Goal: Task Accomplishment & Management: Manage account settings

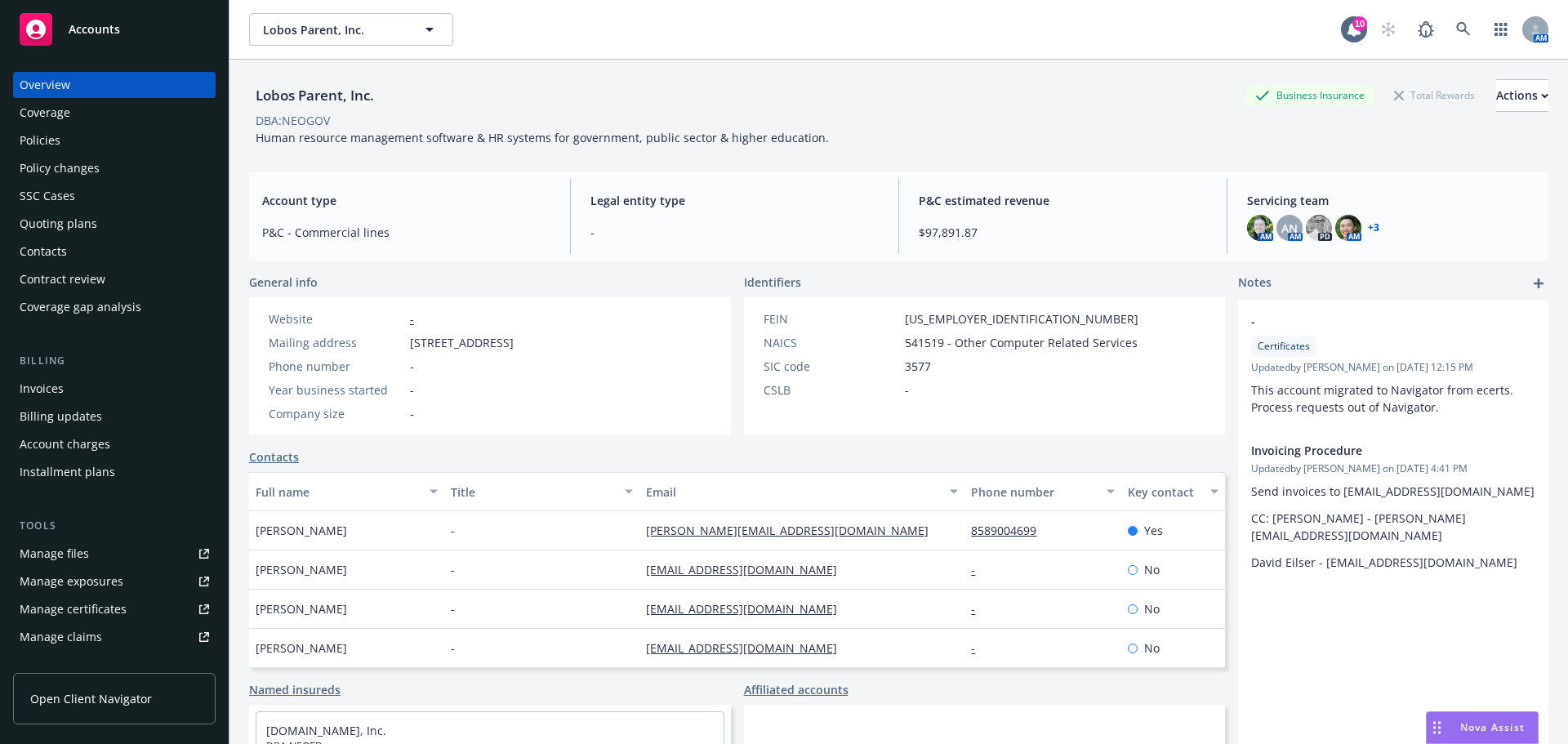
click at [116, 616] on div "Manage certificates" at bounding box center [73, 609] width 107 height 26
click at [1485, 29] on link "button" at bounding box center [1501, 29] width 33 height 33
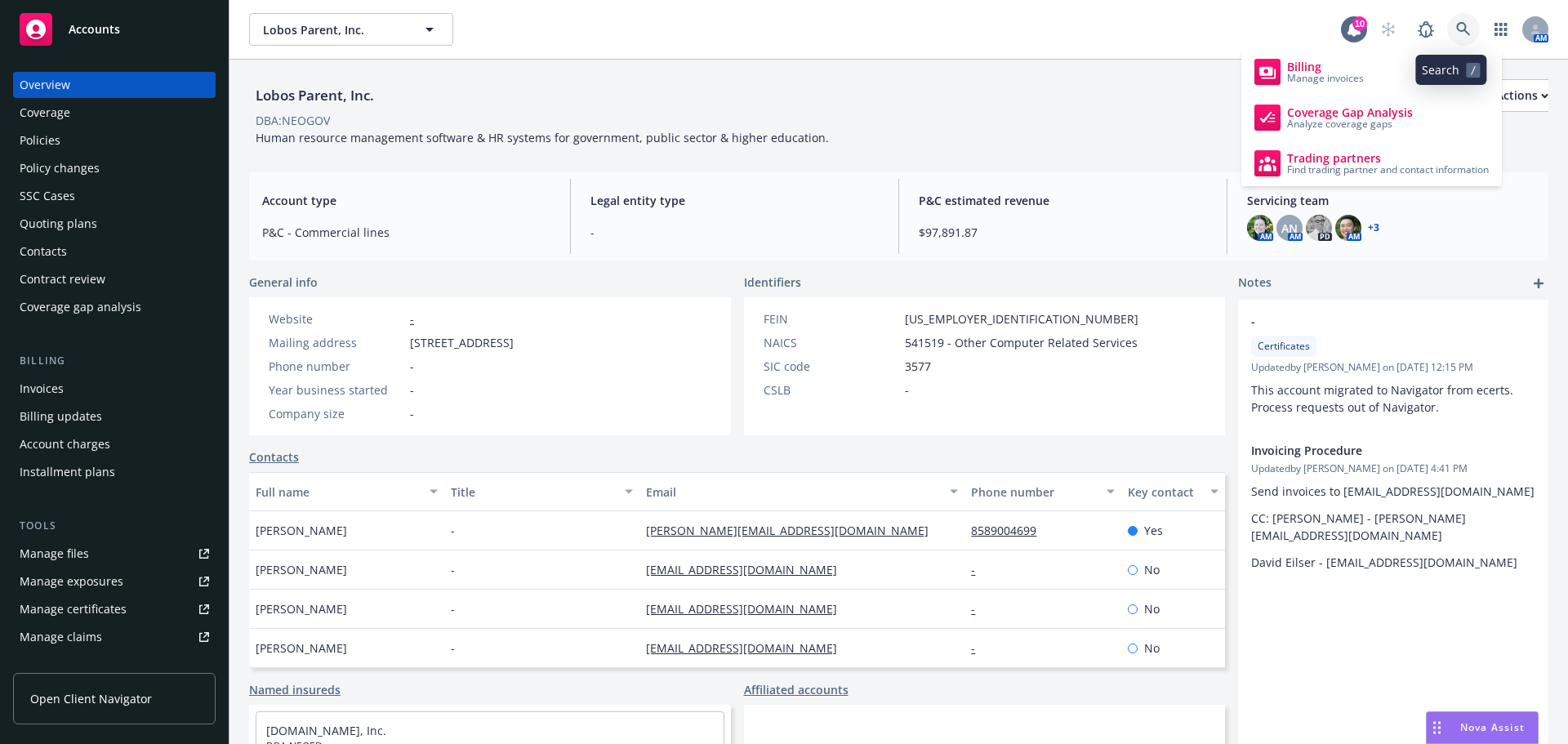
click at [1462, 29] on link at bounding box center [1464, 29] width 33 height 33
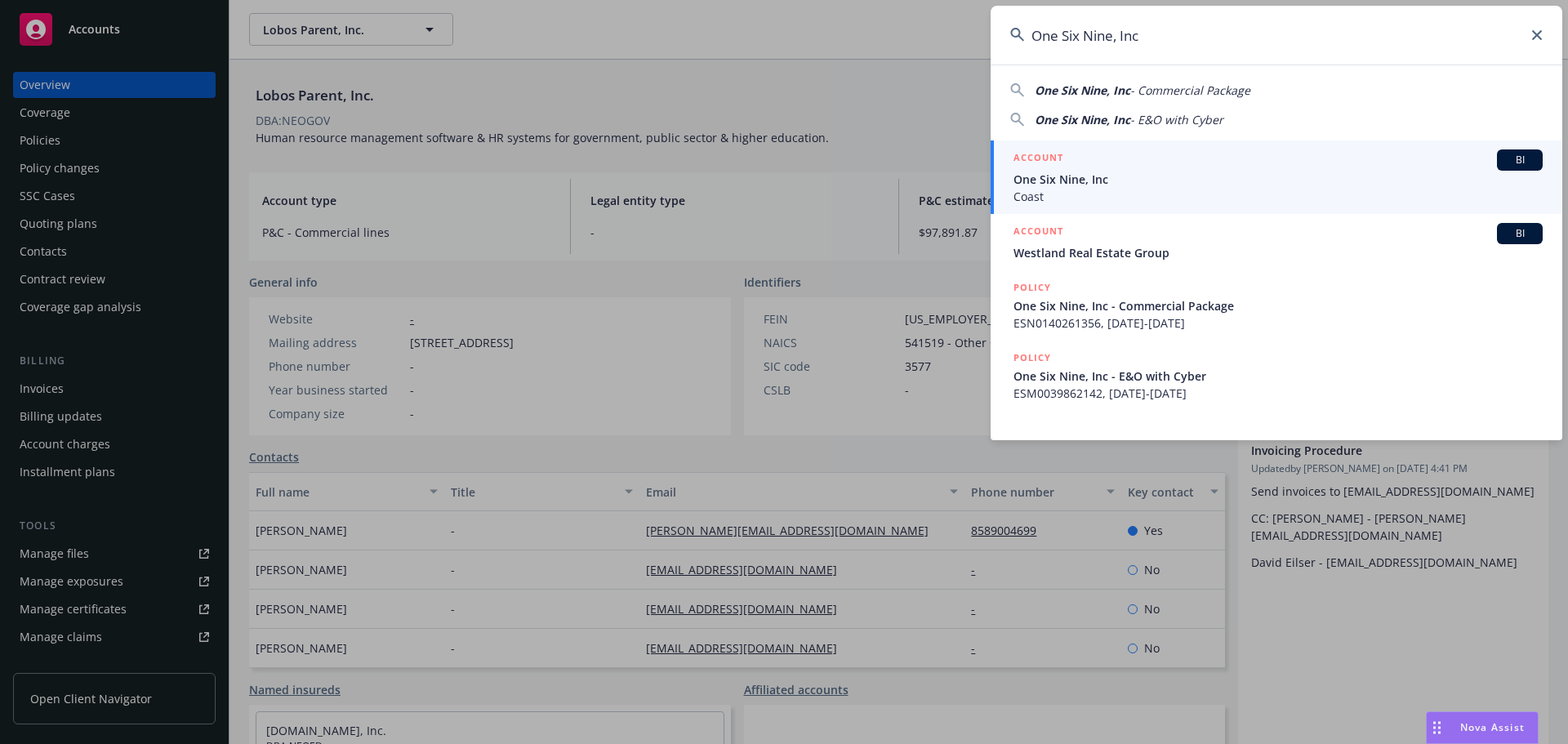
type input "One Six Nine, Inc"
click at [1230, 182] on span "One Six Nine, Inc" at bounding box center [1278, 178] width 529 height 17
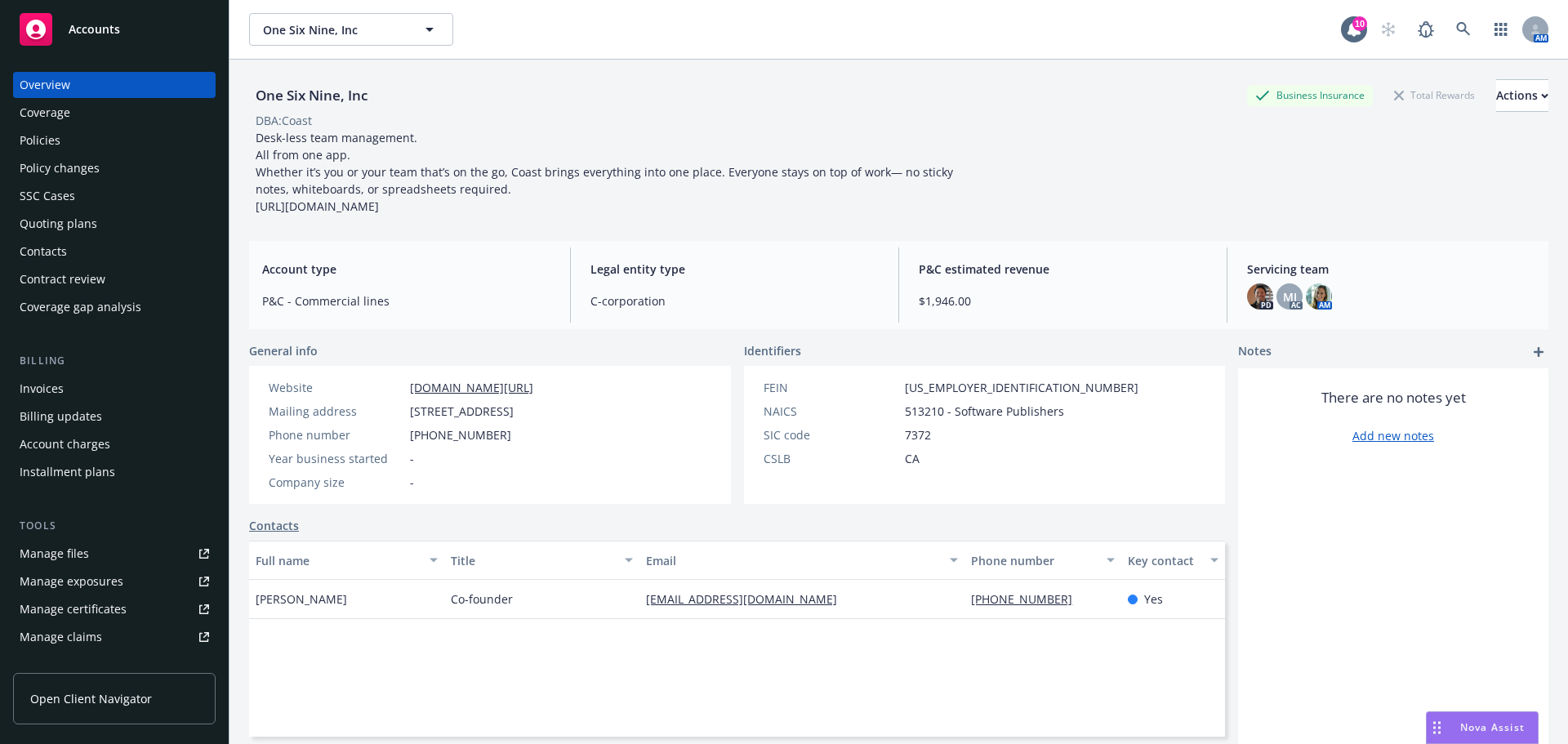
click at [97, 606] on div "Manage certificates" at bounding box center [73, 609] width 107 height 26
drag, startPoint x: 709, startPoint y: 411, endPoint x: 412, endPoint y: 415, distance: 297.0
click at [412, 415] on div "Website www.coastapp.com/ Mailing address 945 Market Street, Suite 501, San Fra…" at bounding box center [401, 435] width 304 height 138
copy span "945 Market Street, Suite 501, San Francisco, CA, 94103"
click at [1448, 26] on link at bounding box center [1464, 29] width 33 height 33
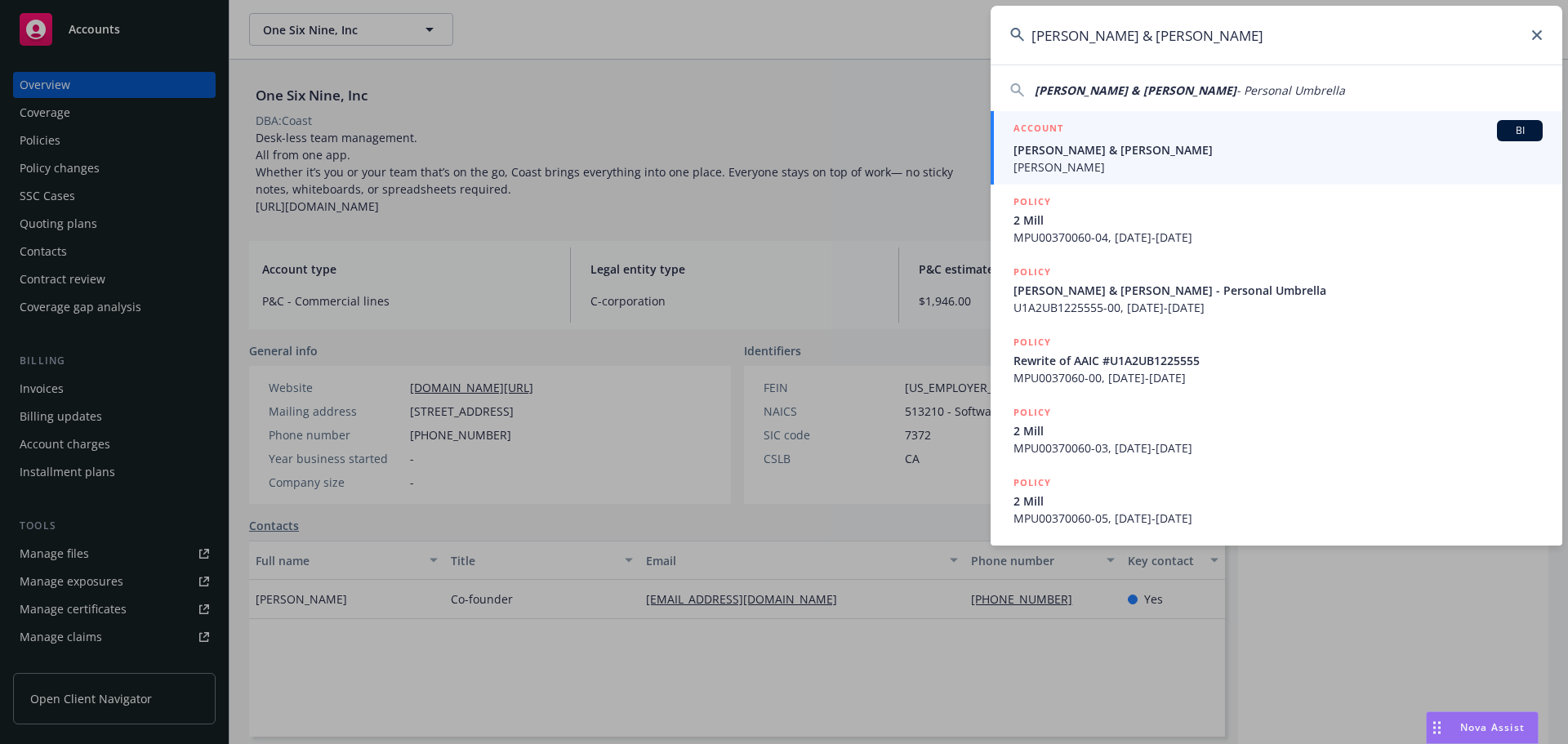
type input "Julianne & David Howard"
click at [1135, 152] on span "Julianne & David Howard" at bounding box center [1278, 149] width 529 height 17
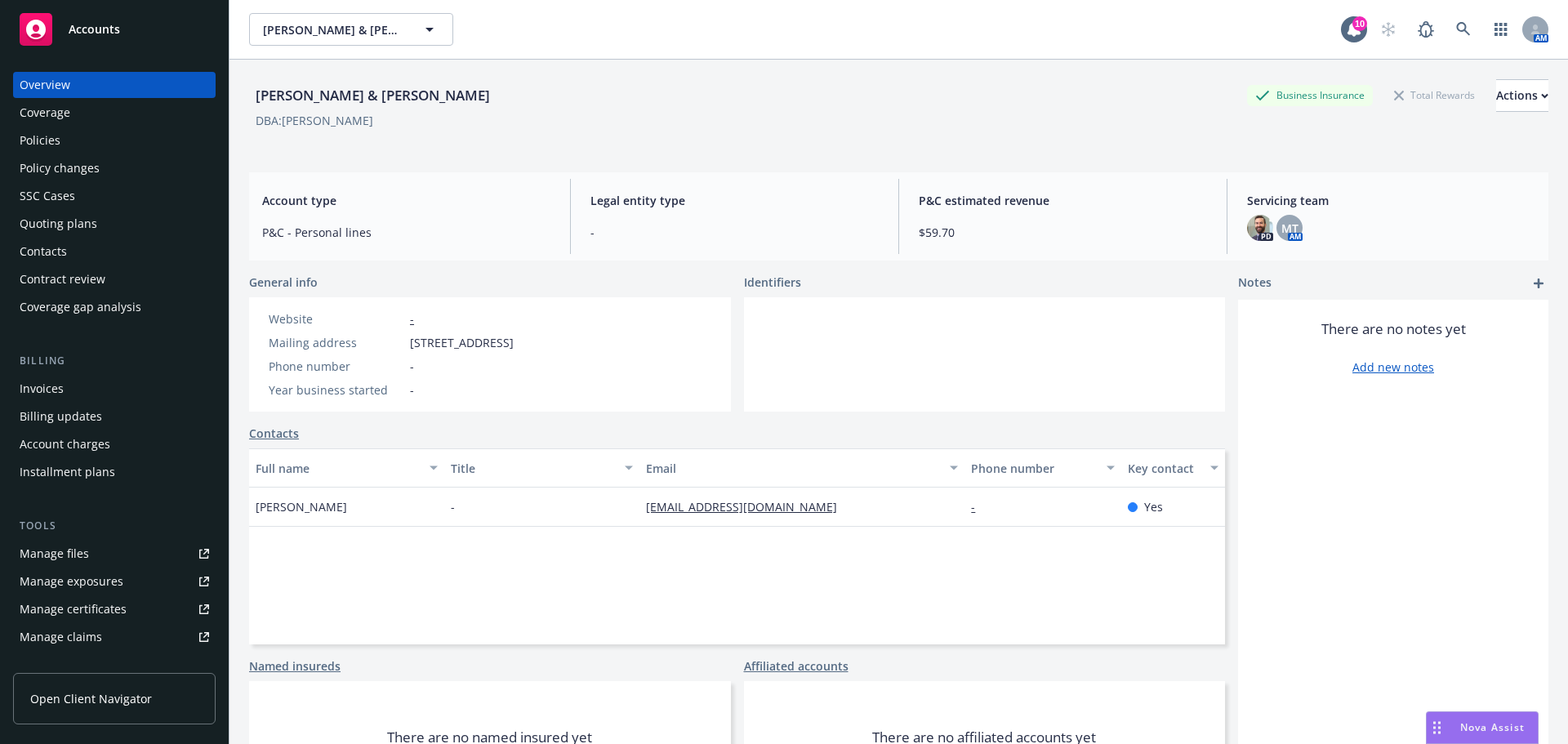
click at [88, 617] on div "Manage certificates" at bounding box center [73, 609] width 107 height 26
click at [1457, 27] on icon at bounding box center [1463, 28] width 14 height 14
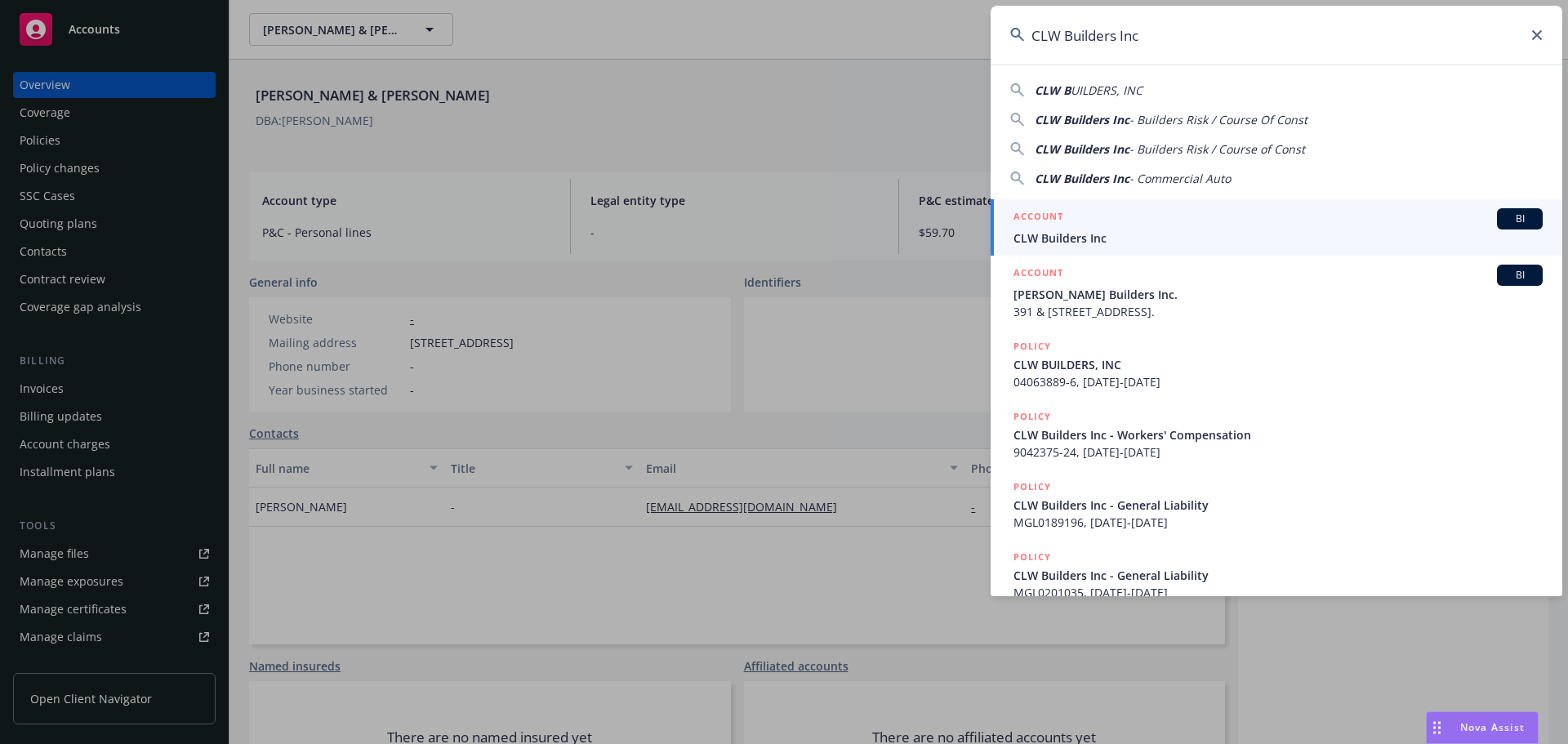
type input "CLW Builders Inc"
click at [1087, 234] on span "CLW Builders Inc" at bounding box center [1278, 238] width 529 height 17
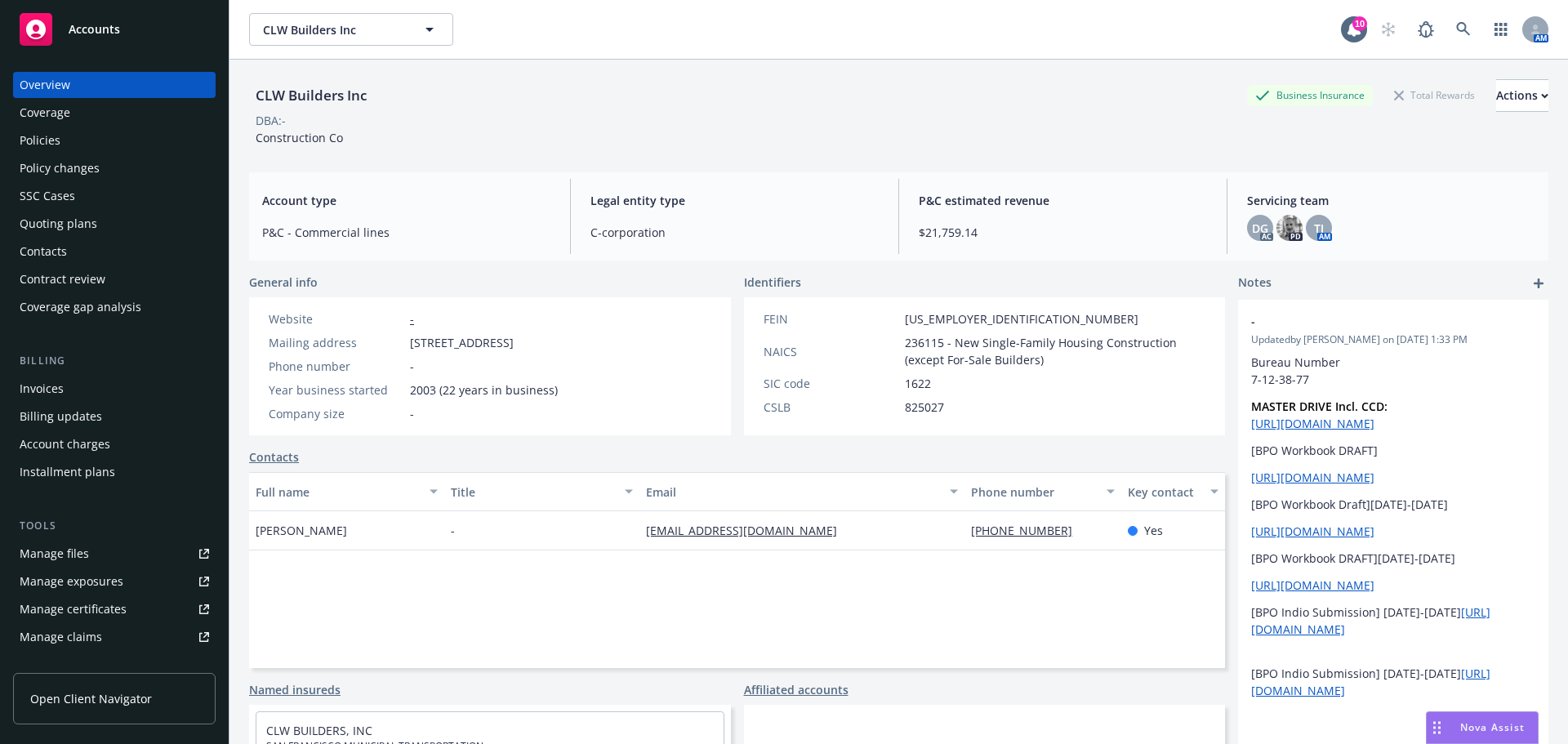
click at [112, 616] on div "Manage certificates" at bounding box center [73, 609] width 107 height 26
click at [36, 117] on div "Coverage" at bounding box center [46, 112] width 51 height 26
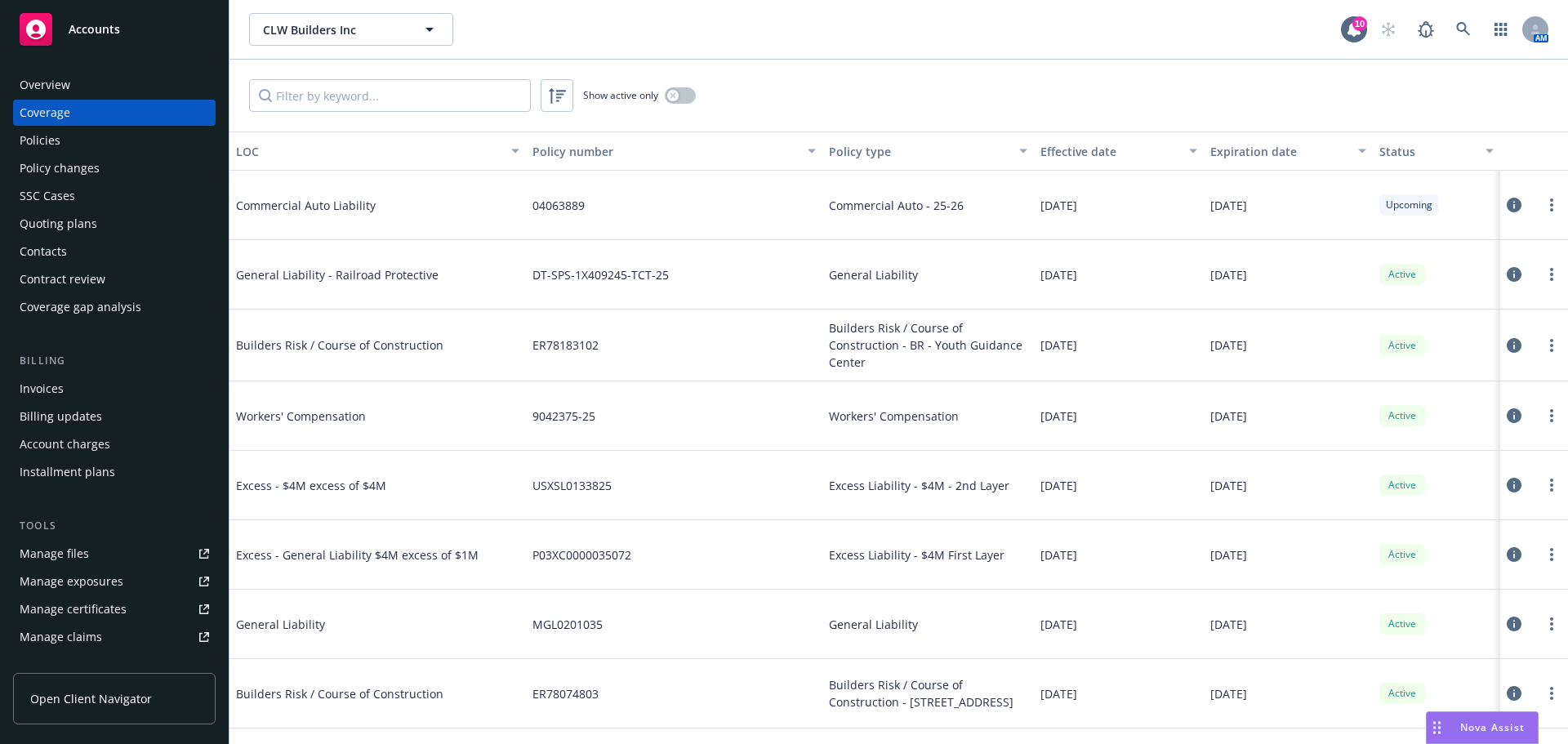
click at [104, 615] on div "Manage certificates" at bounding box center [73, 609] width 107 height 26
click at [43, 138] on div "Policies" at bounding box center [40, 140] width 41 height 26
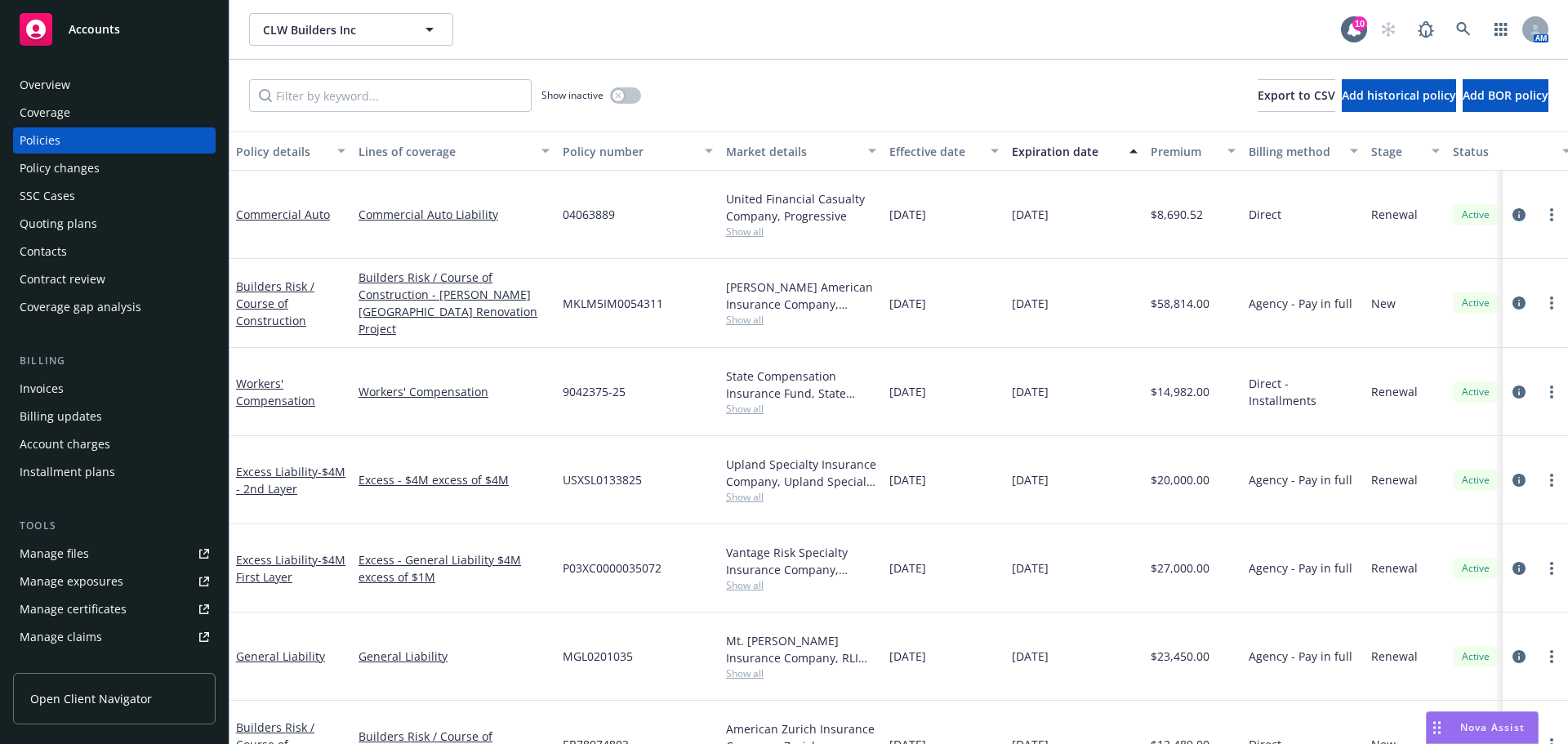
click at [1087, 148] on div "Expiration date" at bounding box center [1066, 151] width 108 height 17
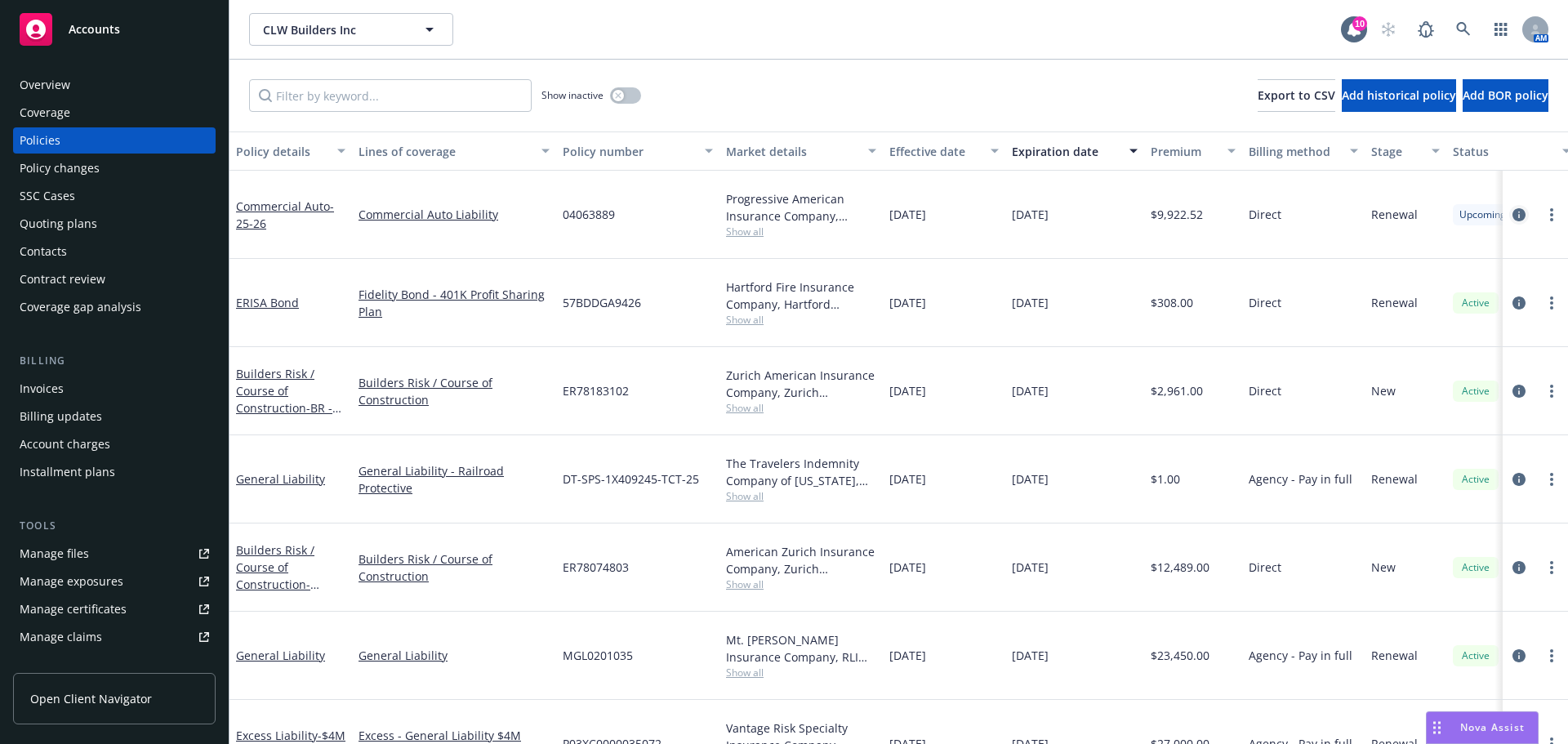
click at [1512, 214] on icon "circleInformation" at bounding box center [1519, 215] width 13 height 13
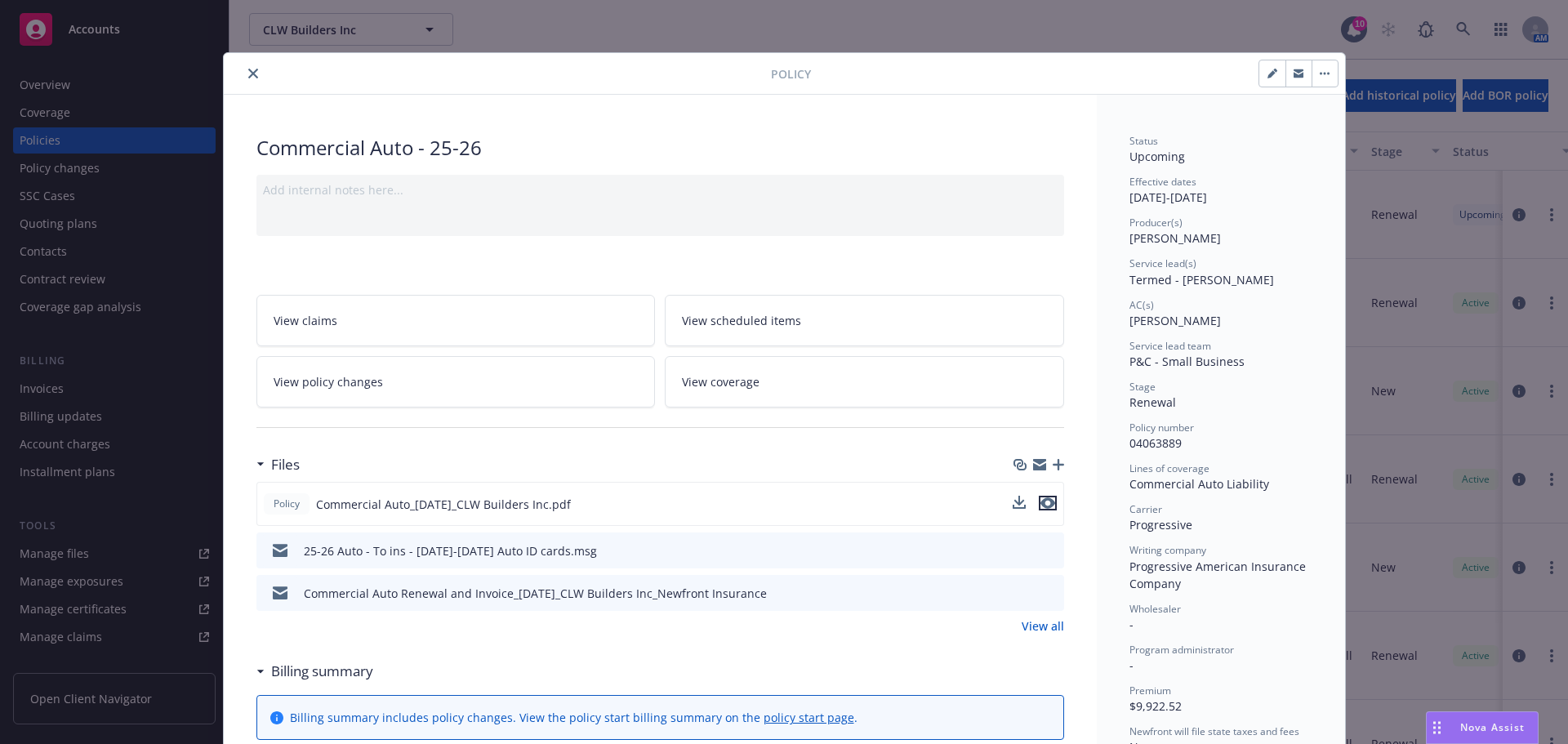
click at [1047, 504] on icon "preview file" at bounding box center [1048, 503] width 15 height 12
click at [249, 73] on icon "close" at bounding box center [253, 73] width 10 height 10
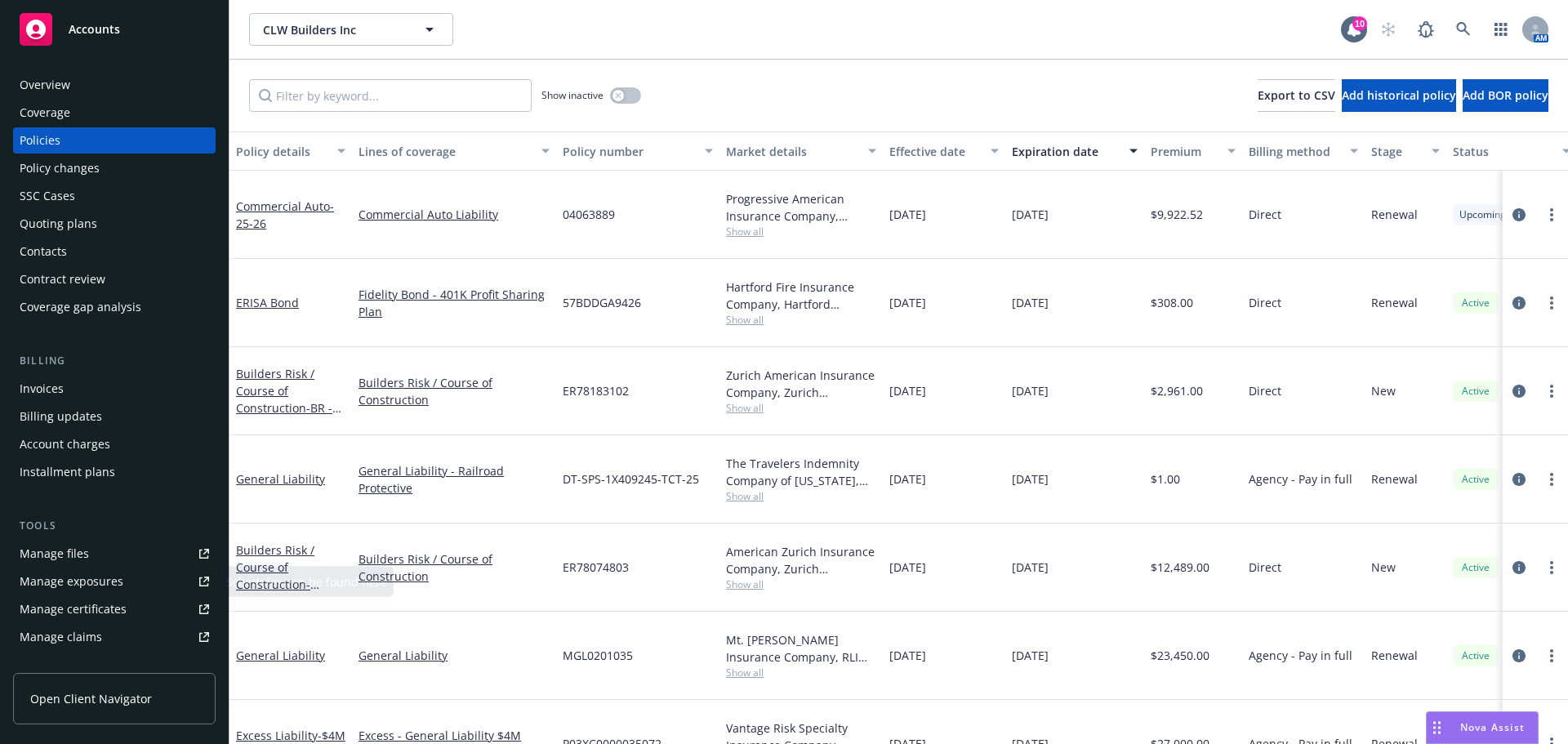
click at [130, 608] on link "Manage certificates" at bounding box center [114, 609] width 202 height 26
click at [1482, 34] on div "AM" at bounding box center [1460, 29] width 177 height 33
click at [1466, 34] on icon at bounding box center [1464, 29] width 15 height 15
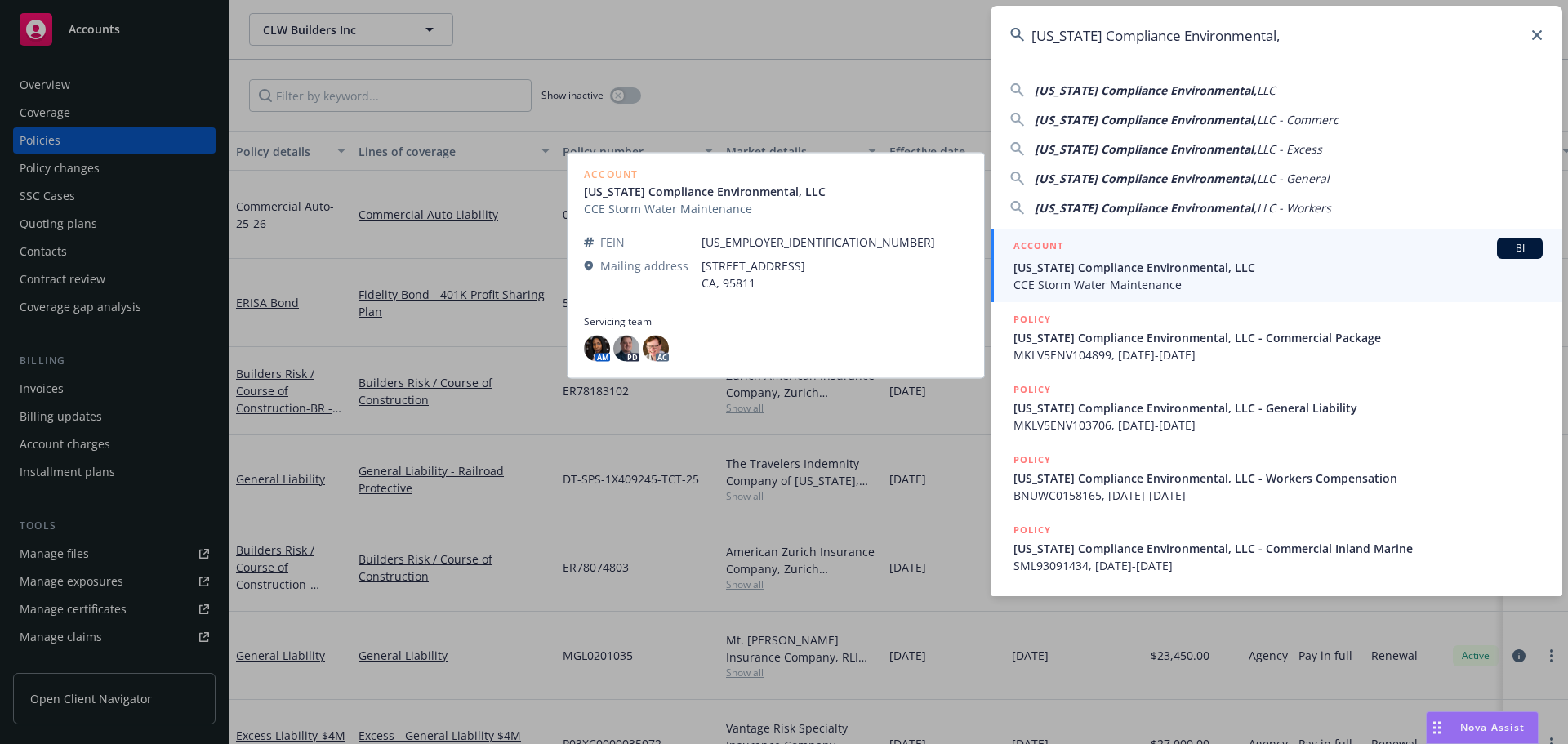
type input "California Compliance Environmental,"
click at [1142, 270] on span "[US_STATE] Compliance Environmental, LLC" at bounding box center [1278, 267] width 529 height 17
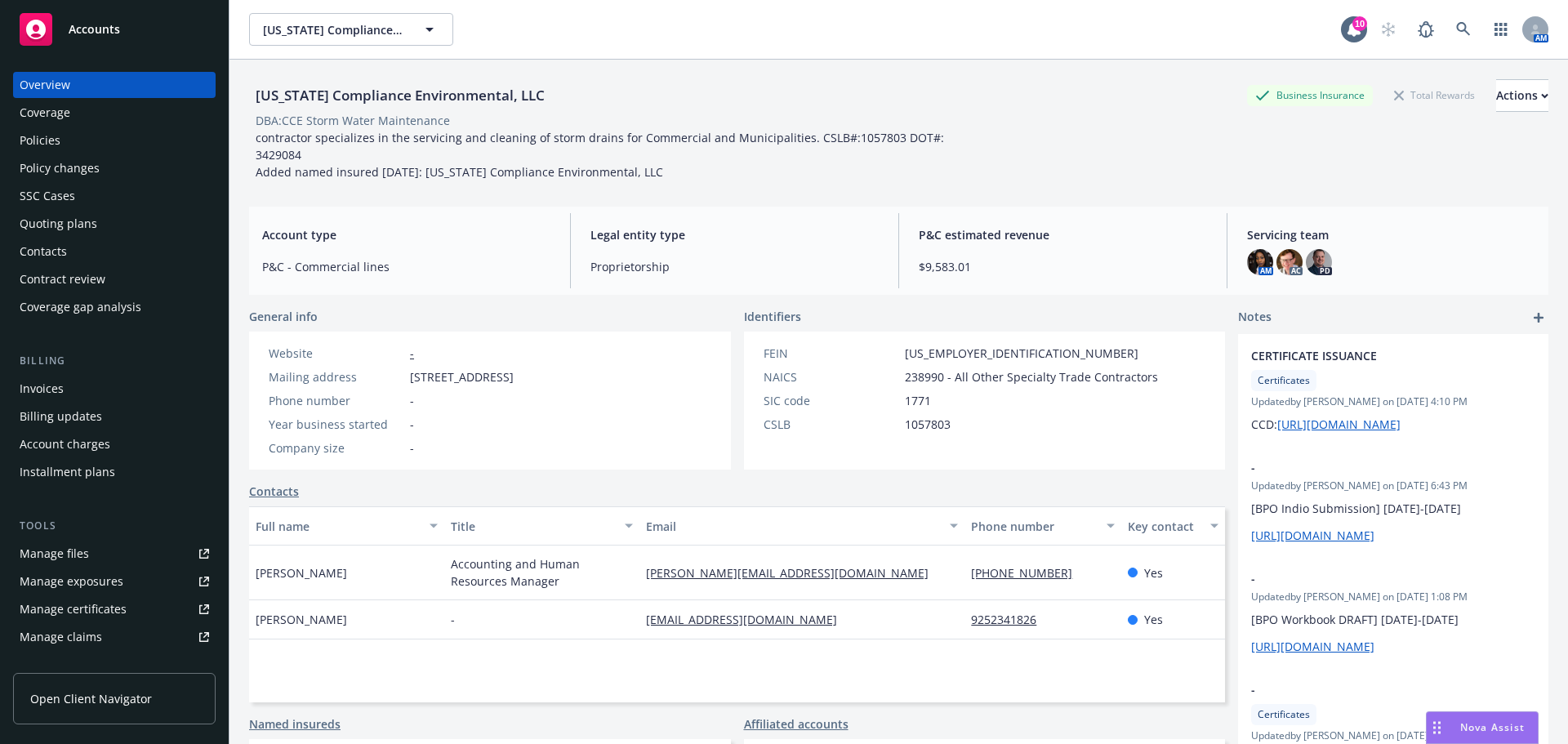
click at [115, 610] on div "Manage certificates" at bounding box center [73, 609] width 107 height 26
click at [113, 607] on div "Manage certificates" at bounding box center [73, 609] width 107 height 26
click at [1457, 27] on icon at bounding box center [1464, 29] width 15 height 15
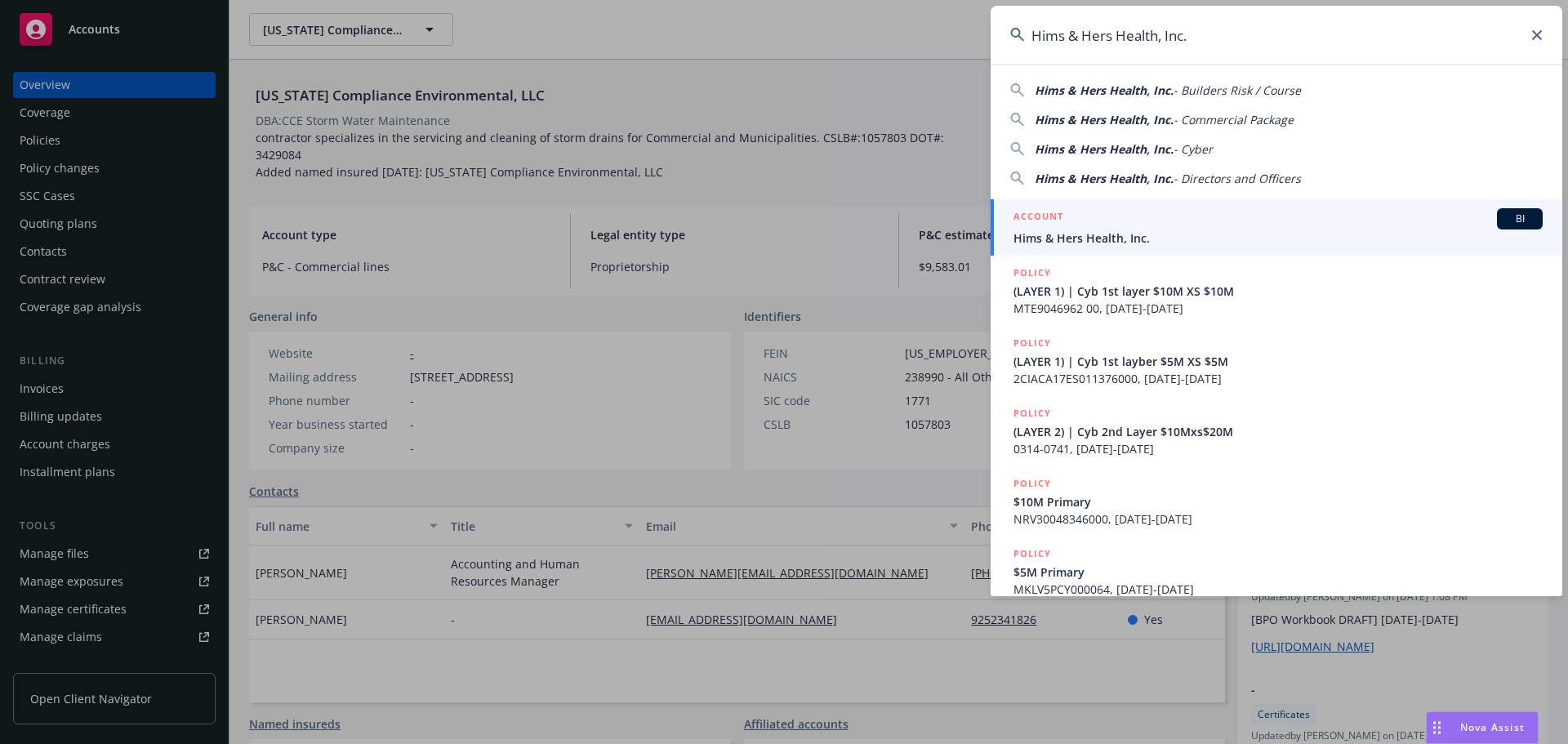
type input "Hims & Hers Health, Inc."
click at [1157, 231] on span "Hims & Hers Health, Inc." at bounding box center [1278, 238] width 529 height 17
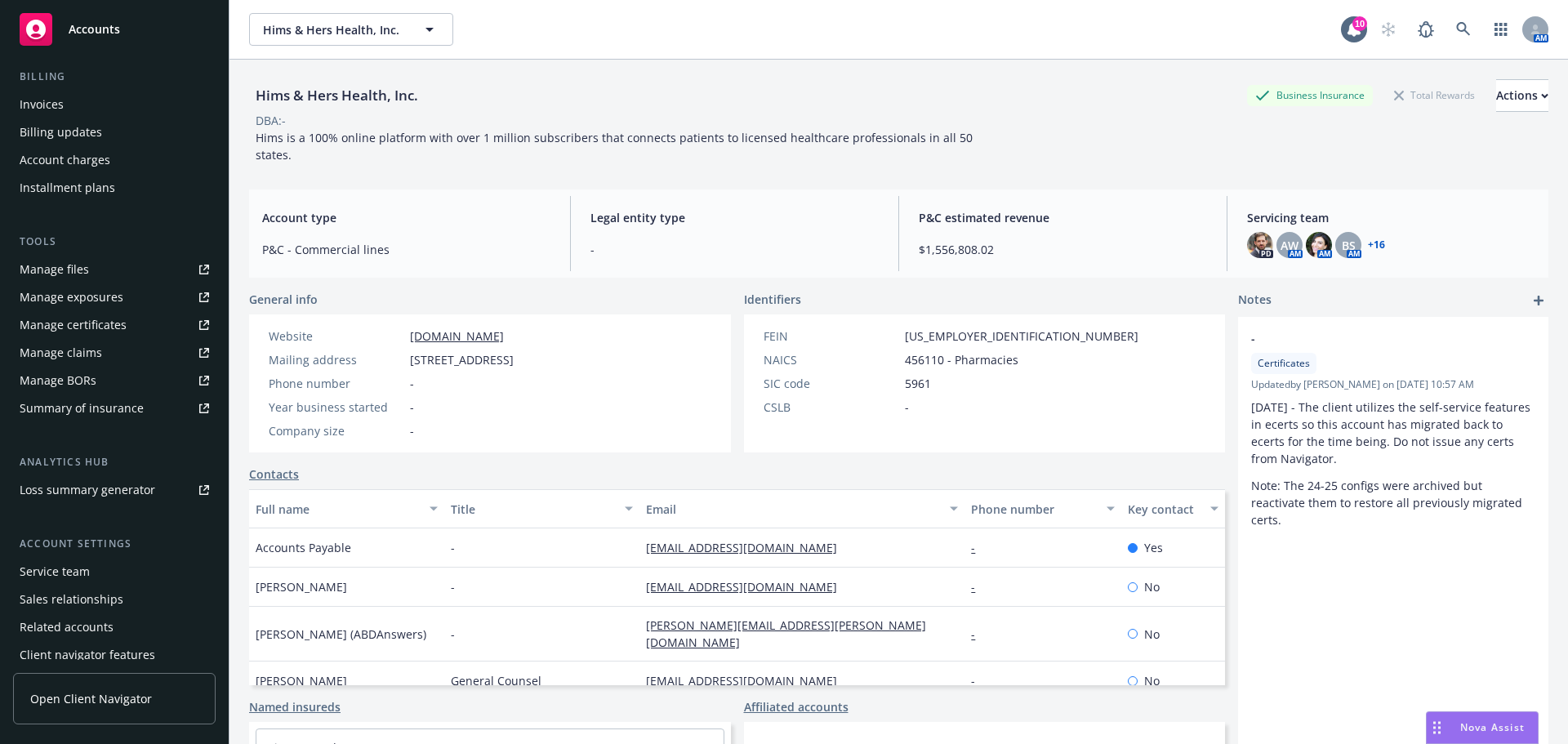
scroll to position [320, 0]
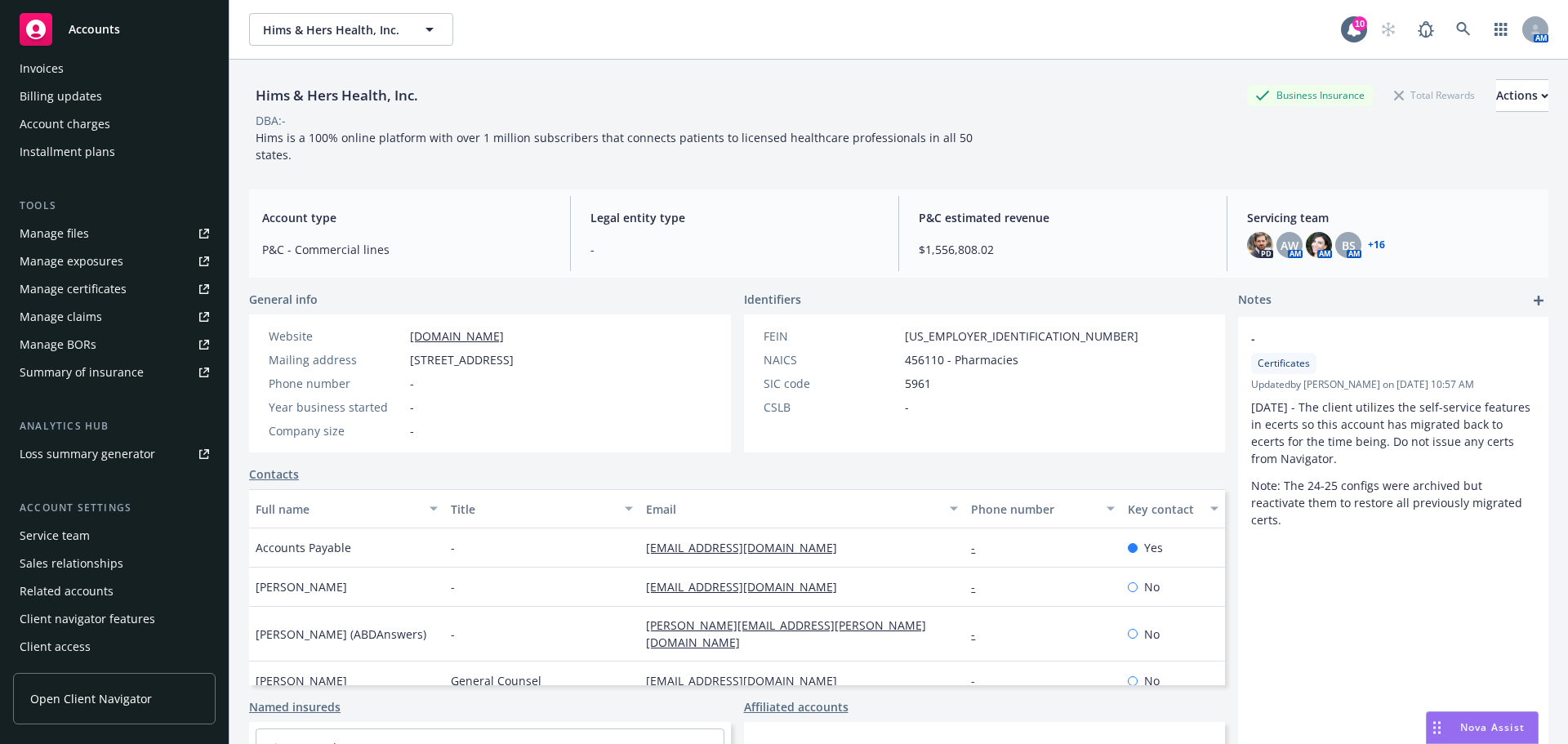
click at [69, 532] on div "Service team" at bounding box center [55, 535] width 70 height 26
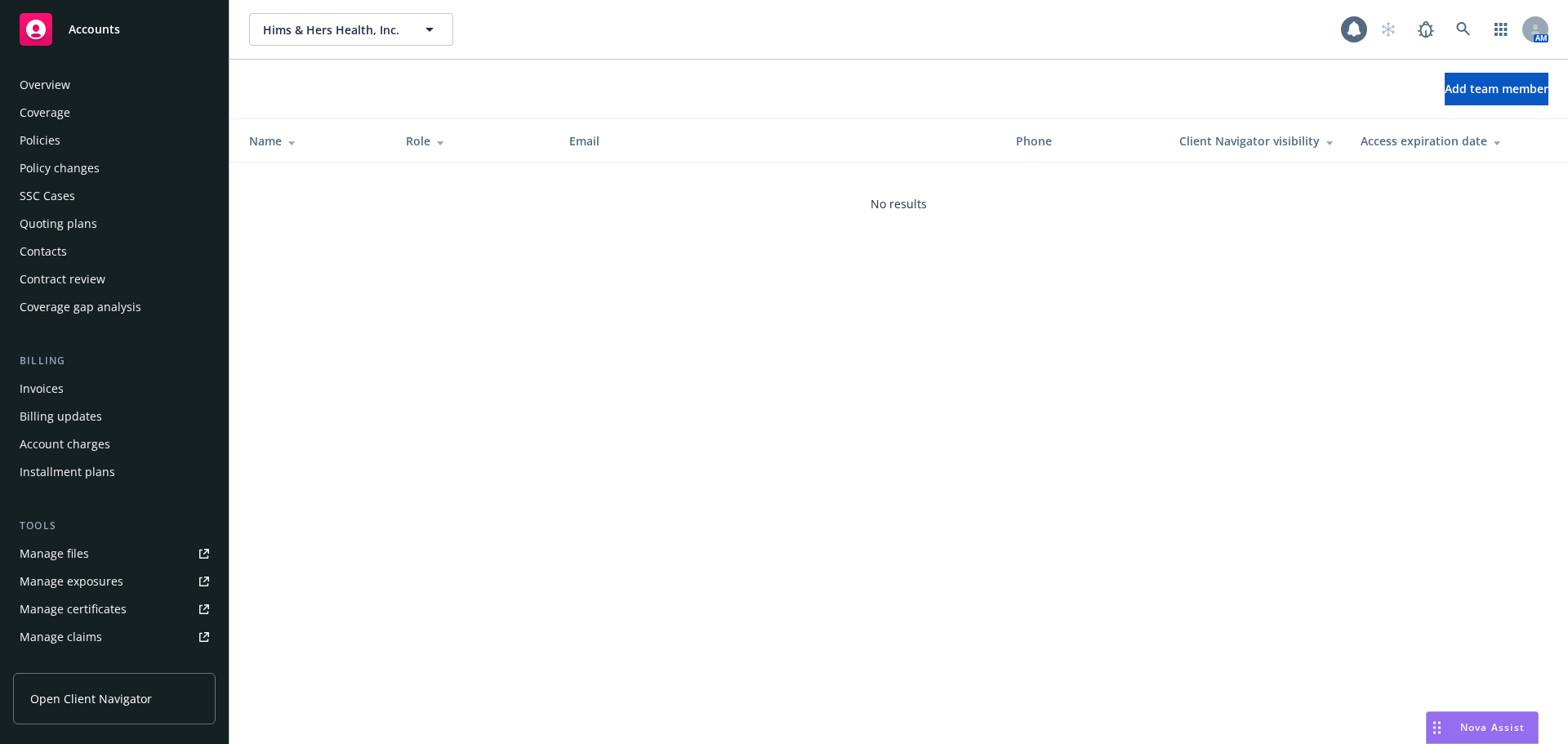
scroll to position [320, 0]
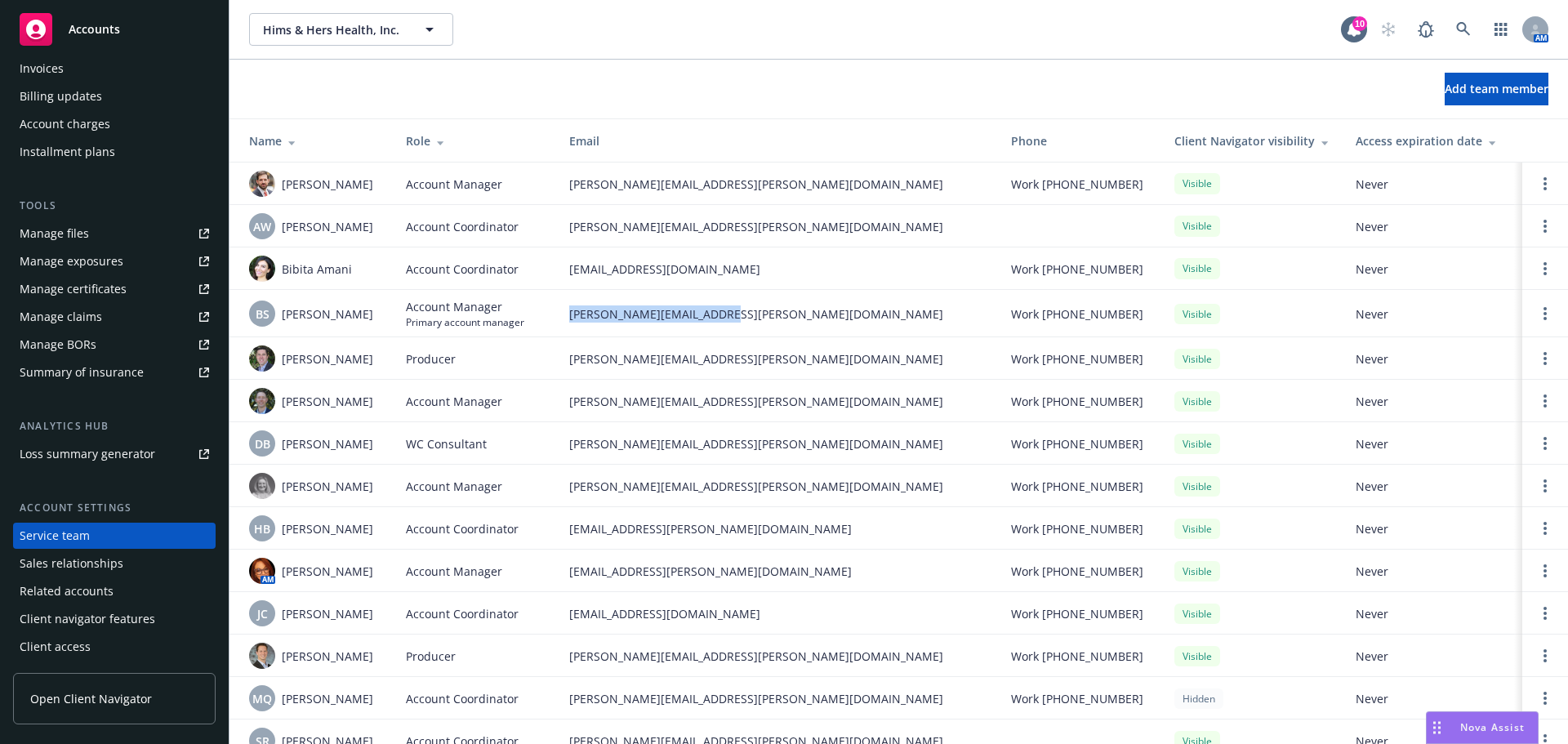
drag, startPoint x: 746, startPoint y: 307, endPoint x: 563, endPoint y: 306, distance: 183.0
click at [563, 306] on td "brian.schmid@newfront.com" at bounding box center [777, 313] width 442 height 47
copy span "brian.schmid@newfront.com"
click at [1457, 25] on icon at bounding box center [1464, 29] width 15 height 15
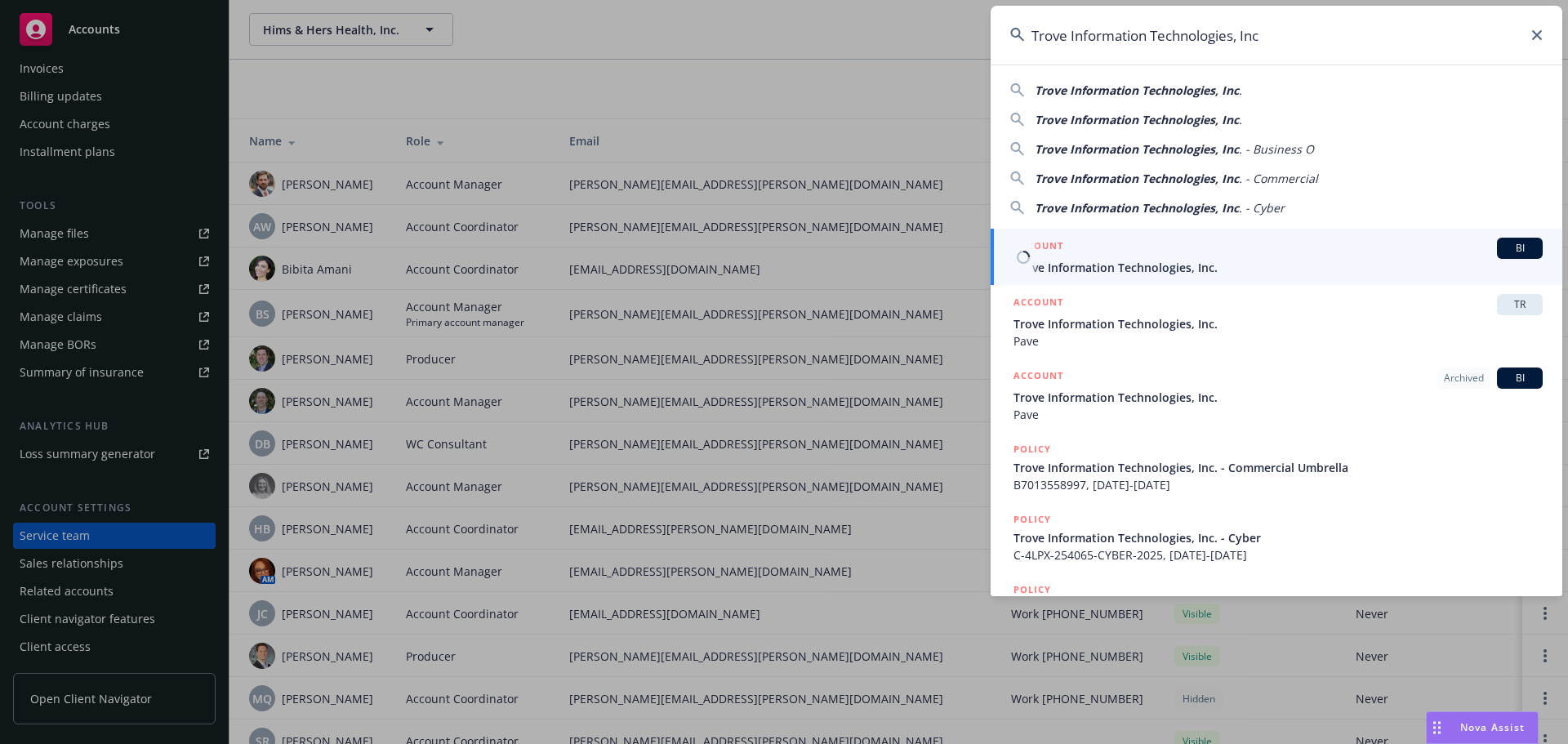
type input "Trove Information Technologies, Inc"
click at [1085, 263] on span "Trove Information Technologies, Inc." at bounding box center [1278, 267] width 529 height 17
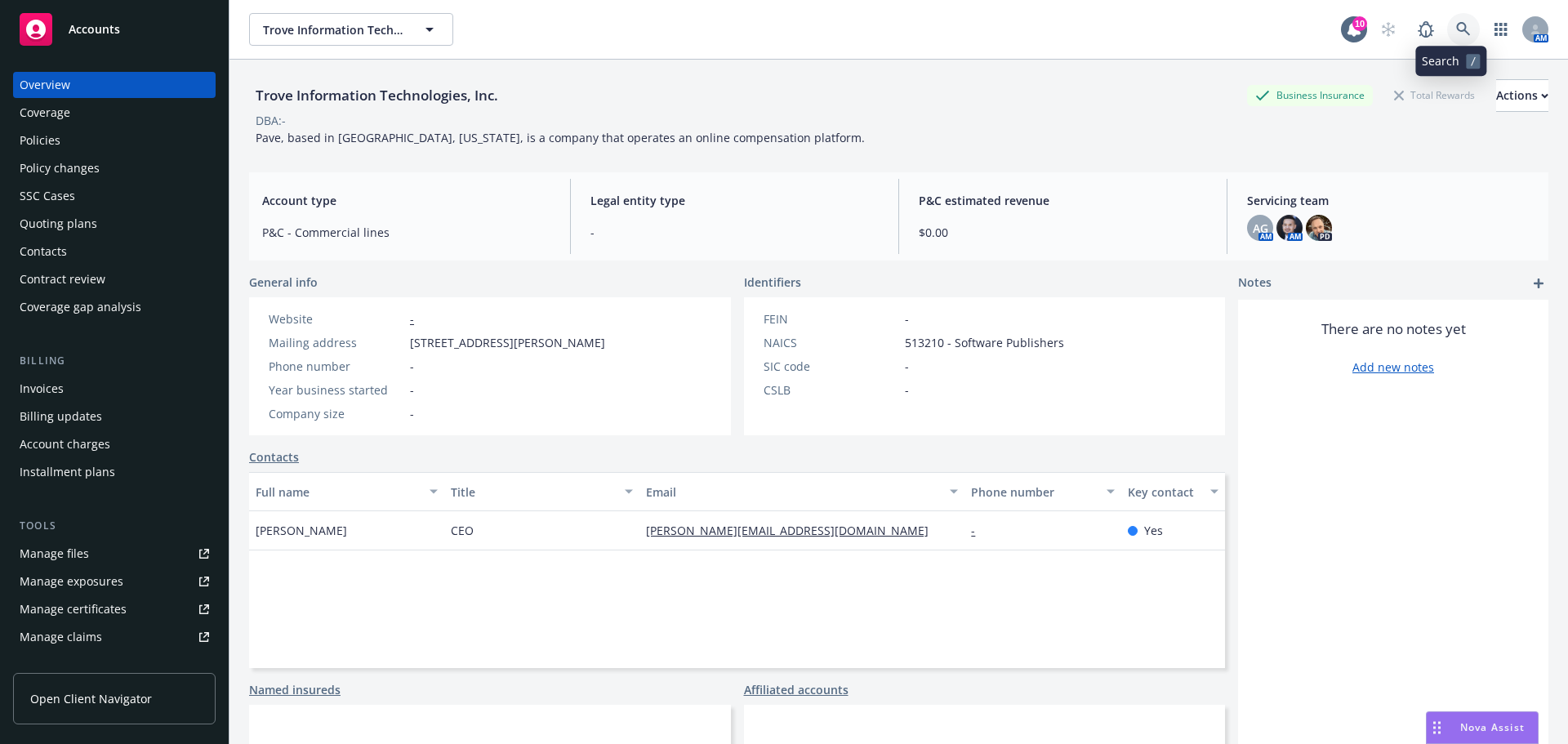
click at [1457, 25] on icon at bounding box center [1463, 28] width 14 height 14
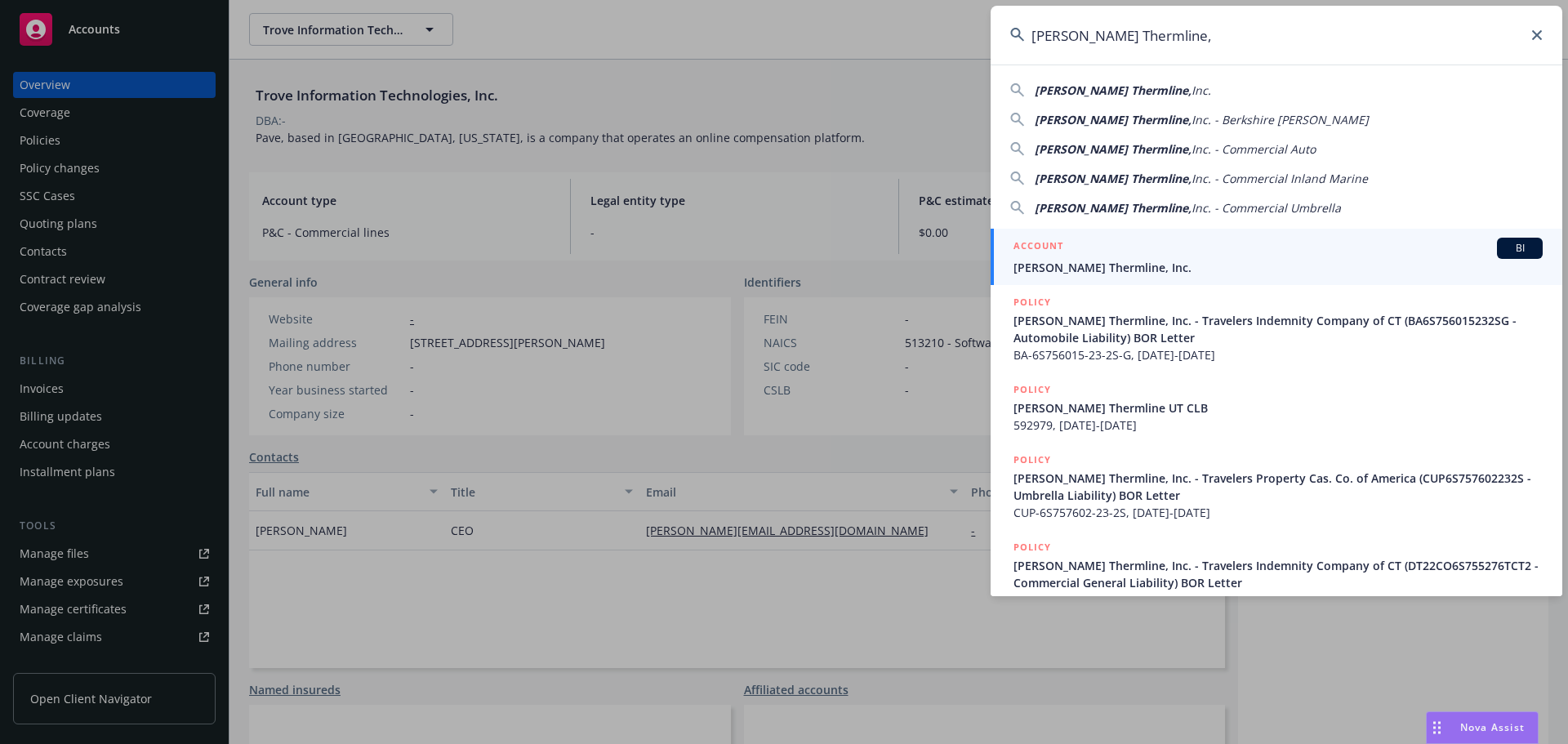
type input "Ricker Thermline,"
click at [1234, 248] on div "ACCOUNT BI" at bounding box center [1278, 248] width 529 height 21
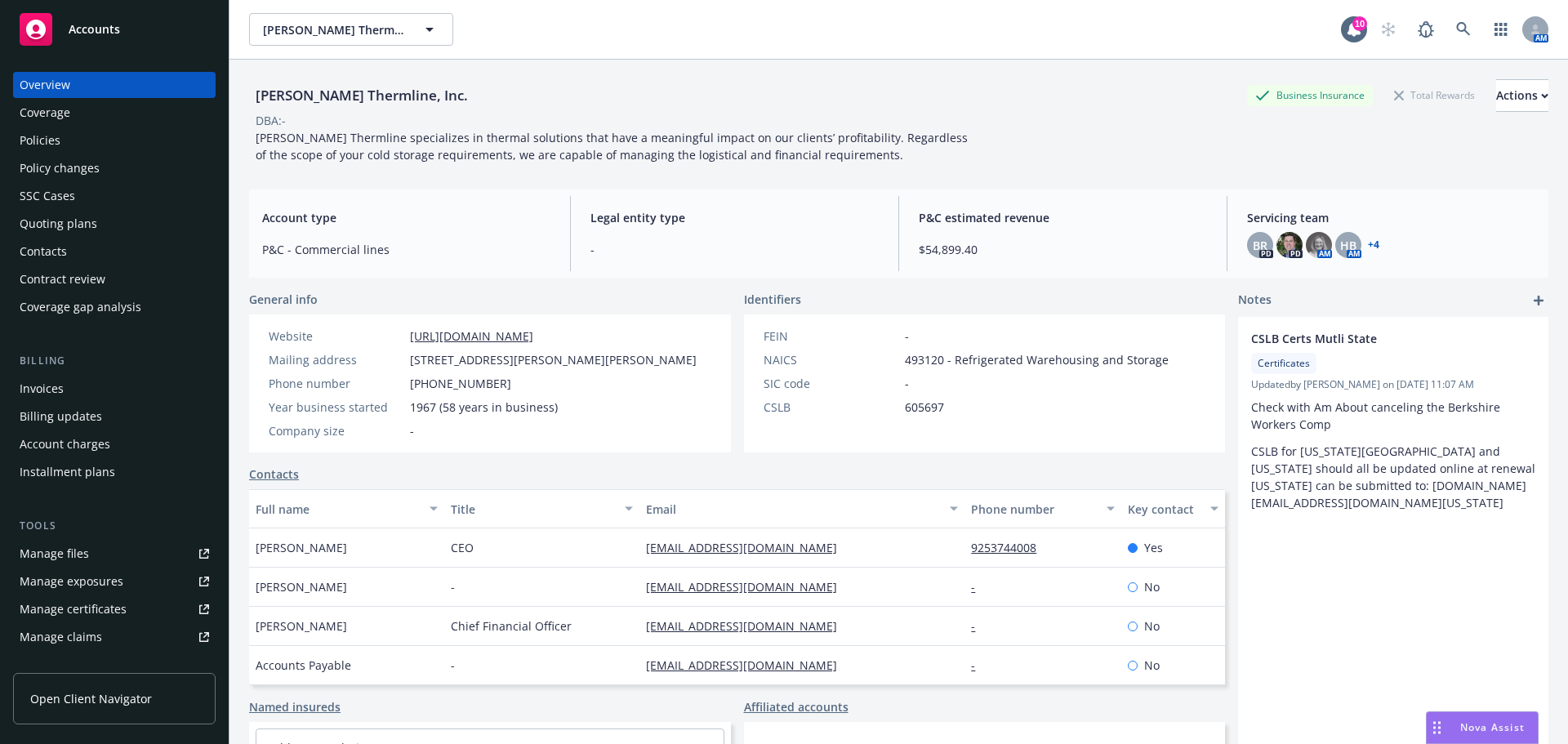
drag, startPoint x: 682, startPoint y: 0, endPoint x: 114, endPoint y: 609, distance: 832.8
click at [114, 609] on div "Manage certificates" at bounding box center [73, 609] width 107 height 26
click at [76, 121] on div "Coverage" at bounding box center [115, 112] width 190 height 26
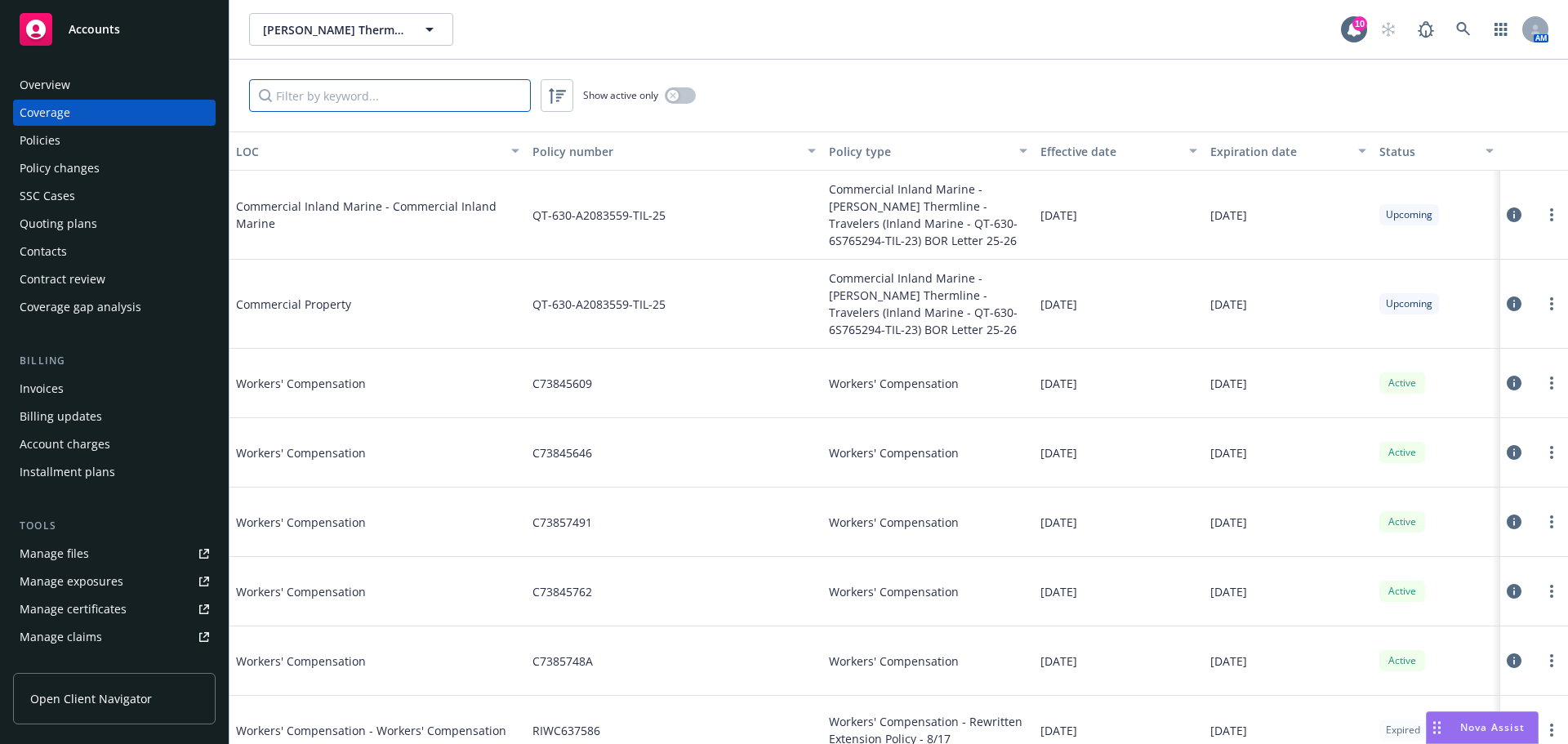
click at [403, 103] on input "Filter by keyword..." at bounding box center [389, 96] width 282 height 33
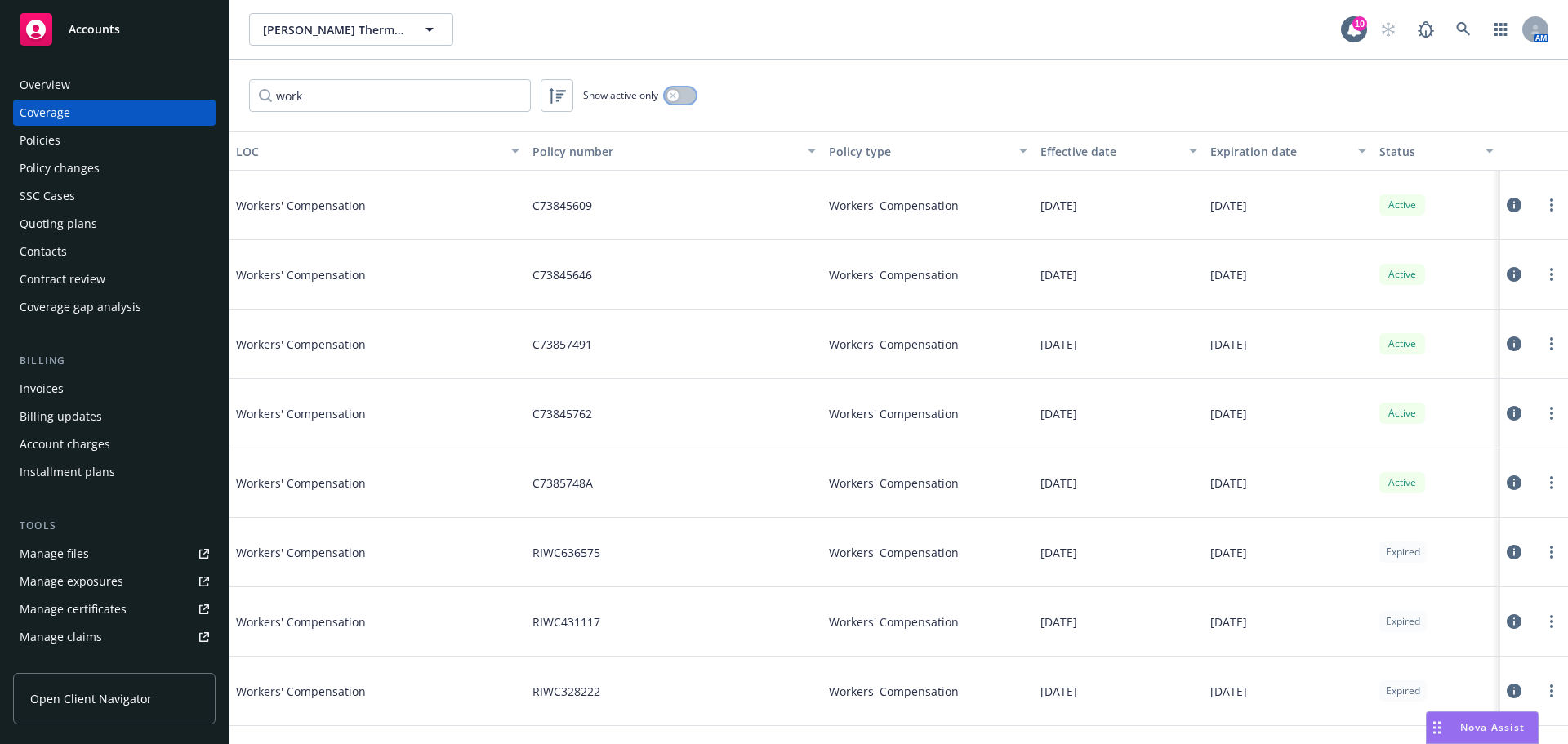
click at [670, 96] on icon "button" at bounding box center [672, 95] width 6 height 6
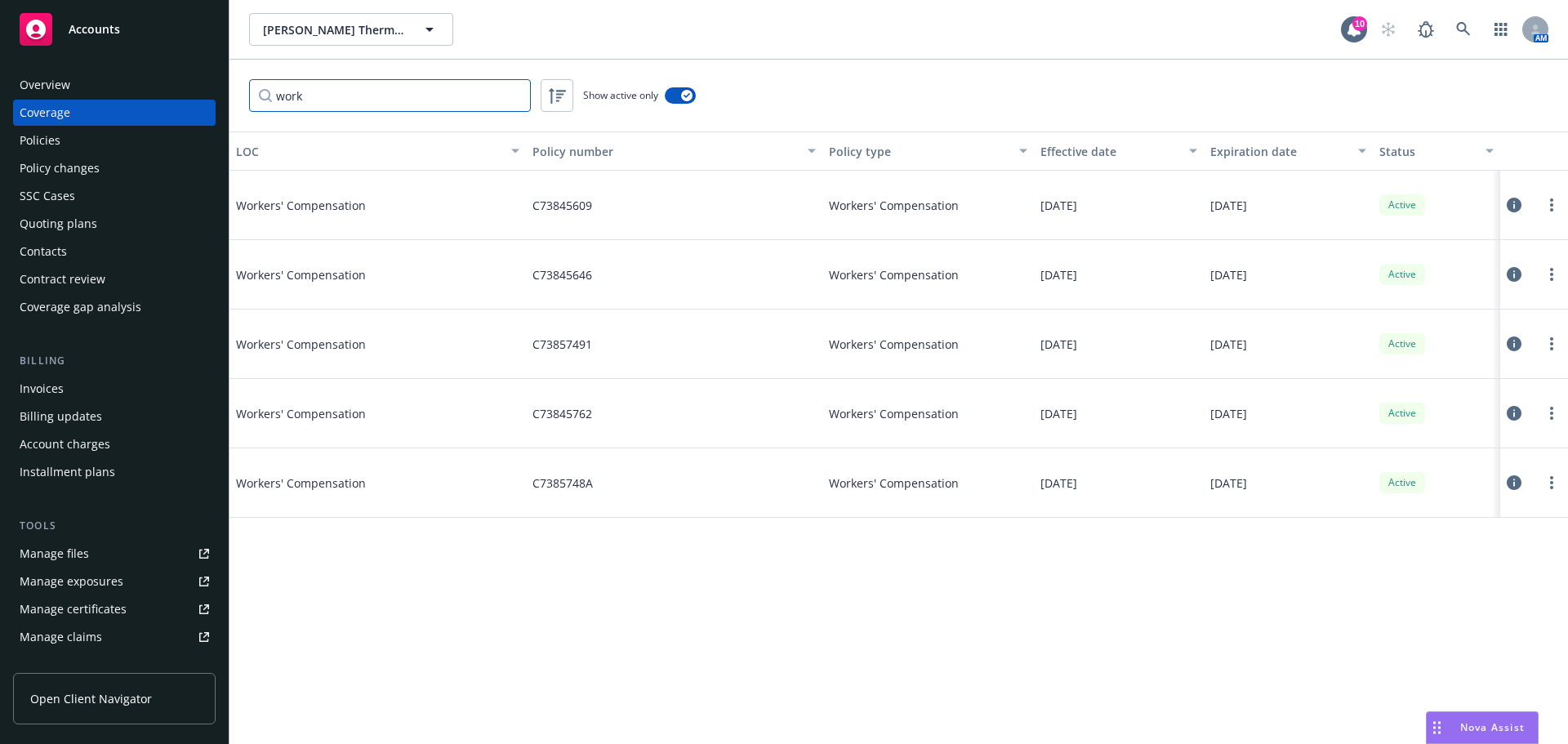
click at [359, 89] on input "work" at bounding box center [389, 96] width 282 height 33
paste input "r RIWC637586"
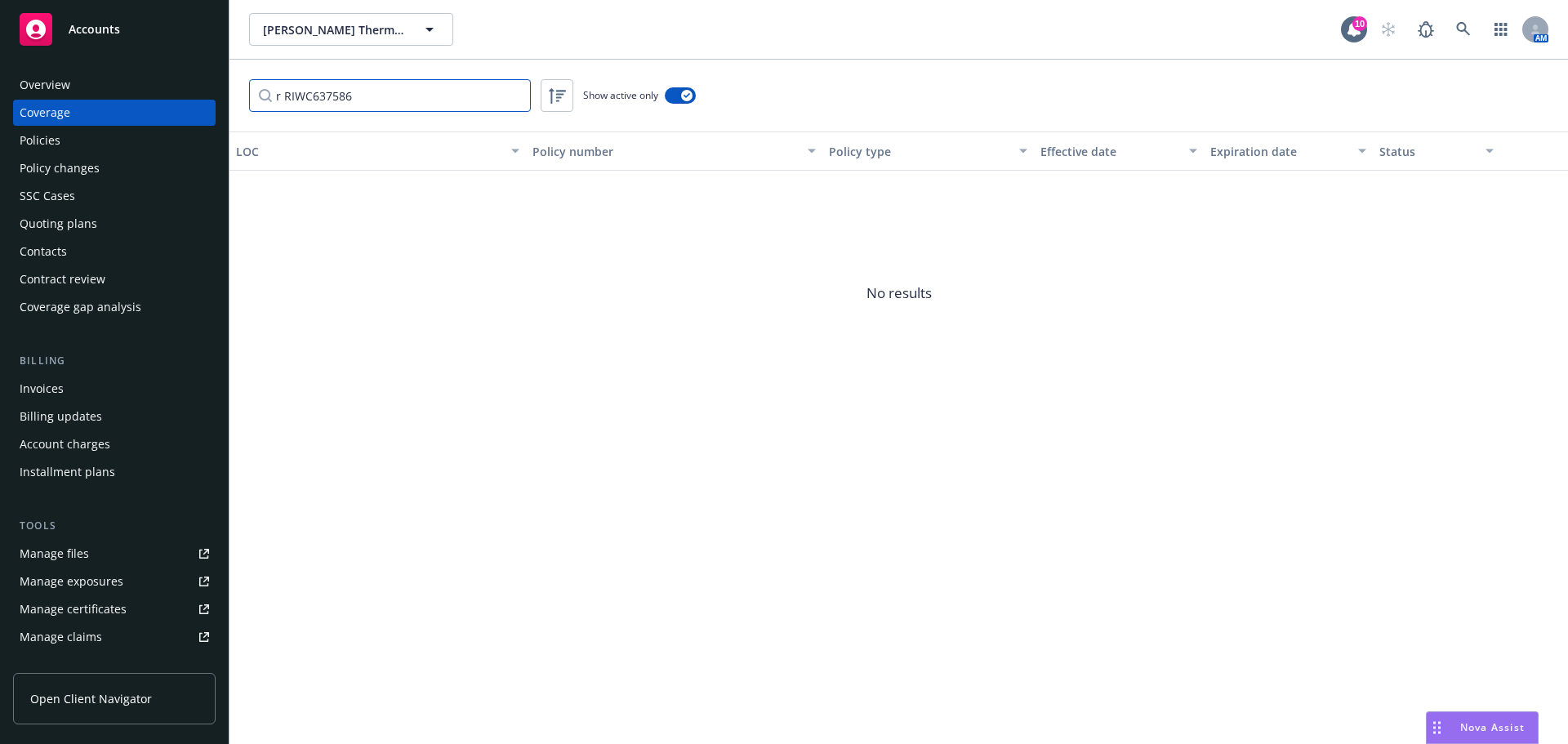
drag, startPoint x: 284, startPoint y: 97, endPoint x: 261, endPoint y: 99, distance: 23.1
click at [261, 99] on input "r RIWC637586" at bounding box center [389, 96] width 282 height 33
type input "RIWC637586"
click at [697, 96] on div "RIWC637586 Show active only" at bounding box center [899, 95] width 1339 height 72
click at [687, 96] on icon "button" at bounding box center [686, 95] width 6 height 5
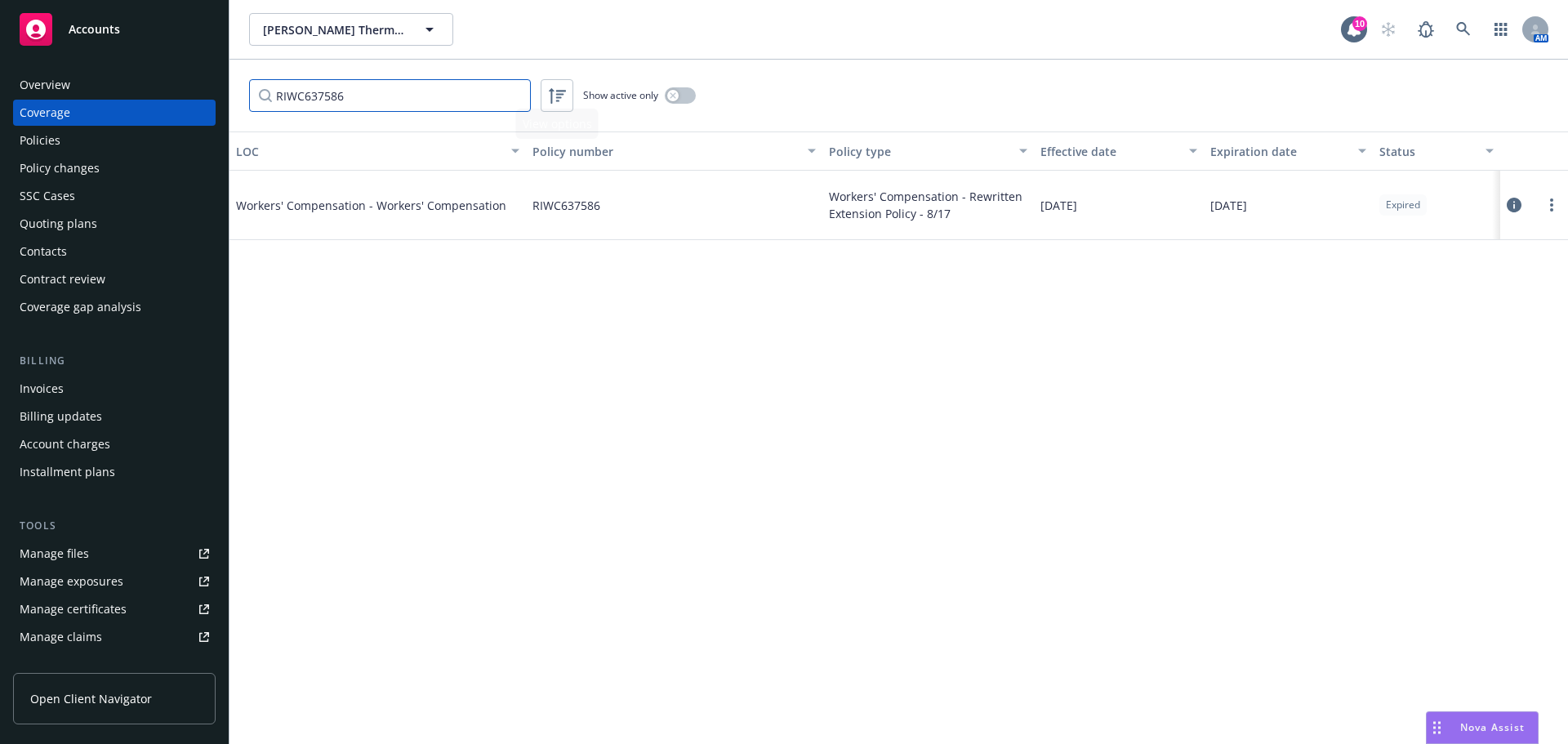
click at [469, 101] on input "RIWC637586" at bounding box center [389, 96] width 282 height 33
click at [516, 93] on input "RIWC637586" at bounding box center [389, 96] width 282 height 33
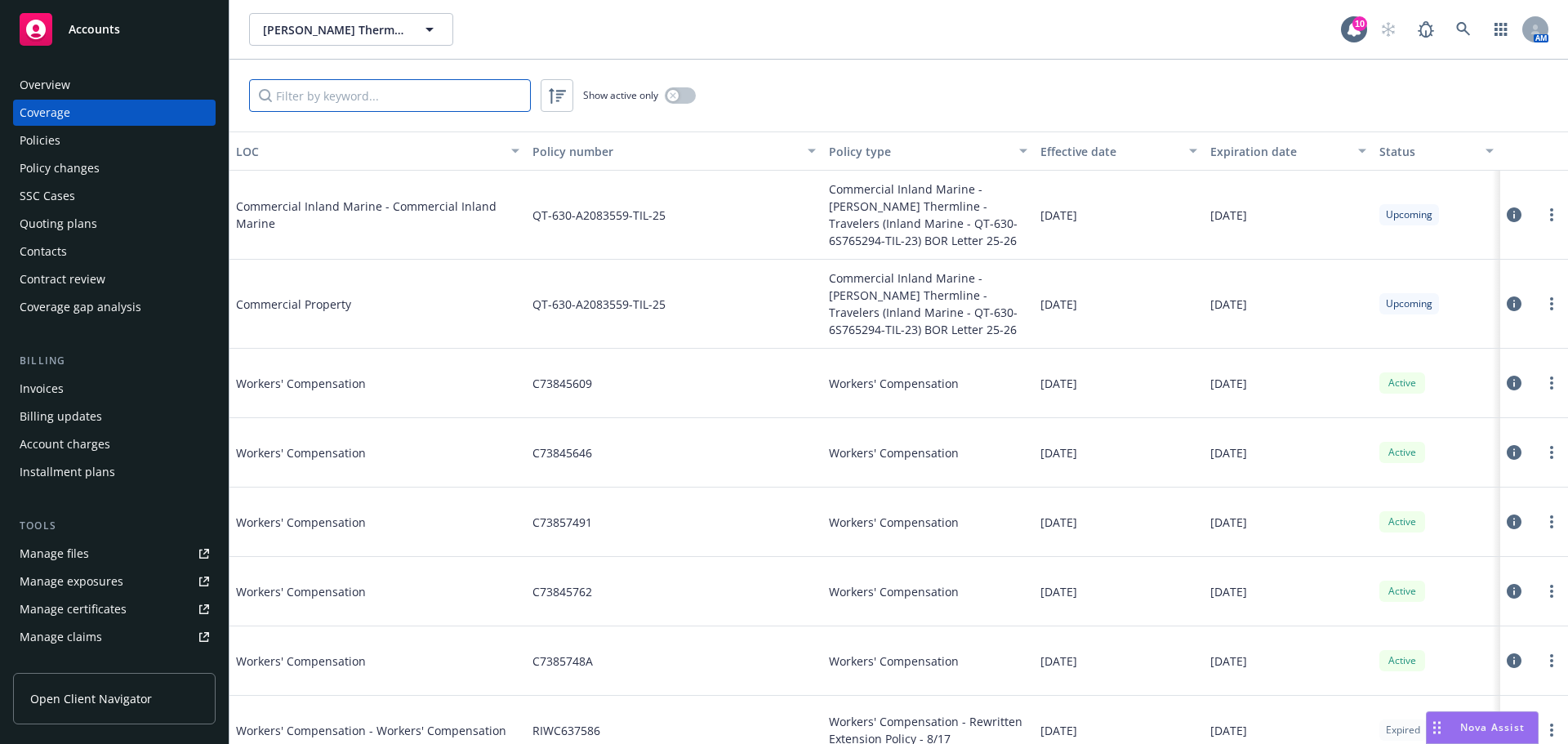
click at [453, 104] on input "Filter by keyword..." at bounding box center [389, 96] width 282 height 33
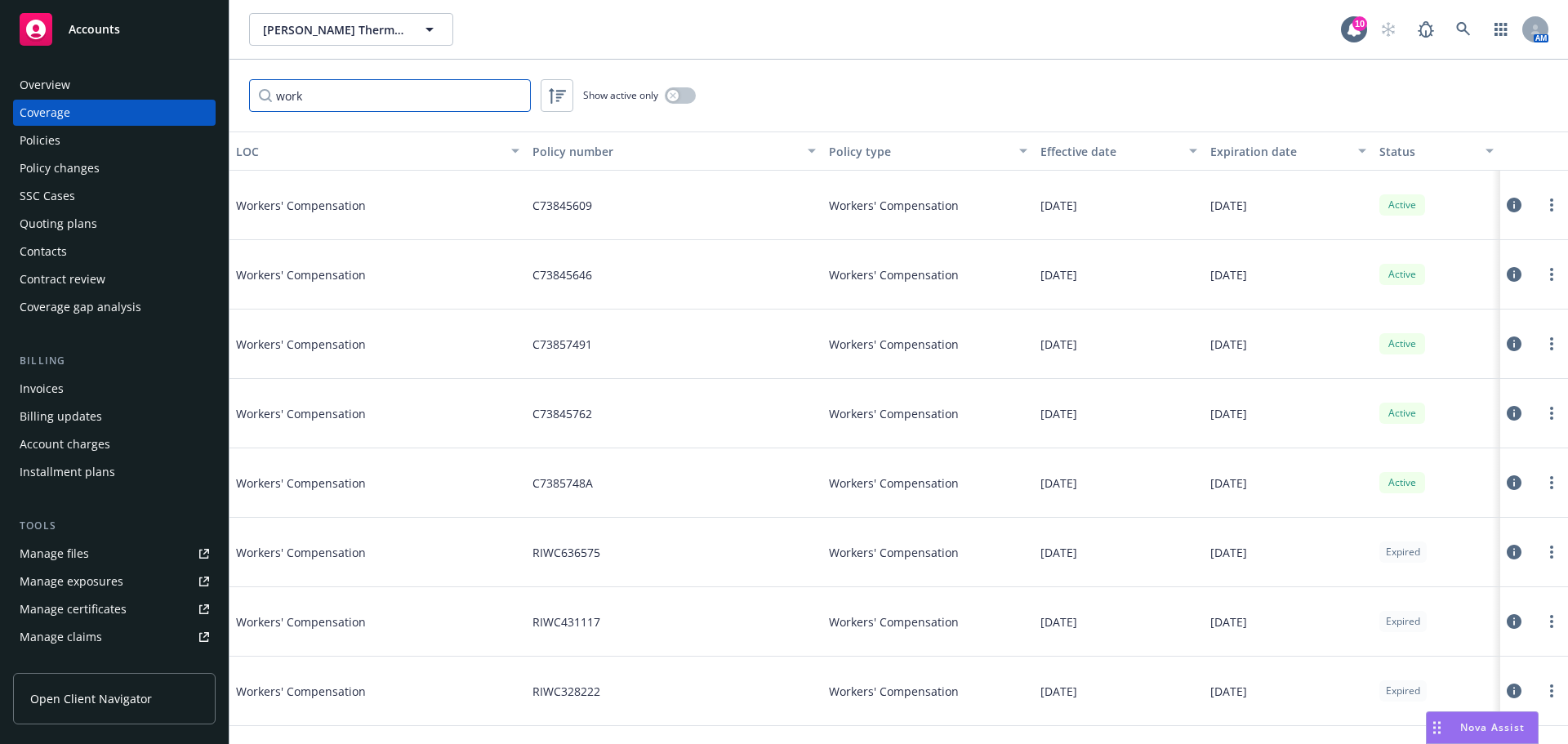
type input "work"
click at [1262, 158] on div "Expiration date" at bounding box center [1280, 151] width 138 height 17
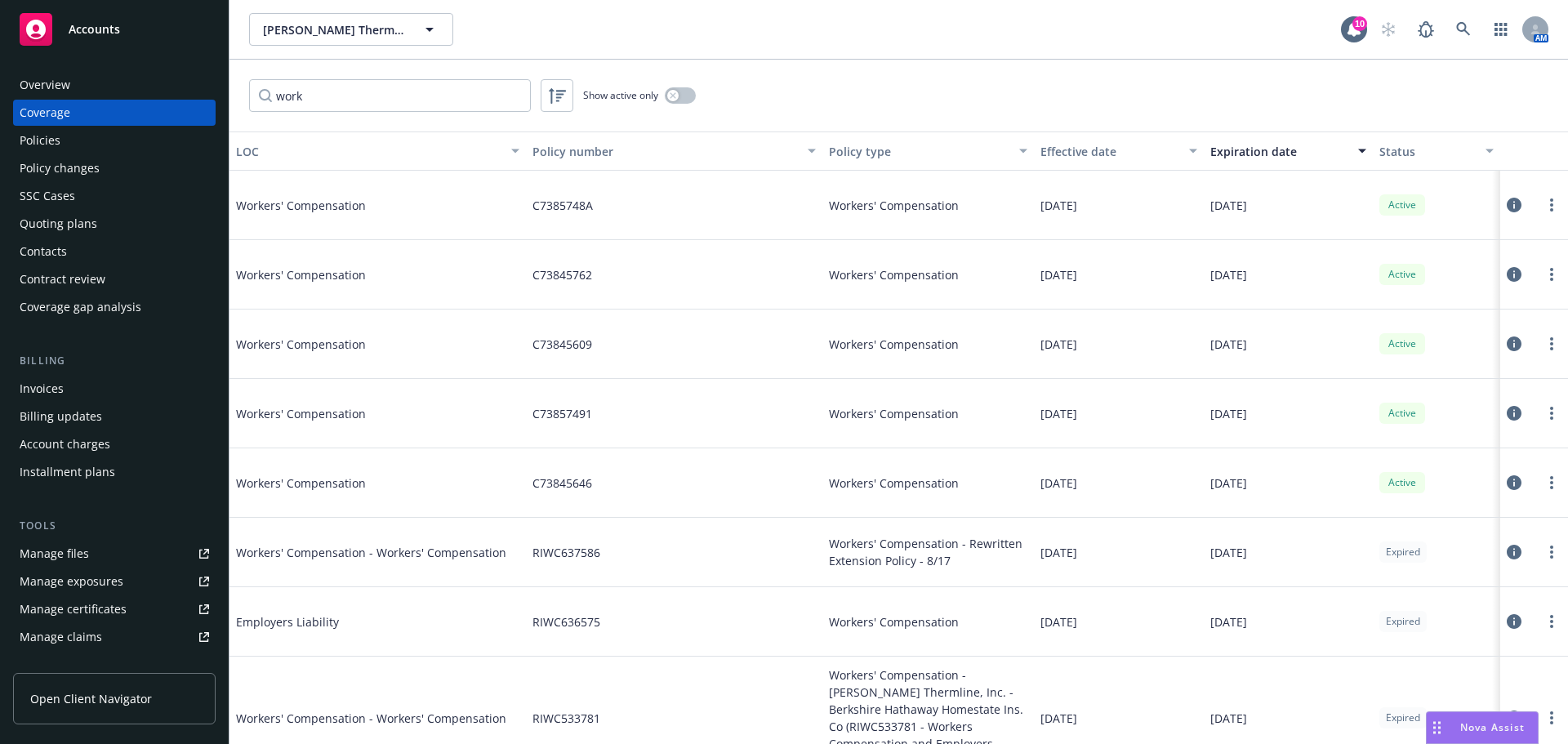
click at [1507, 480] on icon at bounding box center [1514, 483] width 15 height 15
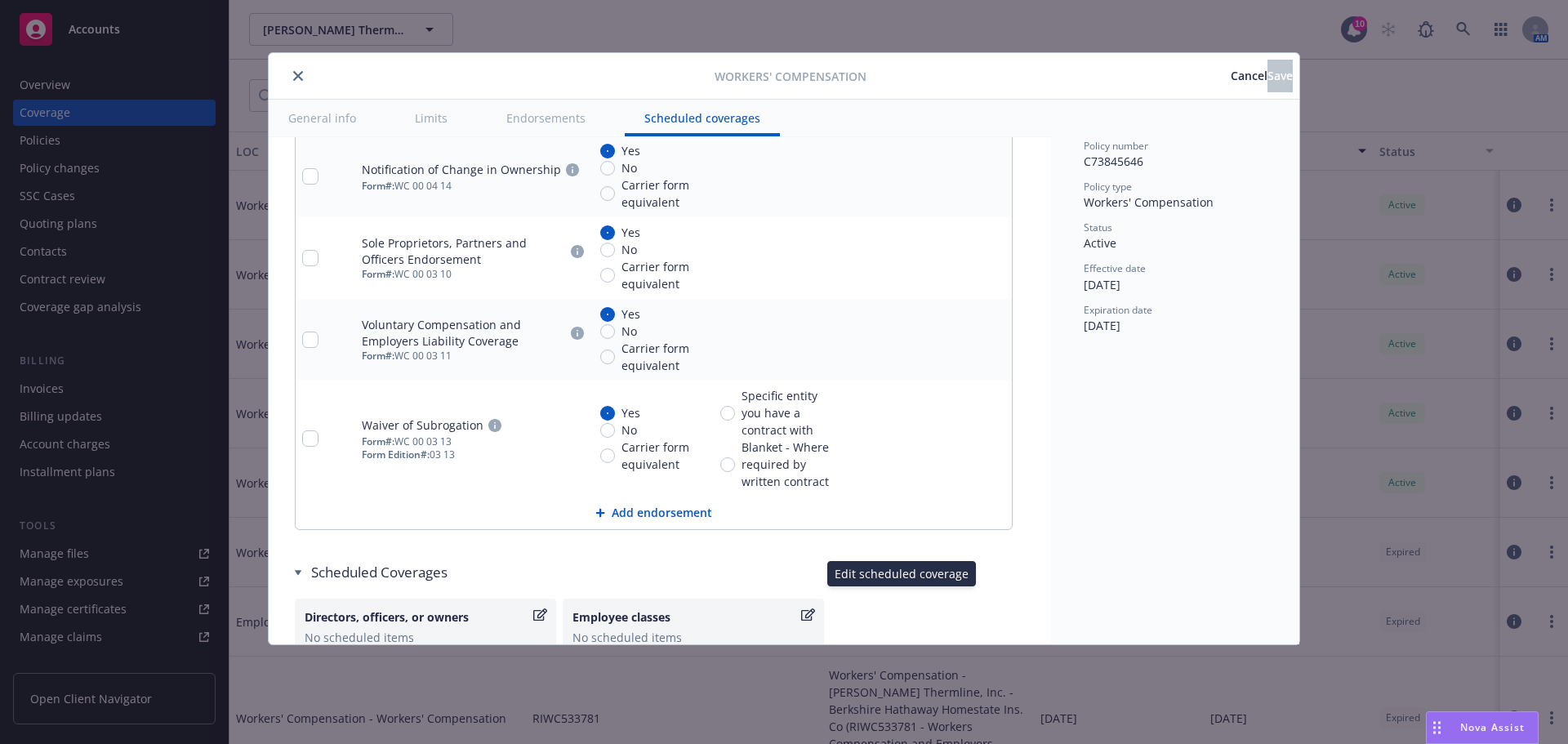
scroll to position [1962, 0]
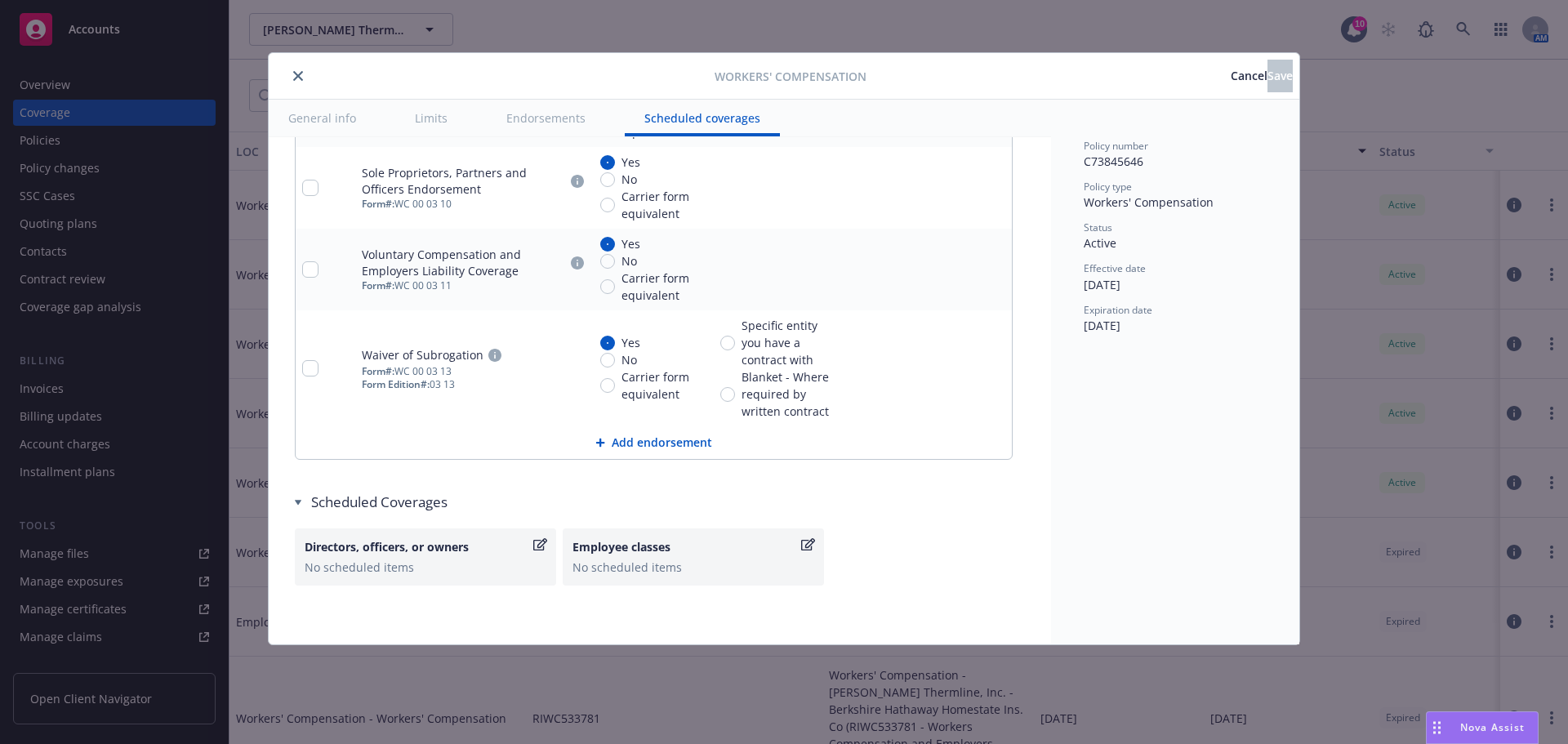
click at [446, 713] on div "Workers' Compensation Cancel Save General info Limits Endorsements Scheduled co…" at bounding box center [784, 372] width 1568 height 744
drag, startPoint x: 1165, startPoint y: 76, endPoint x: 947, endPoint y: 120, distance: 222.4
click at [1231, 76] on span "Cancel" at bounding box center [1249, 75] width 36 height 15
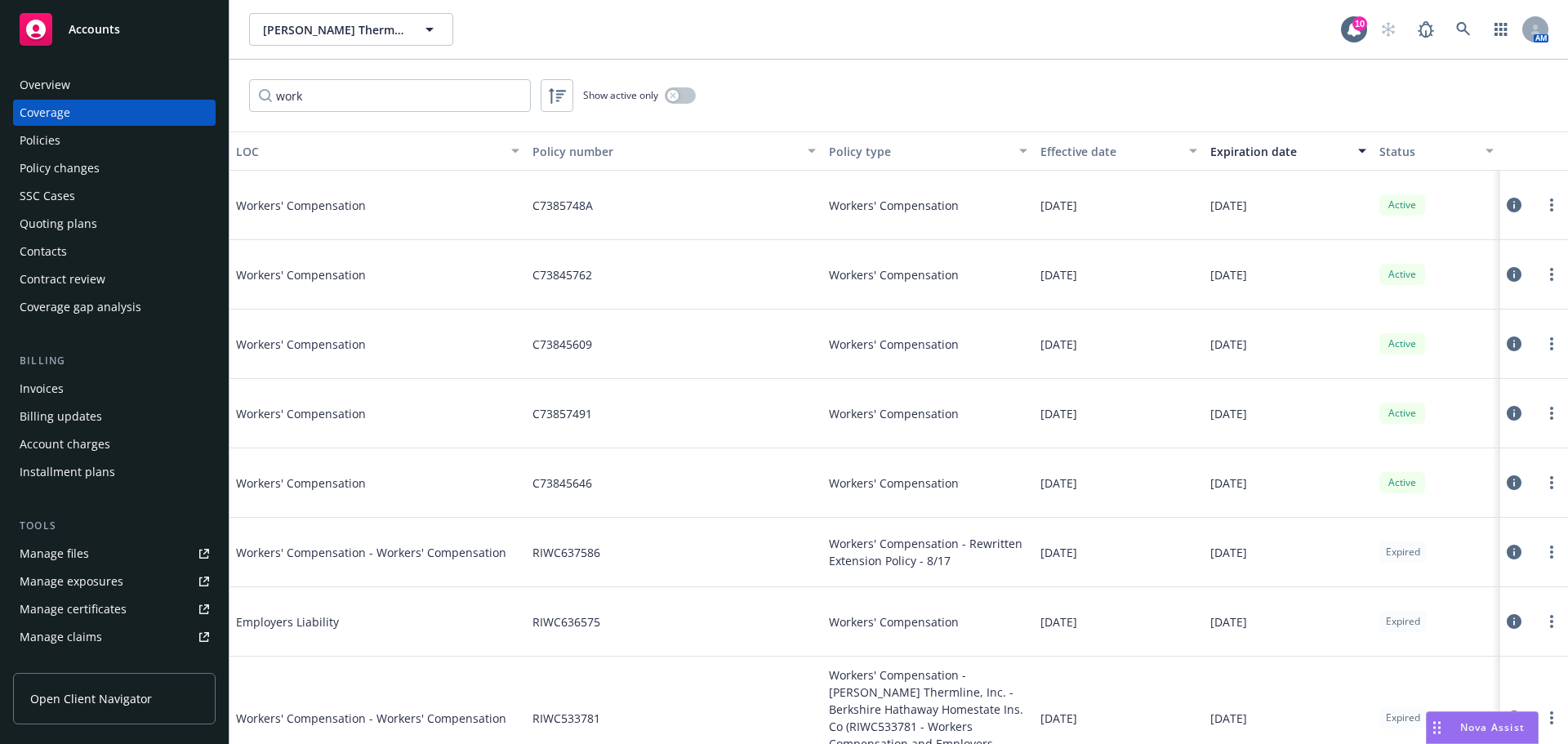
click at [65, 137] on div "Policies" at bounding box center [115, 140] width 190 height 26
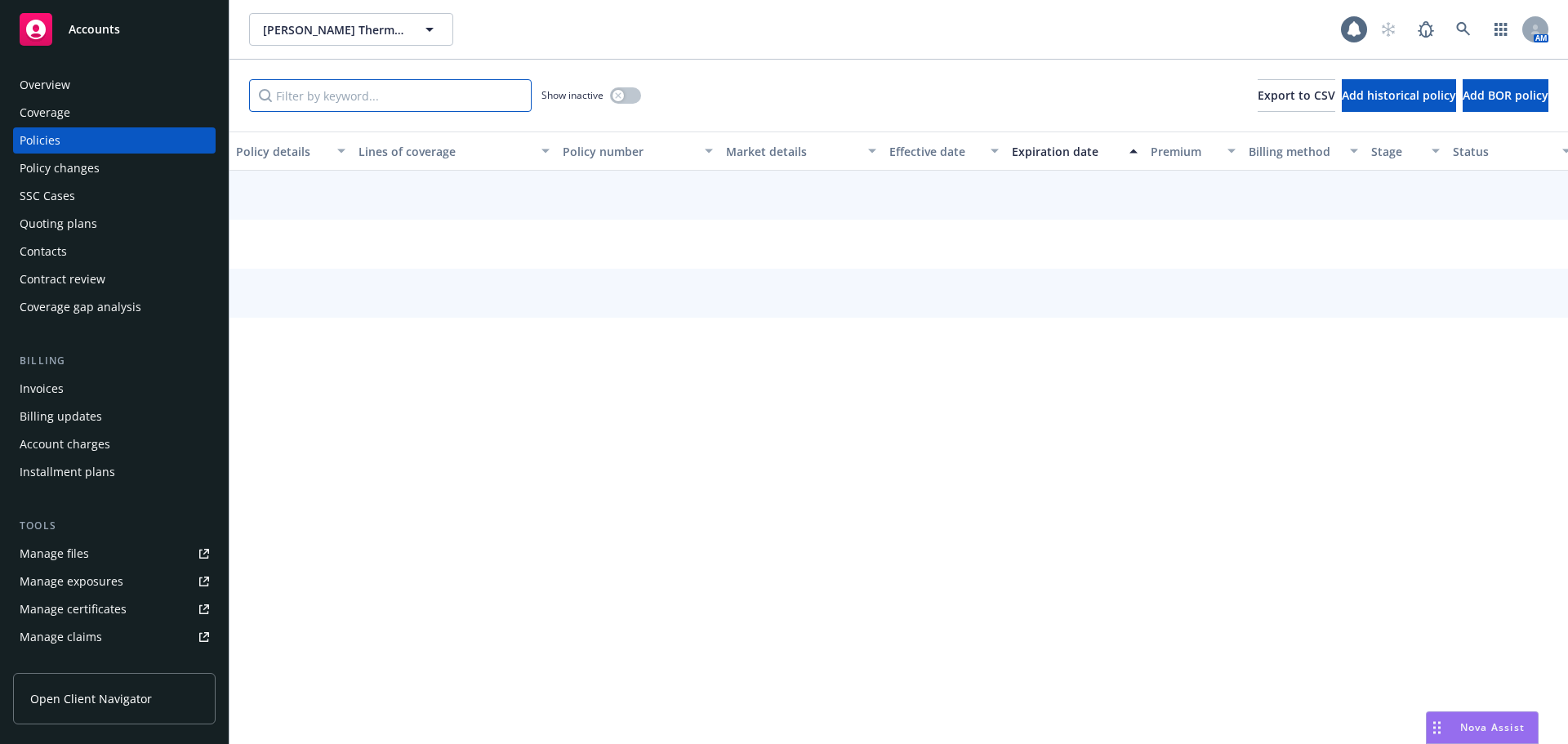
click at [365, 107] on input "Filter by keyword..." at bounding box center [390, 96] width 282 height 33
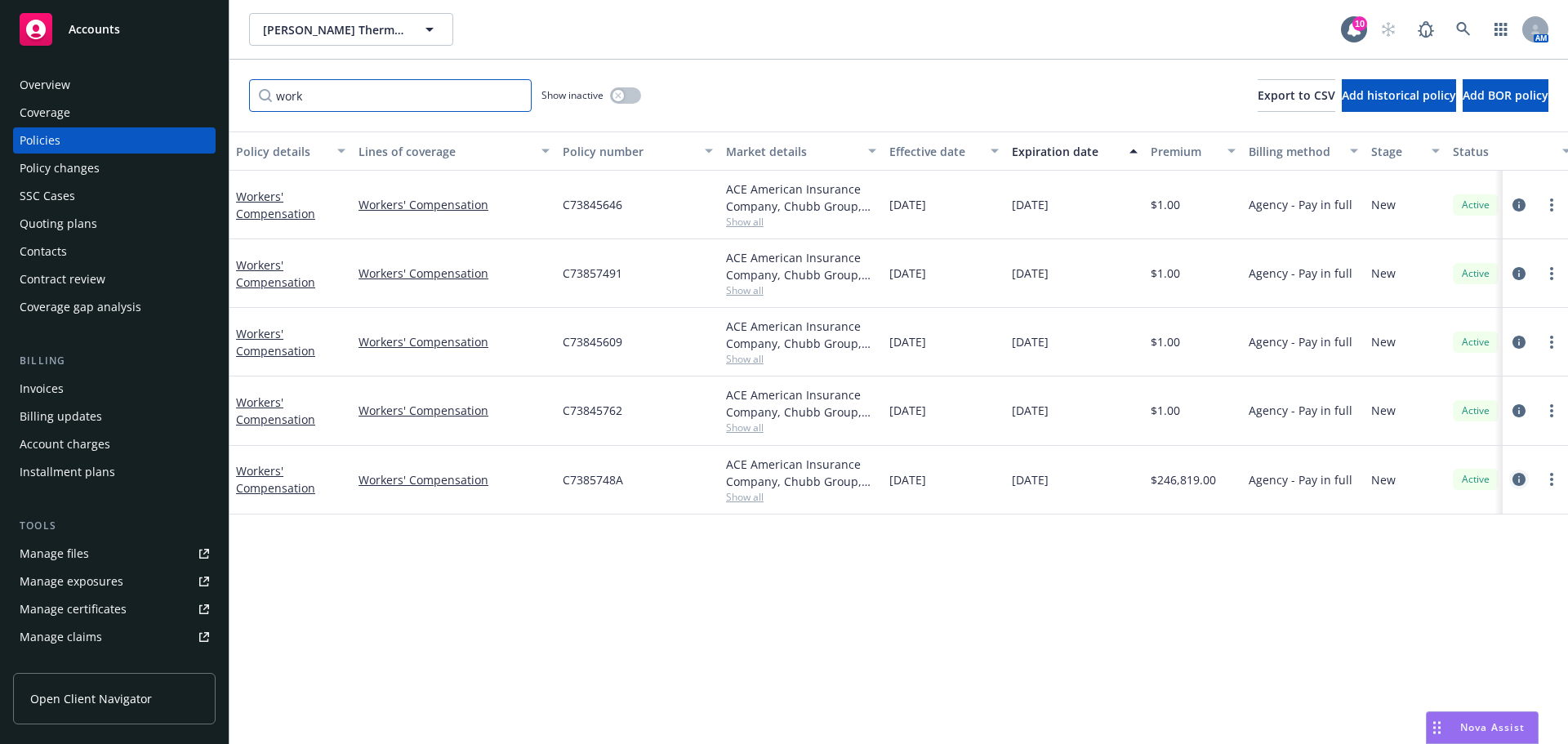
type input "work"
click at [1516, 481] on icon "circleInformation" at bounding box center [1519, 479] width 13 height 13
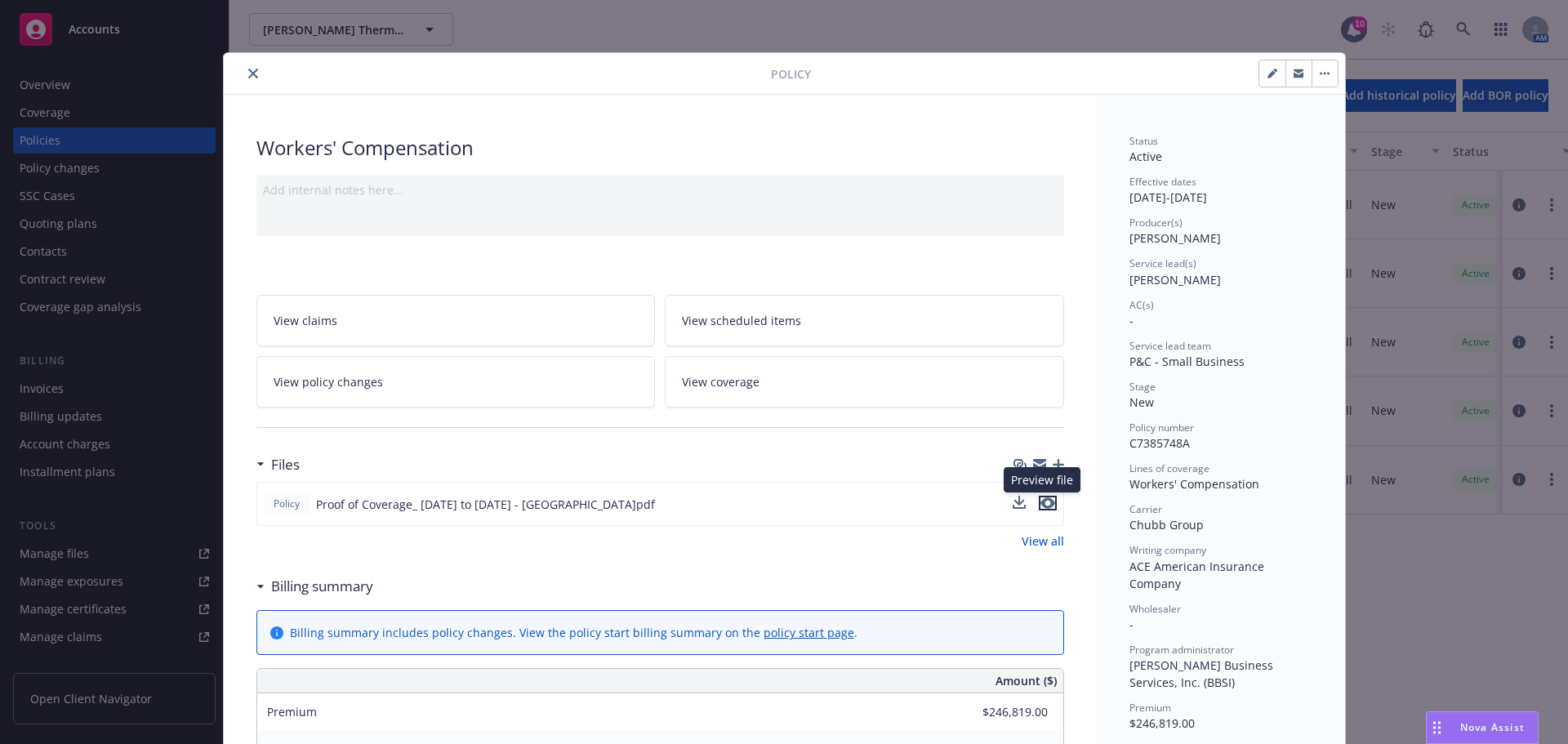
click at [1047, 505] on icon "preview file" at bounding box center [1048, 503] width 15 height 12
click at [1436, 162] on div "Policy Workers' Compensation Add internal notes here... View claims View schedu…" at bounding box center [784, 372] width 1568 height 744
click at [254, 75] on button "close" at bounding box center [253, 74] width 20 height 20
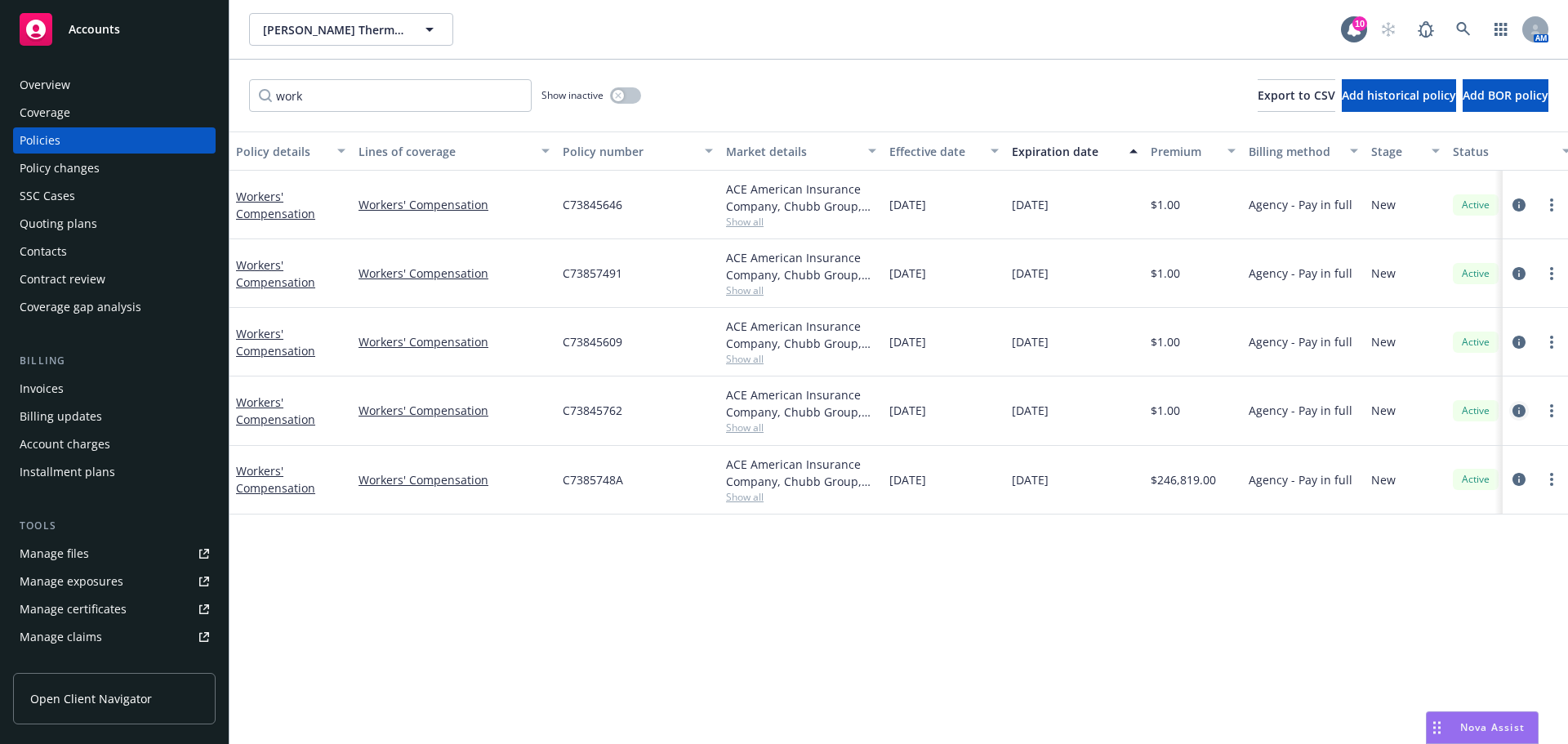
click at [1522, 410] on icon "circleInformation" at bounding box center [1519, 411] width 13 height 13
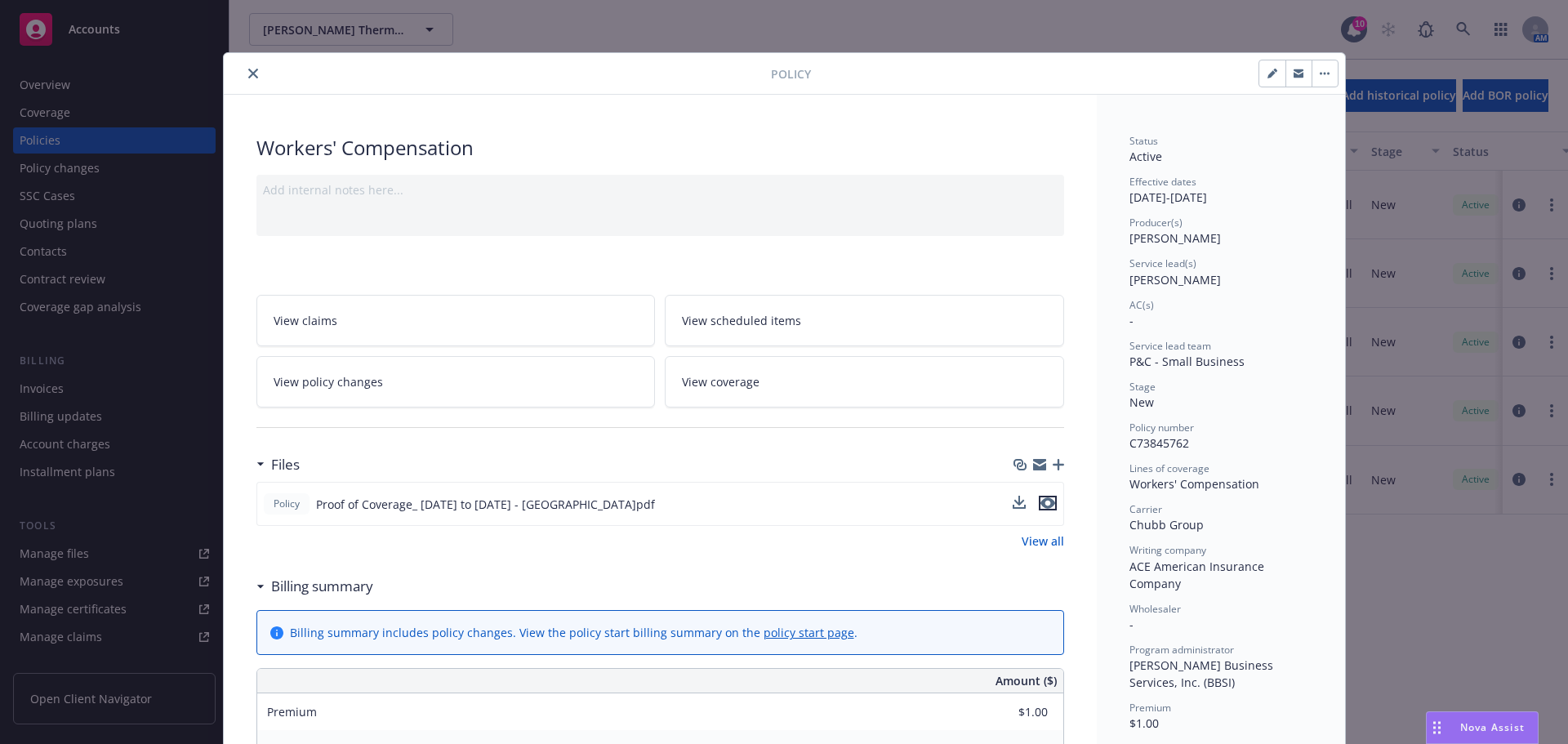
click at [1044, 504] on icon "preview file" at bounding box center [1048, 503] width 15 height 12
click at [236, 74] on div at bounding box center [501, 74] width 541 height 20
click at [249, 74] on icon "close" at bounding box center [253, 73] width 10 height 10
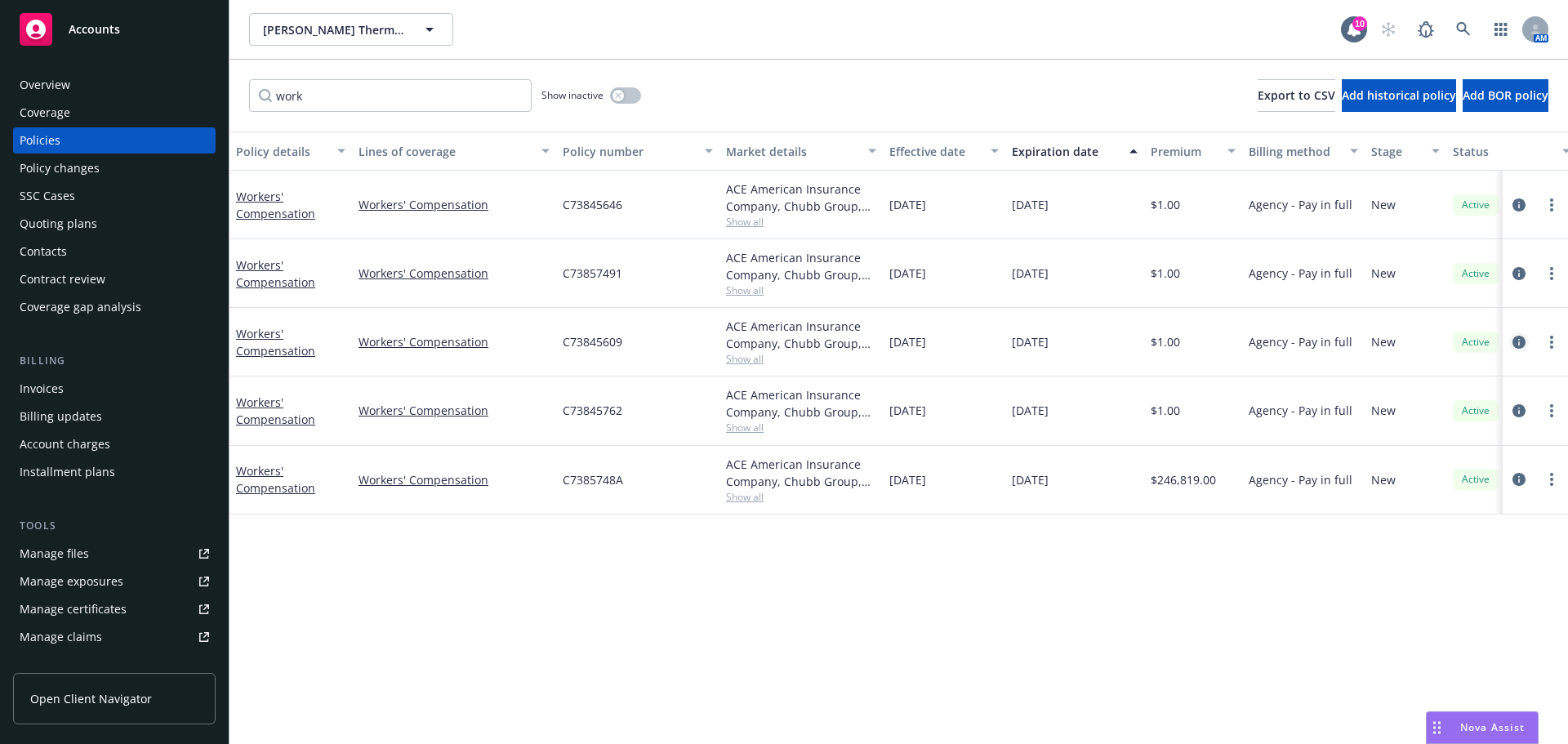
click at [1523, 347] on icon "circleInformation" at bounding box center [1519, 341] width 13 height 13
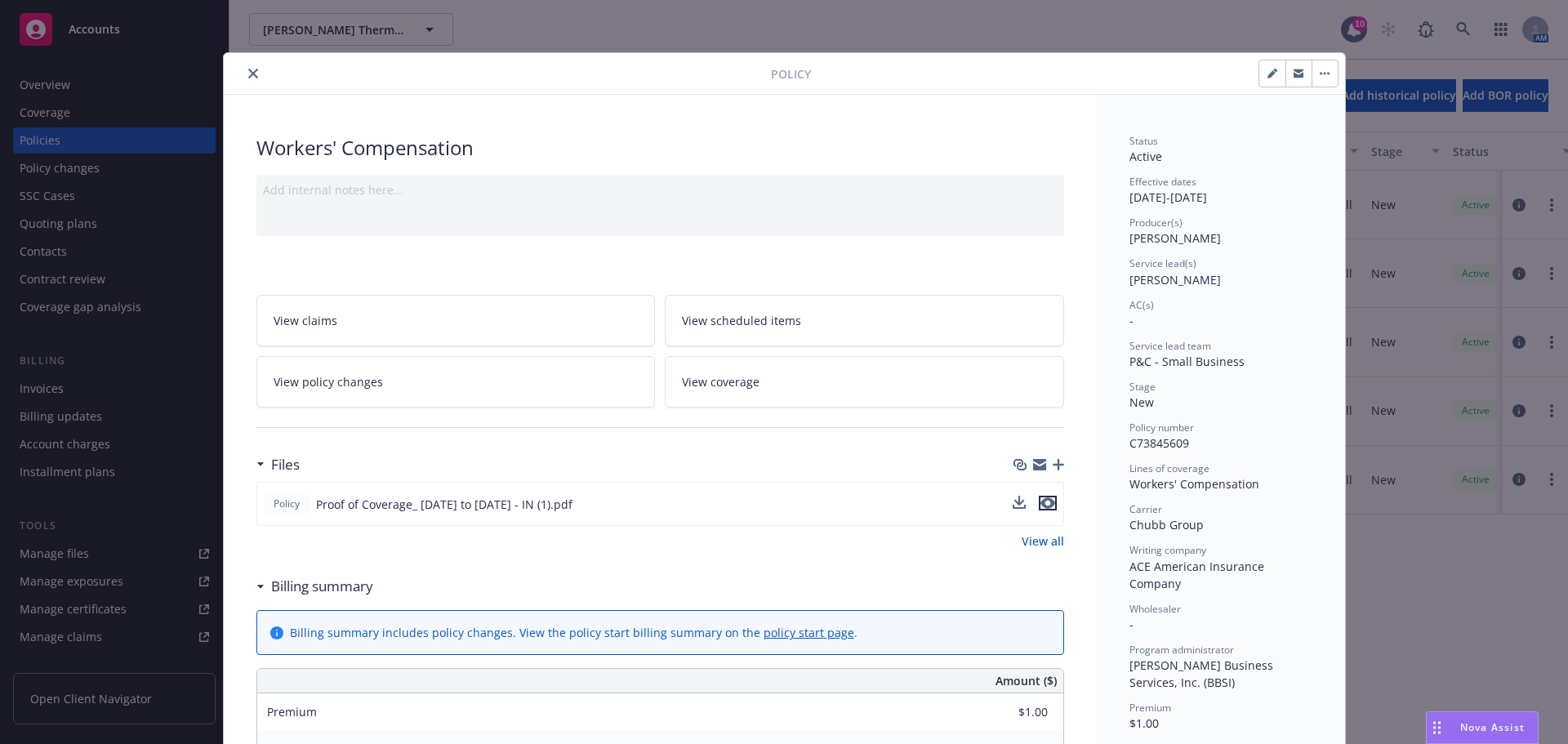
click at [1046, 502] on icon "preview file" at bounding box center [1048, 503] width 15 height 12
click at [254, 74] on button "close" at bounding box center [253, 74] width 20 height 20
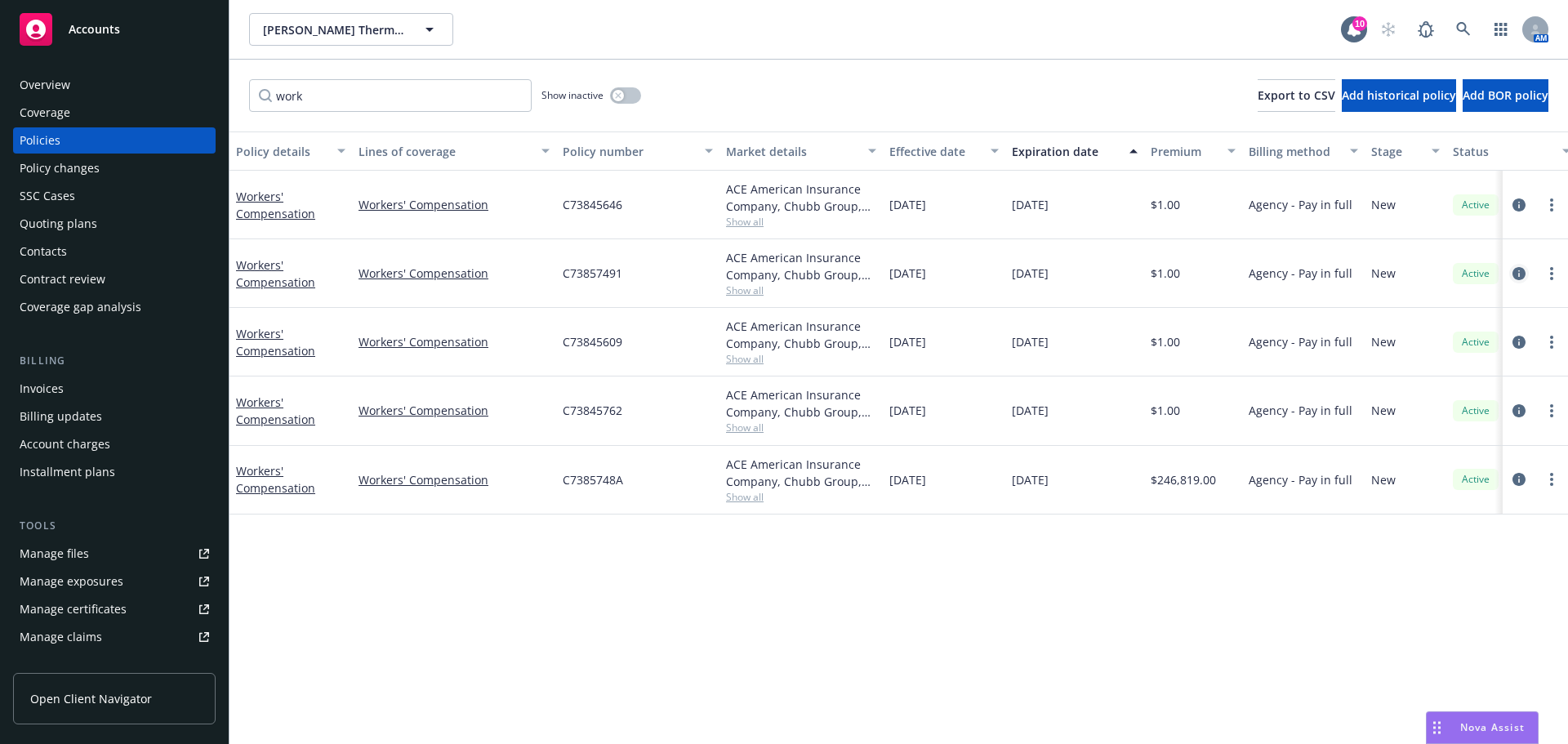
click at [1526, 277] on link "circleInformation" at bounding box center [1520, 274] width 20 height 20
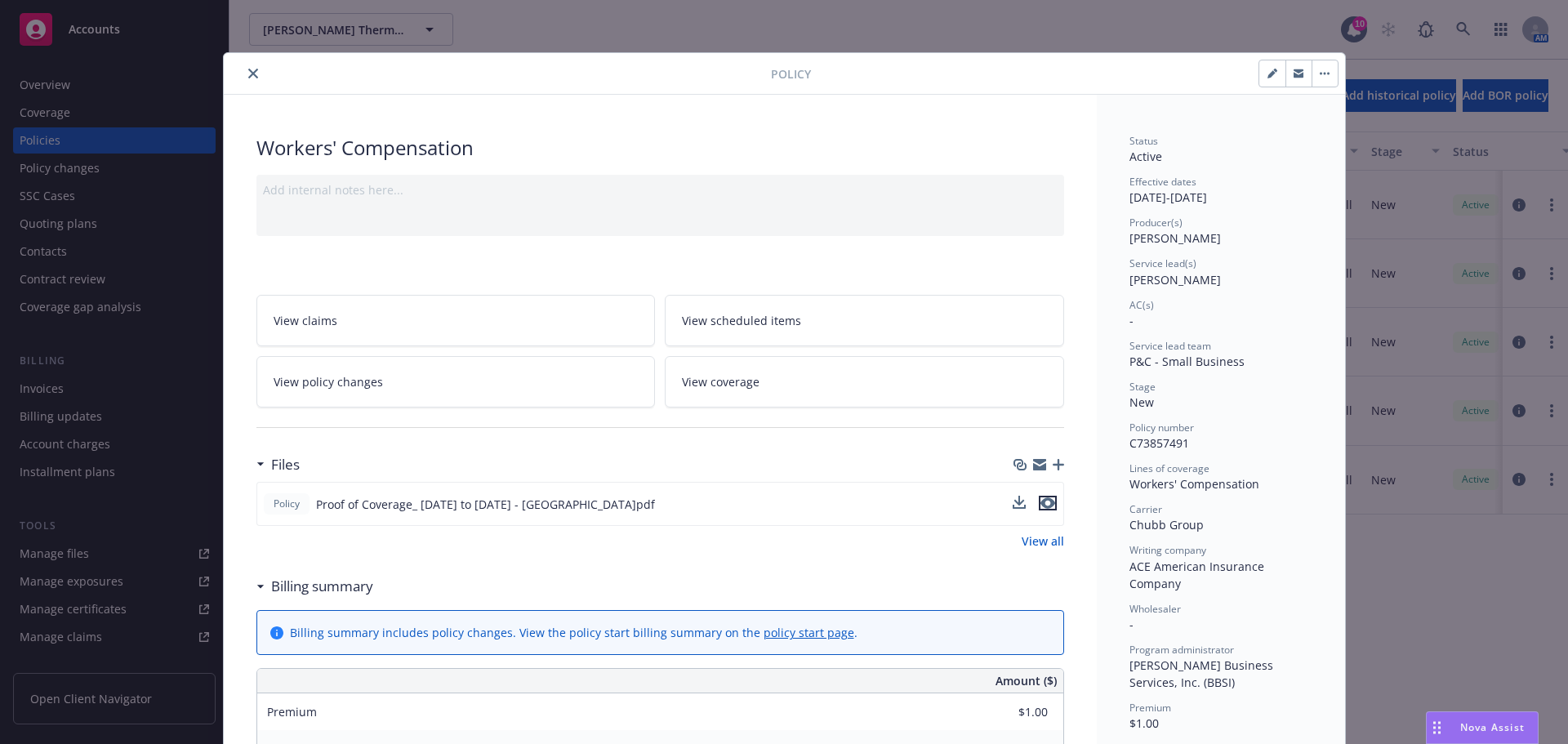
click at [1049, 504] on button "preview file" at bounding box center [1048, 503] width 18 height 15
click at [243, 74] on button "close" at bounding box center [253, 74] width 20 height 20
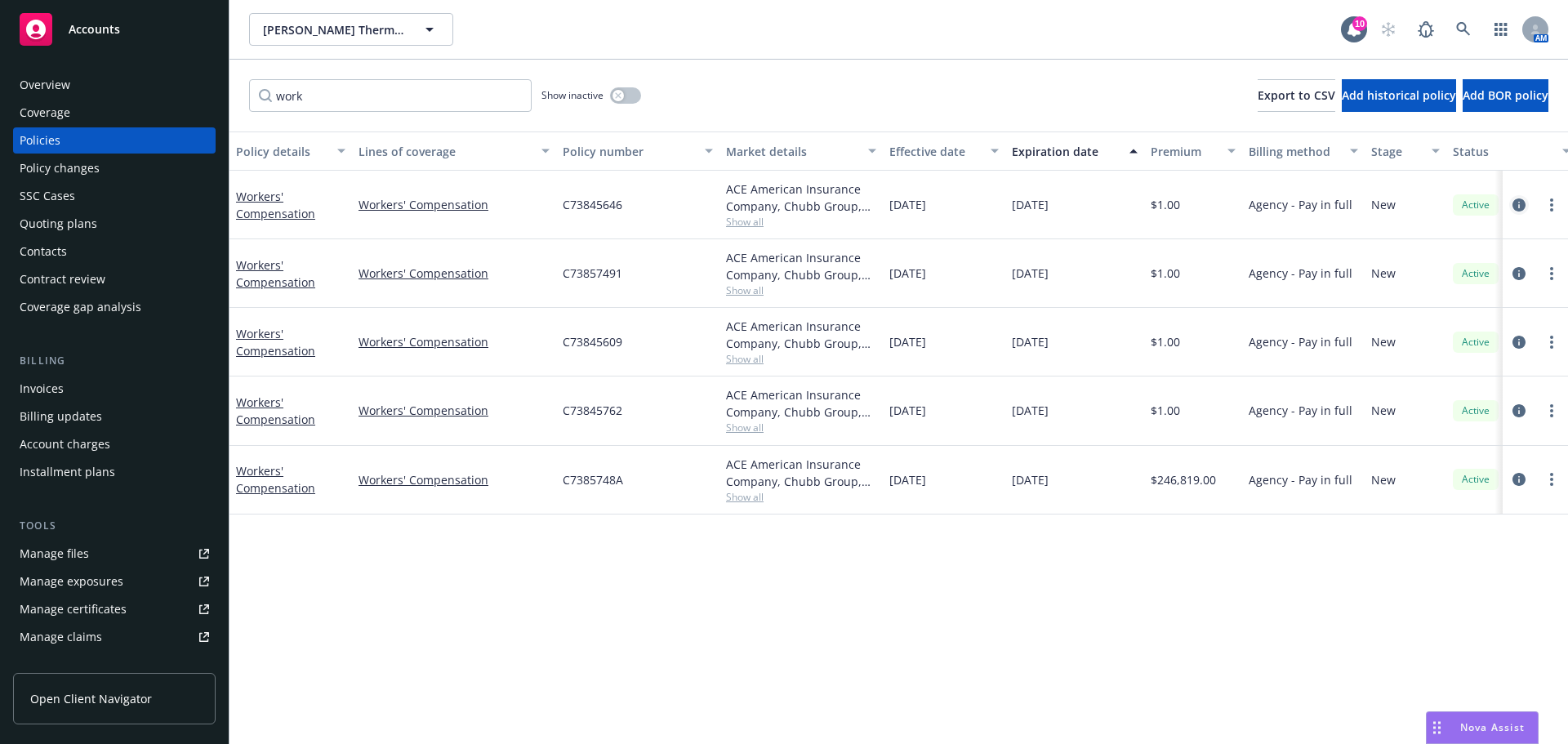
click at [1517, 206] on icon "circleInformation" at bounding box center [1519, 205] width 13 height 13
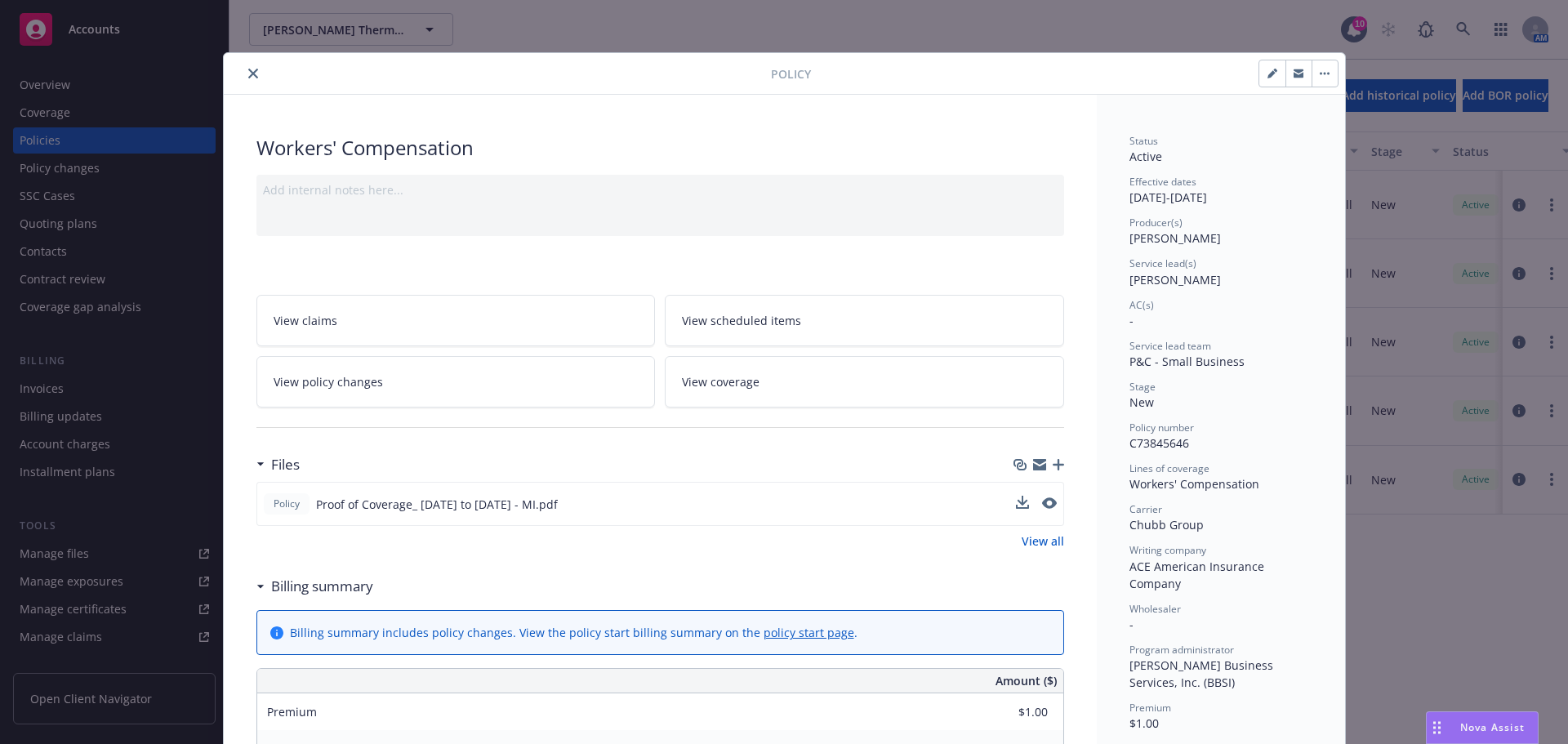
click at [1055, 503] on div "Policy Proof of Coverage_ 7-20-2025 to 7-1-2026 - MI.pdf" at bounding box center [661, 504] width 808 height 44
click at [1046, 503] on icon "preview file" at bounding box center [1048, 503] width 15 height 12
click at [250, 76] on icon "close" at bounding box center [253, 73] width 10 height 10
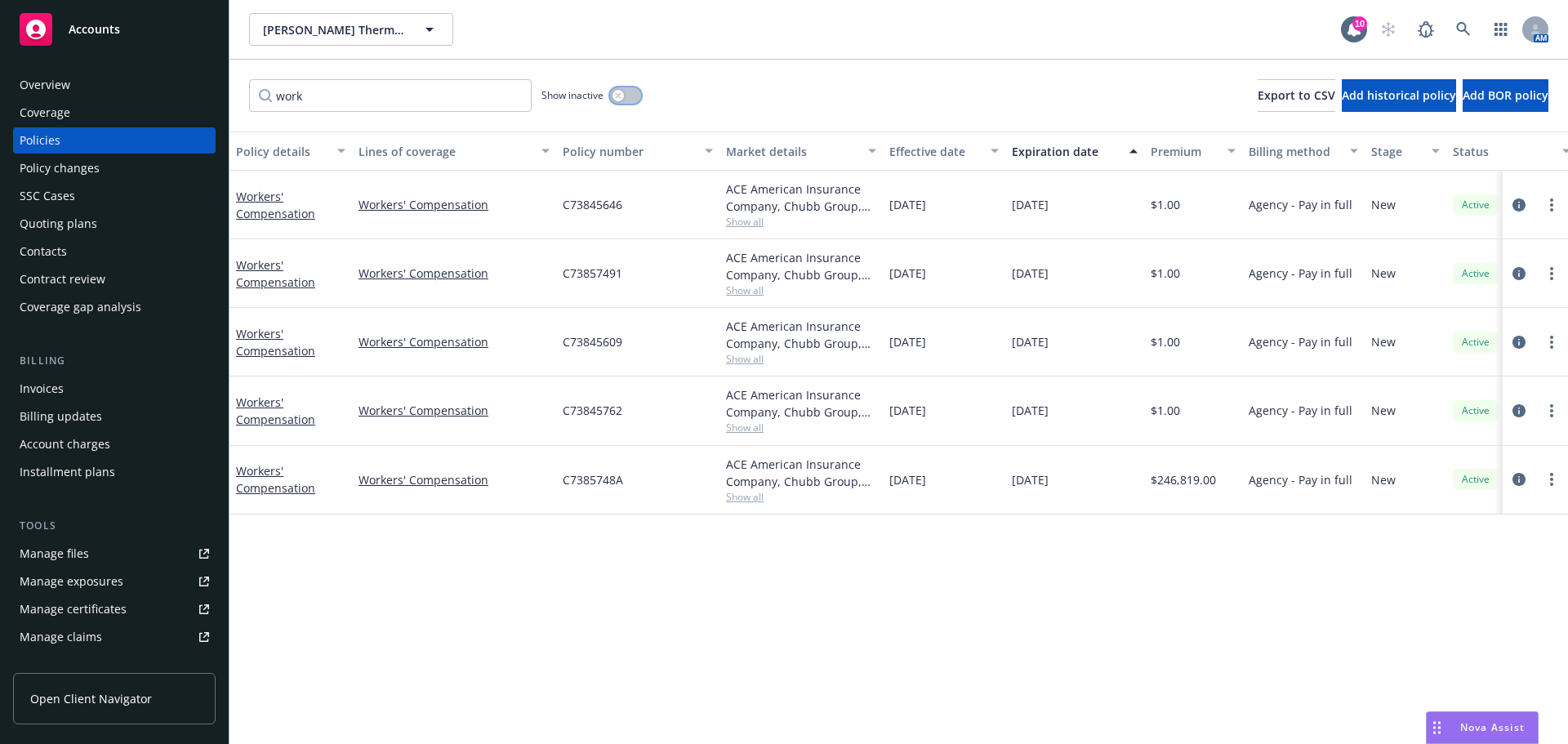
click at [628, 97] on button "button" at bounding box center [626, 96] width 31 height 16
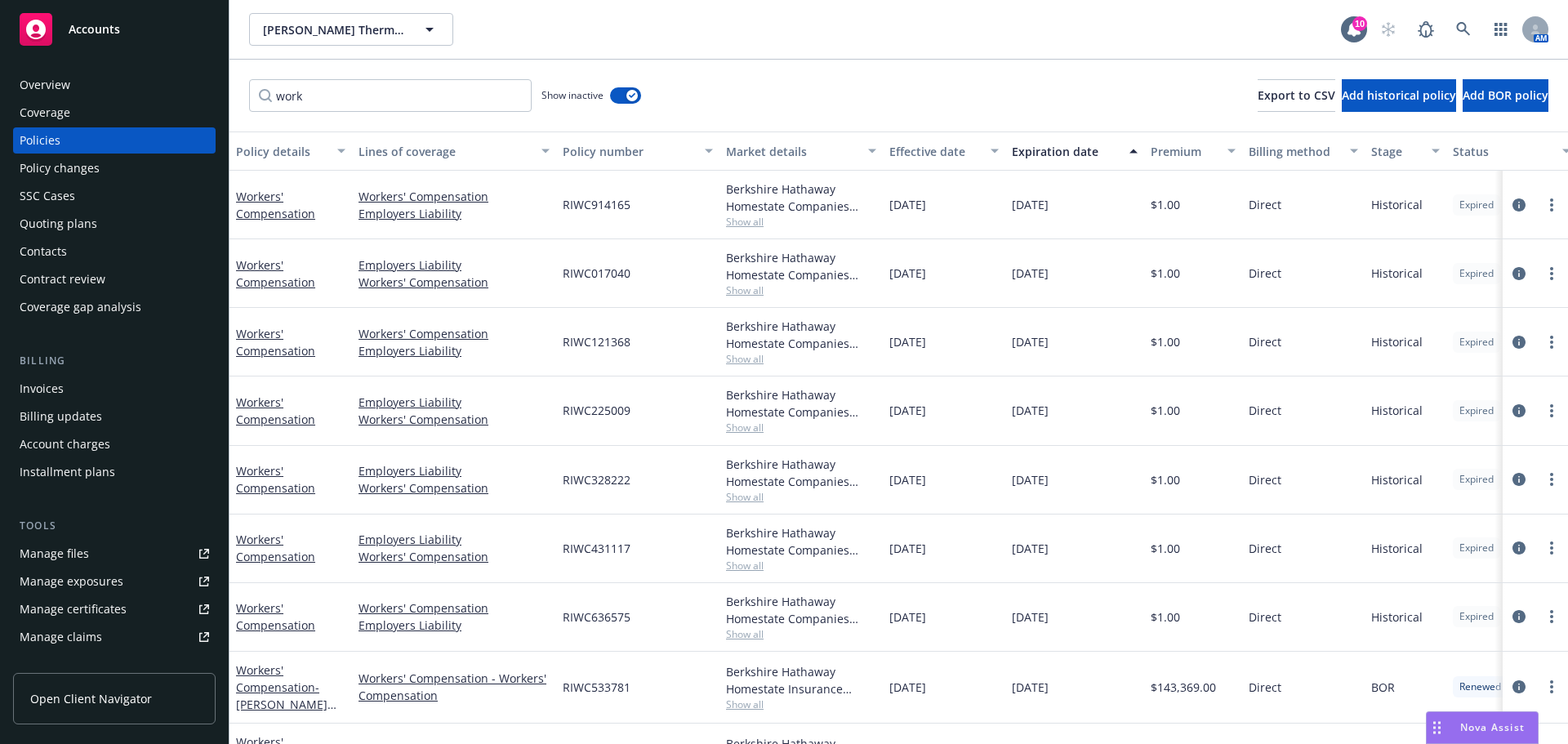
click at [1044, 154] on div "Expiration date" at bounding box center [1066, 151] width 108 height 17
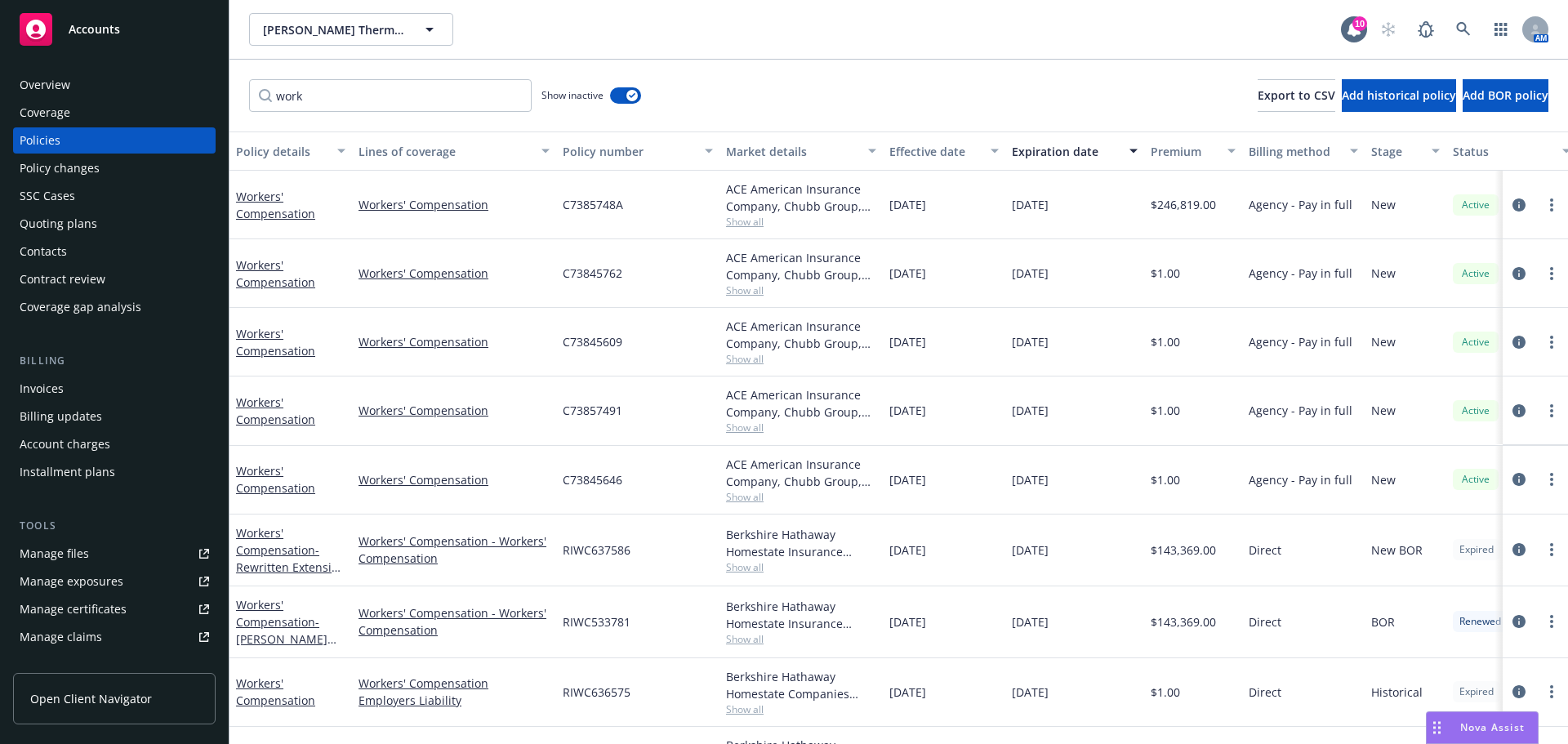
click at [1044, 152] on div "Expiration date" at bounding box center [1066, 151] width 108 height 17
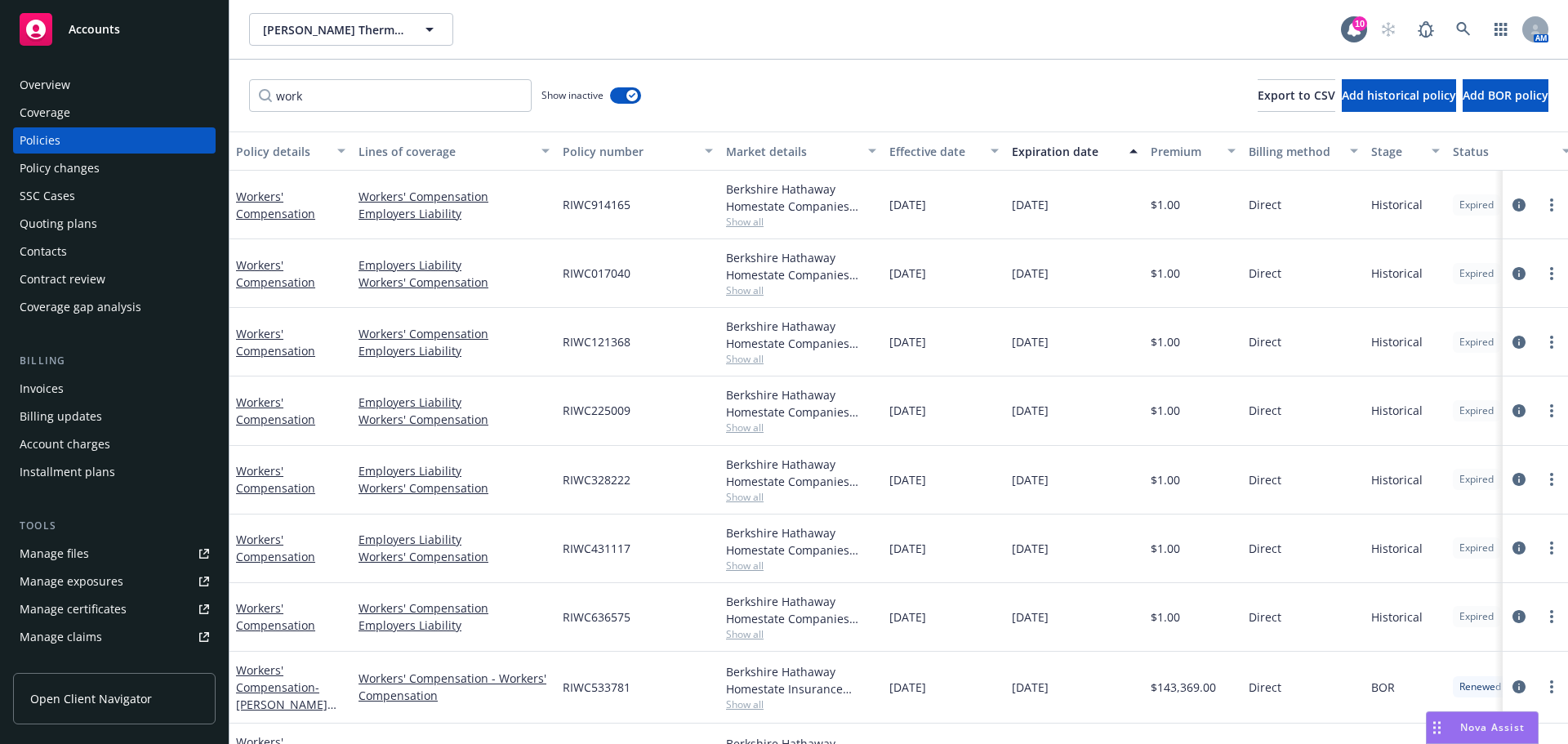
click at [1044, 152] on div "Expiration date" at bounding box center [1066, 151] width 108 height 17
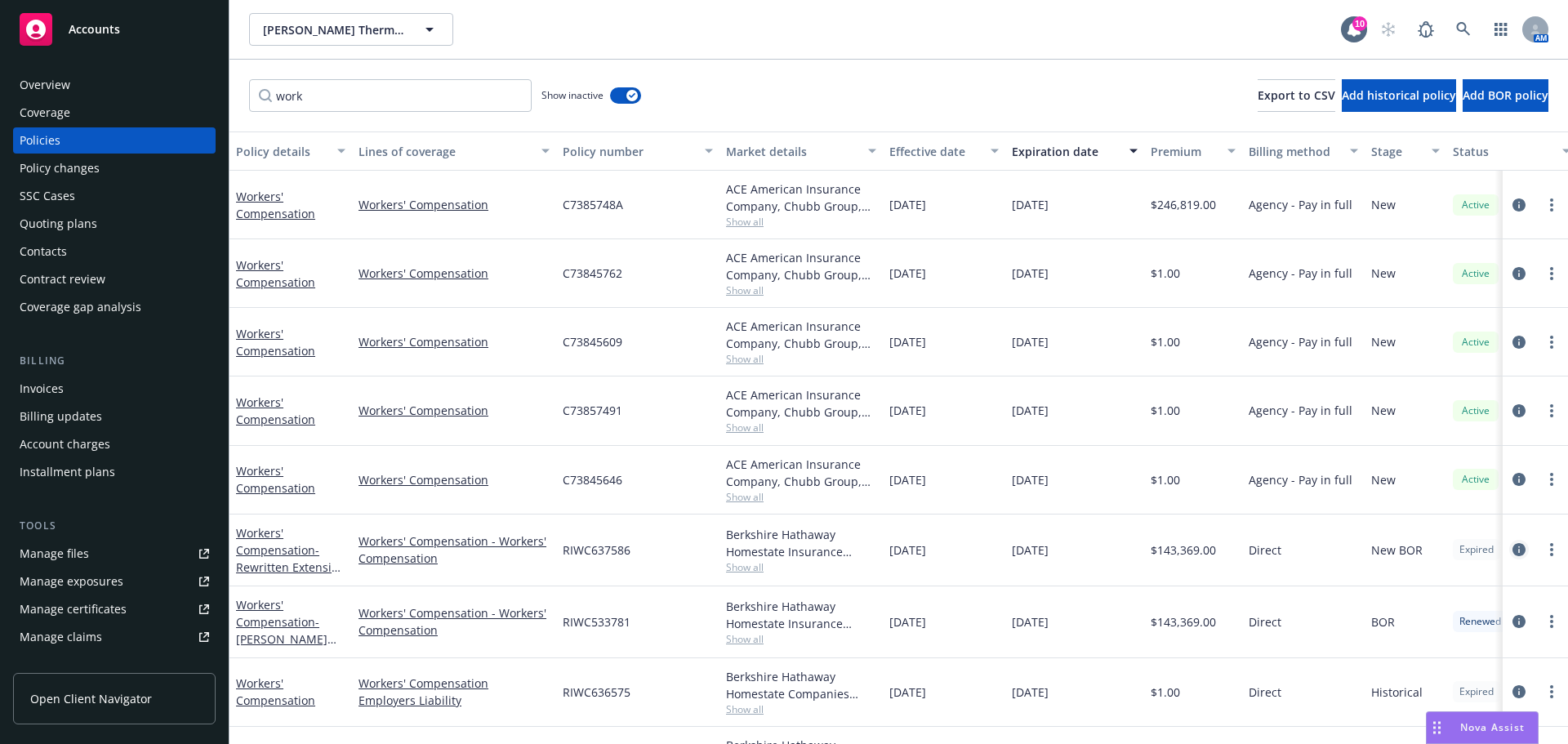
click at [1512, 548] on icon "circleInformation" at bounding box center [1519, 549] width 13 height 13
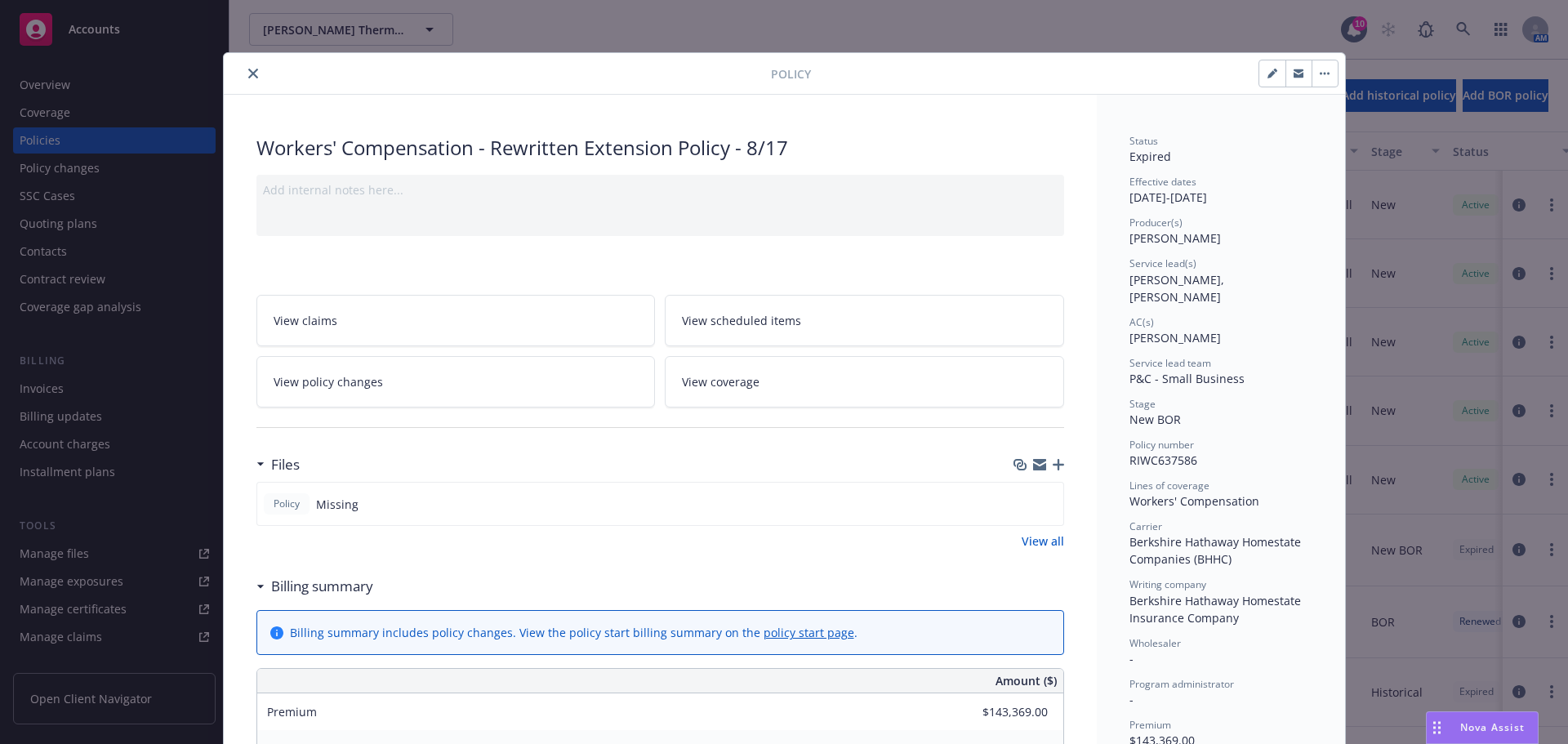
click at [249, 72] on icon "close" at bounding box center [253, 73] width 10 height 10
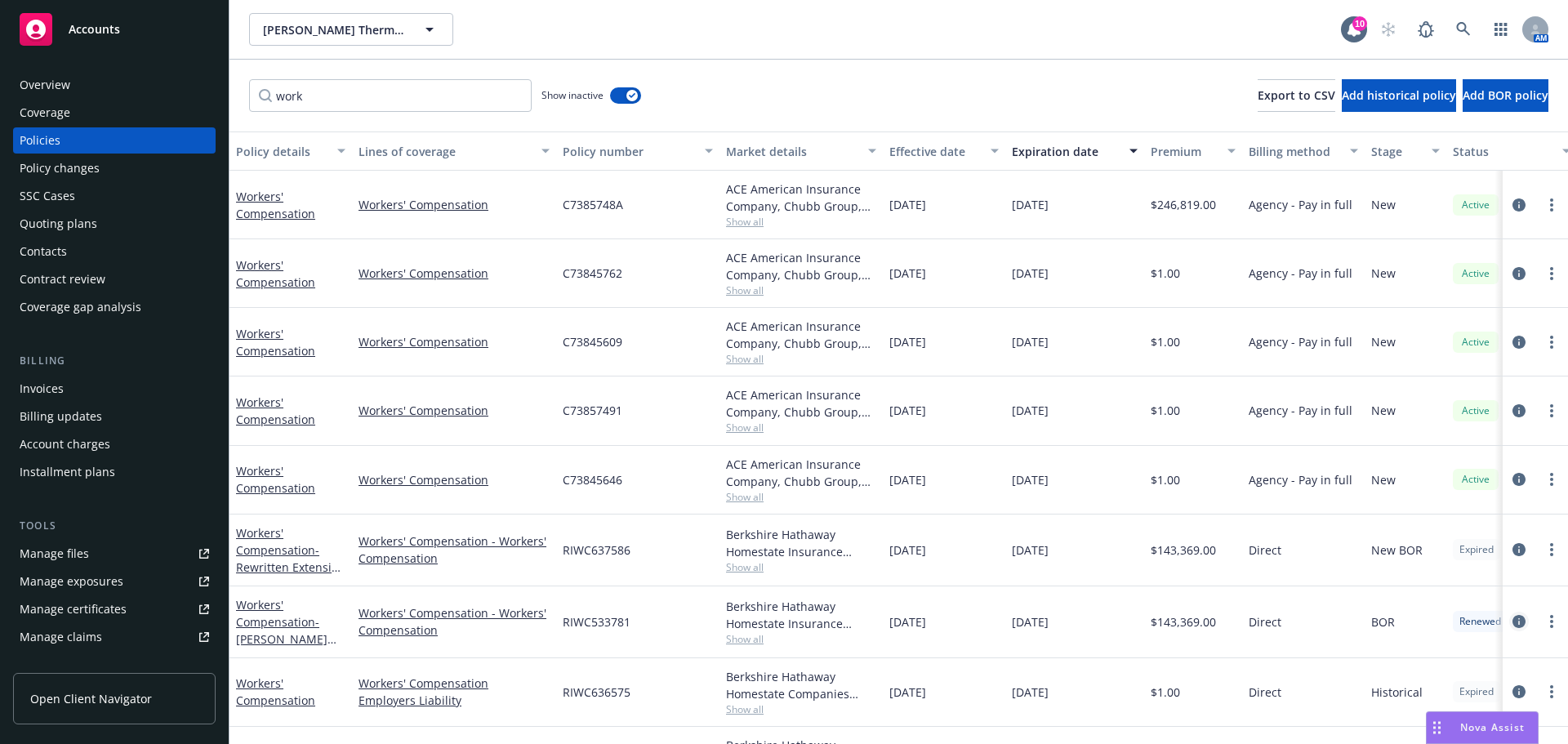
click at [1512, 619] on icon "circleInformation" at bounding box center [1519, 621] width 13 height 13
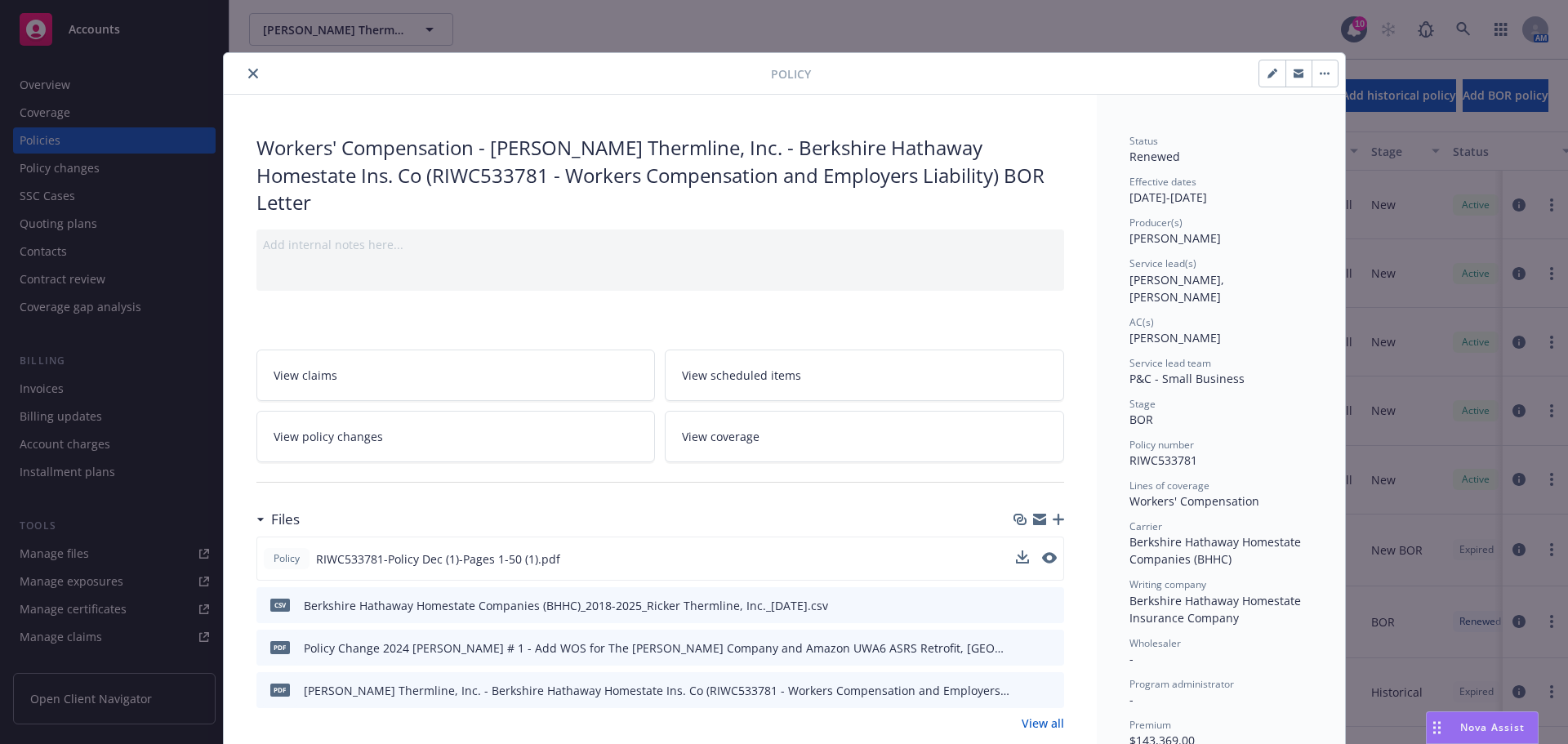
click at [1053, 536] on div "Policy RIWC533781-Policy Dec (1)-Pages 1-50 (1).pdf" at bounding box center [661, 558] width 808 height 44
click at [1045, 552] on icon "preview file" at bounding box center [1048, 557] width 15 height 12
click at [244, 81] on button "close" at bounding box center [253, 74] width 20 height 20
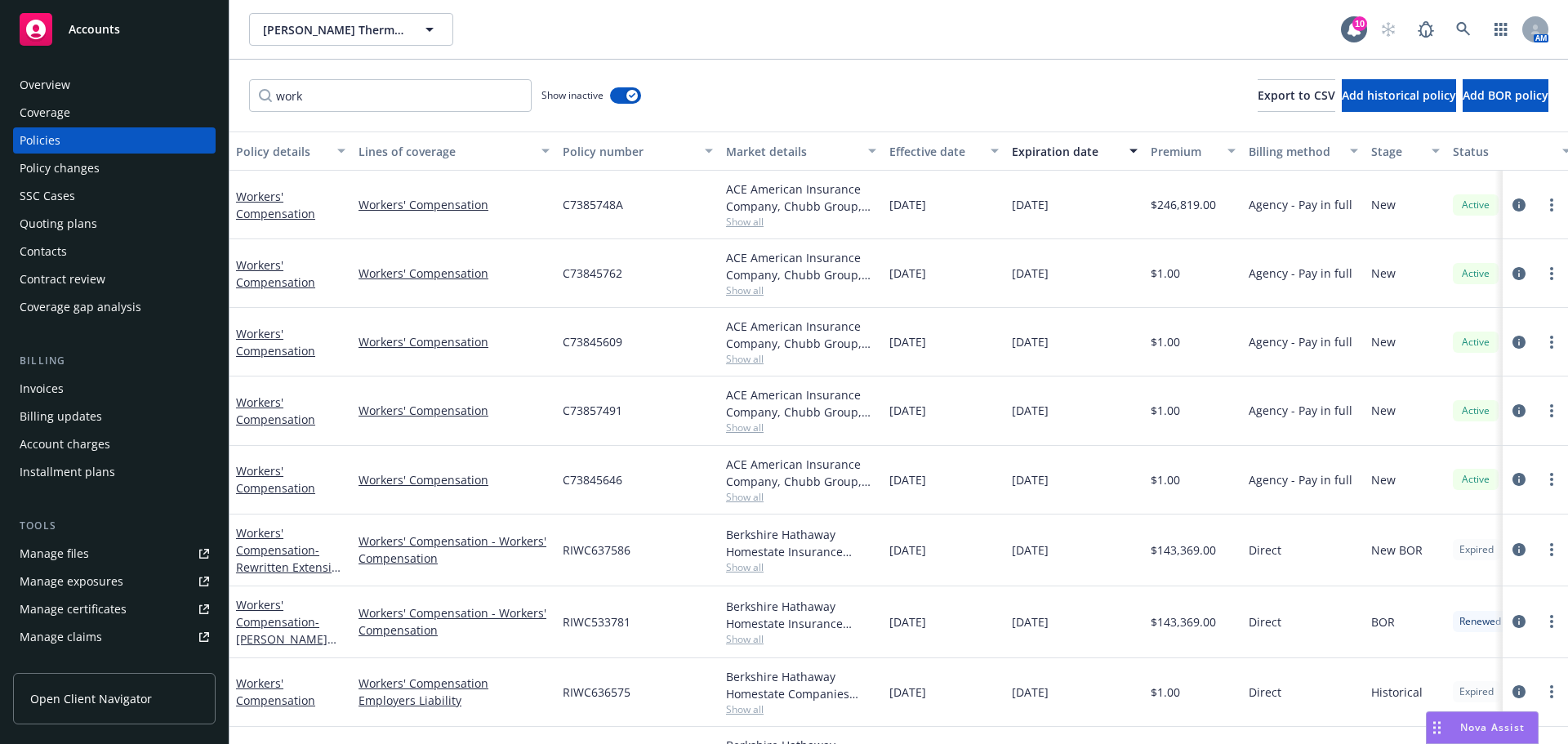
click at [77, 121] on div "Coverage" at bounding box center [115, 112] width 190 height 26
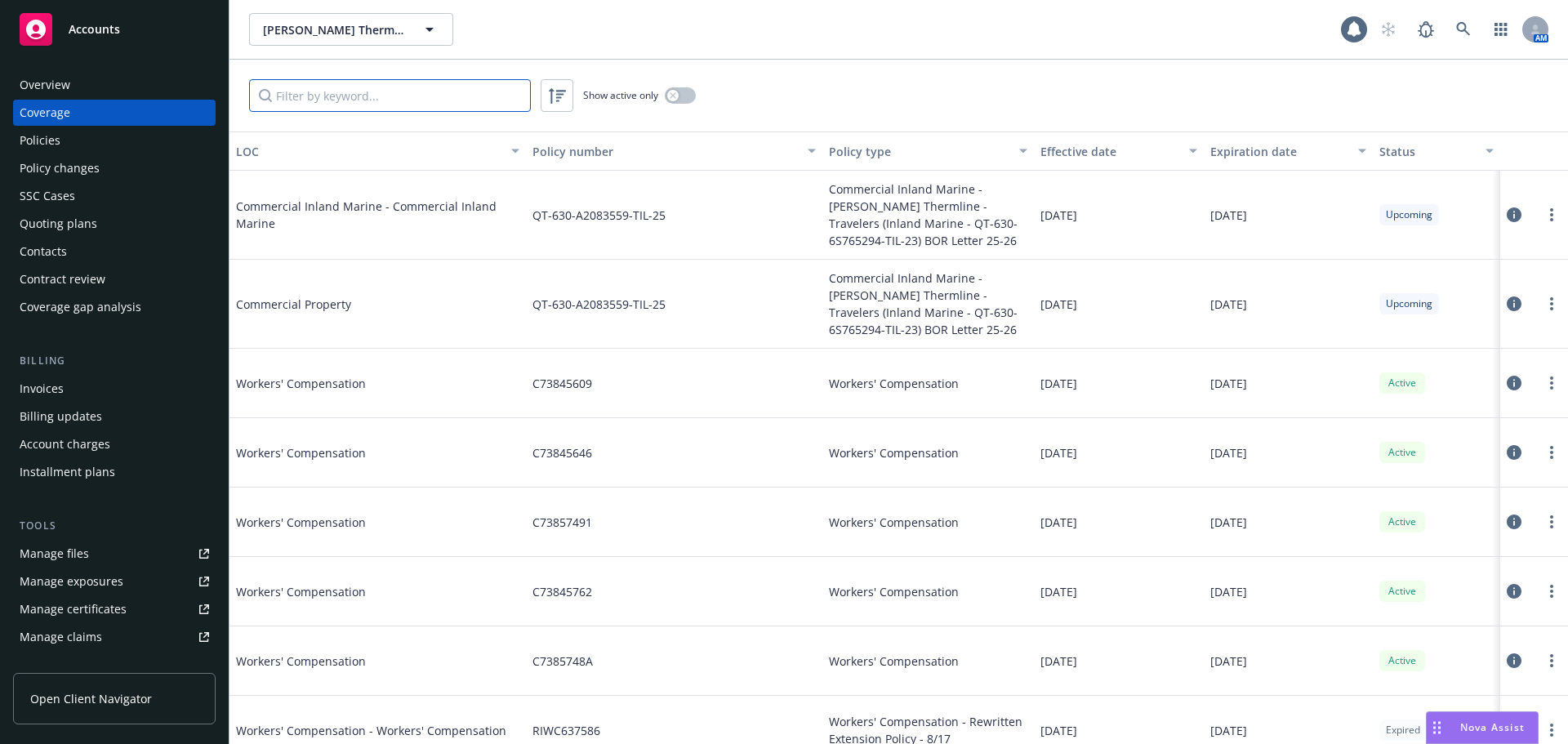
click at [344, 80] on input "Filter by keyword..." at bounding box center [389, 96] width 282 height 33
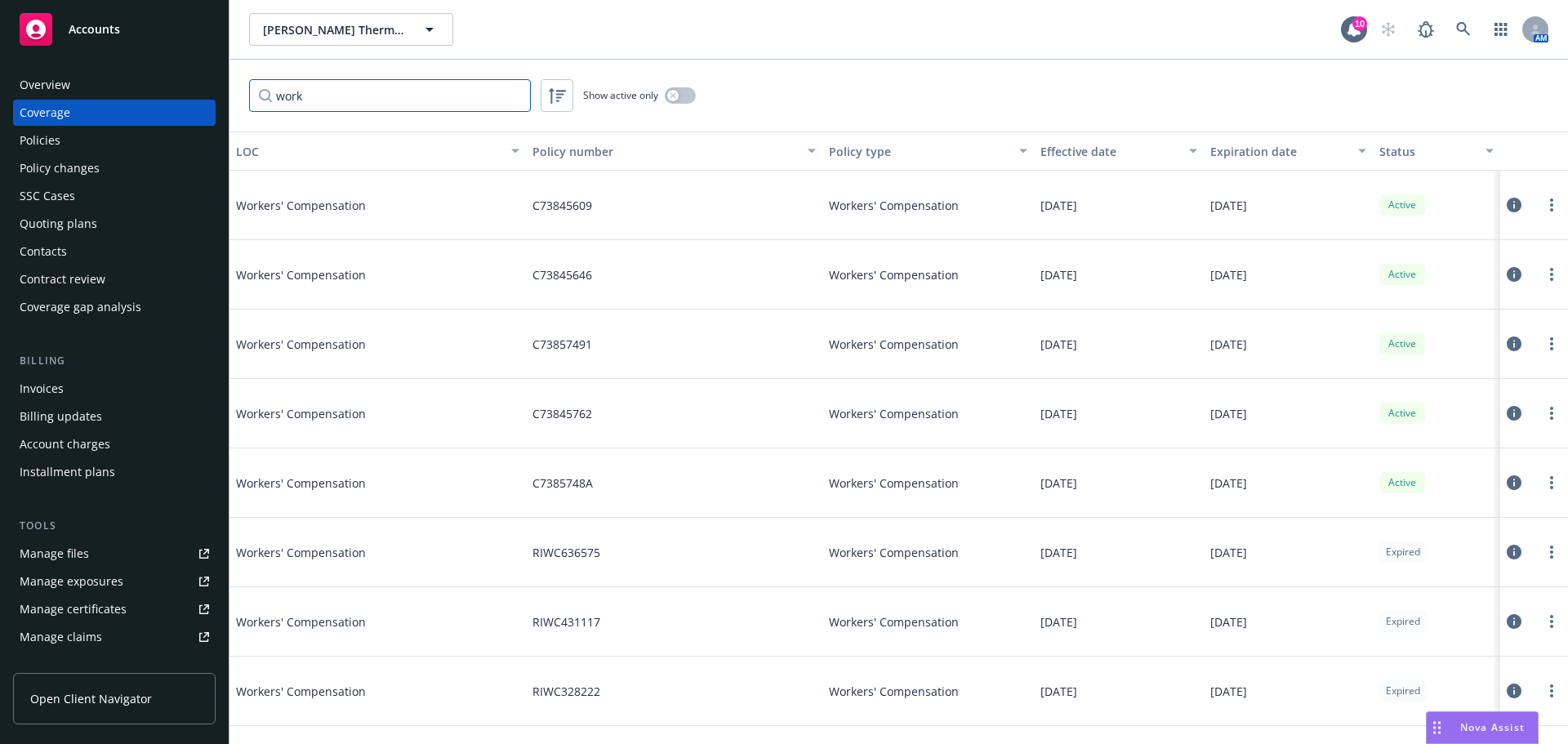
type input "work"
click at [683, 93] on button "button" at bounding box center [681, 96] width 31 height 16
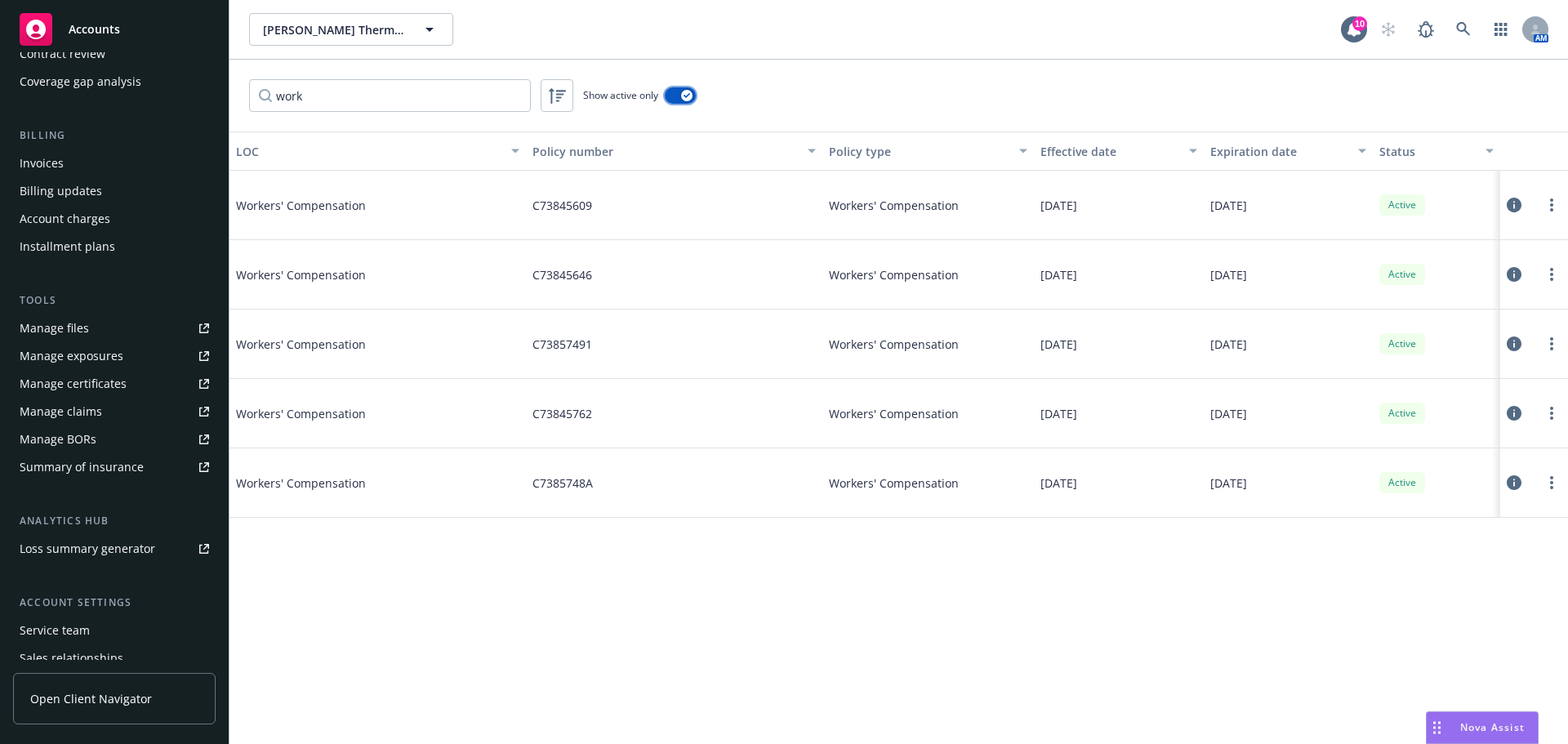
scroll to position [245, 0]
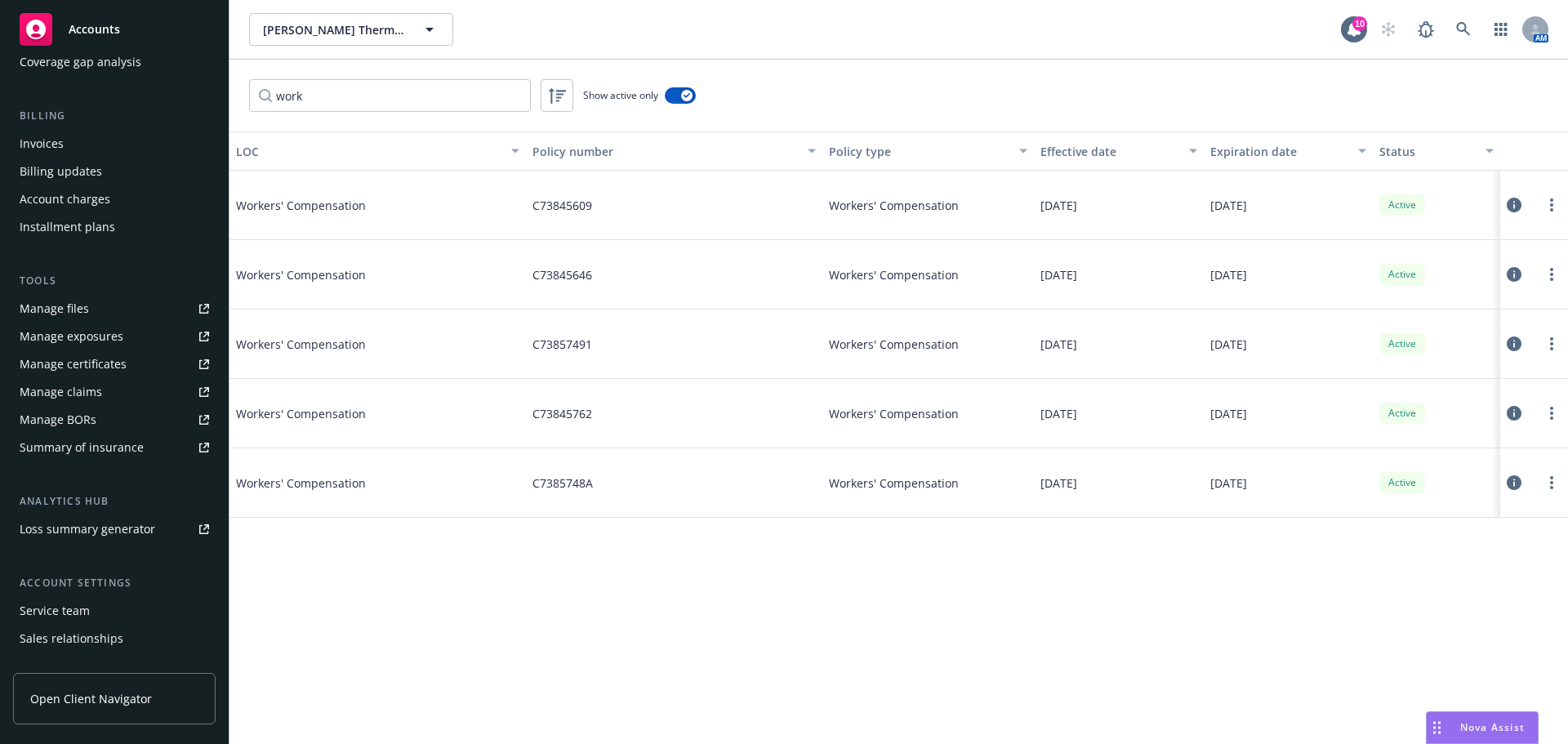
click at [51, 610] on div "Service team" at bounding box center [55, 610] width 70 height 26
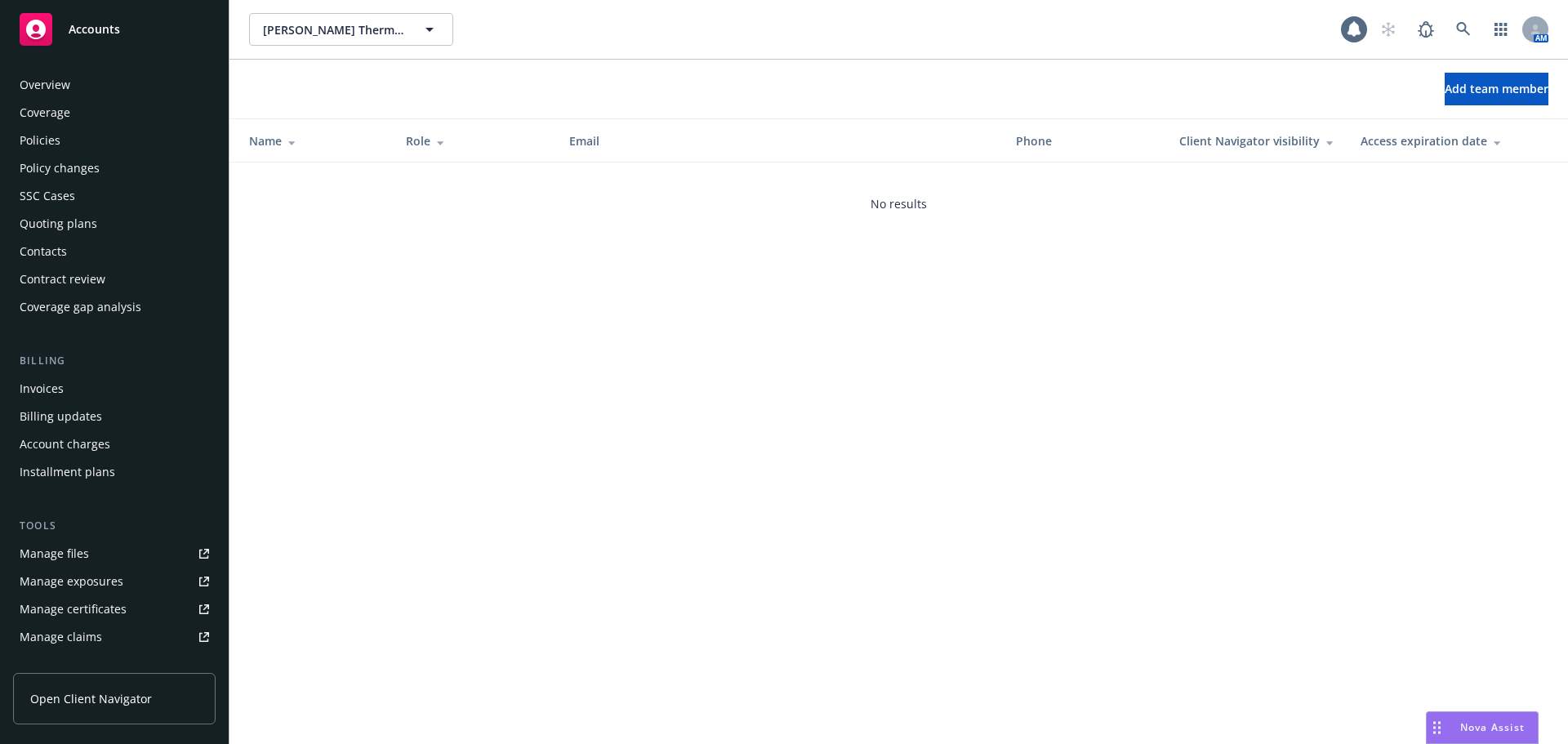
scroll to position [320, 0]
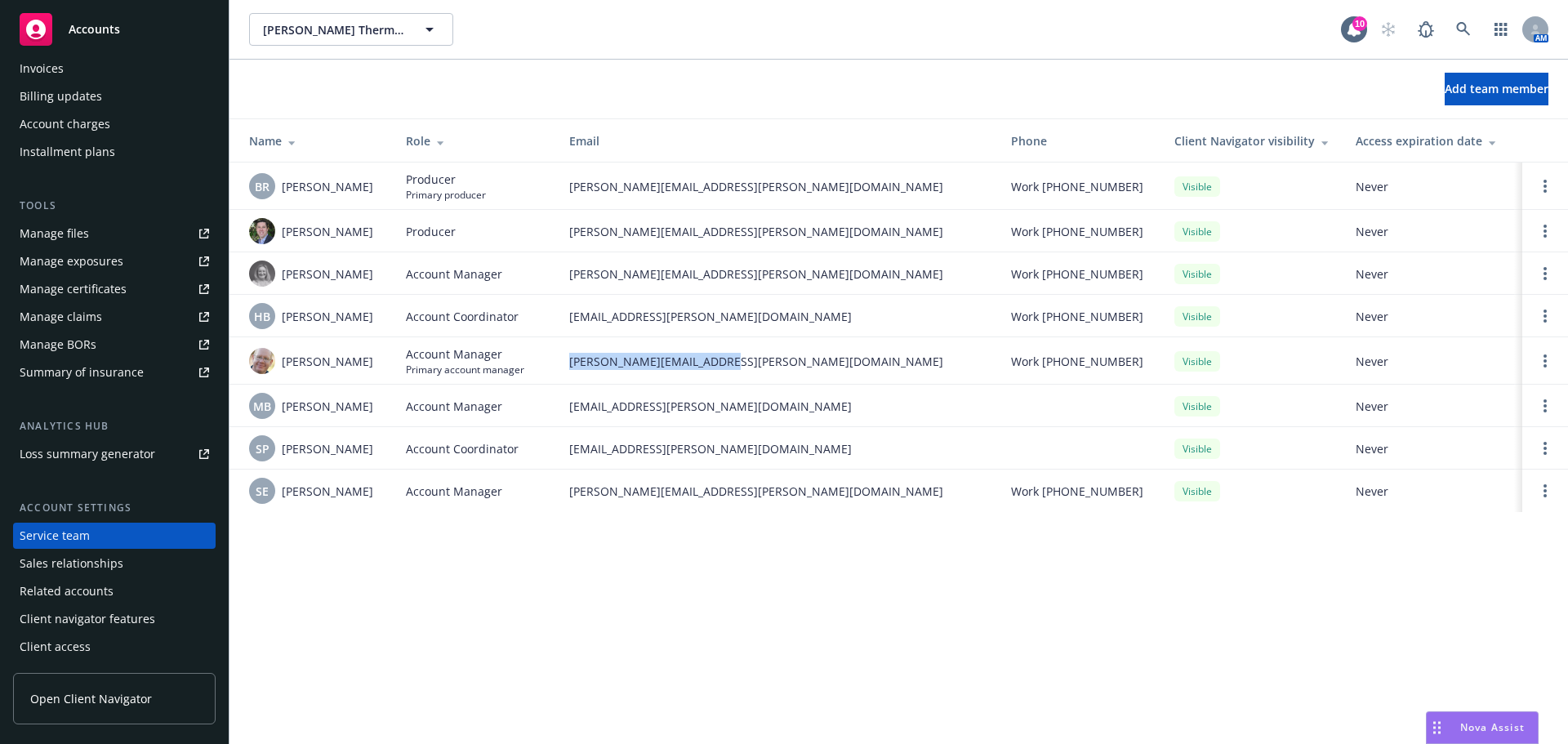
drag, startPoint x: 753, startPoint y: 352, endPoint x: 562, endPoint y: 361, distance: 191.2
click at [562, 361] on td "james.seagle@newfront.com" at bounding box center [777, 361] width 442 height 47
copy span "james.seagle@newfront.com"
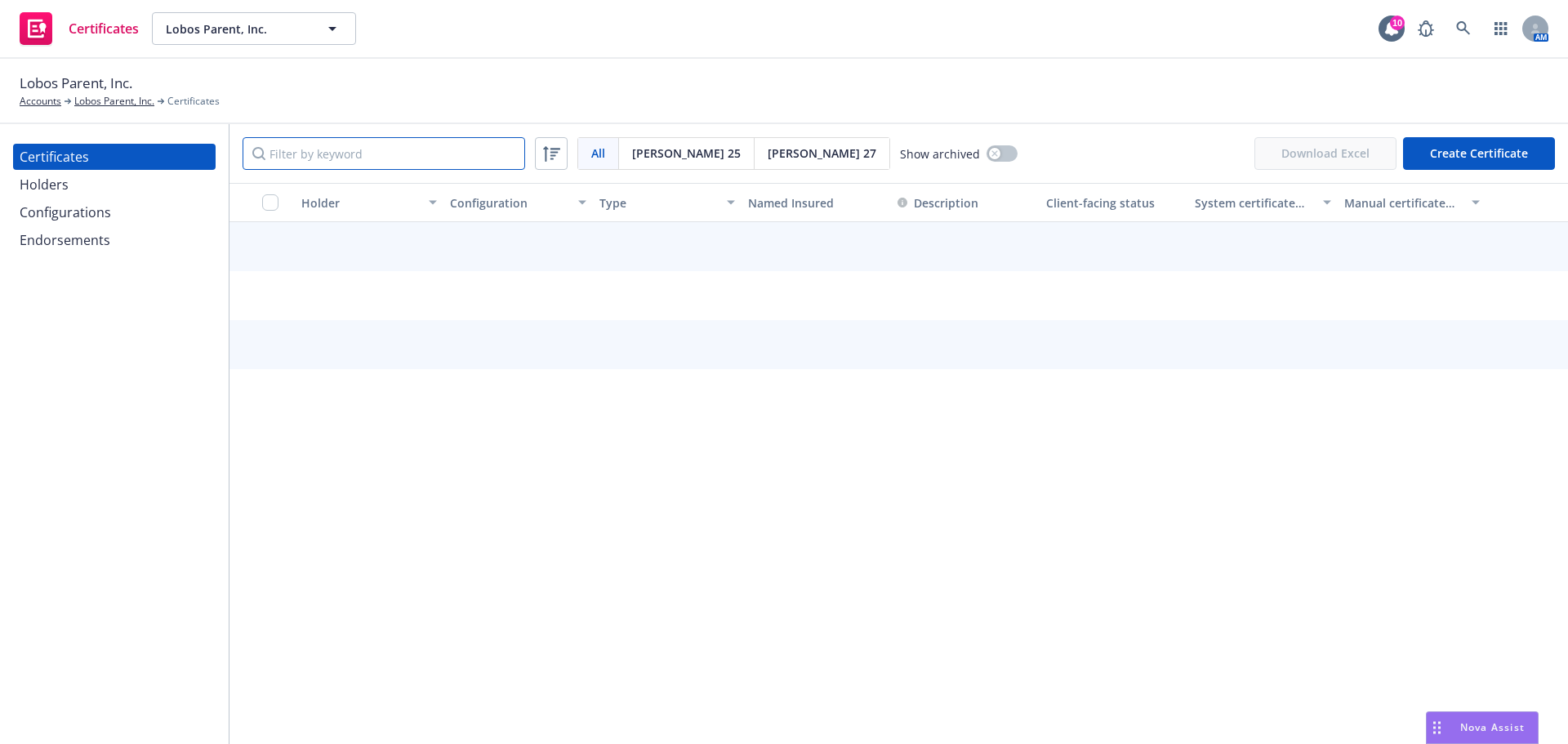
click at [331, 158] on input "Filter by keyword" at bounding box center [384, 154] width 282 height 33
paste input "University of North Texas System 1112 Dallas Drive, Suite 4000 Denton, Texas 76…"
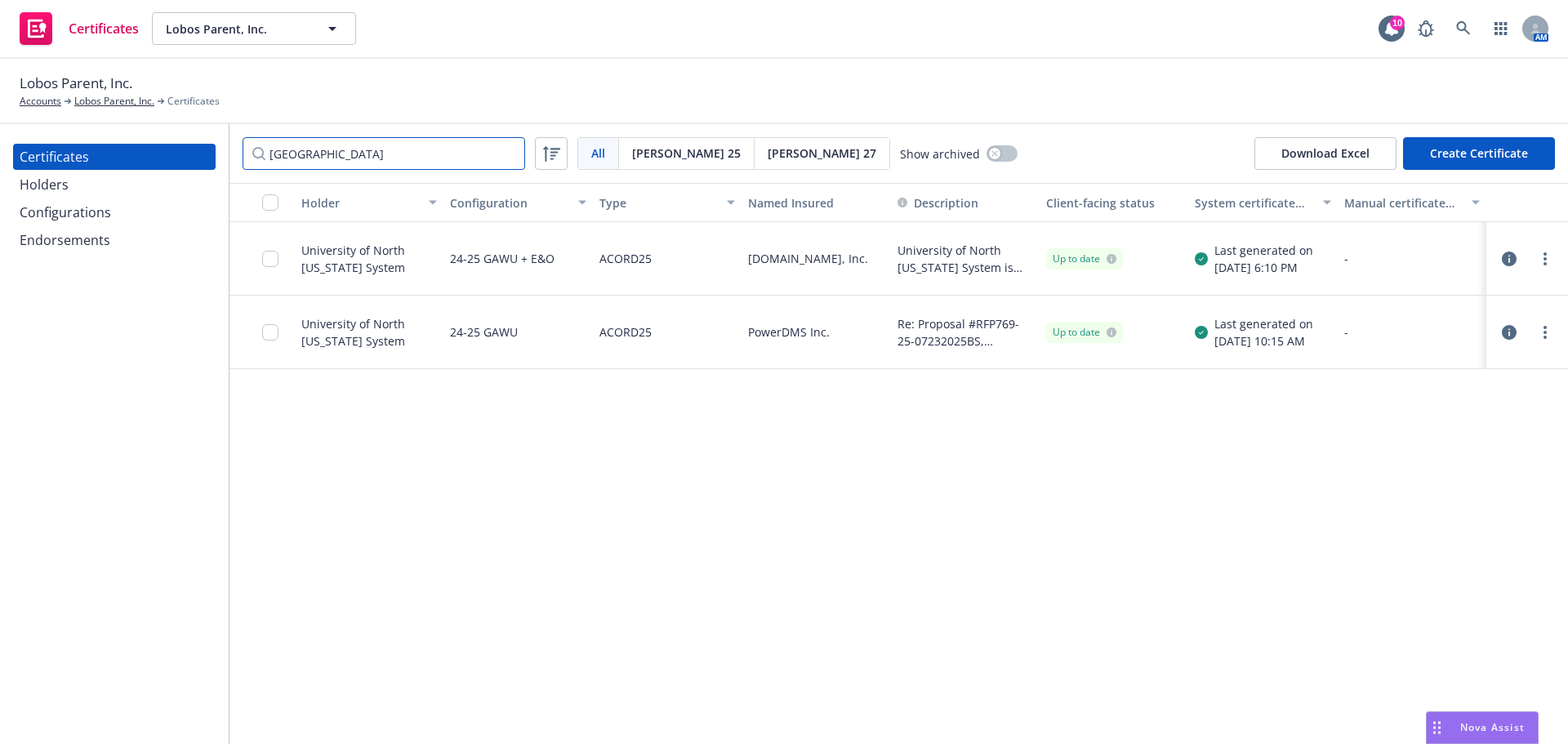
click at [398, 146] on input "University of Nort" at bounding box center [384, 154] width 282 height 33
click at [397, 146] on input "University of Nort" at bounding box center [384, 154] width 282 height 33
paste input "RFP769"
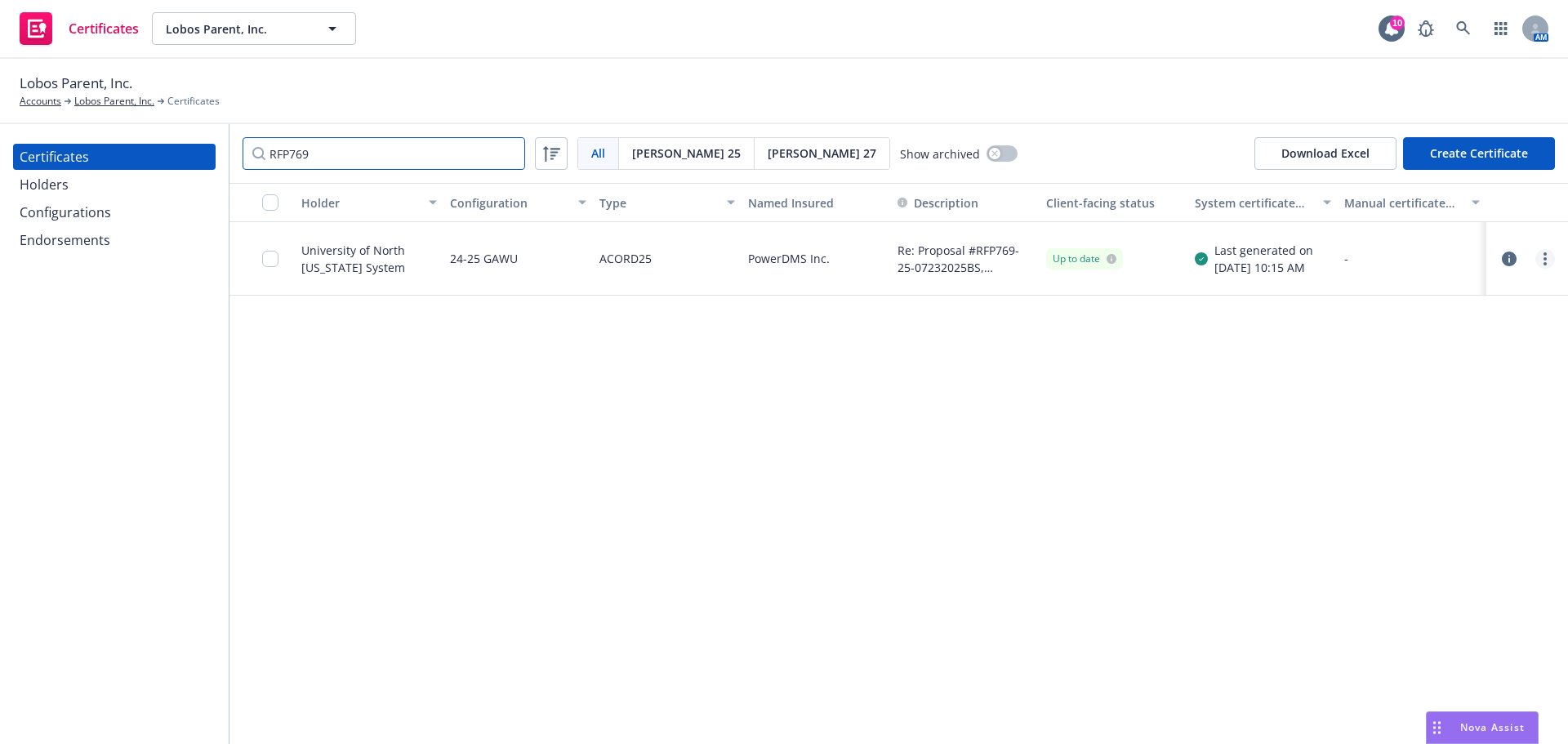
type input "RFP769"
click at [1545, 264] on circle "more" at bounding box center [1546, 264] width 4 height 4
click at [1407, 555] on link "Preview a new version" at bounding box center [1423, 554] width 261 height 33
click at [1545, 260] on icon "more" at bounding box center [1546, 259] width 4 height 13
click at [1401, 363] on link "Regenerate" at bounding box center [1423, 358] width 261 height 33
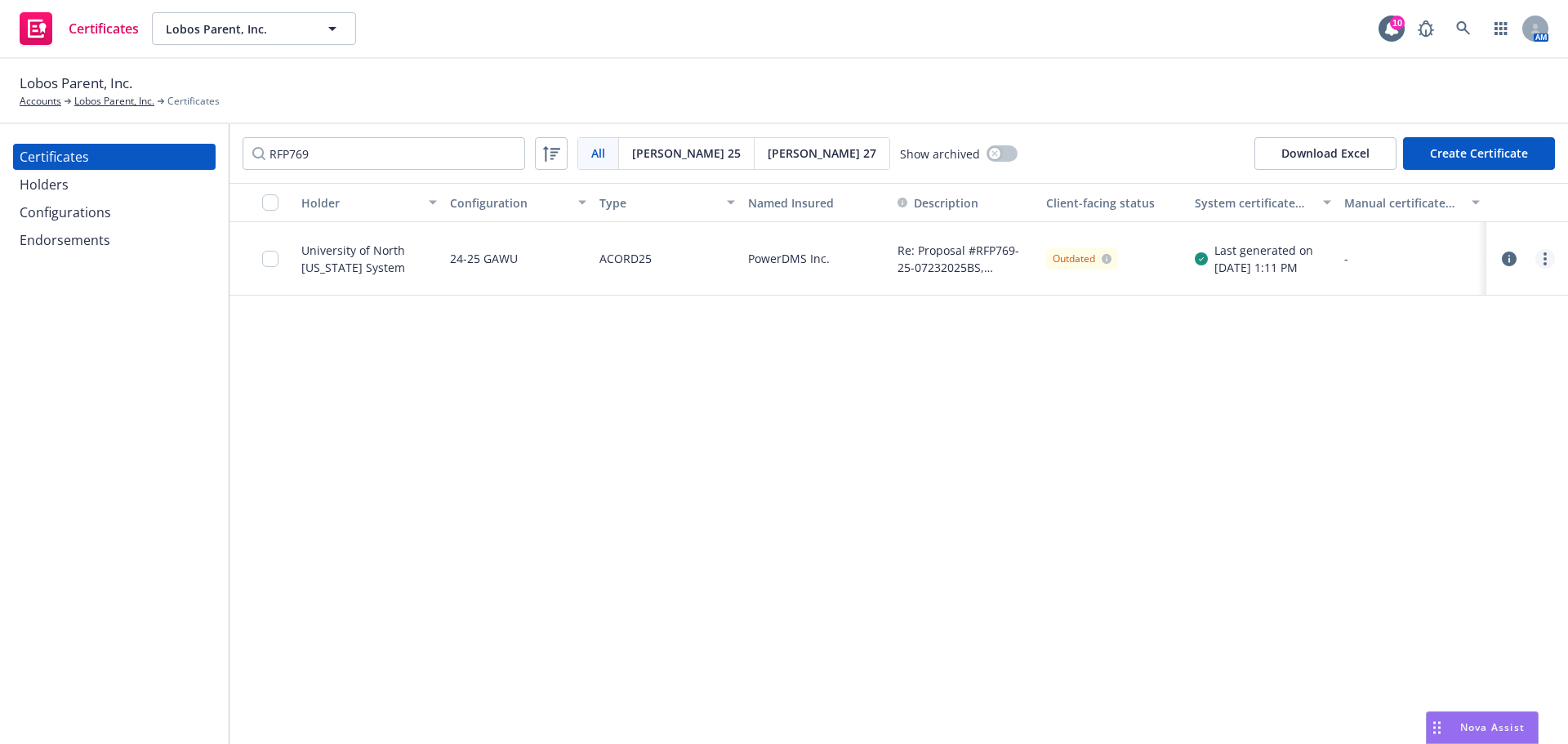
click at [1546, 261] on icon "more" at bounding box center [1546, 259] width 4 height 13
click at [1129, 142] on div "RFP769 All All Acord 25 Acord 27 Show archived Download Excel Create Certificate" at bounding box center [899, 153] width 1339 height 59
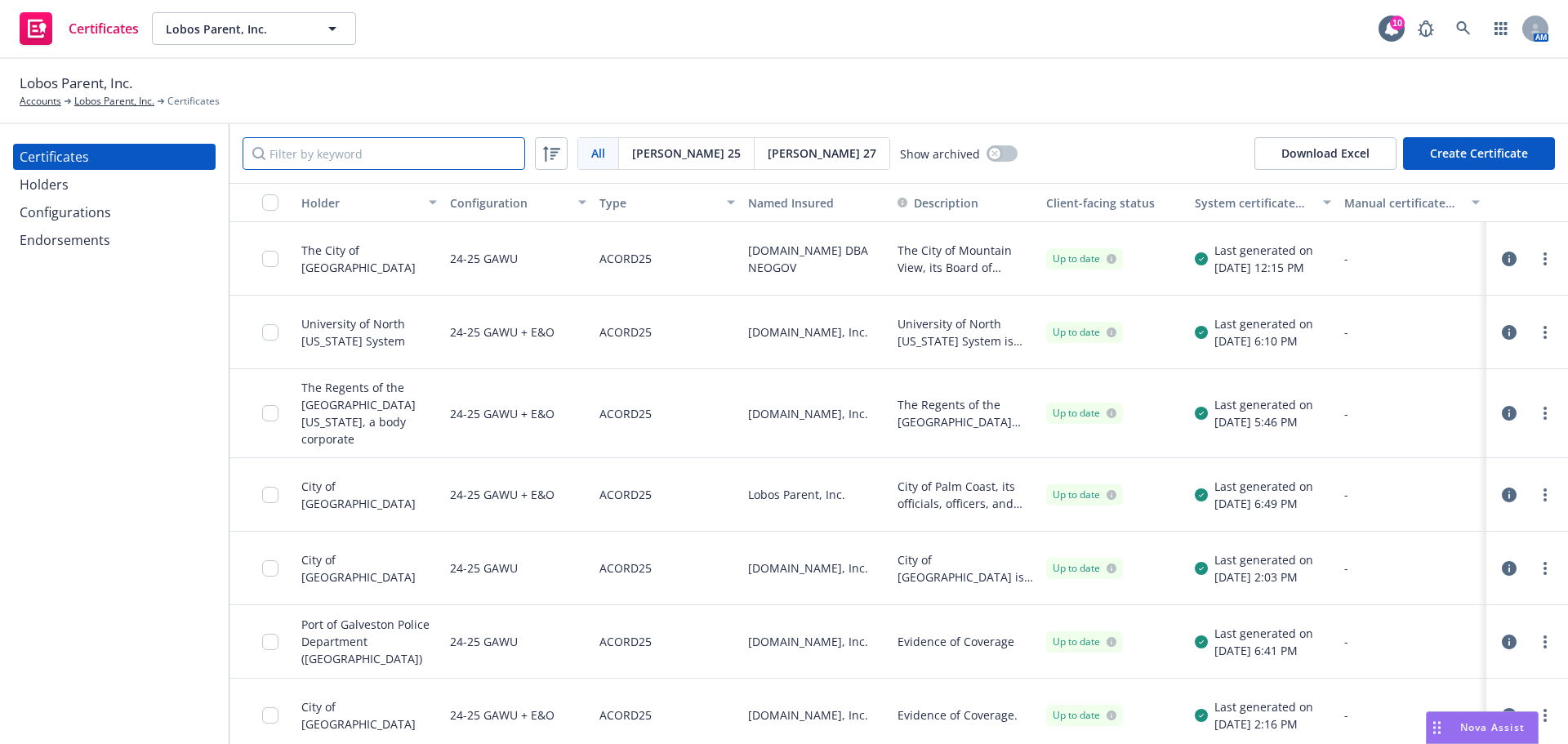
paste input "RFP769"
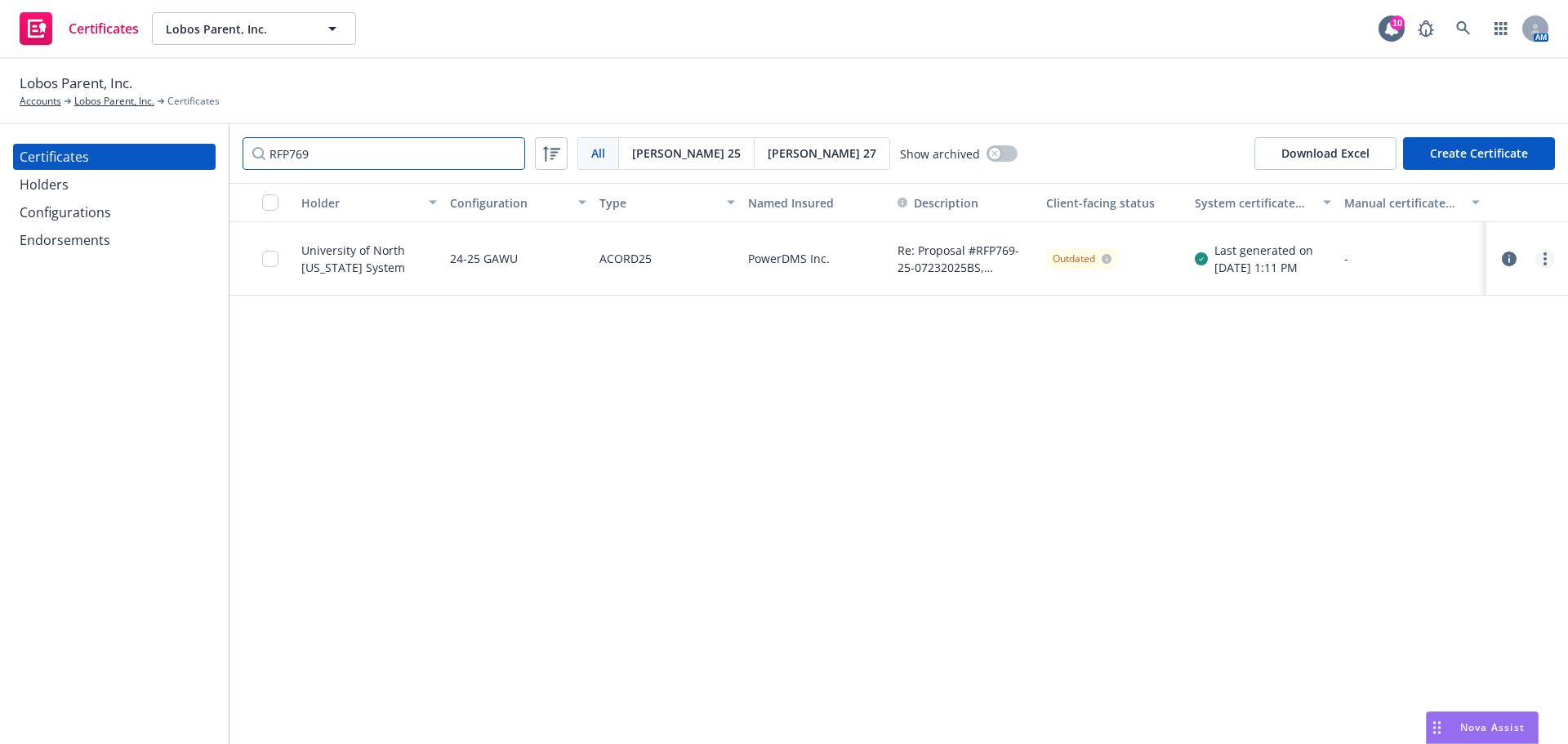
type input "RFP769"
click at [1553, 258] on link "more" at bounding box center [1546, 259] width 20 height 20
click at [1399, 480] on link "Download uneditable generated certificate" at bounding box center [1423, 488] width 261 height 33
click at [269, 255] on input "checkbox" at bounding box center [271, 259] width 16 height 16
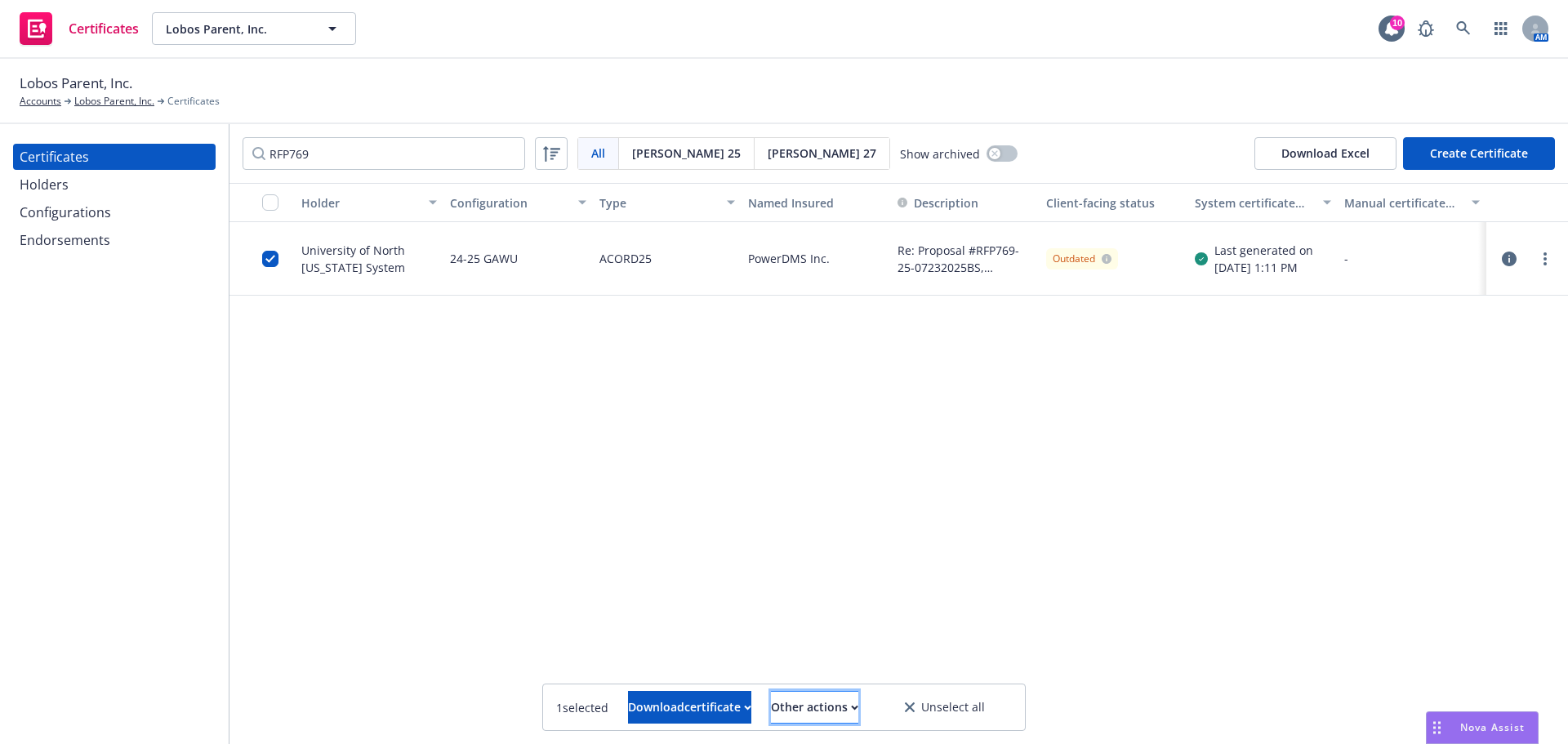
click at [858, 708] on div "Other actions" at bounding box center [815, 707] width 87 height 31
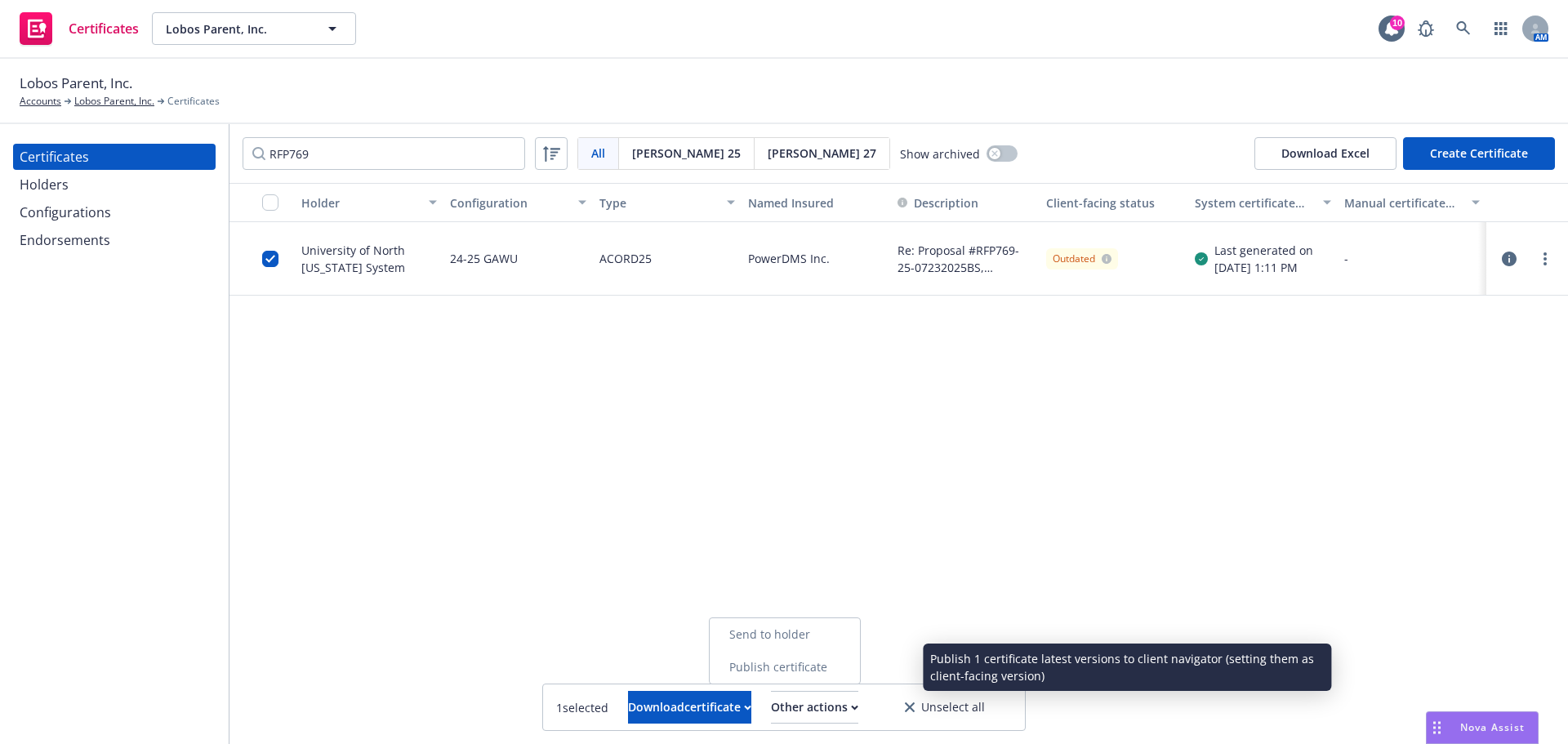
click at [860, 675] on link "Publish certificate" at bounding box center [784, 668] width 150 height 33
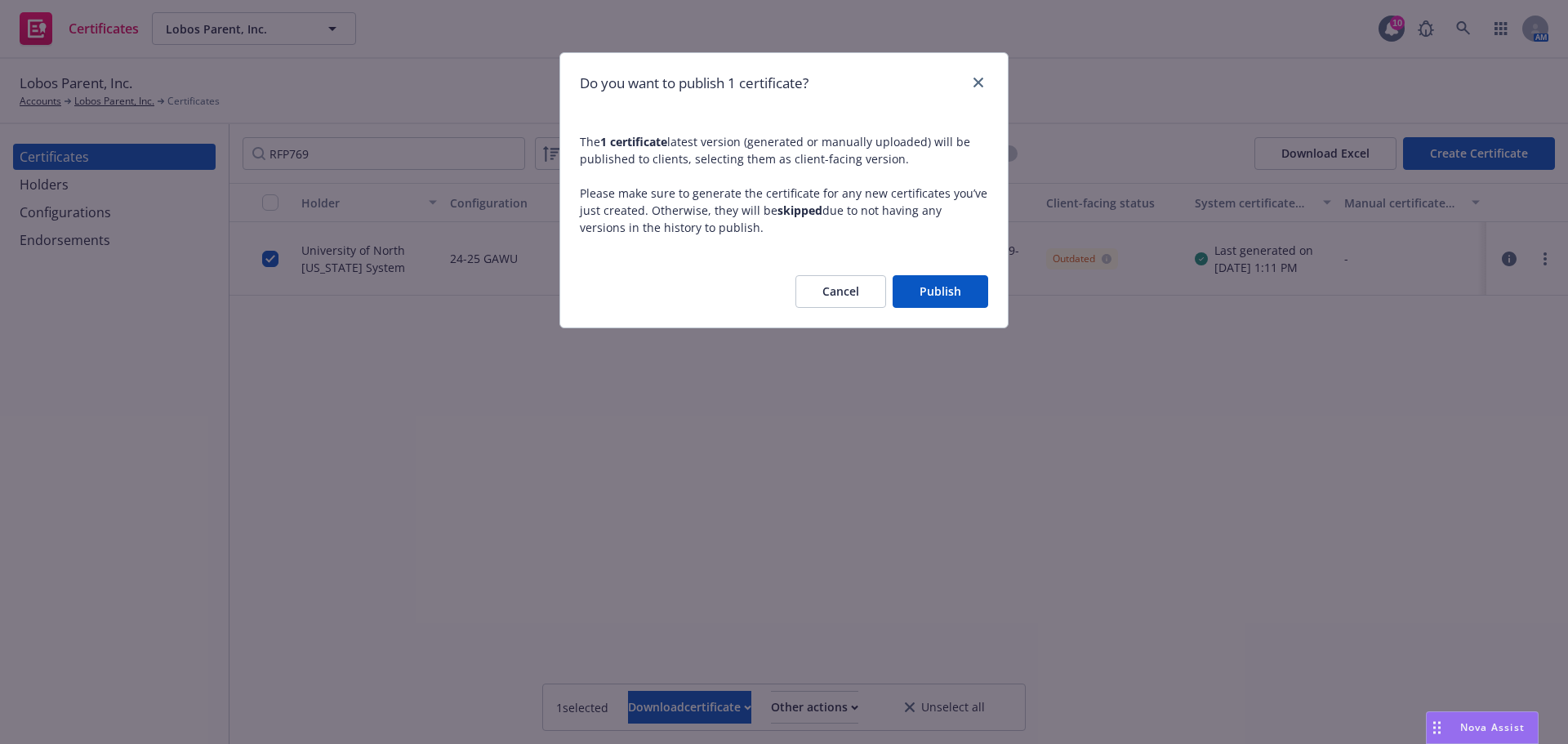
click at [940, 300] on button "Publish" at bounding box center [940, 291] width 96 height 33
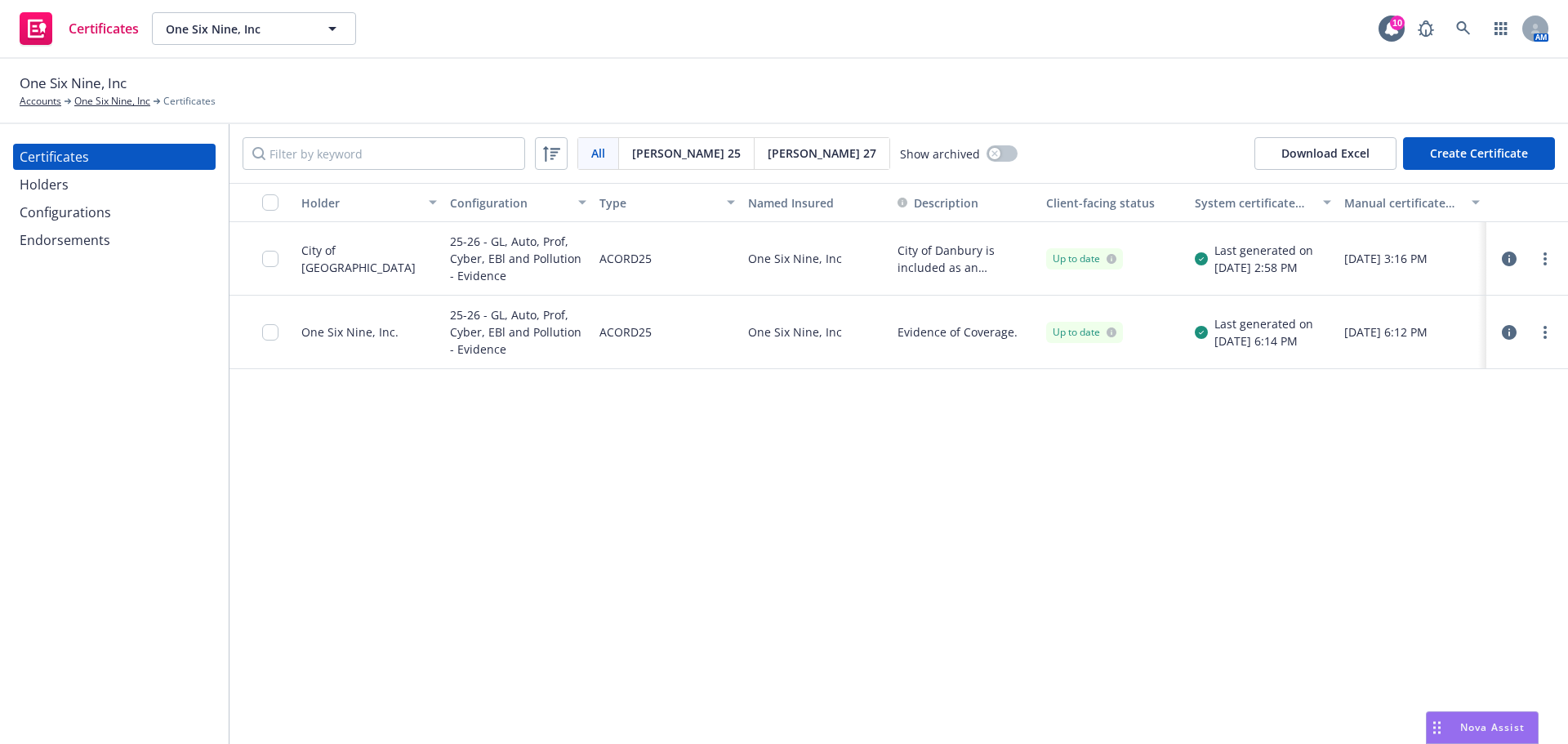
click at [1505, 339] on icon "button" at bounding box center [1510, 332] width 15 height 15
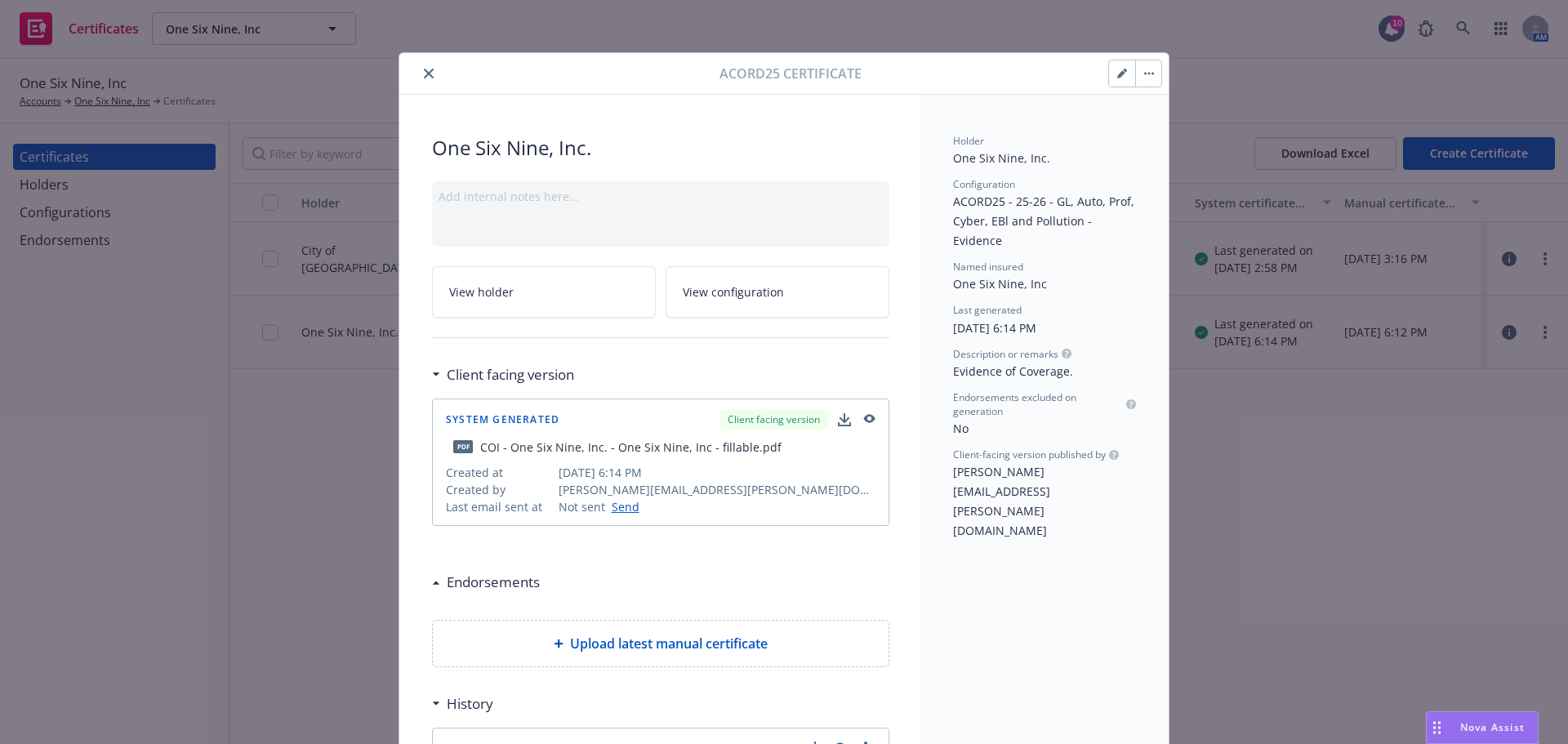
click at [577, 299] on link "View holder" at bounding box center [544, 291] width 224 height 51
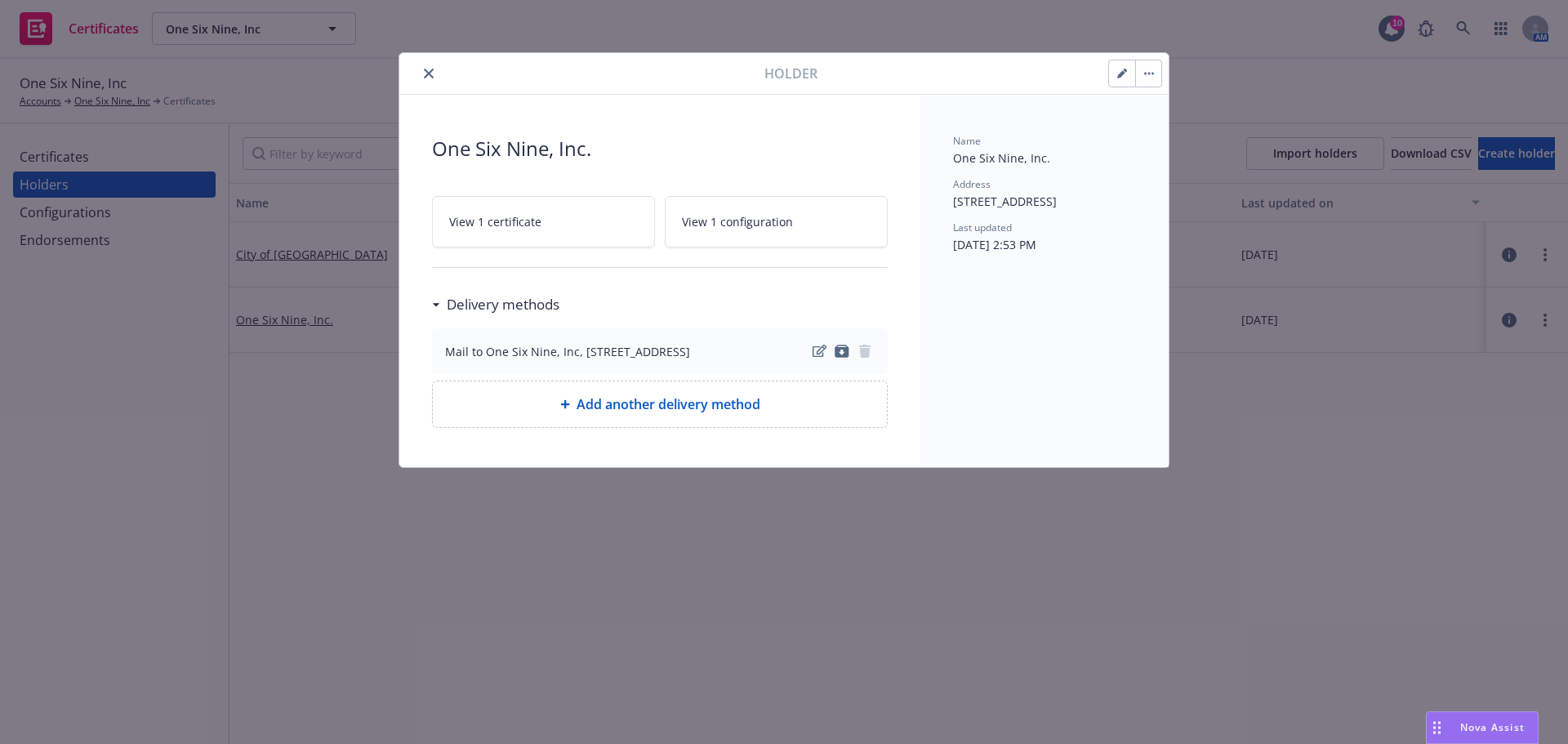
click at [1118, 80] on button "button" at bounding box center [1122, 73] width 26 height 26
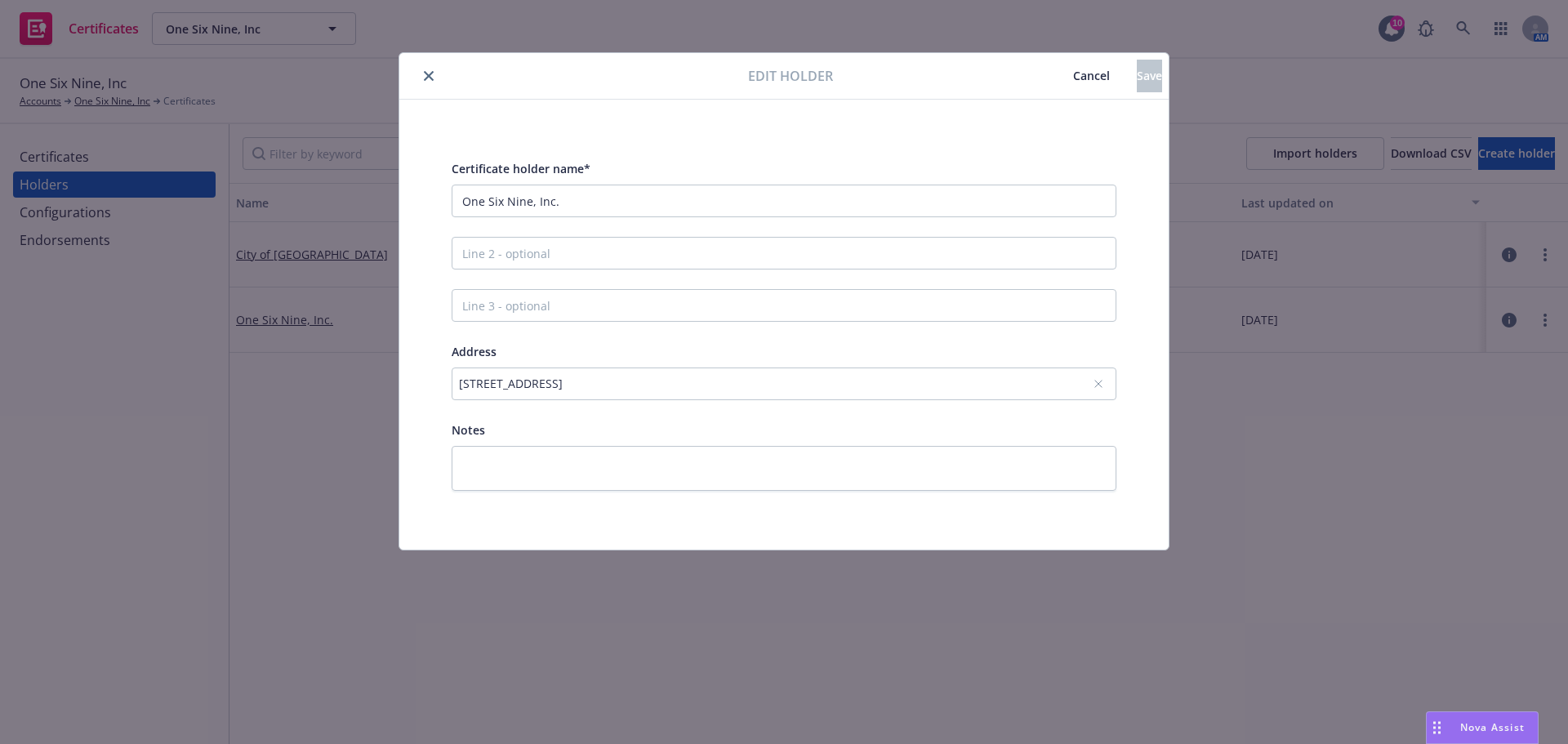
click at [778, 395] on div "595 Clipper Street, San Francisco, CA, 94114, USA" at bounding box center [784, 383] width 665 height 33
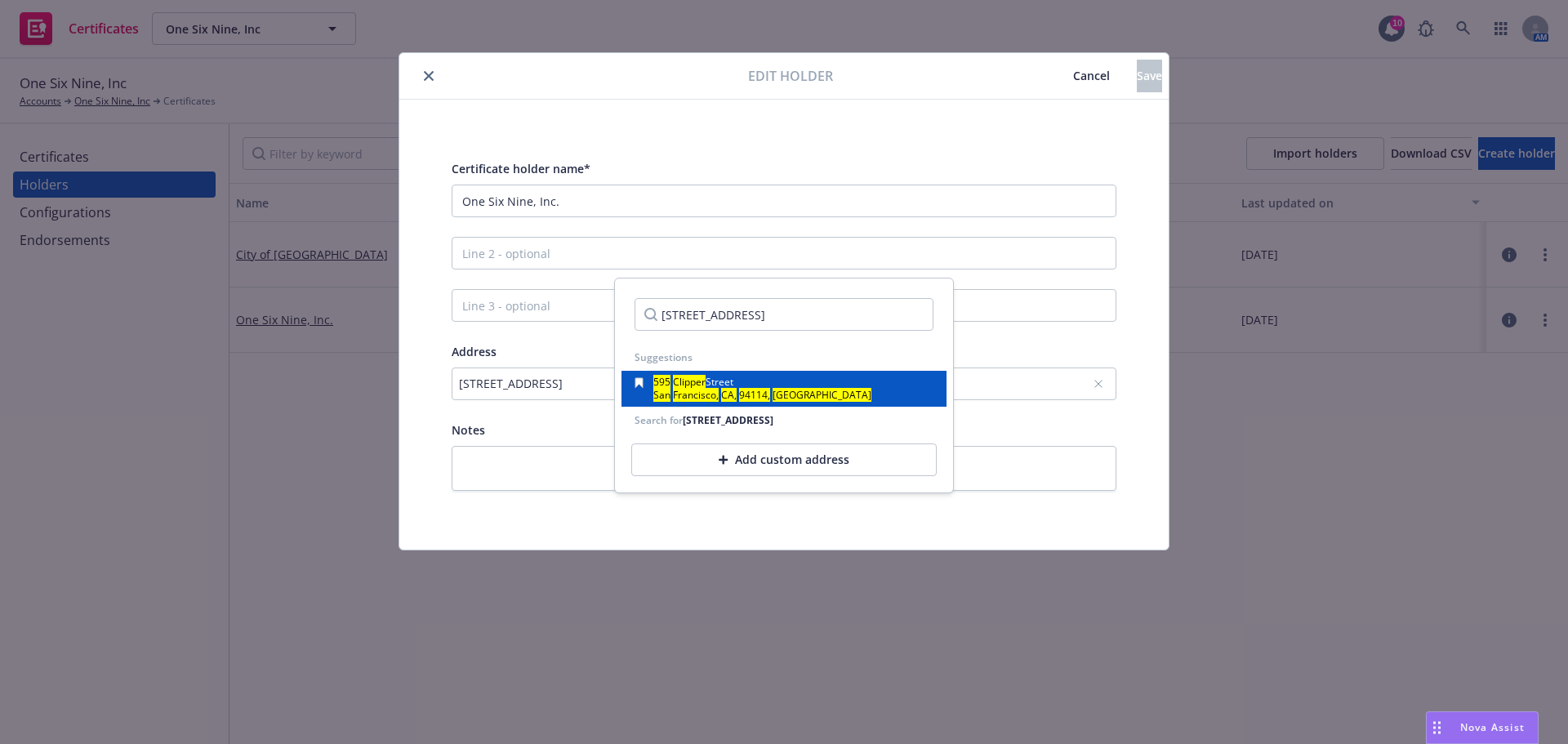
scroll to position [0, 50]
type input "[STREET_ADDRESS]"
click at [786, 391] on span ", USA" at bounding box center [820, 394] width 104 height 14
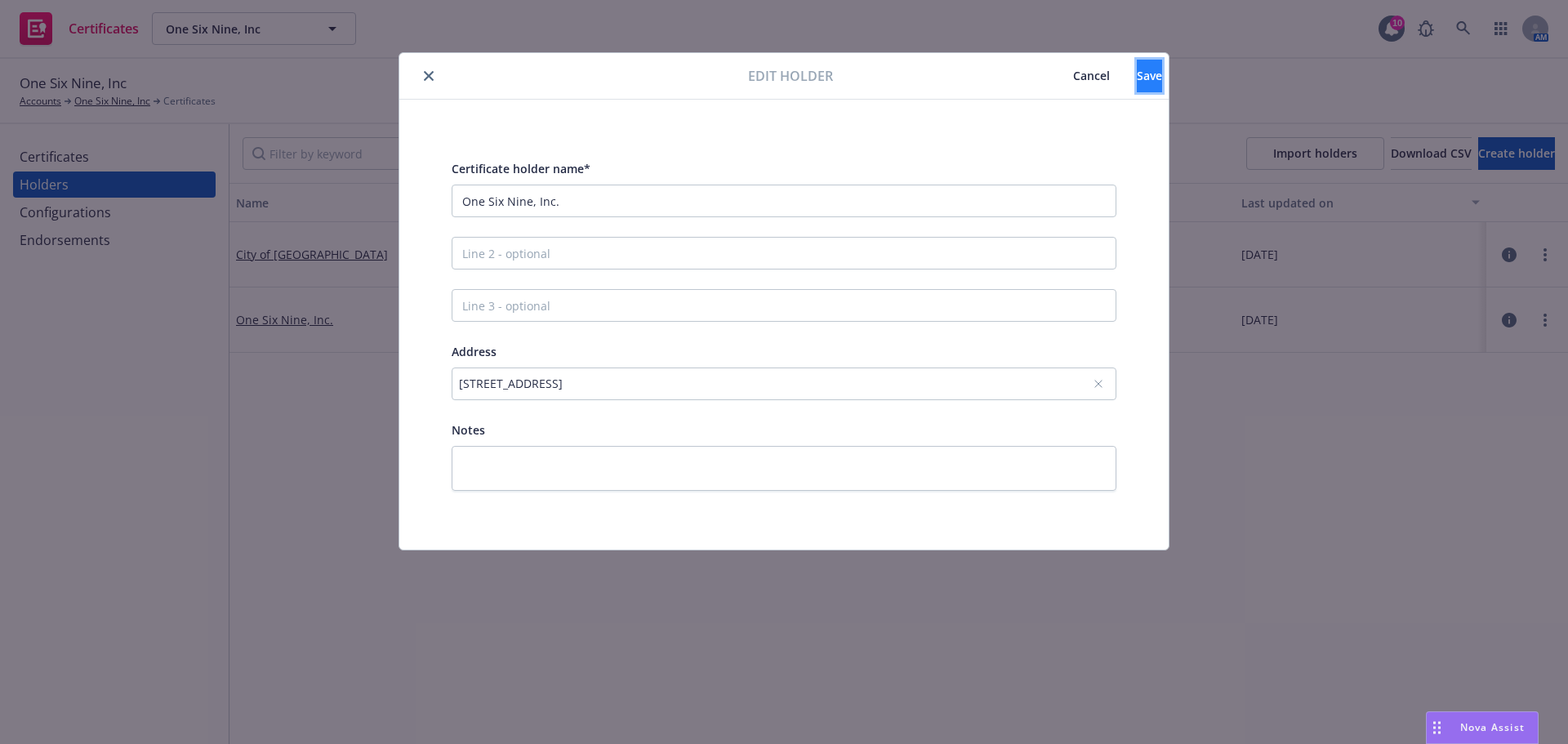
click at [1137, 75] on button "Save" at bounding box center [1150, 76] width 26 height 33
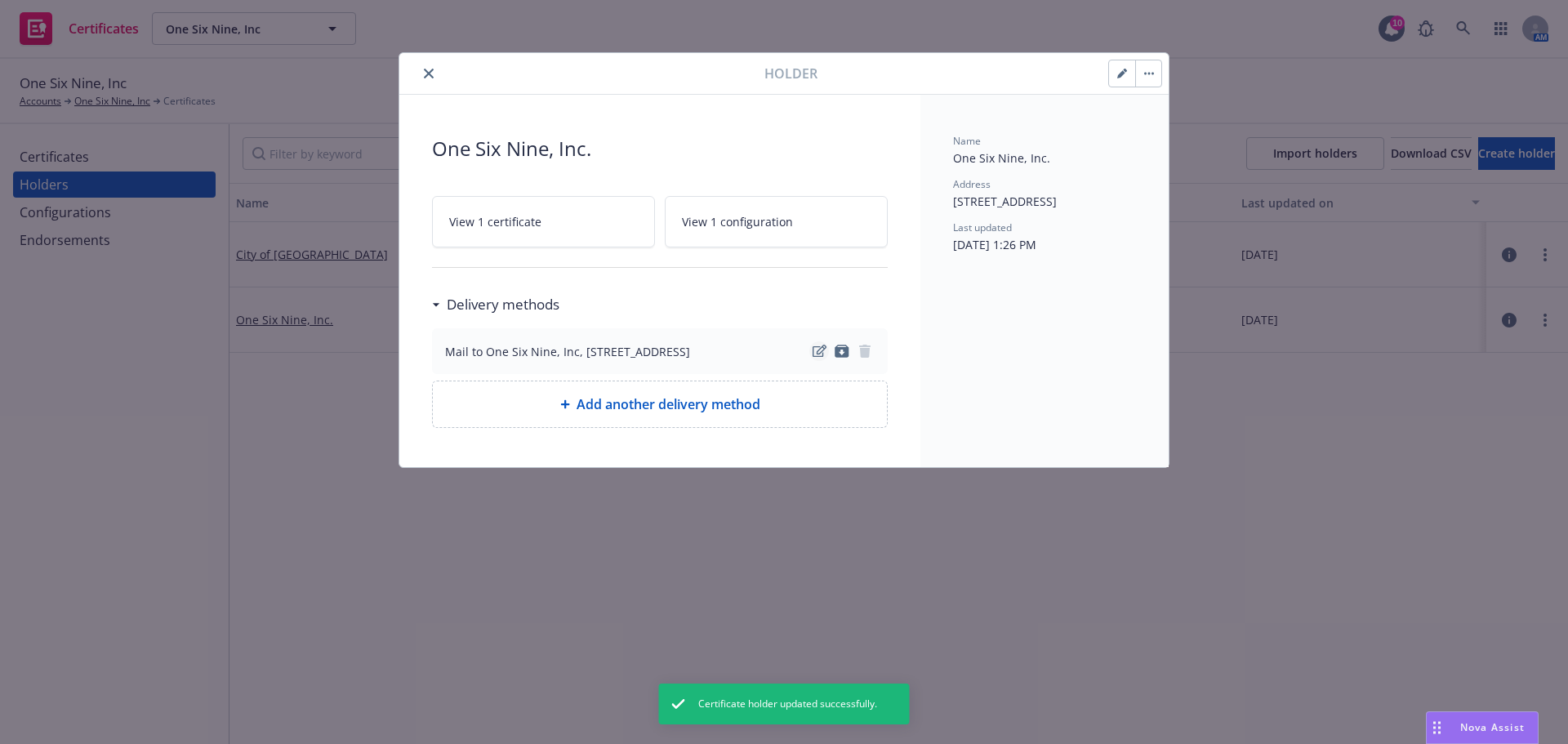
click at [817, 353] on icon "edit" at bounding box center [819, 351] width 14 height 13
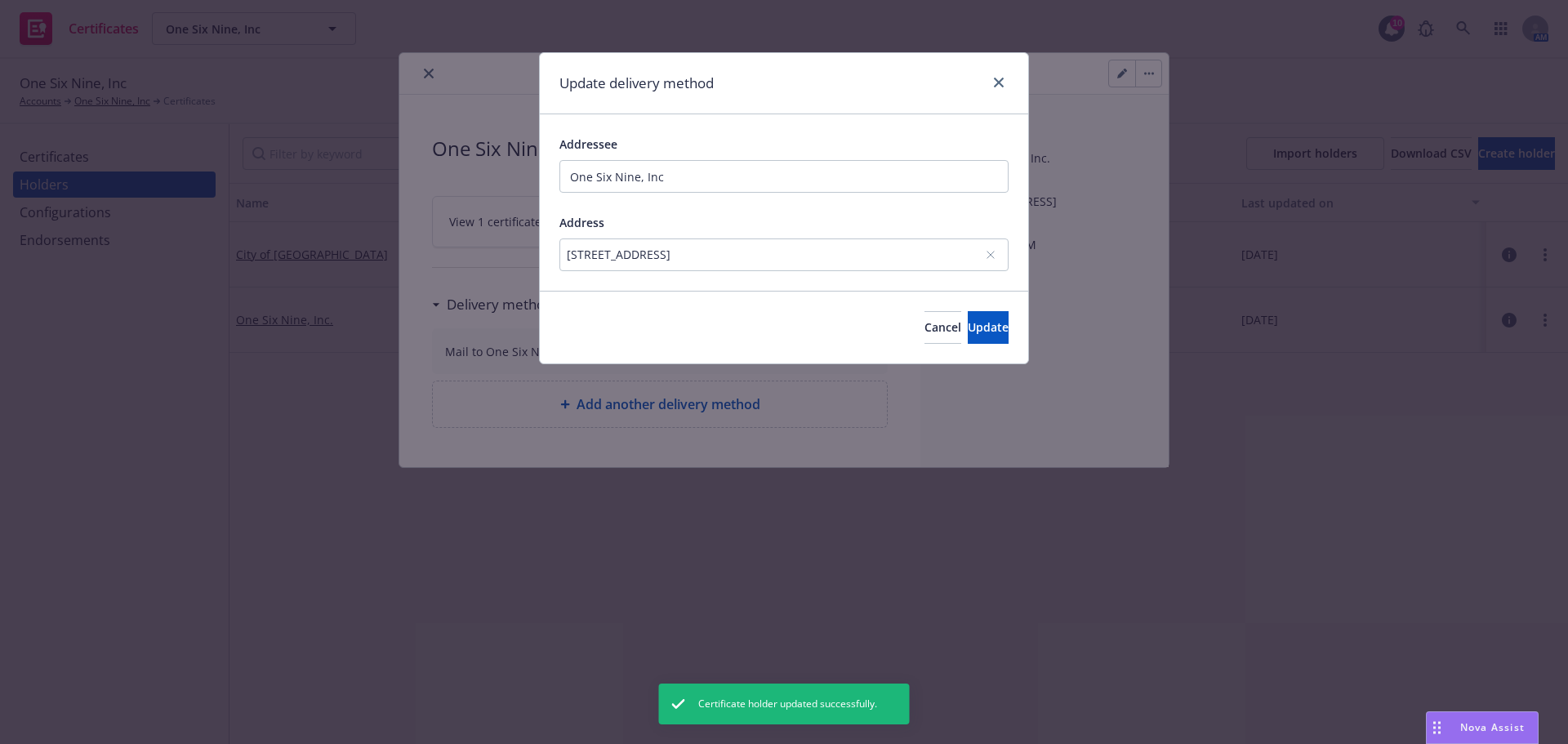
click at [879, 254] on div "595 Clipper Street, San Francisco, CA, 94114, USA" at bounding box center [775, 254] width 418 height 17
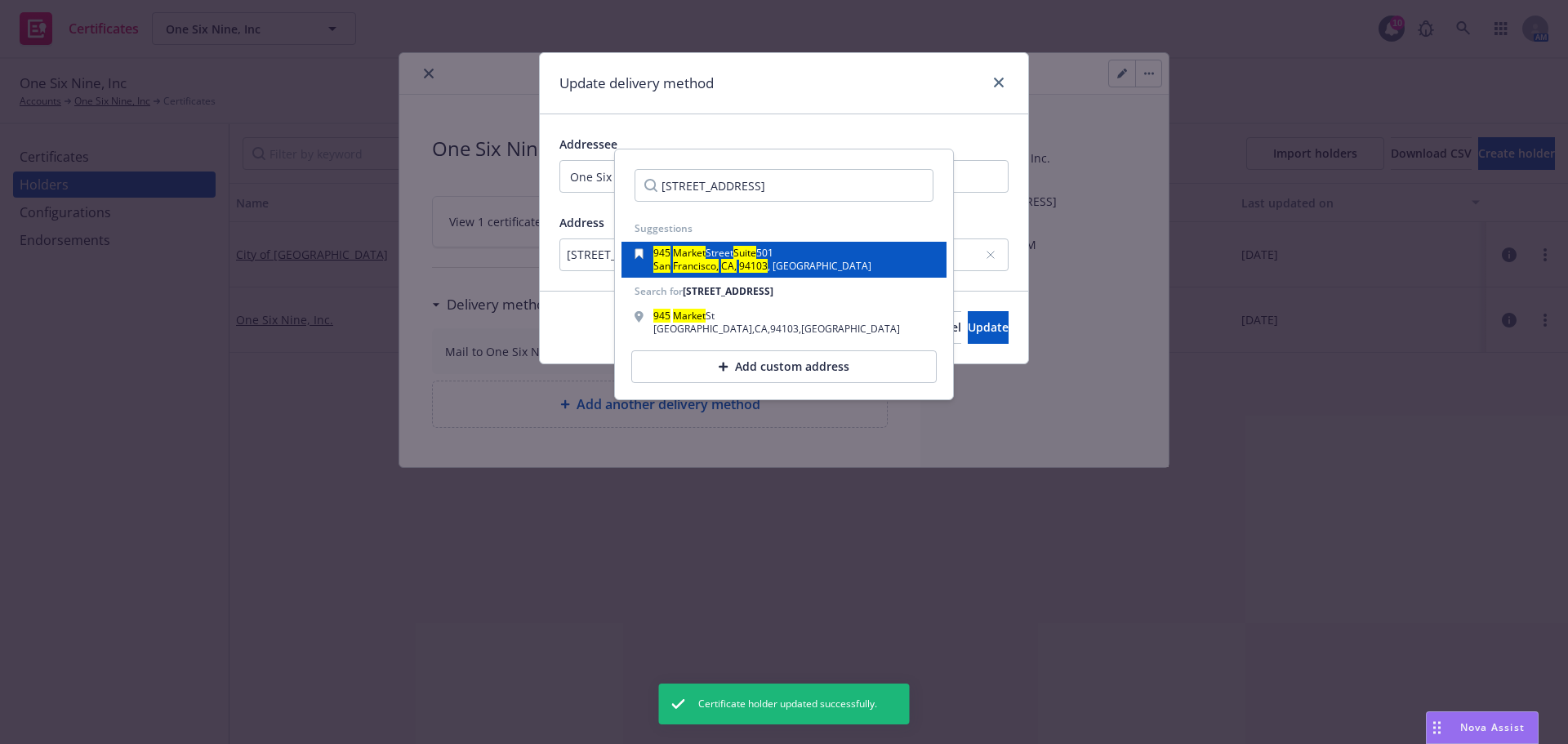
type input "945 Market Street, Suite 501, San Francisco, CA, 94103"
click at [835, 261] on div "945 Market Street Suite 501 San Francisco, CA, 94103 , USA" at bounding box center [784, 260] width 299 height 23
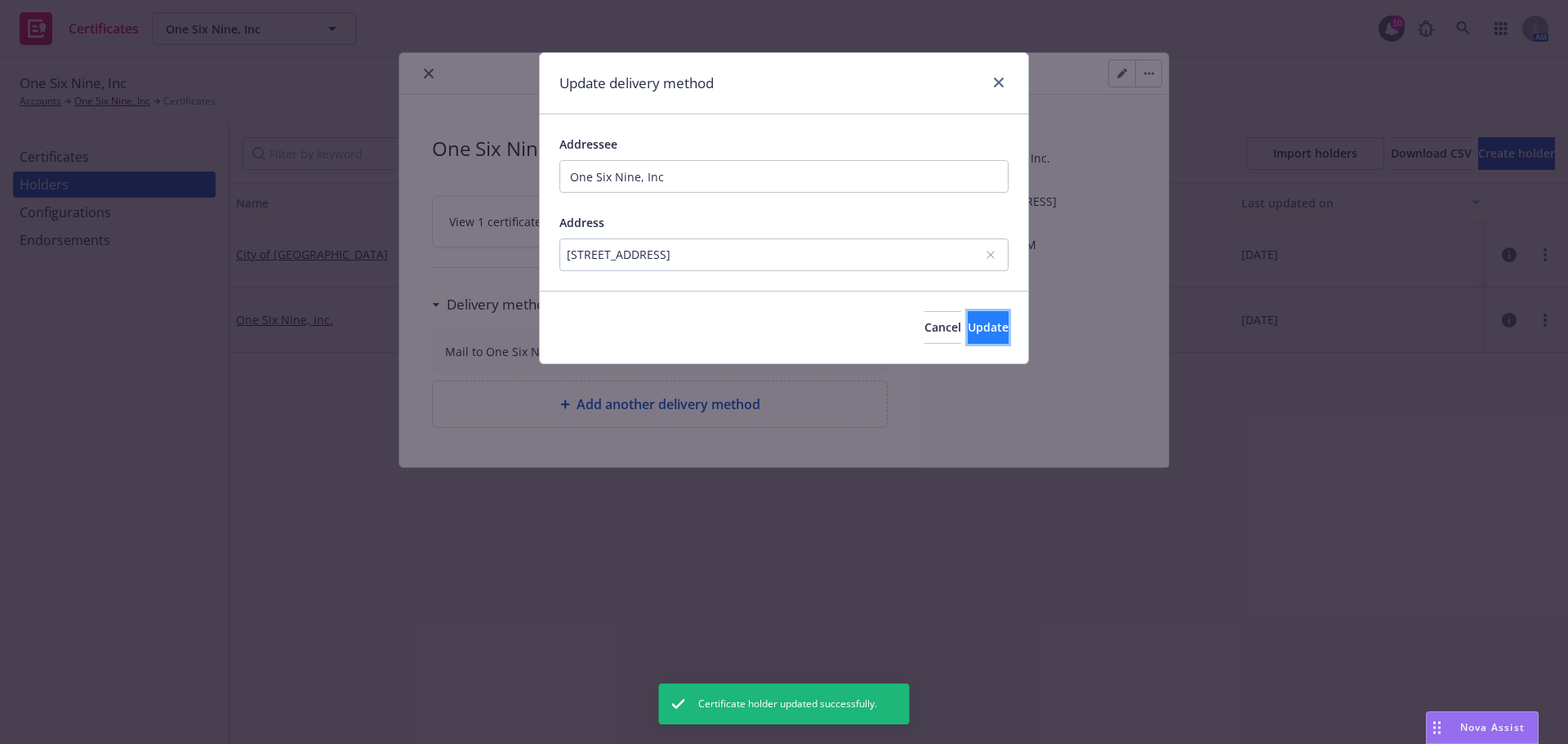
click at [968, 329] on button "Update" at bounding box center [988, 328] width 41 height 33
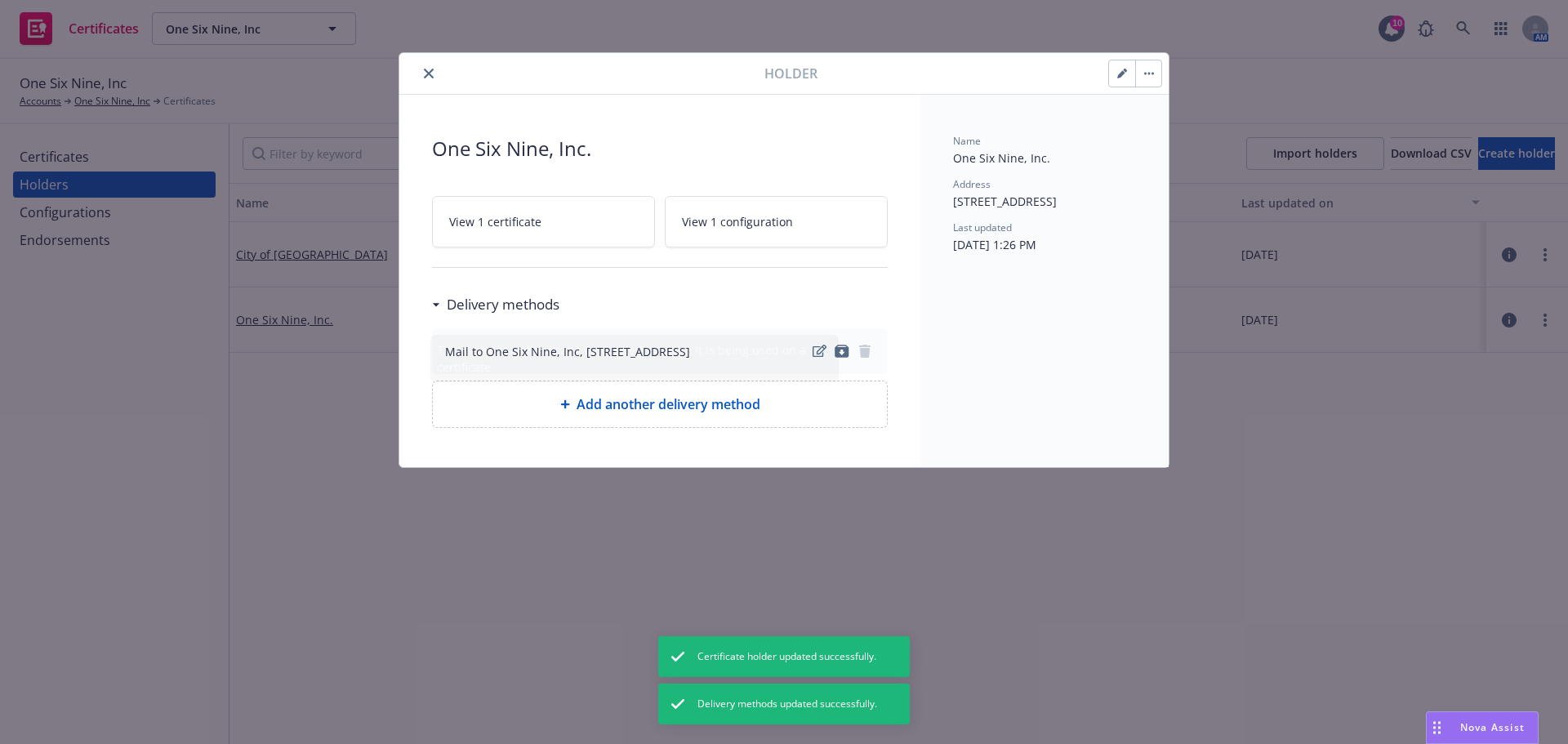
click at [1290, 430] on div "Holder One Six Nine, Inc. View 1 certificate View 1 configuration Delivery meth…" at bounding box center [784, 372] width 1568 height 744
click at [426, 65] on button "close" at bounding box center [429, 74] width 20 height 20
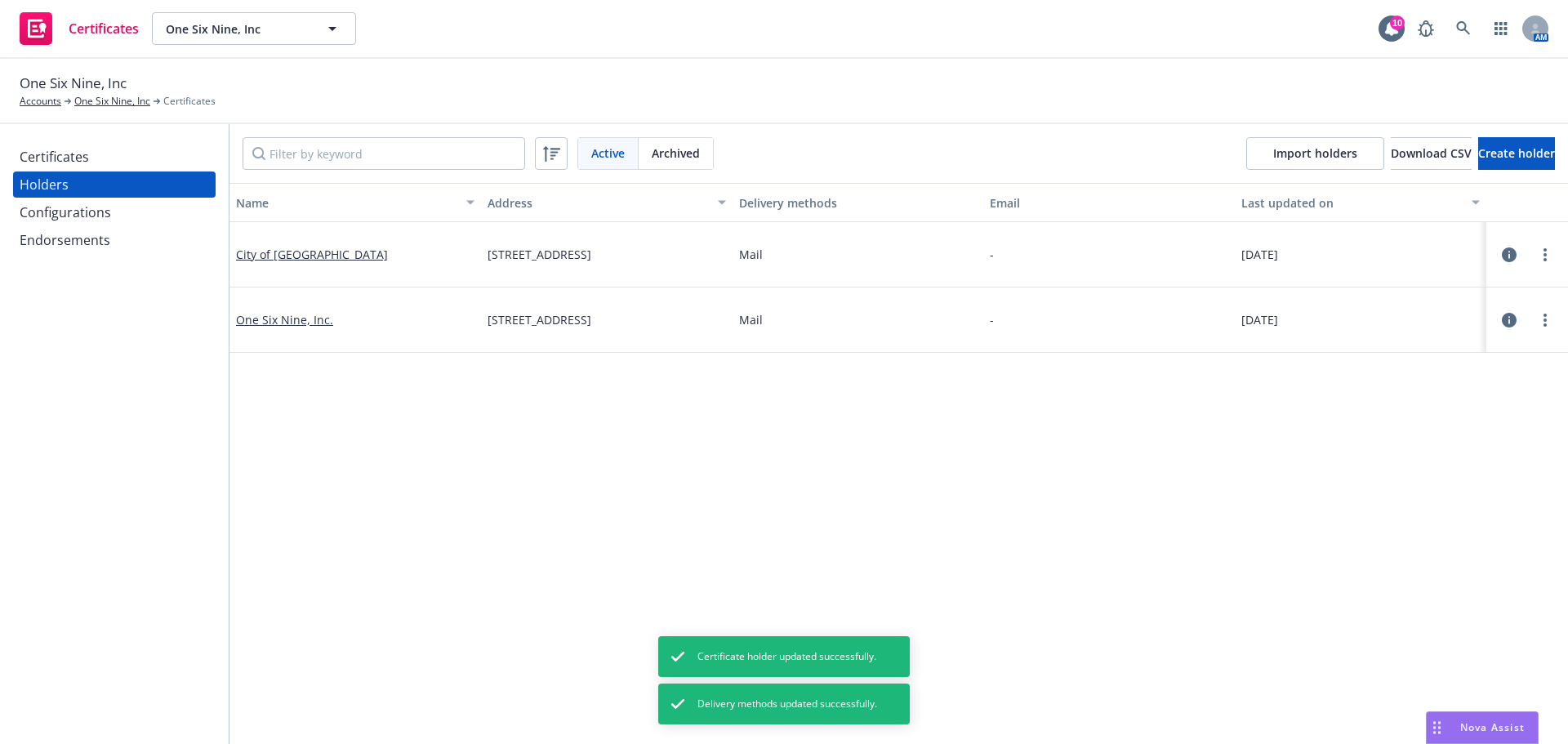
click at [94, 152] on div "Certificates" at bounding box center [115, 157] width 190 height 26
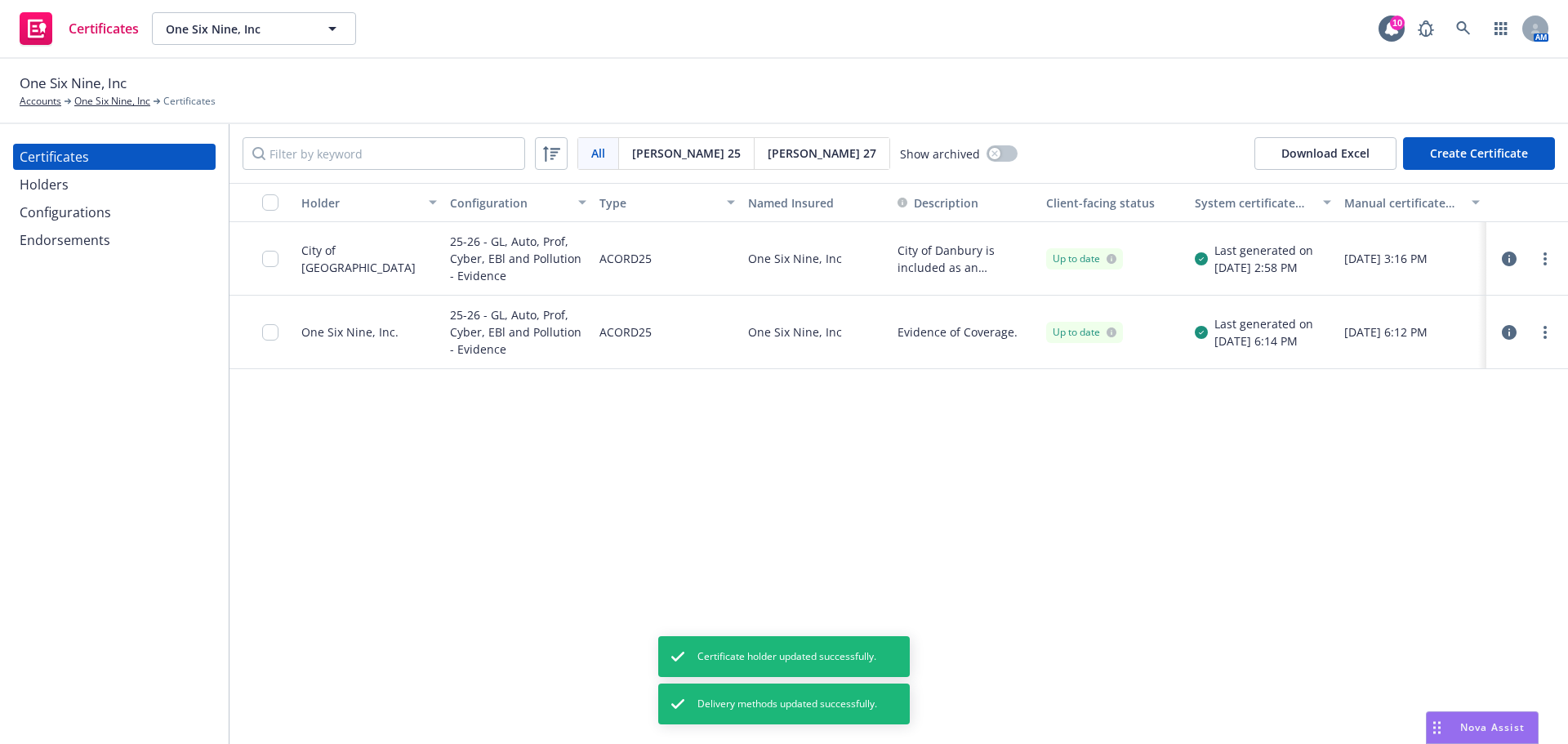
click at [1553, 324] on div at bounding box center [1546, 332] width 20 height 20
click at [1548, 330] on link "more" at bounding box center [1546, 332] width 20 height 20
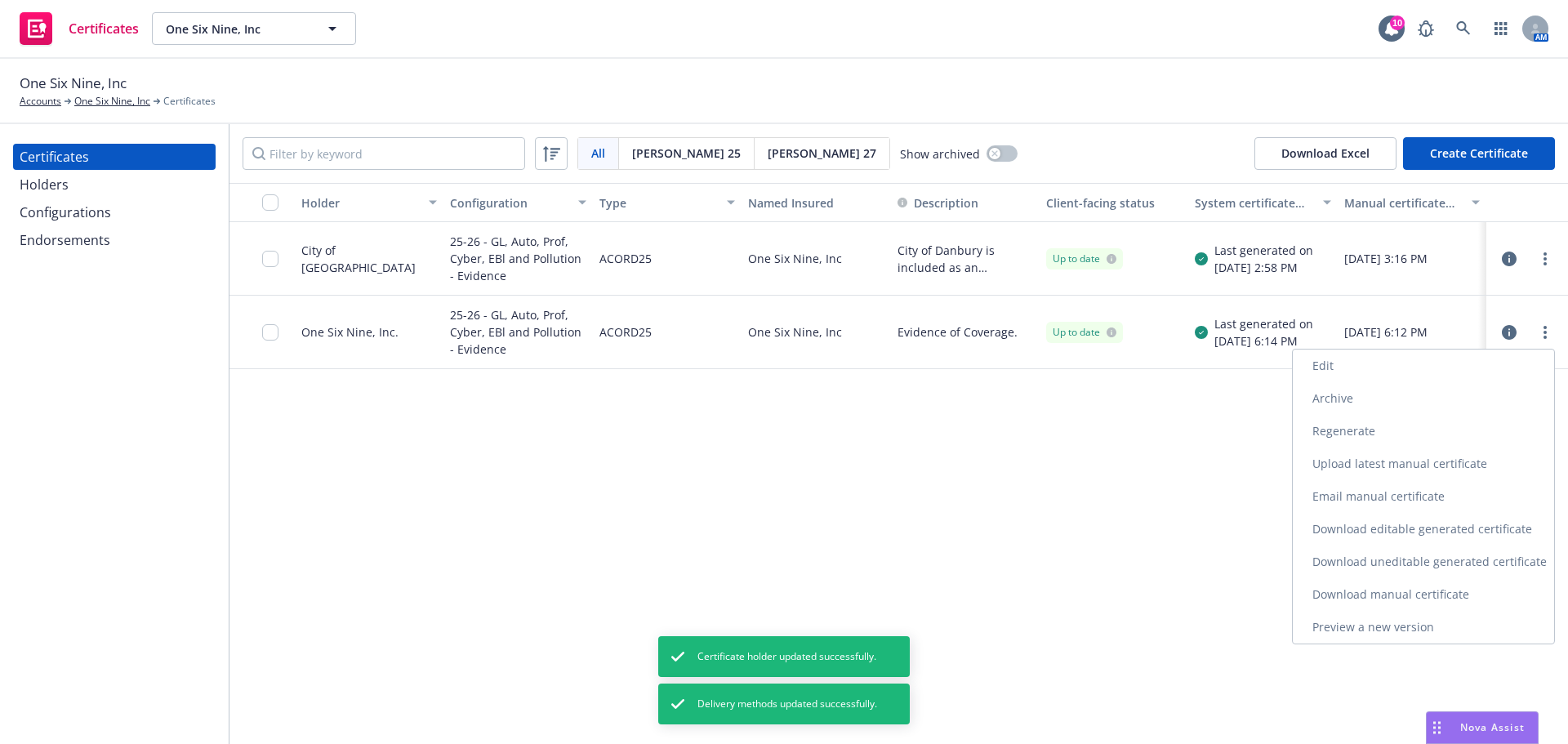
click at [1481, 426] on link "Regenerate" at bounding box center [1423, 431] width 261 height 33
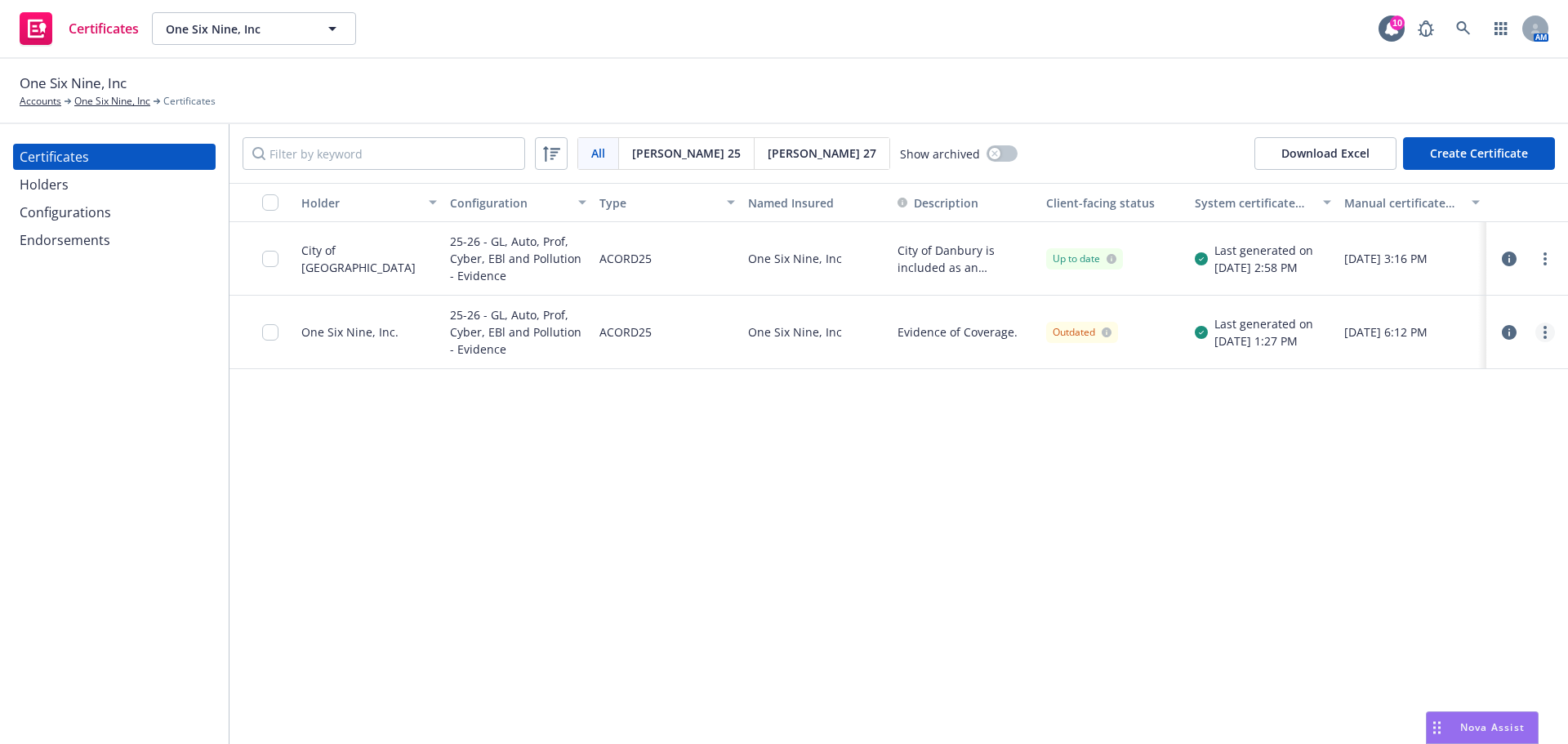
click at [1545, 331] on circle "more" at bounding box center [1546, 332] width 4 height 4
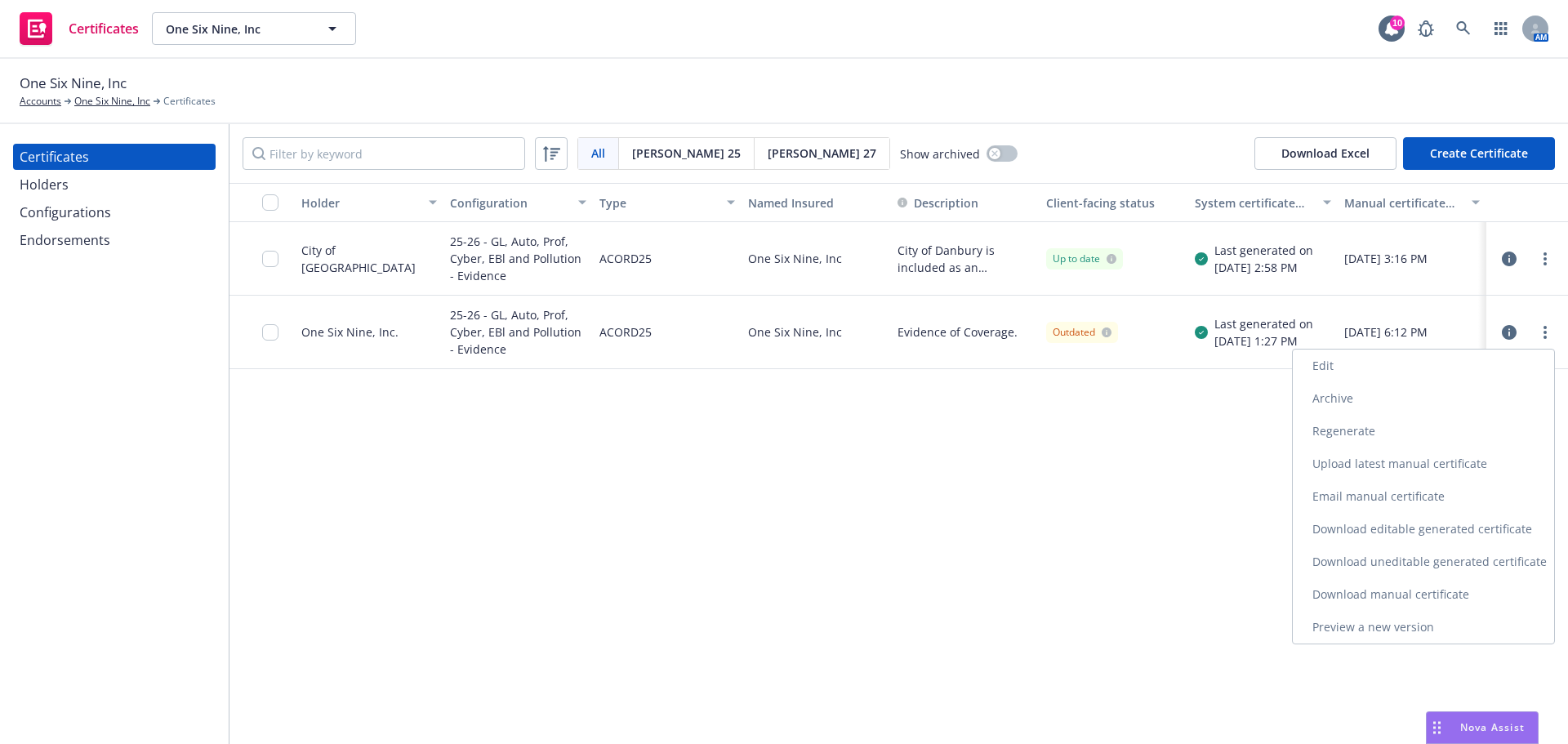
click at [1421, 629] on link "Preview a new version" at bounding box center [1423, 627] width 261 height 33
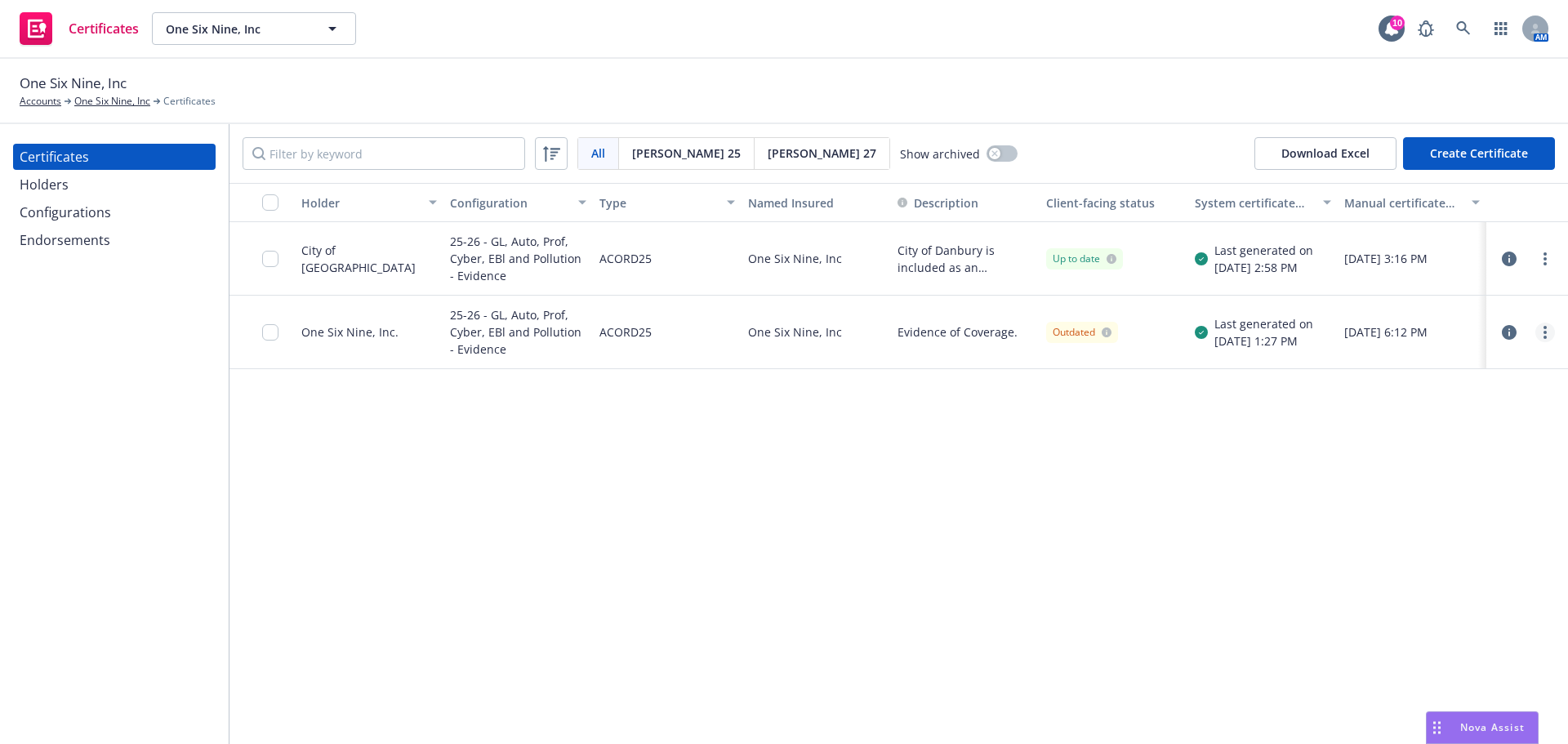
click at [1548, 335] on link "more" at bounding box center [1546, 332] width 20 height 20
drag, startPoint x: 1387, startPoint y: 554, endPoint x: 1378, endPoint y: 549, distance: 10.3
click at [1387, 554] on link "Download uneditable generated certificate" at bounding box center [1423, 562] width 261 height 33
click at [262, 332] on input "checkbox" at bounding box center [271, 332] width 16 height 16
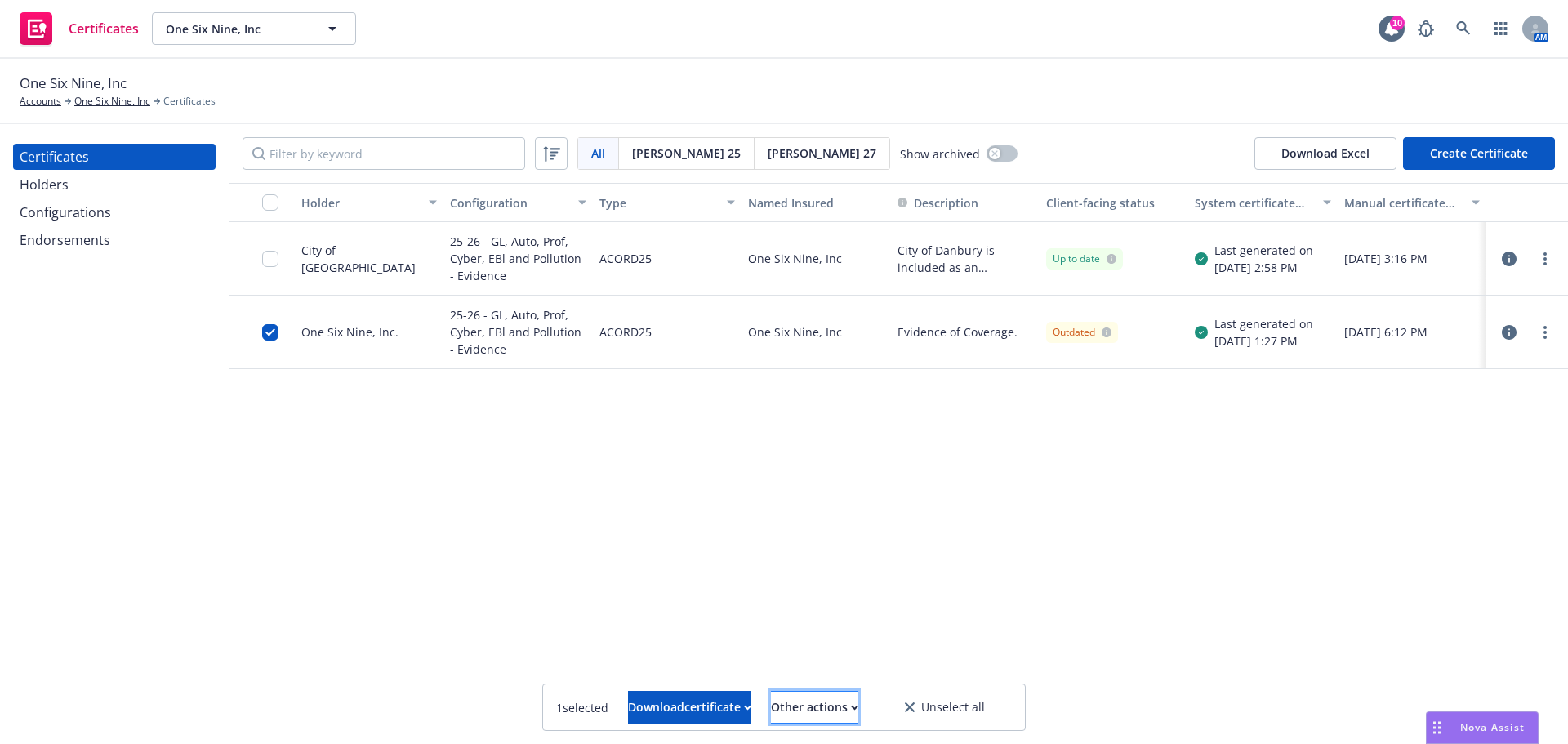
click at [858, 709] on button "Other actions" at bounding box center [815, 708] width 87 height 33
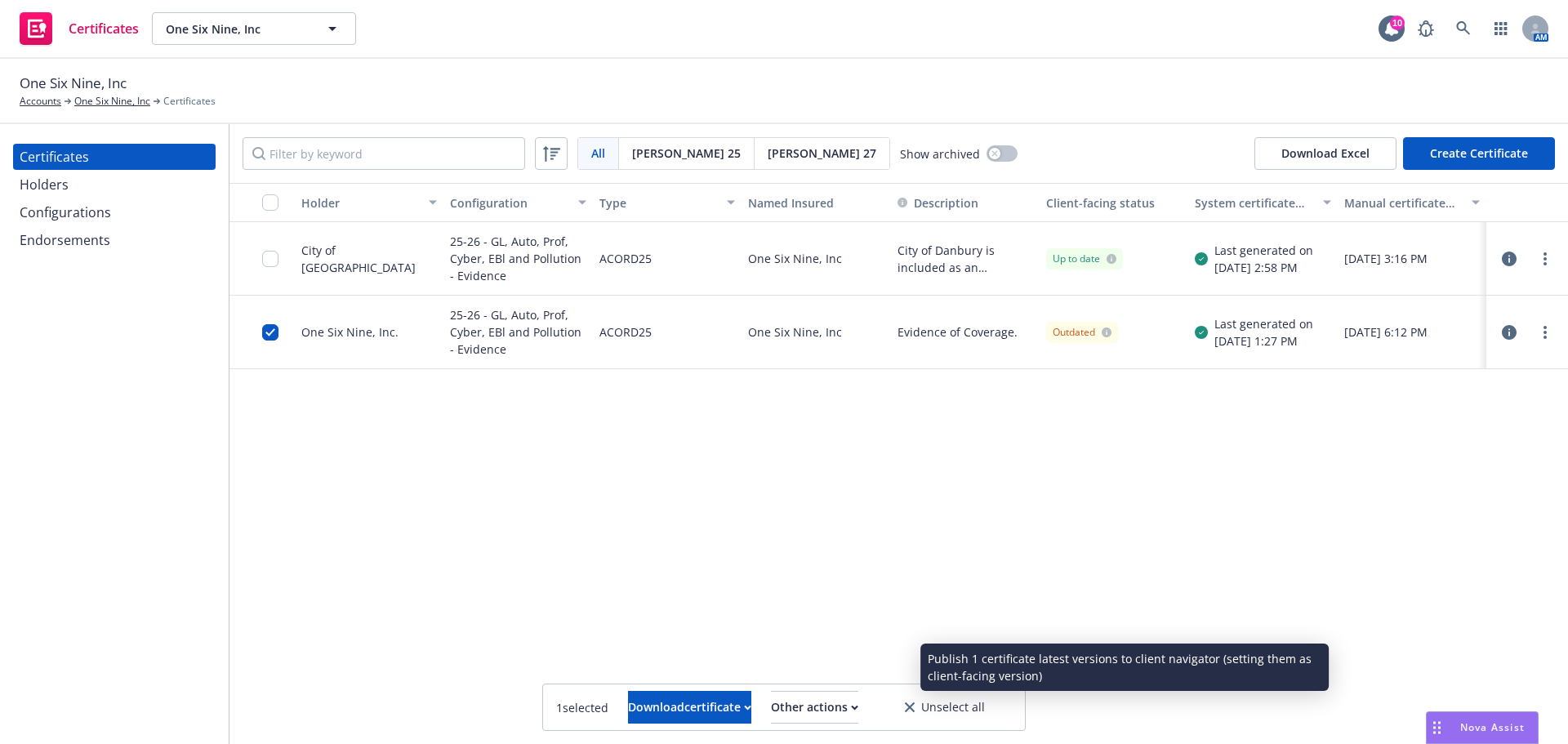
click at [860, 666] on link "Publish certificate" at bounding box center [784, 668] width 150 height 33
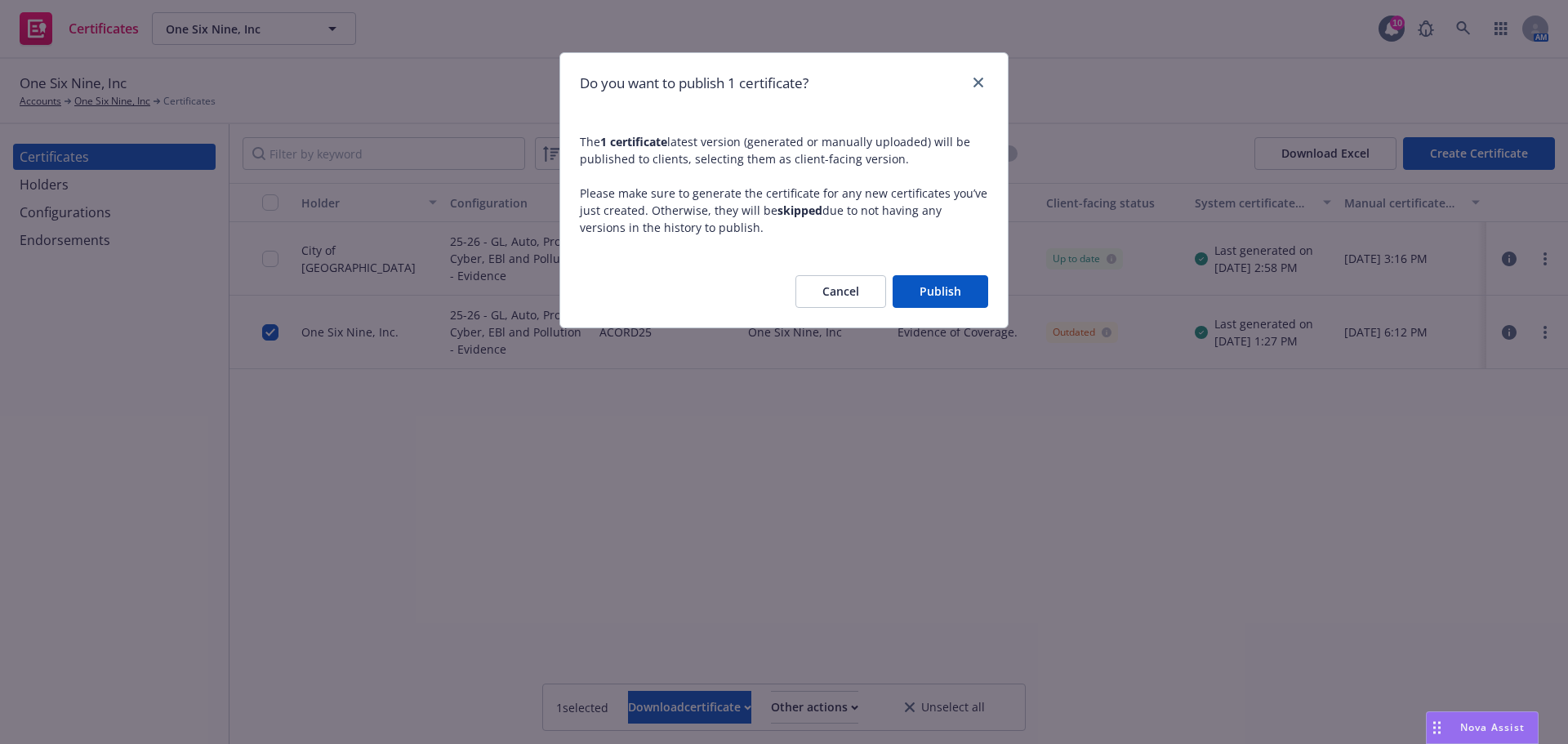
click at [953, 303] on button "Publish" at bounding box center [940, 291] width 96 height 33
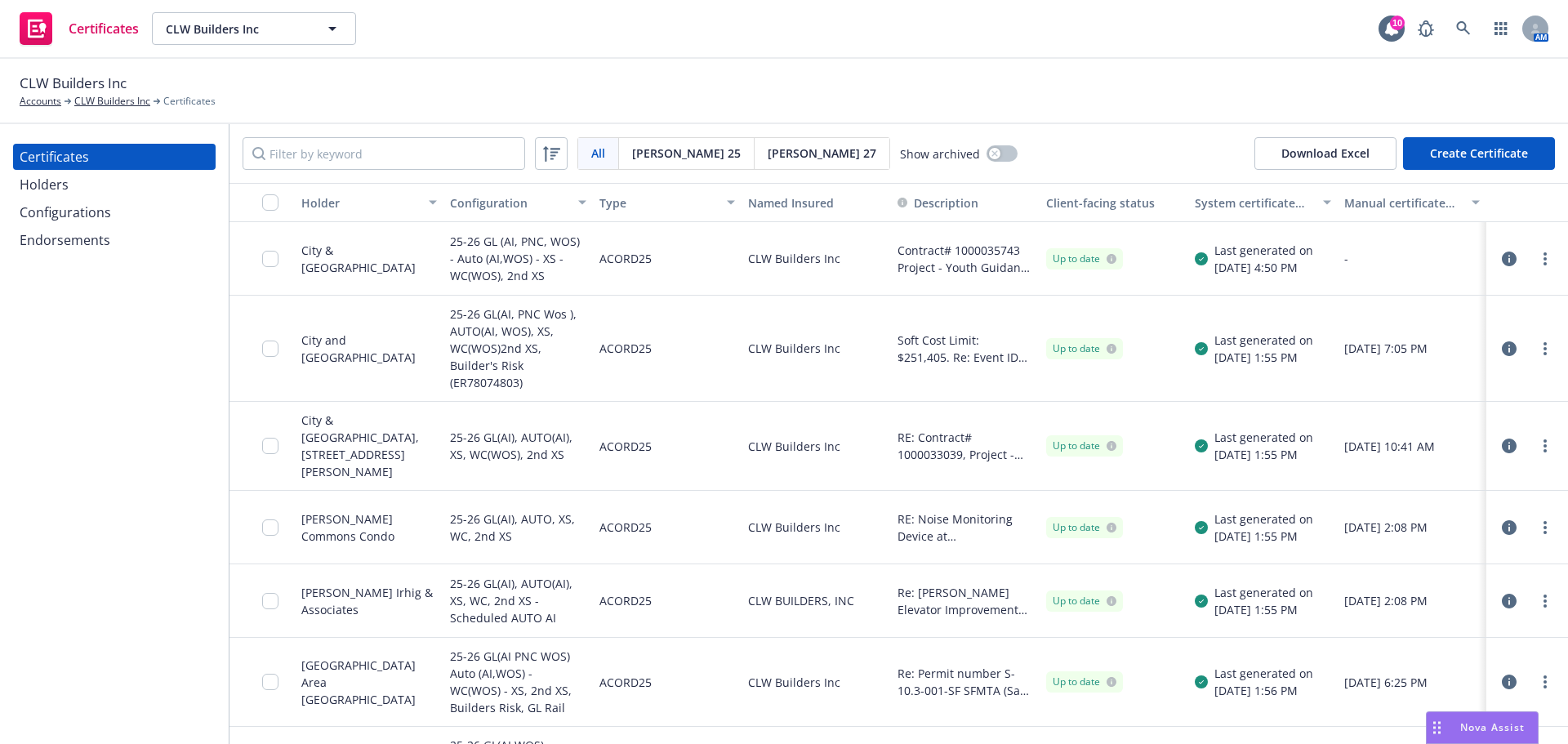
click at [83, 218] on div "Configurations" at bounding box center [66, 212] width 91 height 26
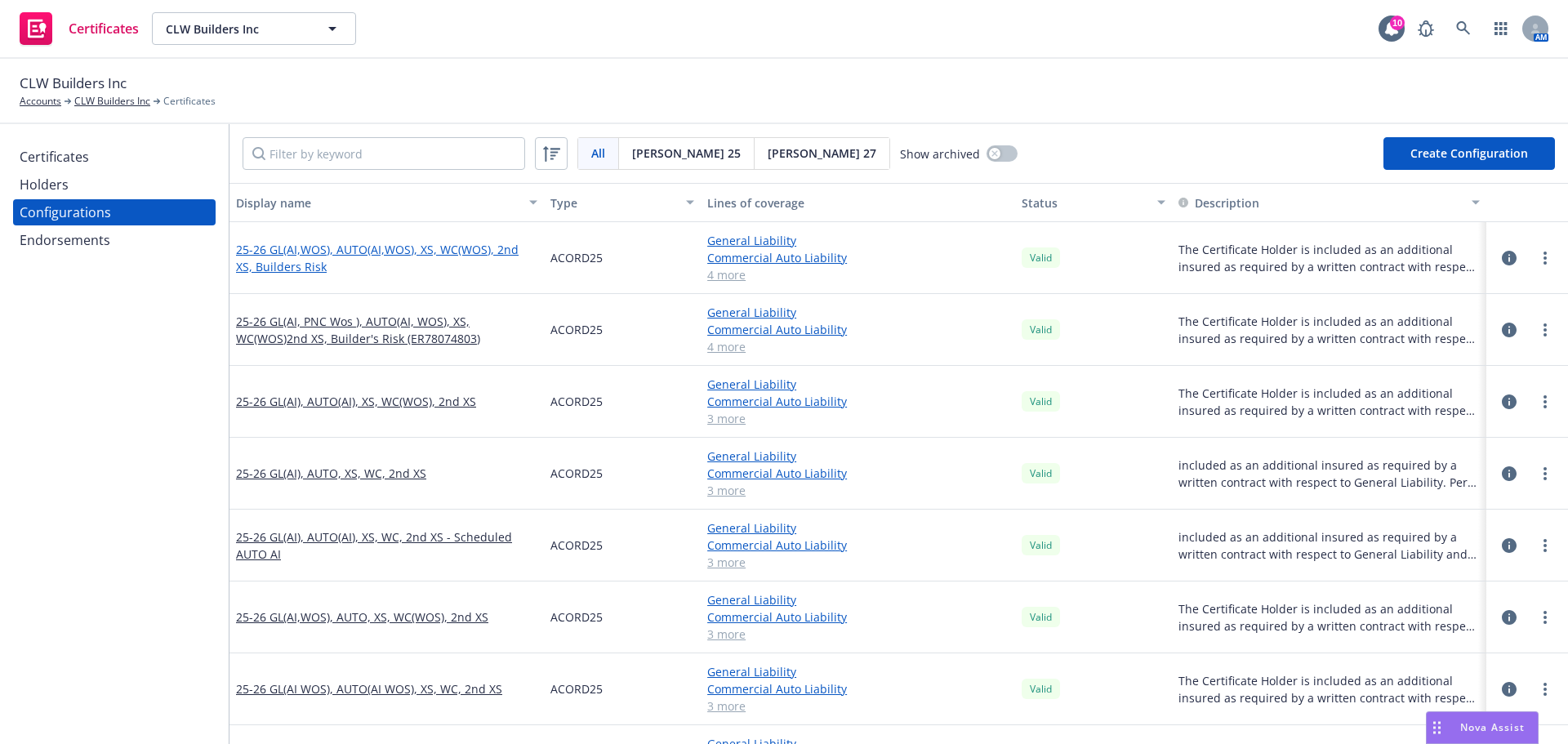
click at [340, 255] on link "25-26 GL(AI,WOS), AUTO(AI,WOS), XS, WC(WOS), 2nd XS, Builders Risk" at bounding box center [386, 258] width 302 height 35
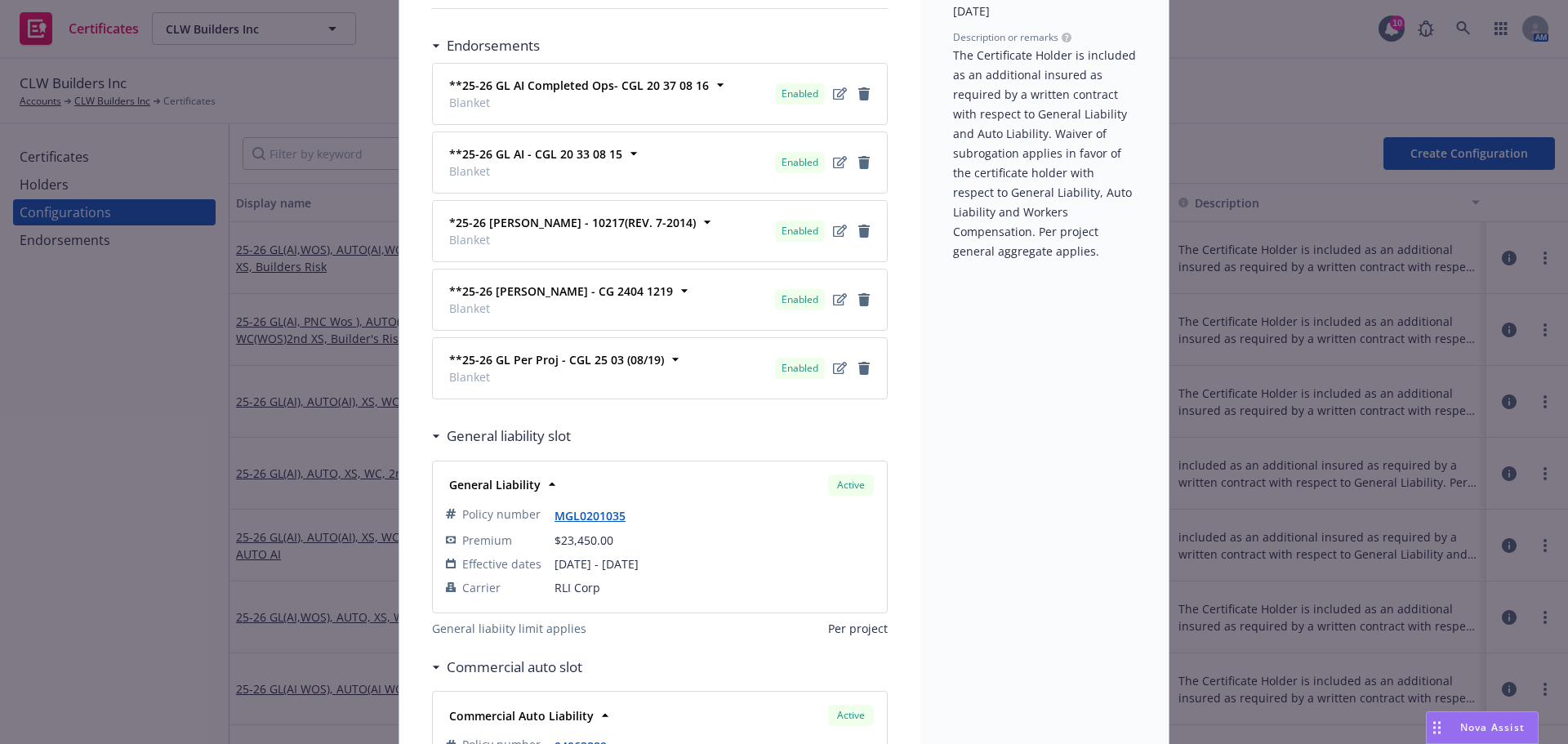
scroll to position [245, 0]
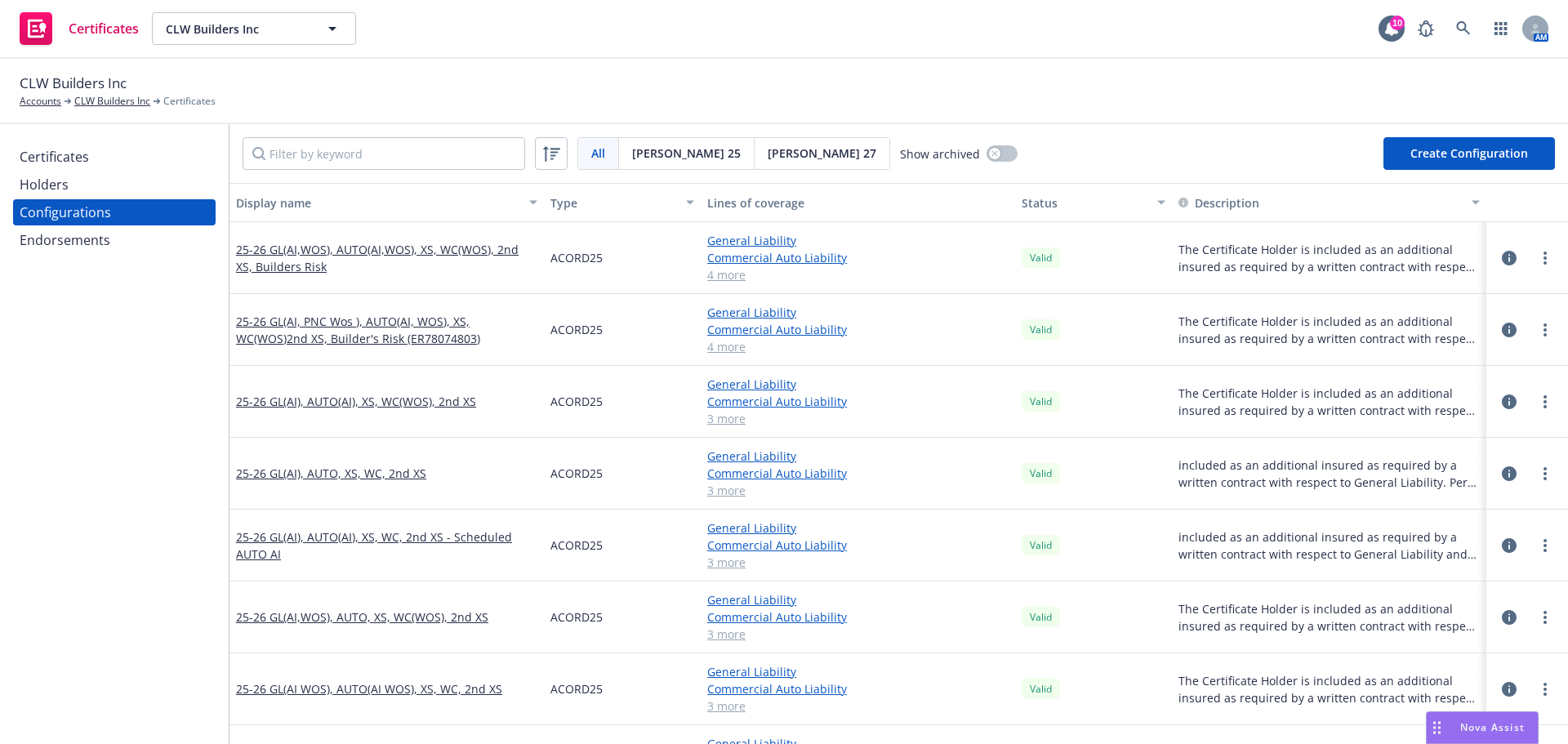
click at [67, 244] on div "Endorsements" at bounding box center [66, 240] width 91 height 26
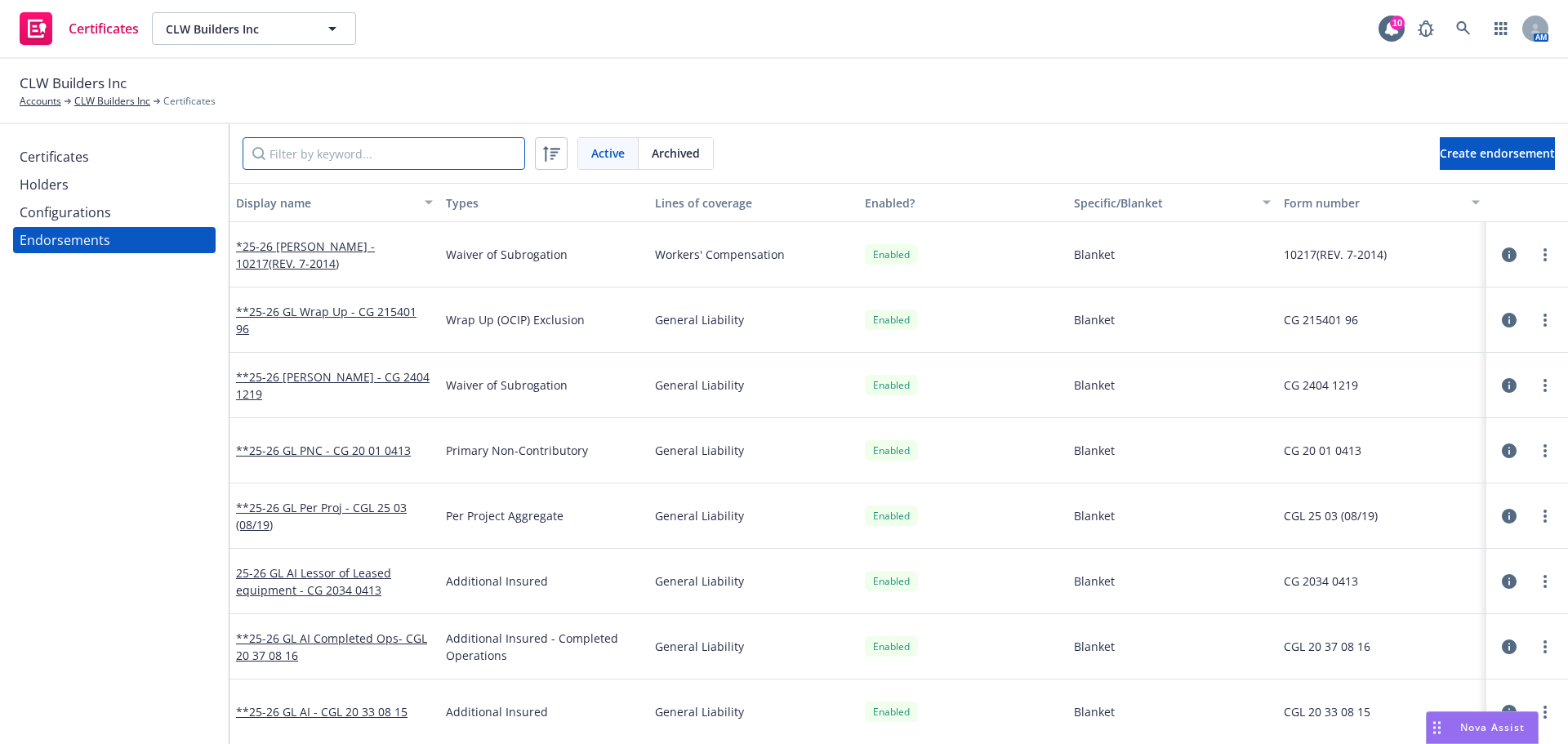
click at [346, 152] on input "Filter by keyword..." at bounding box center [384, 154] width 282 height 33
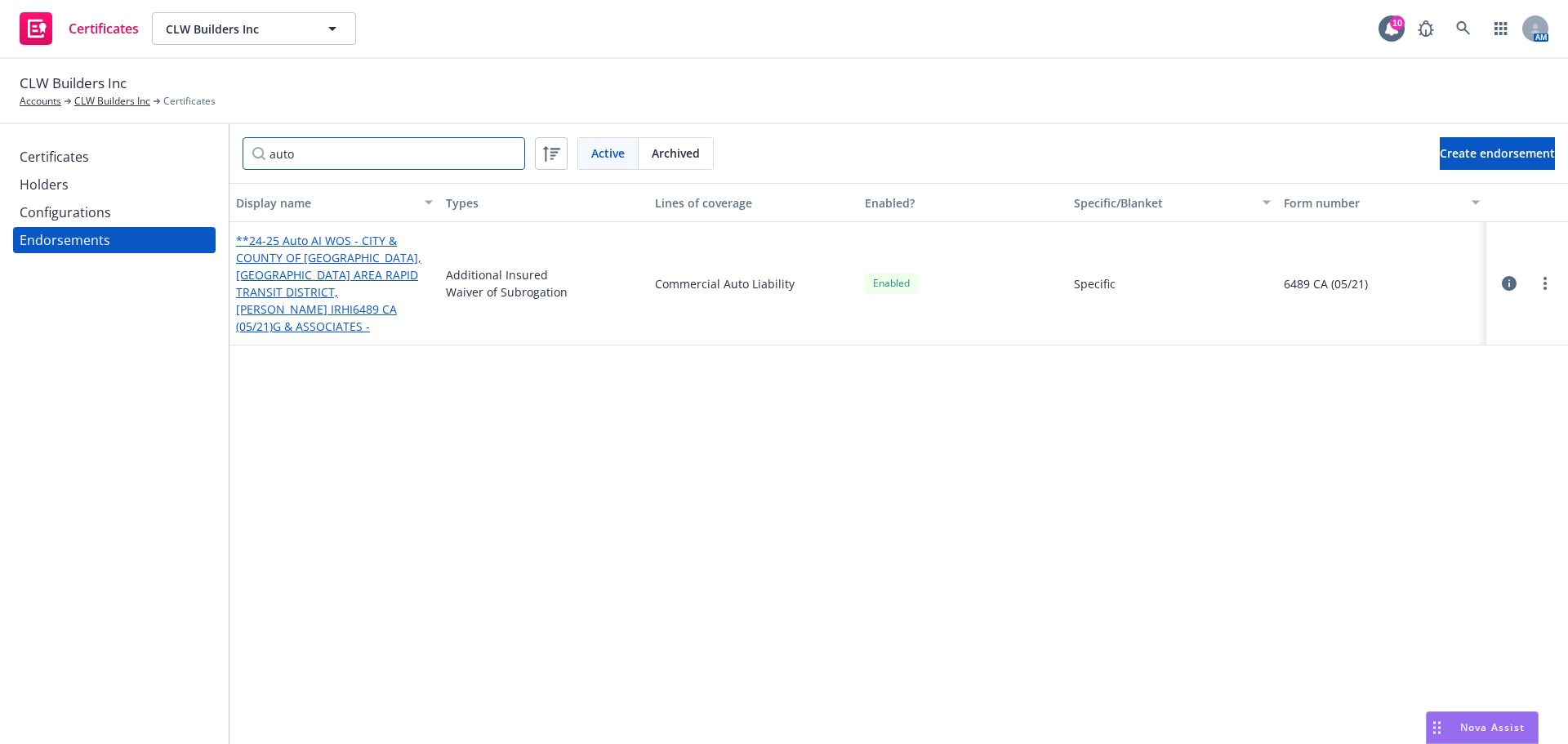
type input "auto"
click at [350, 288] on link "**24-25 Auto AI WOS - CITY & COUNTY OF SAN FRANCISCO, SF BAY AREA RAPID TRANSIT…" at bounding box center [329, 283] width 186 height 101
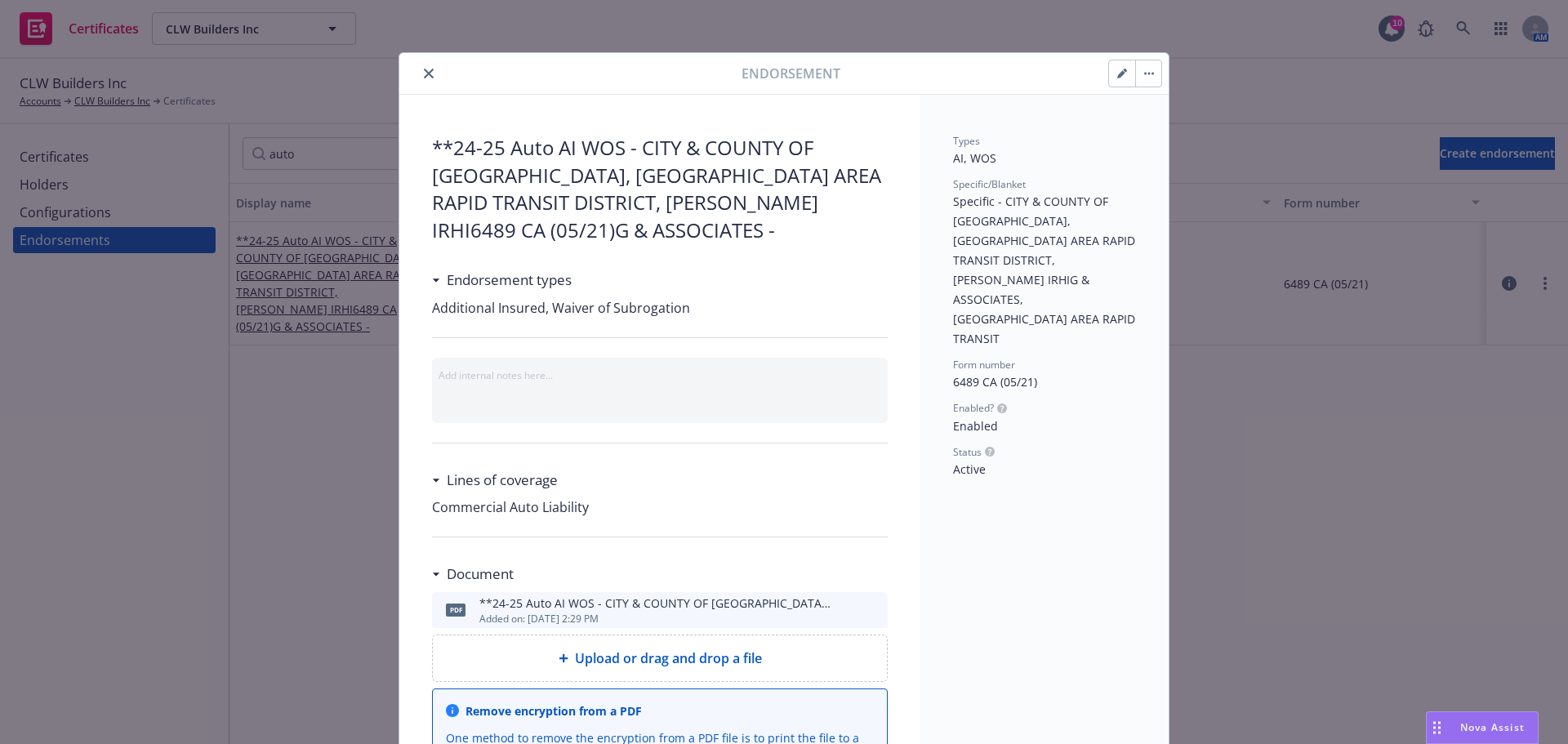
click at [865, 611] on icon "preview file" at bounding box center [872, 609] width 15 height 12
click at [1121, 79] on button "button" at bounding box center [1122, 73] width 26 height 26
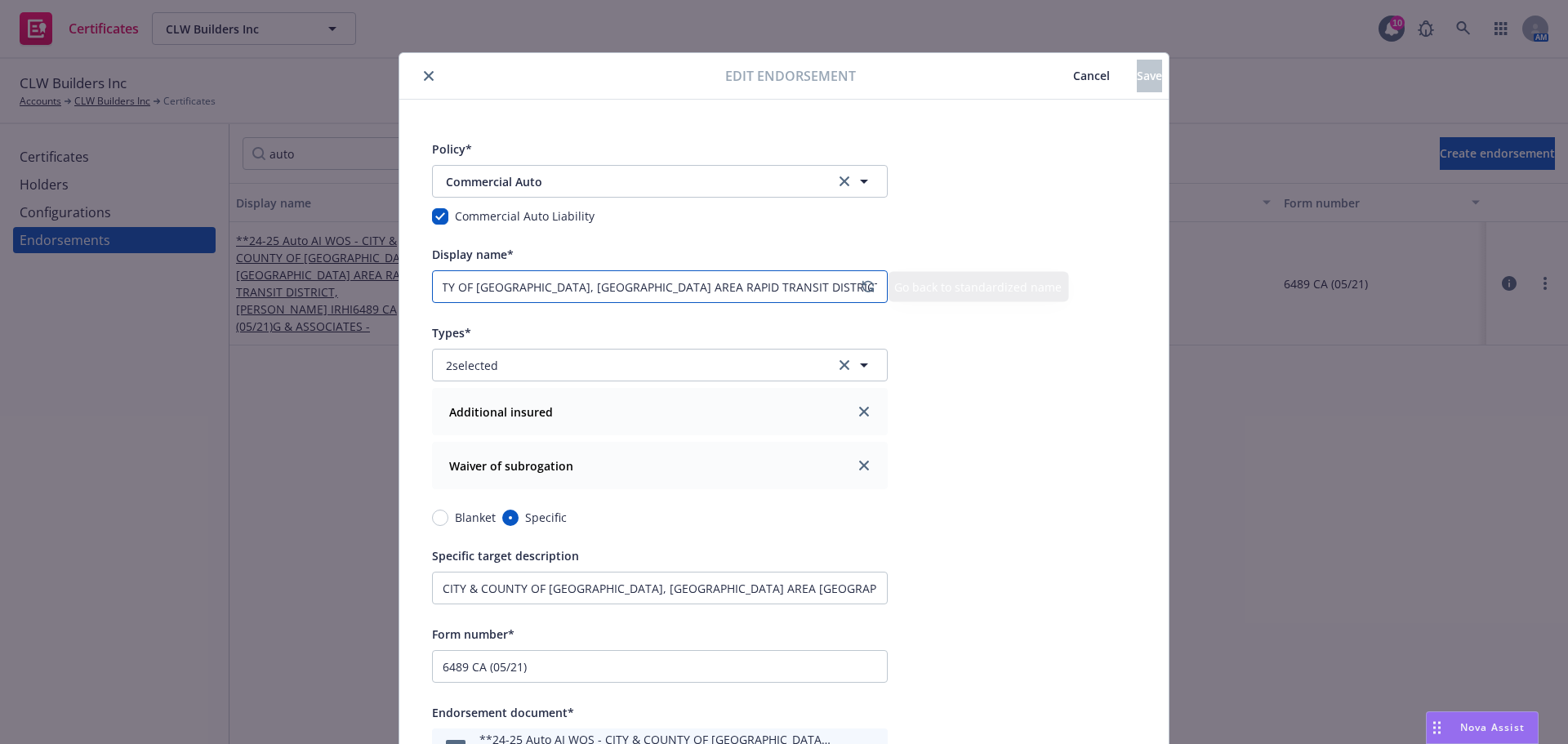
scroll to position [0, 347]
drag, startPoint x: 486, startPoint y: 284, endPoint x: 999, endPoint y: 285, distance: 513.0
click at [999, 285] on div "Policy* Commercial Auto Commercial Auto Commercial Auto Liability Display name*…" at bounding box center [784, 650] width 770 height 1102
click at [519, 187] on span "Commercial Auto" at bounding box center [630, 181] width 367 height 17
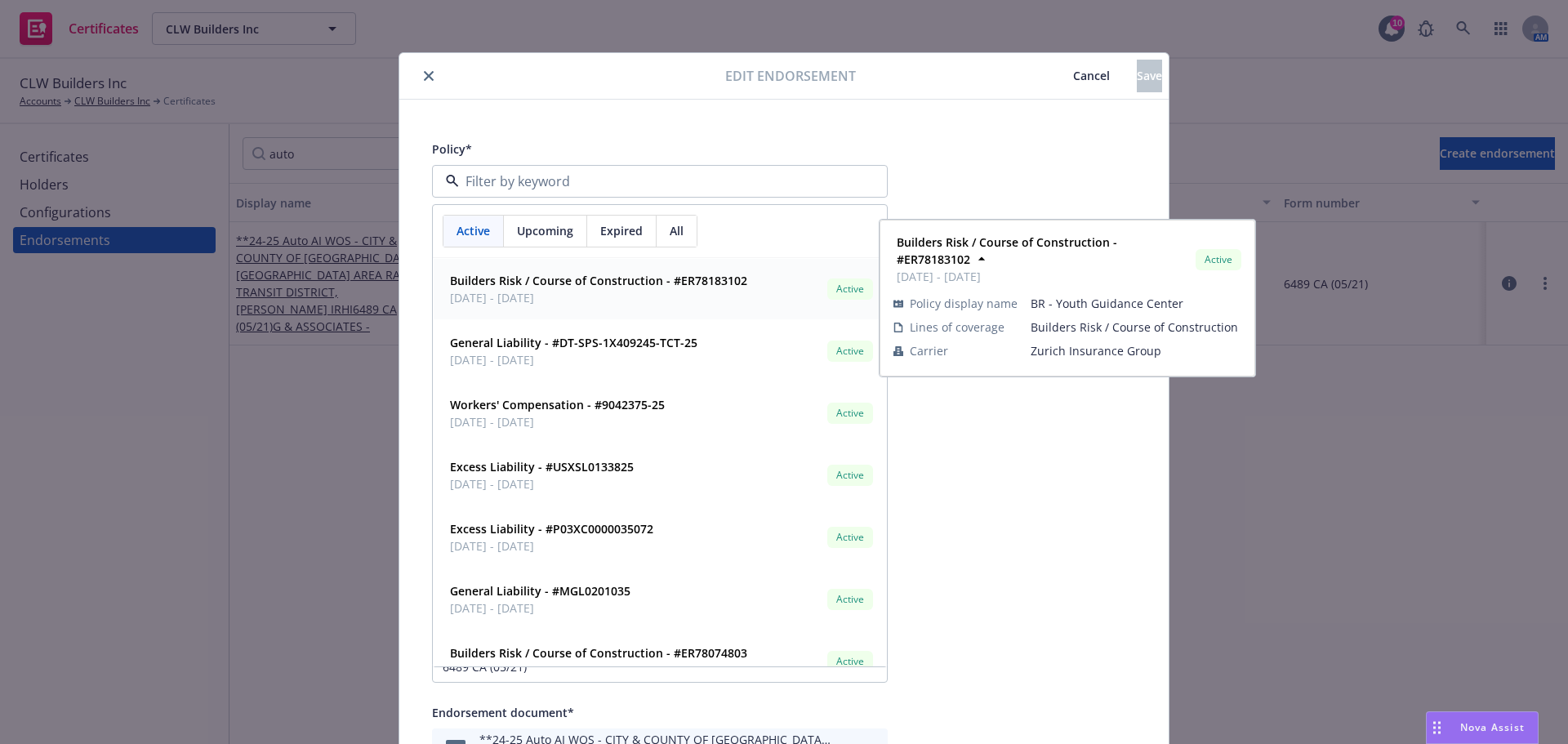
click at [538, 228] on span "Upcoming" at bounding box center [546, 230] width 56 height 17
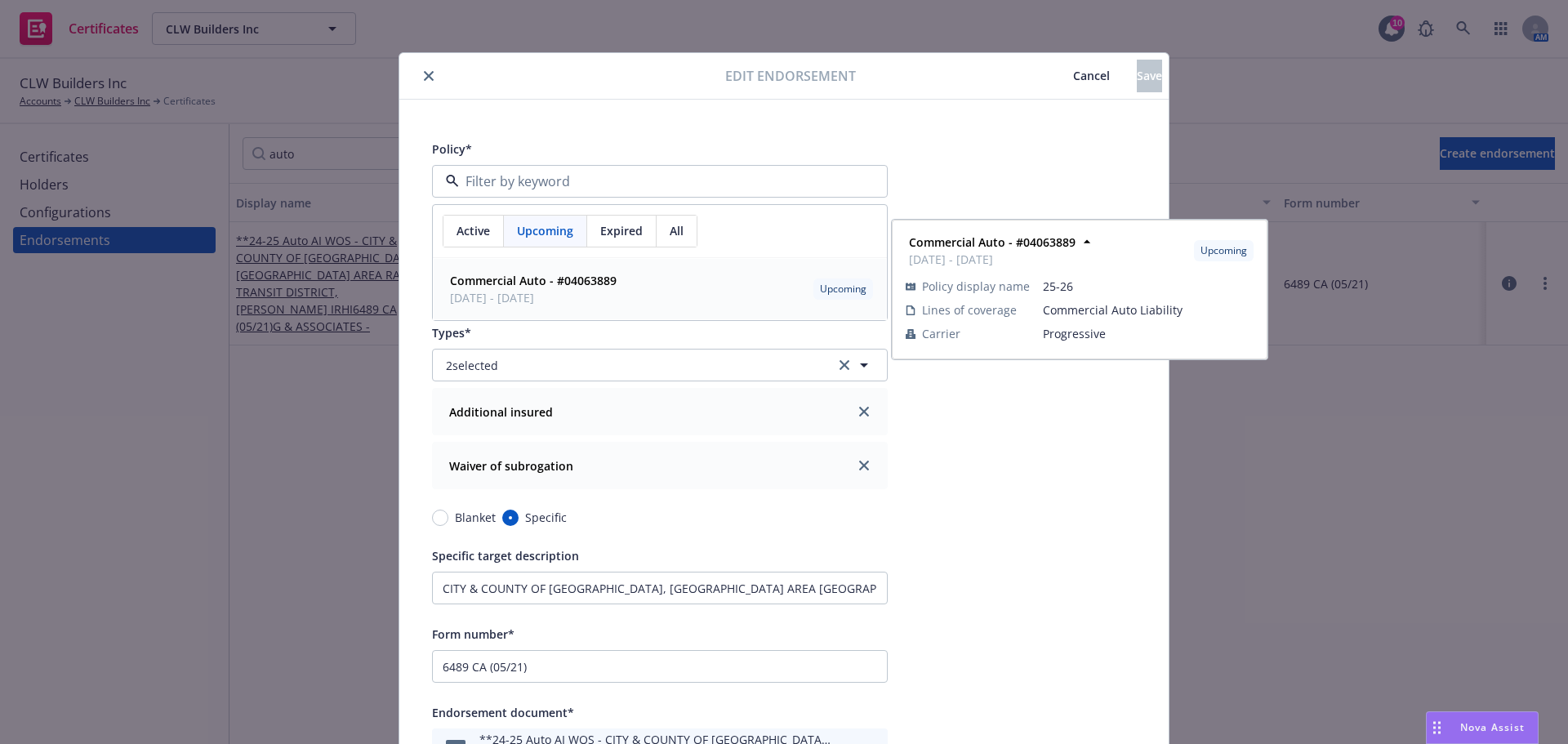
click at [513, 286] on strong "Commercial Auto - #04063889" at bounding box center [533, 280] width 167 height 15
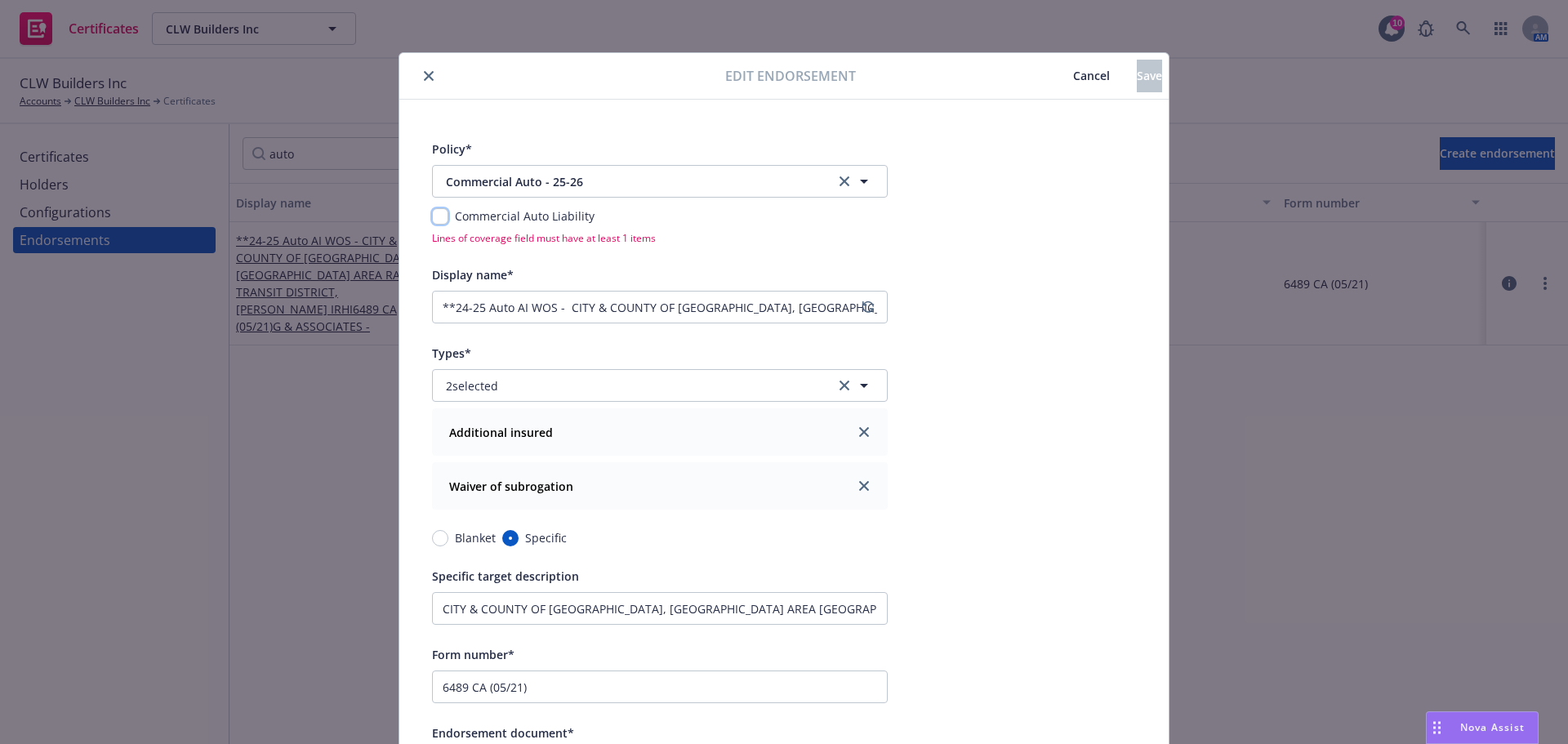
click at [441, 217] on input "checkbox" at bounding box center [440, 217] width 16 height 16
checkbox input "true"
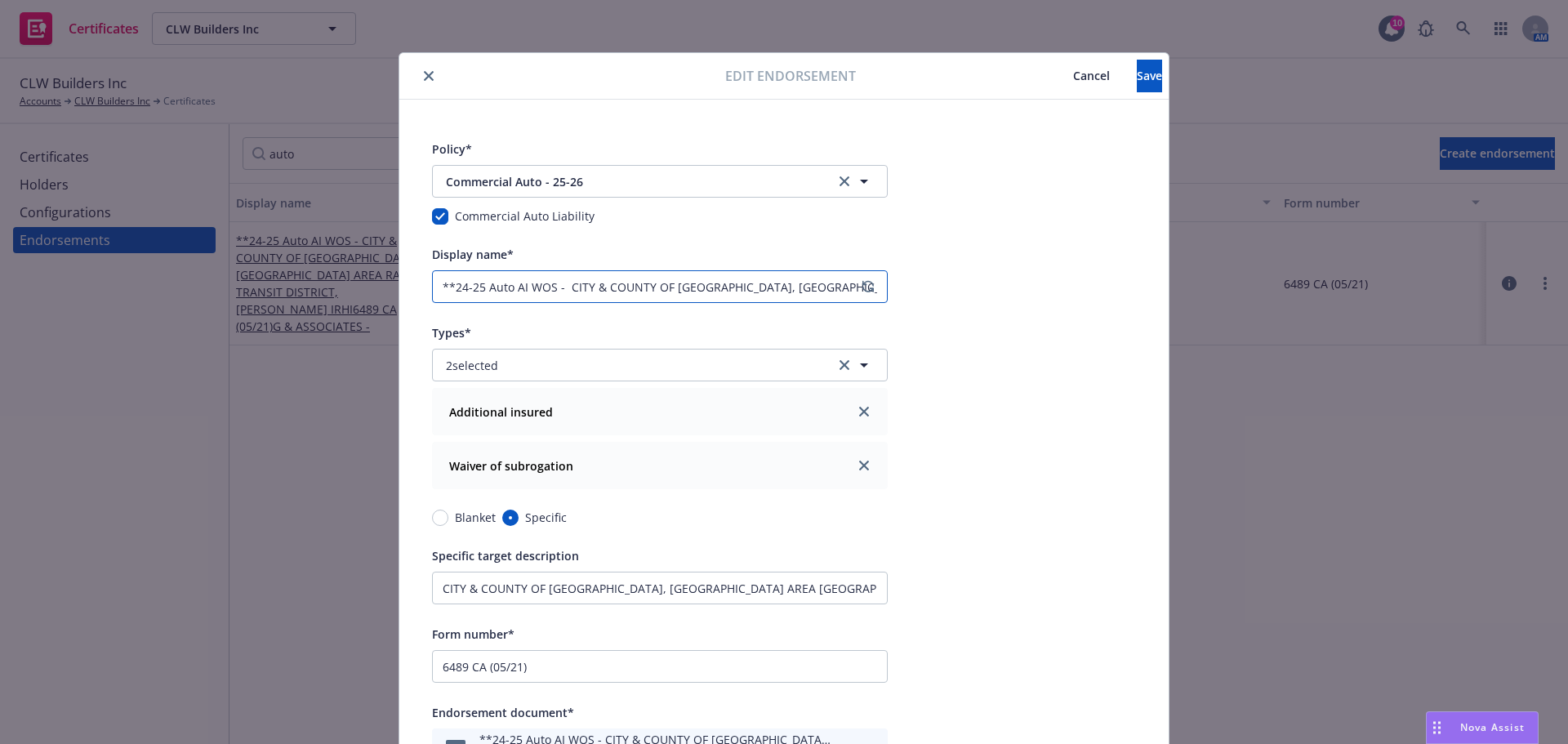
drag, startPoint x: 478, startPoint y: 290, endPoint x: 458, endPoint y: 288, distance: 20.1
click at [458, 288] on input "**24-25 Auto AI WOS - CITY & COUNTY OF SAN FRANCISCO, SF BAY AREA RAPID TRANSIT…" at bounding box center [660, 287] width 456 height 33
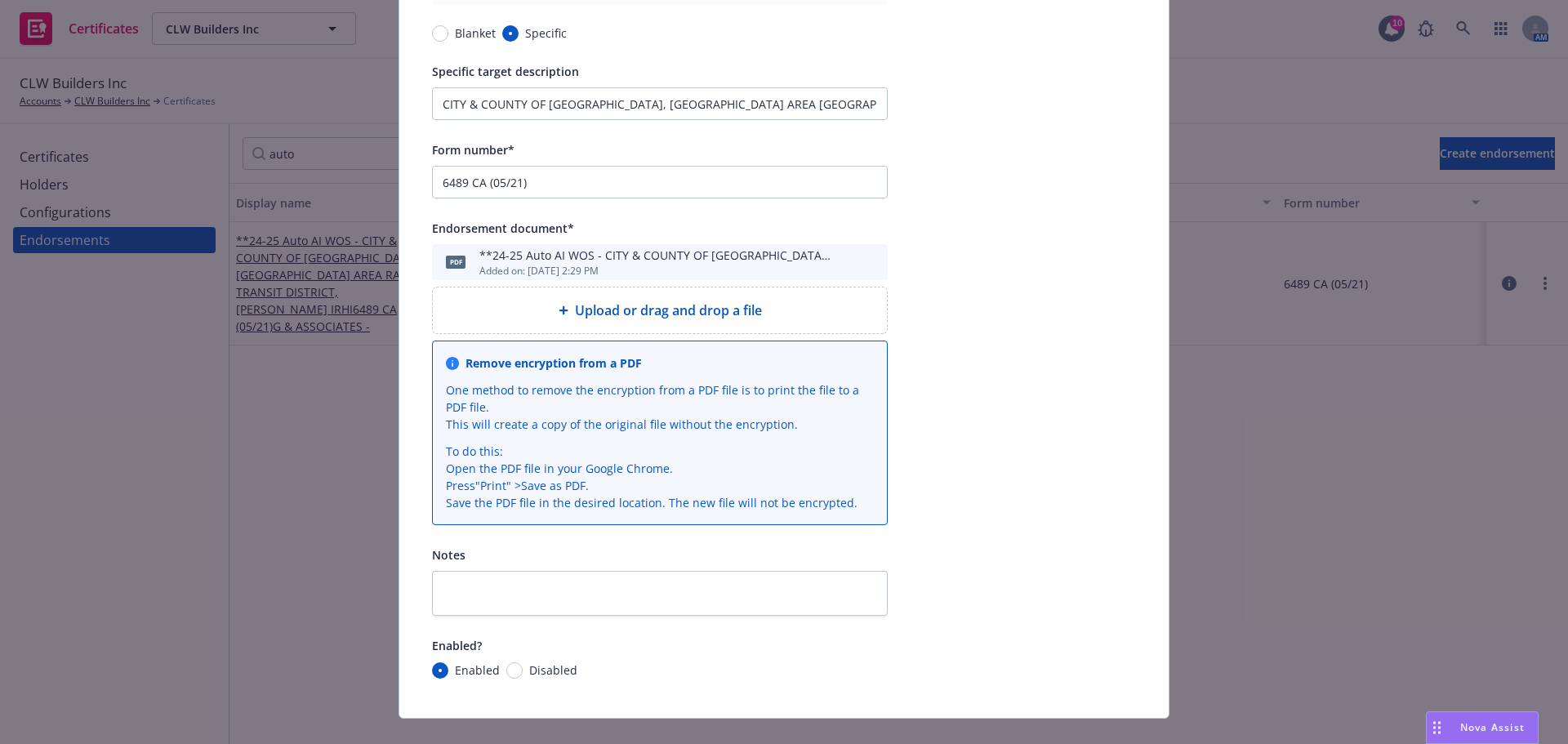
scroll to position [490, 0]
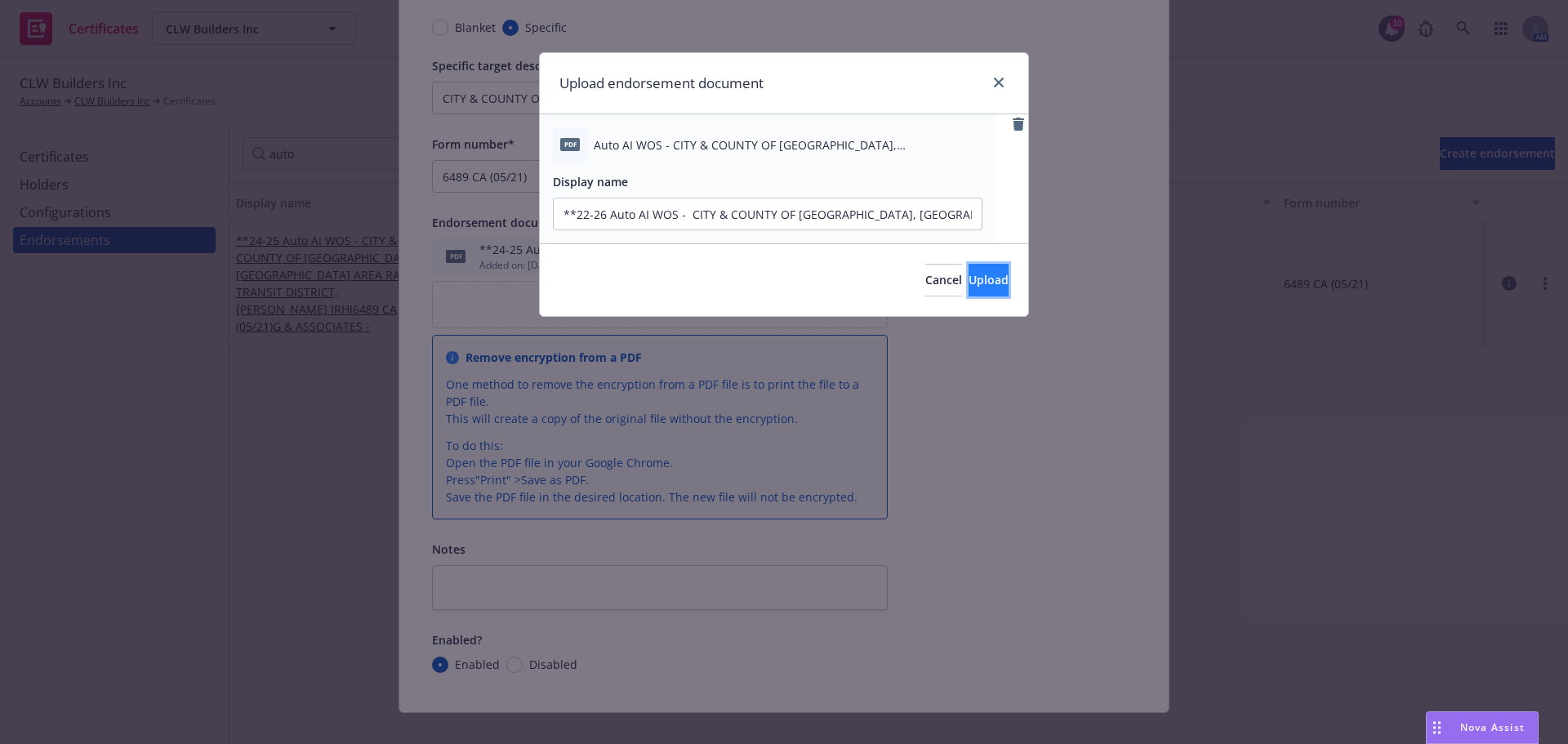
click at [968, 282] on span "Upload" at bounding box center [989, 280] width 40 height 15
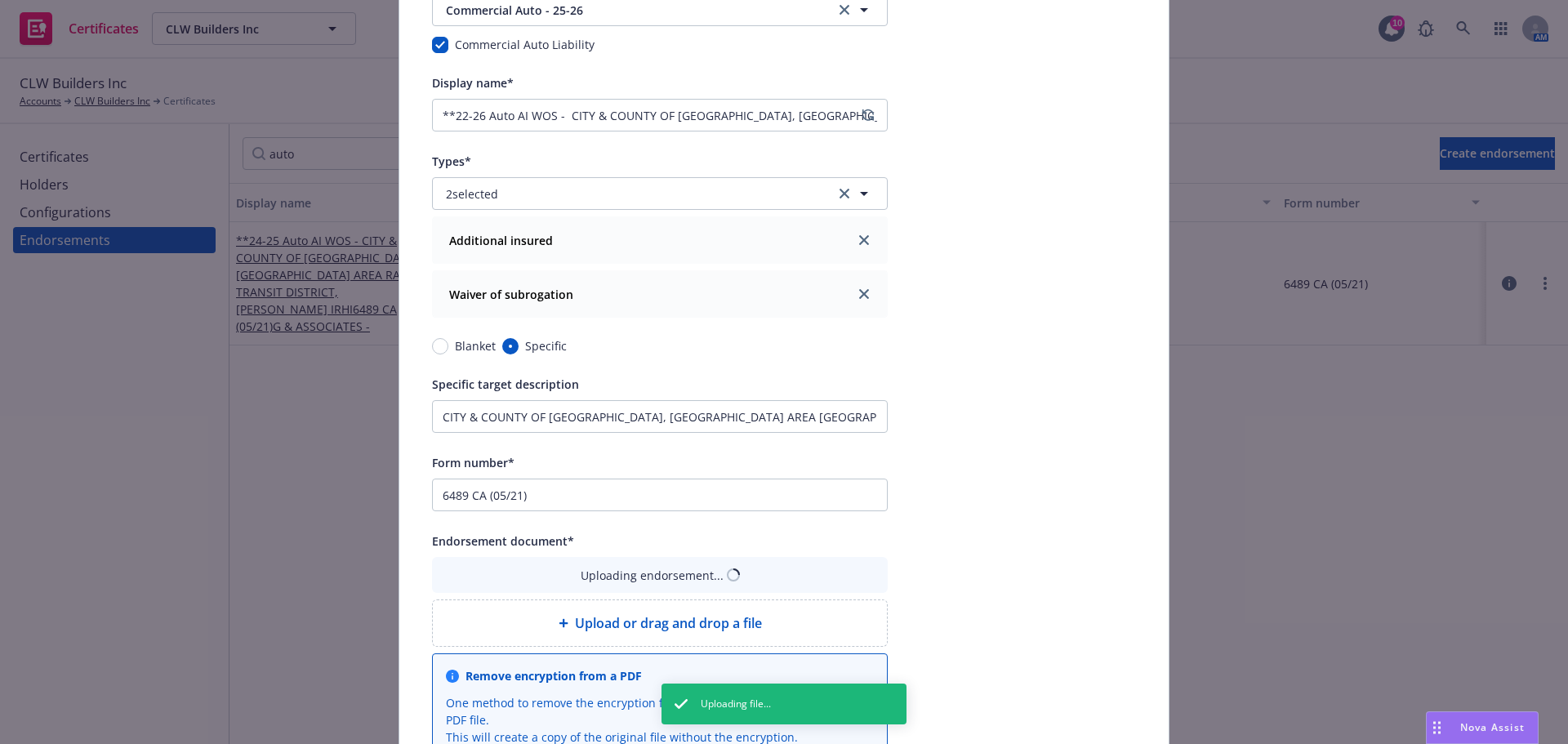
scroll to position [163, 0]
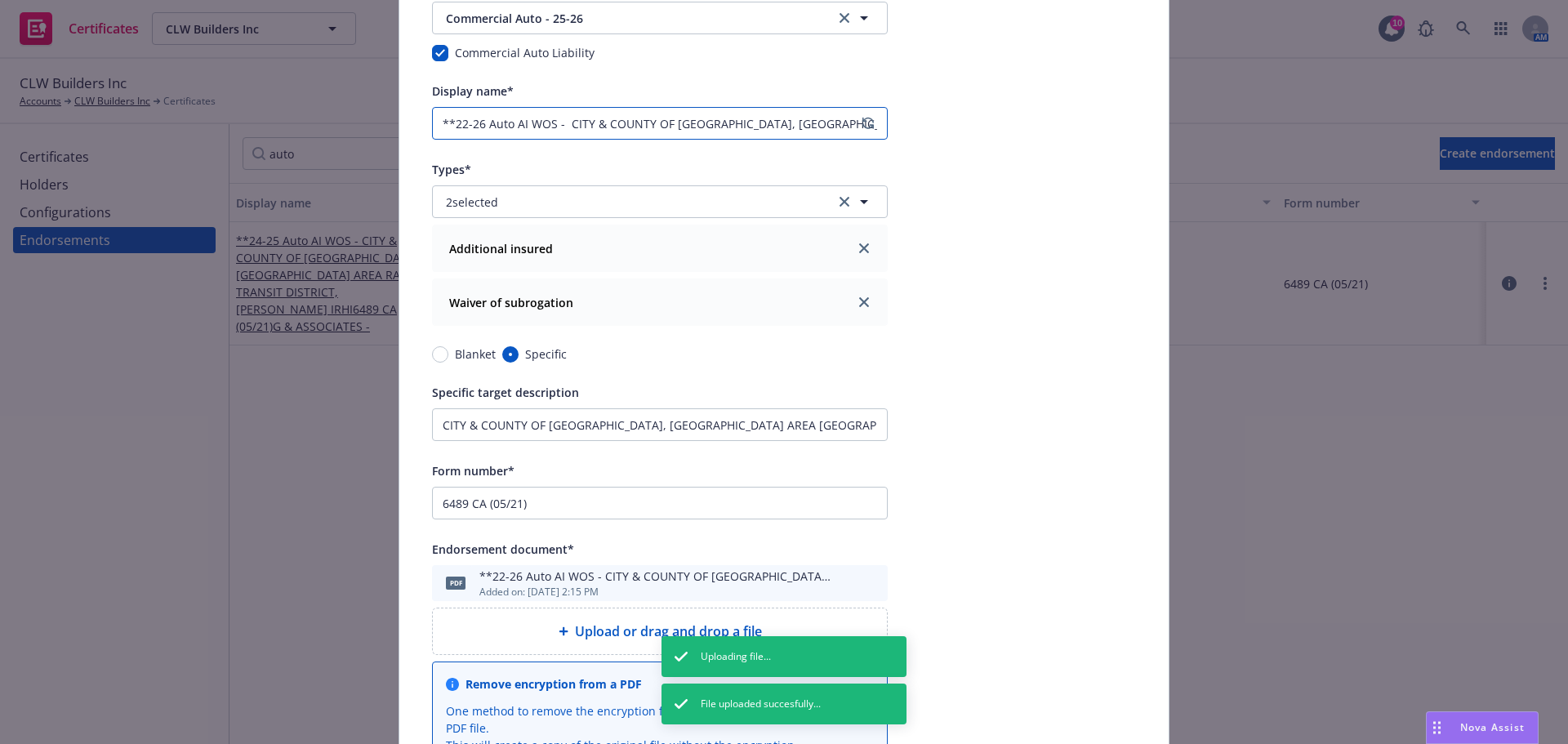
click at [462, 129] on input "**22-26 Auto AI WOS - CITY & COUNTY OF SAN FRANCISCO, SF BAY AREA RAPID TRANSIT…" at bounding box center [660, 123] width 456 height 33
type input "**25-26 Auto AI WOS - CITY & COUNTY OF SAN FRANCISCO, SF BAY AREA RAPID TRANSIT…"
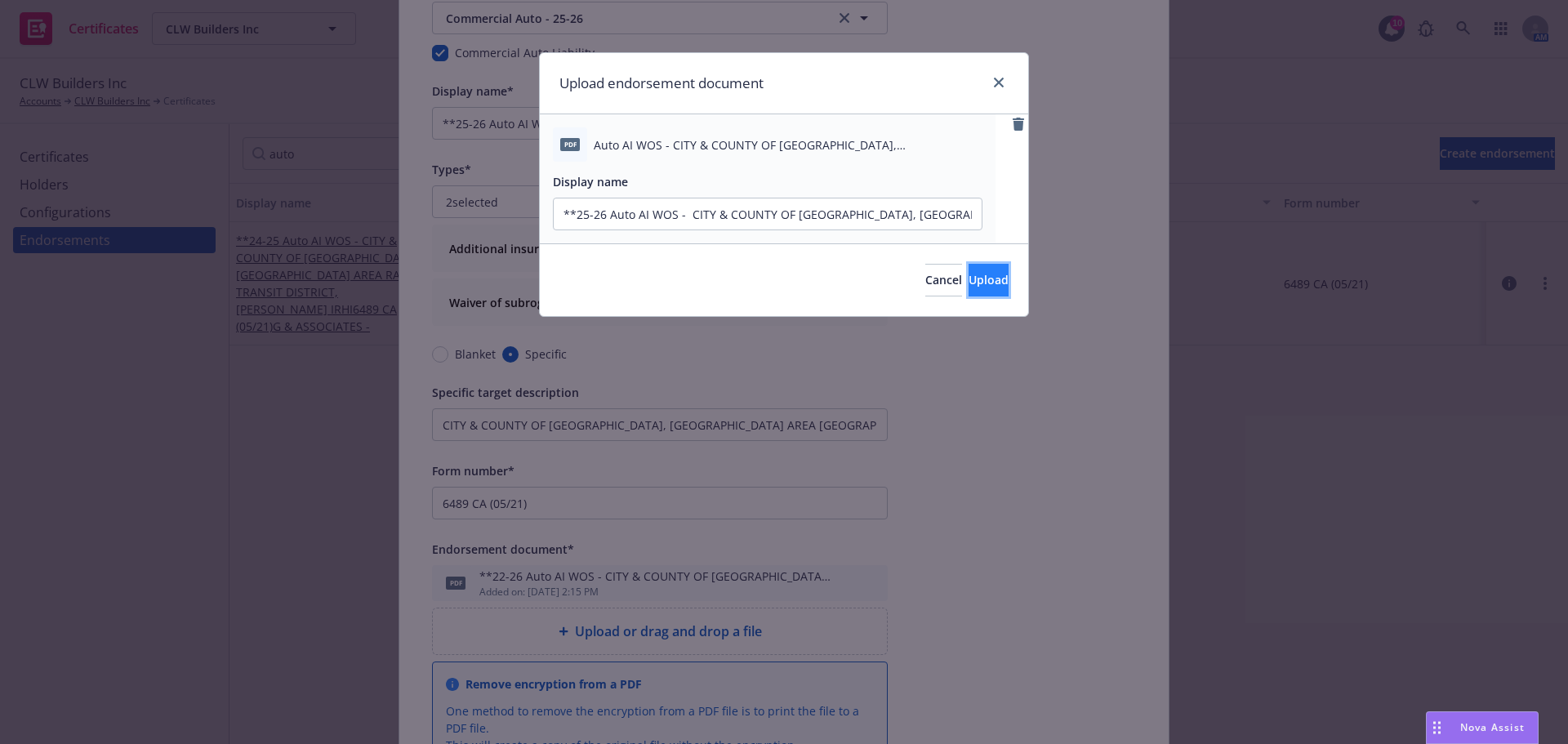
click at [968, 282] on span "Upload" at bounding box center [989, 280] width 40 height 15
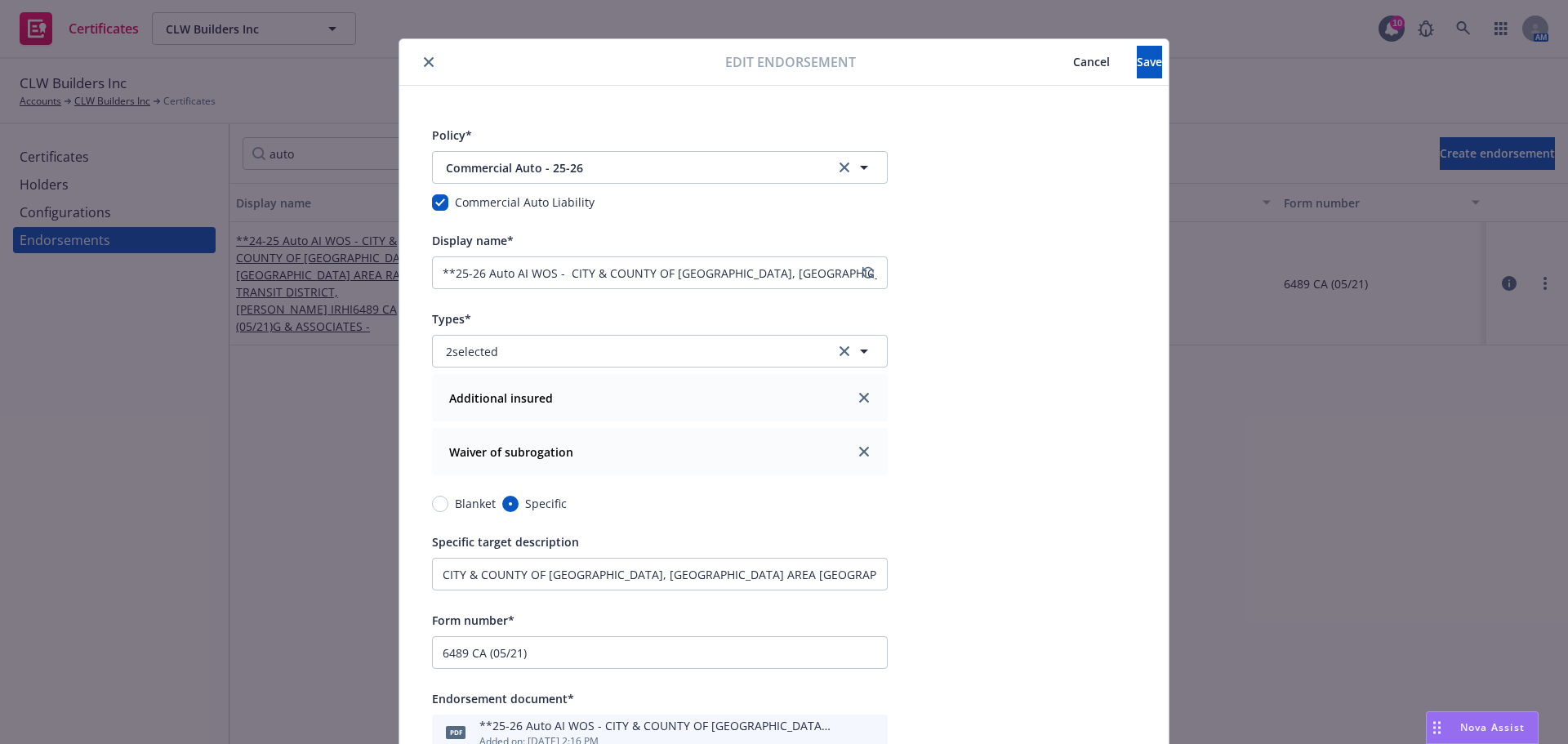
scroll to position [0, 0]
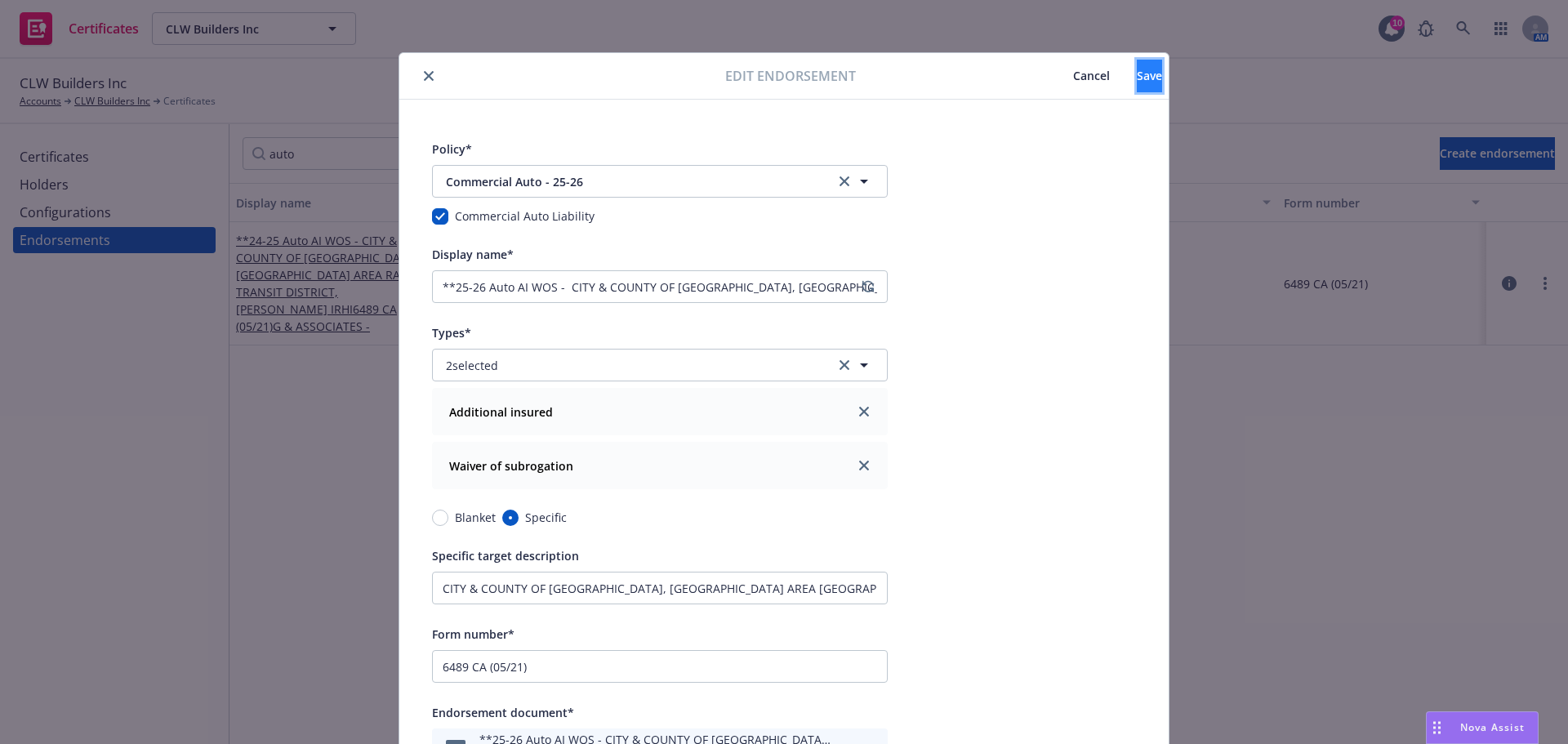
click at [1137, 80] on span "Save" at bounding box center [1150, 75] width 26 height 15
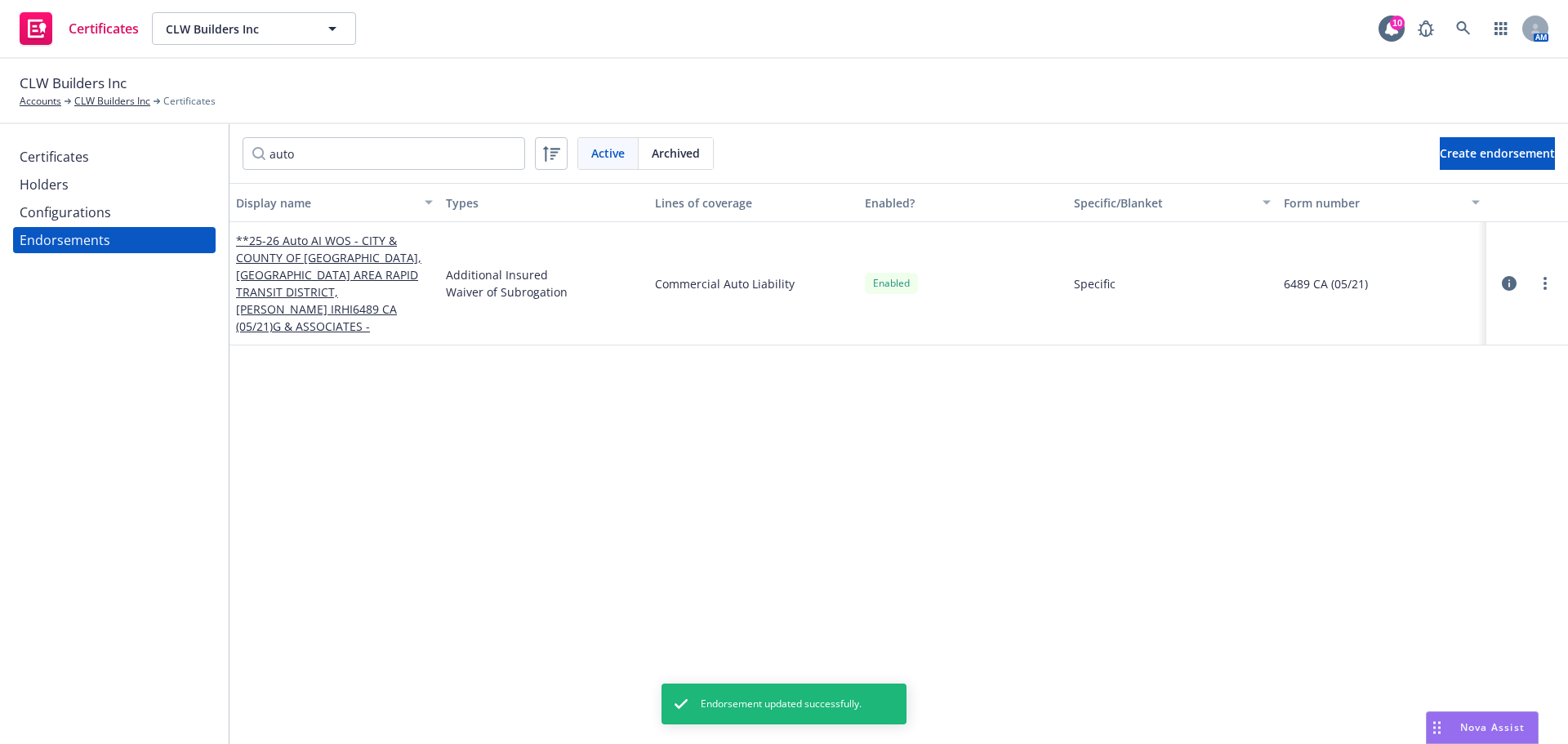
click at [58, 186] on div "Holders" at bounding box center [45, 184] width 49 height 26
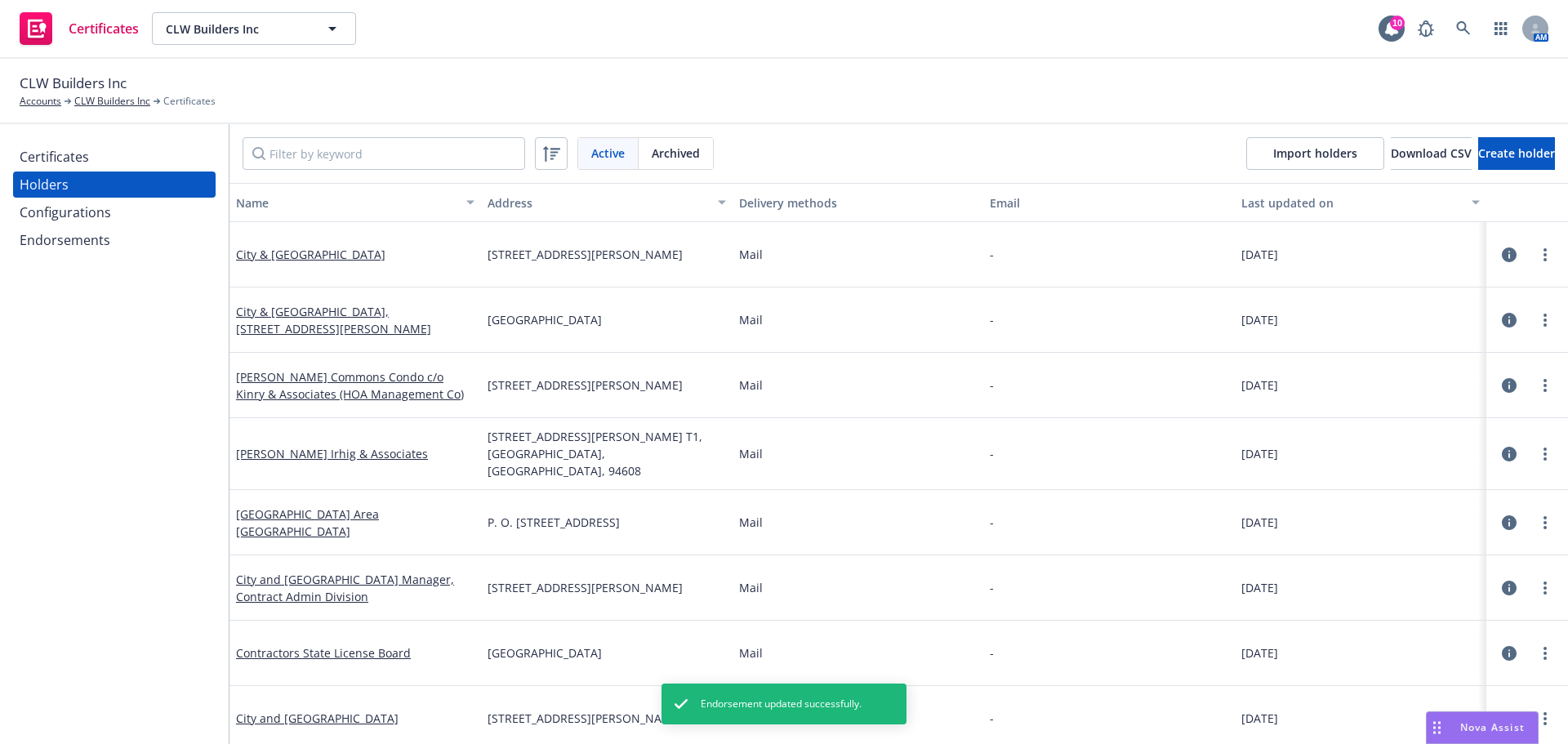
click at [79, 223] on div "Configurations" at bounding box center [66, 212] width 91 height 26
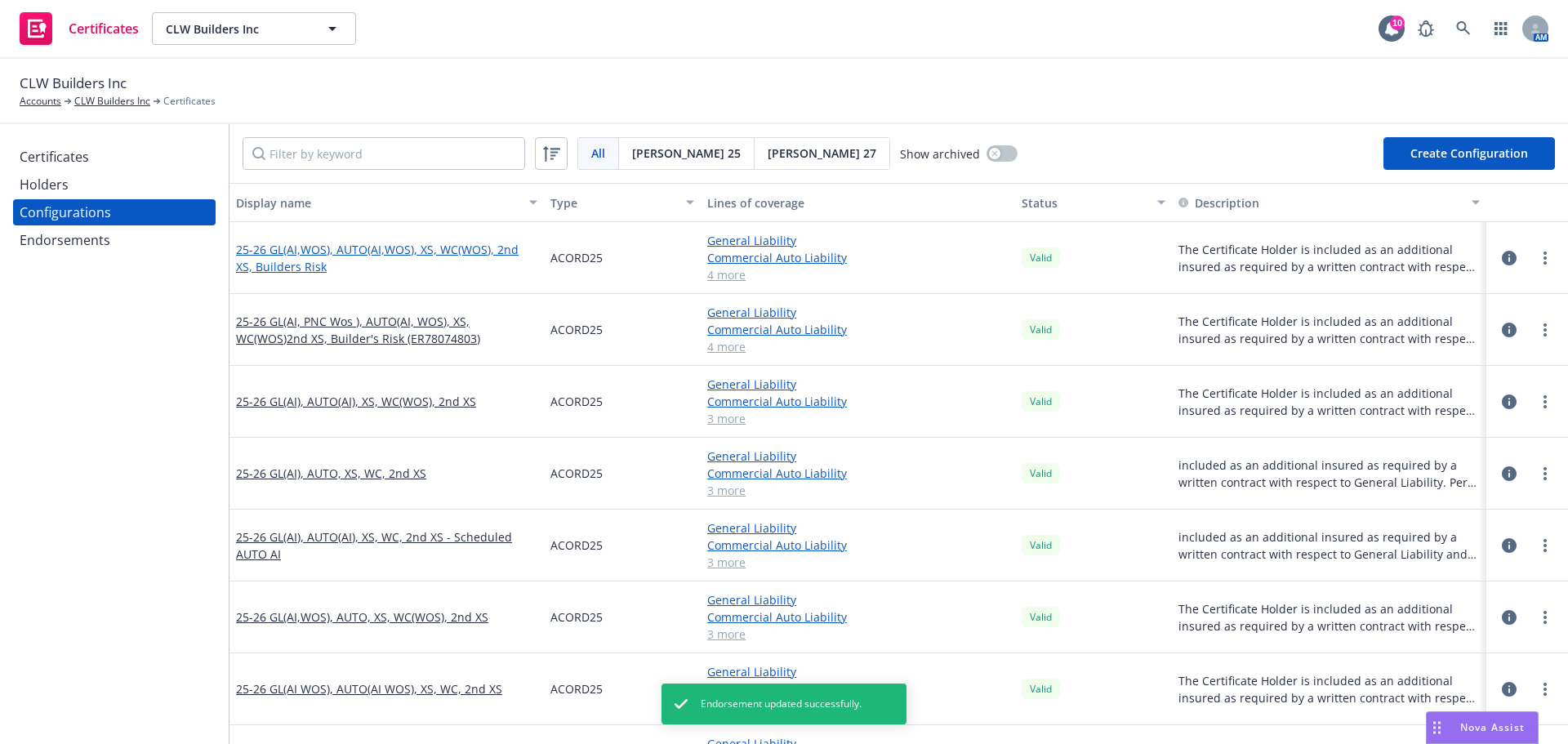
click at [337, 255] on link "25-26 GL(AI,WOS), AUTO(AI,WOS), XS, WC(WOS), 2nd XS, Builders Risk" at bounding box center [386, 258] width 302 height 35
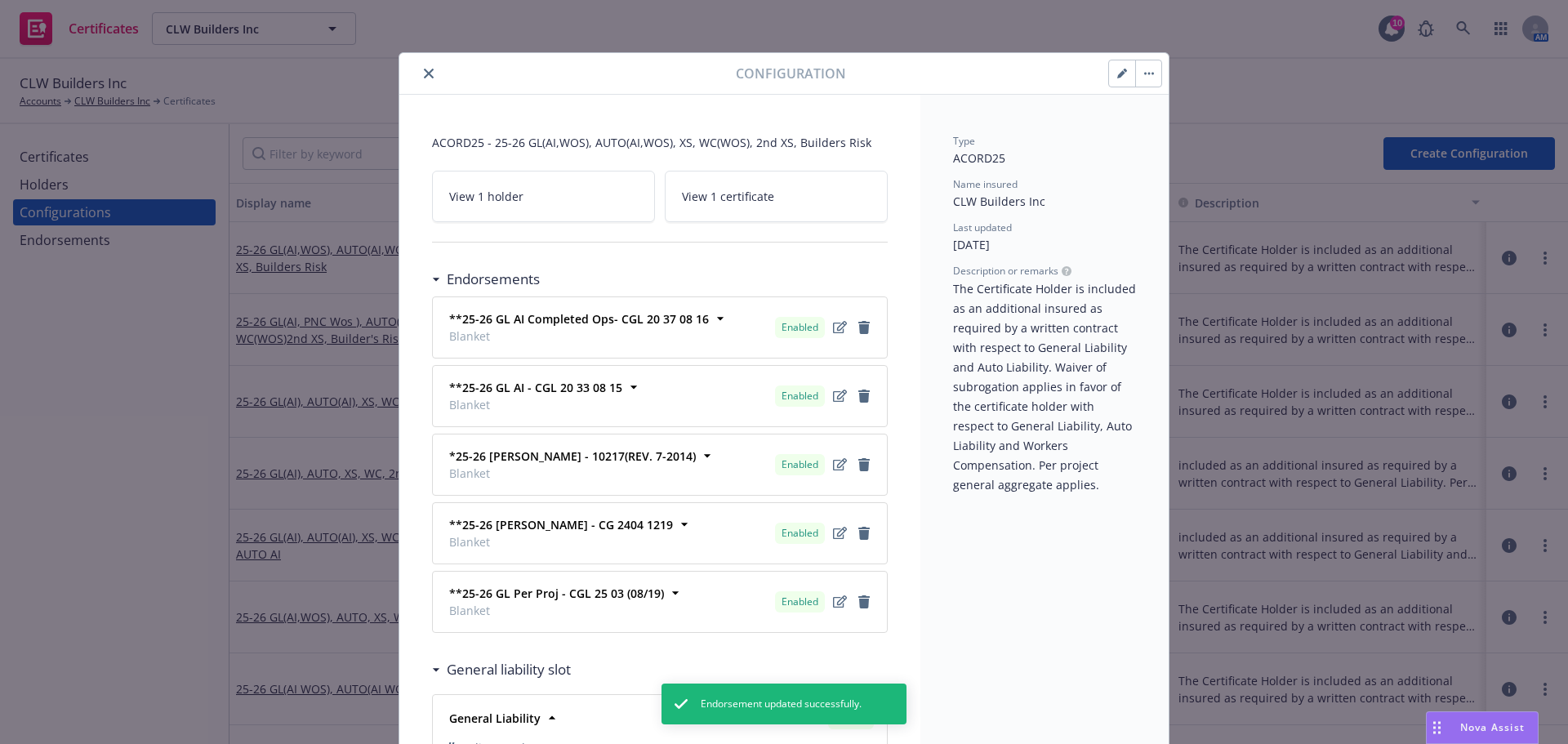
click at [1118, 71] on icon "button" at bounding box center [1122, 73] width 10 height 10
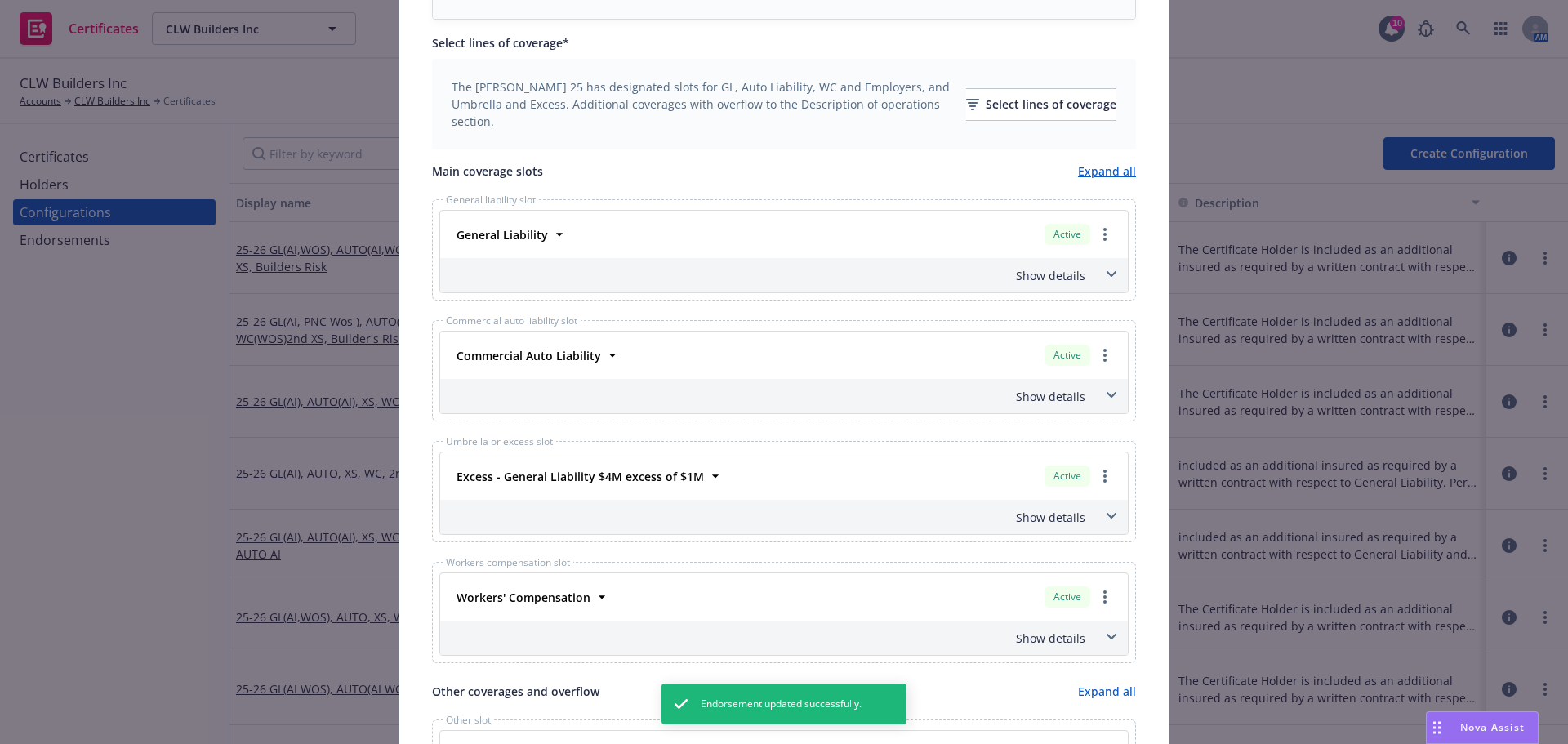
scroll to position [383, 0]
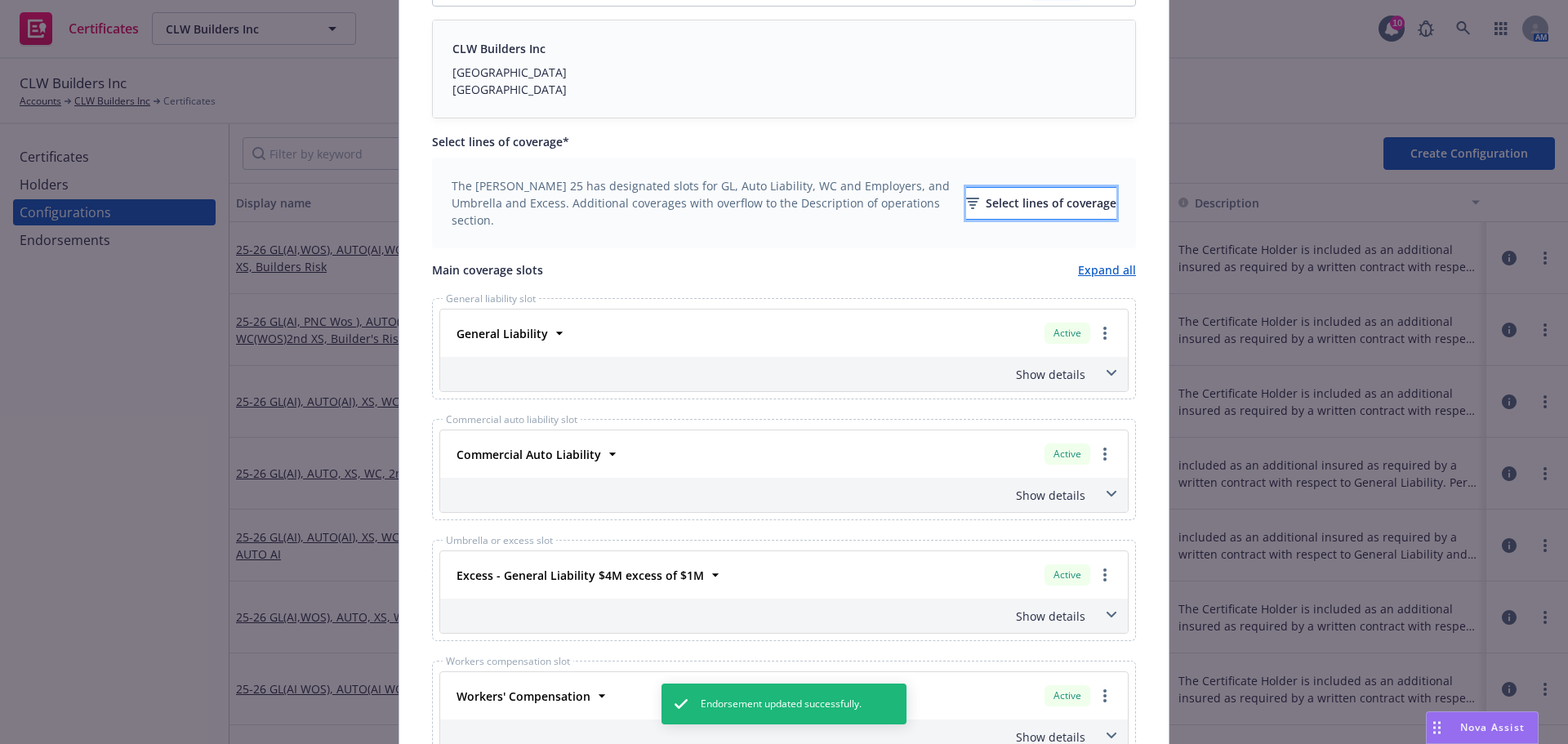
click at [1015, 200] on div "Select lines of coverage" at bounding box center [1041, 203] width 150 height 31
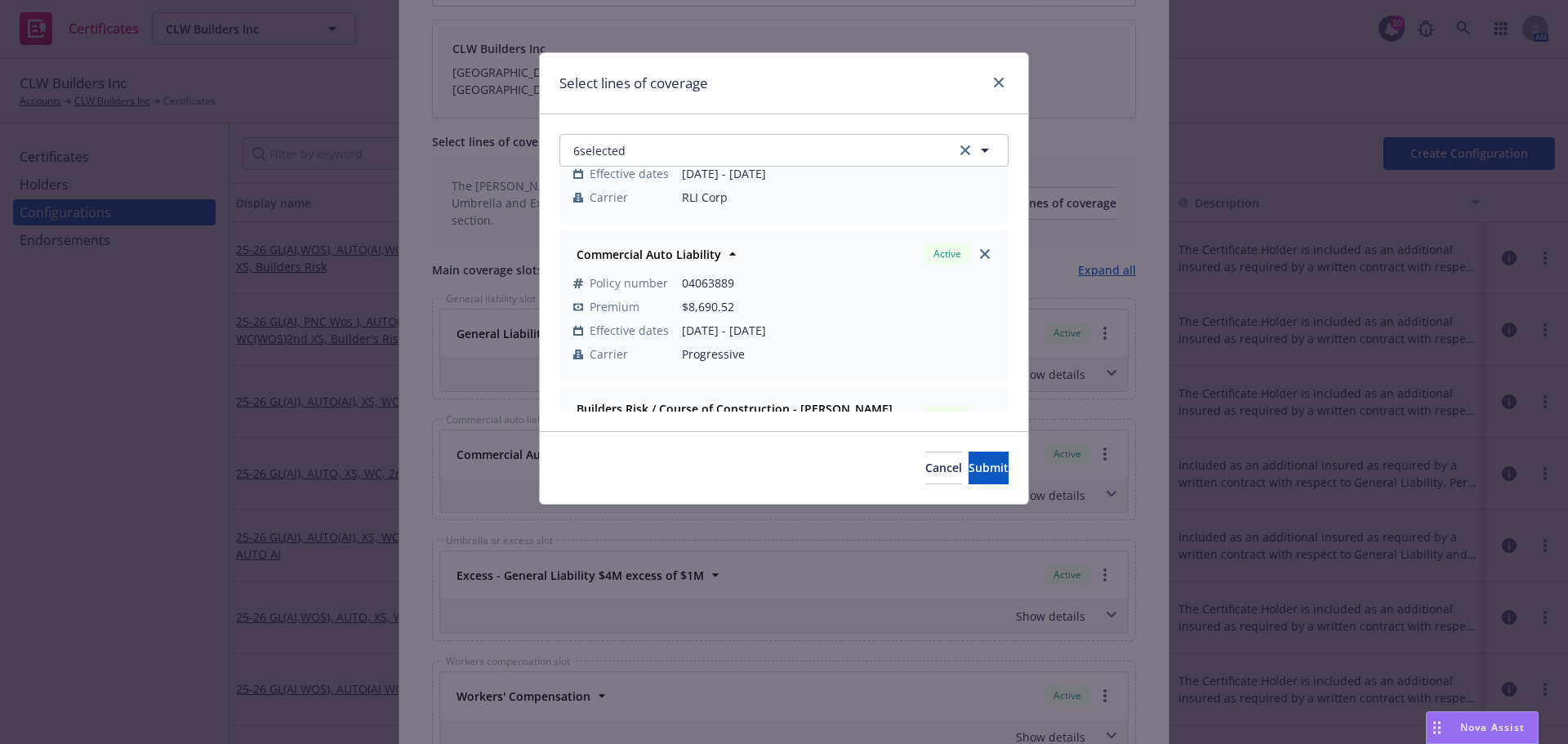
scroll to position [545, 0]
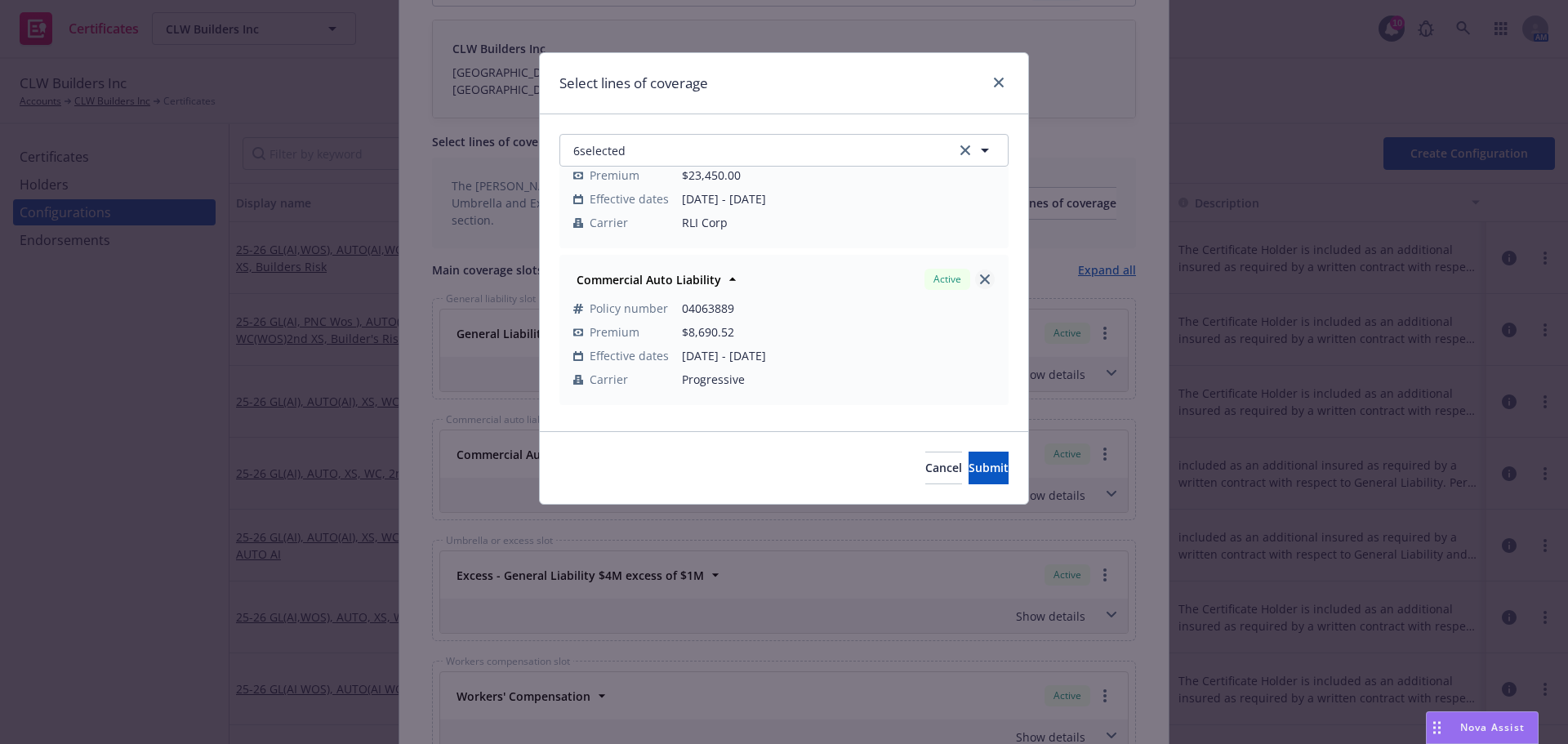
click at [980, 280] on icon "close" at bounding box center [985, 279] width 10 height 10
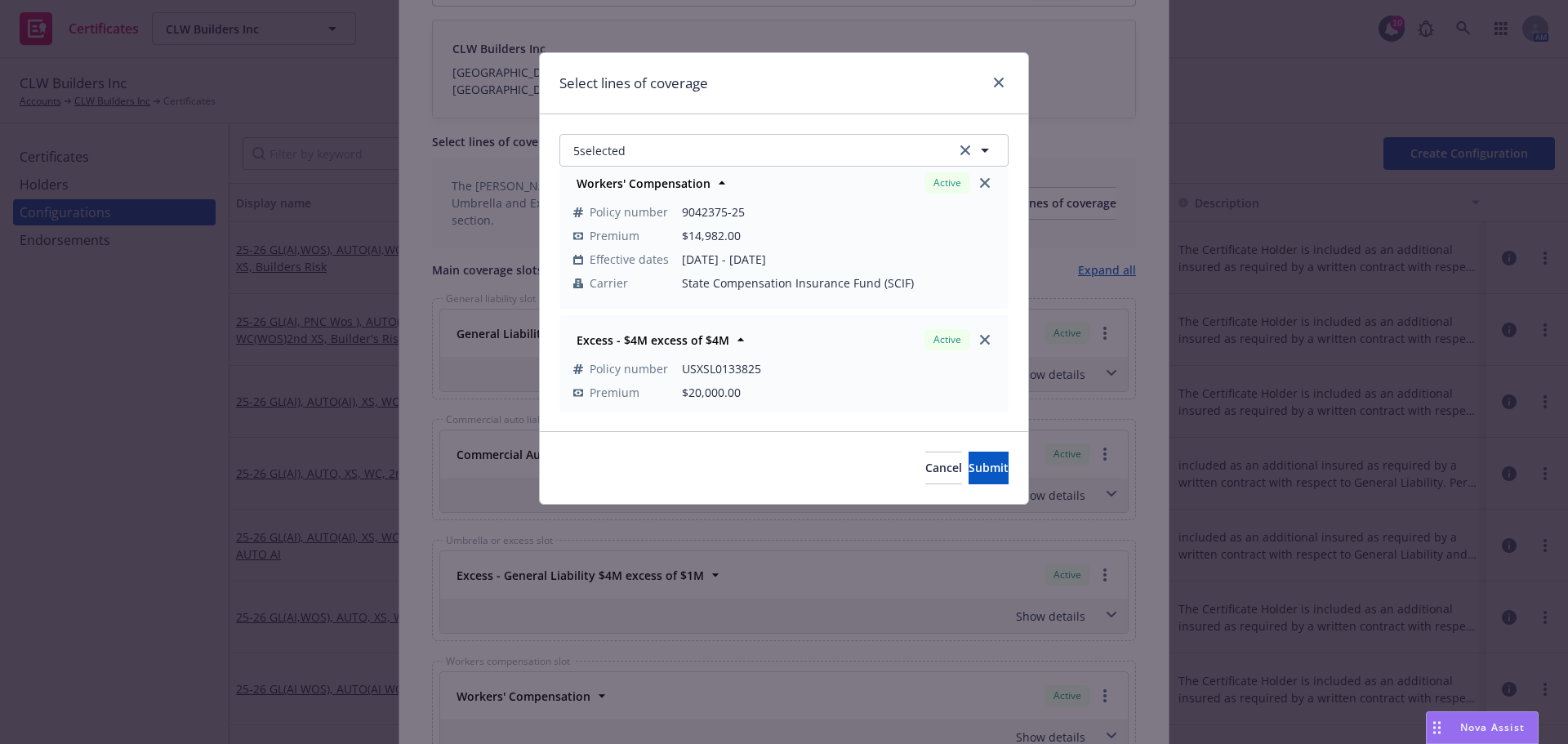
scroll to position [0, 0]
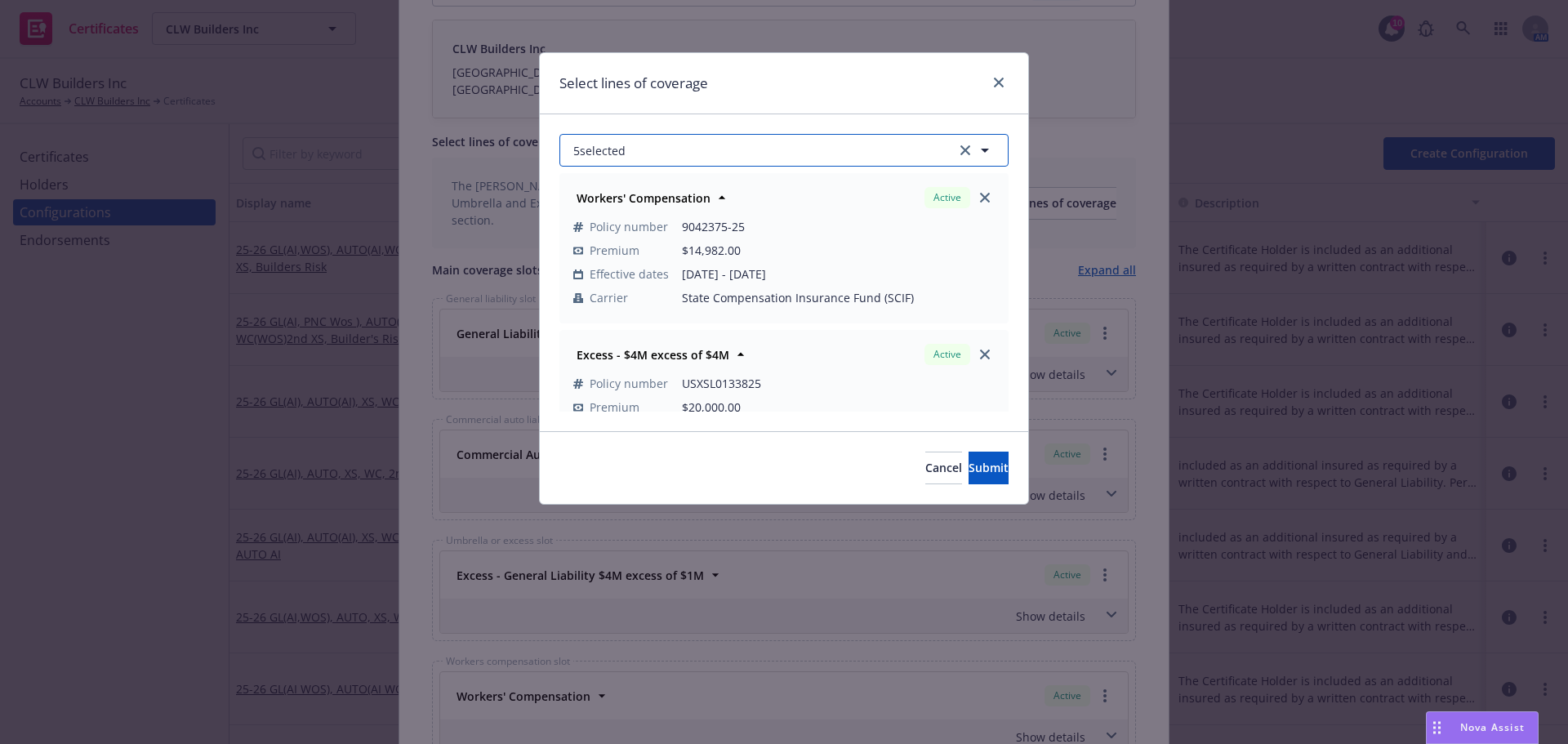
click at [765, 154] on button "5 selected" at bounding box center [784, 150] width 449 height 33
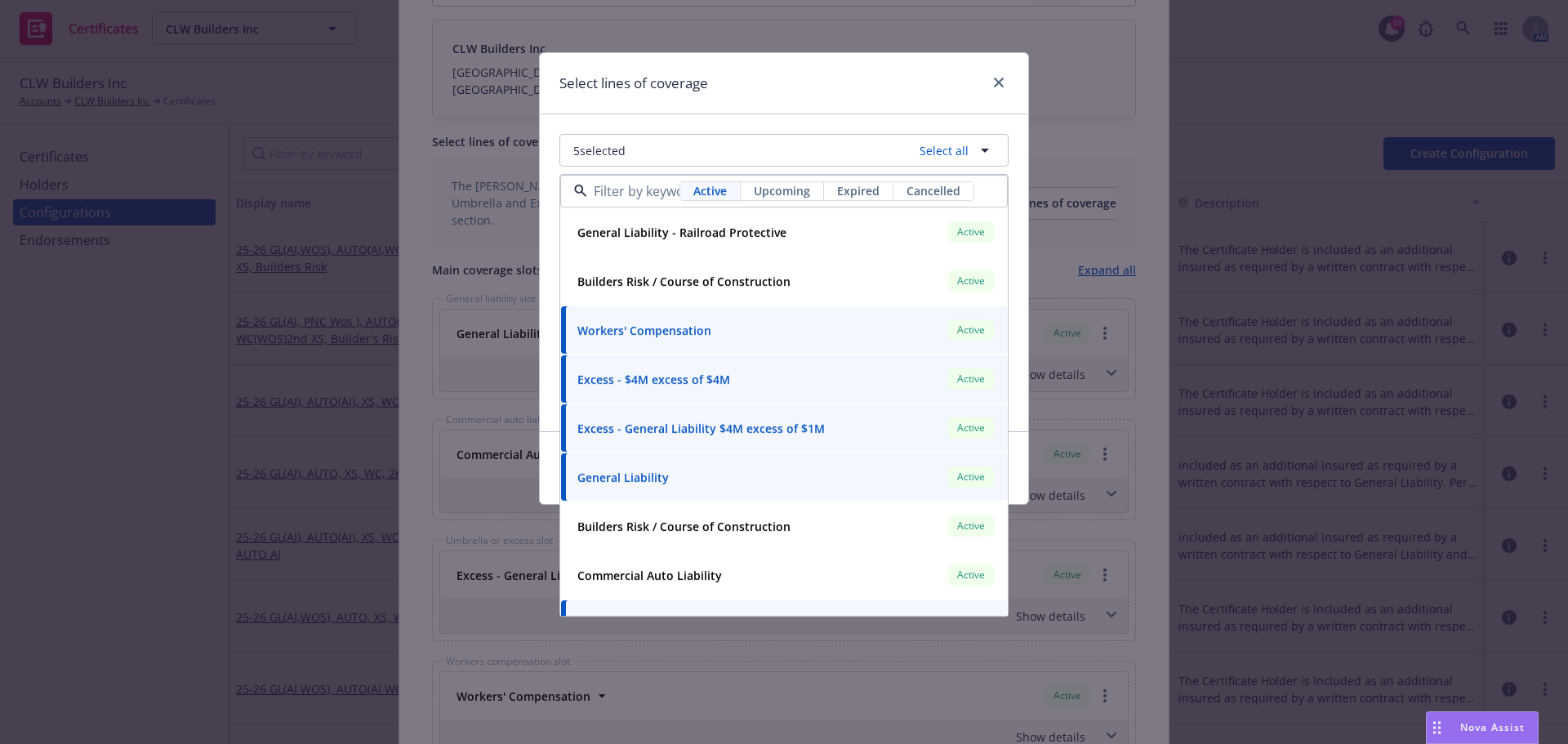
click at [720, 183] on span "Active" at bounding box center [710, 191] width 34 height 17
click at [786, 191] on span "Upcoming" at bounding box center [783, 189] width 56 height 17
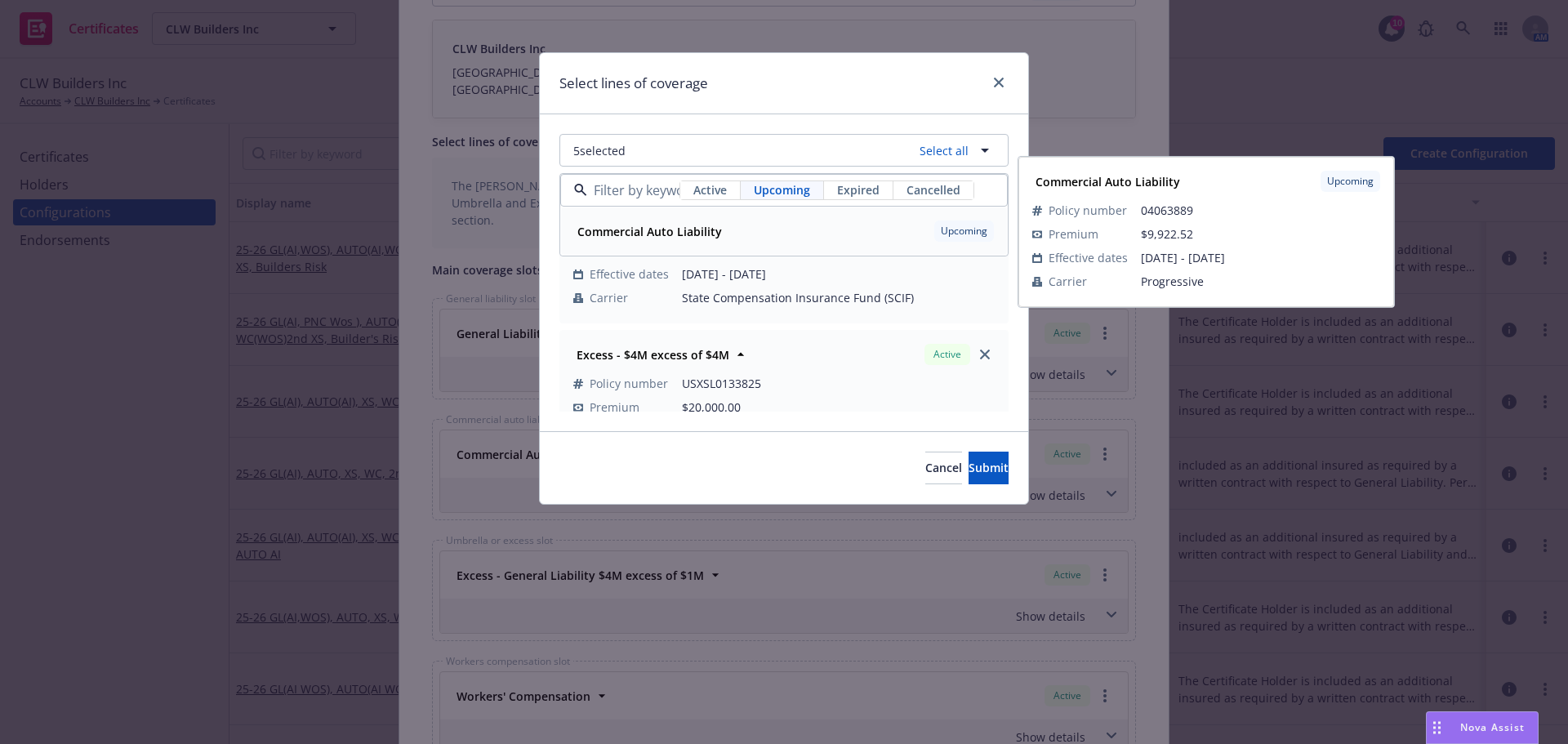
click at [740, 245] on div "Commercial Auto Liability Upcoming" at bounding box center [784, 230] width 426 height 27
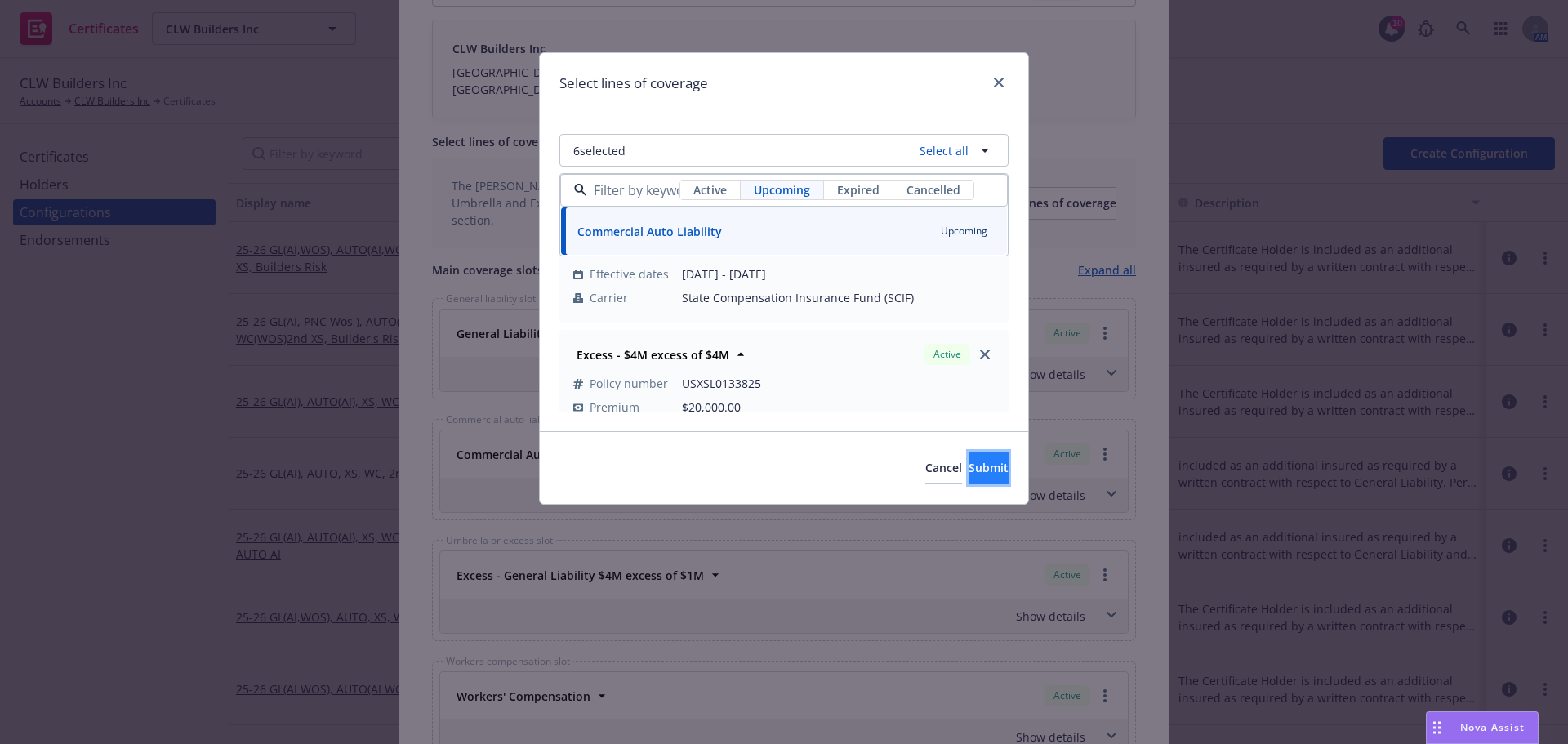
click at [968, 481] on button "Submit" at bounding box center [989, 468] width 40 height 33
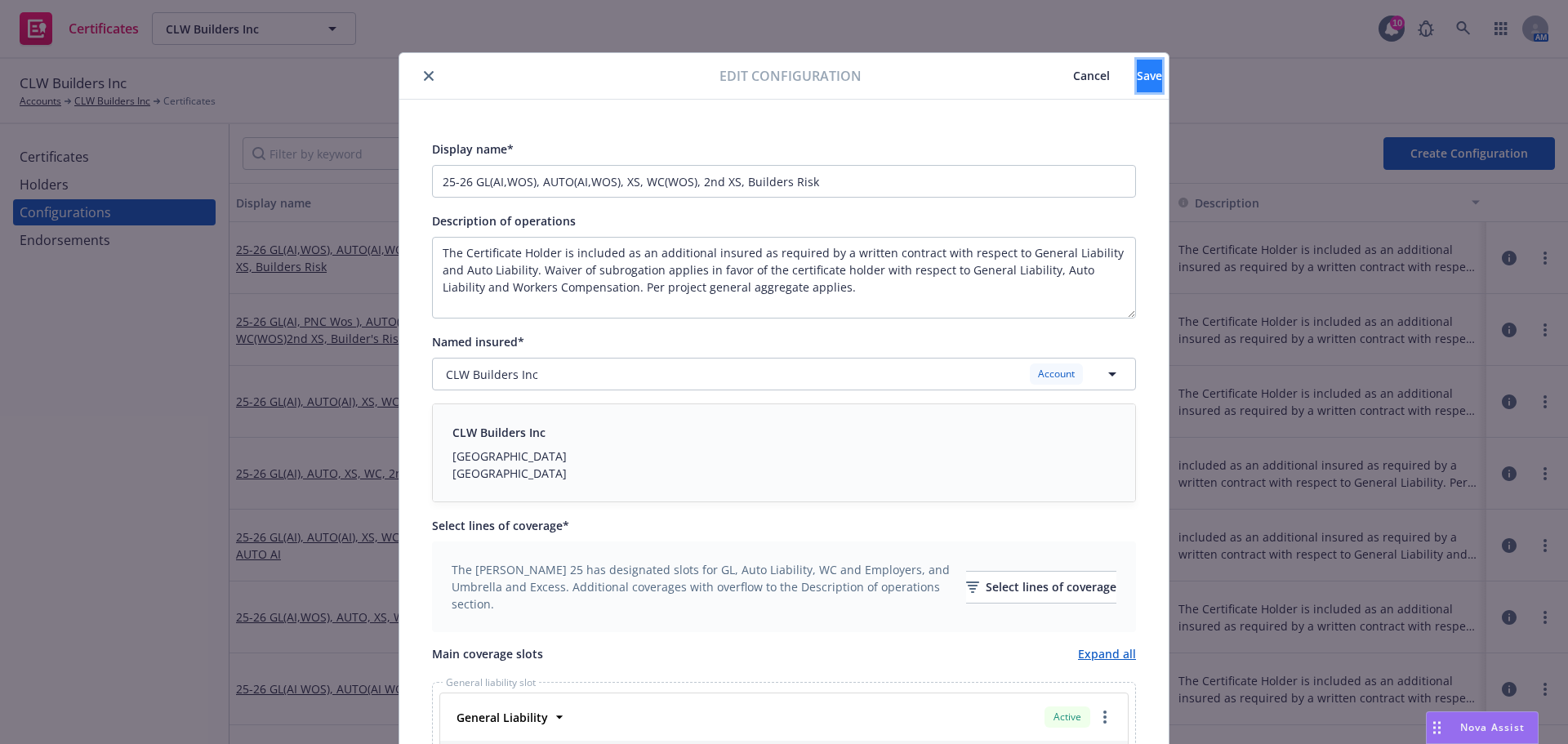
click at [1137, 70] on button "Save" at bounding box center [1150, 76] width 26 height 33
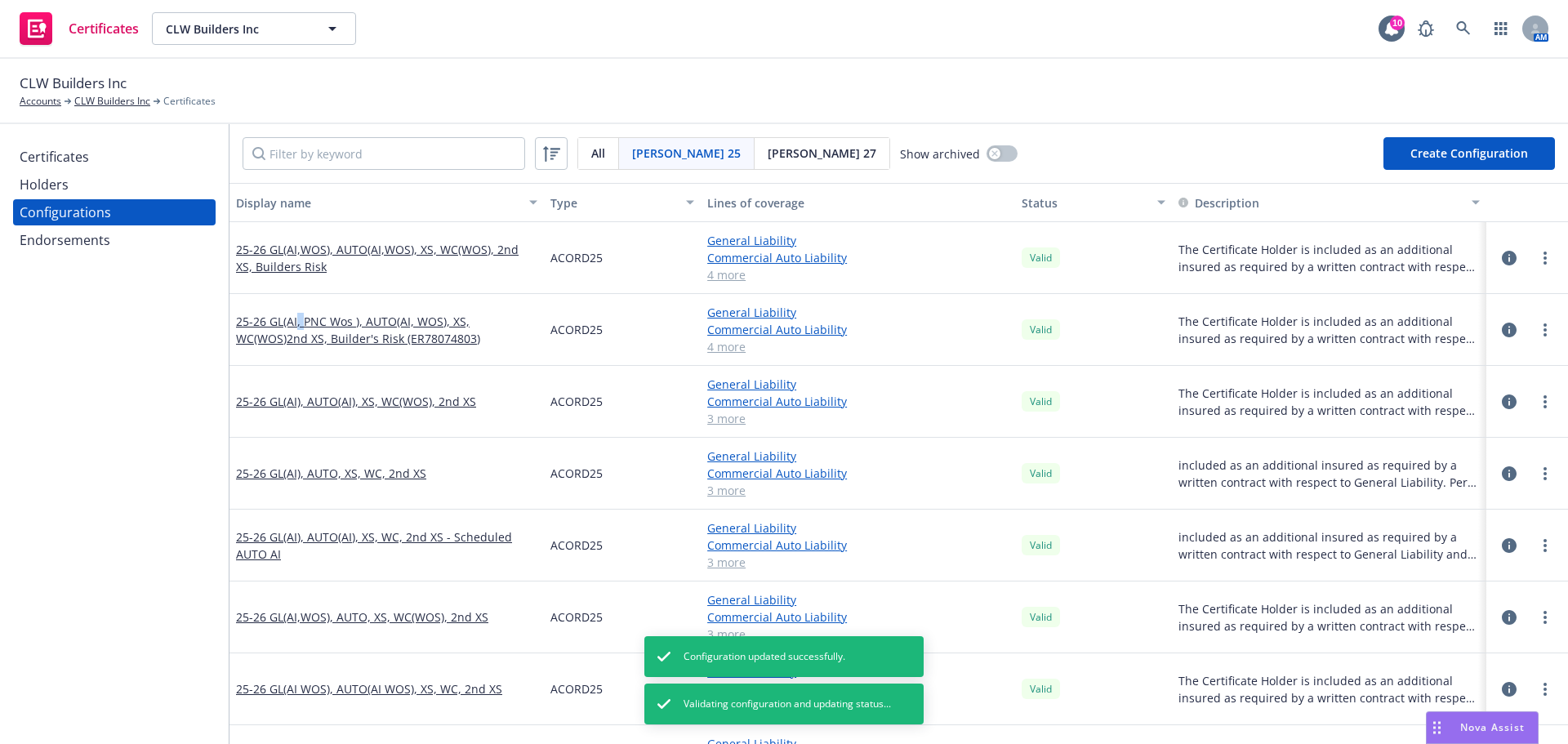
click at [298, 329] on link "25-26 GL(AI, PNC Wos ), AUTO(AI, WOS), XS, WC(WOS)2nd XS, Builder's Risk (ER780…" at bounding box center [386, 330] width 302 height 35
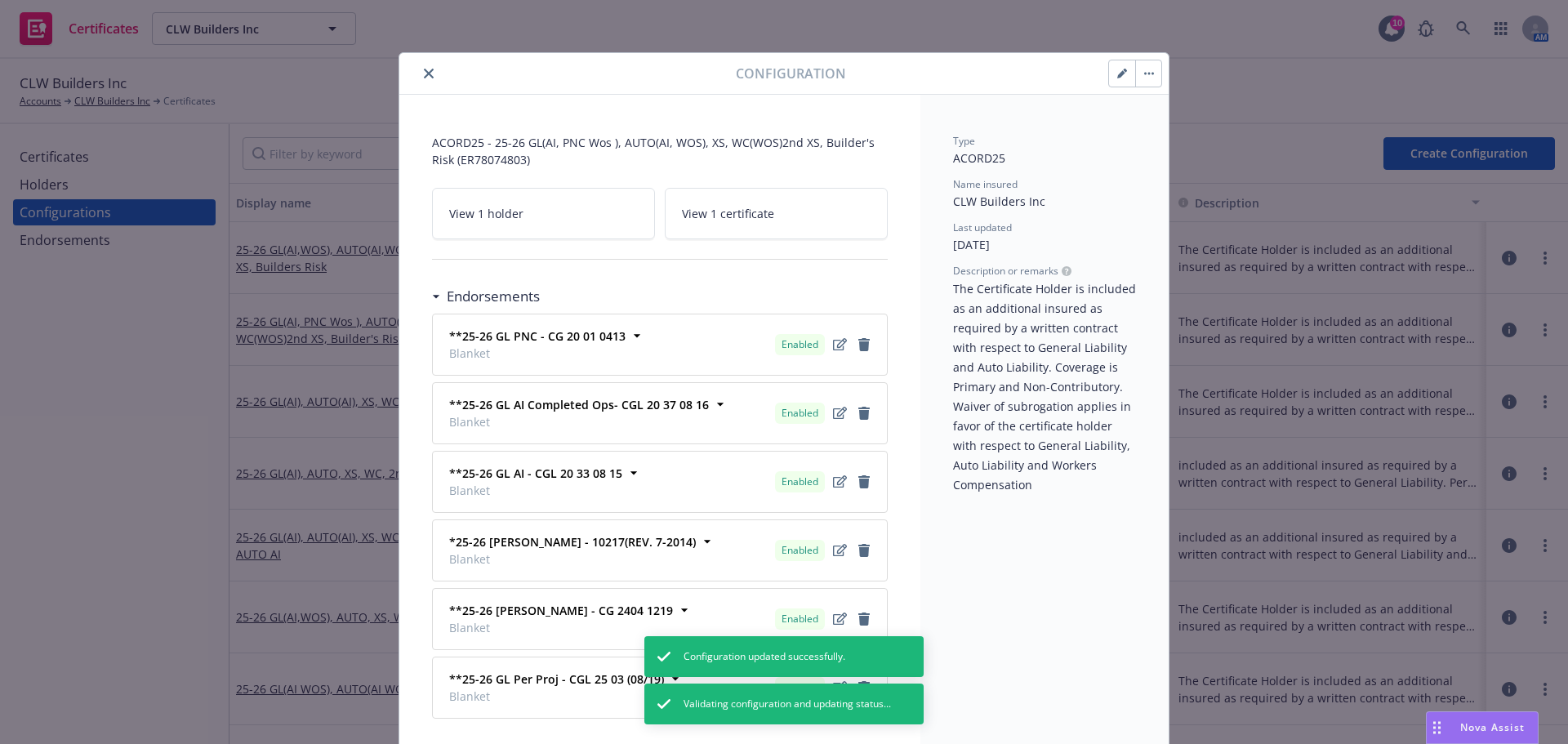
click at [1118, 77] on icon "button" at bounding box center [1122, 74] width 8 height 8
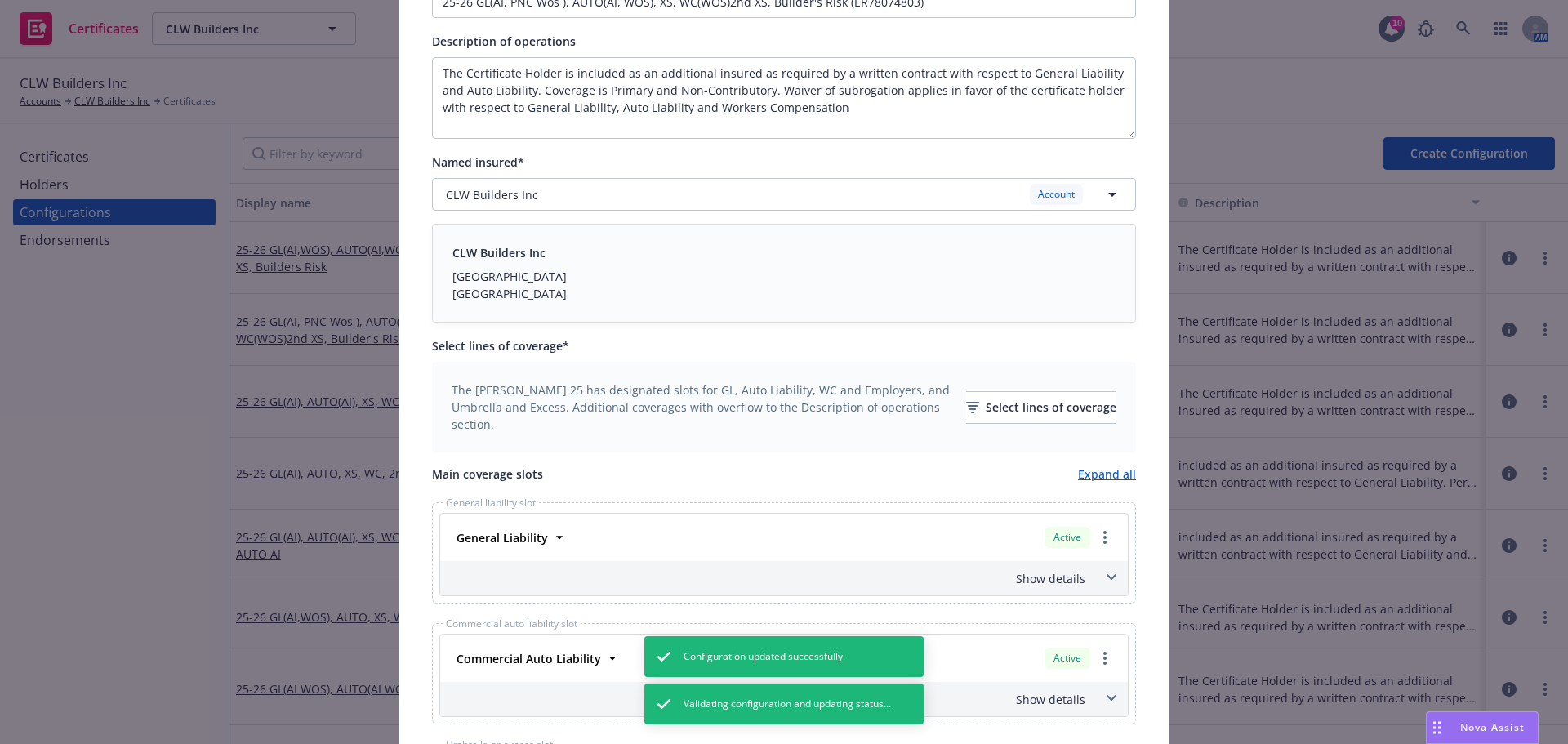
scroll to position [408, 0]
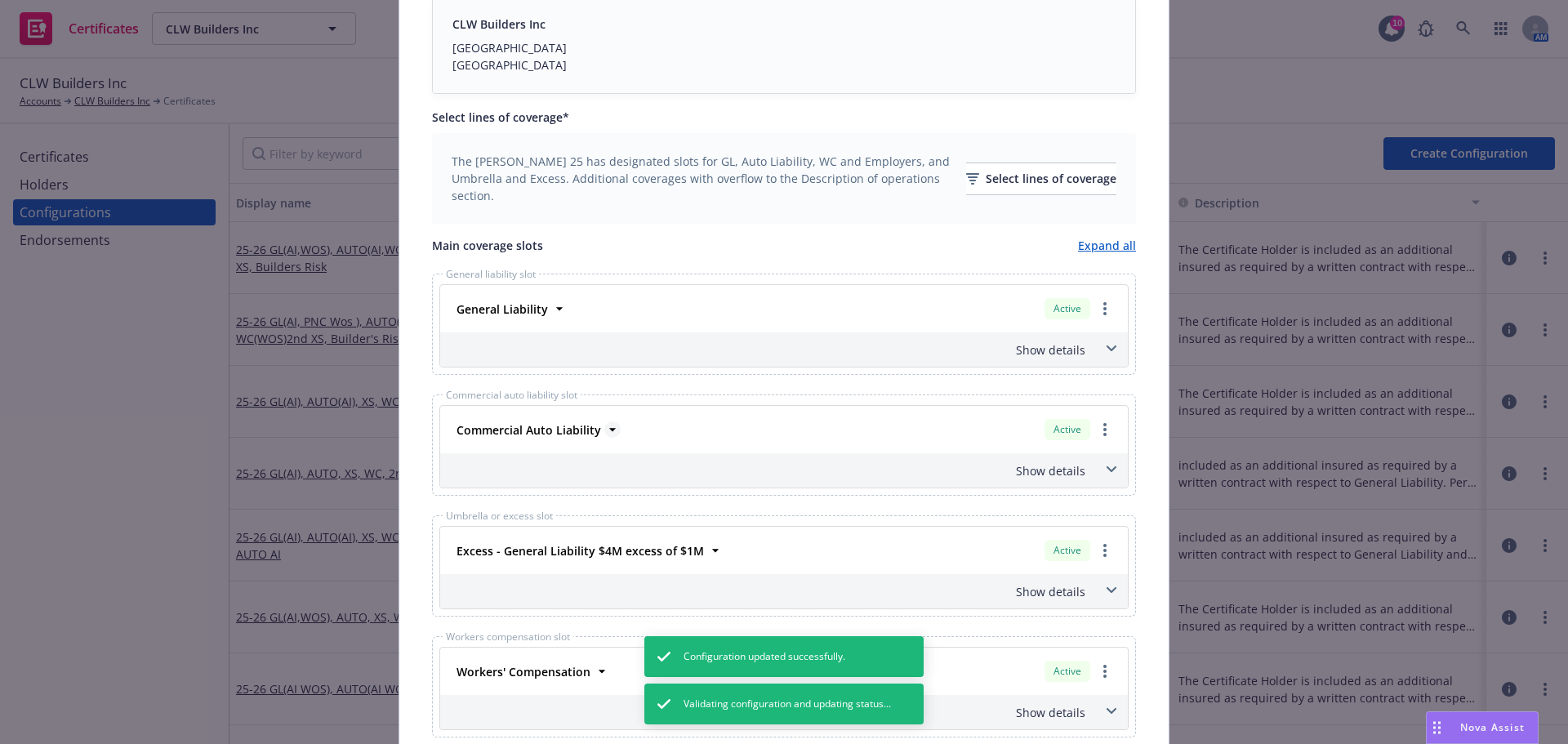
click at [609, 427] on icon at bounding box center [612, 430] width 16 height 16
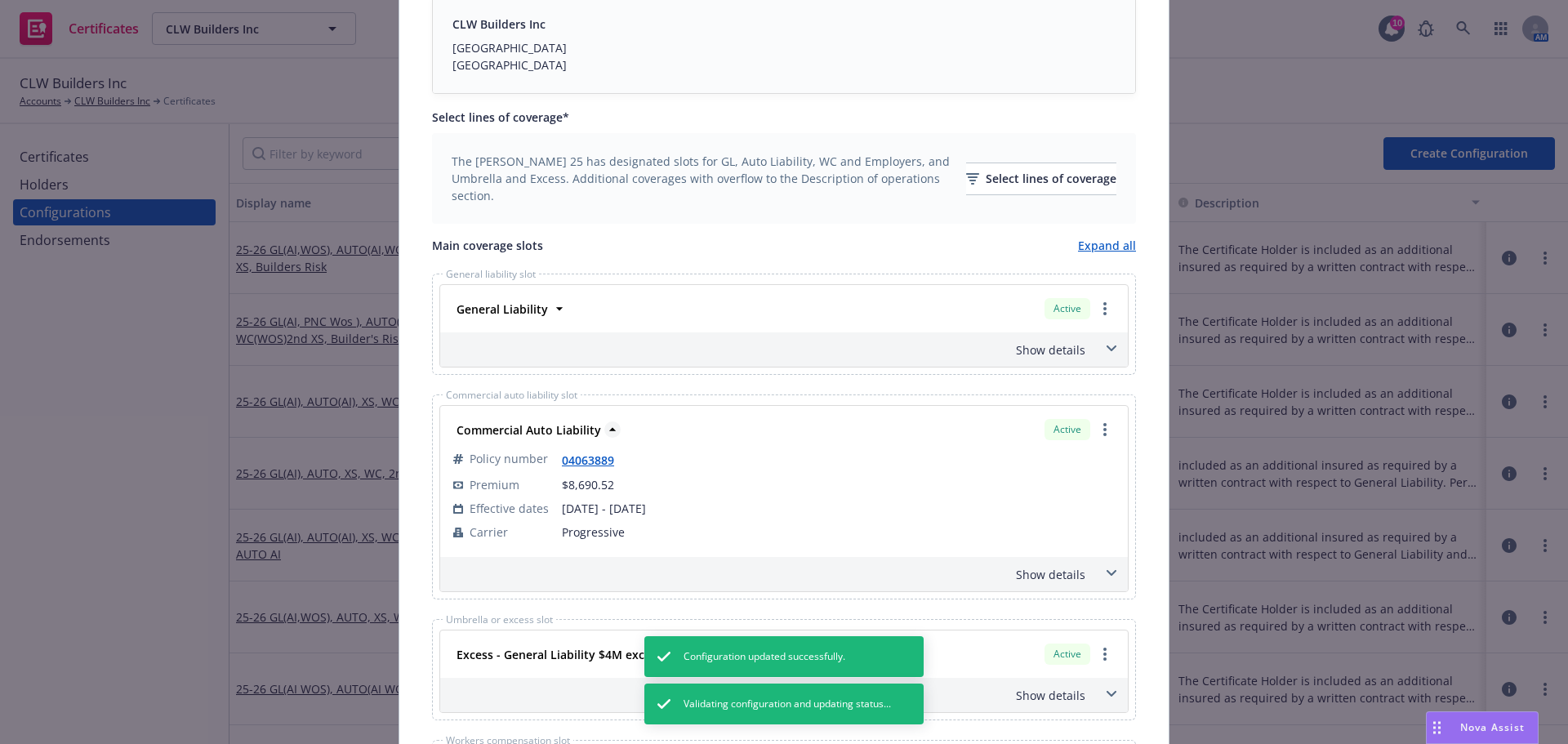
click at [609, 427] on icon at bounding box center [612, 430] width 16 height 16
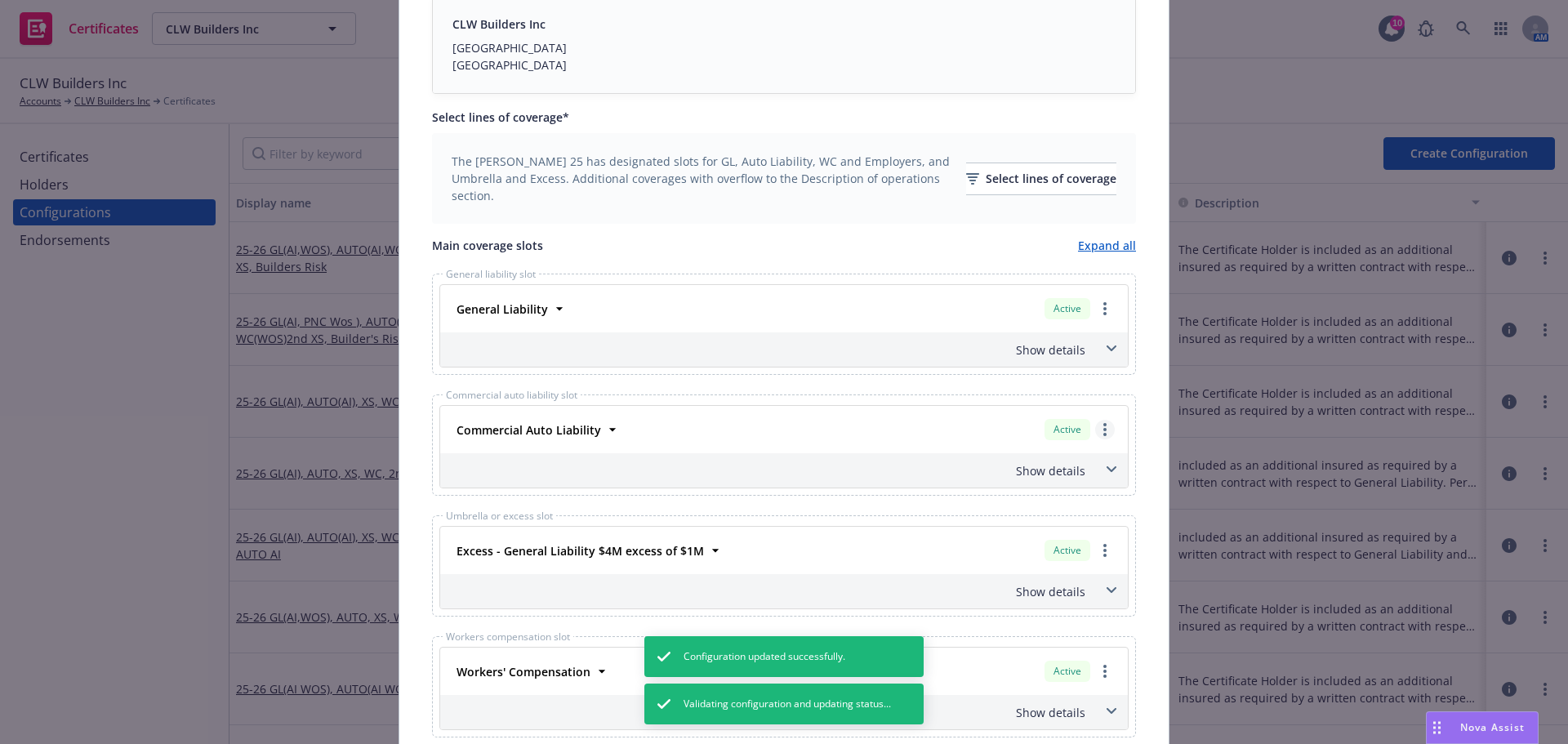
click at [1102, 425] on link "more" at bounding box center [1105, 430] width 20 height 20
drag, startPoint x: 1043, startPoint y: 469, endPoint x: 1046, endPoint y: 437, distance: 32.1
click at [1043, 469] on link "Remove this LOC" at bounding box center [1039, 463] width 151 height 33
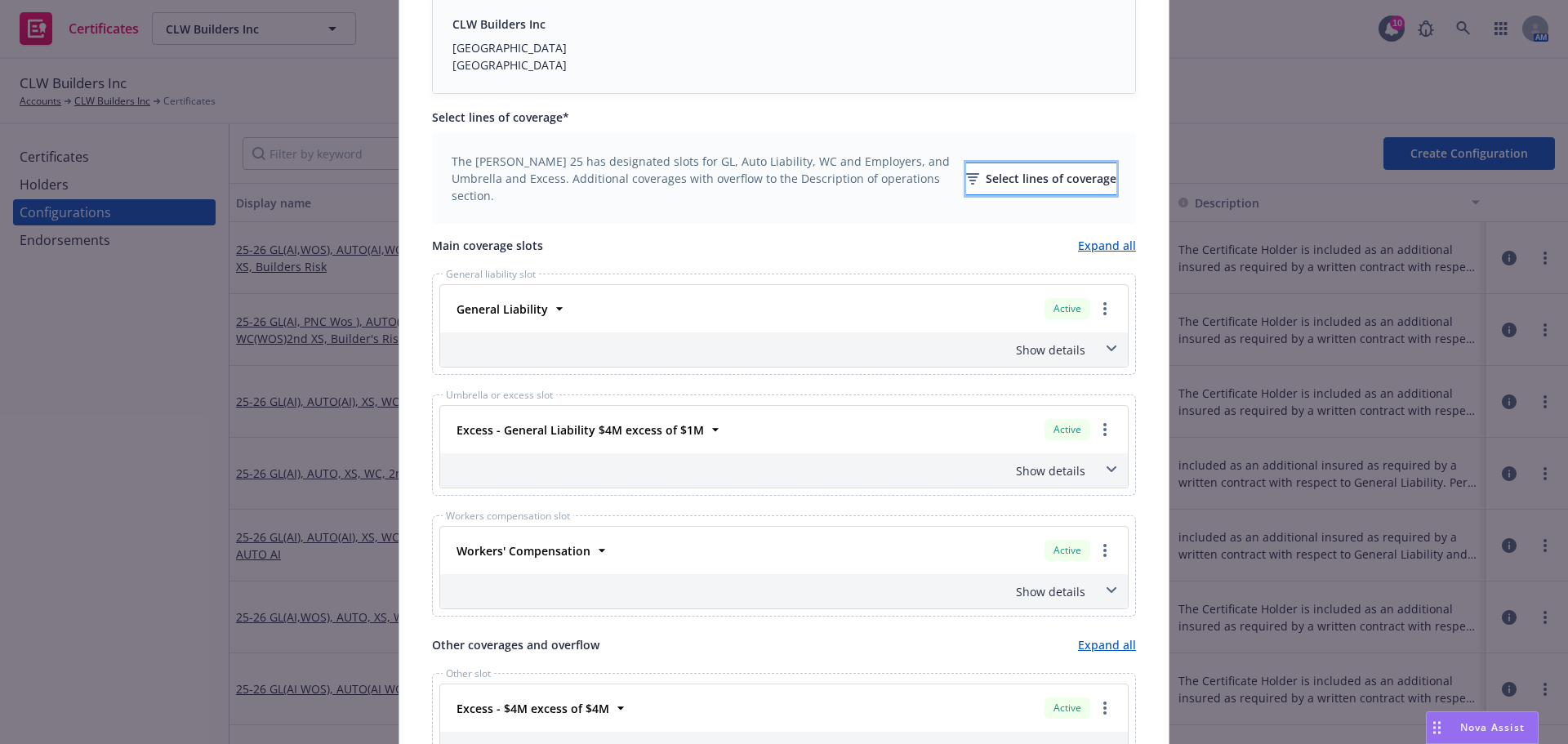
click at [1022, 163] on div "Select lines of coverage" at bounding box center [1041, 178] width 150 height 31
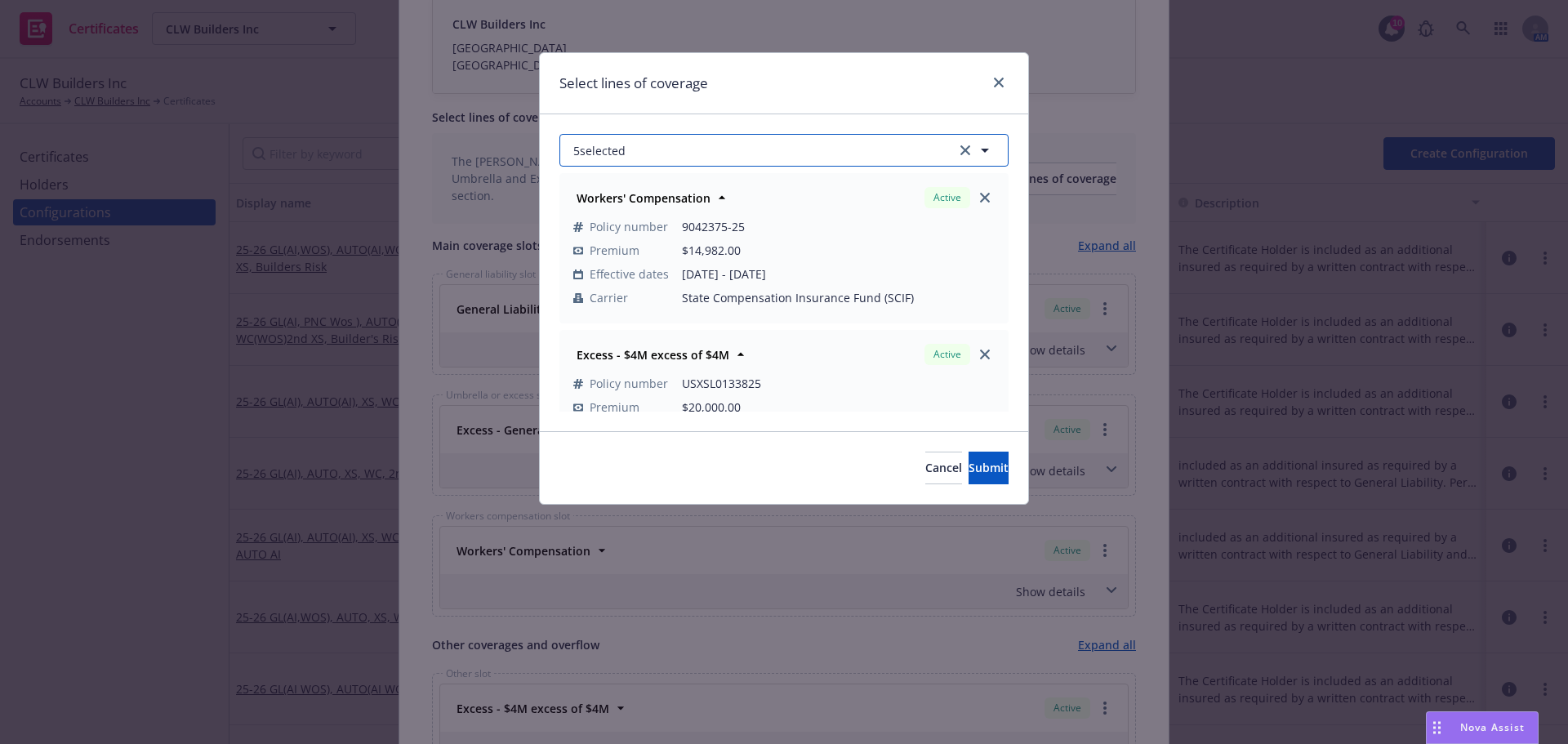
click at [757, 149] on button "5 selected" at bounding box center [784, 150] width 449 height 33
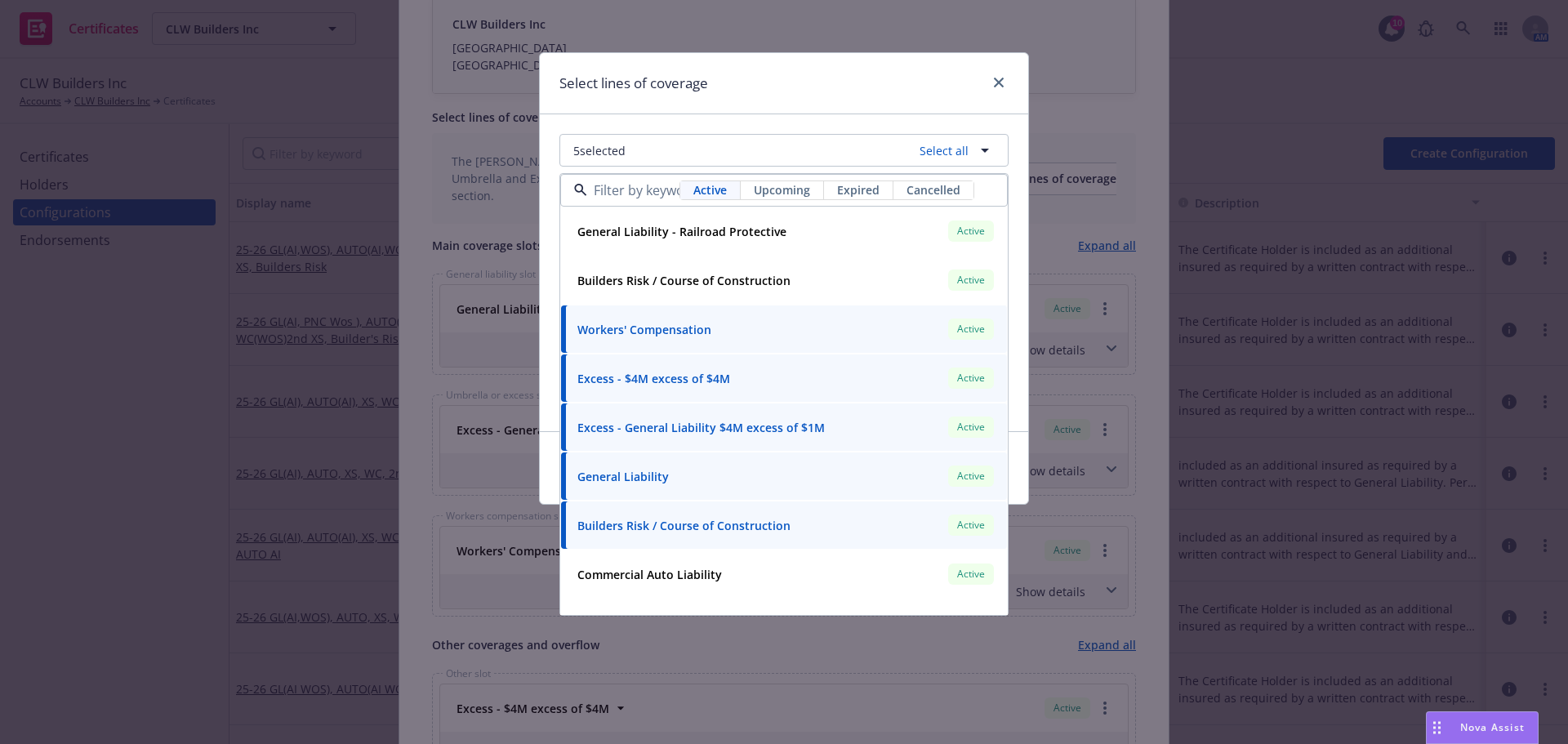
click at [790, 187] on span "Upcoming" at bounding box center [783, 189] width 56 height 17
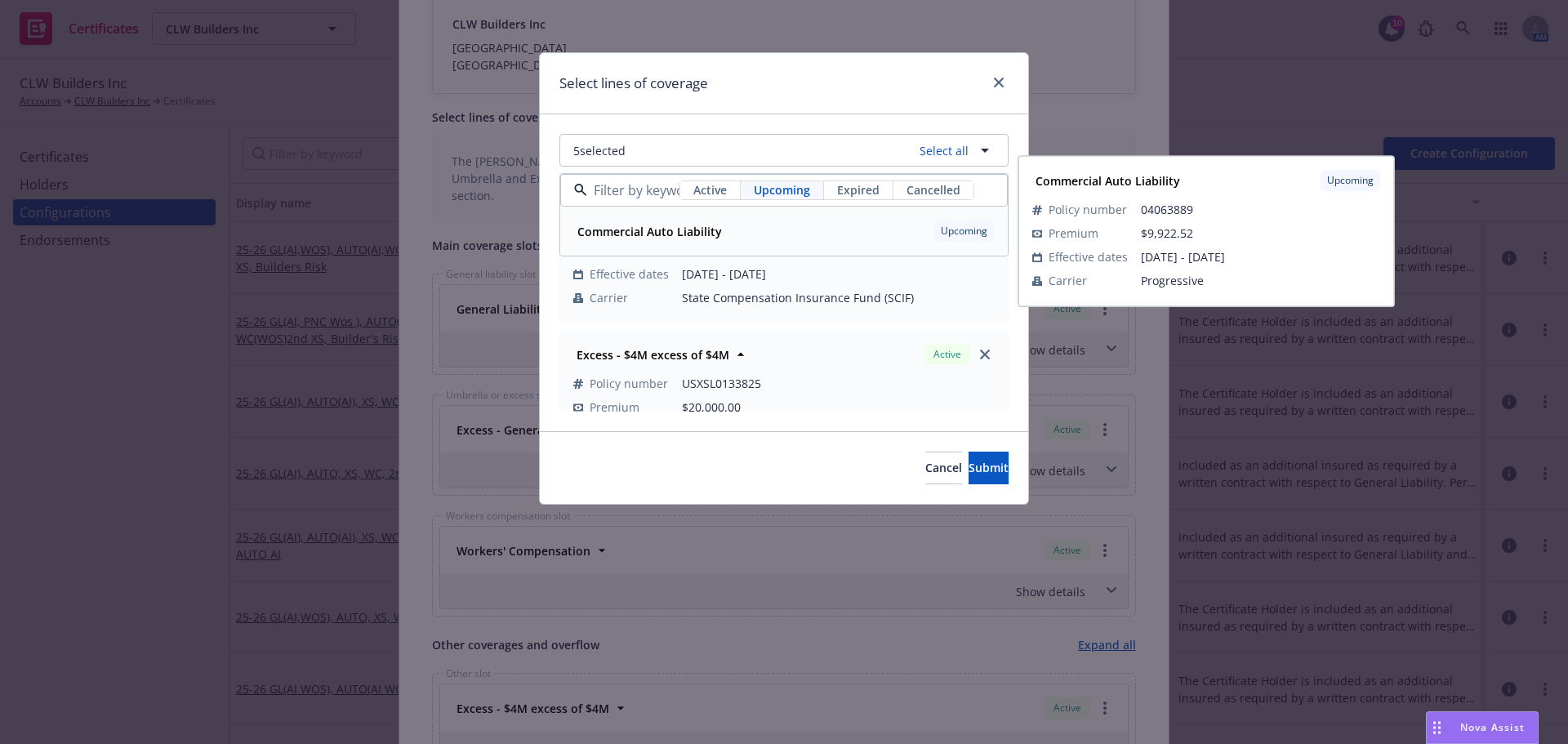
click at [701, 232] on strong "Commercial Auto Liability" at bounding box center [650, 231] width 145 height 15
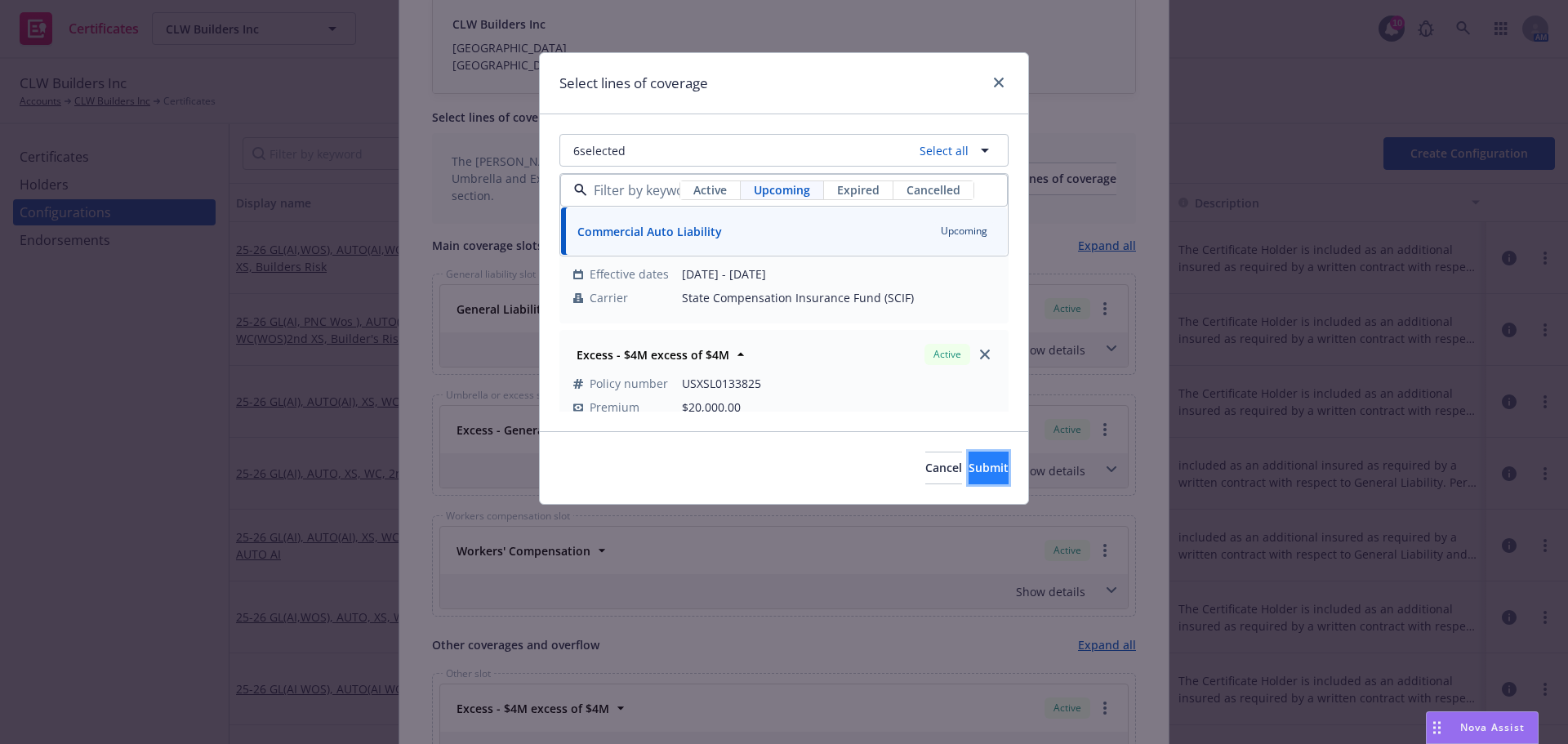
click at [979, 474] on span "Submit" at bounding box center [989, 467] width 40 height 15
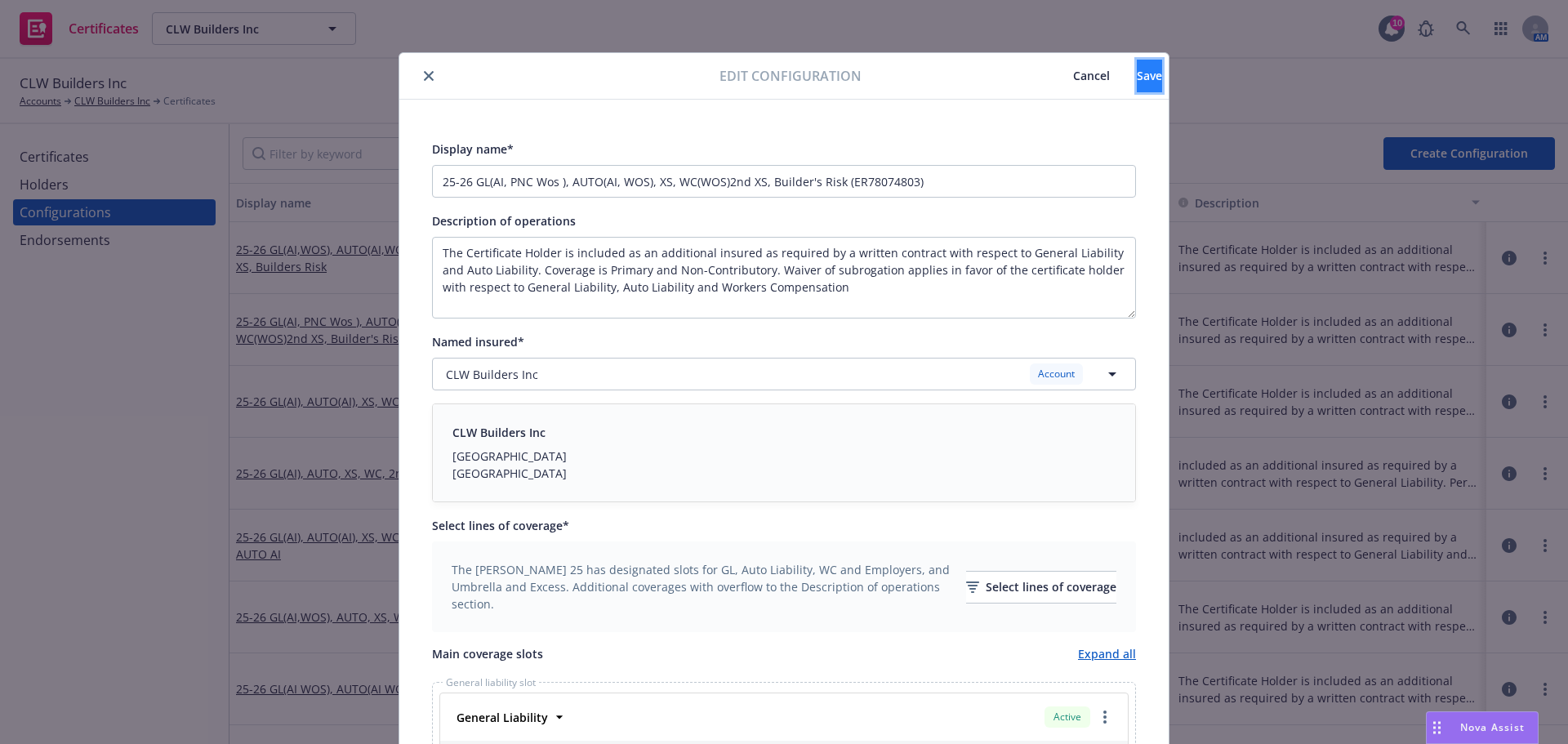
click at [1144, 90] on button "Save" at bounding box center [1150, 76] width 26 height 33
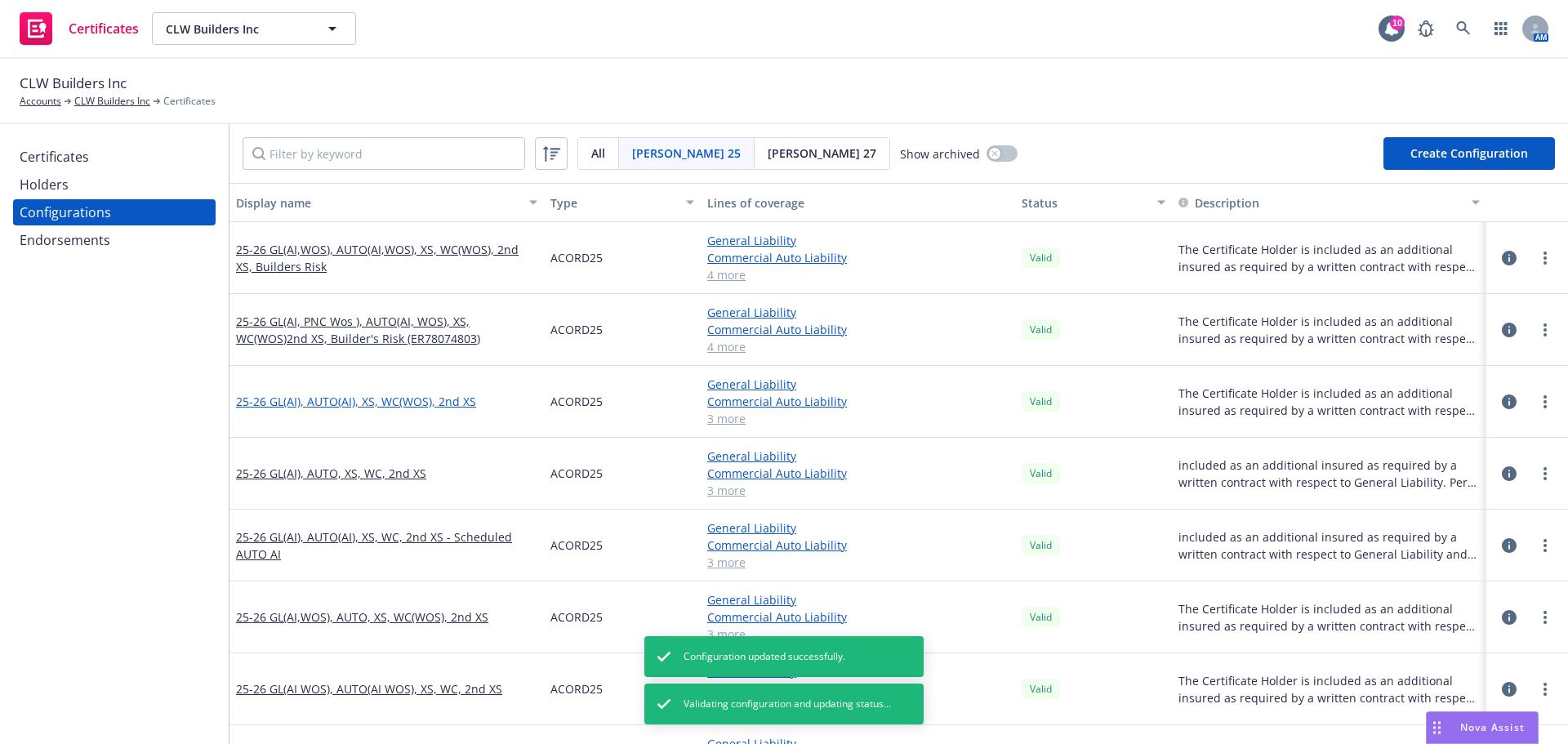
click at [302, 404] on link "25-26 GL(AI), AUTO(AI), XS, WC(WOS), 2nd XS" at bounding box center [356, 401] width 241 height 17
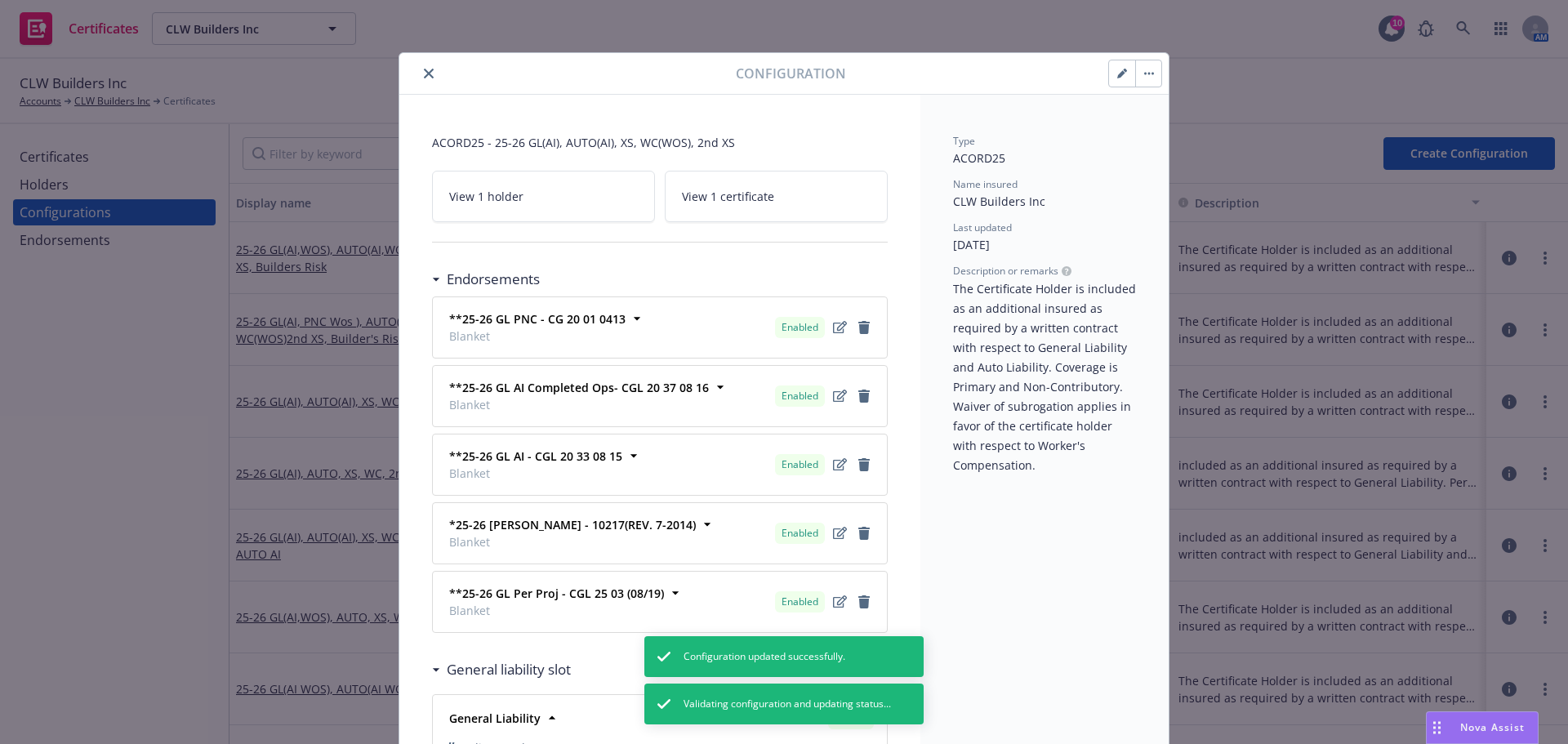
click at [1119, 79] on button "button" at bounding box center [1122, 73] width 26 height 26
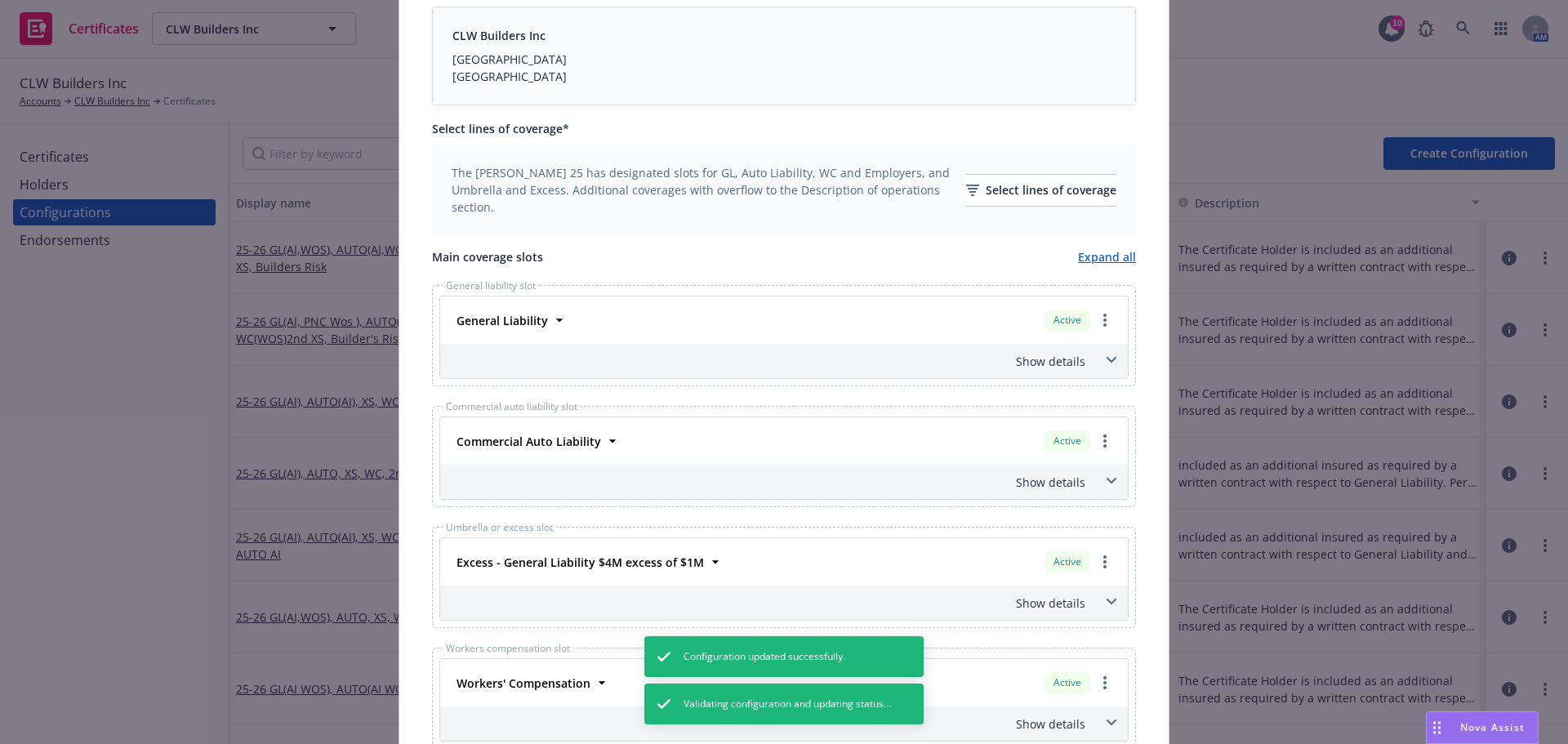
scroll to position [408, 0]
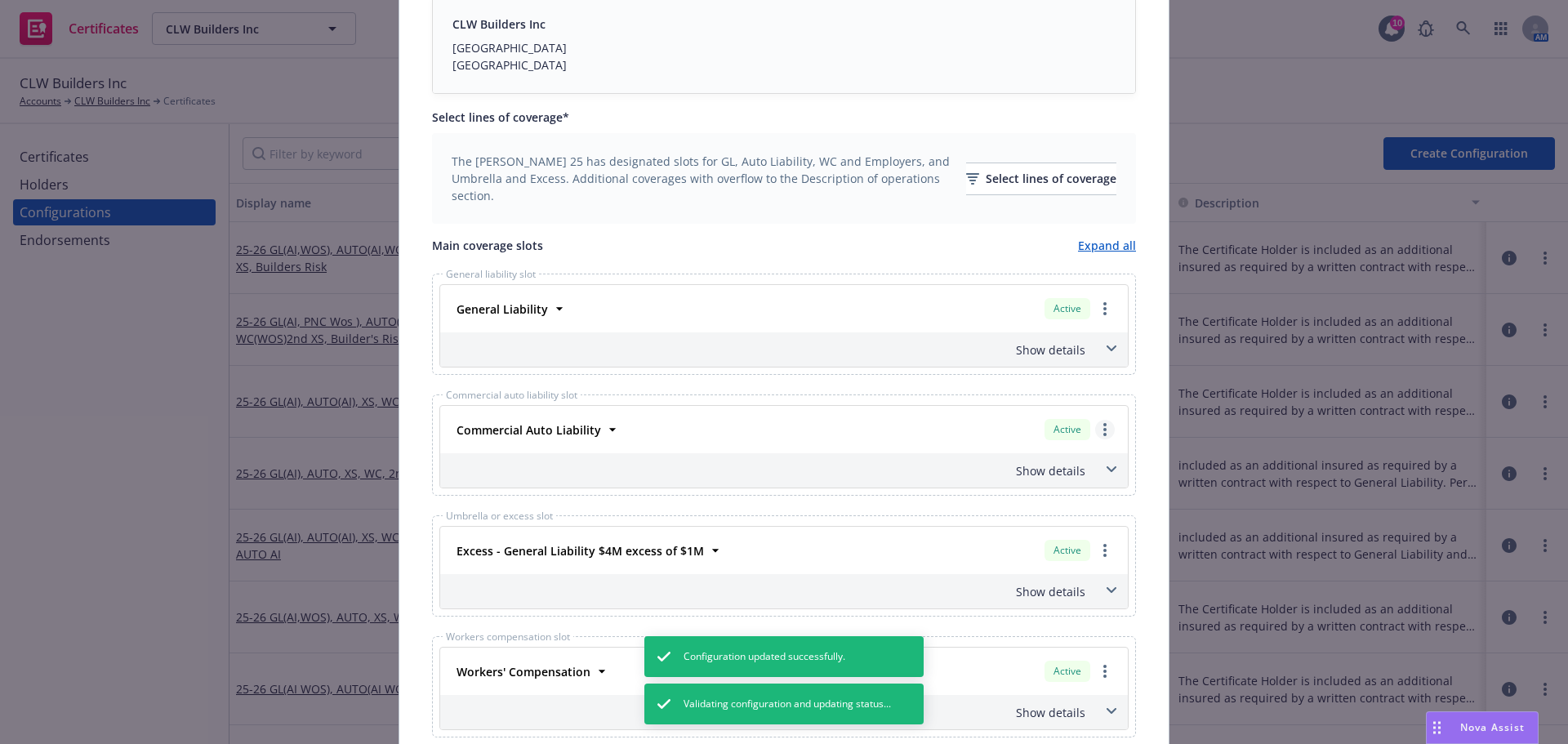
click at [1103, 433] on link "more" at bounding box center [1105, 430] width 20 height 20
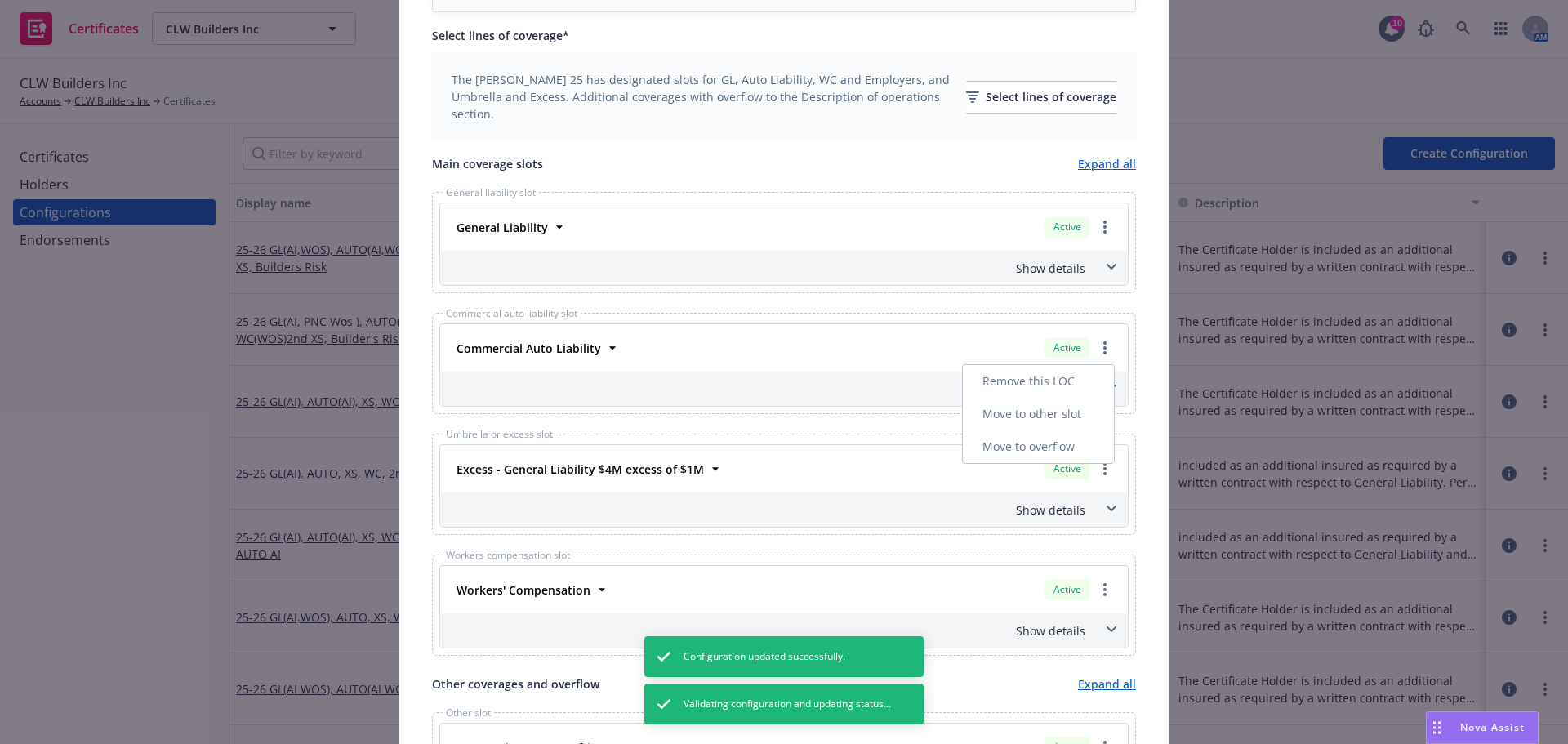
click at [1054, 382] on link "Remove this LOC" at bounding box center [1039, 382] width 151 height 33
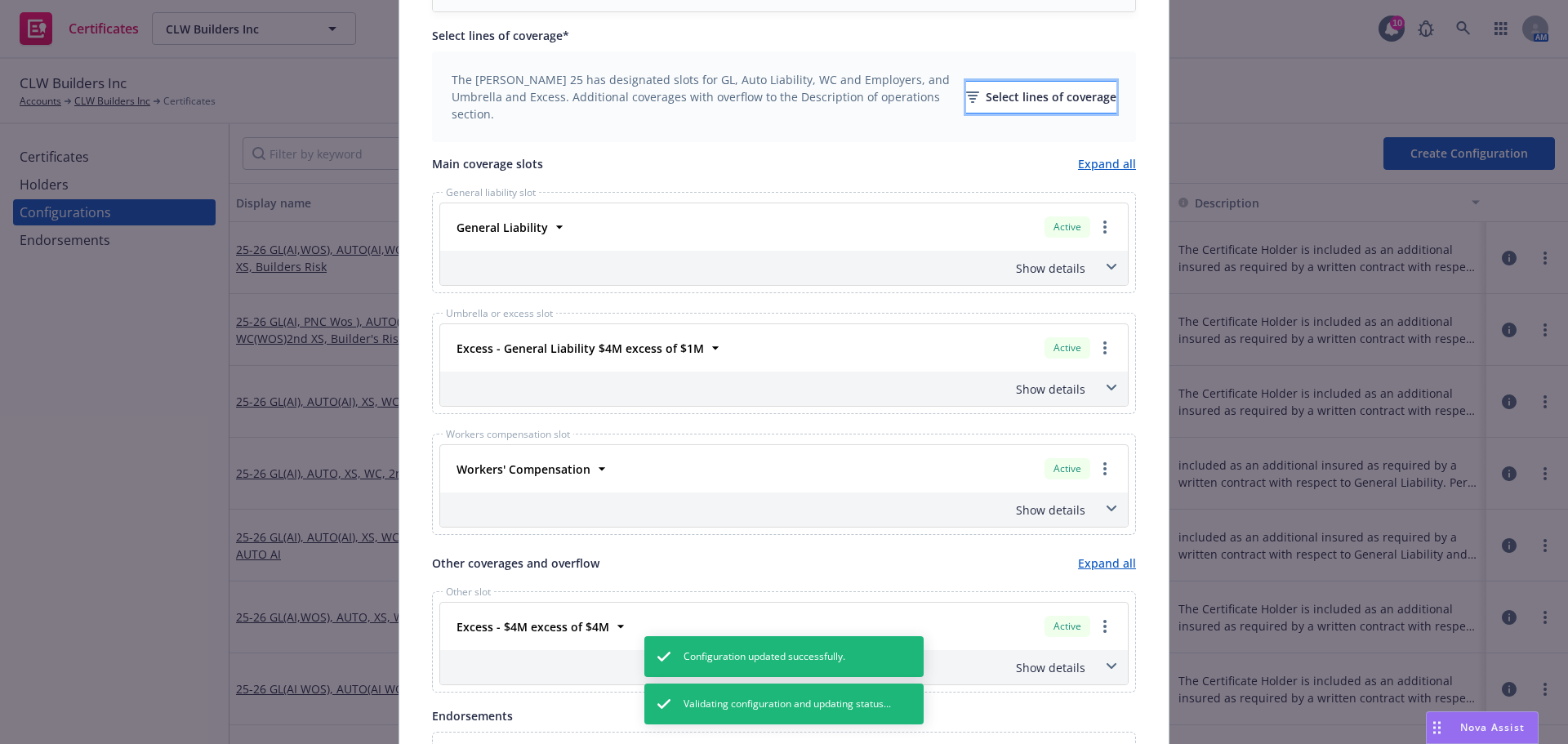
click at [970, 107] on div "Select lines of coverage" at bounding box center [1041, 97] width 150 height 31
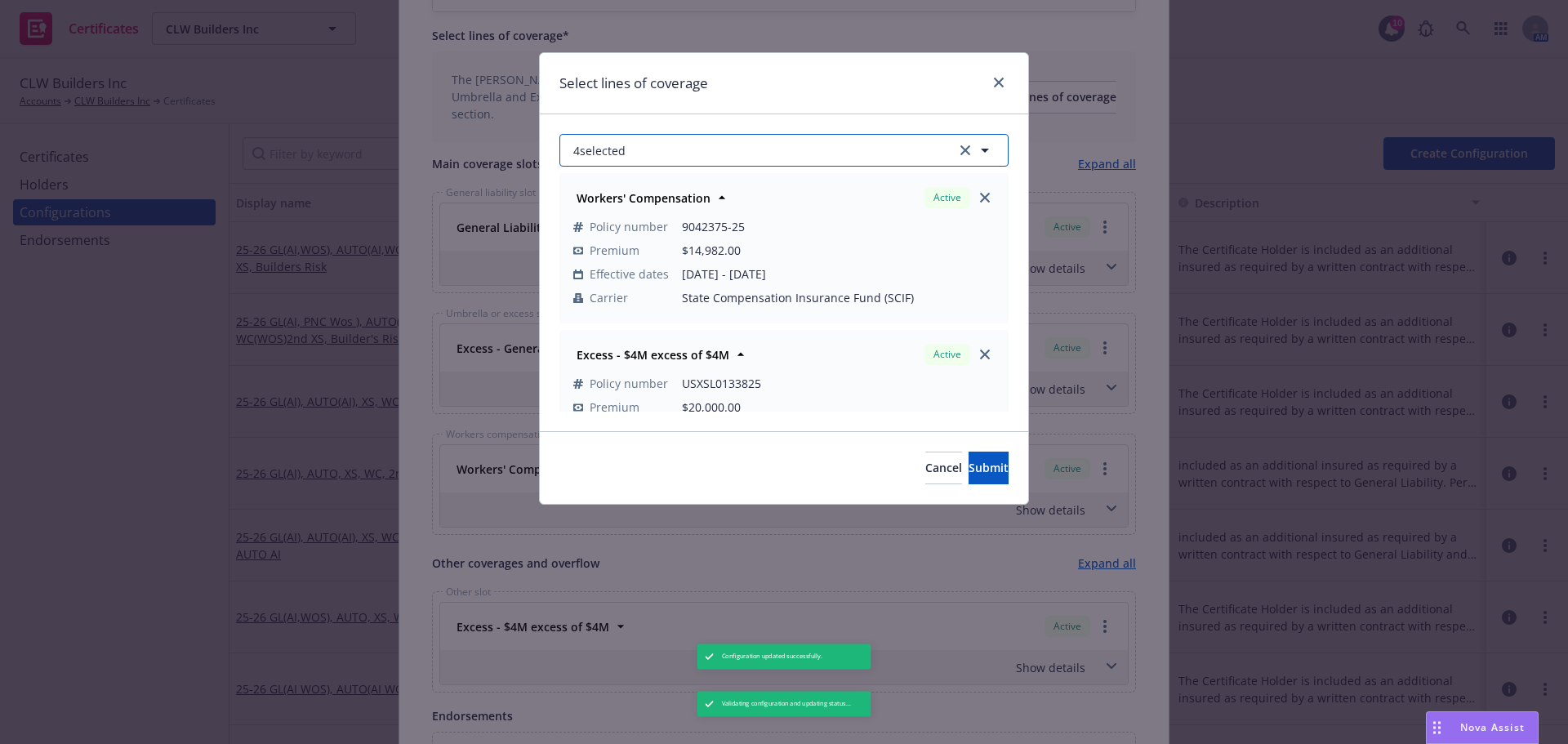
click at [804, 154] on button "4 selected" at bounding box center [784, 150] width 449 height 33
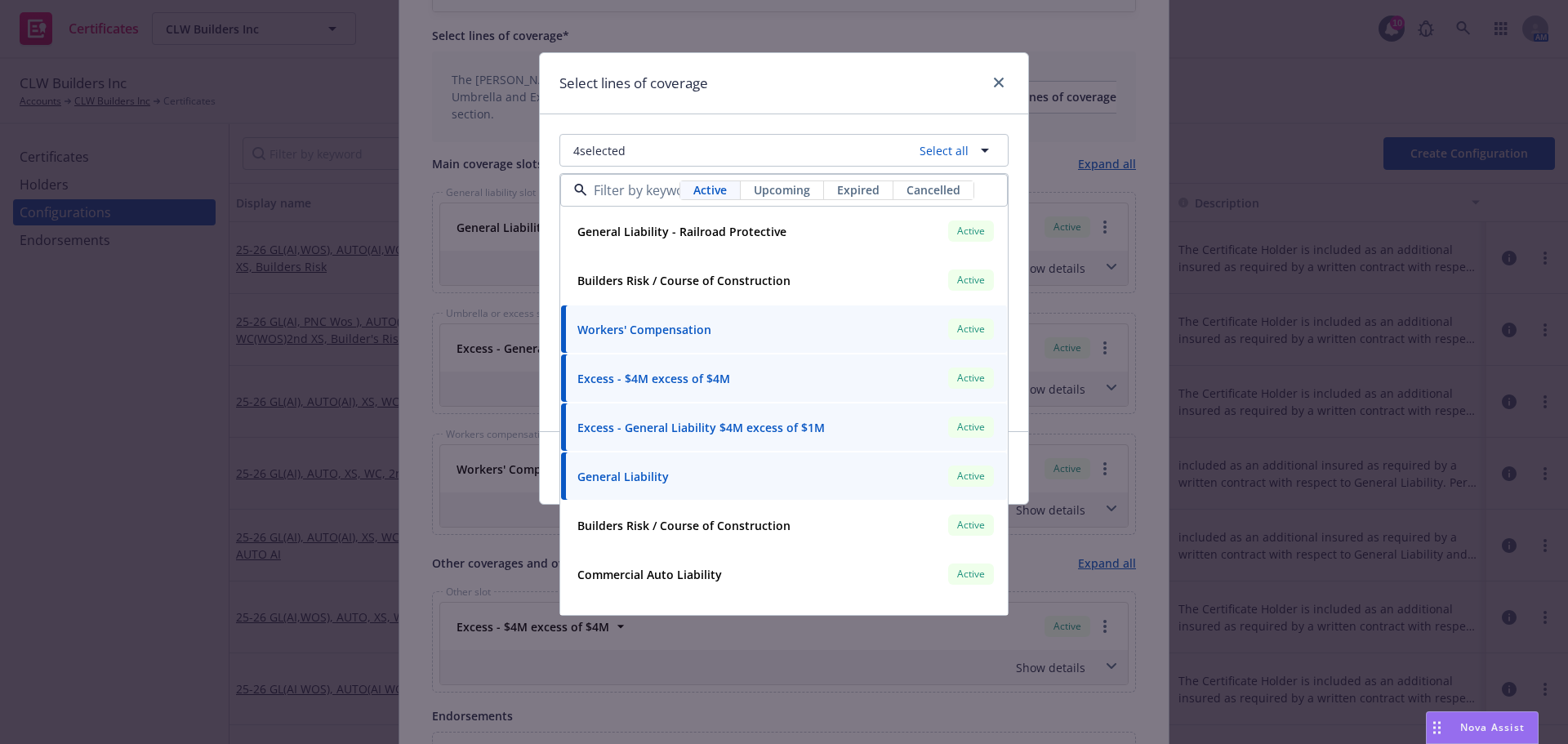
click at [763, 190] on span "Upcoming" at bounding box center [783, 189] width 56 height 17
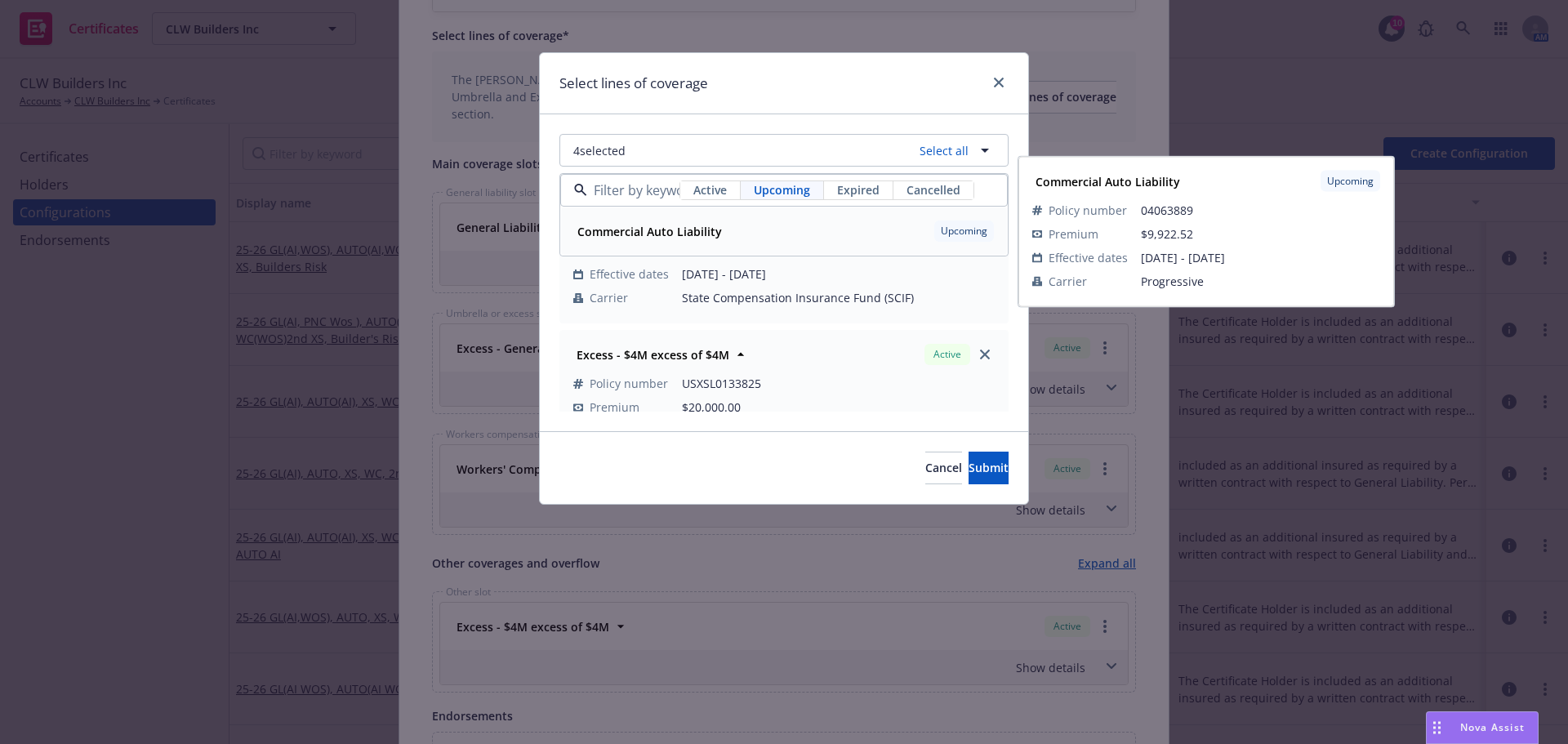
click at [782, 225] on div "Commercial Auto Liability Upcoming" at bounding box center [784, 230] width 426 height 27
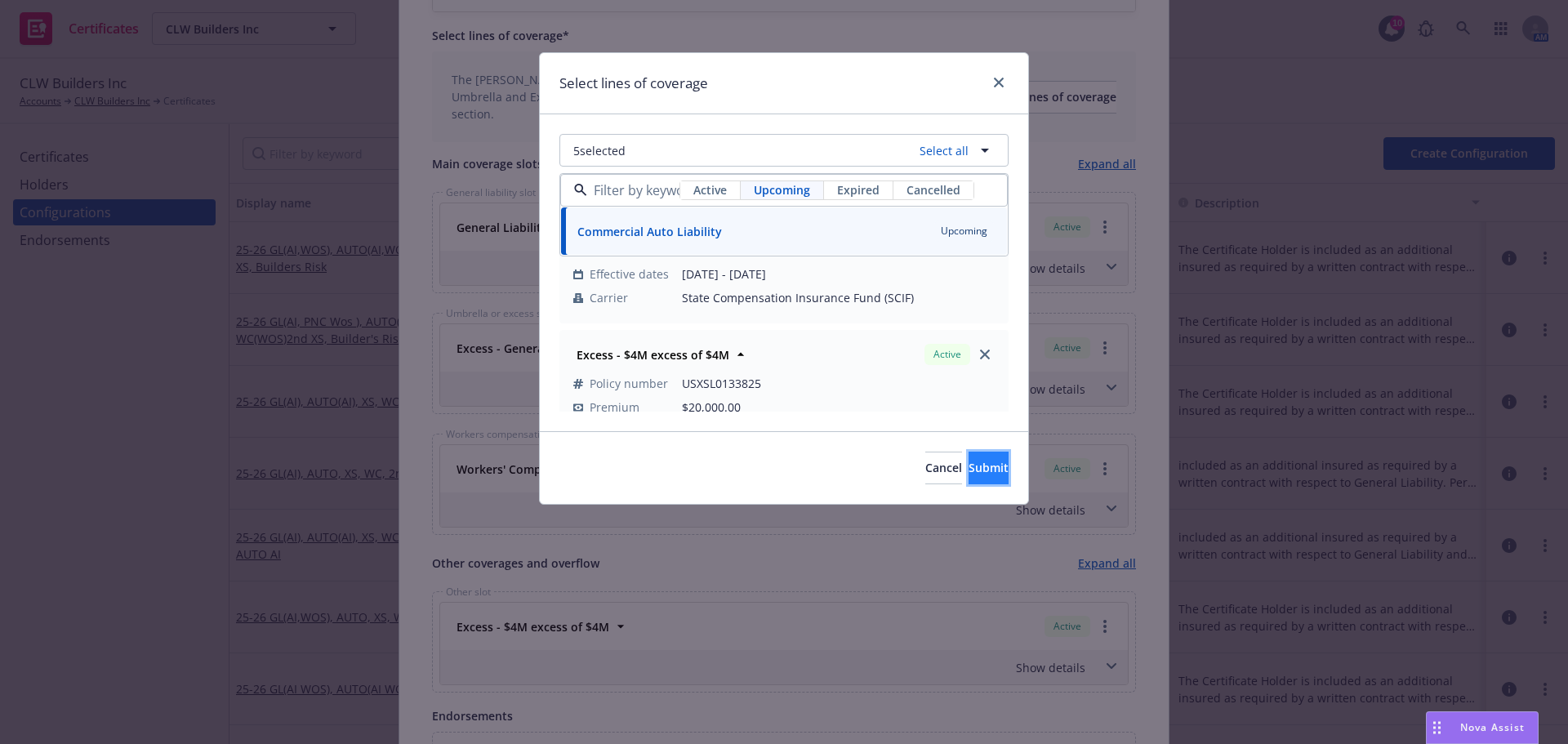
click at [968, 465] on span "Submit" at bounding box center [989, 467] width 40 height 15
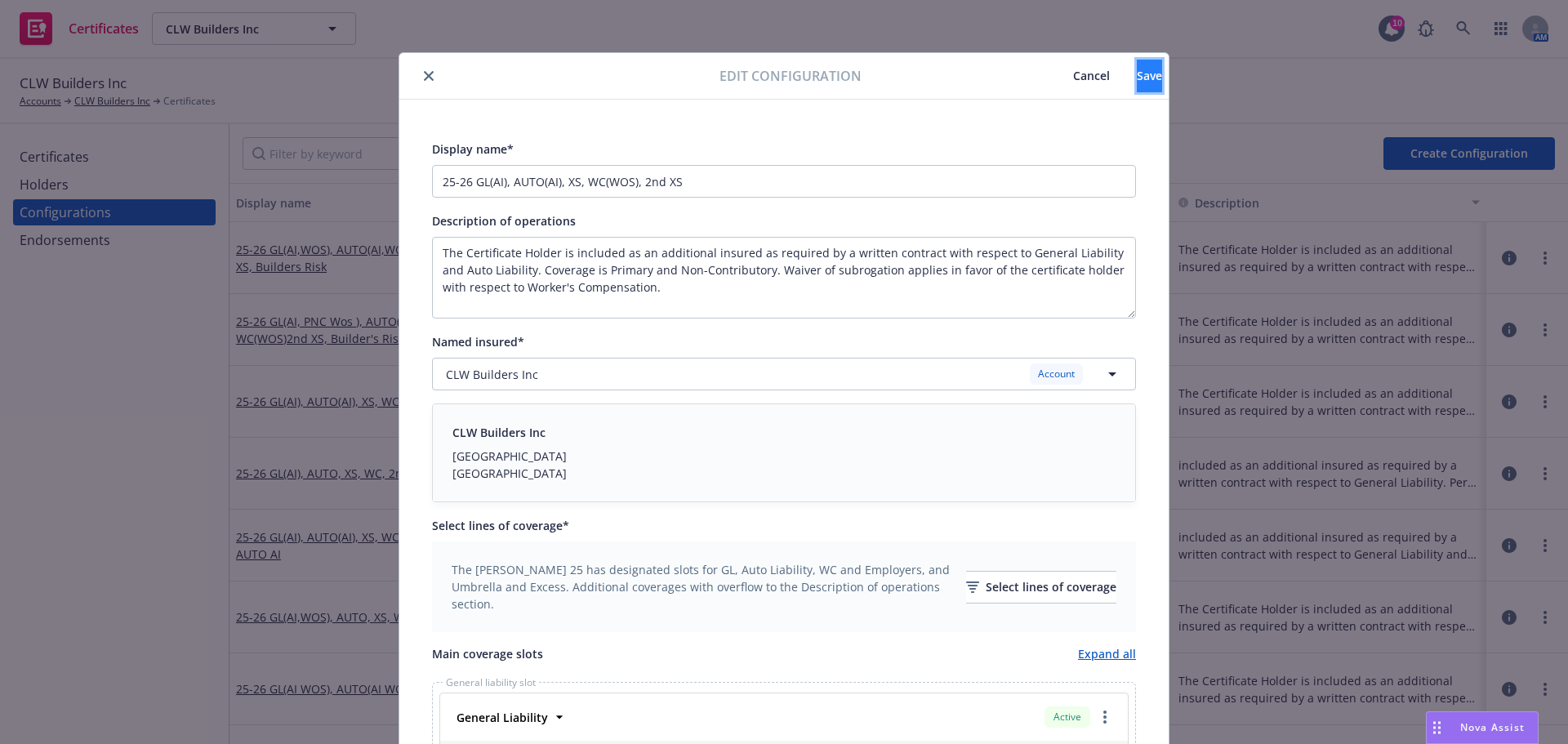
click at [1137, 87] on button "Save" at bounding box center [1150, 76] width 26 height 33
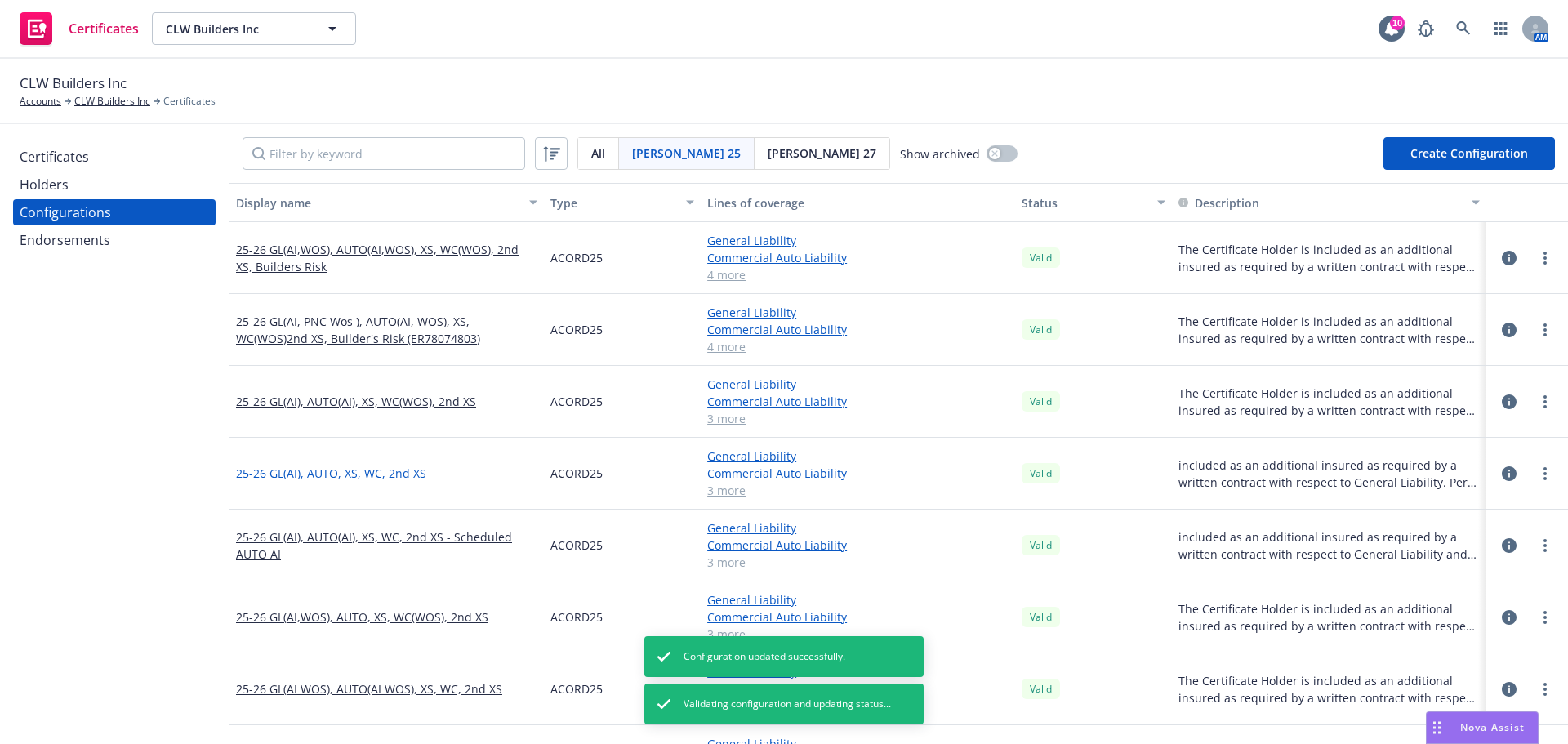
click at [256, 474] on link "25-26 GL(AI), AUTO, XS, WC, 2nd XS" at bounding box center [331, 473] width 190 height 17
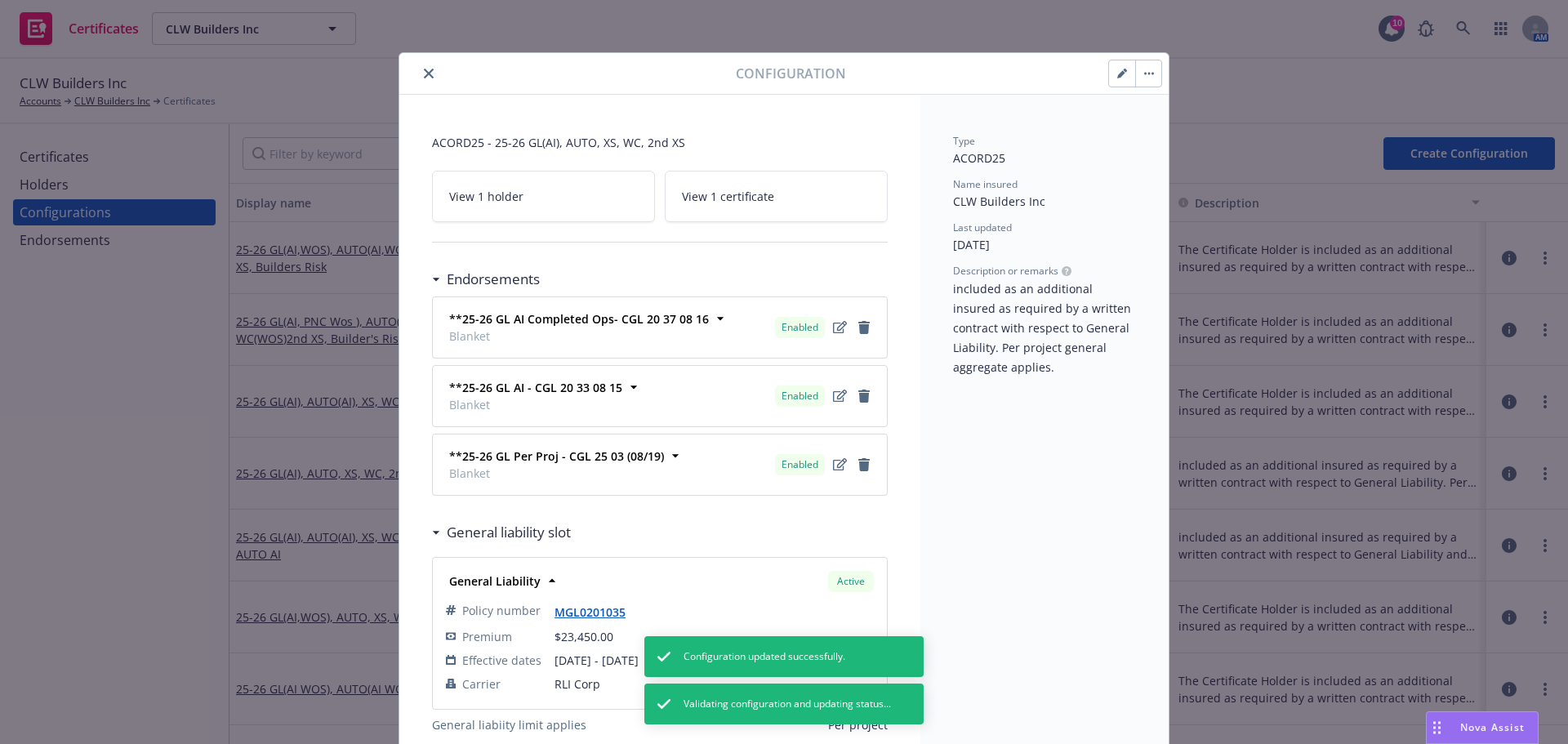
click at [1135, 68] on button "button" at bounding box center [1148, 73] width 26 height 26
click at [1118, 71] on icon "button" at bounding box center [1122, 73] width 10 height 10
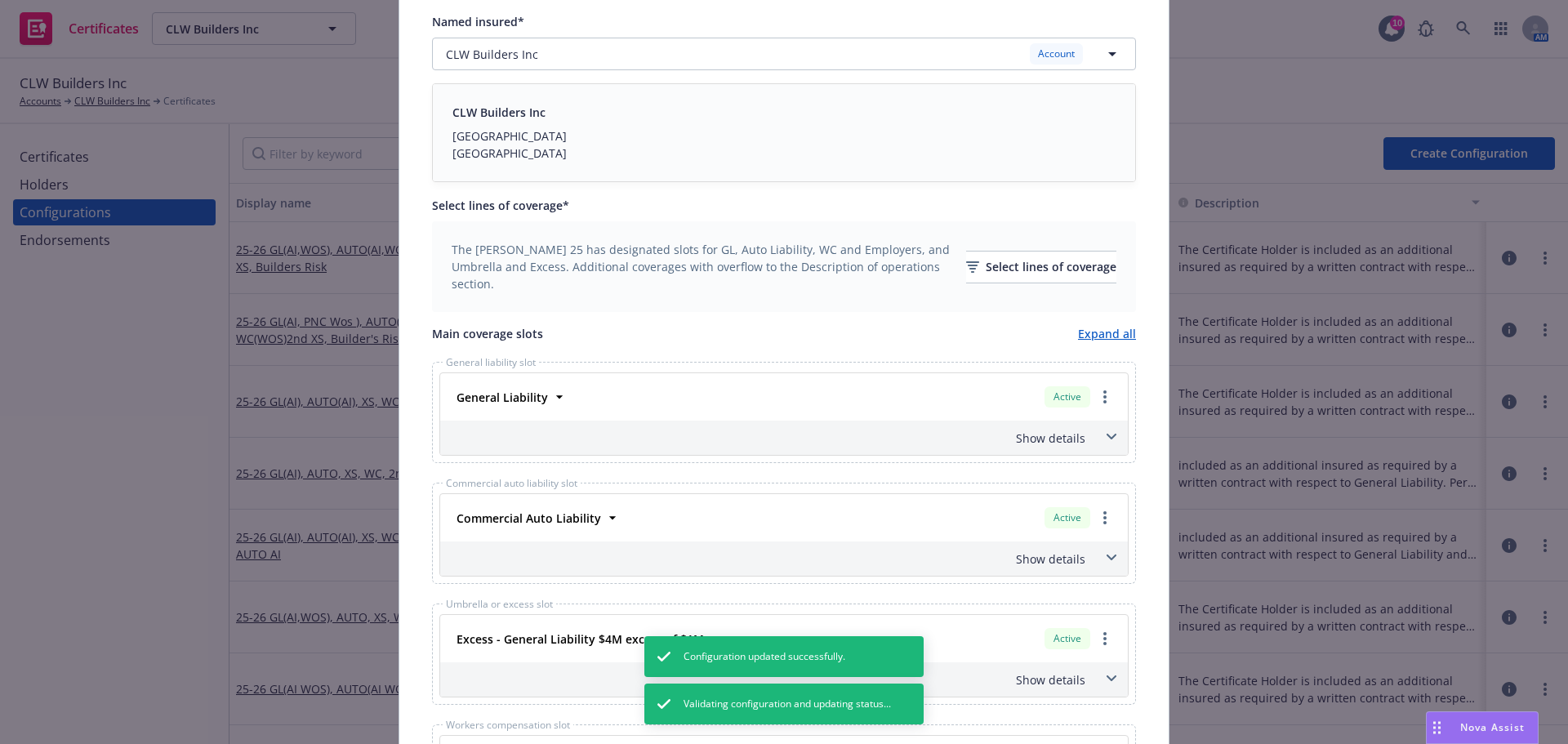
scroll to position [327, 0]
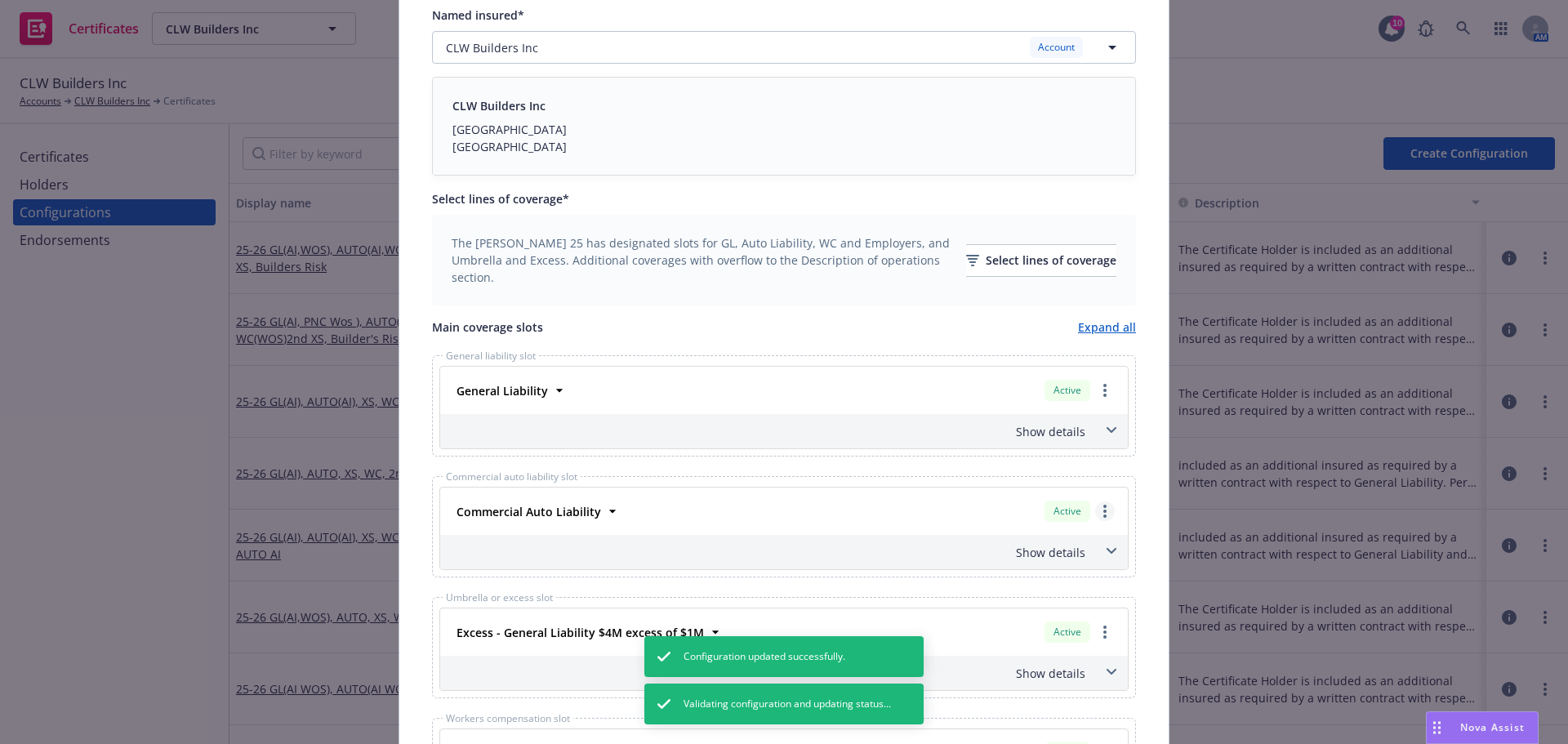
click at [1096, 514] on link "more" at bounding box center [1105, 512] width 20 height 20
click at [1074, 555] on link "Remove this LOC" at bounding box center [1039, 545] width 151 height 33
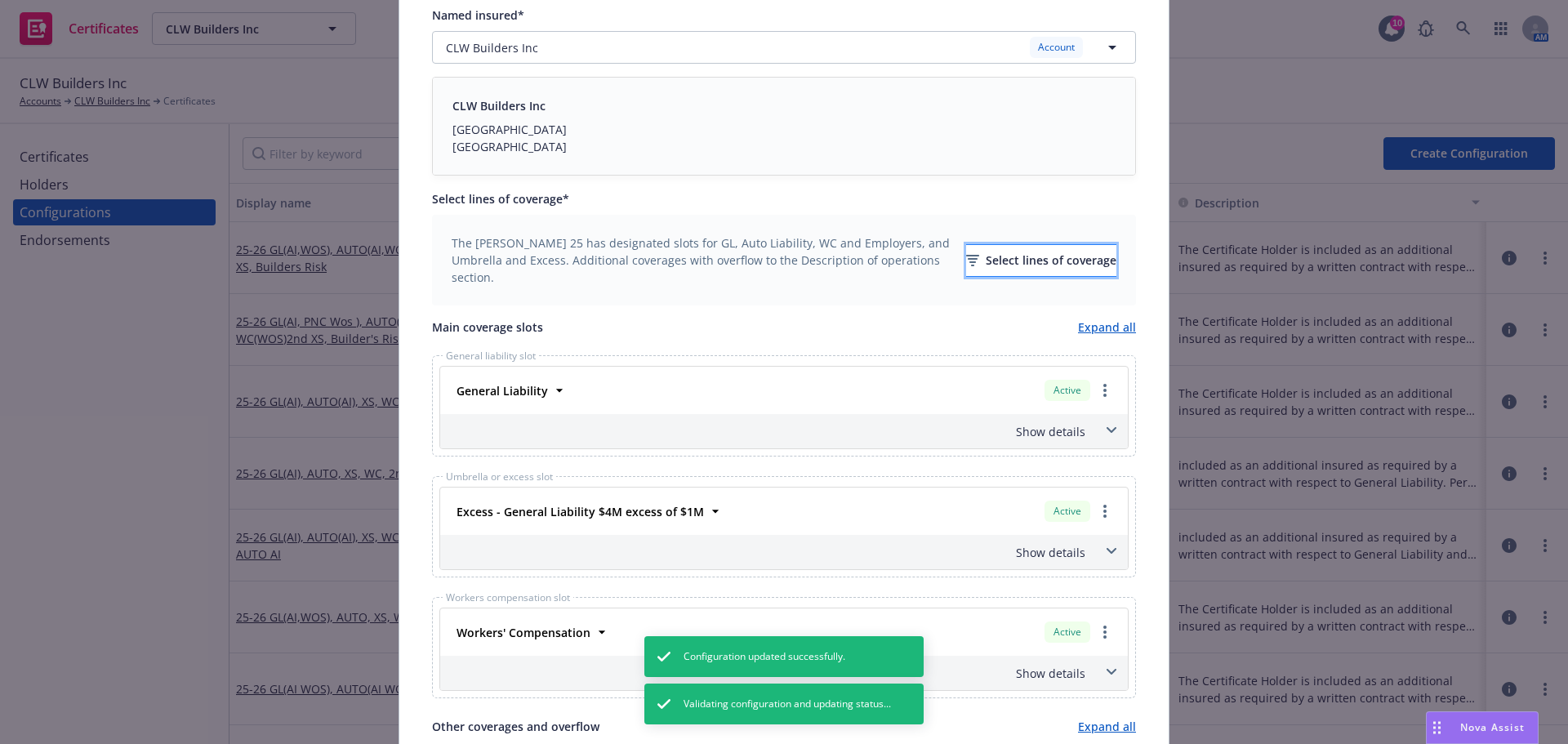
click at [1017, 270] on div "Select lines of coverage" at bounding box center [1041, 260] width 150 height 31
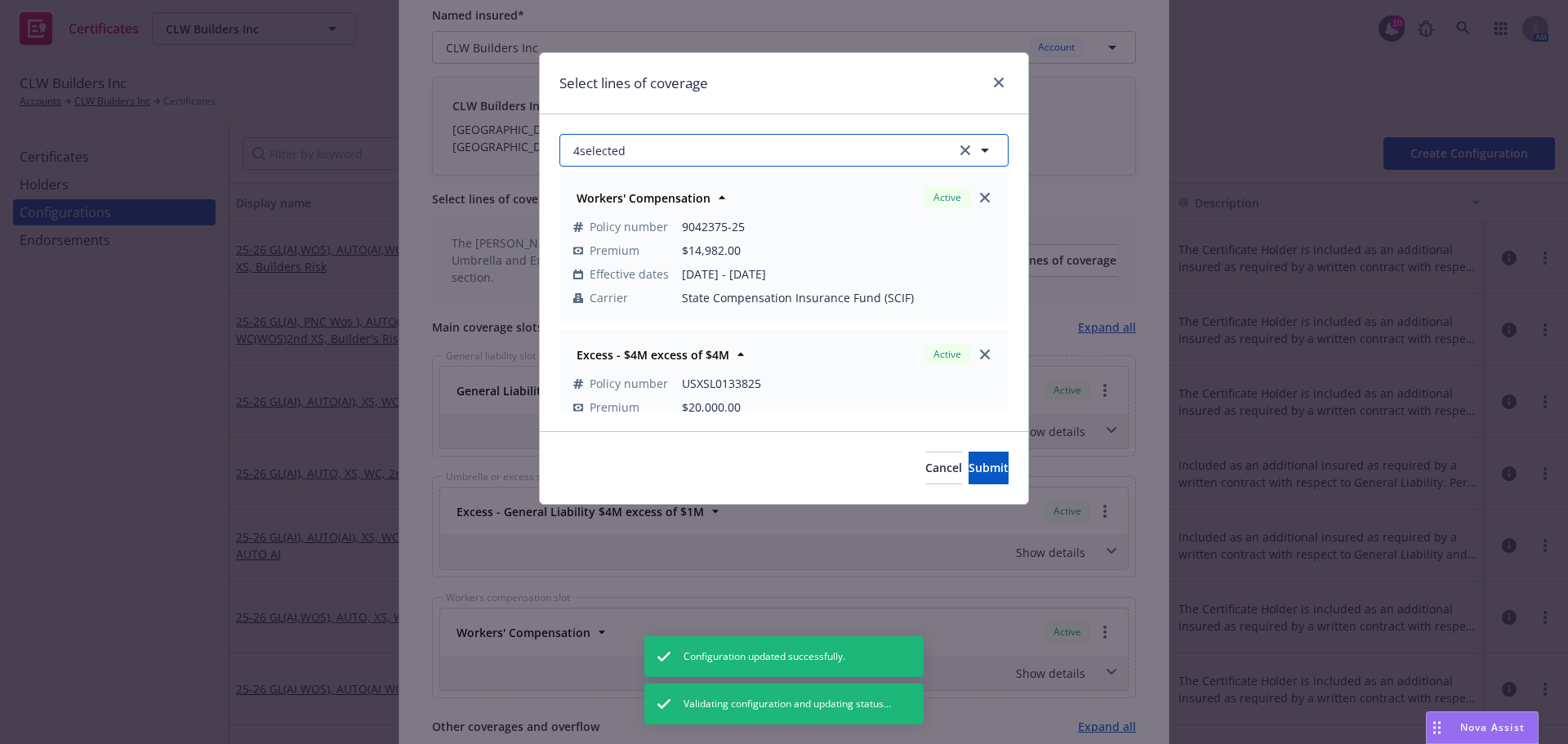
click at [818, 159] on button "4 selected" at bounding box center [784, 150] width 449 height 33
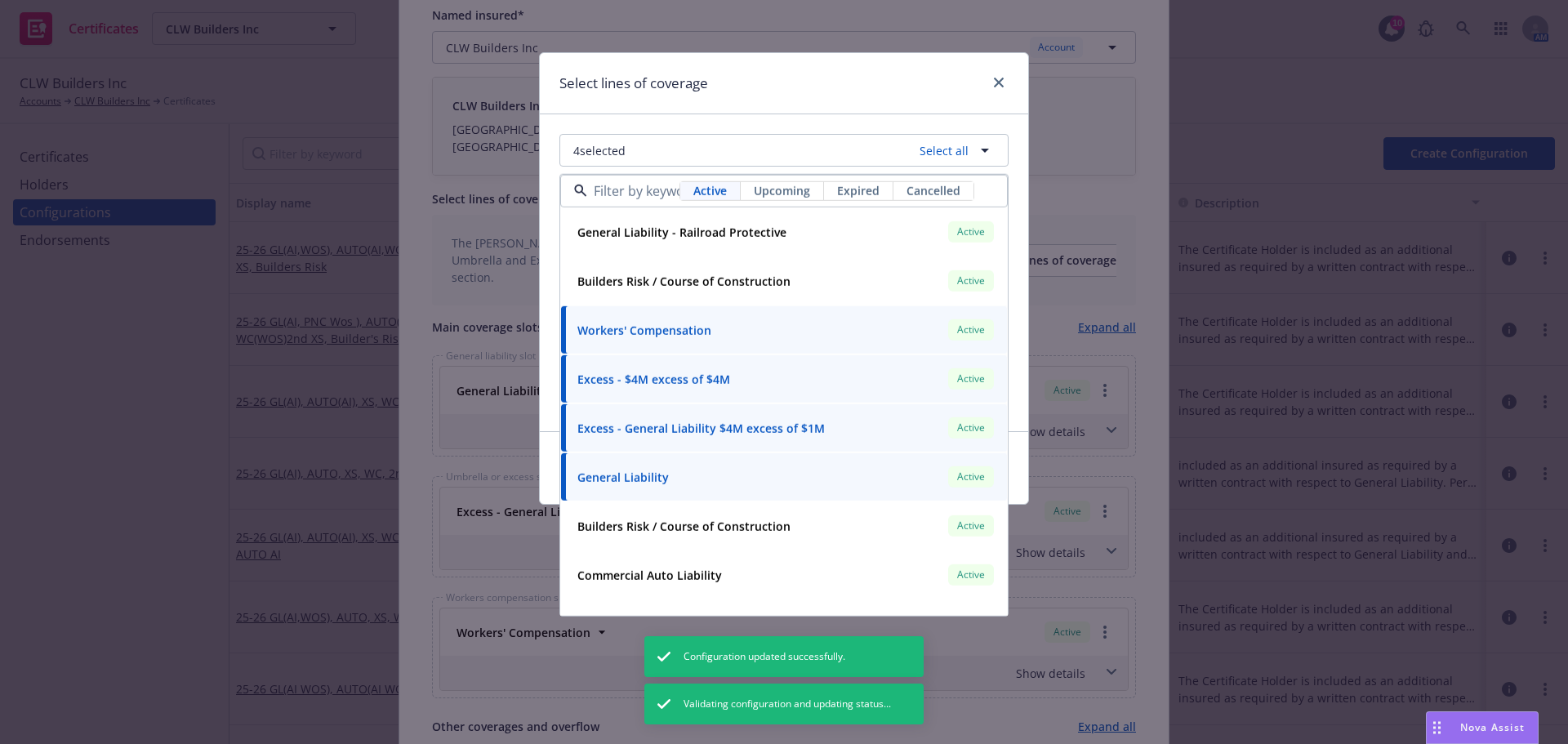
click at [802, 192] on span "Upcoming" at bounding box center [783, 190] width 56 height 17
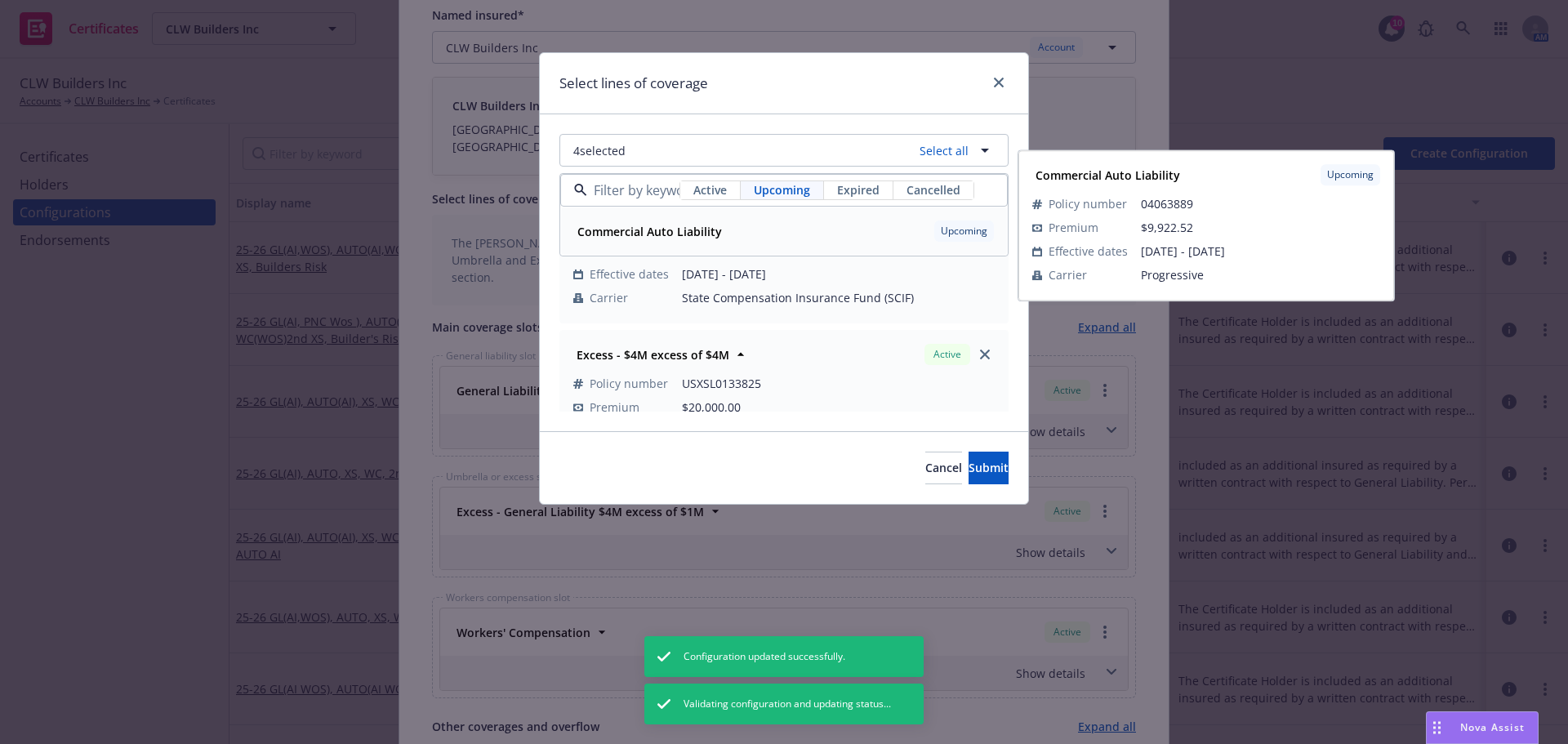
click at [781, 225] on div "Commercial Auto Liability Upcoming" at bounding box center [784, 230] width 426 height 27
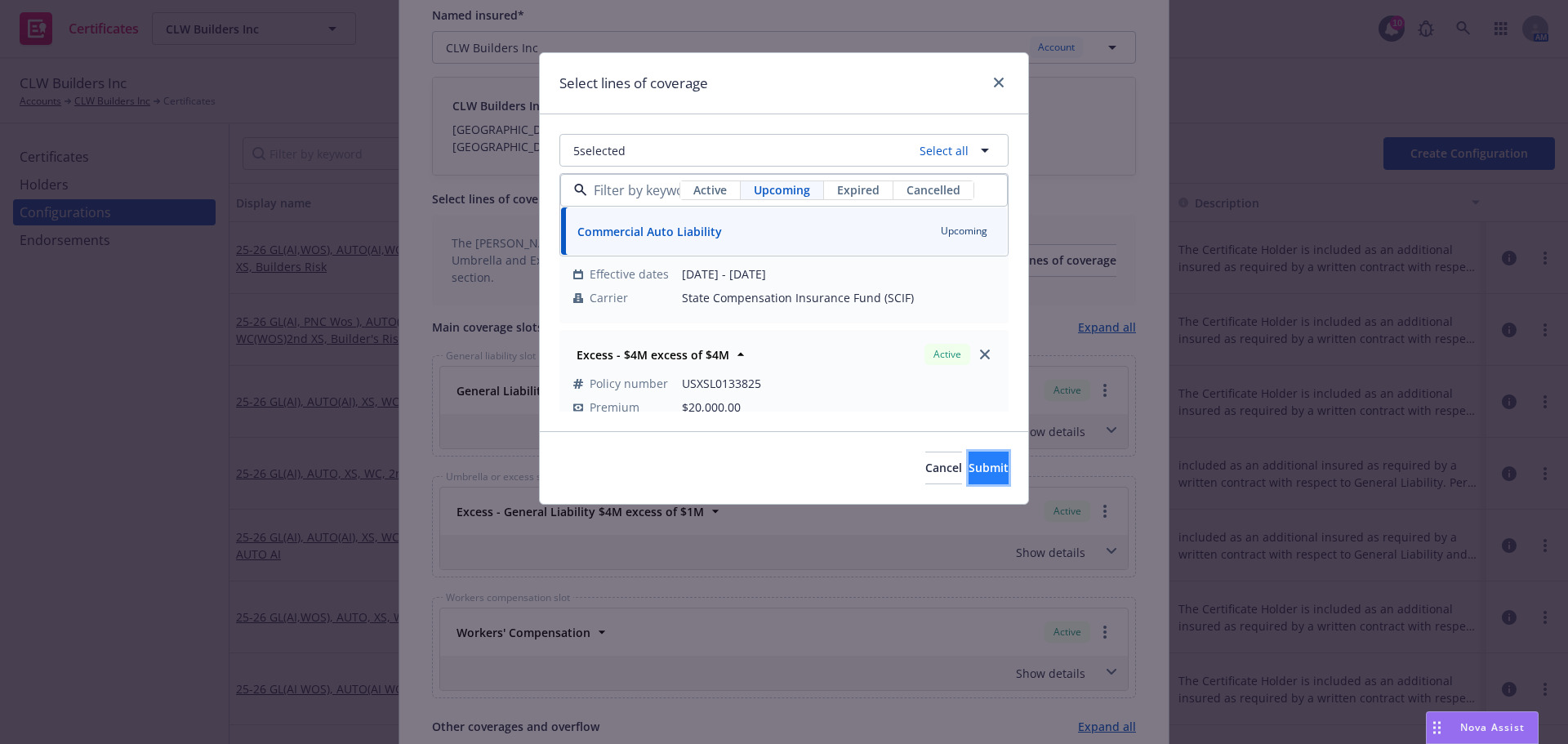
click at [971, 475] on span "Submit" at bounding box center [989, 467] width 40 height 15
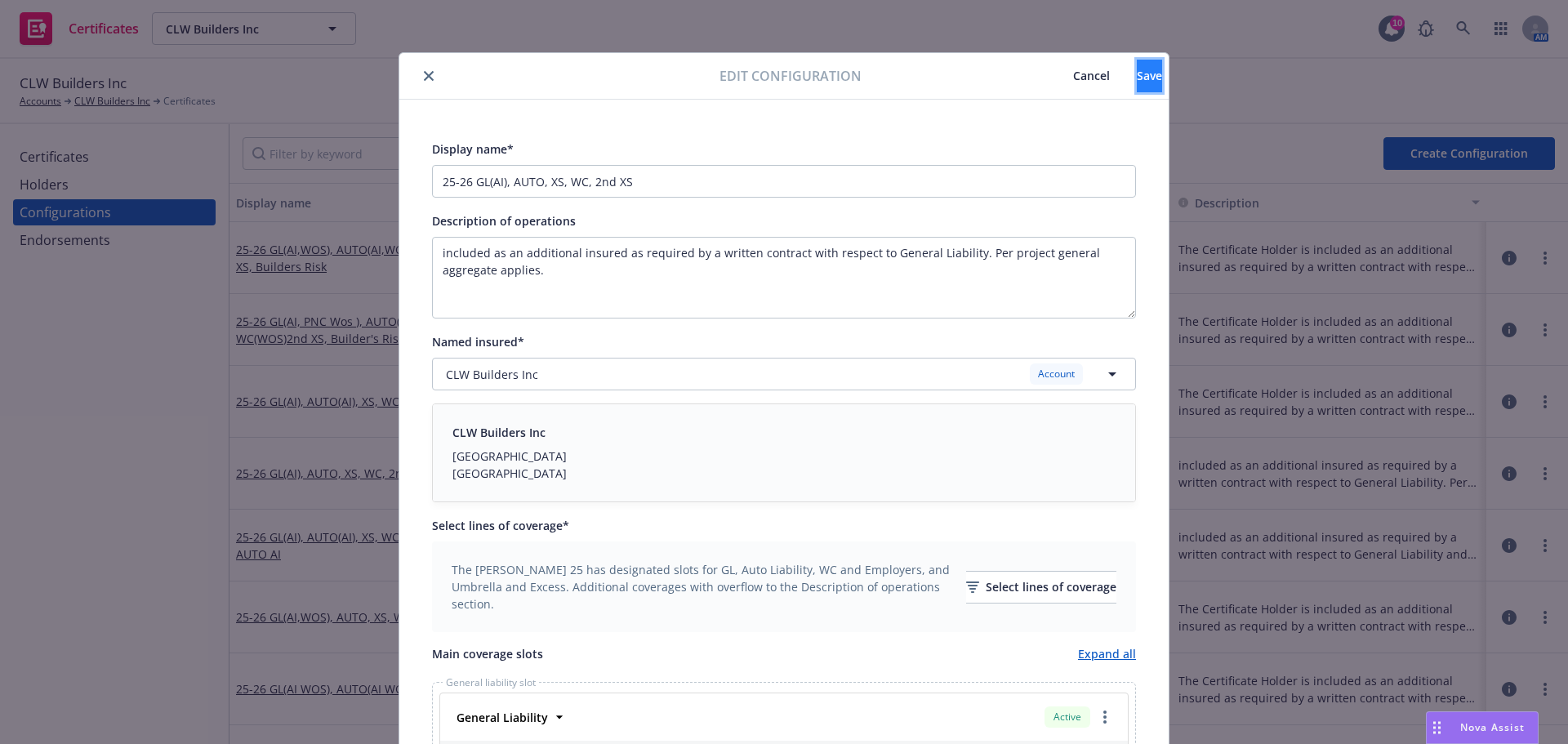
click at [1137, 77] on span "Save" at bounding box center [1150, 75] width 26 height 15
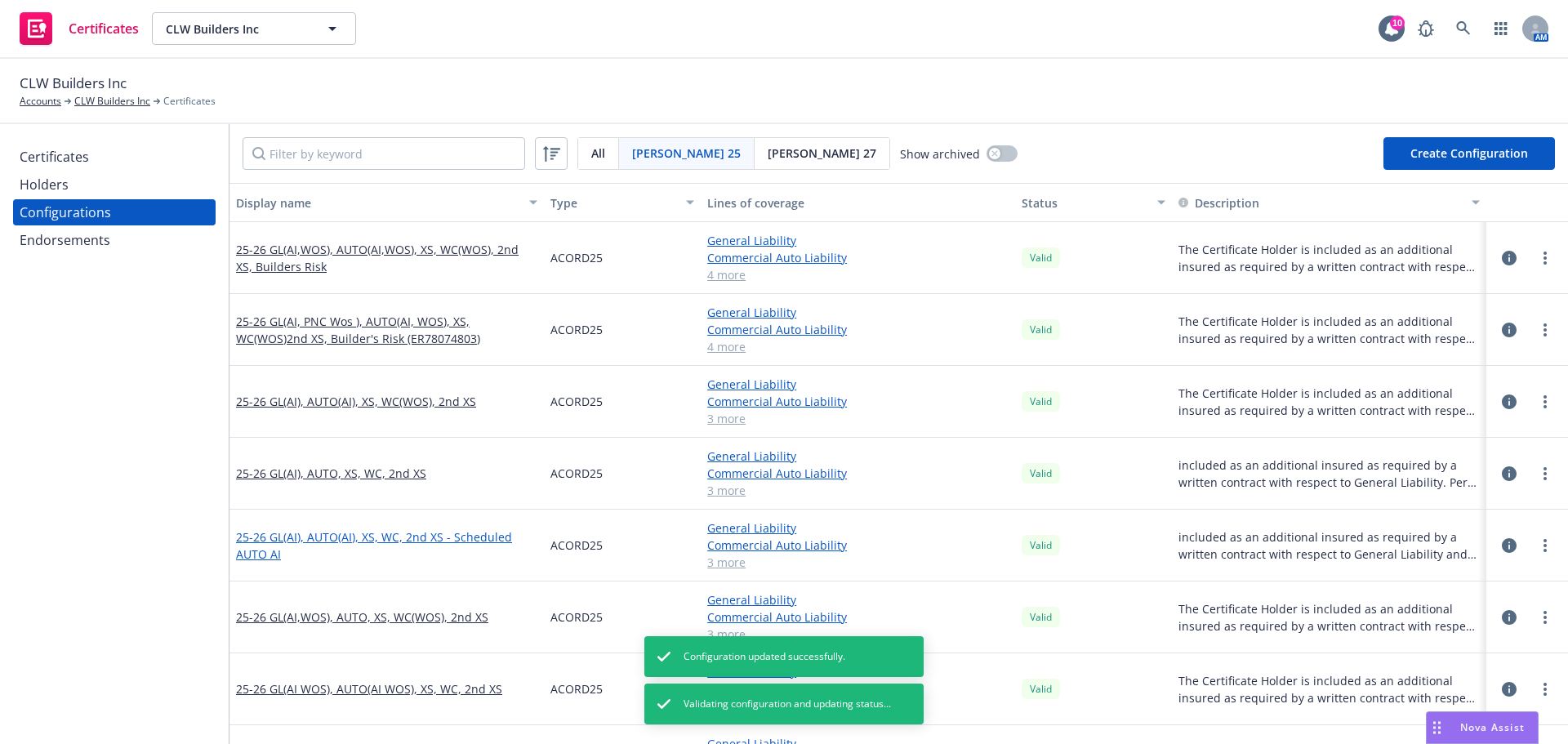
click at [280, 539] on link "25-26 GL(AI), AUTO(AI), XS, WC, 2nd XS - Scheduled AUTO AI" at bounding box center [386, 545] width 302 height 35
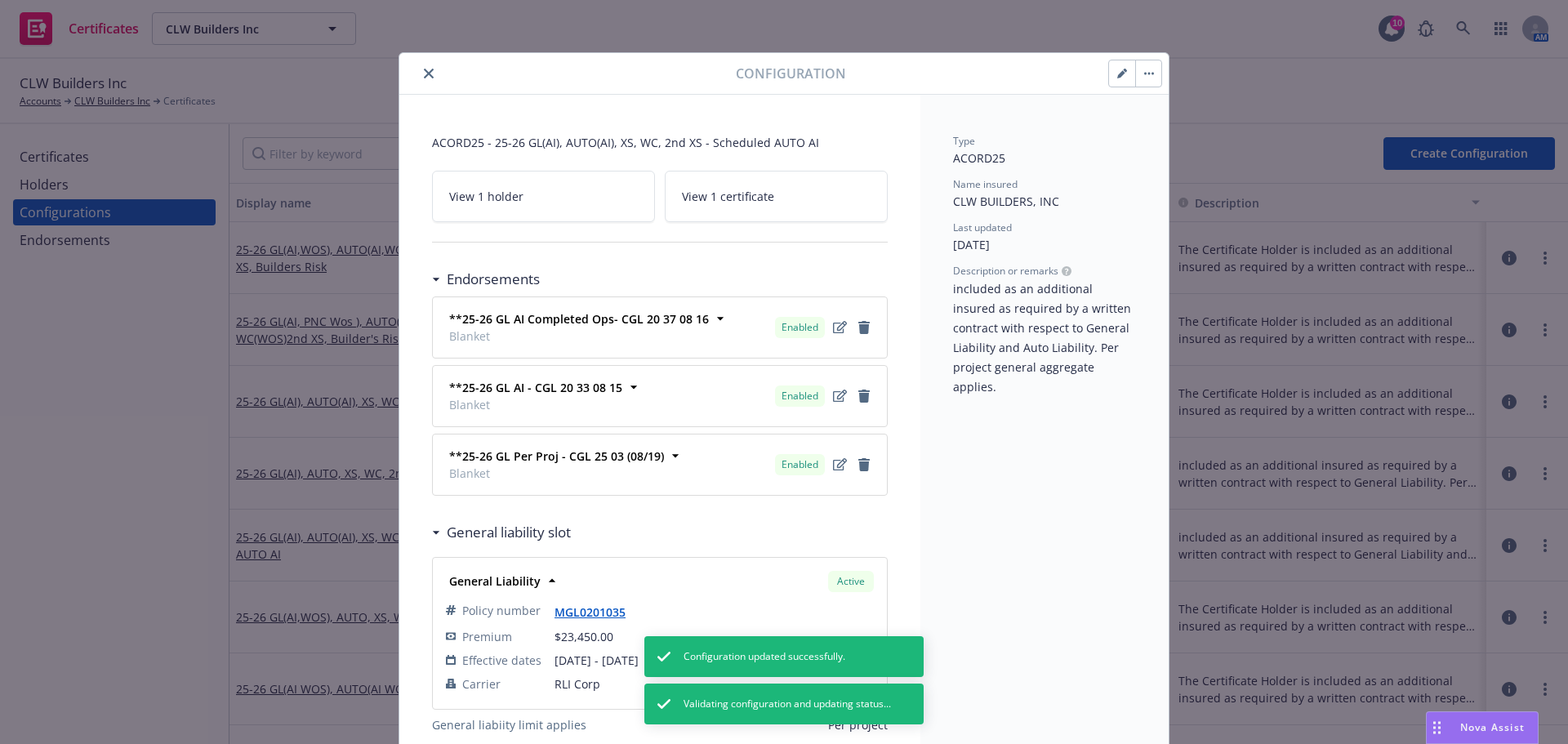
click at [1118, 76] on icon "button" at bounding box center [1122, 73] width 10 height 10
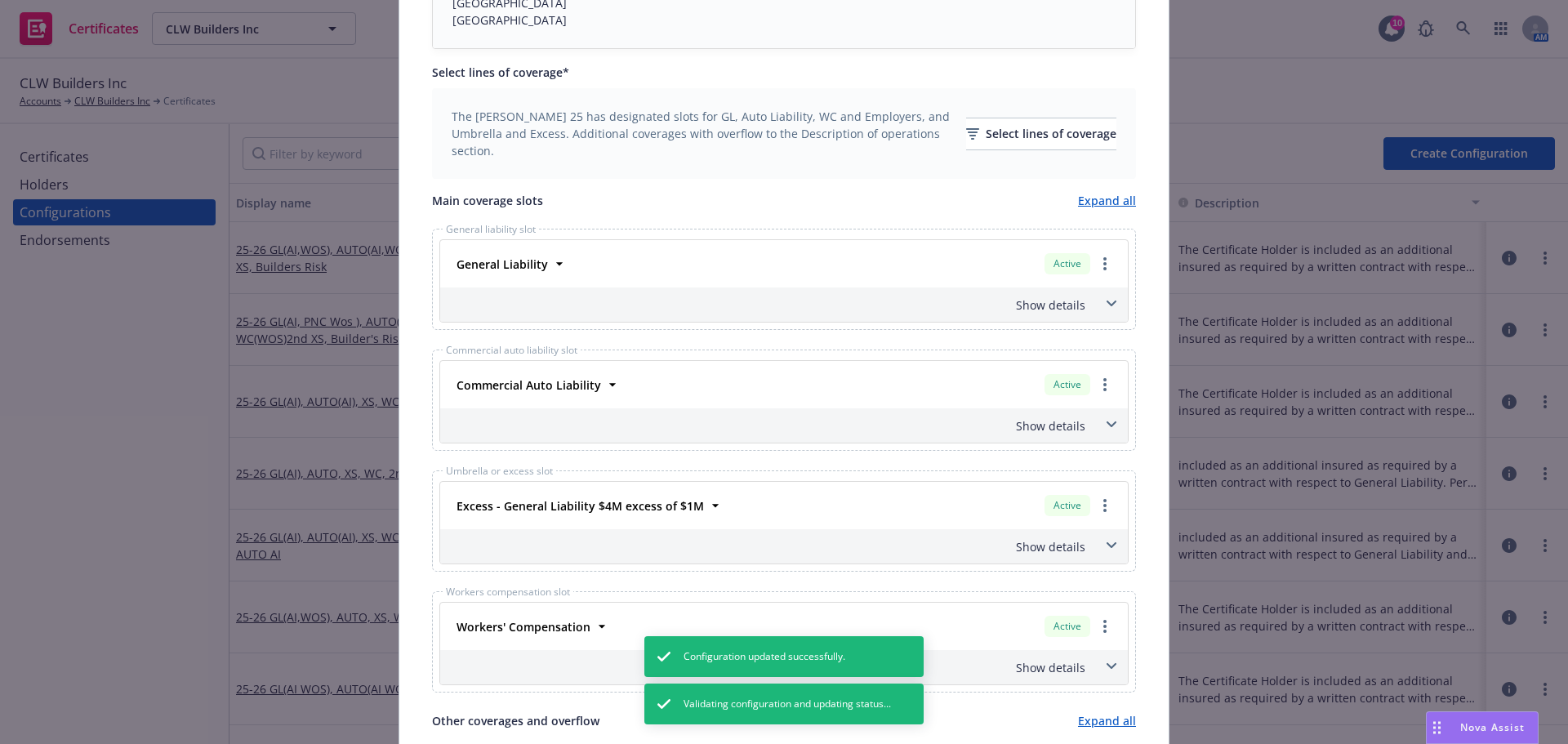
scroll to position [490, 0]
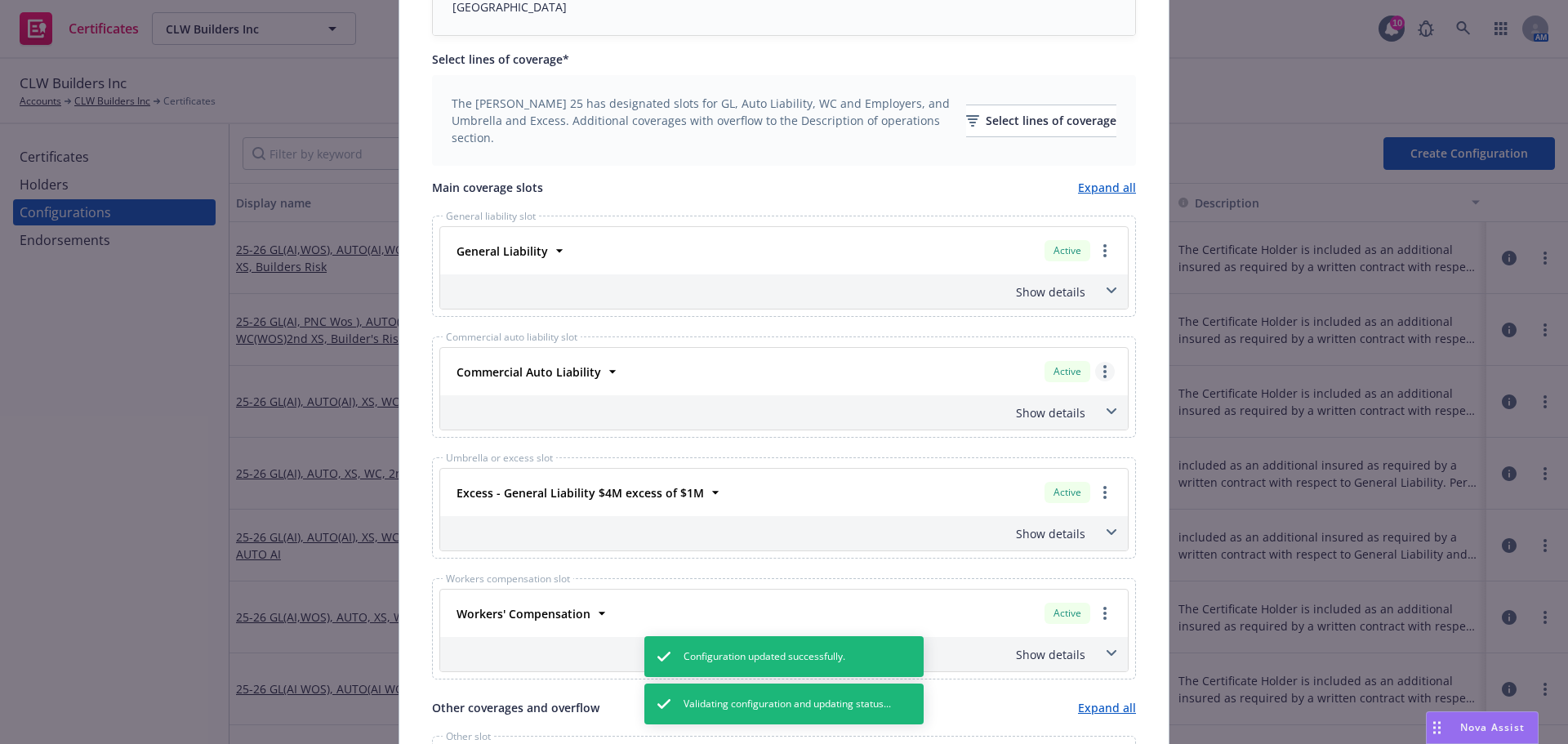
click at [1103, 370] on icon "more" at bounding box center [1105, 372] width 4 height 13
click at [1074, 404] on link "Remove this LOC" at bounding box center [1039, 405] width 151 height 33
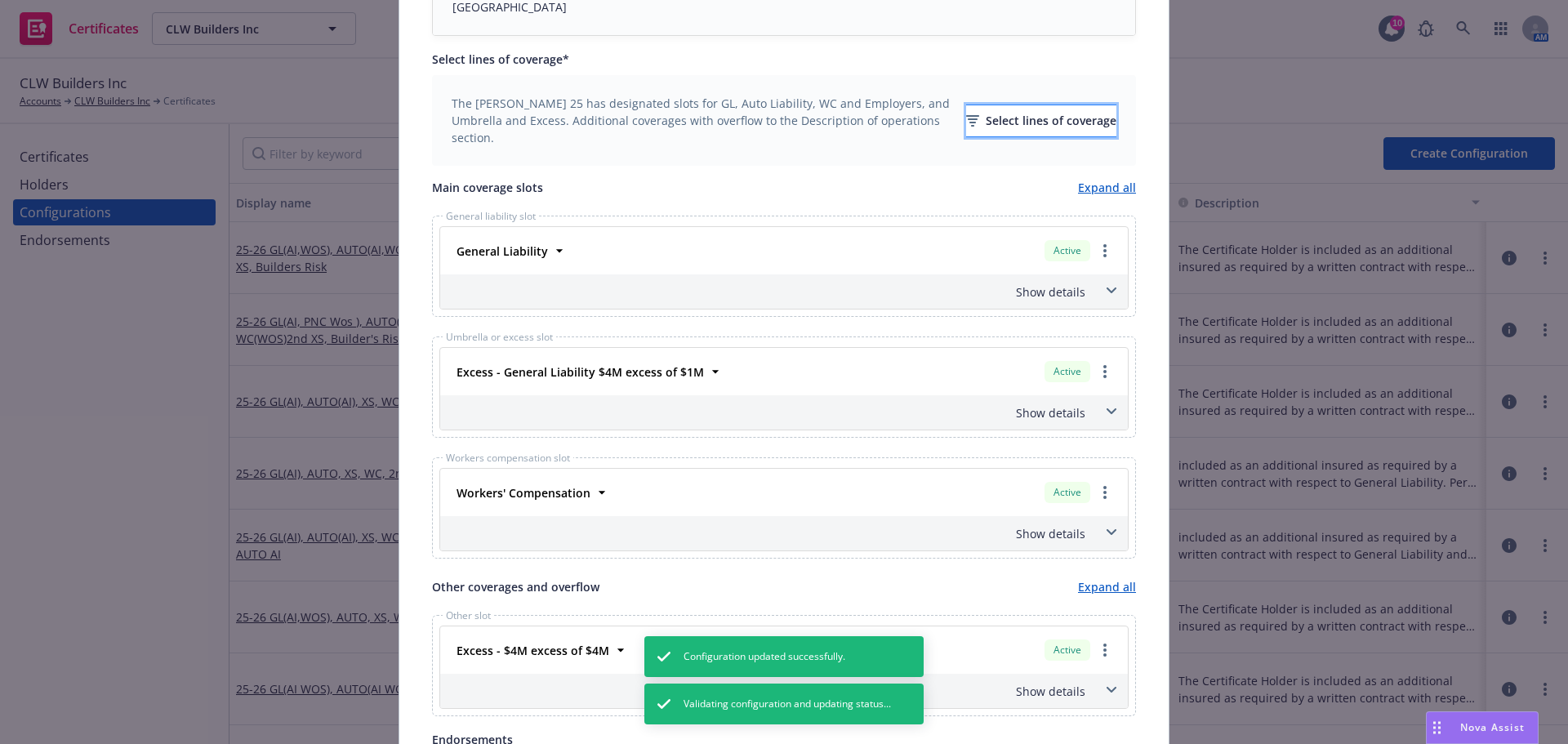
click at [983, 107] on div "Select lines of coverage" at bounding box center [1041, 121] width 150 height 31
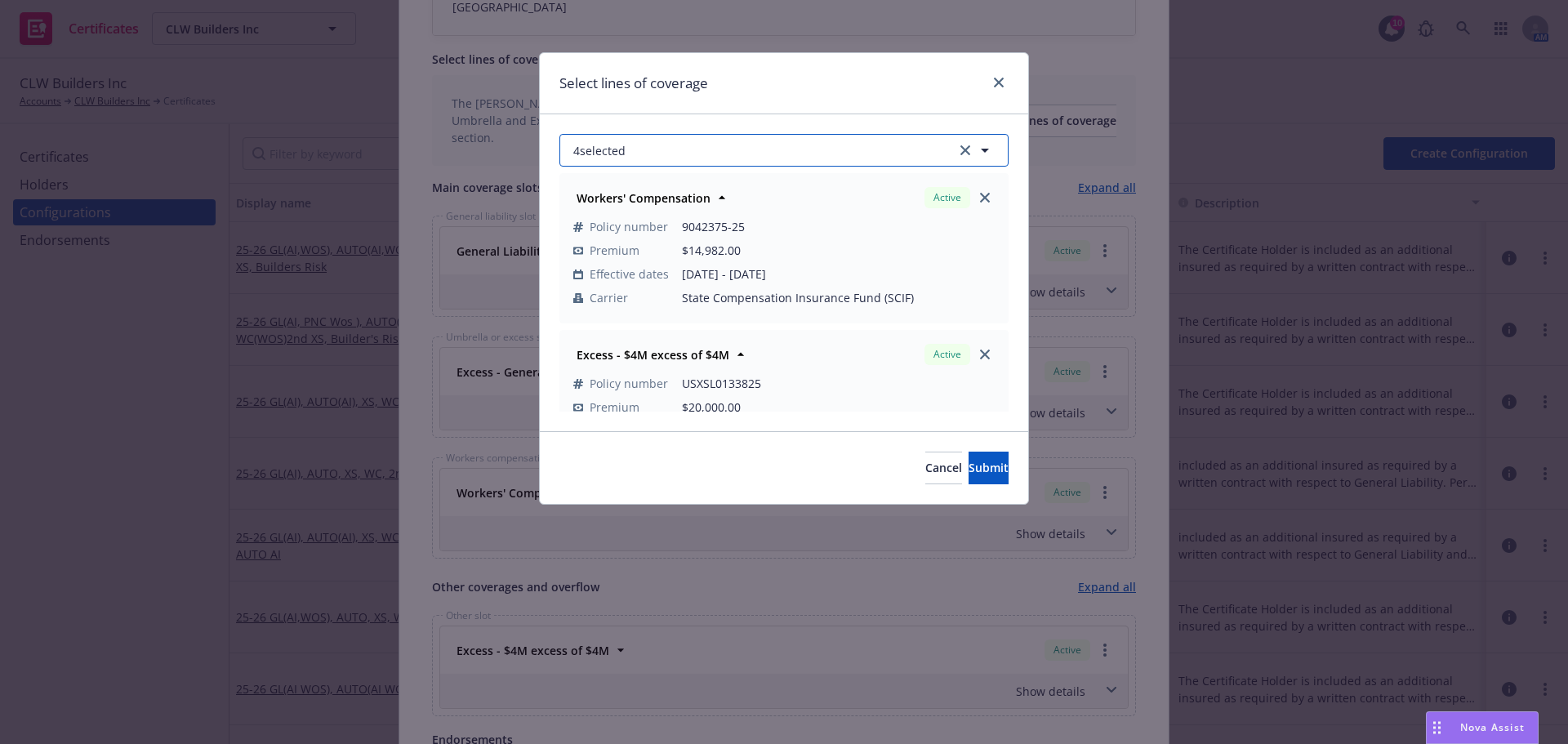
click at [801, 143] on button "4 selected" at bounding box center [784, 150] width 449 height 33
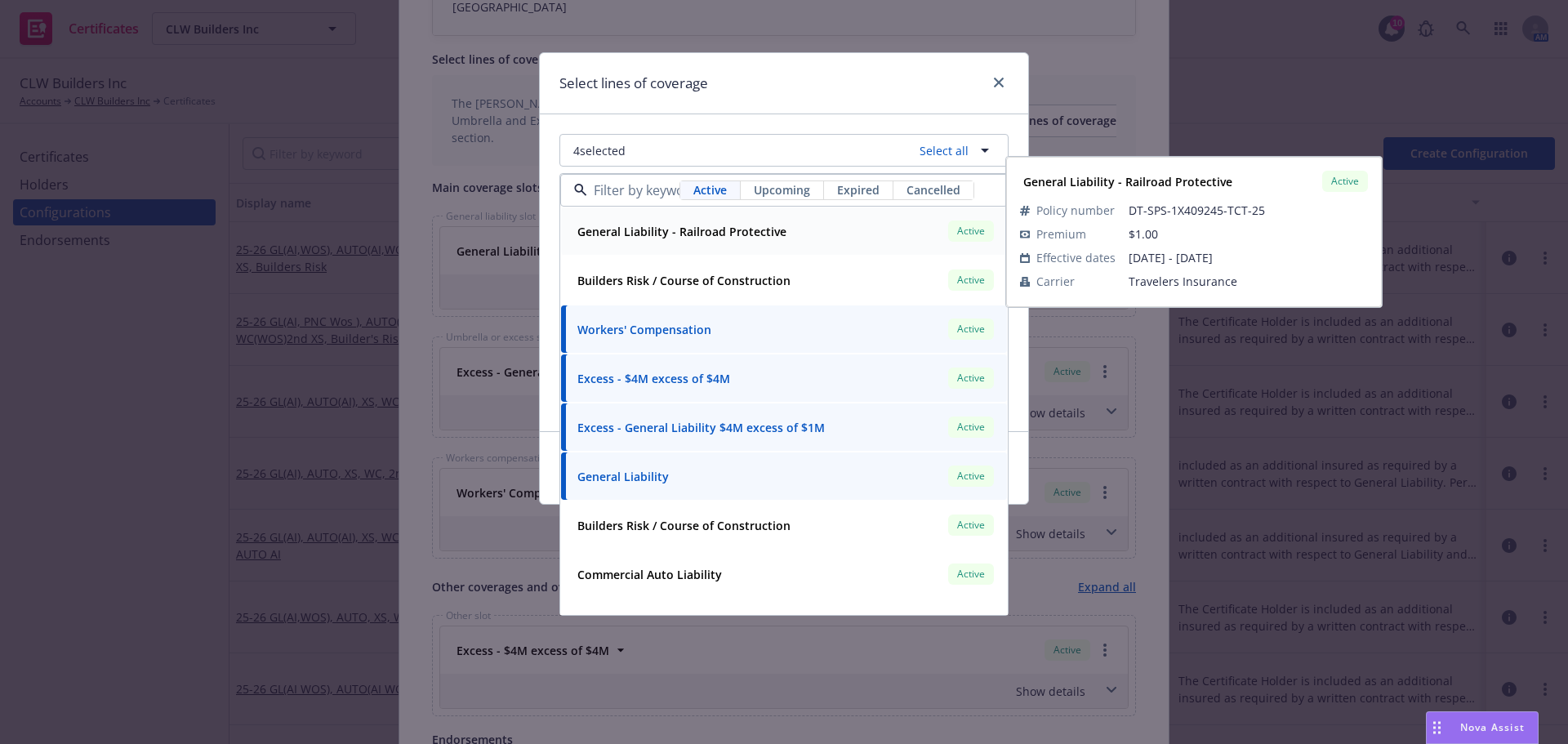
click at [782, 189] on span "Upcoming" at bounding box center [783, 189] width 56 height 17
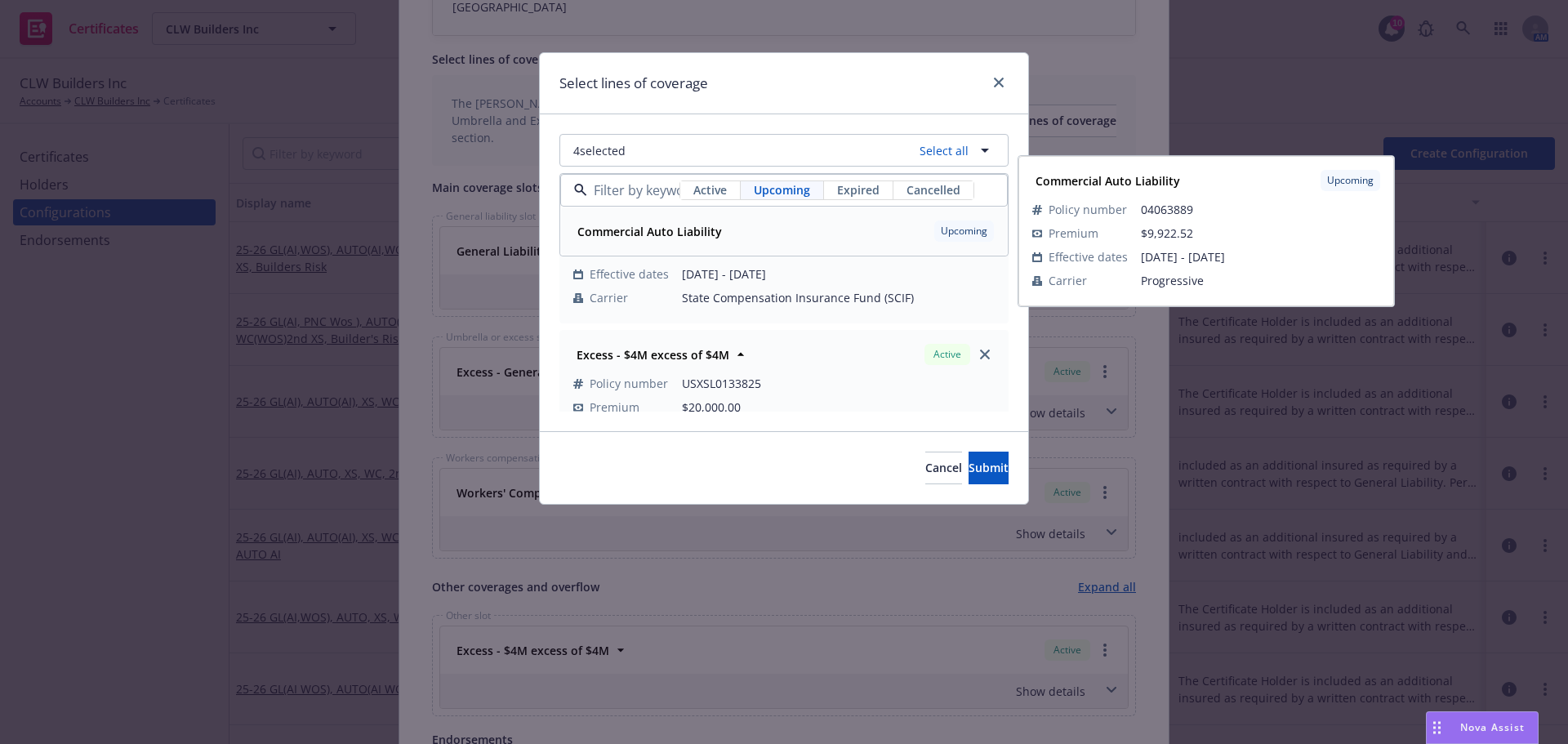
click at [737, 229] on div "Commercial Auto Liability Upcoming" at bounding box center [784, 230] width 426 height 27
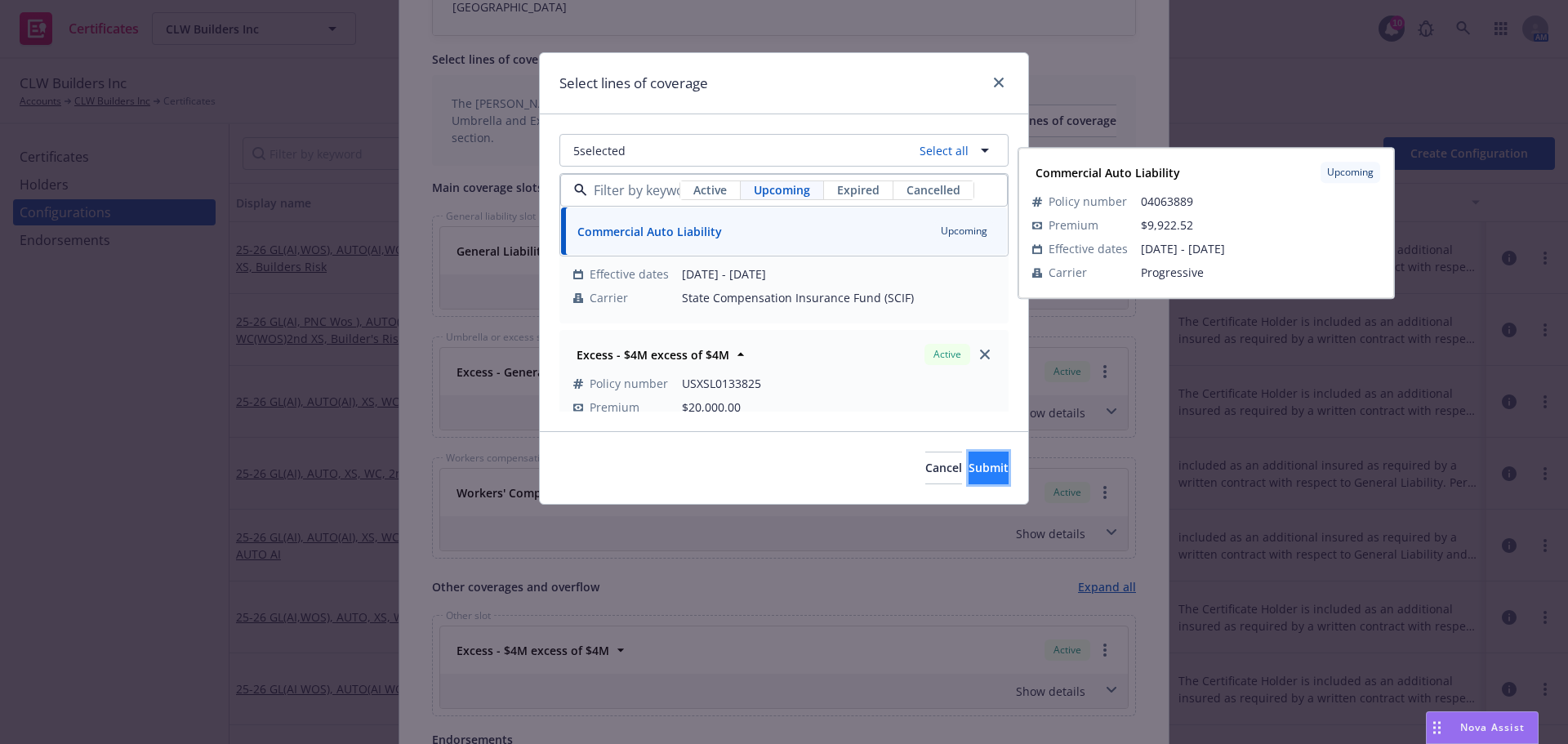
click at [968, 469] on button "Submit" at bounding box center [989, 468] width 40 height 33
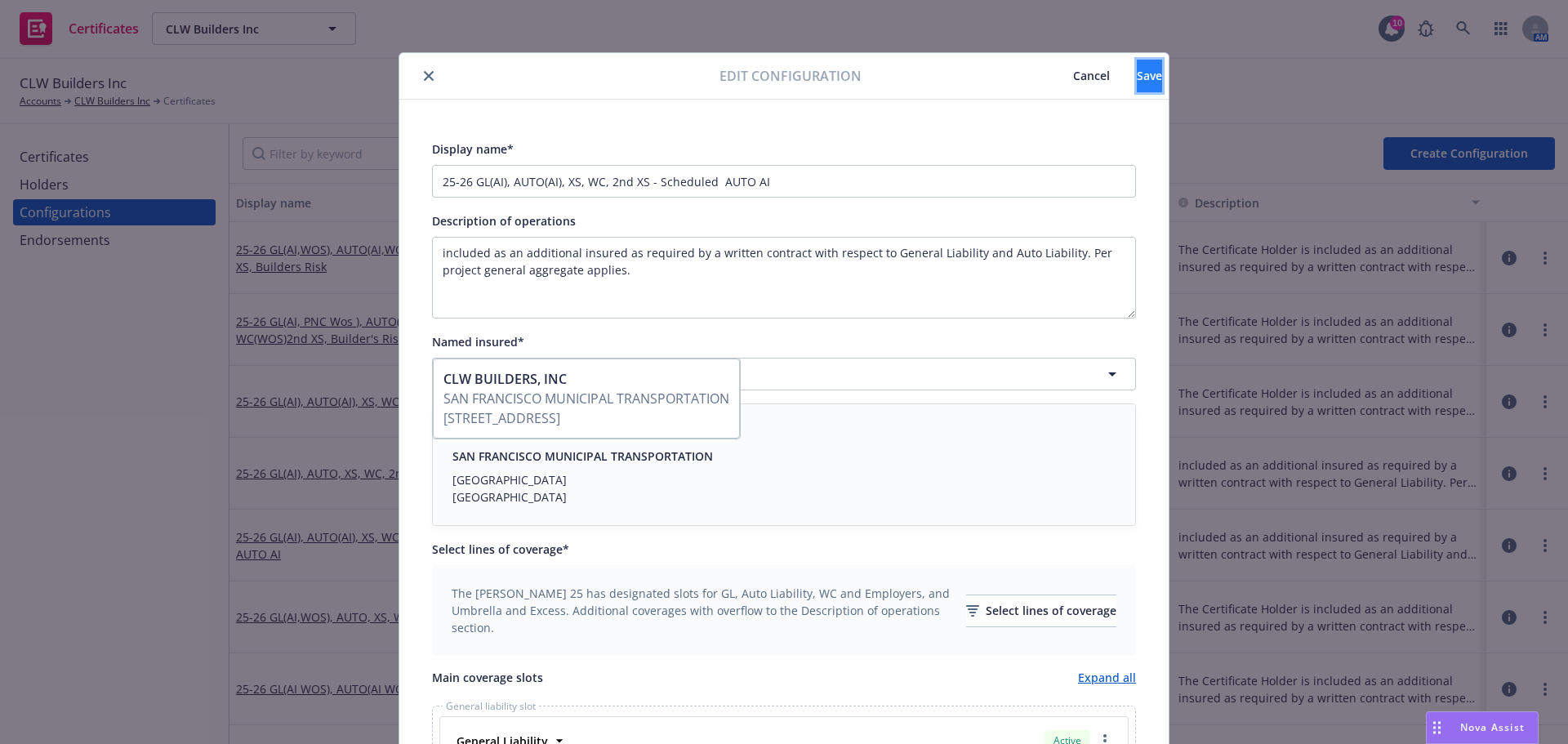
click at [1137, 77] on button "Save" at bounding box center [1150, 76] width 26 height 33
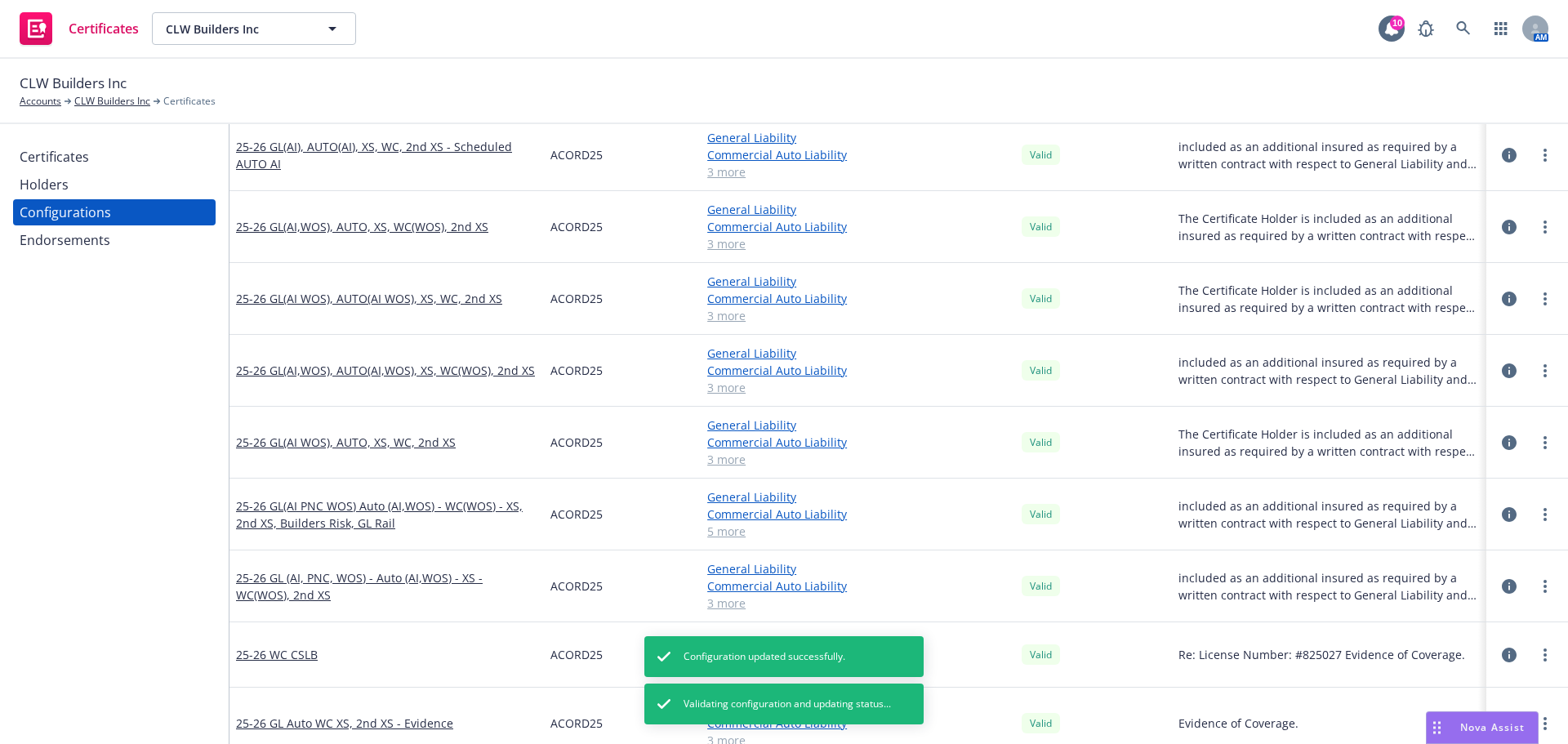
scroll to position [408, 0]
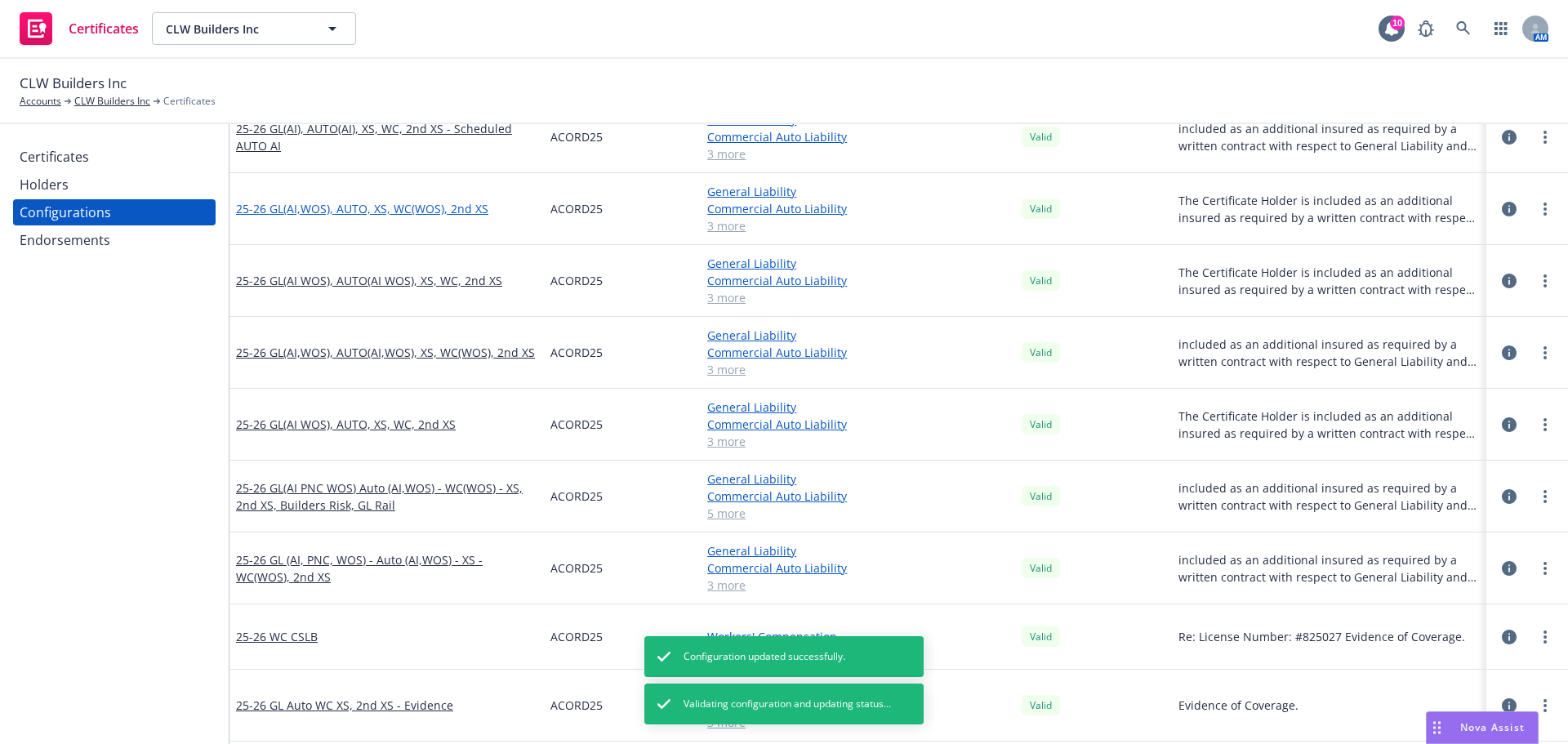
click at [422, 209] on link "25-26 GL(AI,WOS), AUTO, XS, WC(WOS), 2nd XS" at bounding box center [362, 209] width 252 height 17
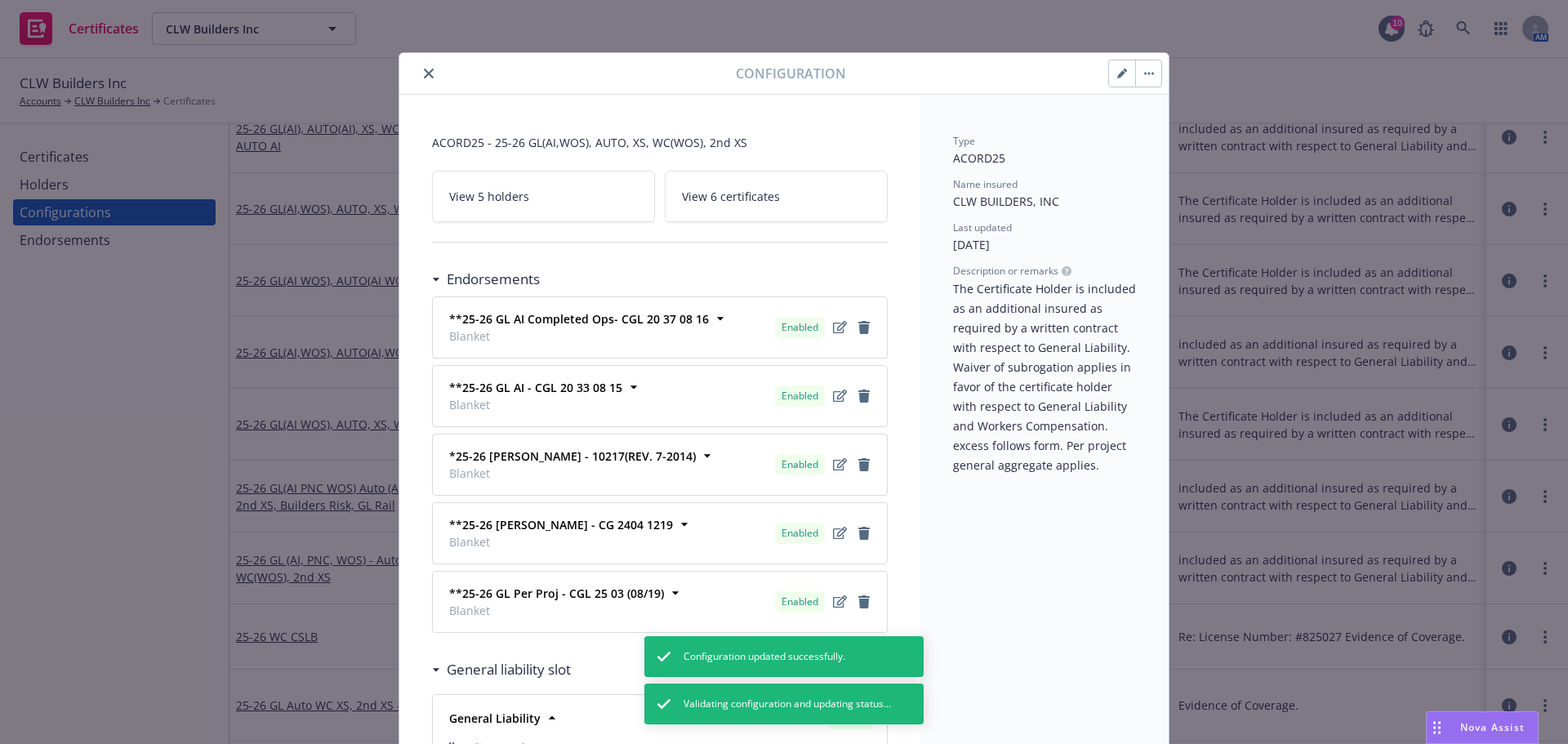
click at [1113, 79] on button "button" at bounding box center [1122, 73] width 26 height 26
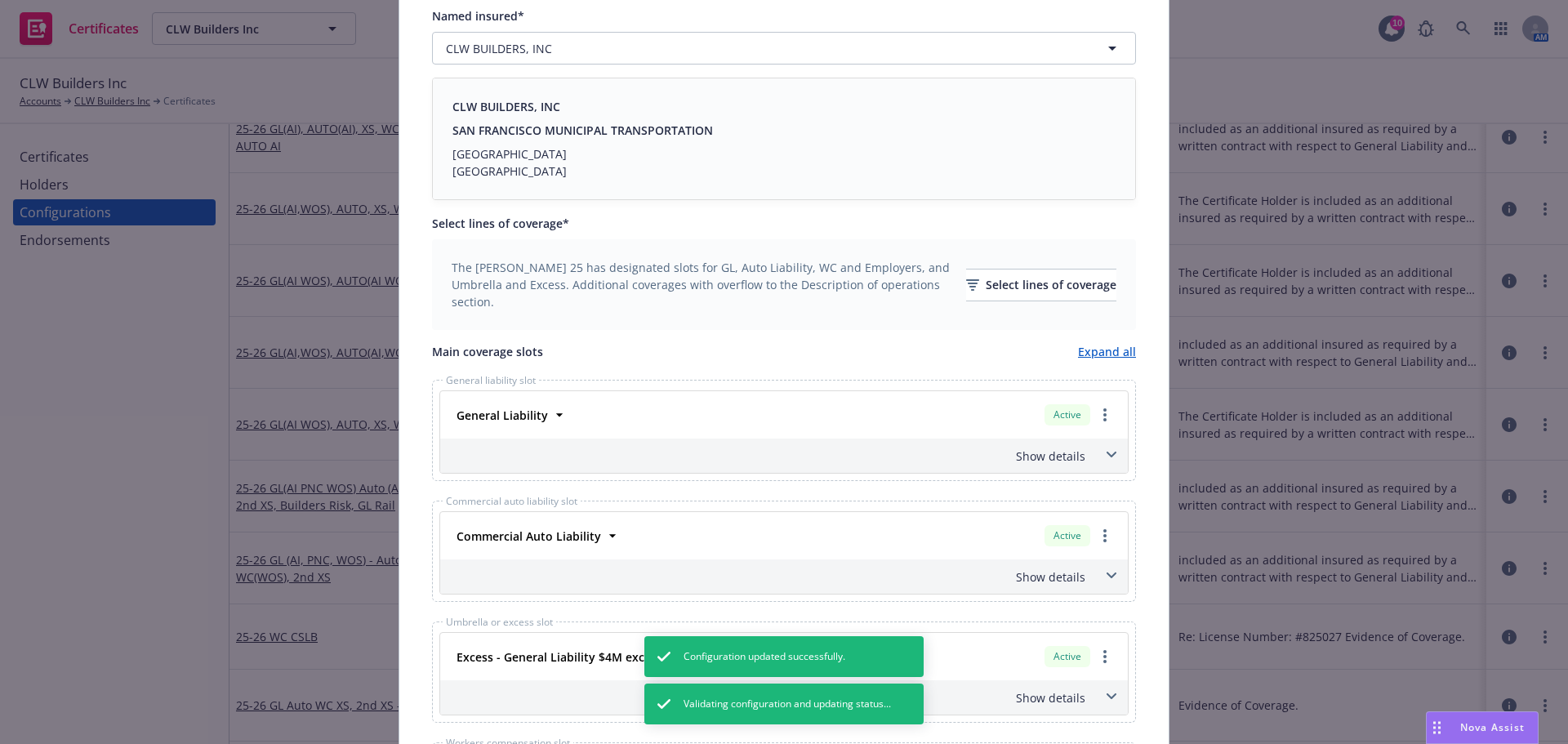
scroll to position [327, 0]
click at [1096, 532] on link "more" at bounding box center [1105, 535] width 20 height 20
drag, startPoint x: 1050, startPoint y: 566, endPoint x: 1044, endPoint y: 538, distance: 28.6
click at [1050, 566] on link "Remove this LOC" at bounding box center [1039, 568] width 151 height 33
click at [984, 283] on div "Select lines of coverage" at bounding box center [1041, 284] width 150 height 31
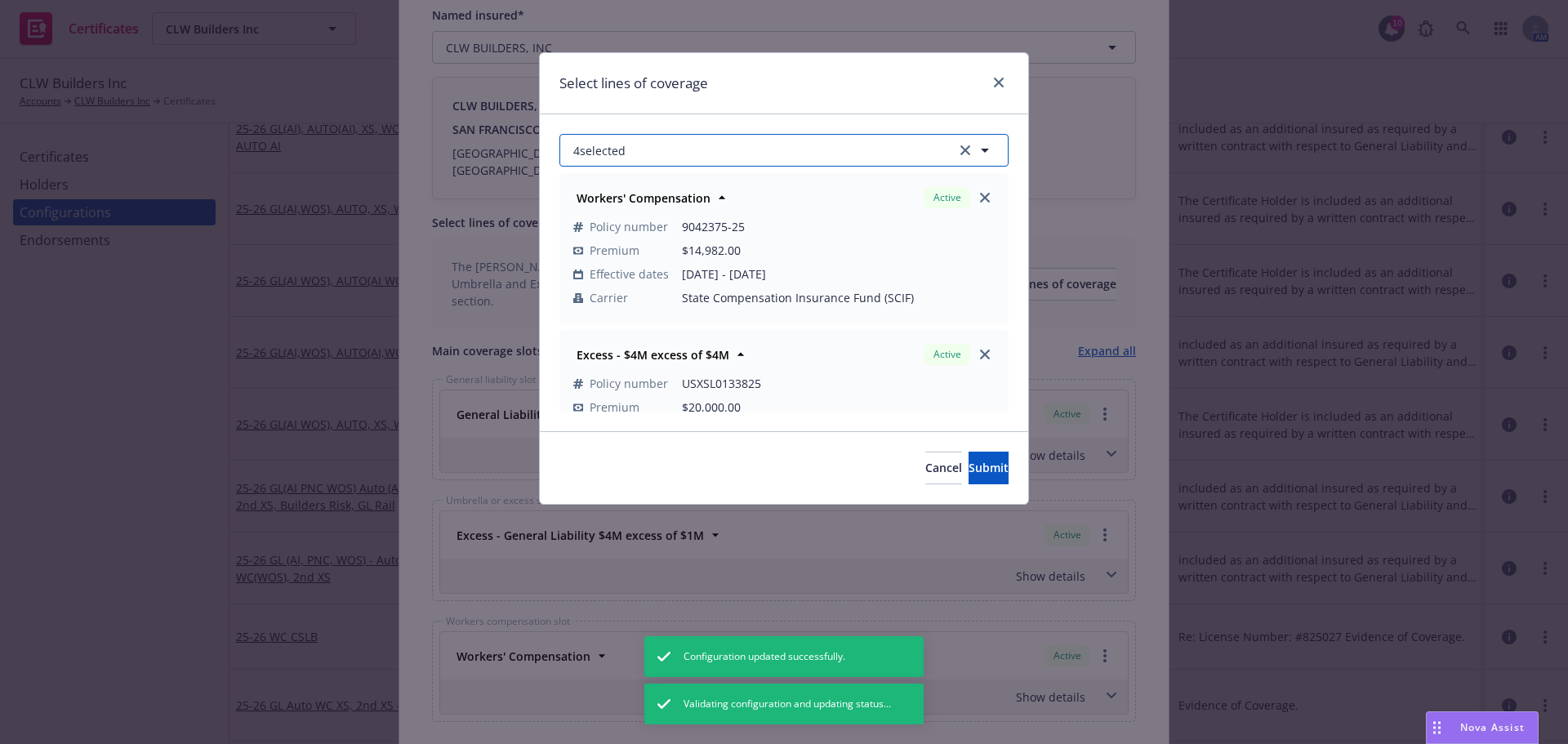
click at [777, 158] on button "4 selected" at bounding box center [784, 150] width 449 height 33
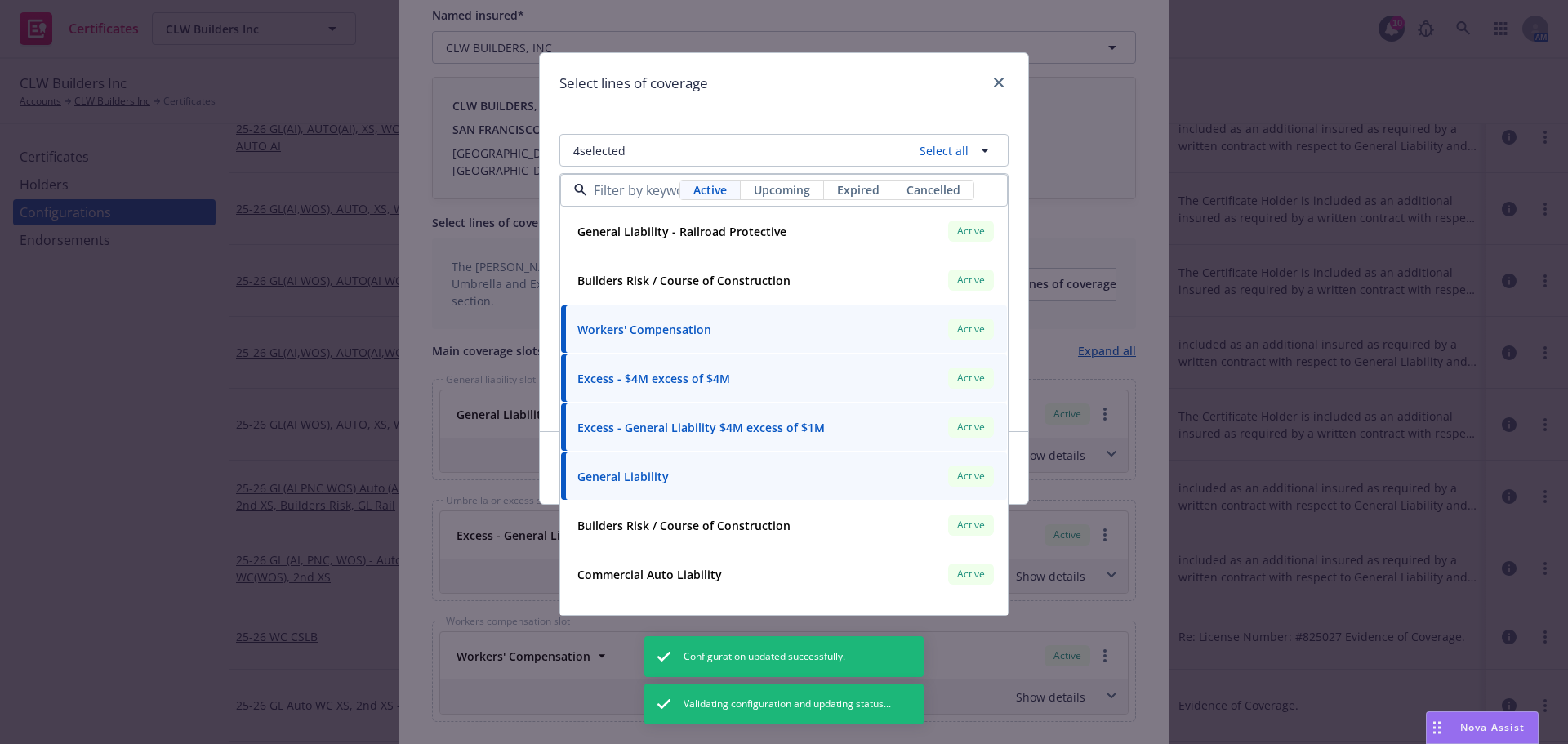
click at [771, 190] on span "Upcoming" at bounding box center [783, 189] width 56 height 17
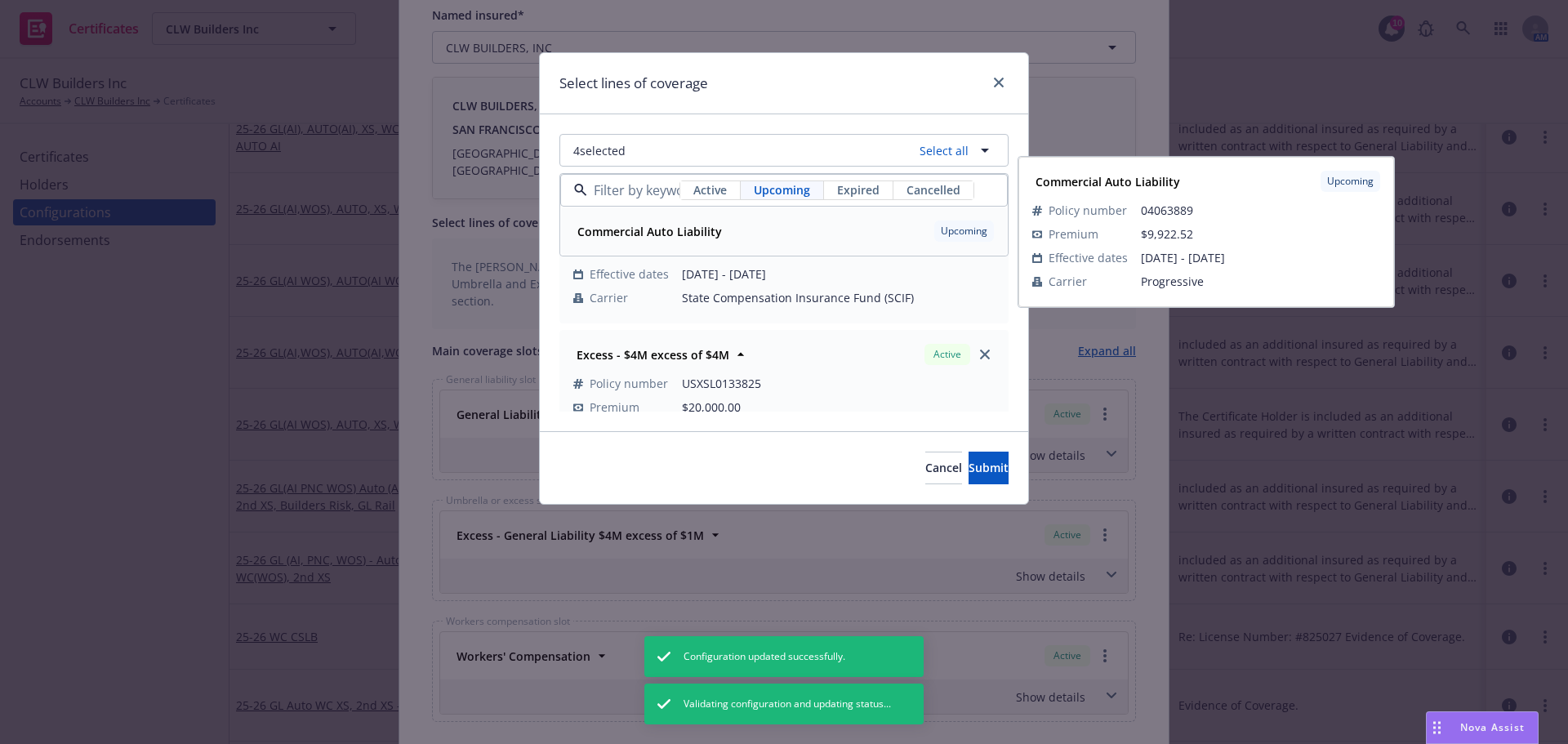
click at [739, 221] on div "Commercial Auto Liability Upcoming" at bounding box center [784, 230] width 426 height 27
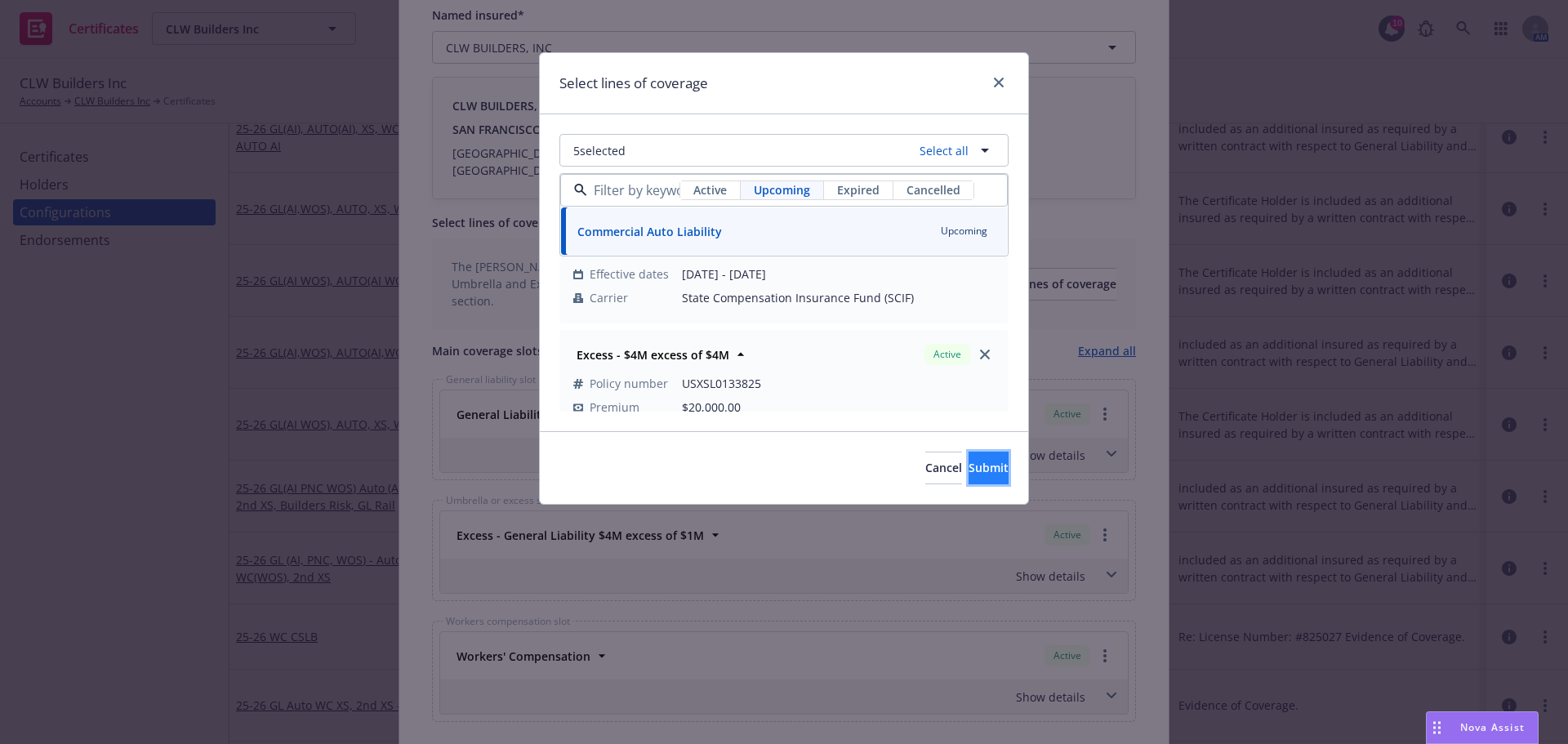
click at [968, 478] on button "Submit" at bounding box center [989, 468] width 40 height 33
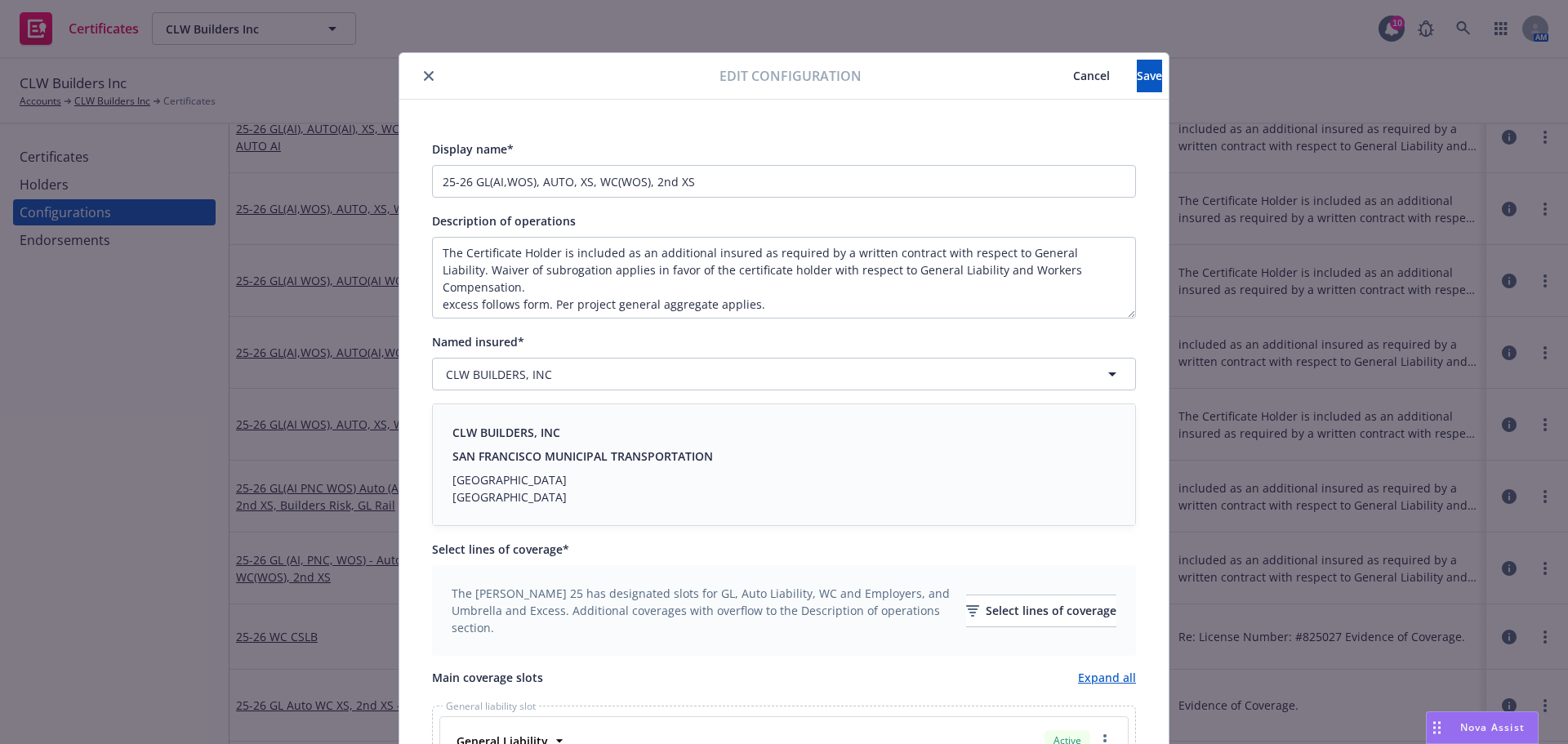
click at [1105, 98] on div "Edit configuration Cancel Save" at bounding box center [784, 76] width 770 height 46
click at [1137, 73] on span "Save" at bounding box center [1150, 75] width 26 height 15
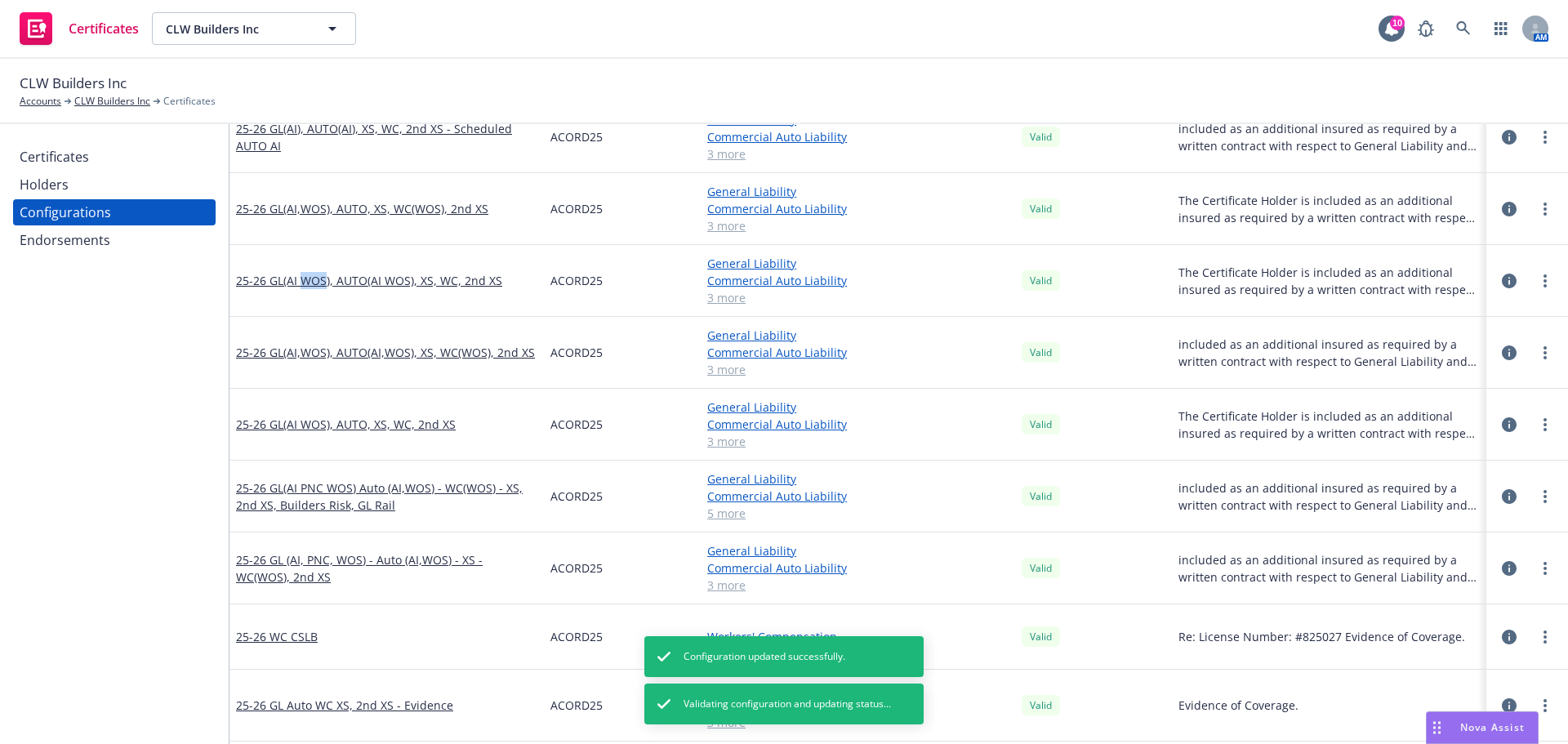
click at [299, 283] on link "25-26 GL(AI WOS), AUTO(AI WOS), XS, WC, 2nd XS" at bounding box center [369, 280] width 266 height 17
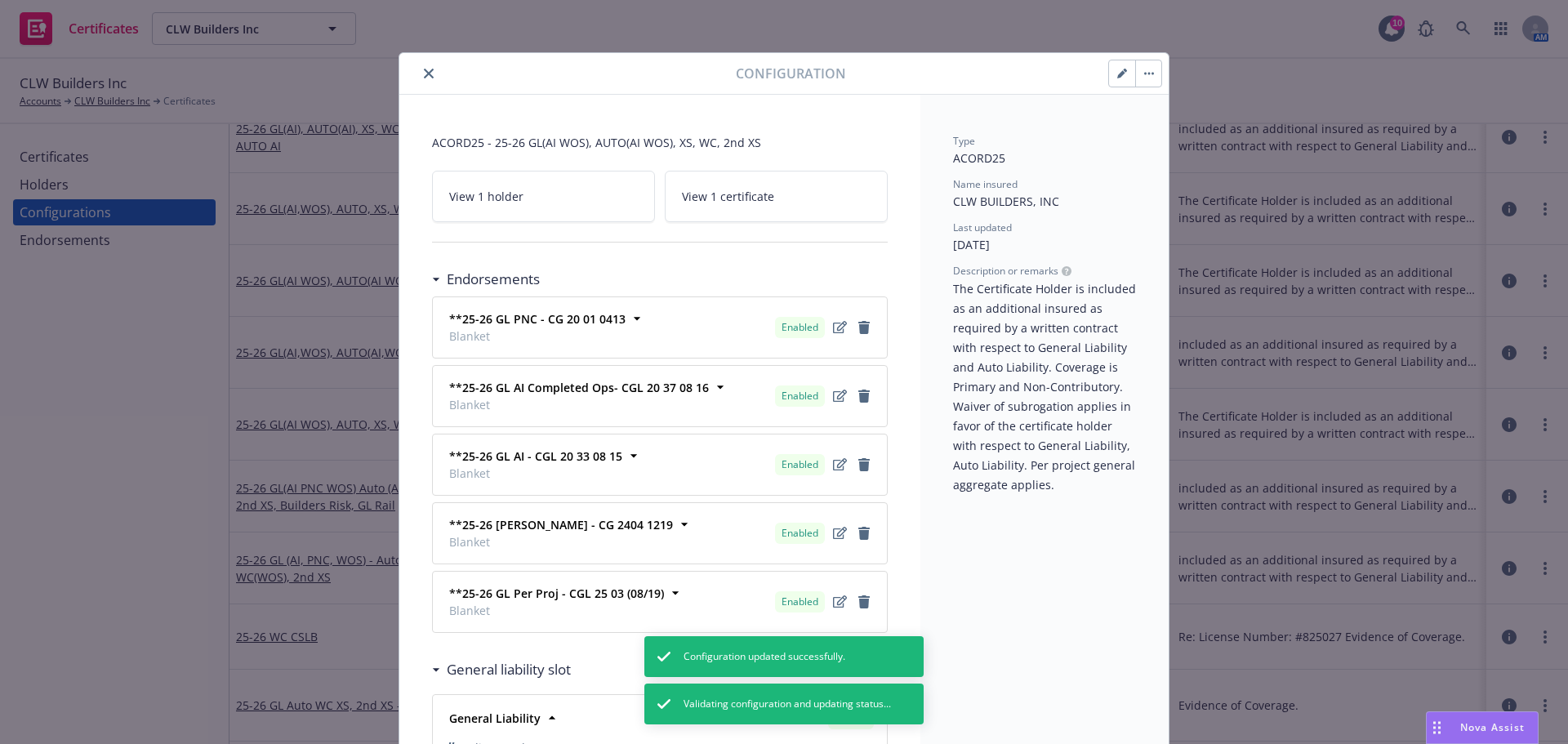
click at [1118, 71] on icon "button" at bounding box center [1122, 73] width 10 height 10
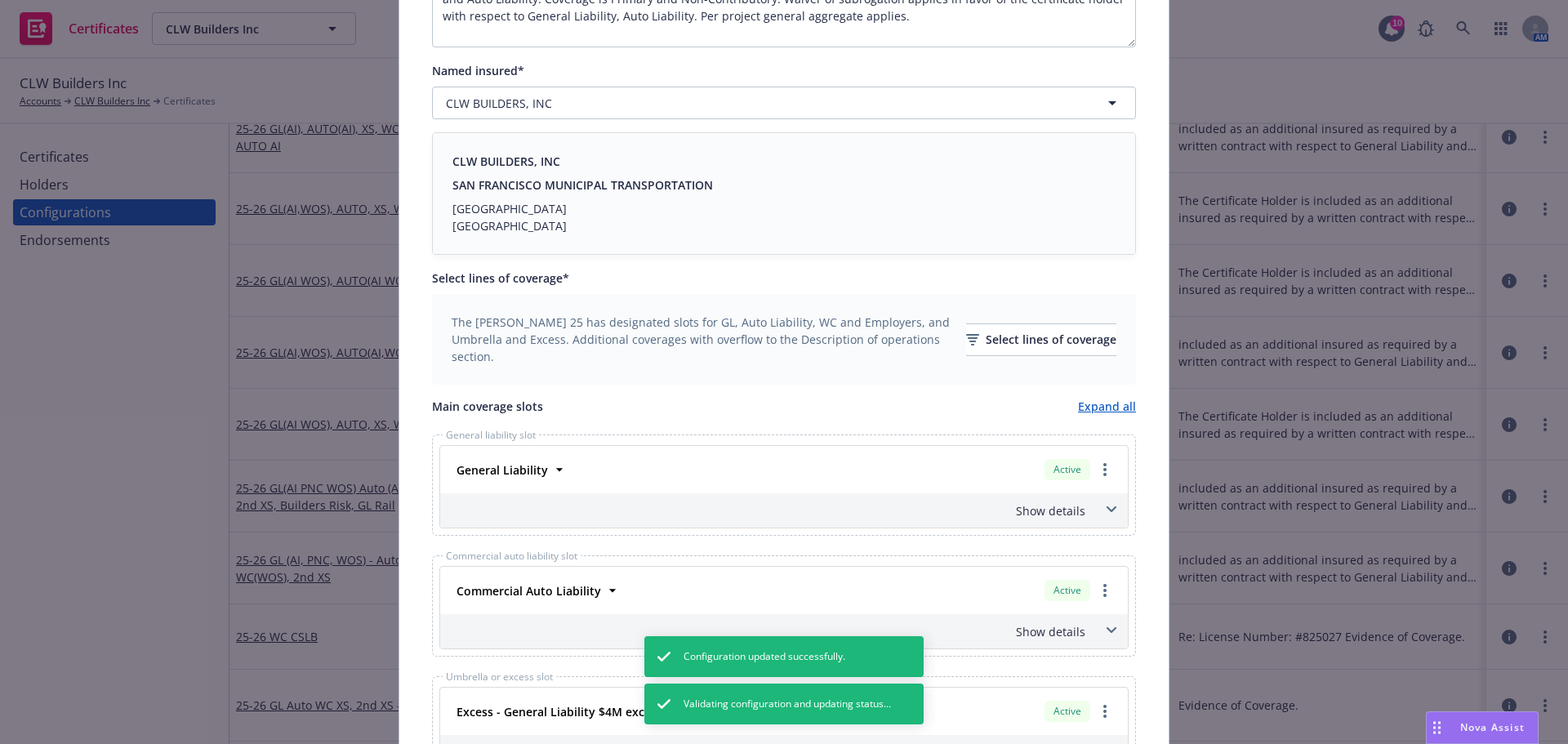
scroll to position [327, 0]
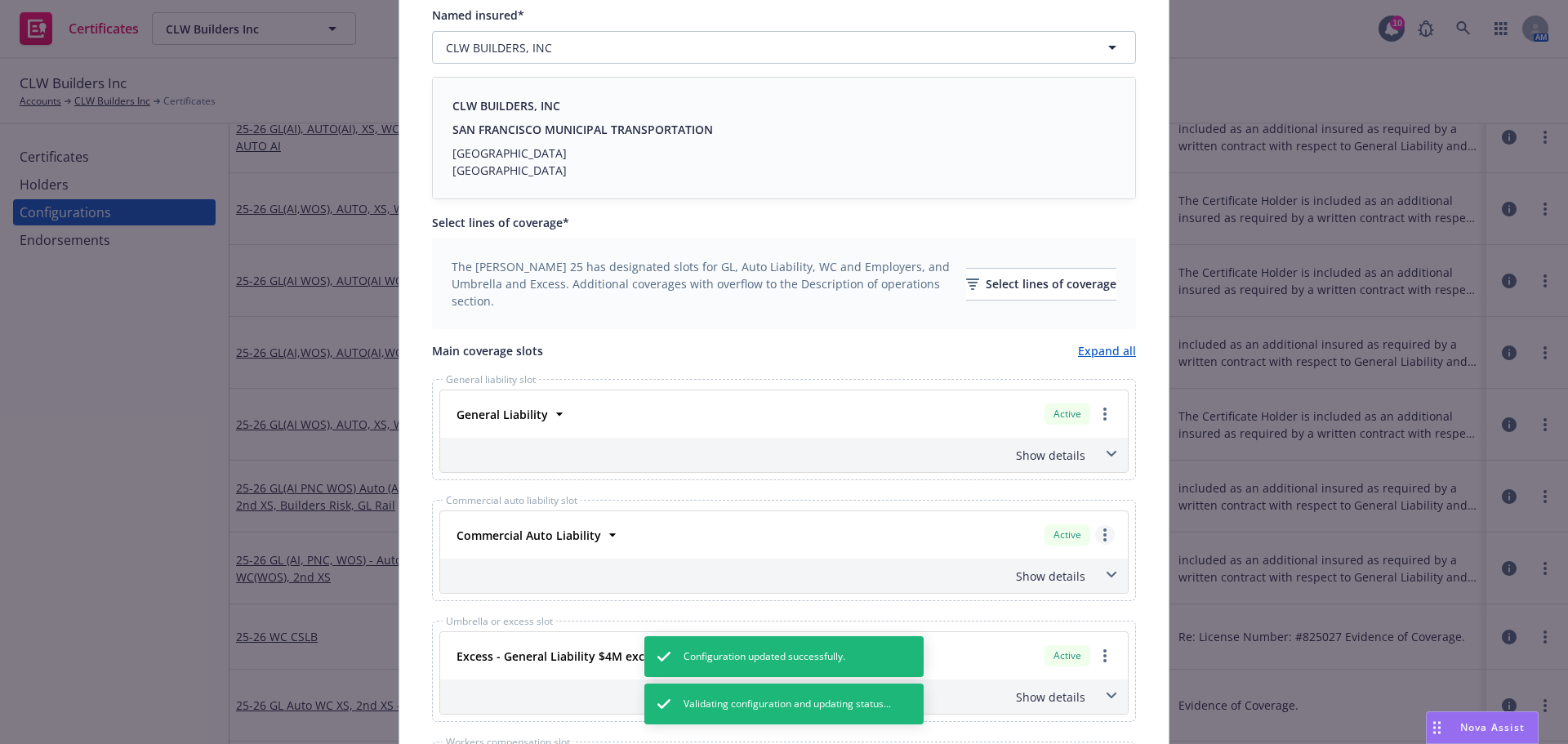
click at [1095, 530] on link "more" at bounding box center [1105, 535] width 20 height 20
click at [1078, 564] on link "Remove this LOC" at bounding box center [1039, 568] width 151 height 33
click at [1009, 276] on div "Select lines of coverage" at bounding box center [1041, 284] width 150 height 31
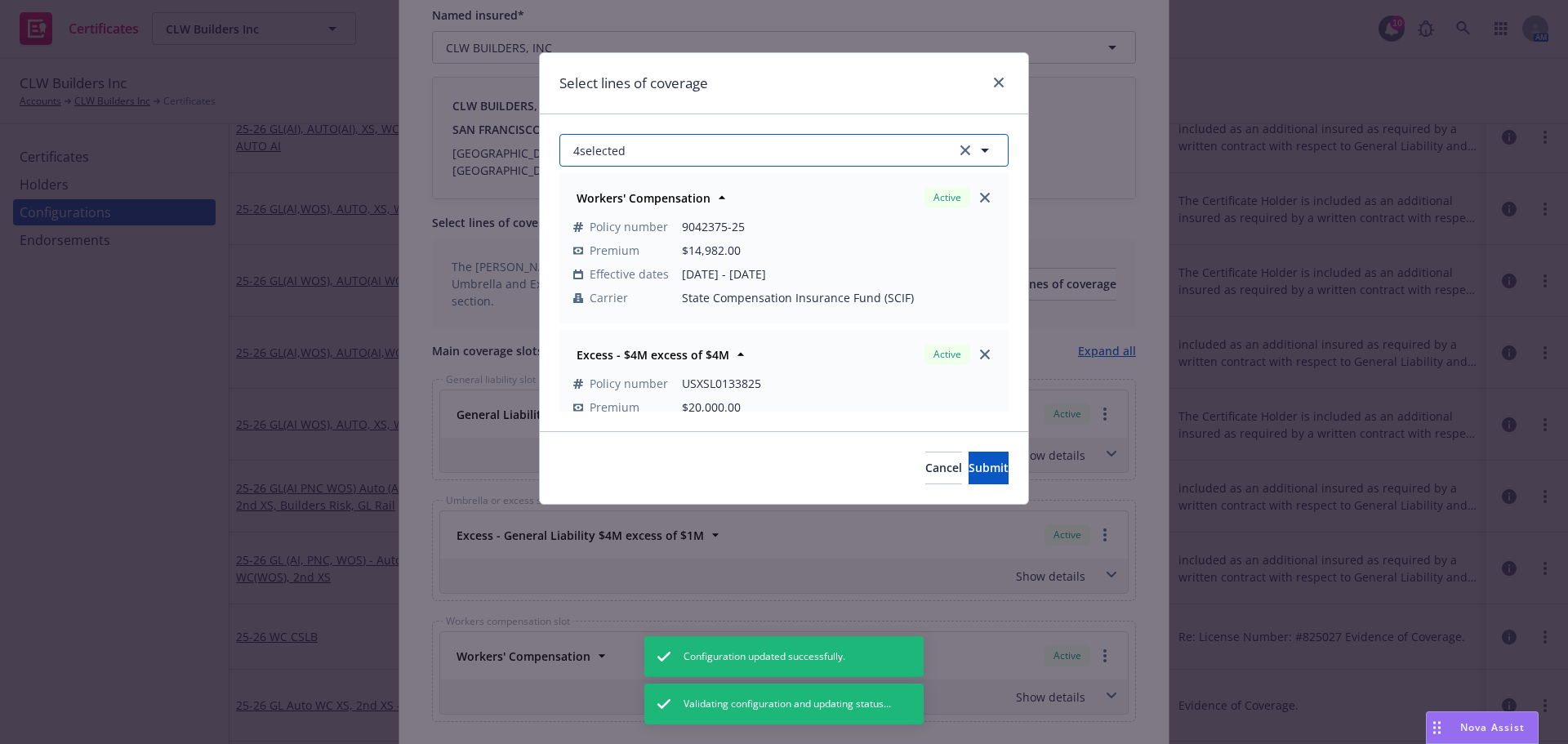
click at [823, 158] on button "4 selected" at bounding box center [784, 150] width 449 height 33
click at [774, 193] on span "Upcoming" at bounding box center [783, 189] width 56 height 17
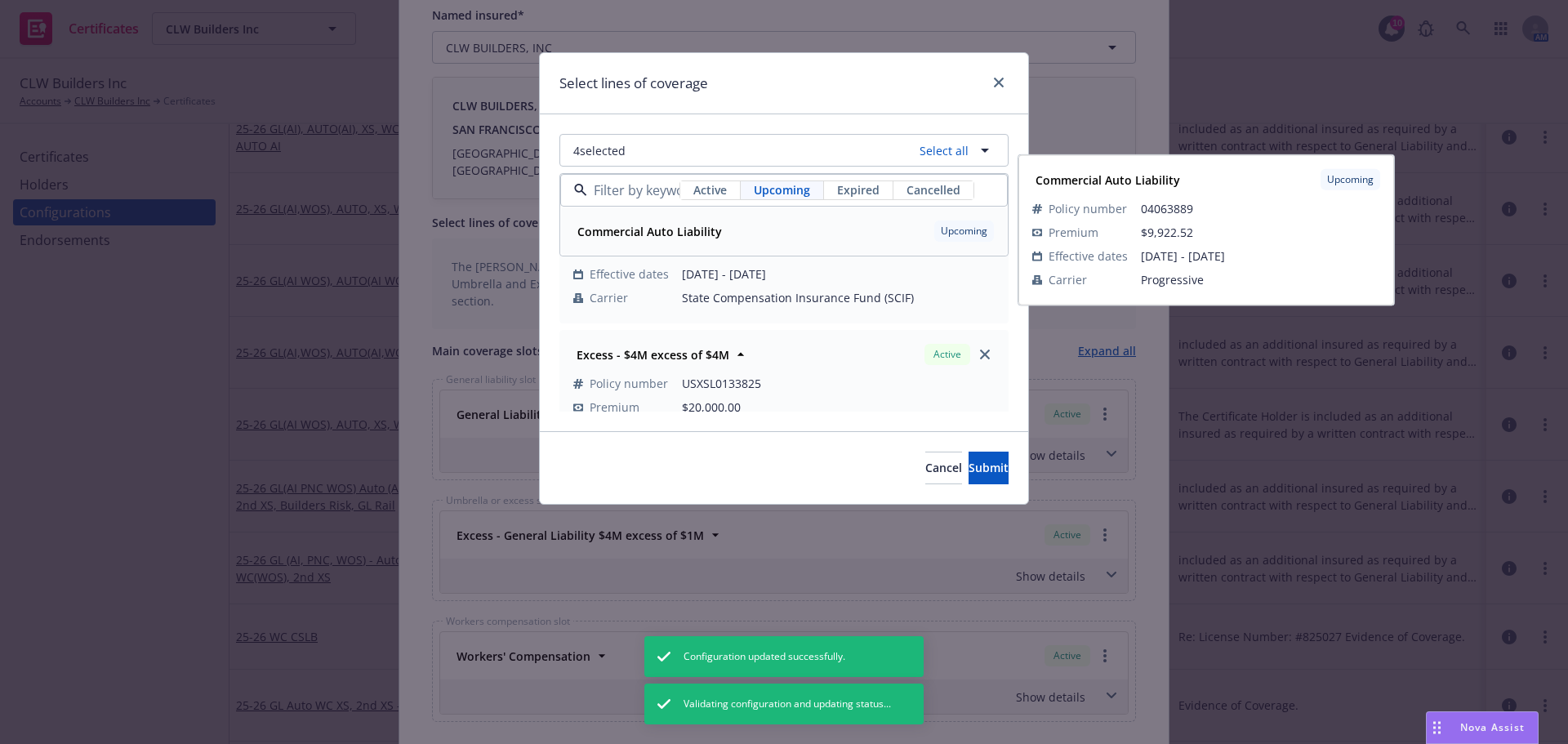
click at [735, 228] on div "Commercial Auto Liability Upcoming" at bounding box center [784, 230] width 426 height 27
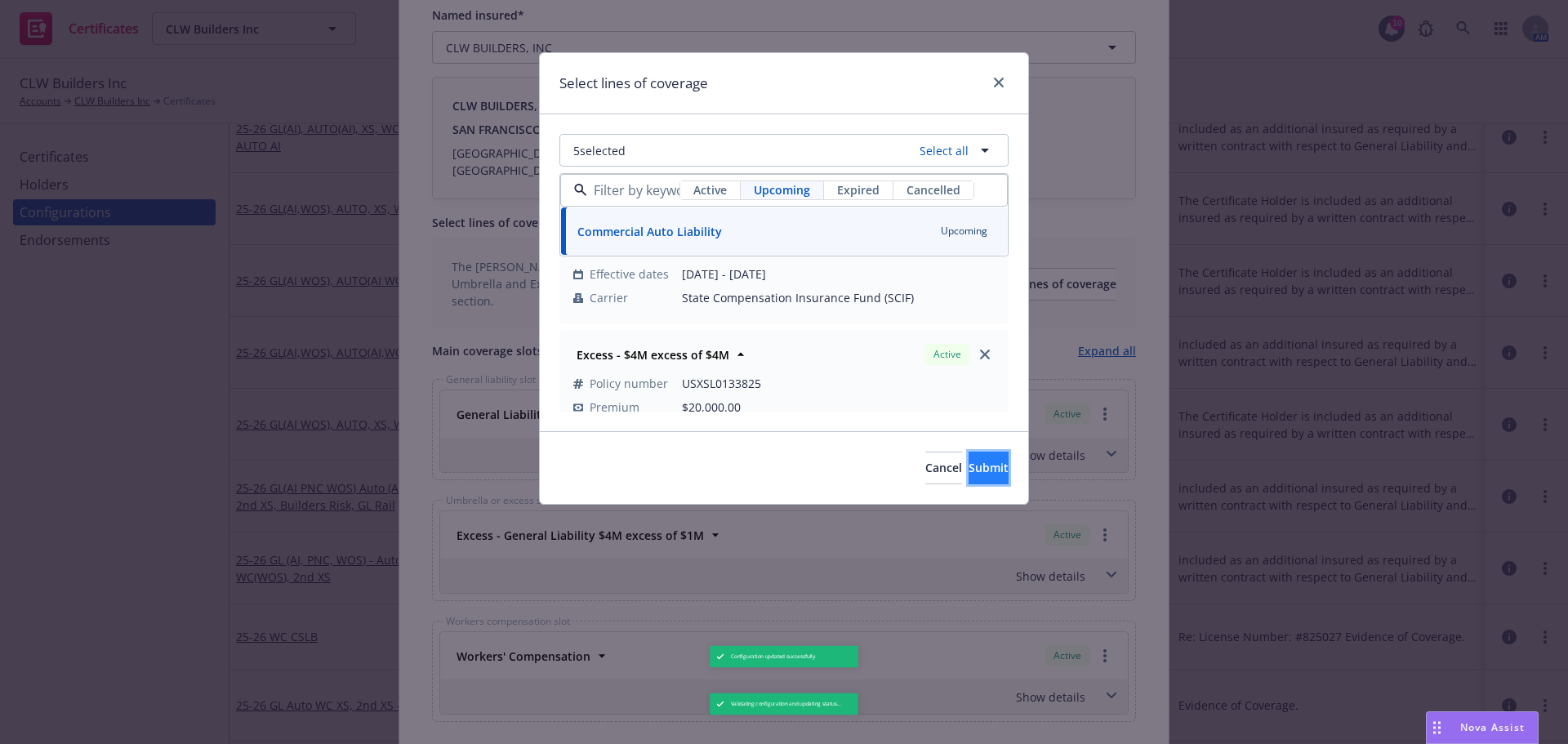
click at [968, 474] on span "Submit" at bounding box center [989, 467] width 40 height 15
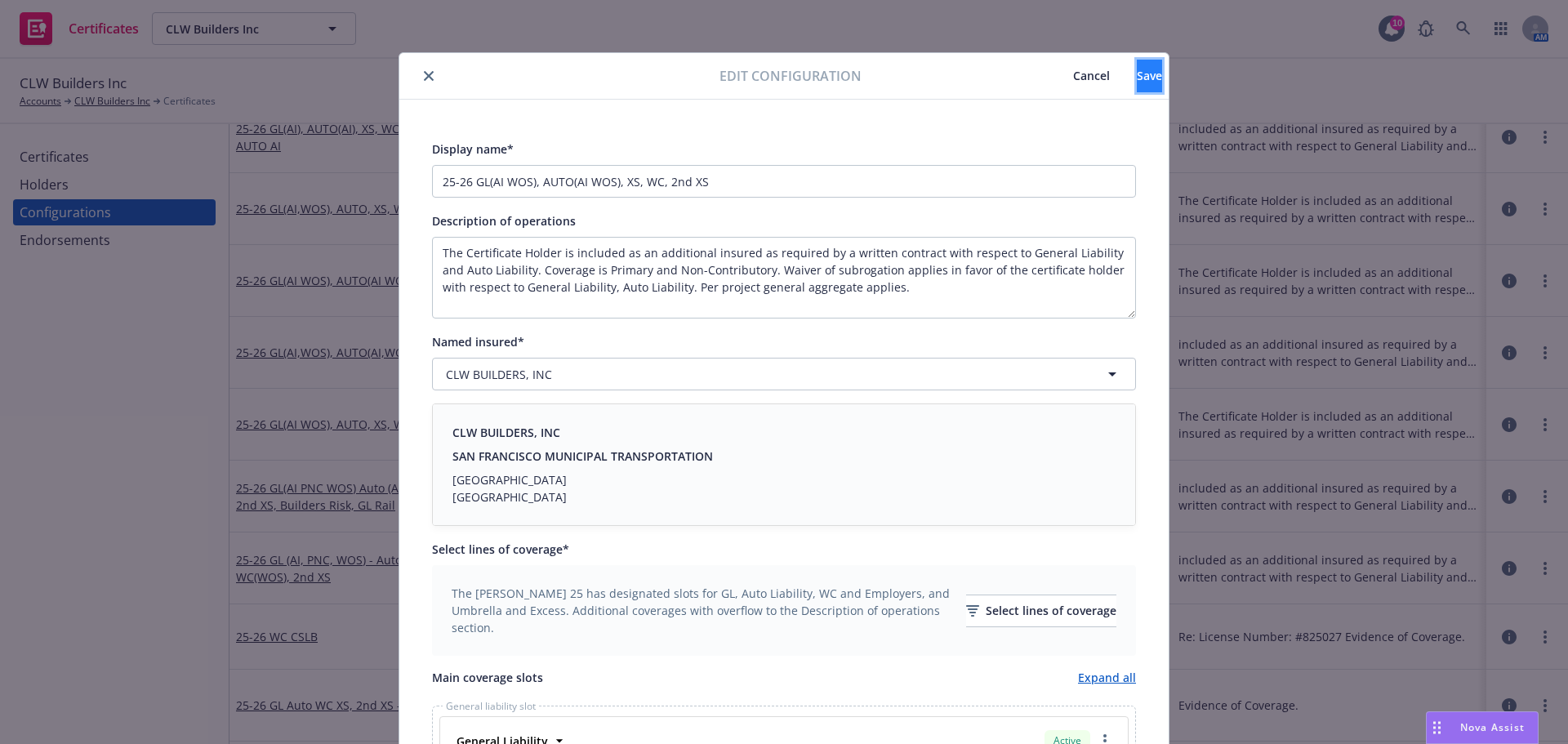
click at [1137, 78] on button "Save" at bounding box center [1150, 76] width 26 height 33
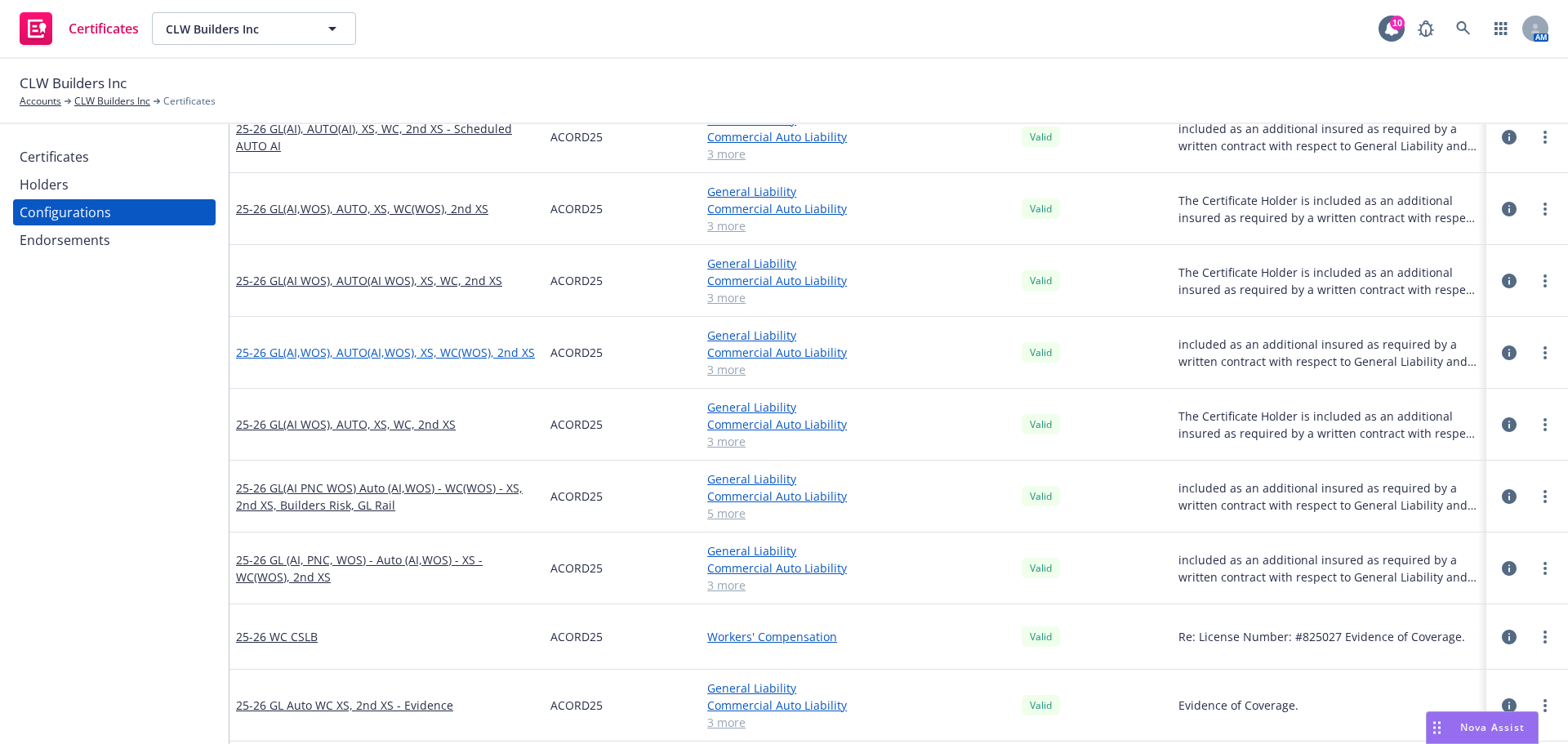
click at [328, 358] on link "25-26 GL(AI,WOS), AUTO(AI,WOS), XS, WC(WOS), 2nd XS" at bounding box center [385, 352] width 299 height 17
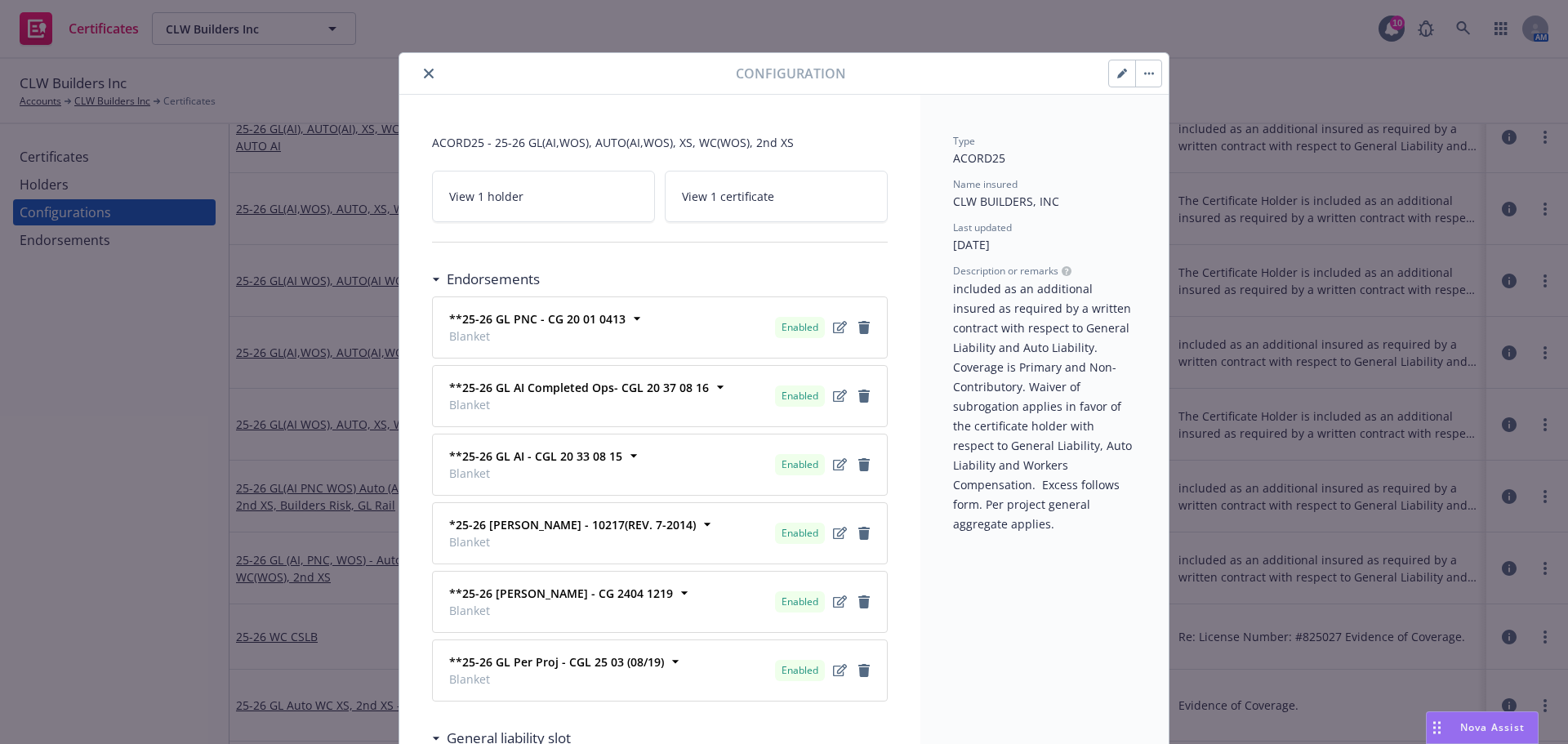
click at [1118, 80] on button "button" at bounding box center [1122, 73] width 26 height 26
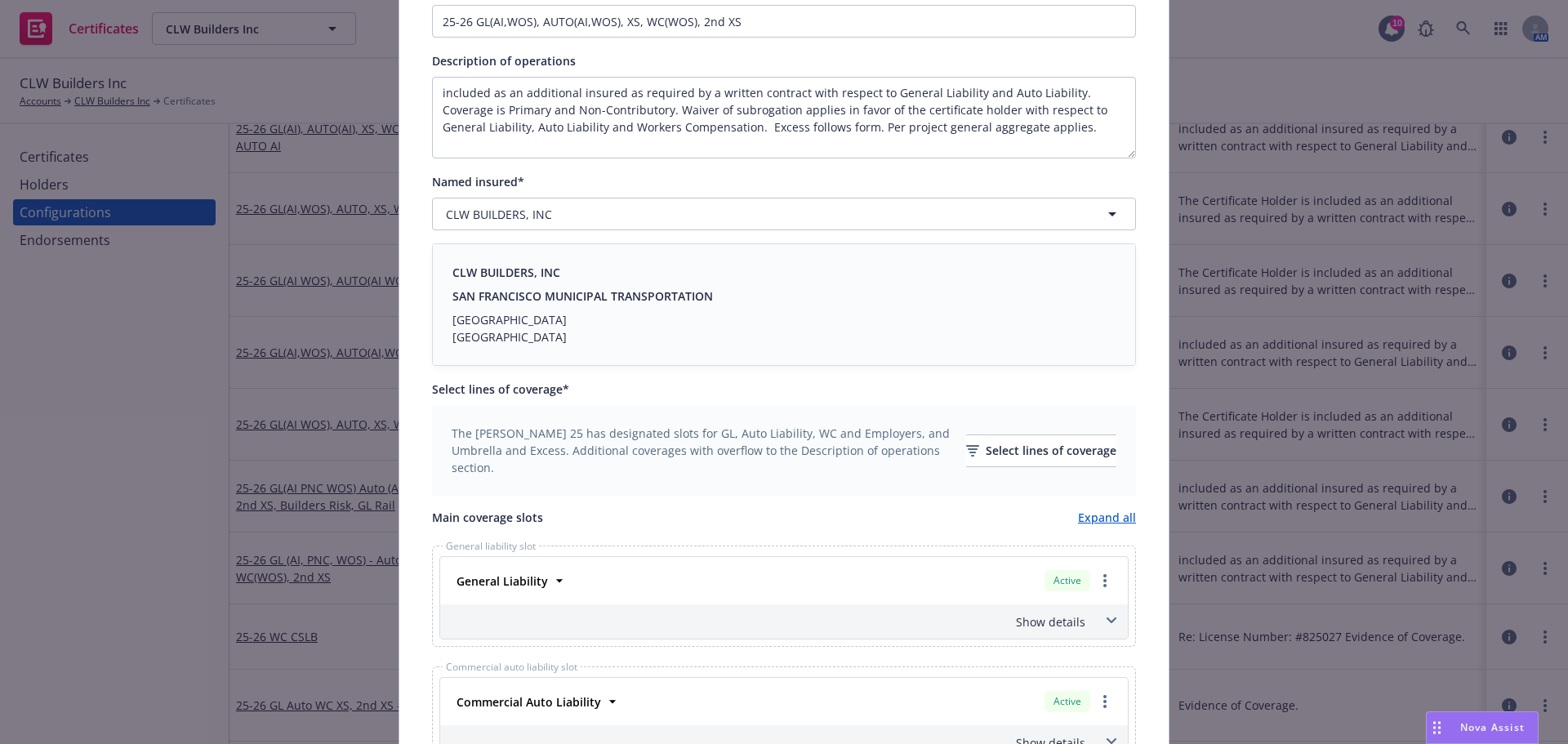
scroll to position [327, 0]
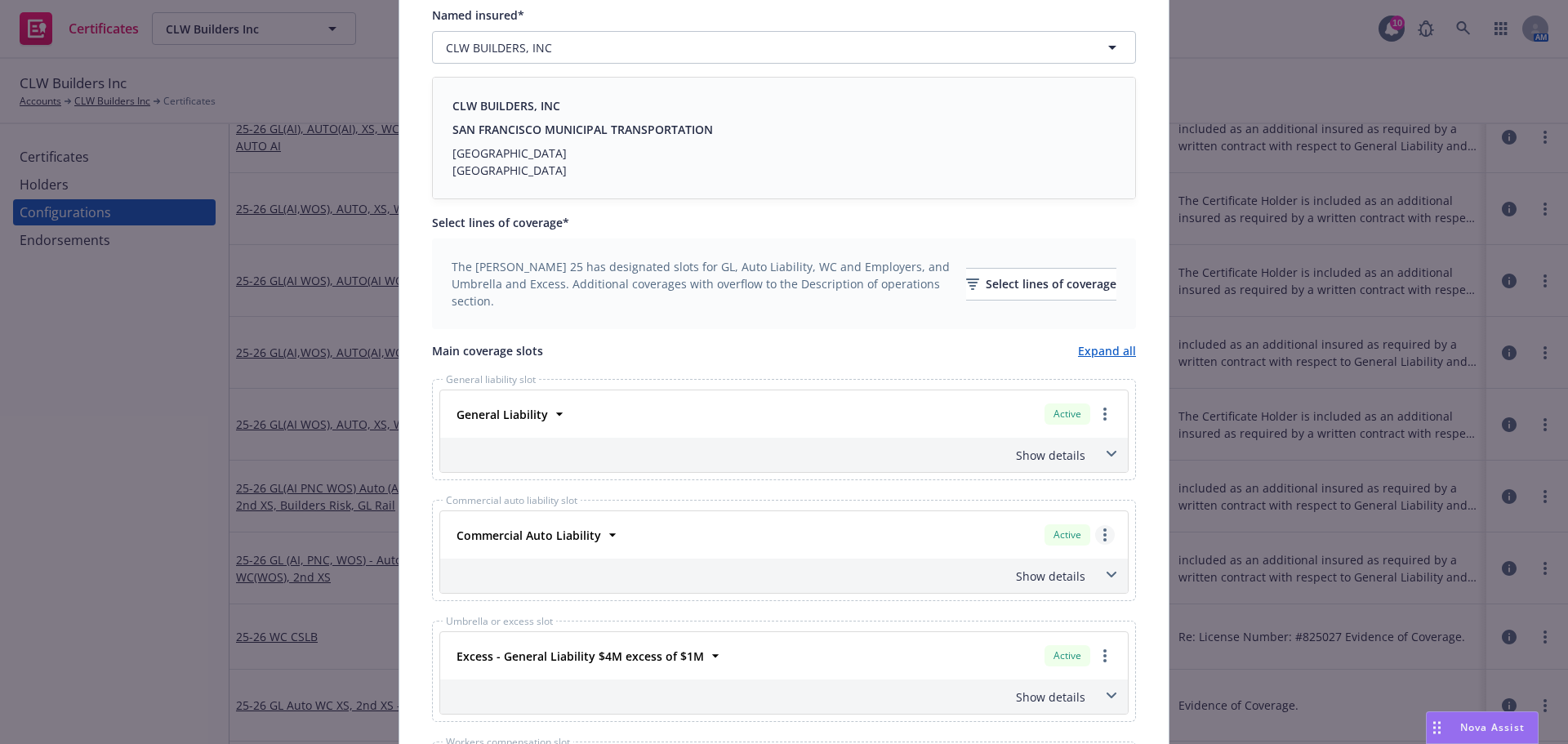
click at [1095, 539] on link "more" at bounding box center [1105, 535] width 20 height 20
click at [1057, 568] on link "Remove this LOC" at bounding box center [1039, 568] width 151 height 33
click at [1001, 290] on div "Select lines of coverage" at bounding box center [1041, 284] width 150 height 31
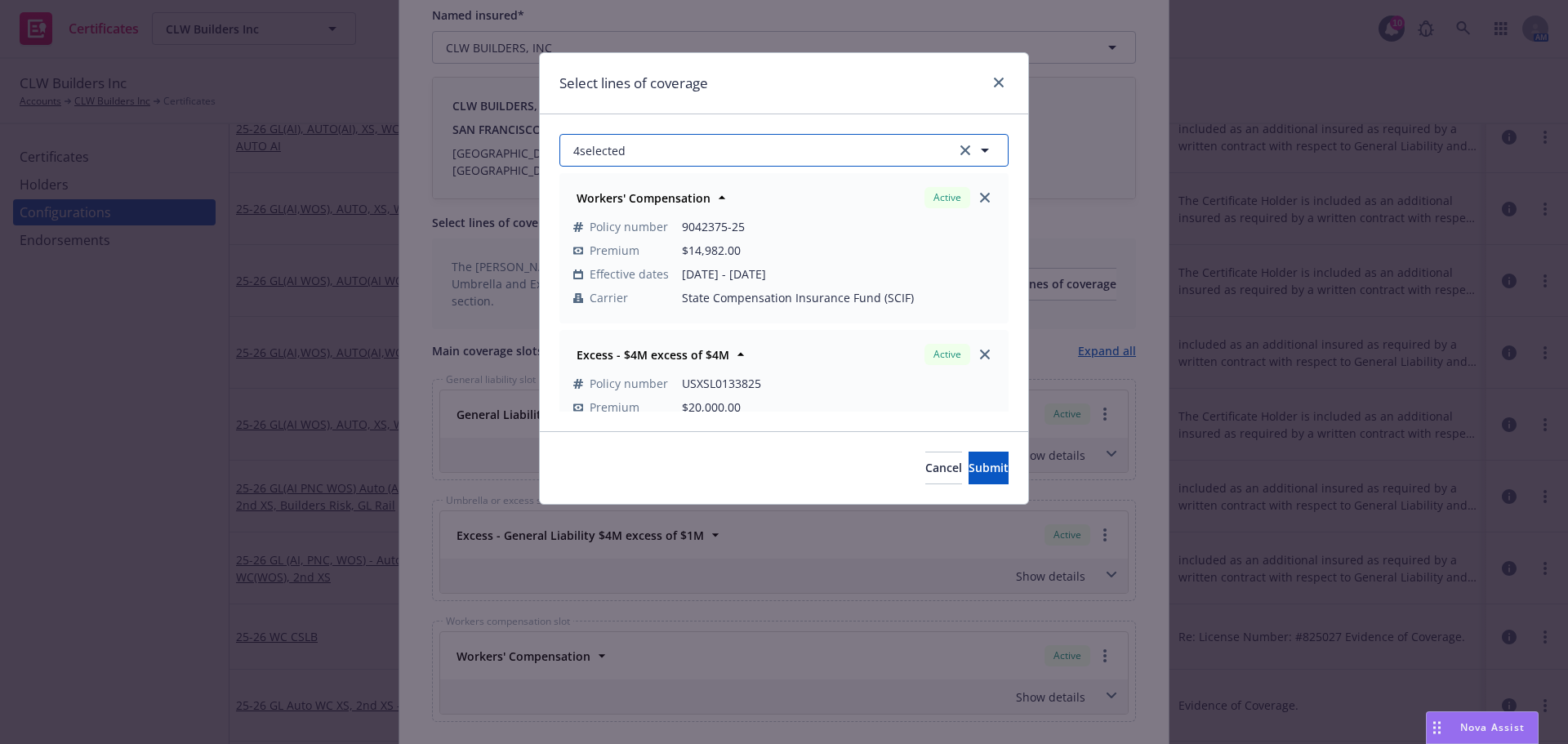
click at [867, 164] on button "4 selected" at bounding box center [784, 150] width 449 height 33
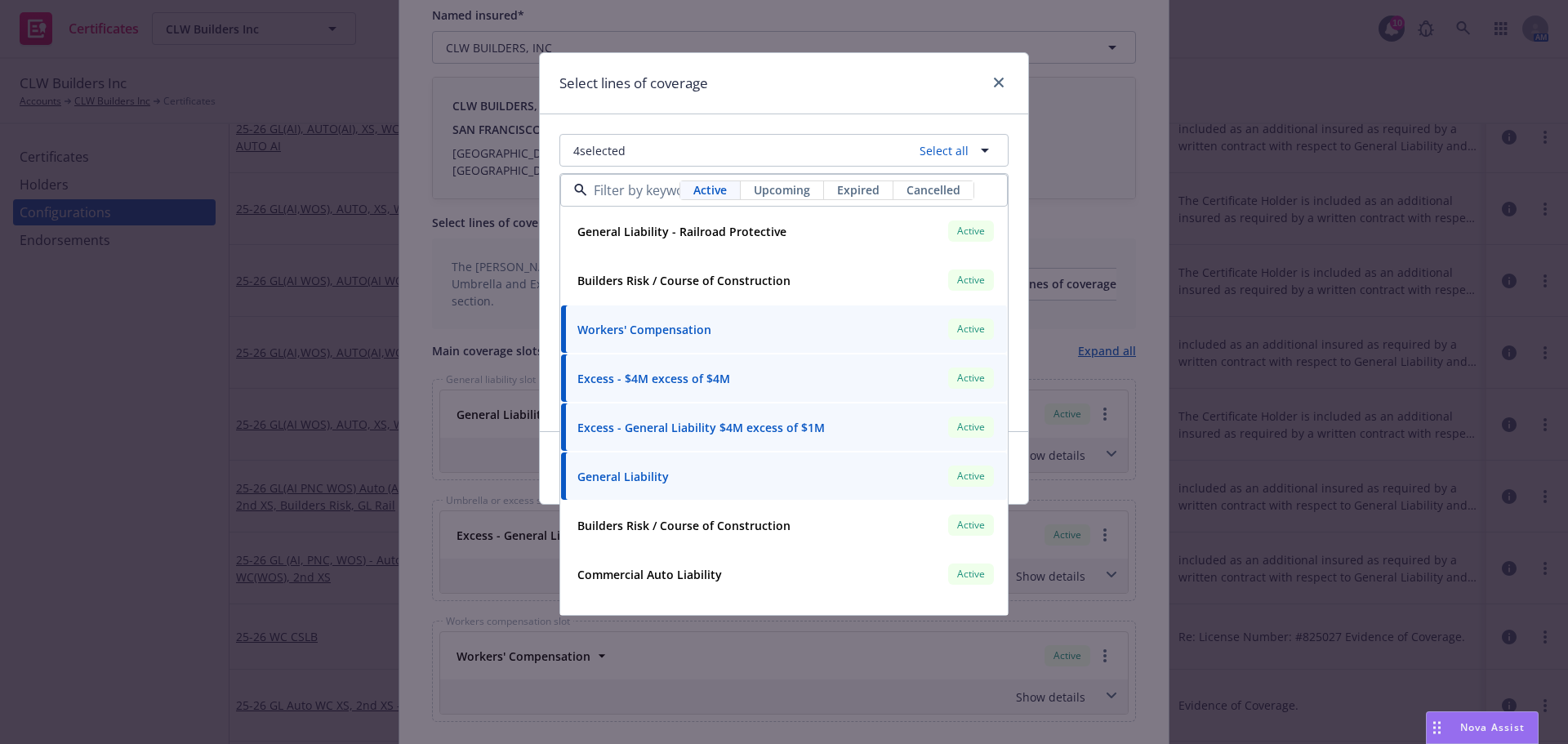
click at [804, 182] on span "Upcoming" at bounding box center [783, 189] width 56 height 17
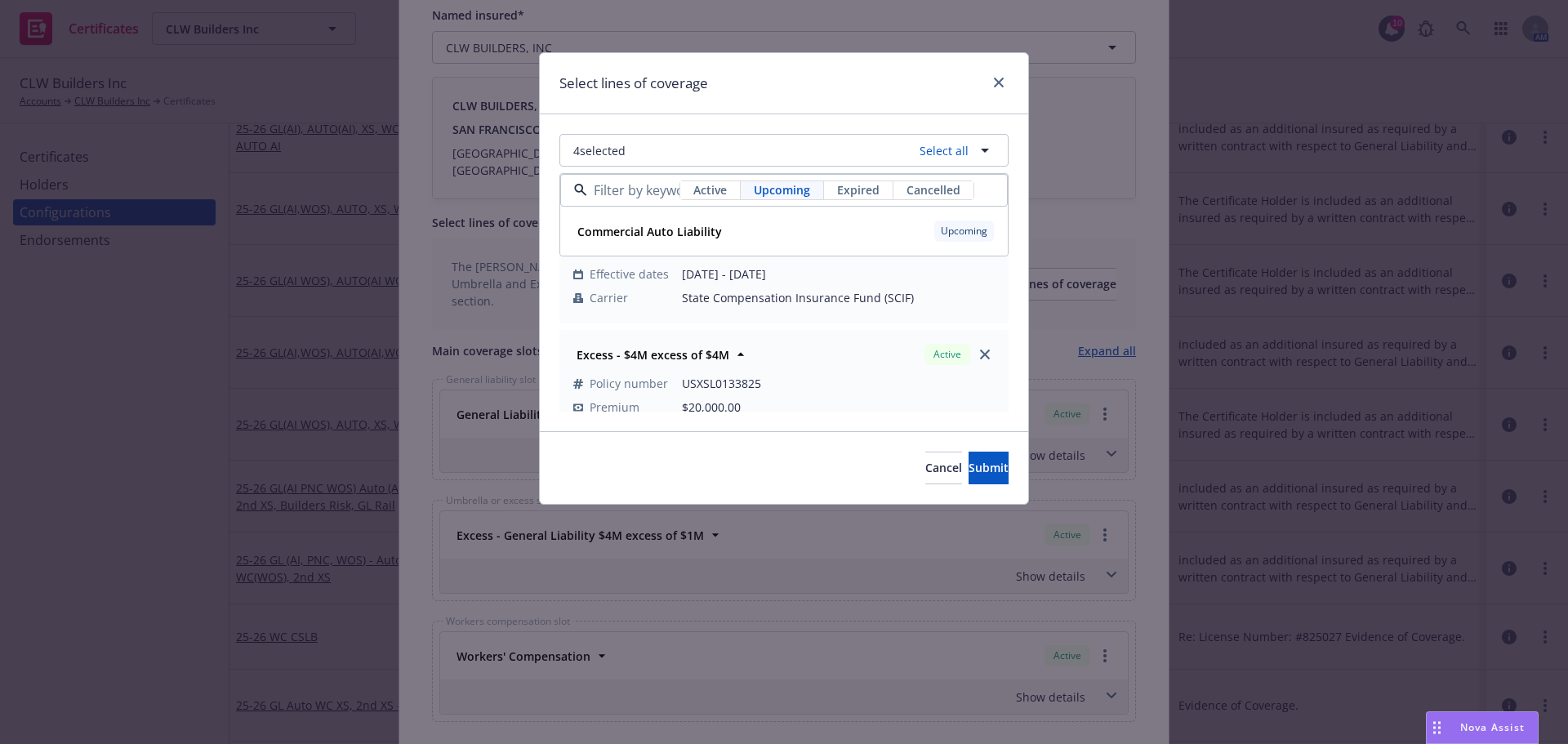
click at [801, 209] on div "Commercial Auto Liability Upcoming Policy number 04063889 Premium $9,922.52 Eff…" at bounding box center [784, 231] width 446 height 47
click at [968, 479] on button "Submit" at bounding box center [989, 468] width 40 height 33
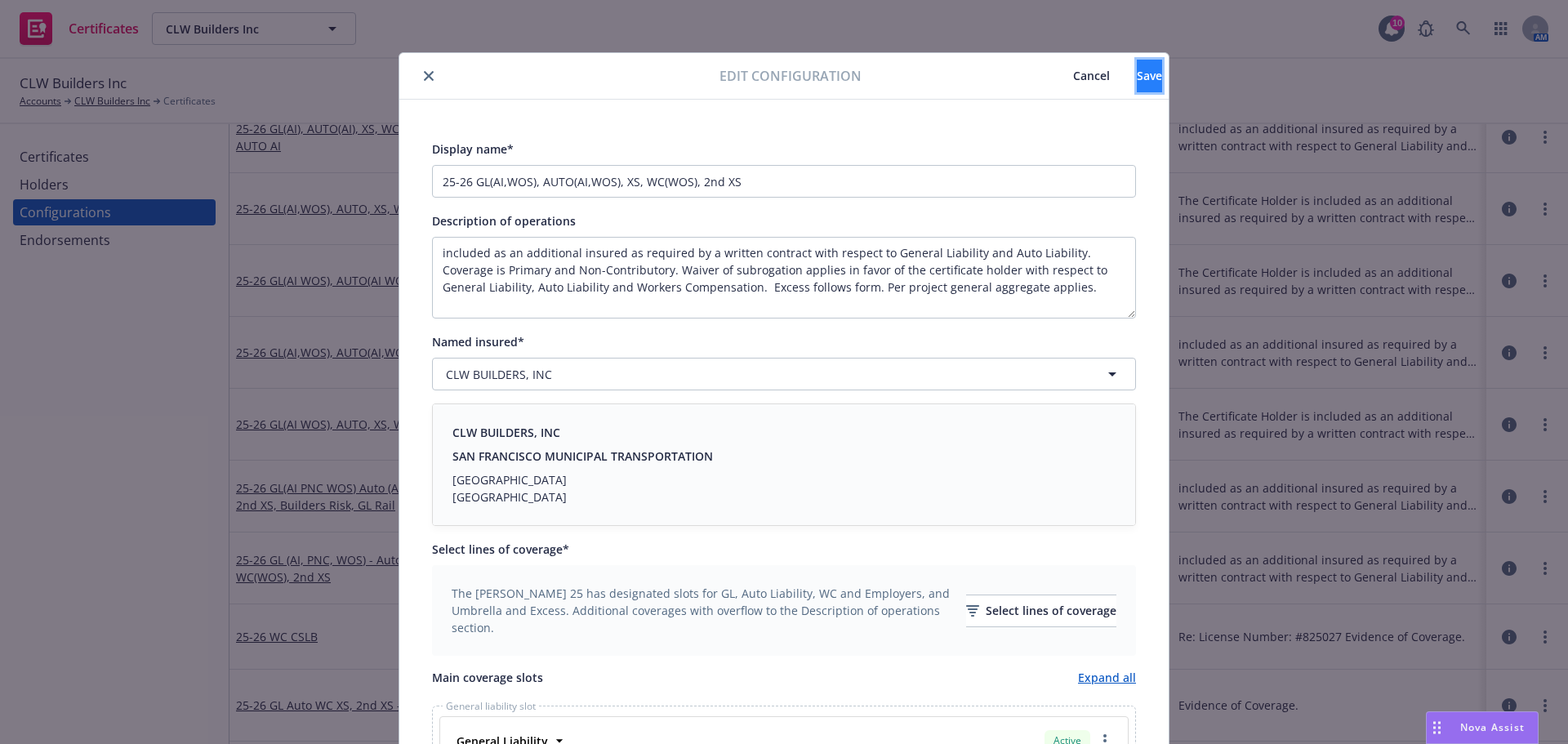
click at [1137, 84] on button "Save" at bounding box center [1150, 76] width 26 height 33
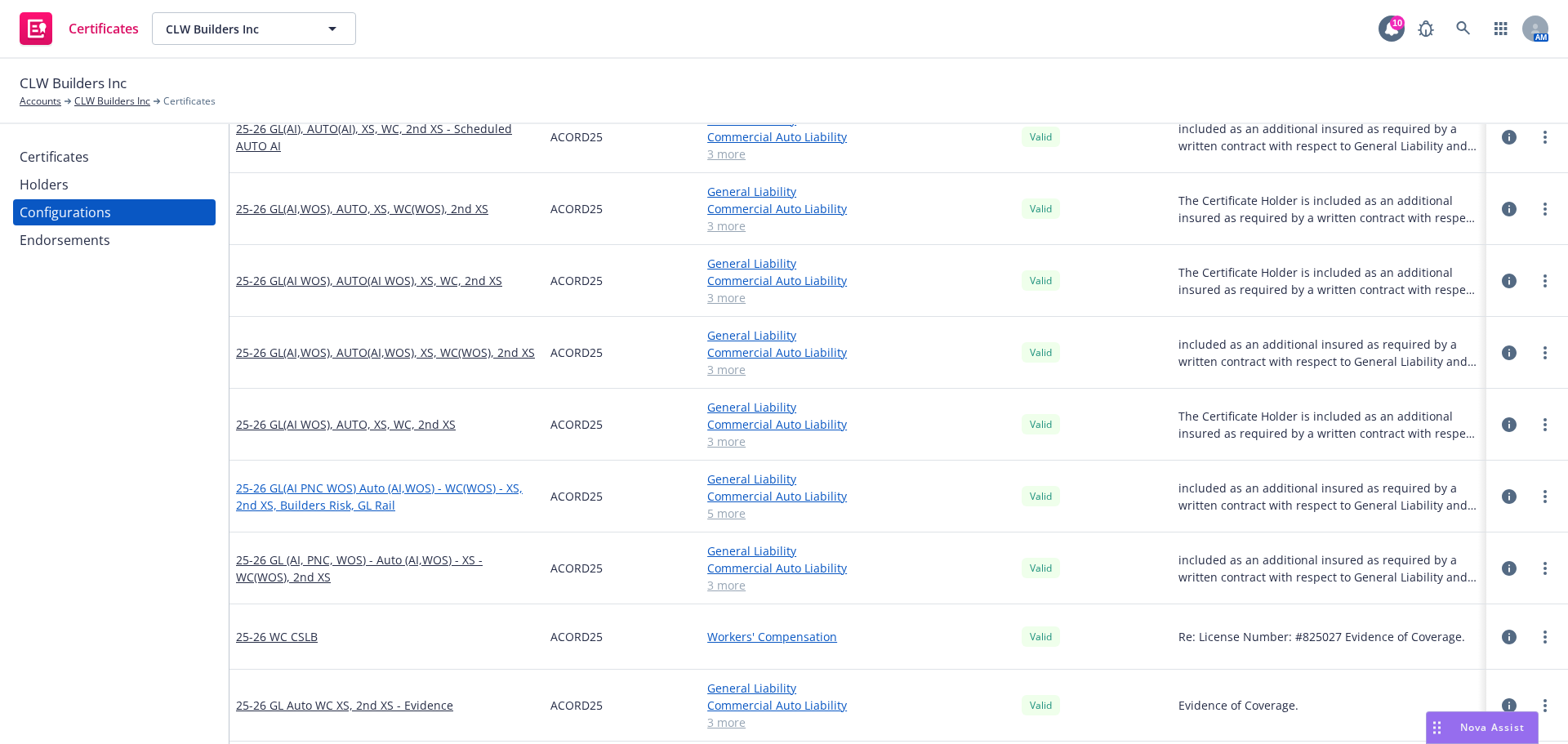
click at [307, 498] on link "25-26 GL(AI PNC WOS) Auto (AI,WOS) - WC(WOS) - XS, 2nd XS, Builders Risk, GL Ra…" at bounding box center [386, 496] width 302 height 35
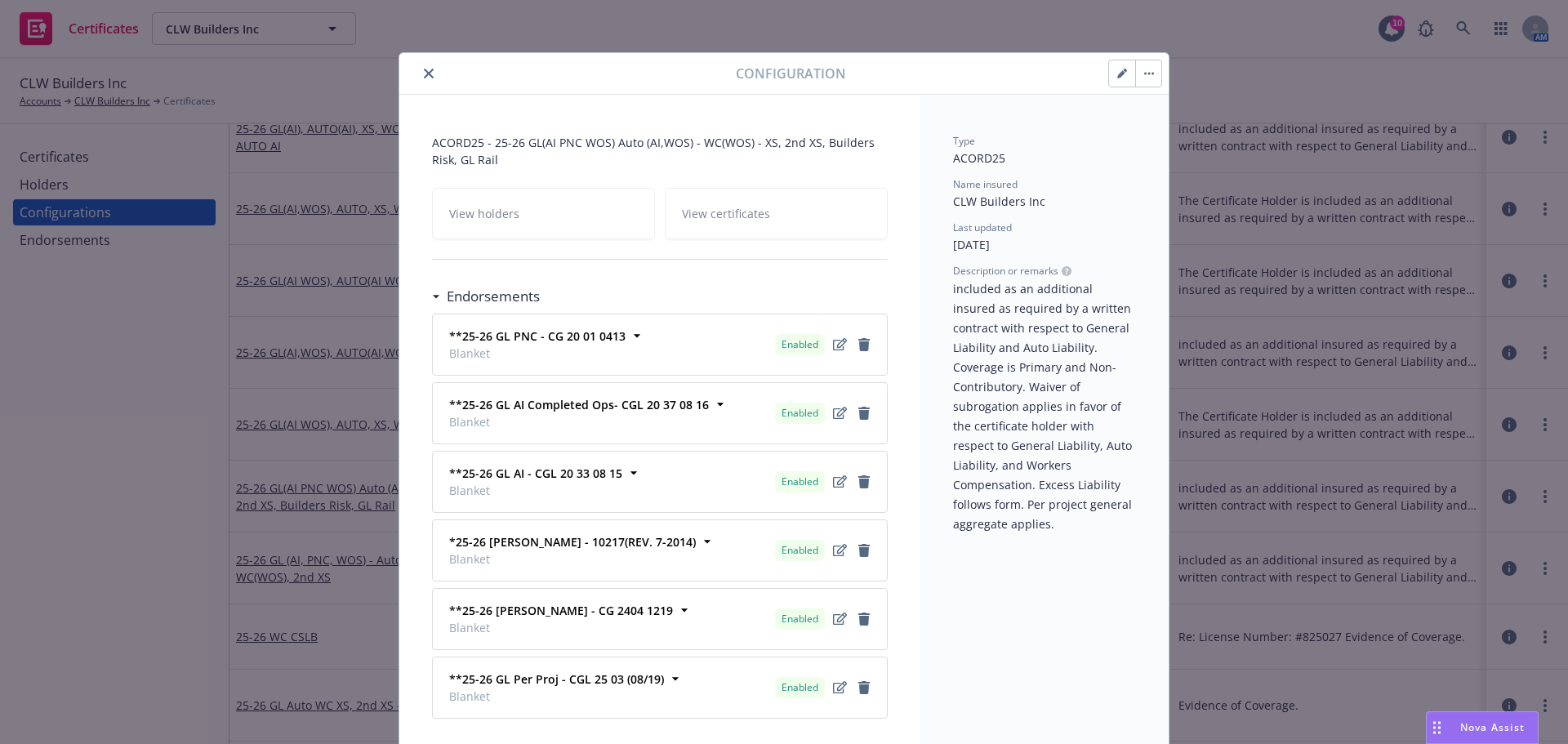
click at [1118, 73] on icon "button" at bounding box center [1122, 74] width 8 height 8
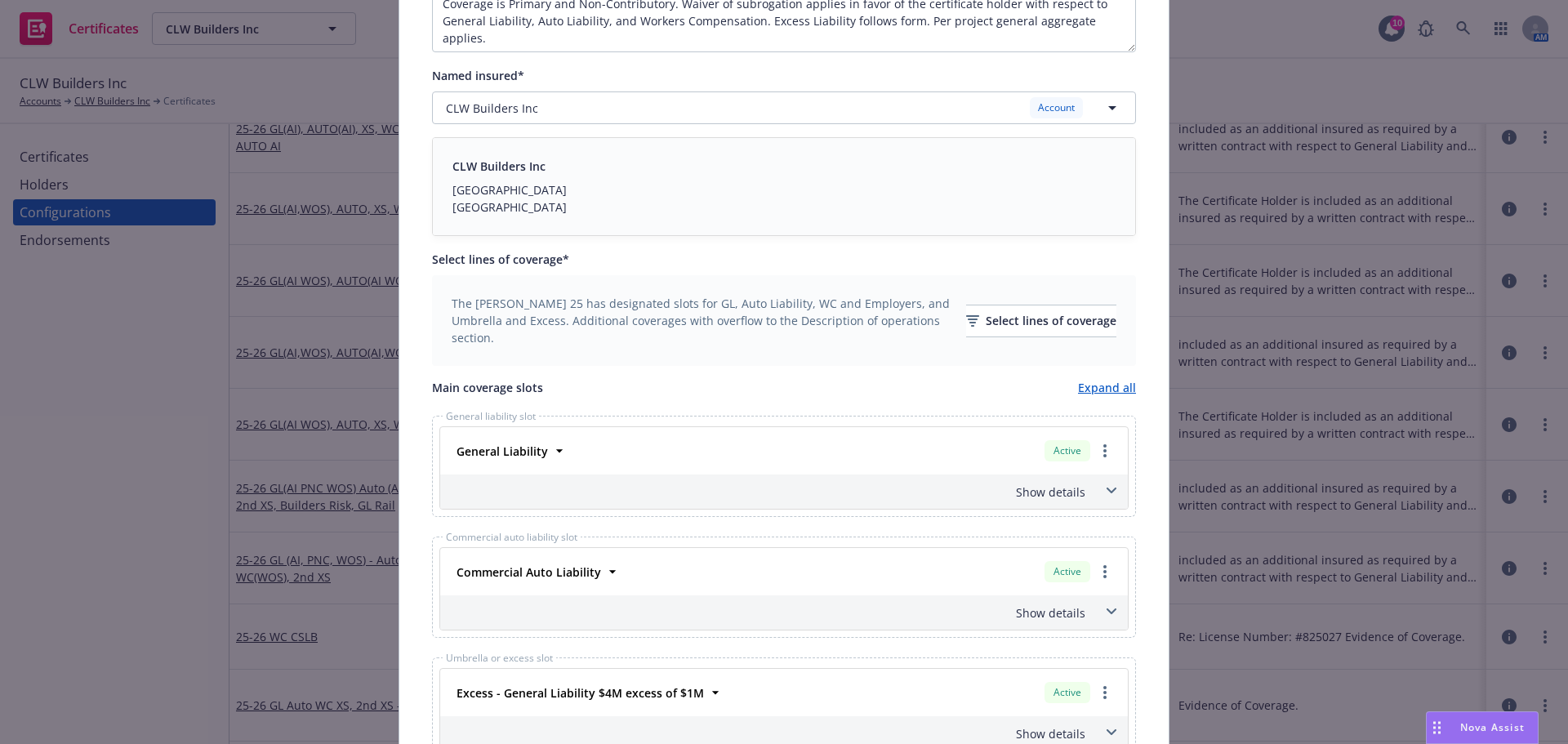
scroll to position [408, 0]
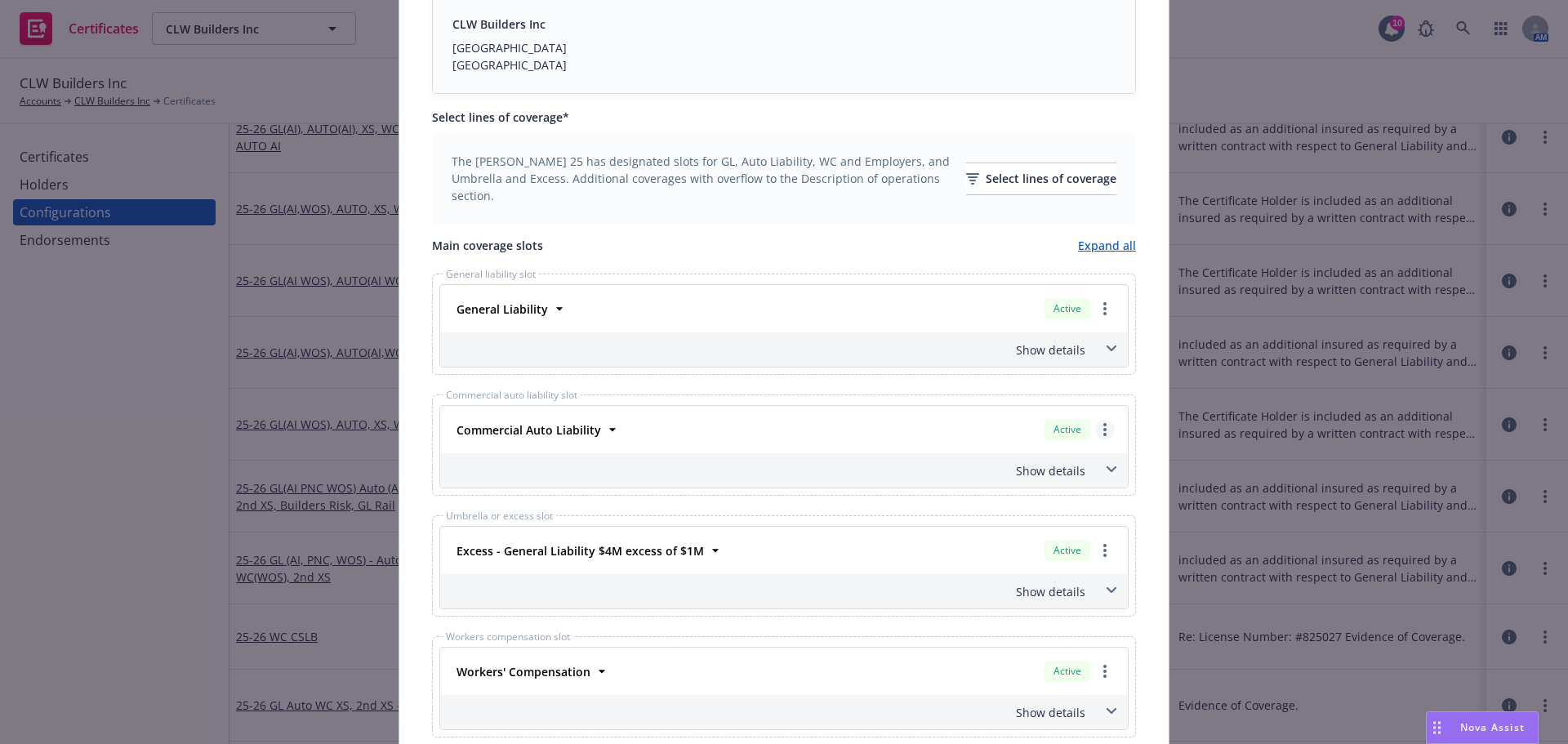
click at [1102, 430] on link "more" at bounding box center [1105, 430] width 20 height 20
click at [1070, 462] on link "Remove this LOC" at bounding box center [1039, 463] width 151 height 33
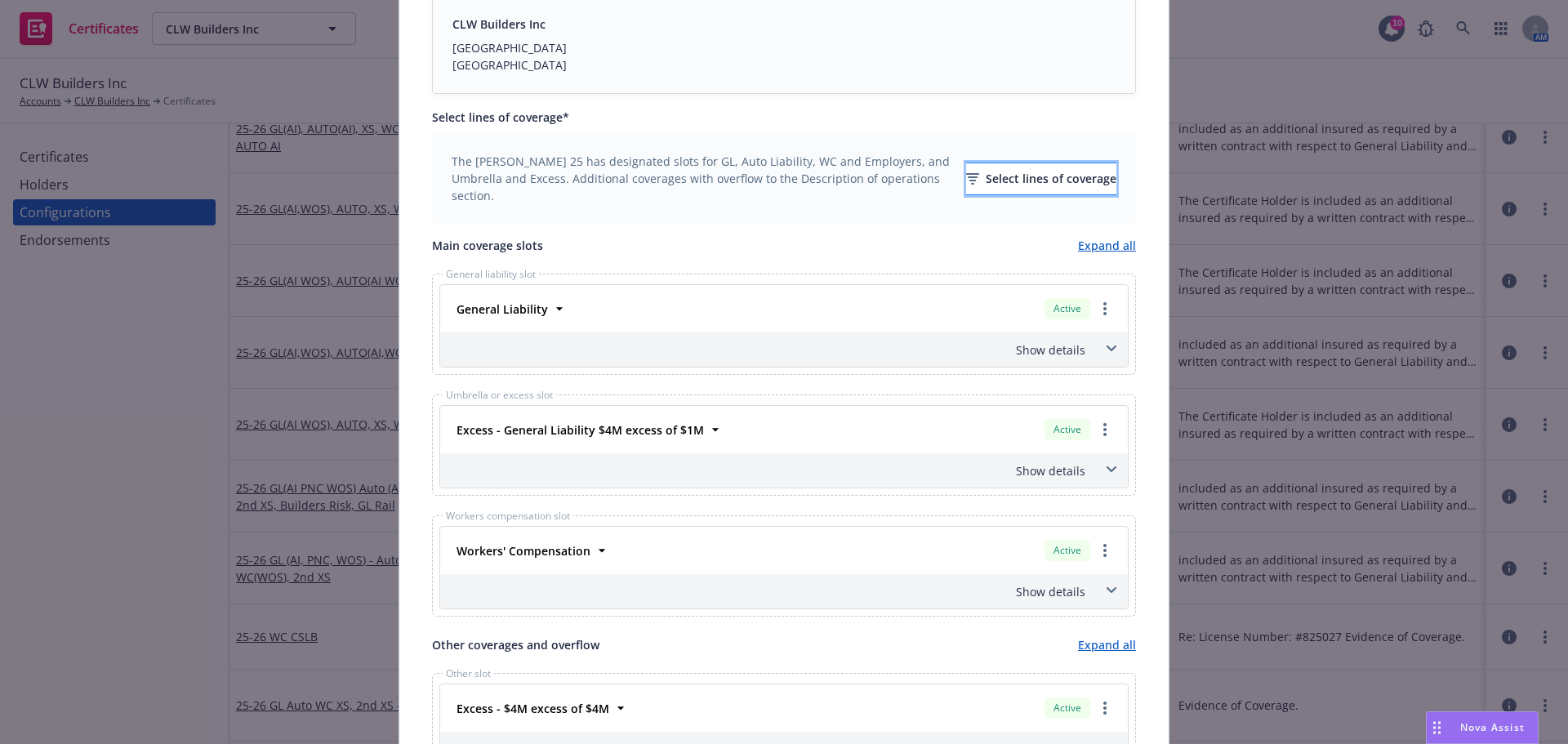
click at [999, 168] on div "Select lines of coverage" at bounding box center [1041, 178] width 150 height 31
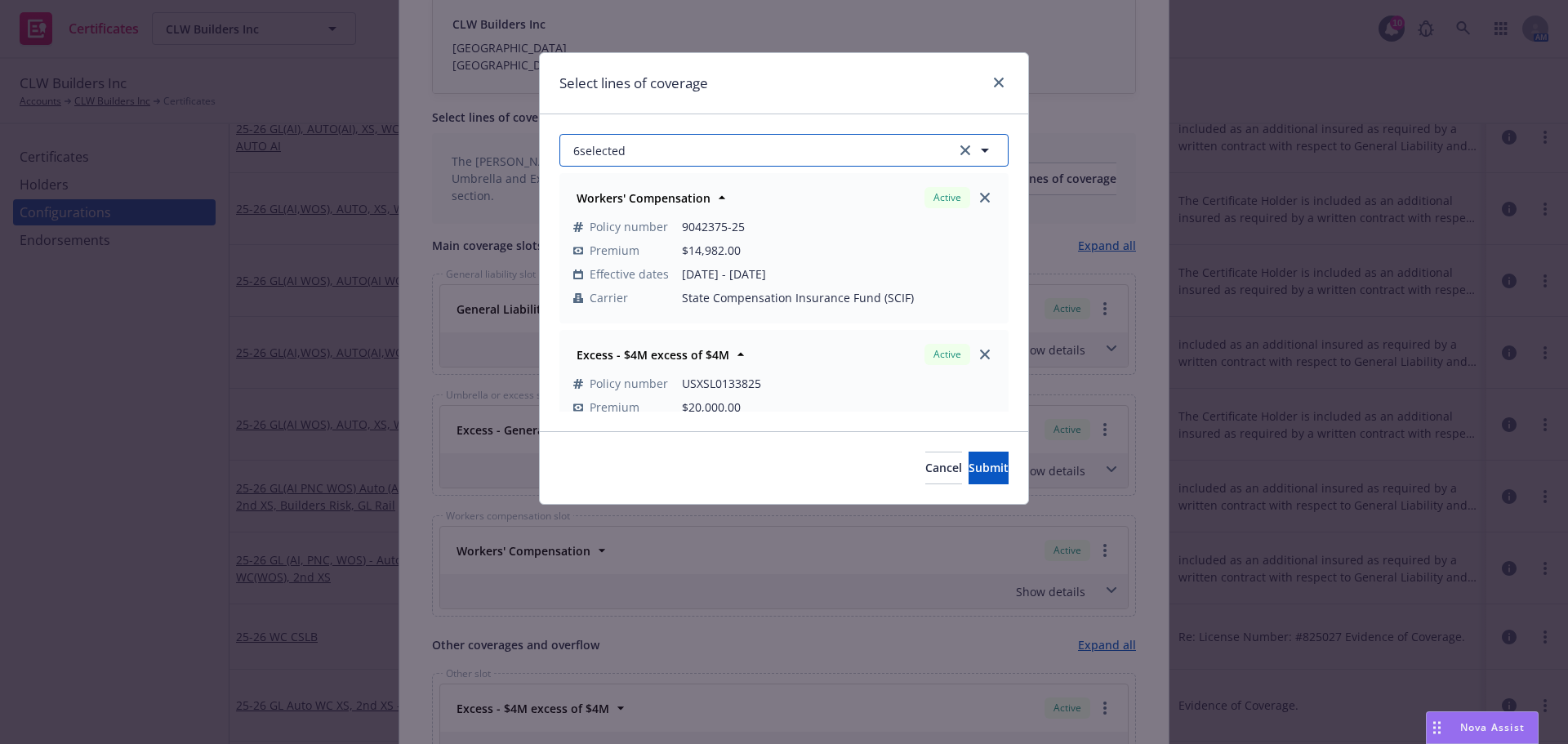
click at [852, 145] on button "6 selected" at bounding box center [784, 150] width 449 height 33
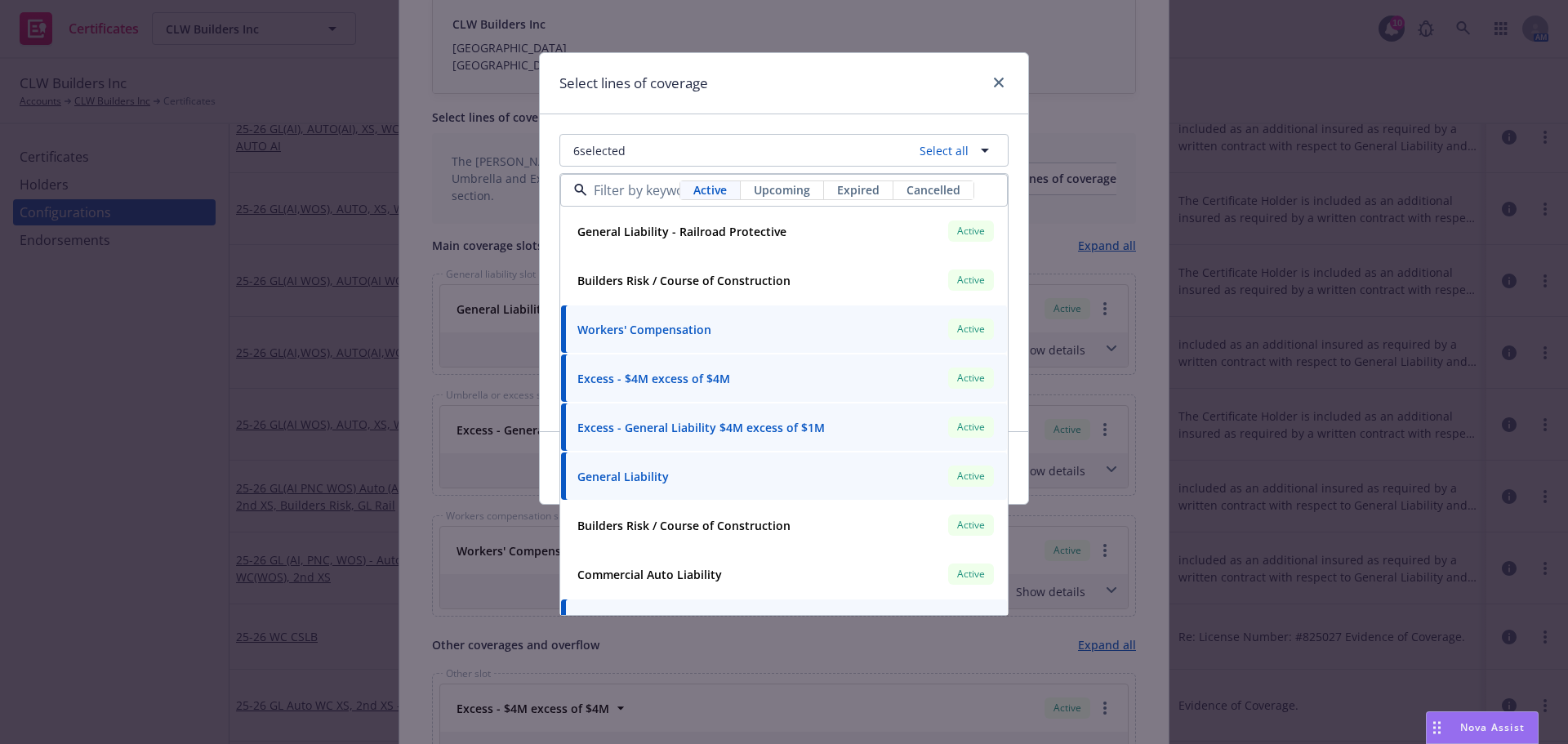
click at [772, 186] on span "Upcoming" at bounding box center [783, 189] width 56 height 17
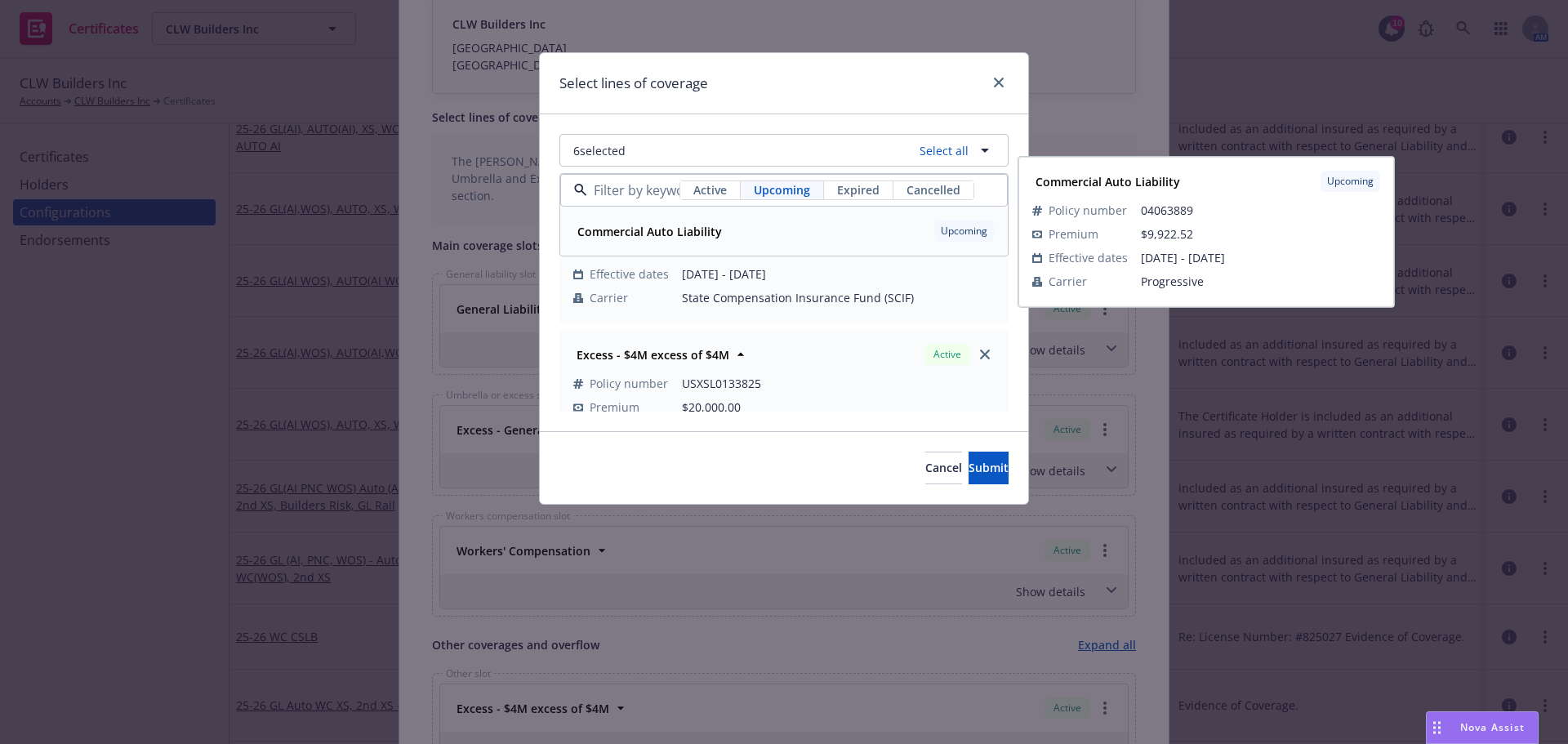
click at [747, 224] on div "Commercial Auto Liability Upcoming" at bounding box center [784, 230] width 426 height 27
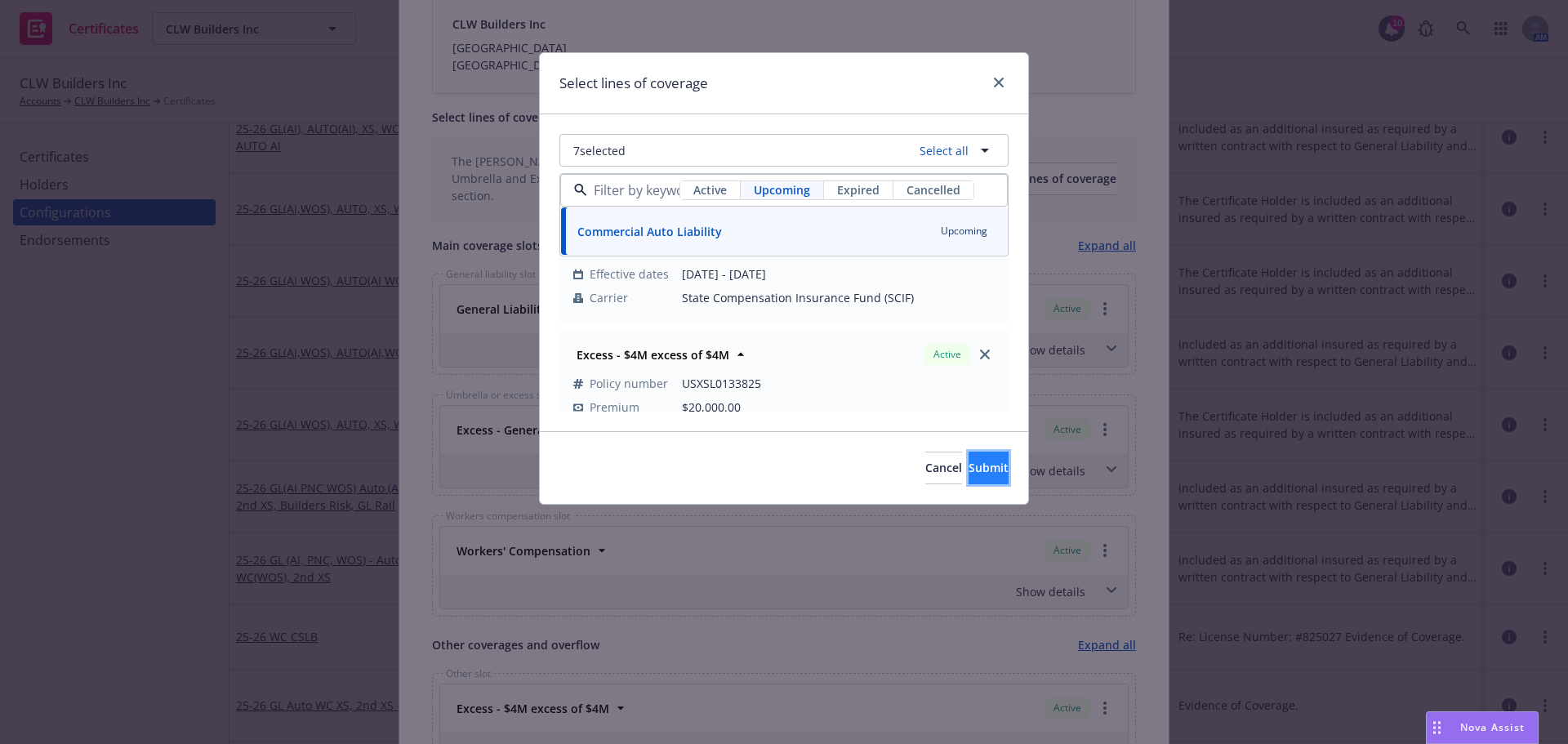
click at [968, 474] on span "Submit" at bounding box center [989, 467] width 40 height 15
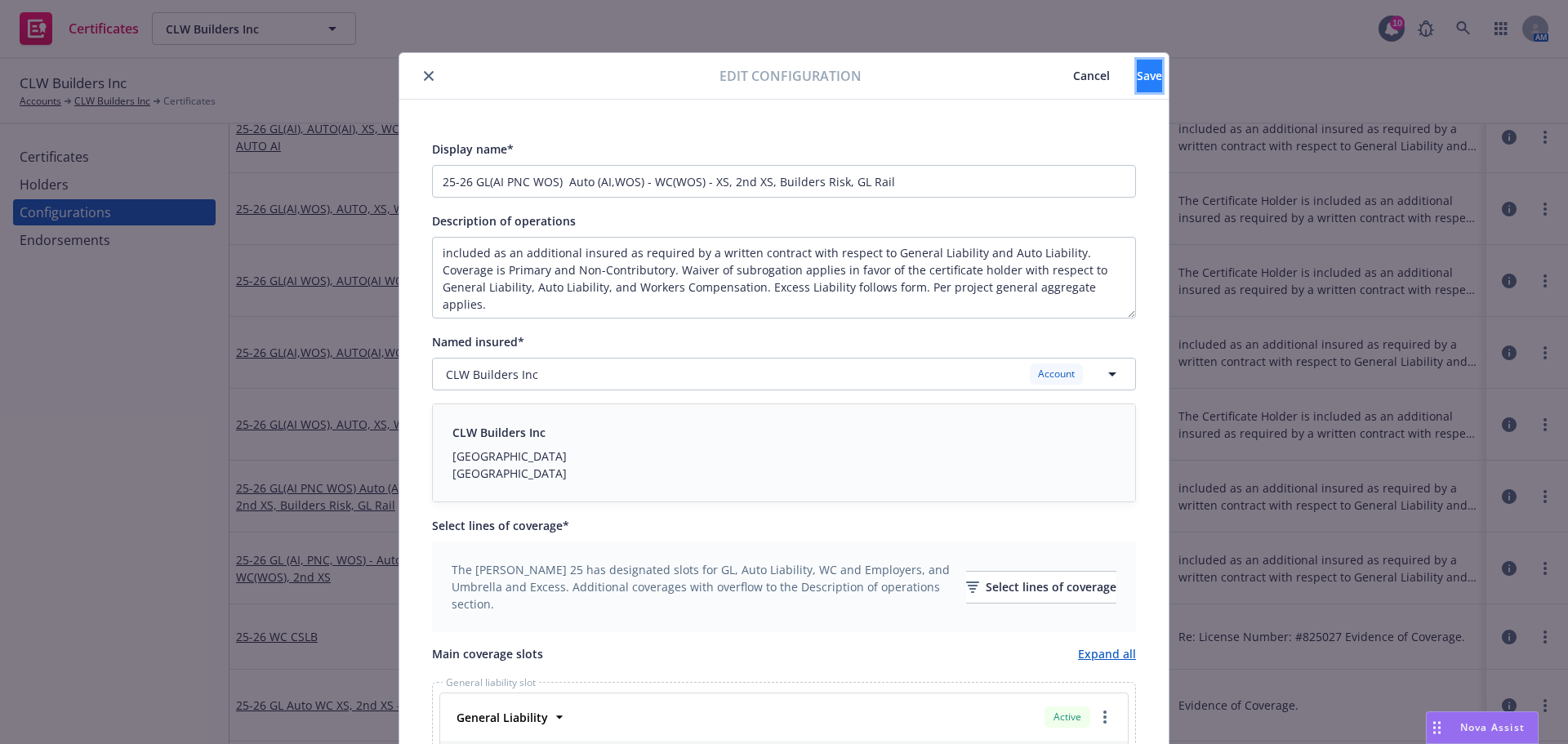
click at [1137, 75] on span "Save" at bounding box center [1150, 75] width 26 height 15
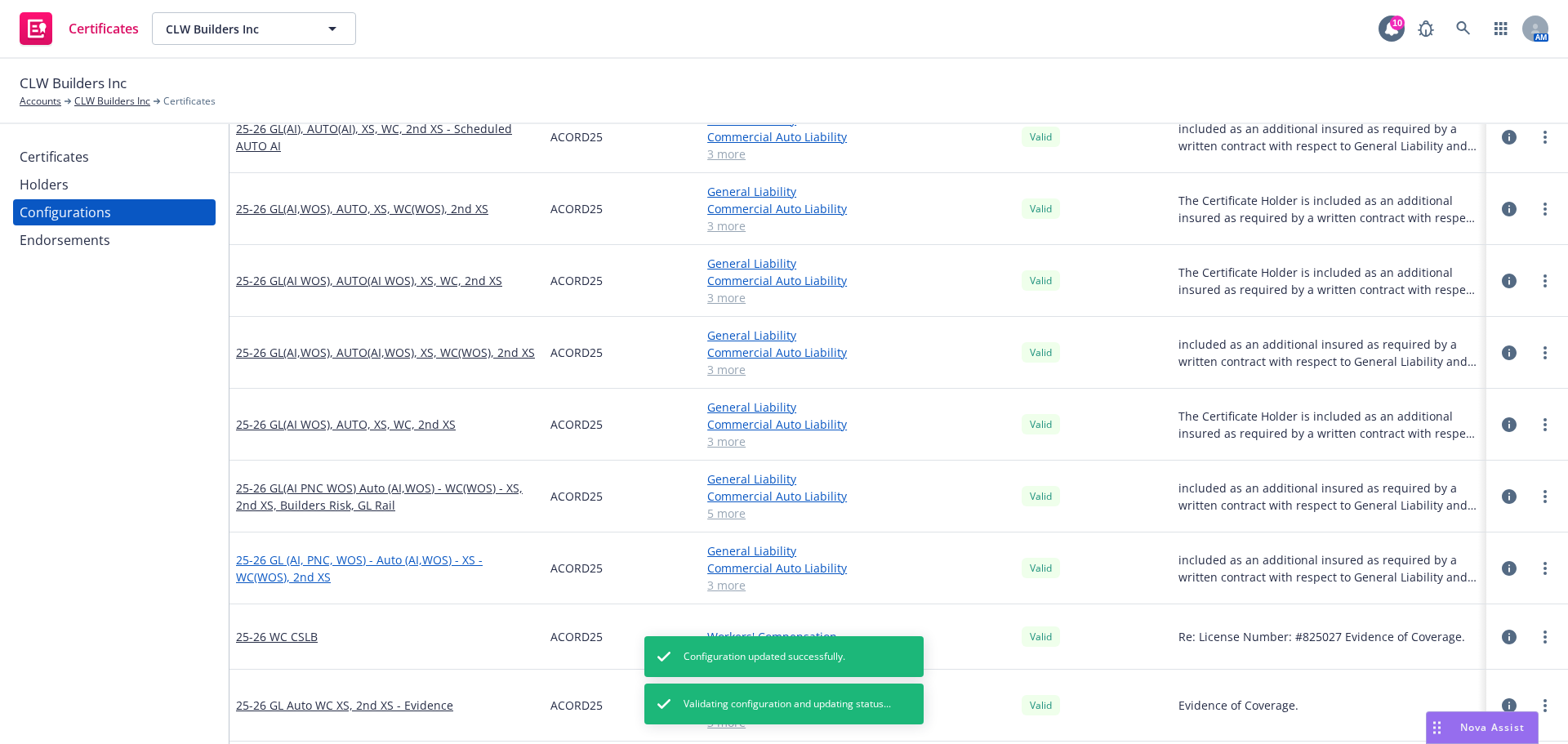
click at [331, 558] on link "25-26 GL (AI, PNC, WOS) - Auto (AI,WOS) - XS - WC(WOS), 2nd XS" at bounding box center [386, 568] width 302 height 35
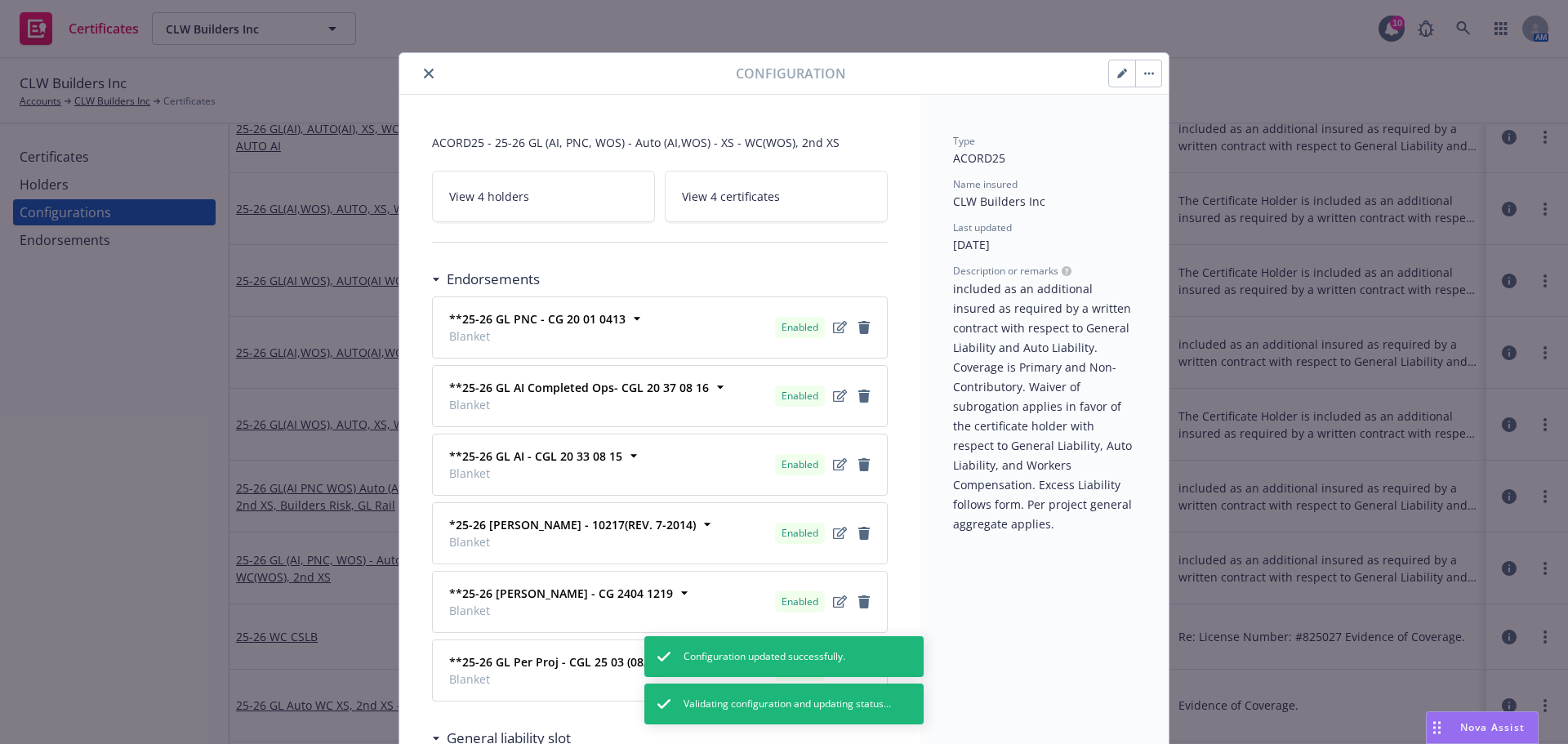
click at [1118, 81] on button "button" at bounding box center [1122, 73] width 26 height 26
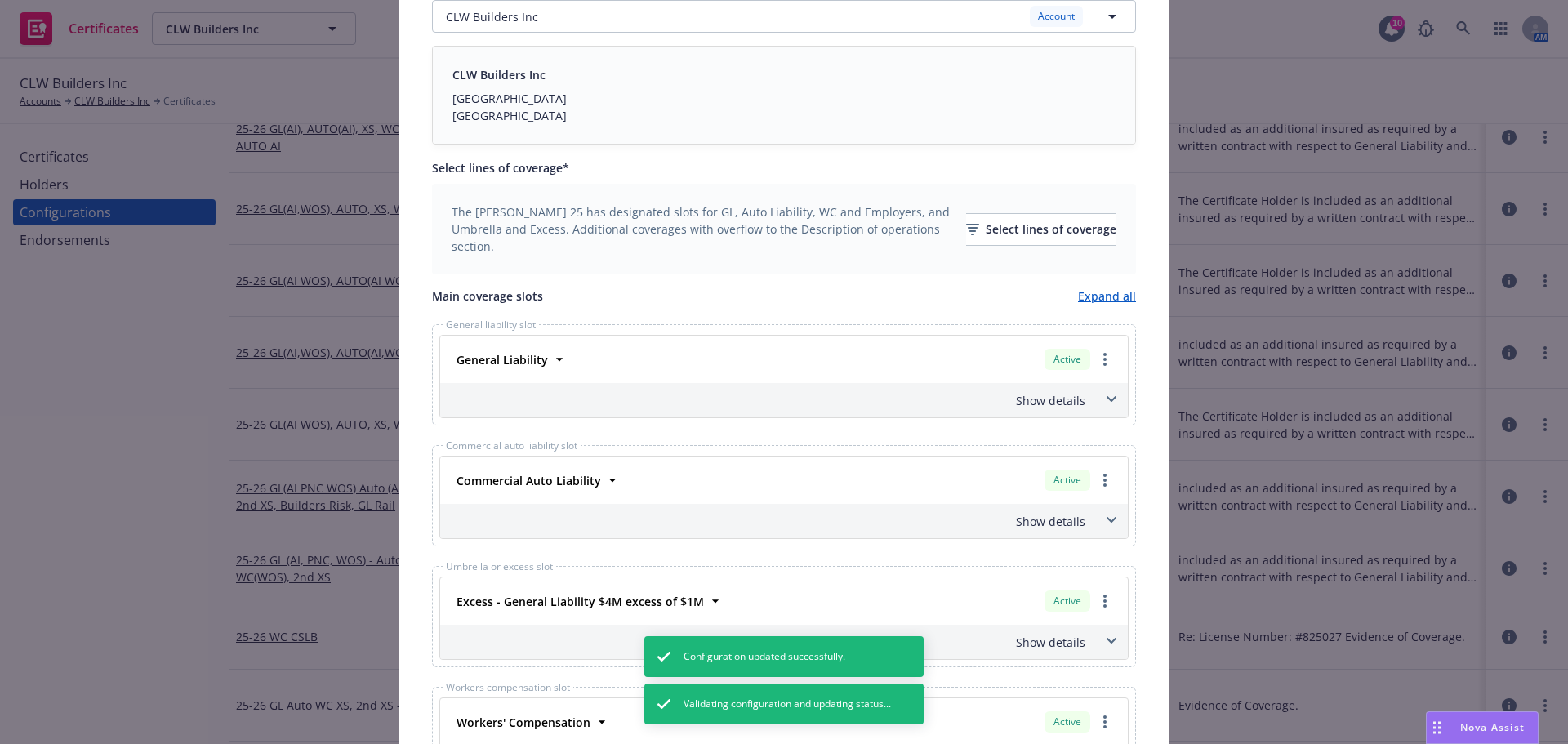
scroll to position [408, 0]
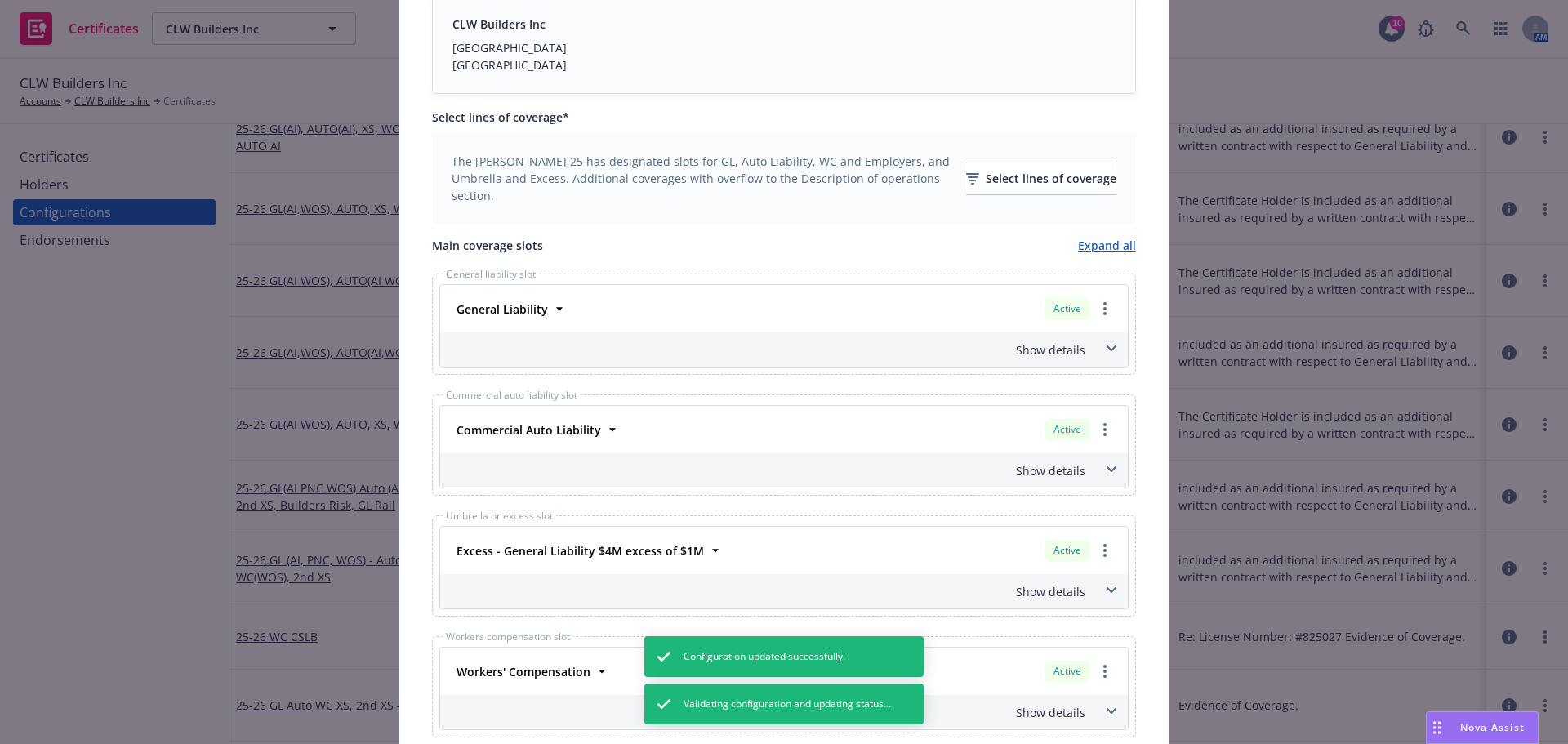
click at [1115, 429] on div "Commercial Auto Liability Active Policy number 04063889 Premium $8,690.52 Effec…" at bounding box center [784, 430] width 688 height 47
click at [1103, 431] on icon "more" at bounding box center [1105, 429] width 4 height 13
drag, startPoint x: 1065, startPoint y: 462, endPoint x: 1042, endPoint y: 426, distance: 42.7
click at [1065, 462] on link "Remove this LOC" at bounding box center [1039, 463] width 151 height 33
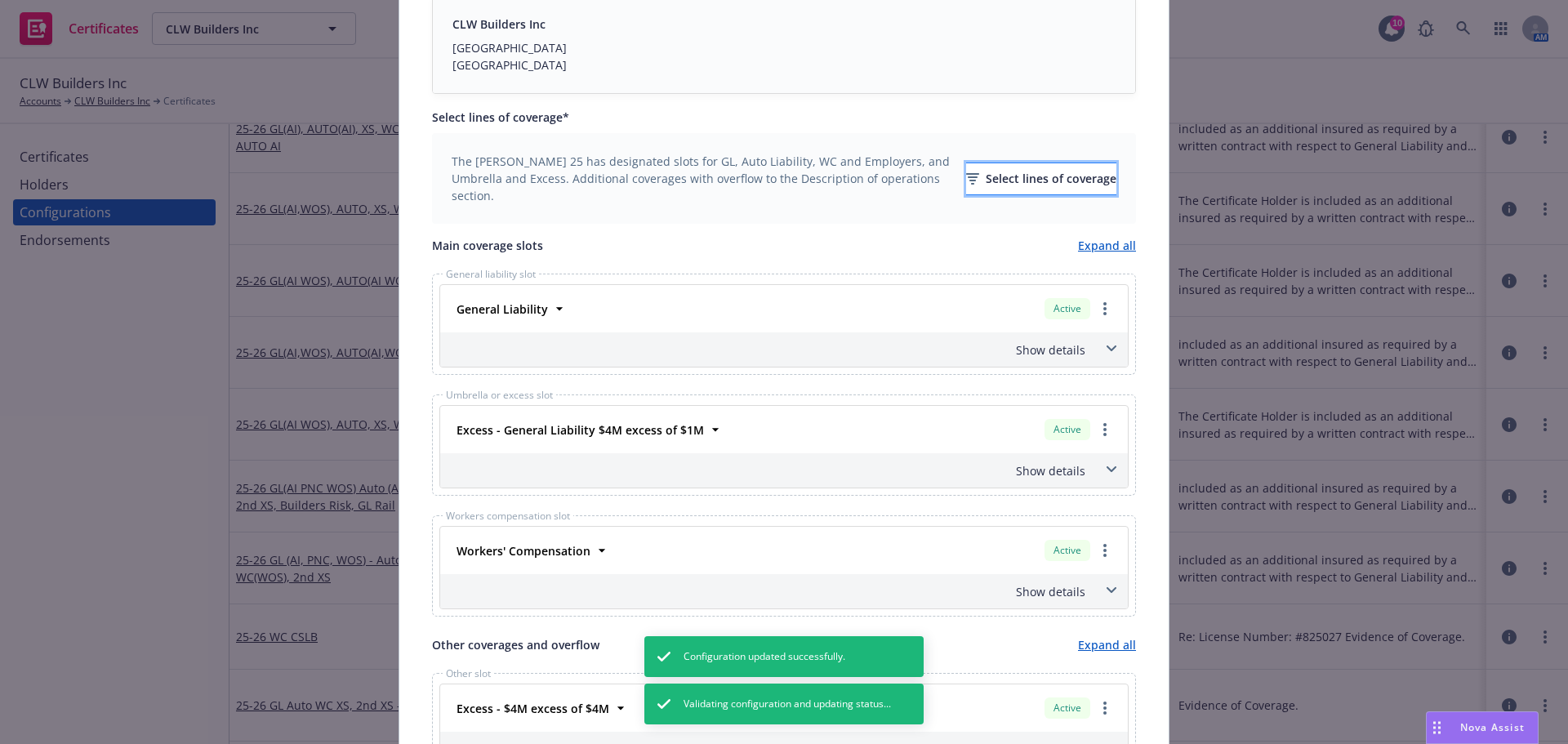
click at [981, 193] on div "Select lines of coverage" at bounding box center [1041, 178] width 150 height 31
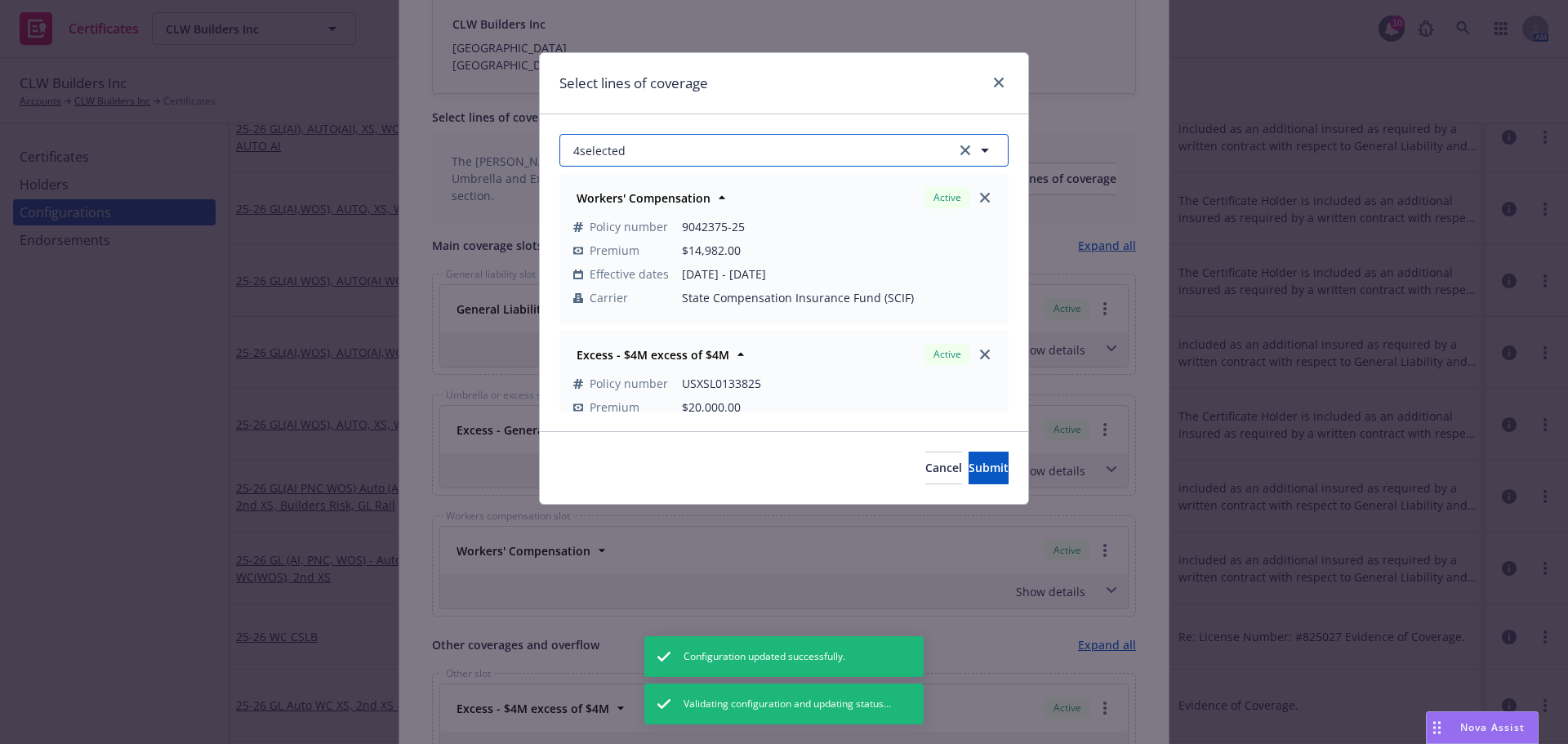
click at [828, 155] on button "4 selected" at bounding box center [784, 150] width 449 height 33
click at [778, 178] on div "Active Upcoming Expired Cancelled" at bounding box center [784, 190] width 447 height 33
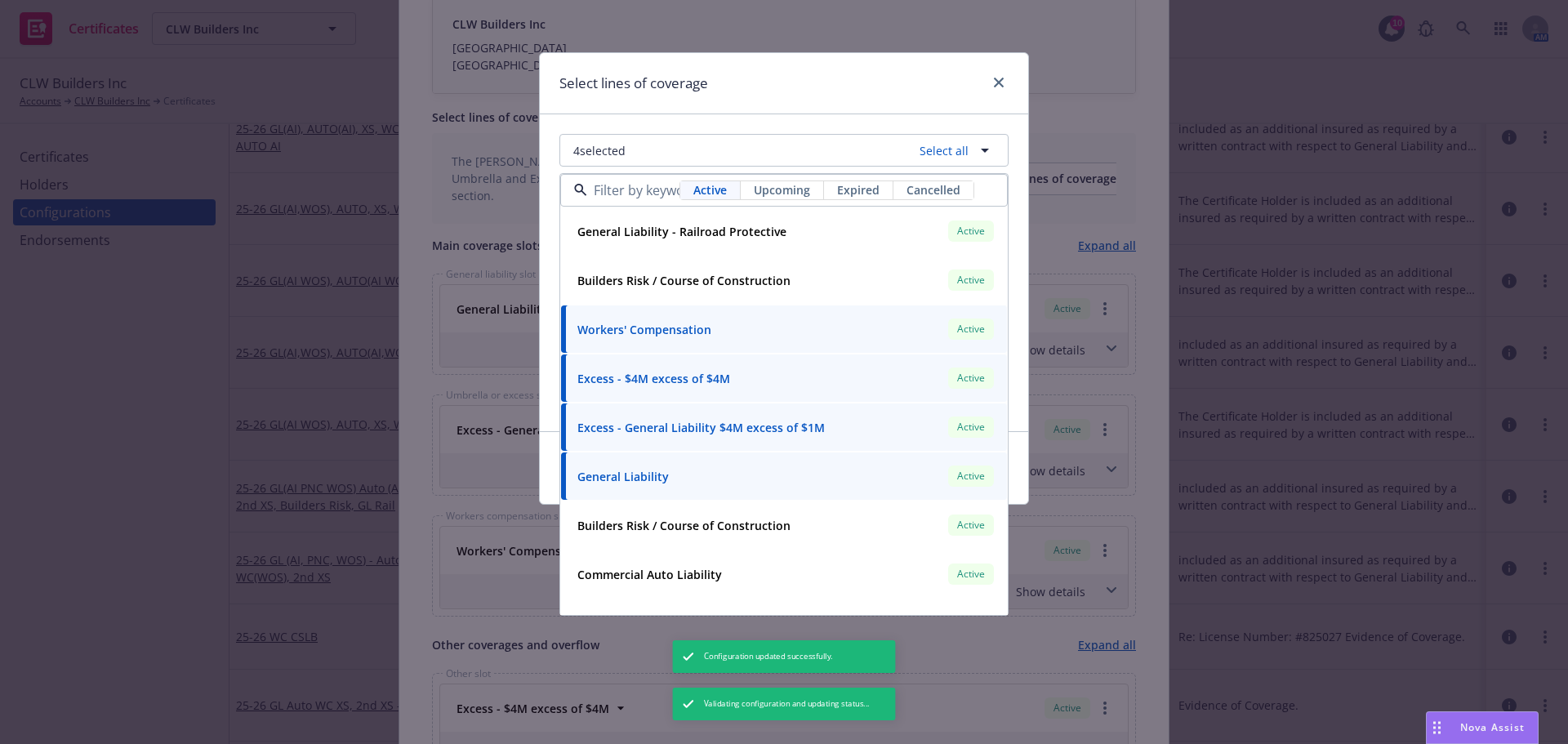
click at [772, 193] on span "Upcoming" at bounding box center [783, 189] width 56 height 17
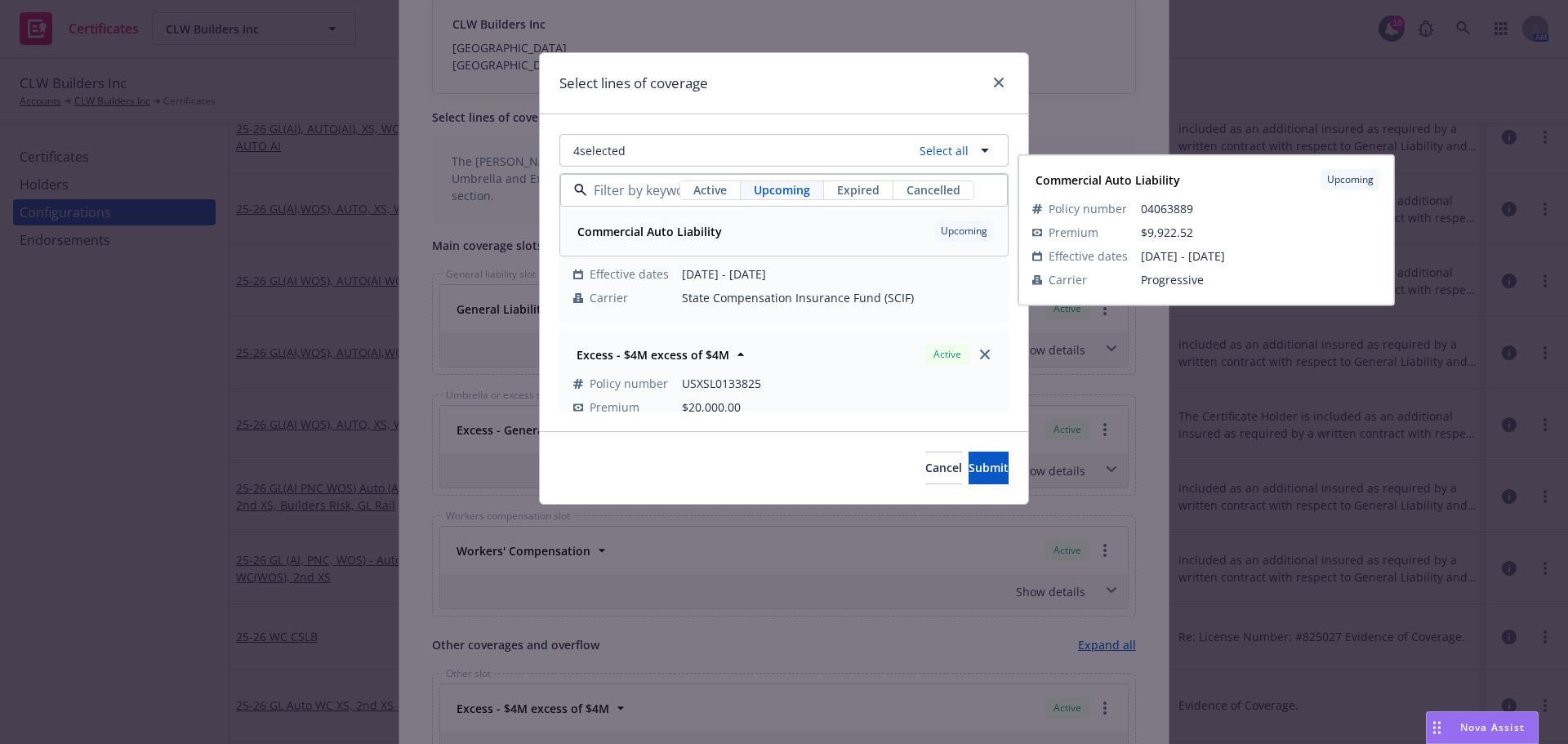
click at [723, 241] on div "Commercial Auto Liability" at bounding box center [648, 231] width 154 height 24
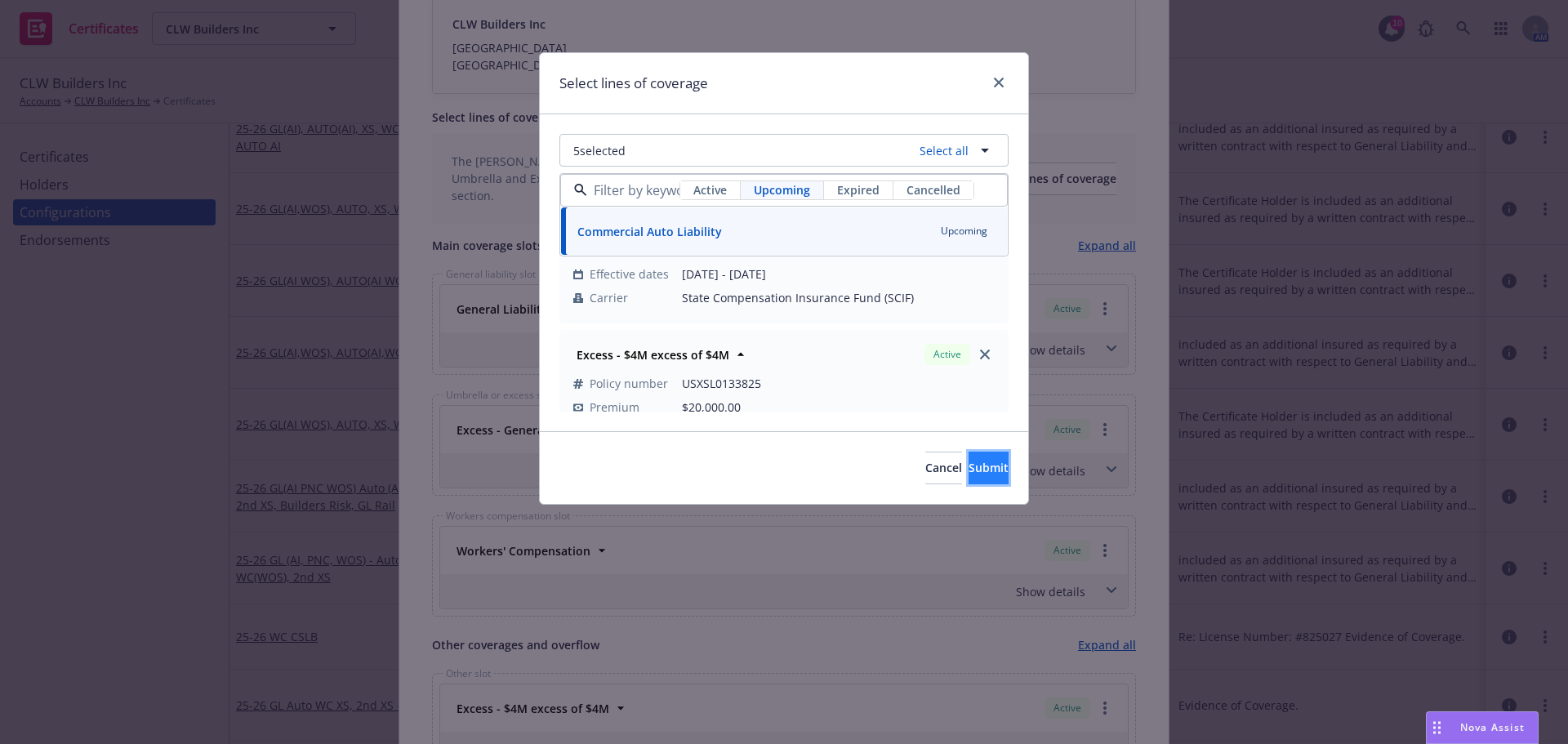
click at [968, 457] on button "Submit" at bounding box center [989, 468] width 40 height 33
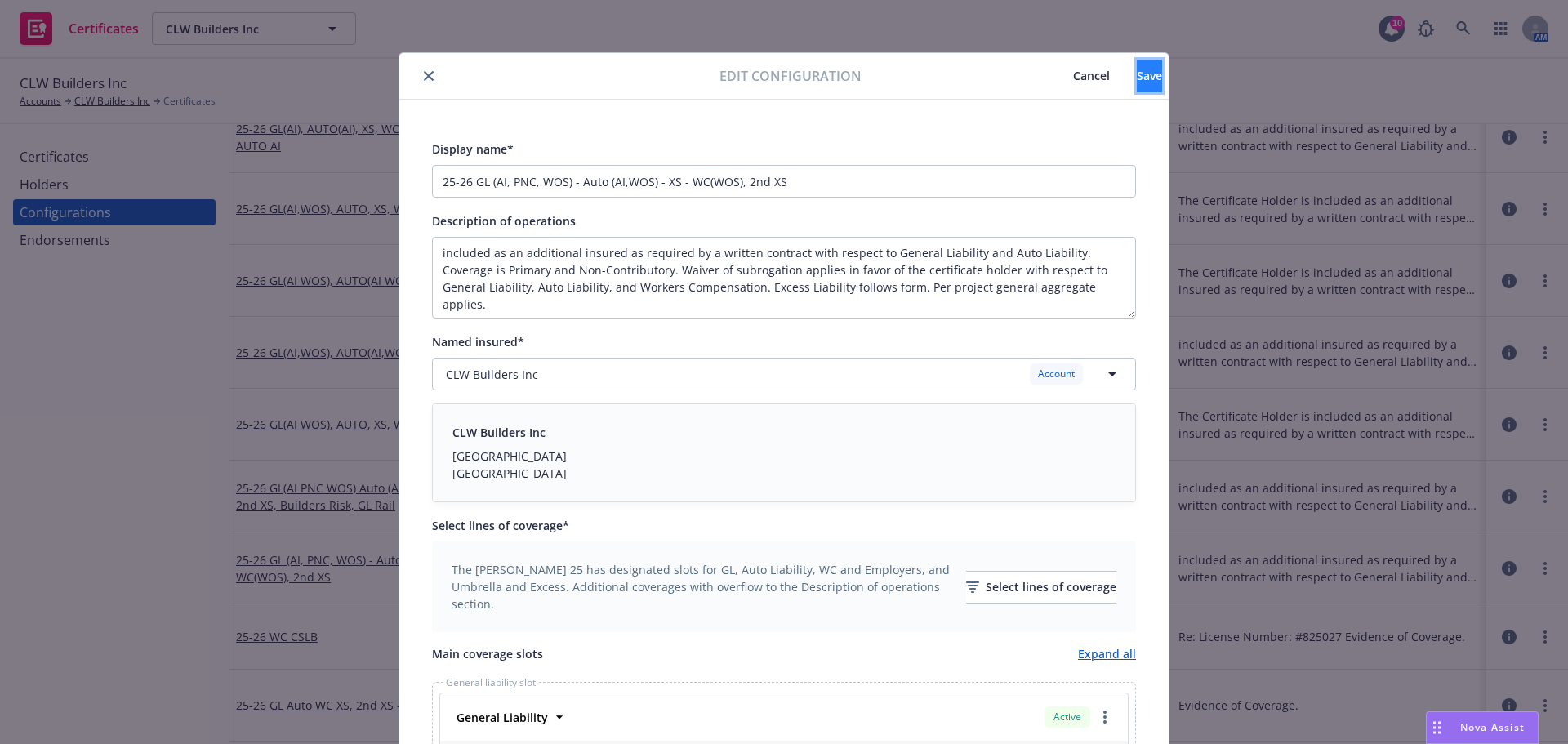
click at [1137, 73] on span "Save" at bounding box center [1150, 75] width 26 height 15
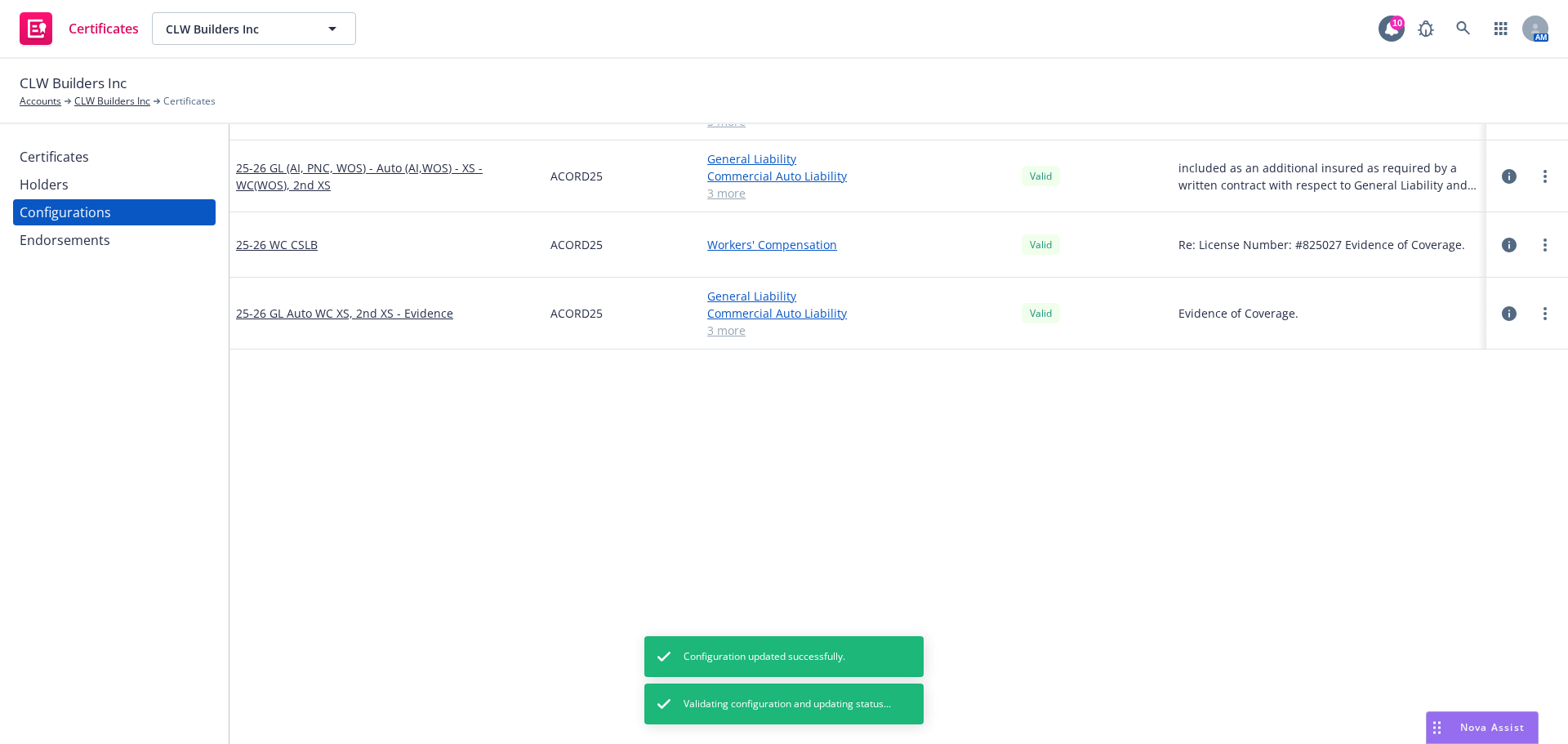
scroll to position [817, 0]
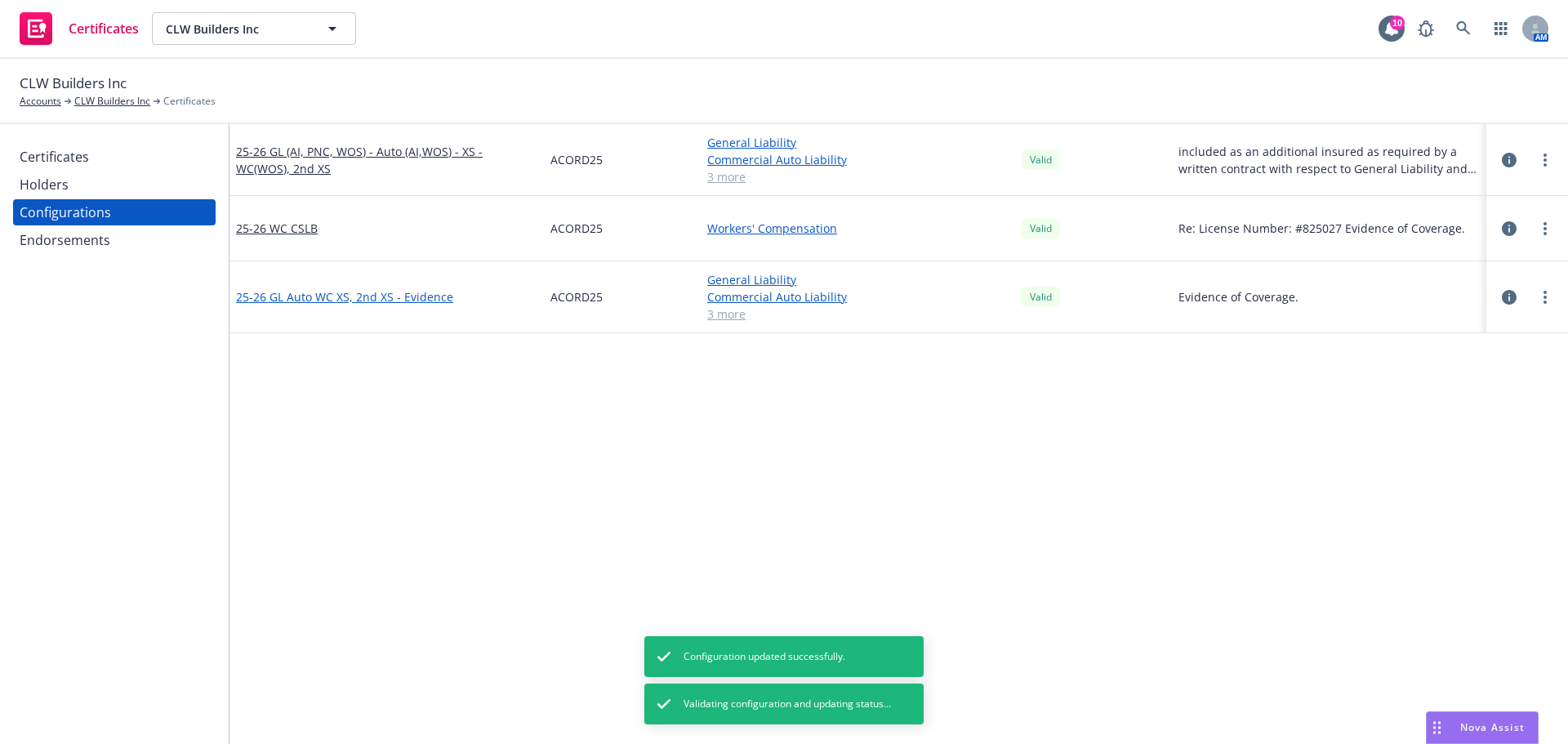
click at [405, 293] on link "25-26 GL Auto WC XS, 2nd XS - Evidence" at bounding box center [344, 296] width 217 height 17
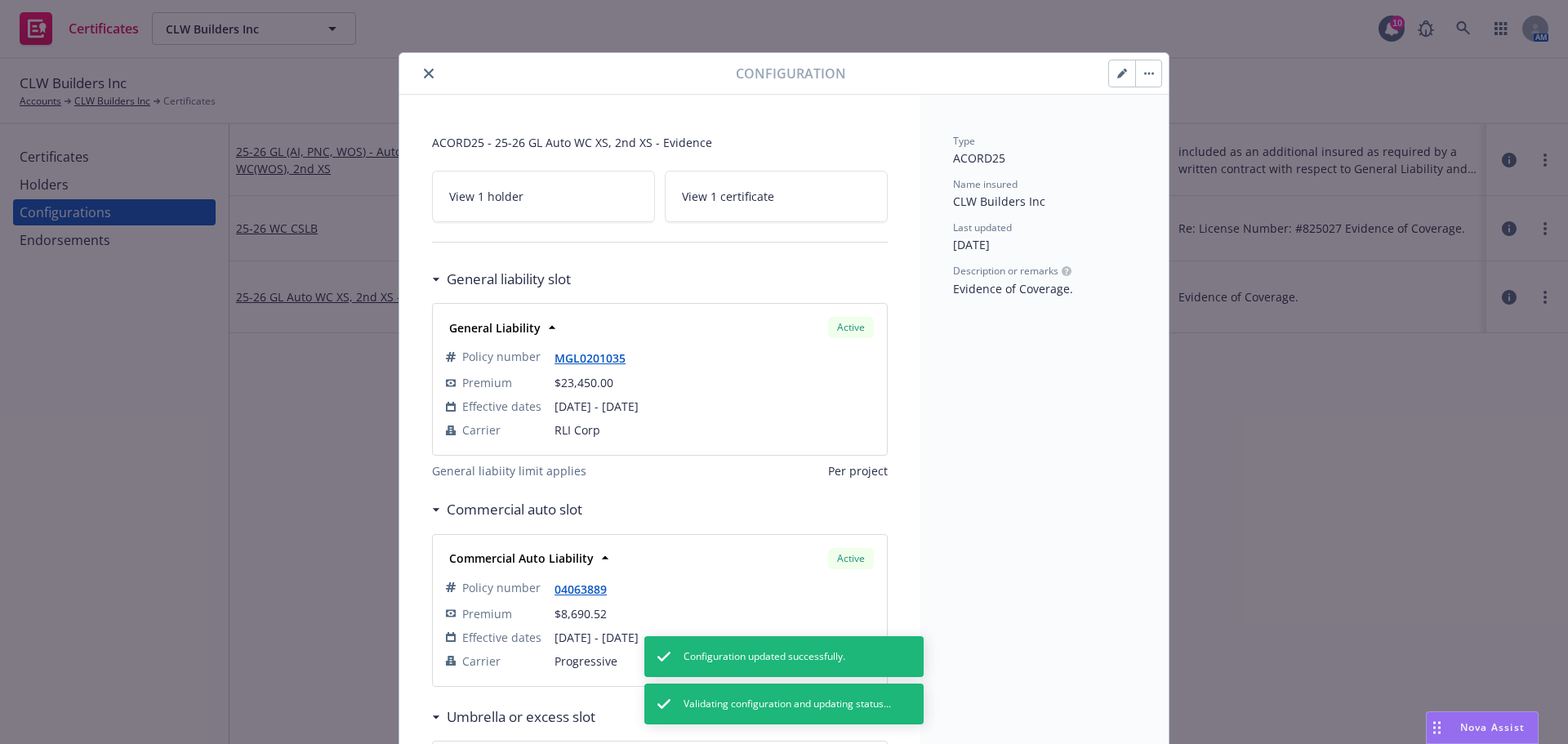
click at [1117, 78] on button "button" at bounding box center [1122, 73] width 26 height 26
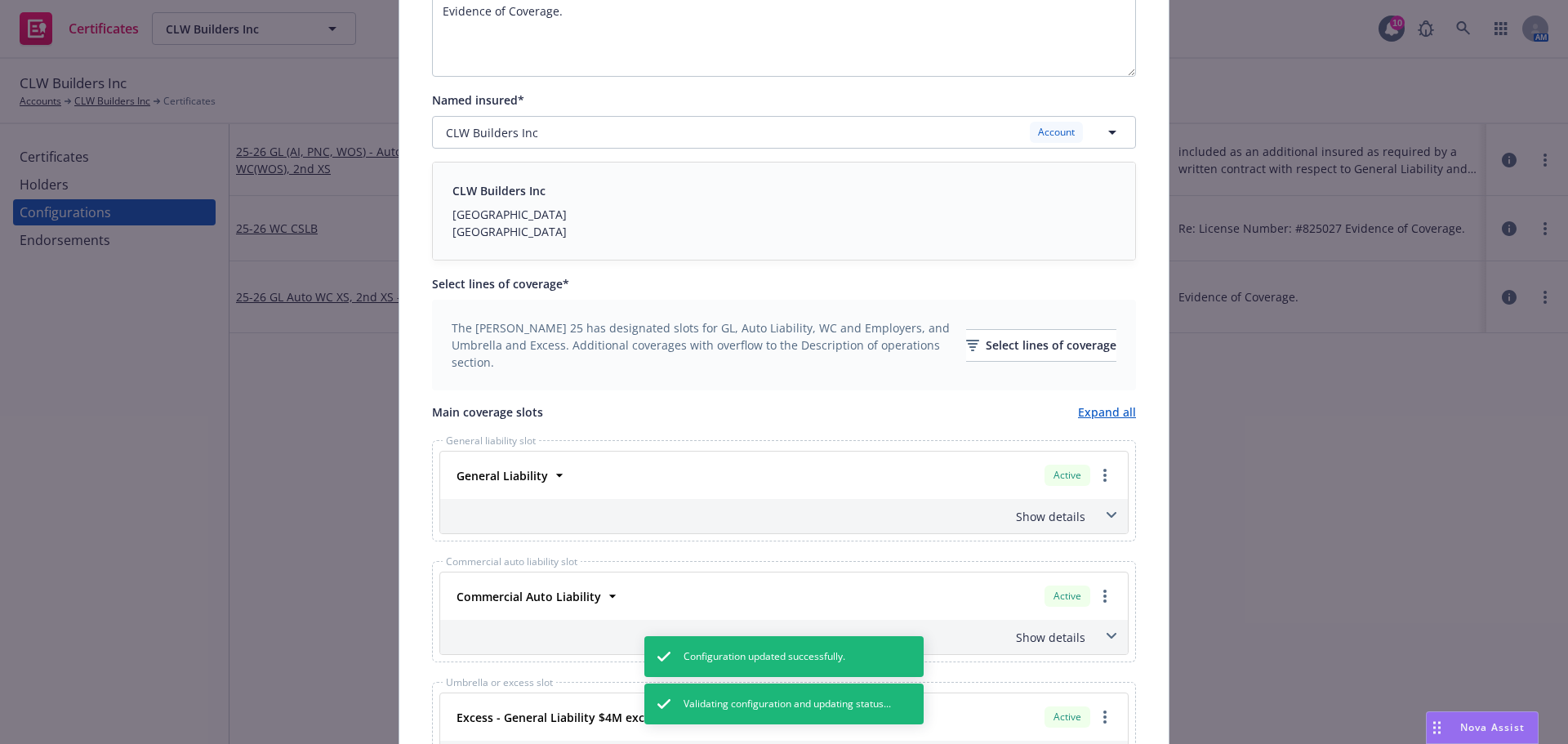
scroll to position [327, 0]
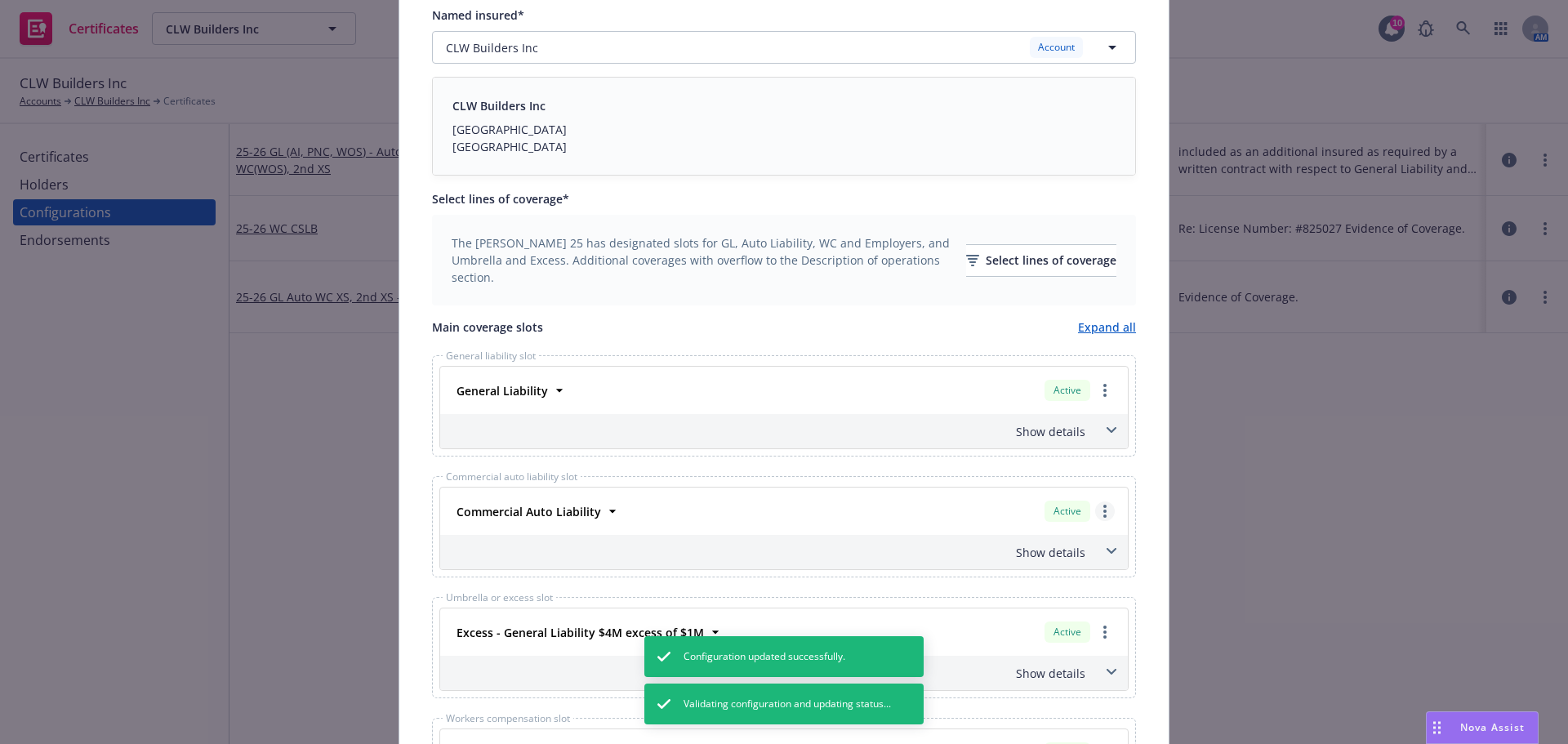
click at [1103, 504] on icon "more" at bounding box center [1105, 511] width 4 height 13
click at [1082, 553] on link "Remove this LOC" at bounding box center [1039, 545] width 151 height 33
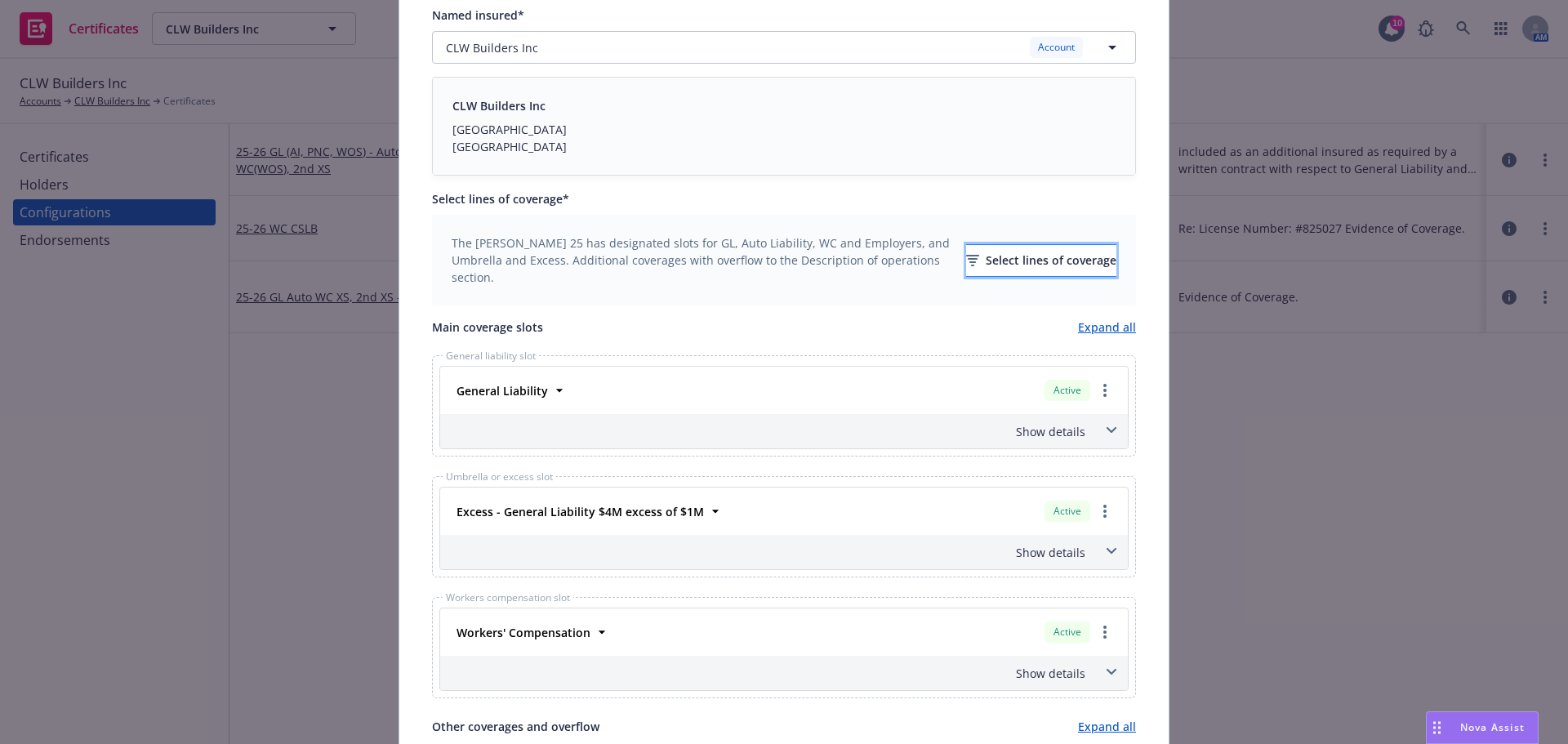
click at [1056, 265] on div "Select lines of coverage" at bounding box center [1041, 260] width 150 height 31
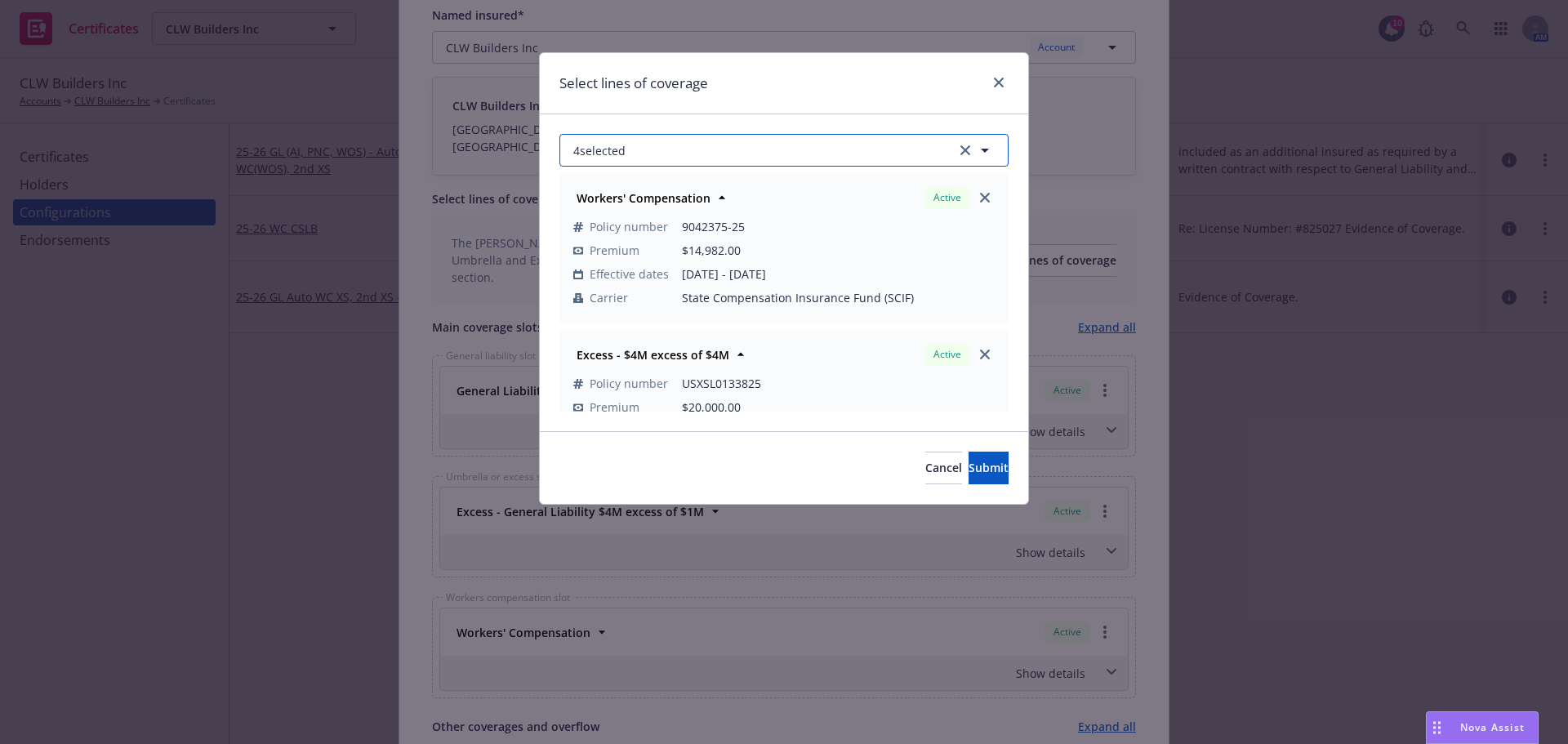
click at [798, 150] on button "4 selected" at bounding box center [784, 150] width 449 height 33
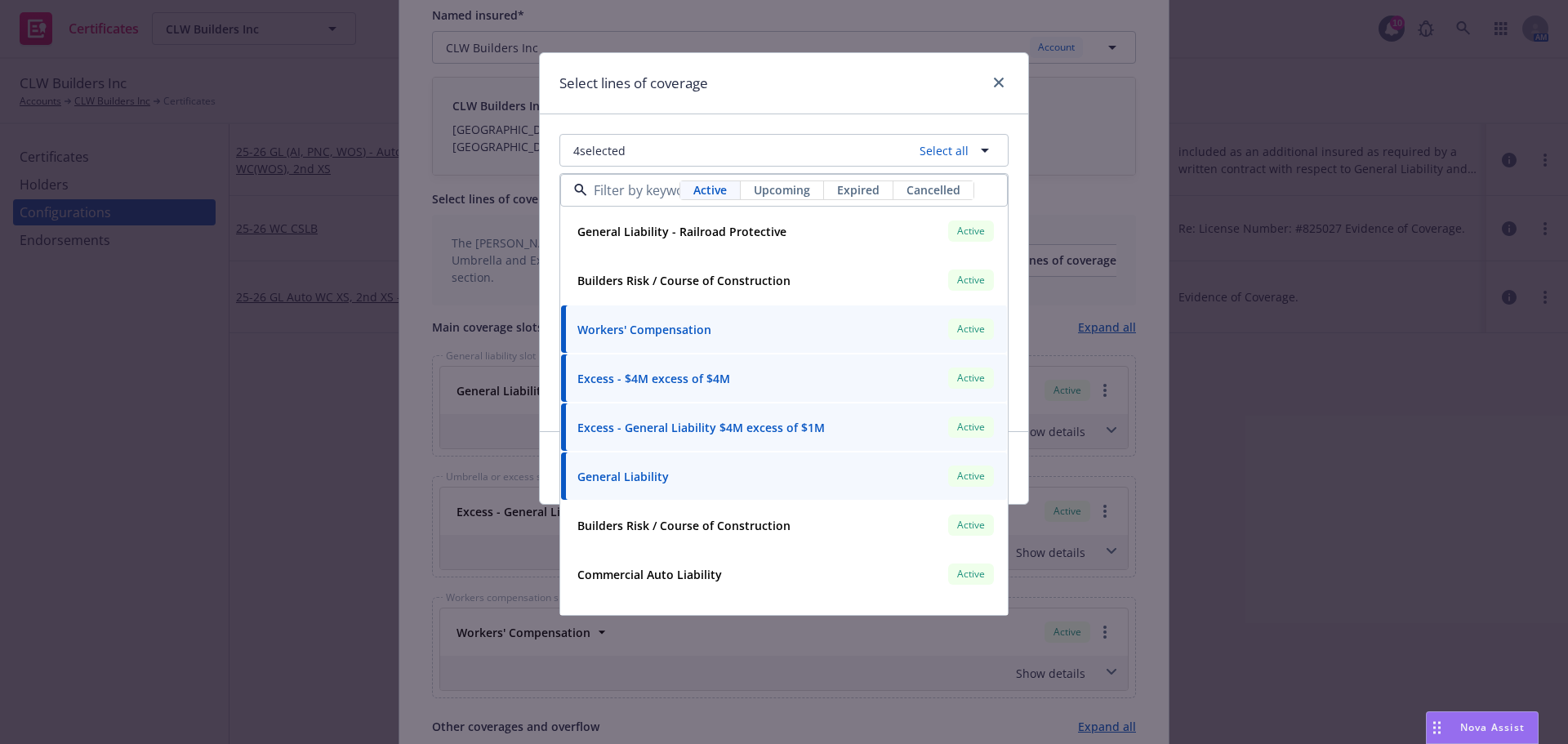
click at [766, 187] on span "Upcoming" at bounding box center [783, 189] width 56 height 17
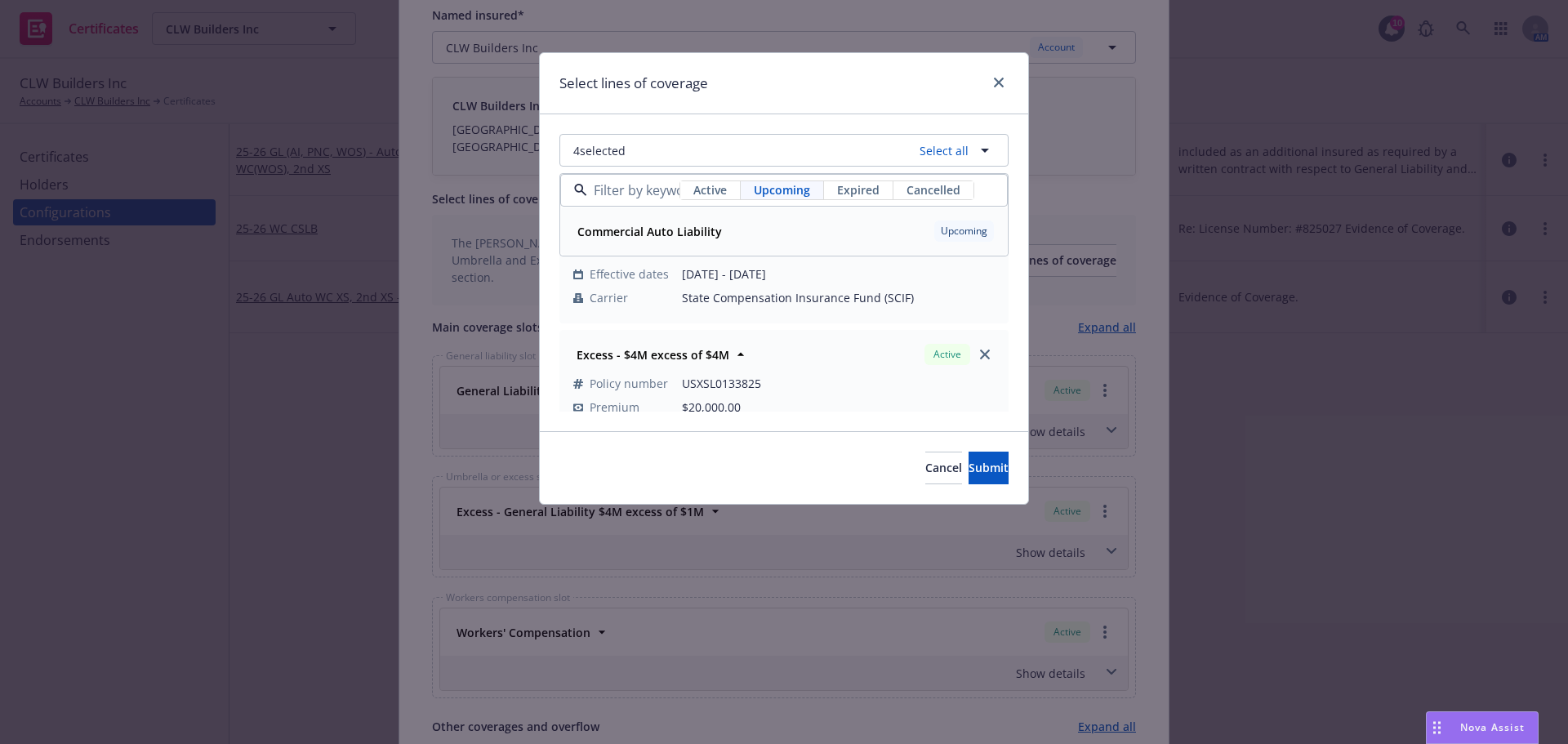
drag, startPoint x: 754, startPoint y: 217, endPoint x: 754, endPoint y: 232, distance: 15.0
click at [754, 217] on div "Commercial Auto Liability Upcoming Policy number 04063889 Premium $9,922.52 Eff…" at bounding box center [784, 231] width 446 height 47
click at [968, 462] on span "Submit" at bounding box center [989, 467] width 40 height 15
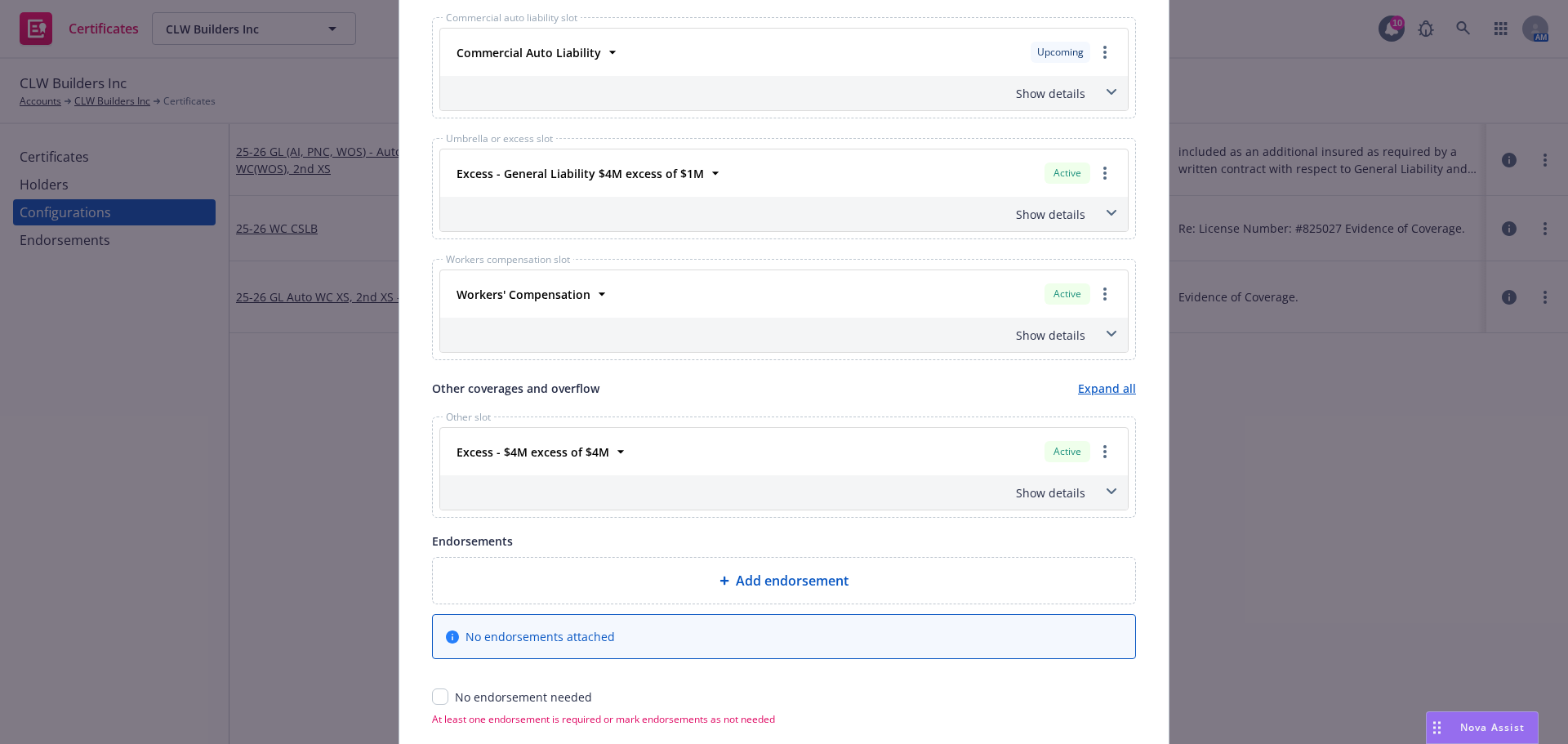
scroll to position [860, 0]
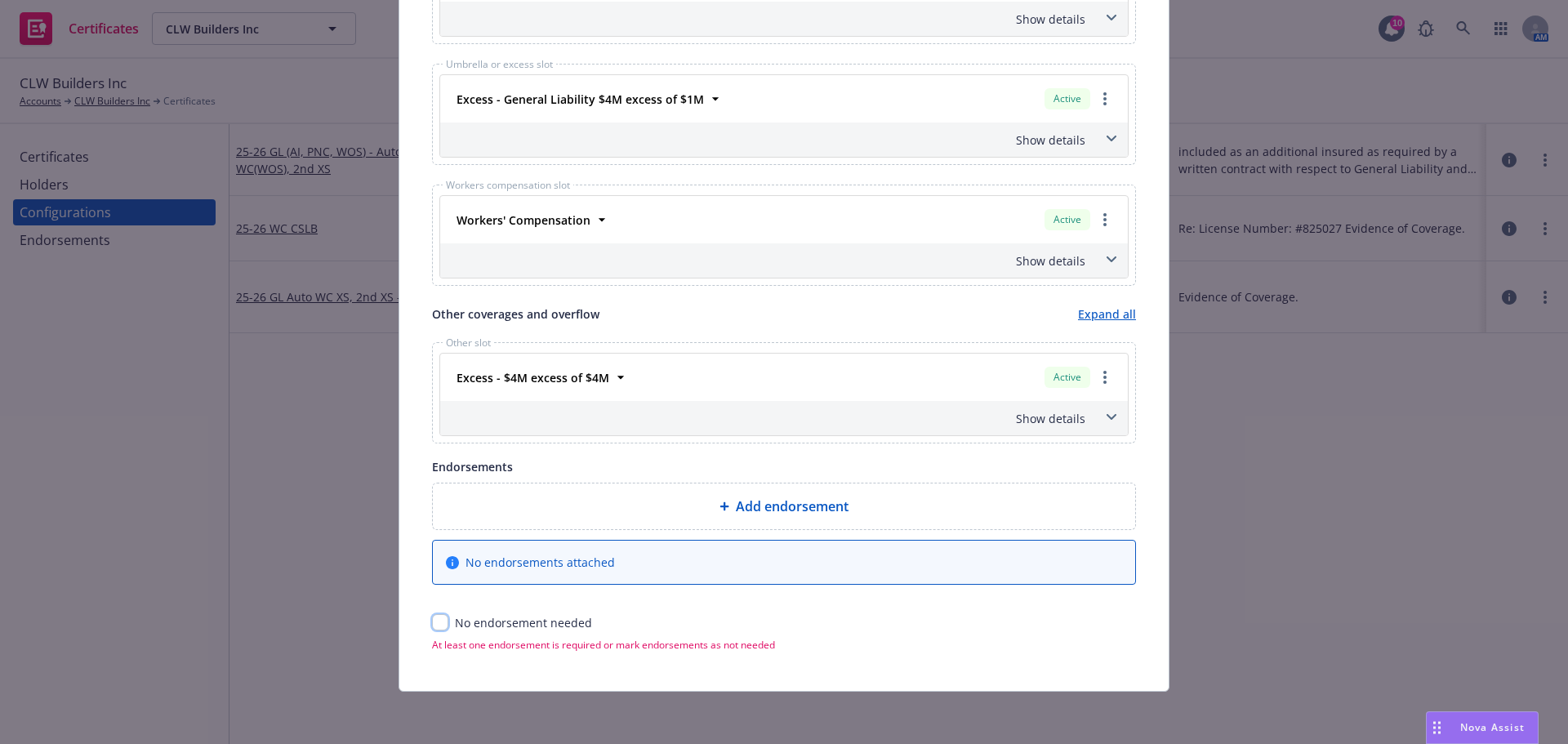
click at [432, 623] on input "checkbox" at bounding box center [440, 622] width 16 height 16
checkbox input "true"
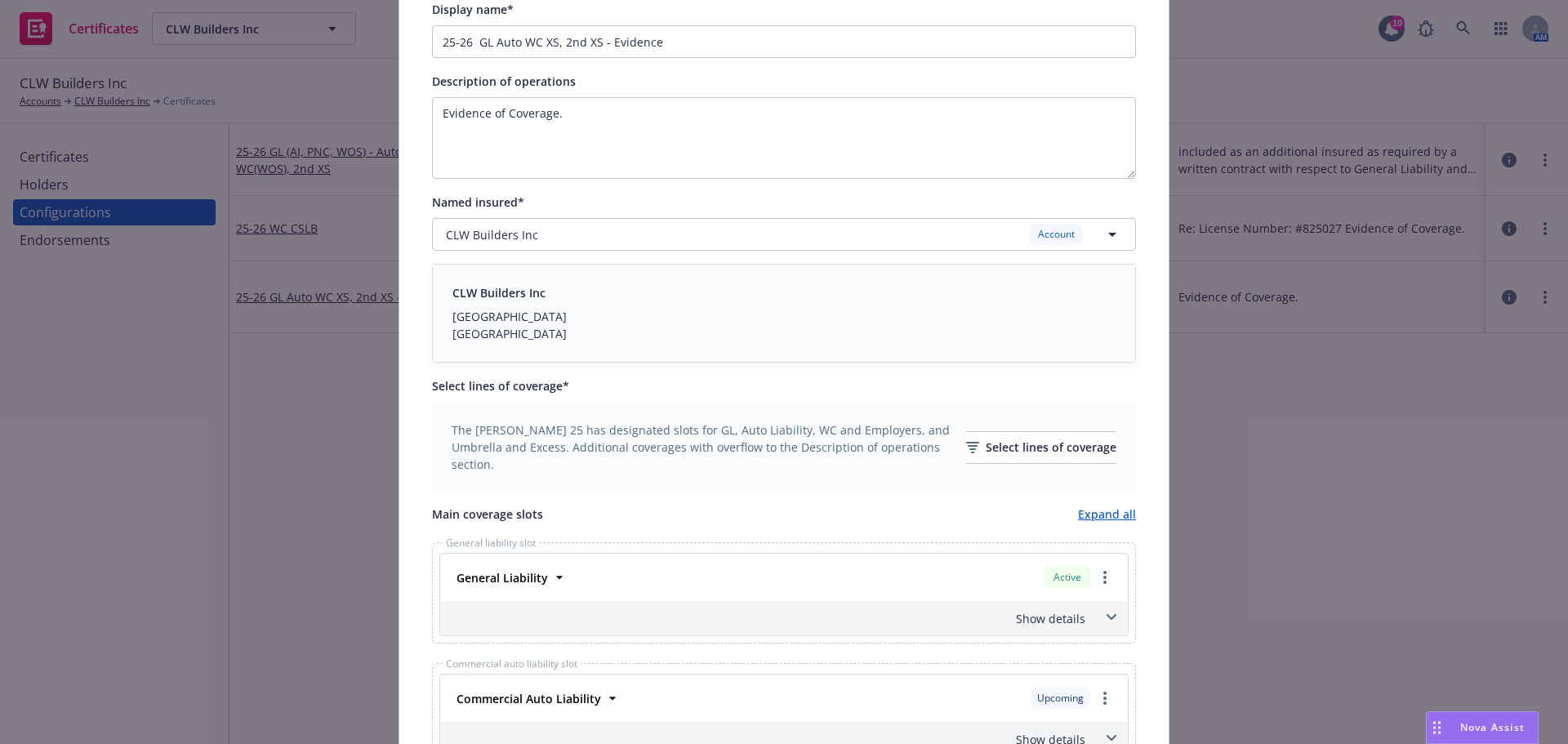
scroll to position [0, 0]
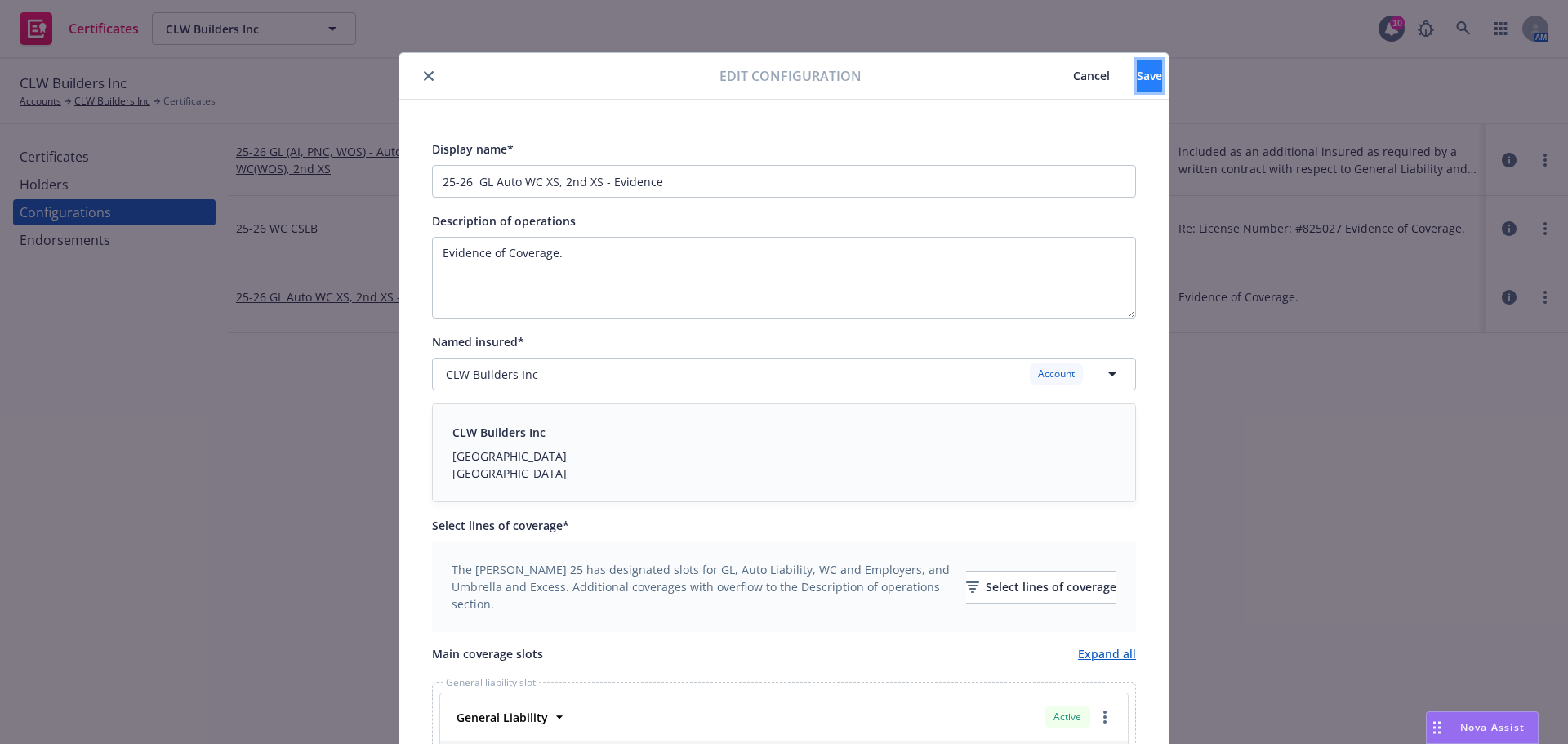
click at [1137, 77] on button "Save" at bounding box center [1150, 76] width 26 height 33
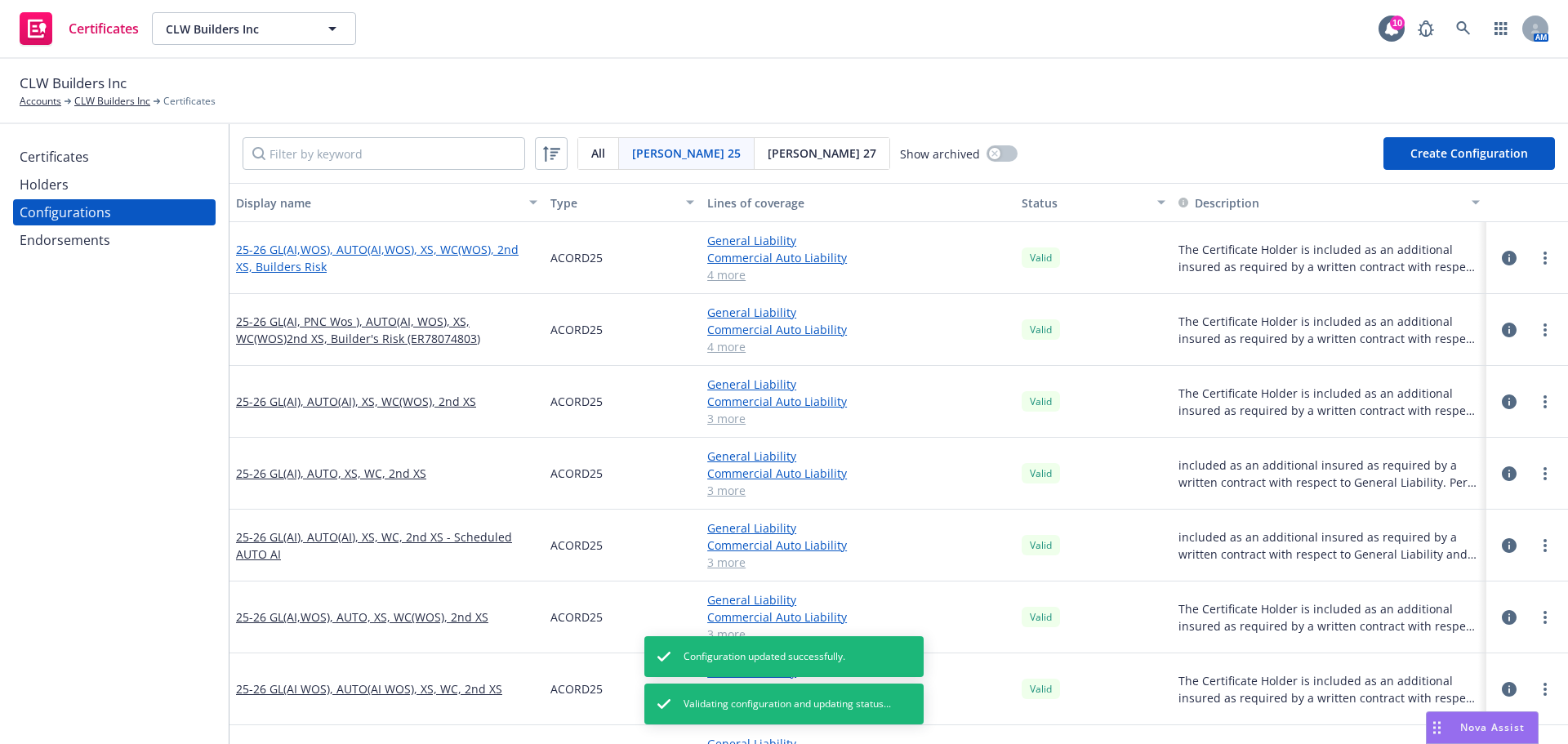
click at [367, 254] on link "25-26 GL(AI,WOS), AUTO(AI,WOS), XS, WC(WOS), 2nd XS, Builders Risk" at bounding box center [386, 258] width 302 height 35
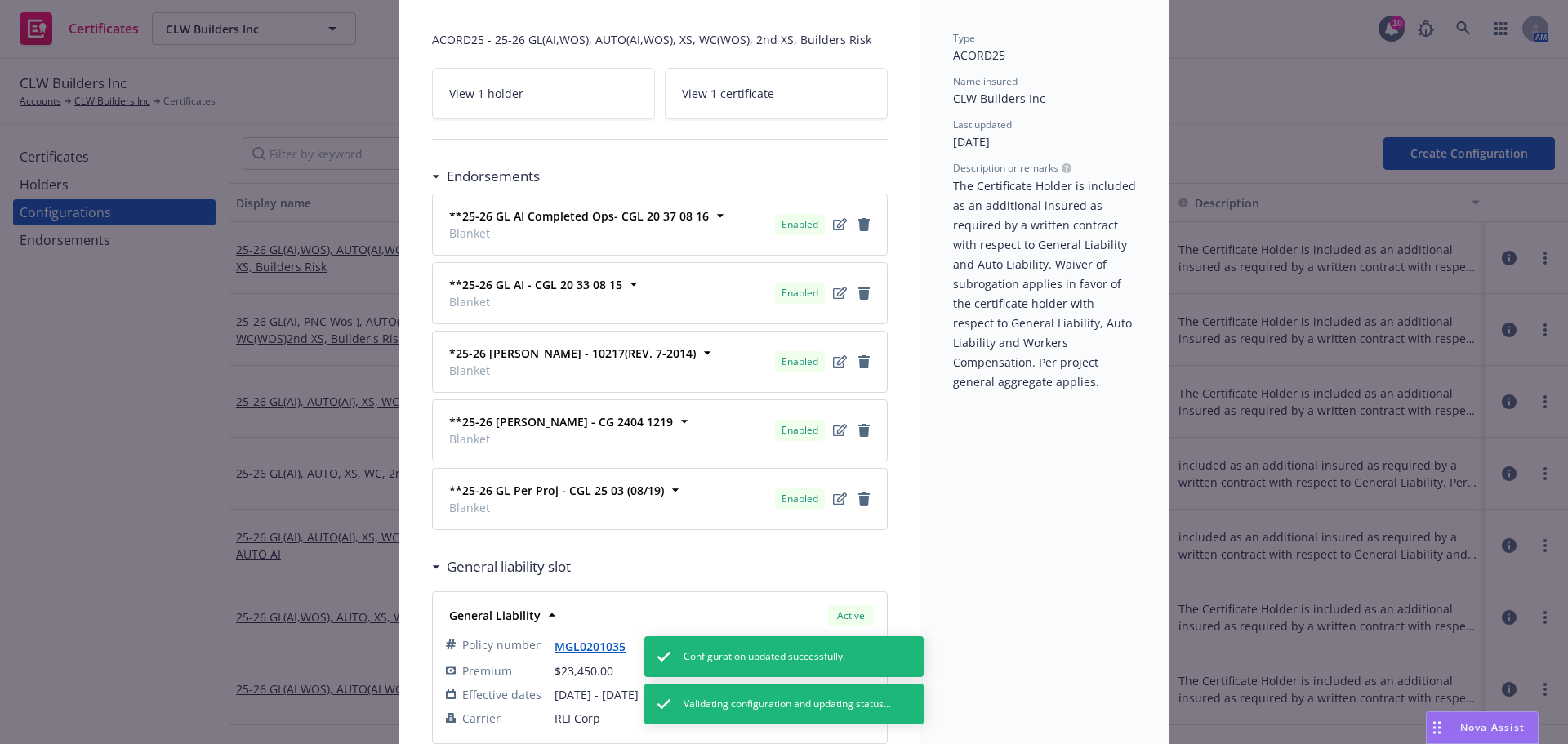
scroll to position [408, 0]
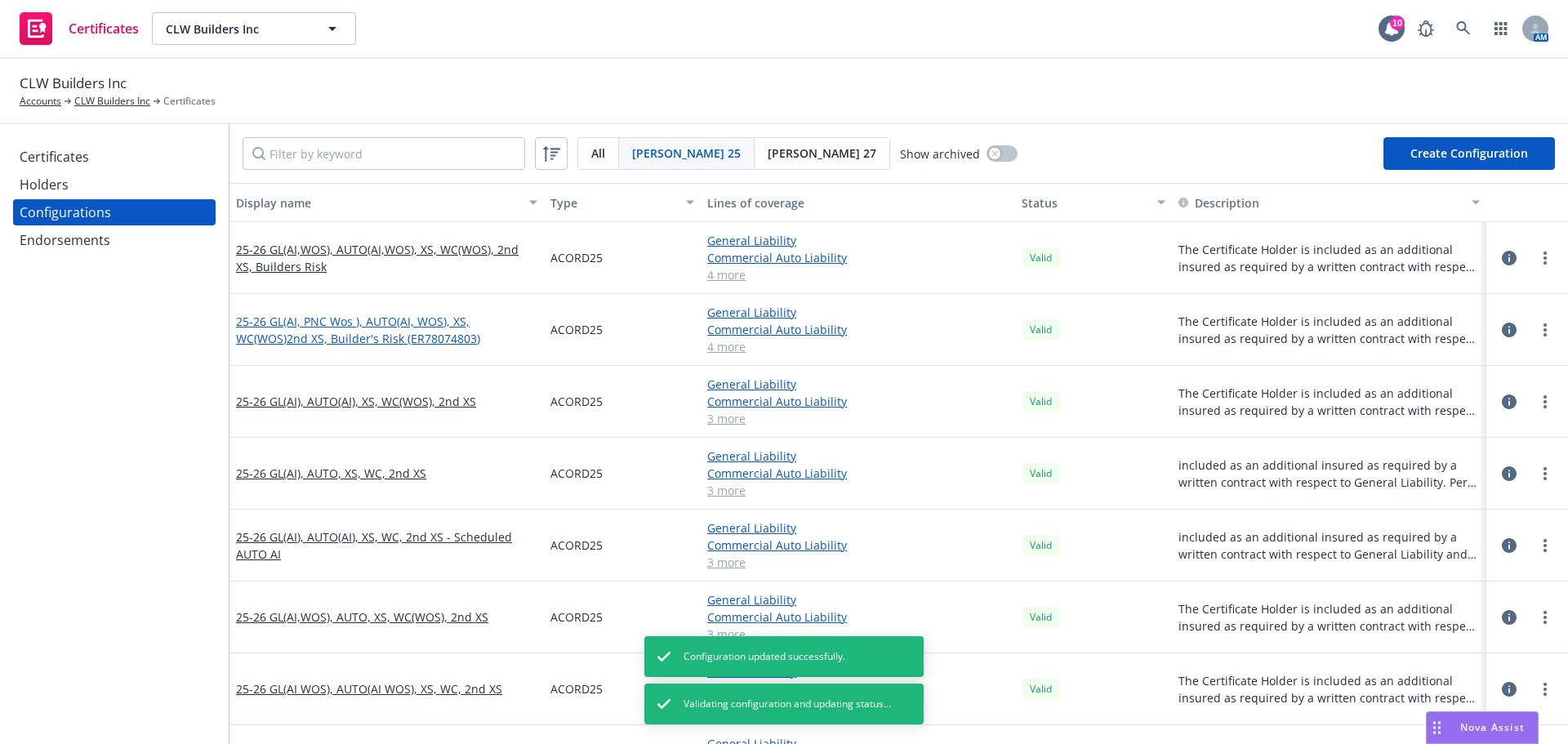
click at [319, 334] on link "25-26 GL(AI, PNC Wos ), AUTO(AI, WOS), XS, WC(WOS)2nd XS, Builder's Risk (ER780…" at bounding box center [386, 330] width 302 height 35
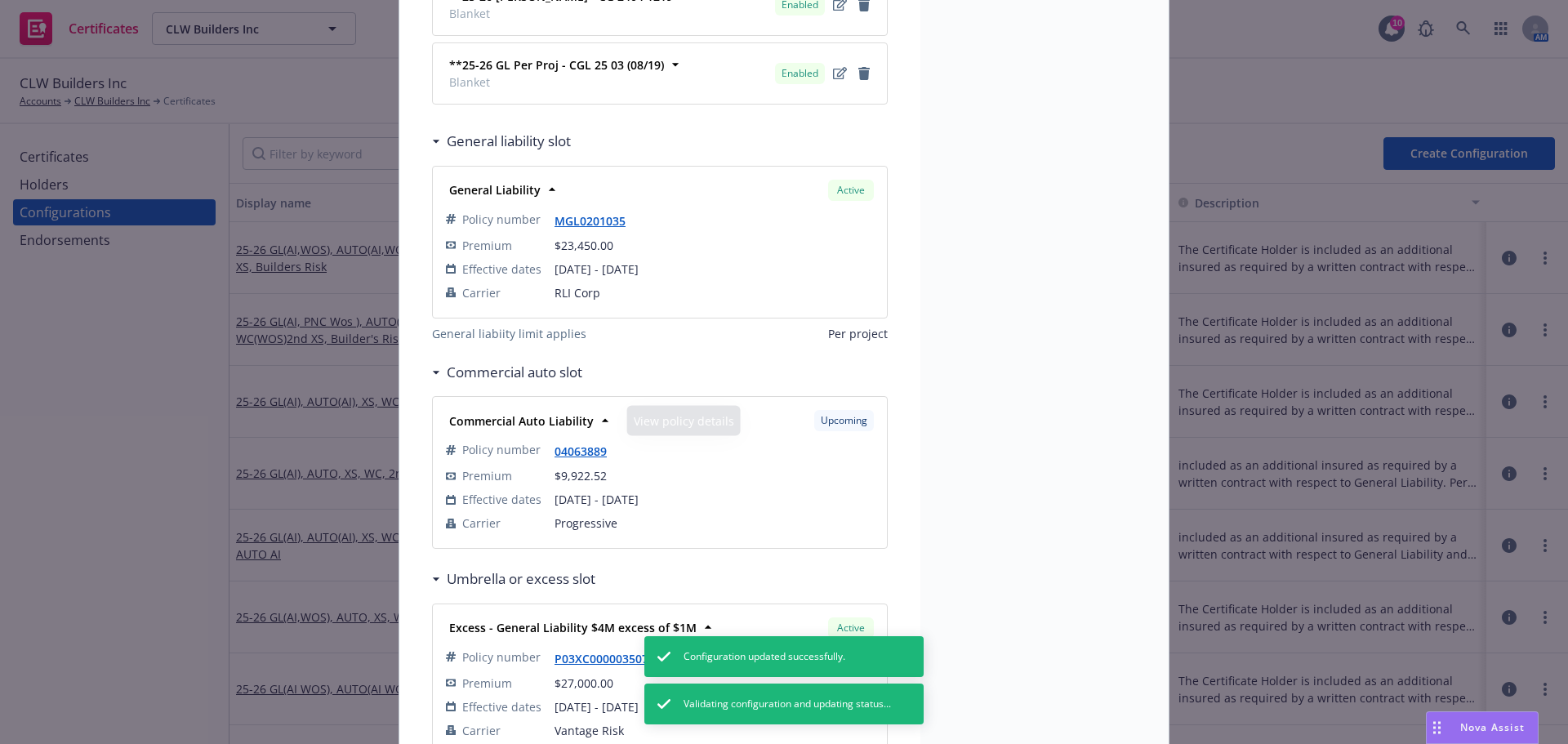
scroll to position [653, 0]
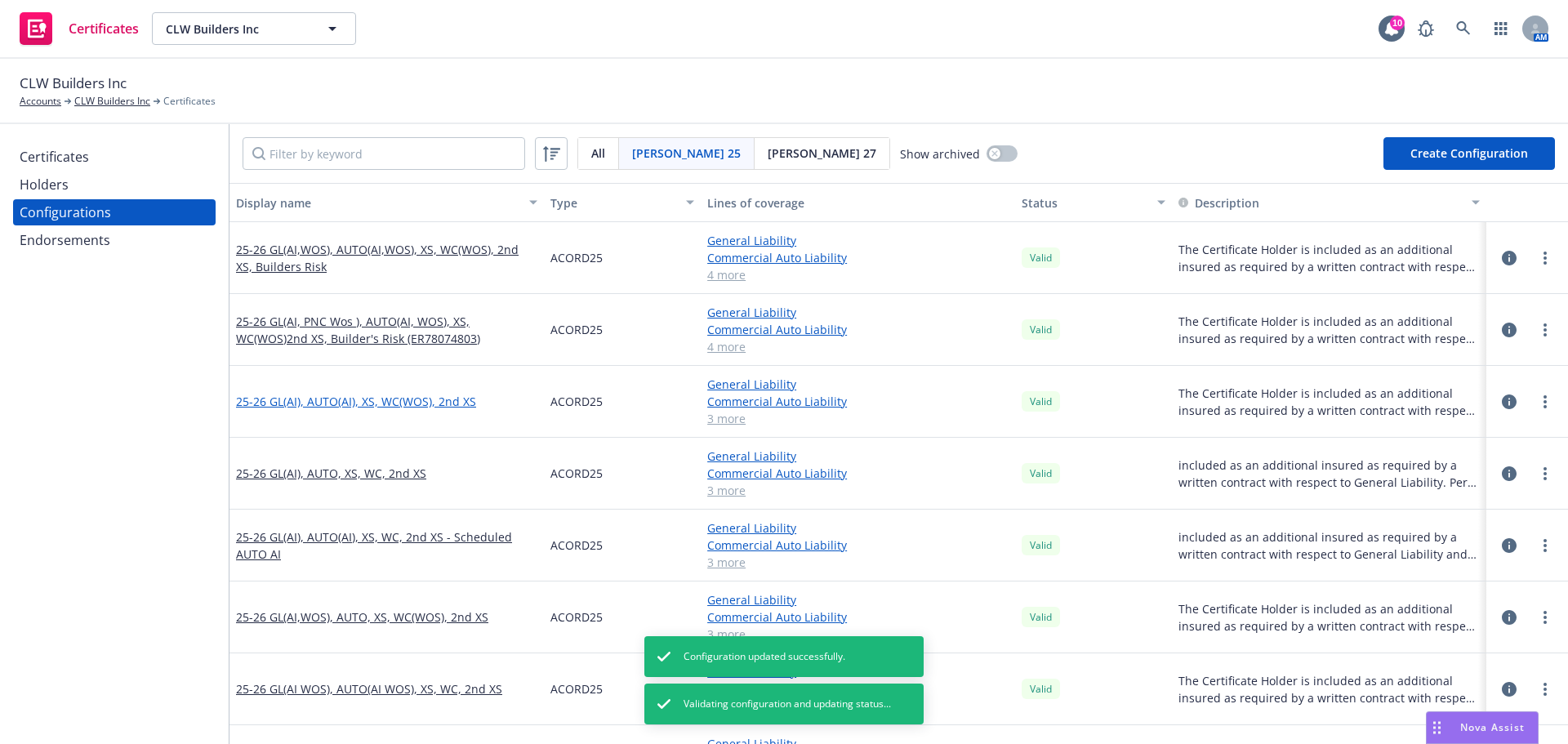
click at [324, 399] on link "25-26 GL(AI), AUTO(AI), XS, WC(WOS), 2nd XS" at bounding box center [356, 401] width 241 height 17
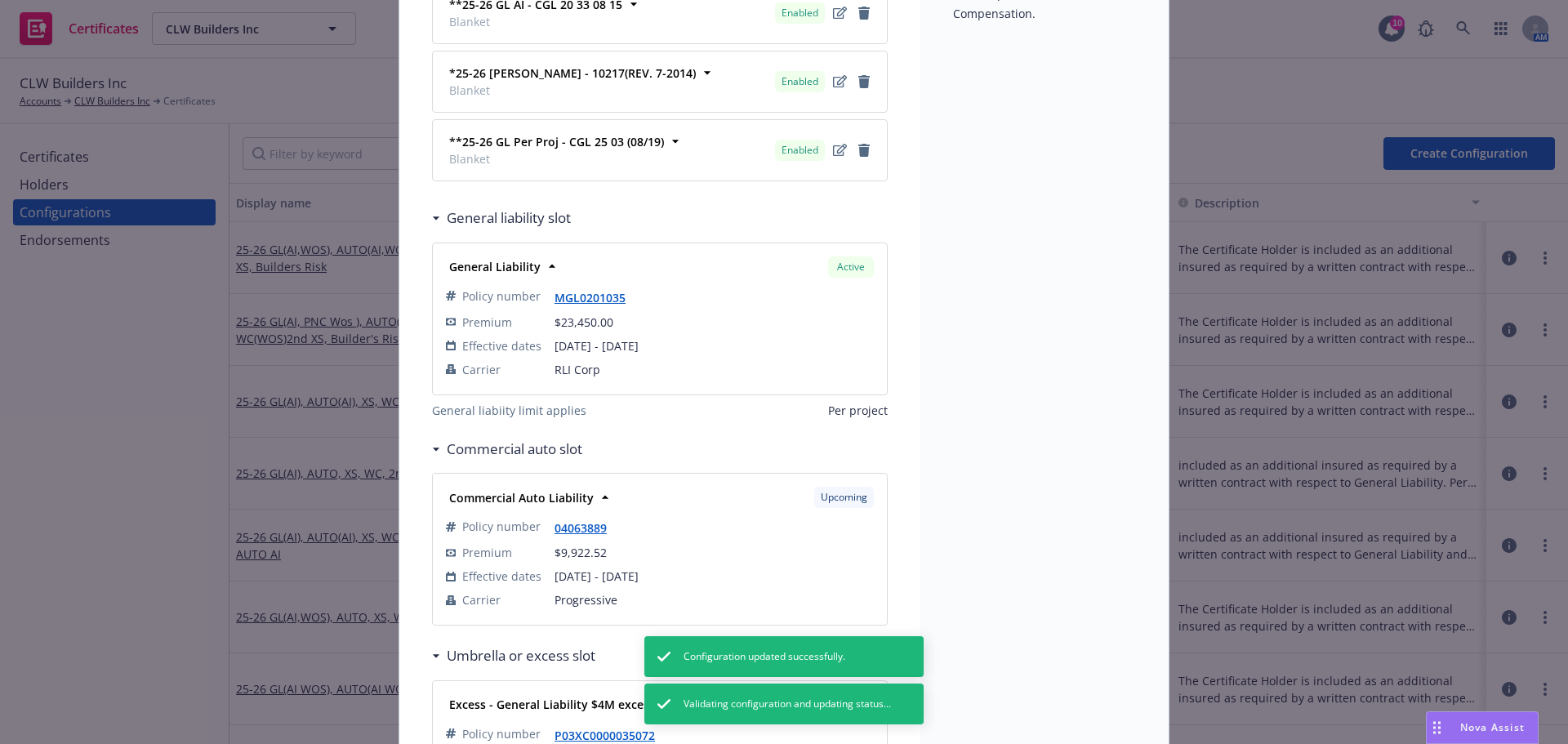
scroll to position [490, 0]
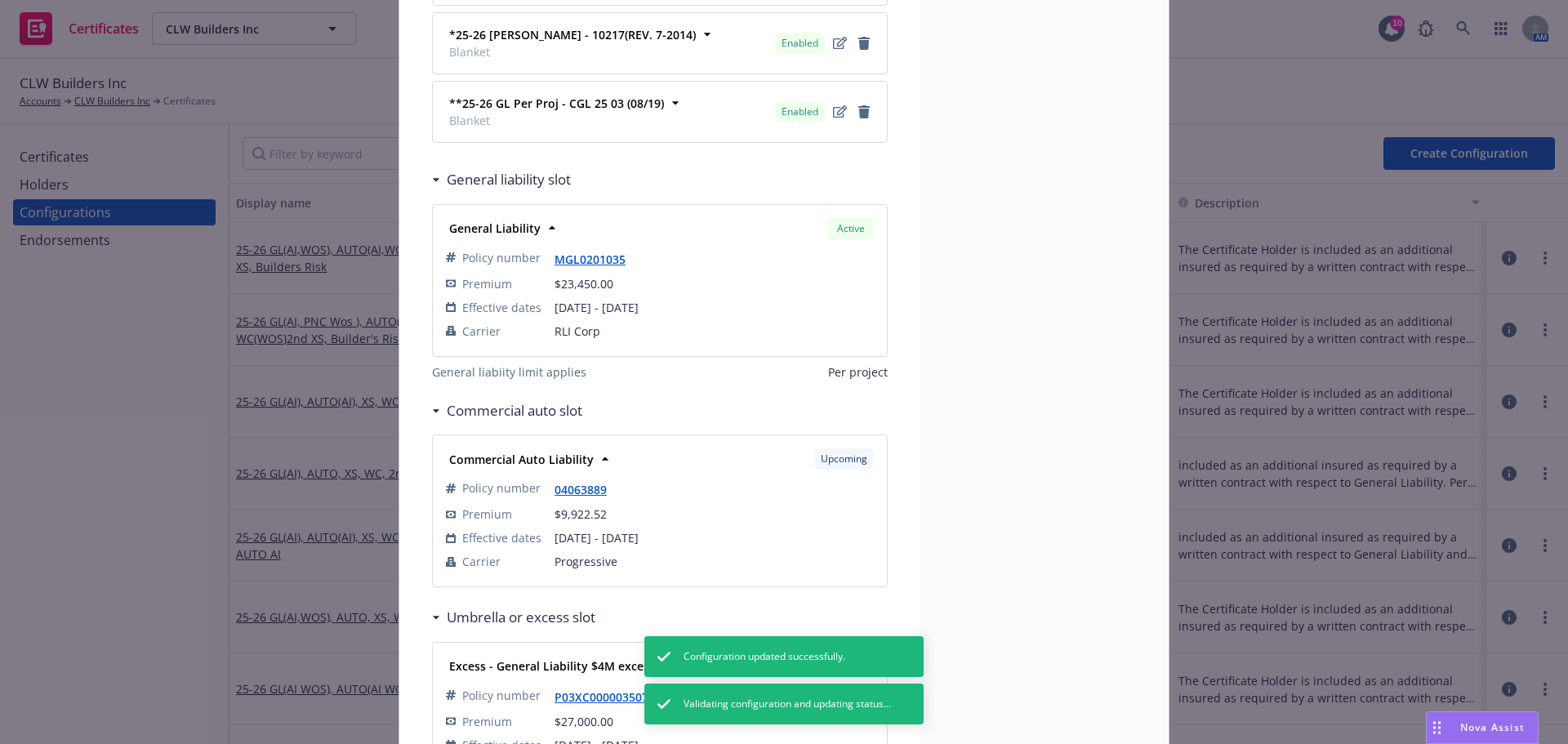
click at [321, 480] on div "Configuration ACORD25 - 25-26 GL(AI), AUTO(AI), XS, WC(WOS), 2nd XS View 1 hold…" at bounding box center [784, 372] width 1568 height 744
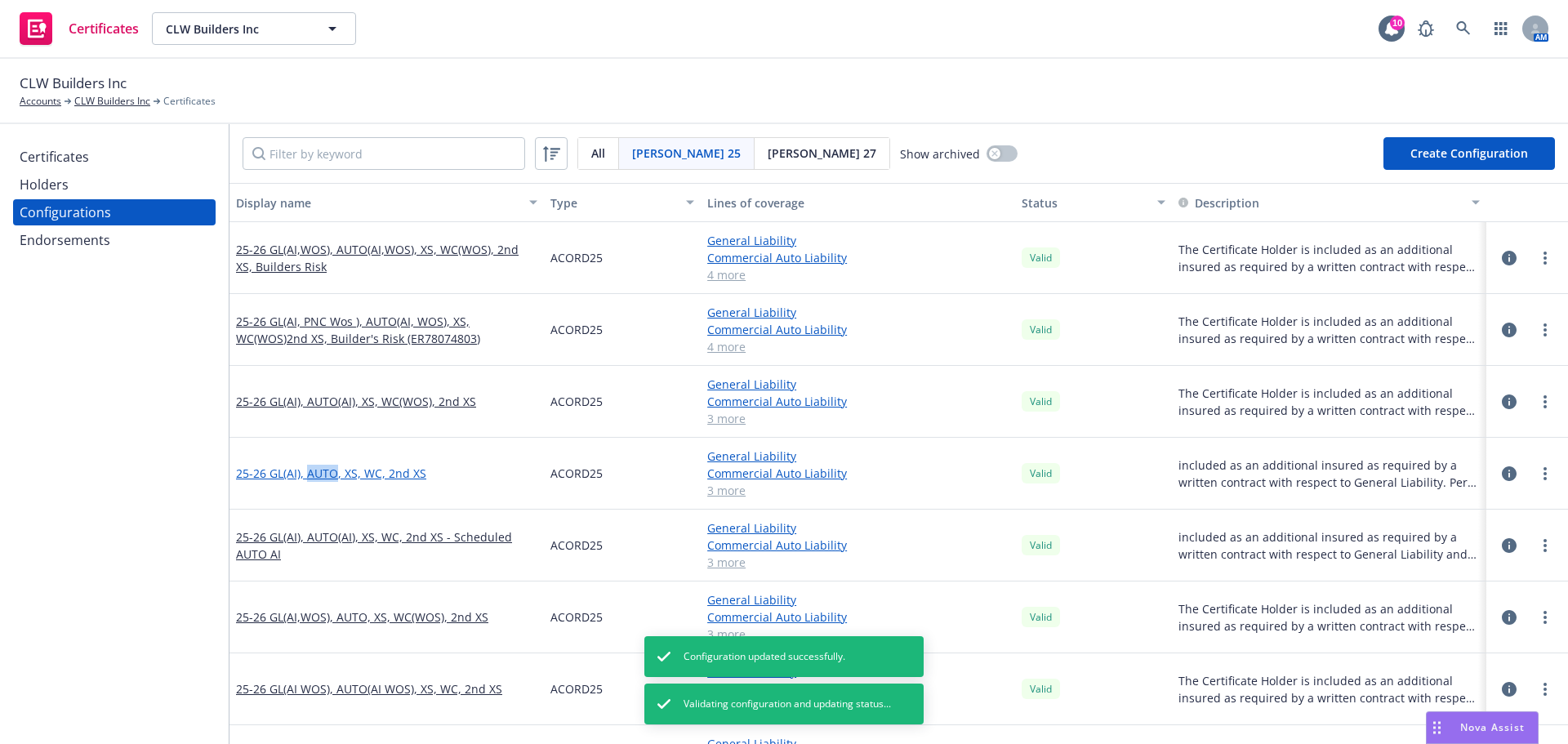
click at [321, 478] on link "25-26 GL(AI), AUTO, XS, WC, 2nd XS" at bounding box center [331, 473] width 190 height 17
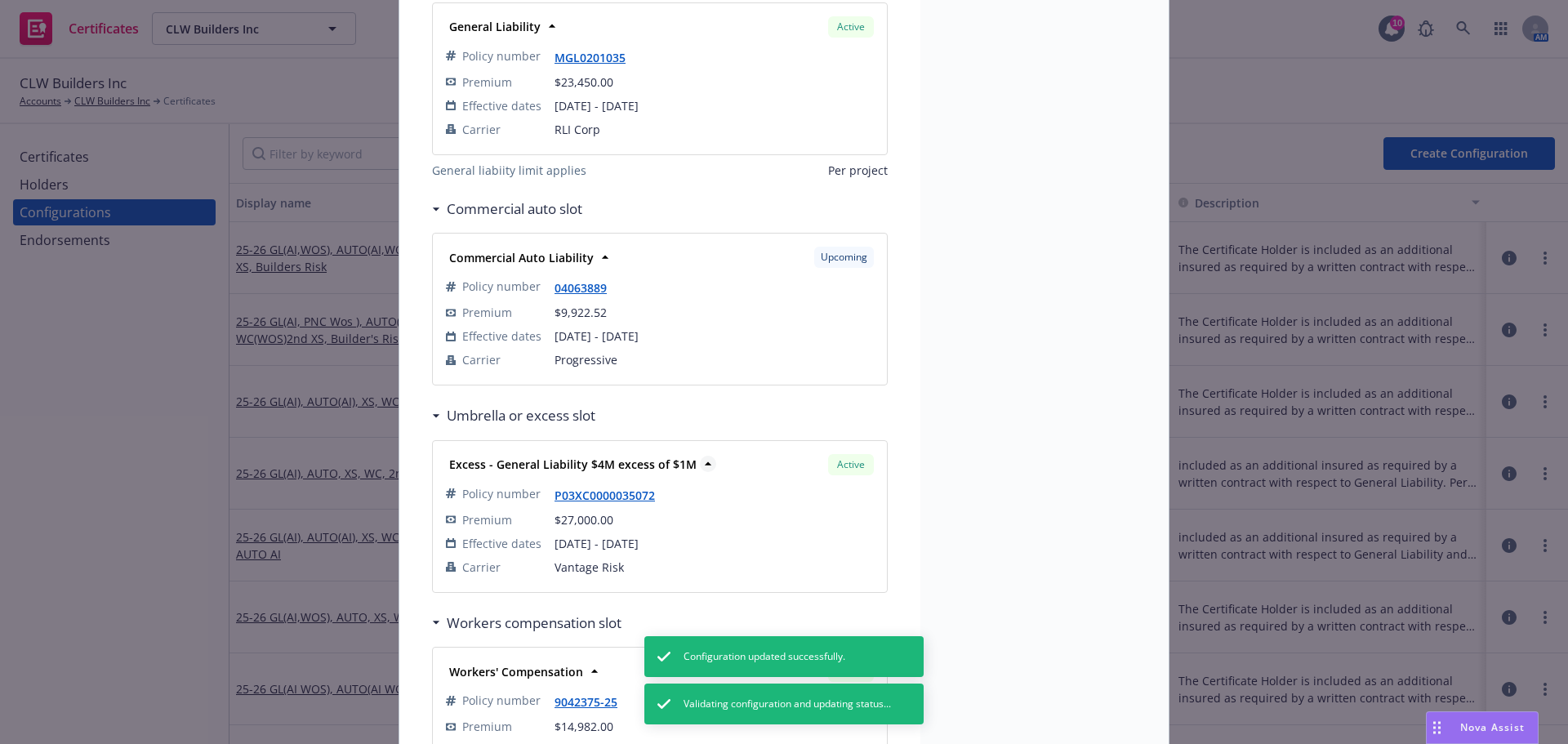
scroll to position [572, 0]
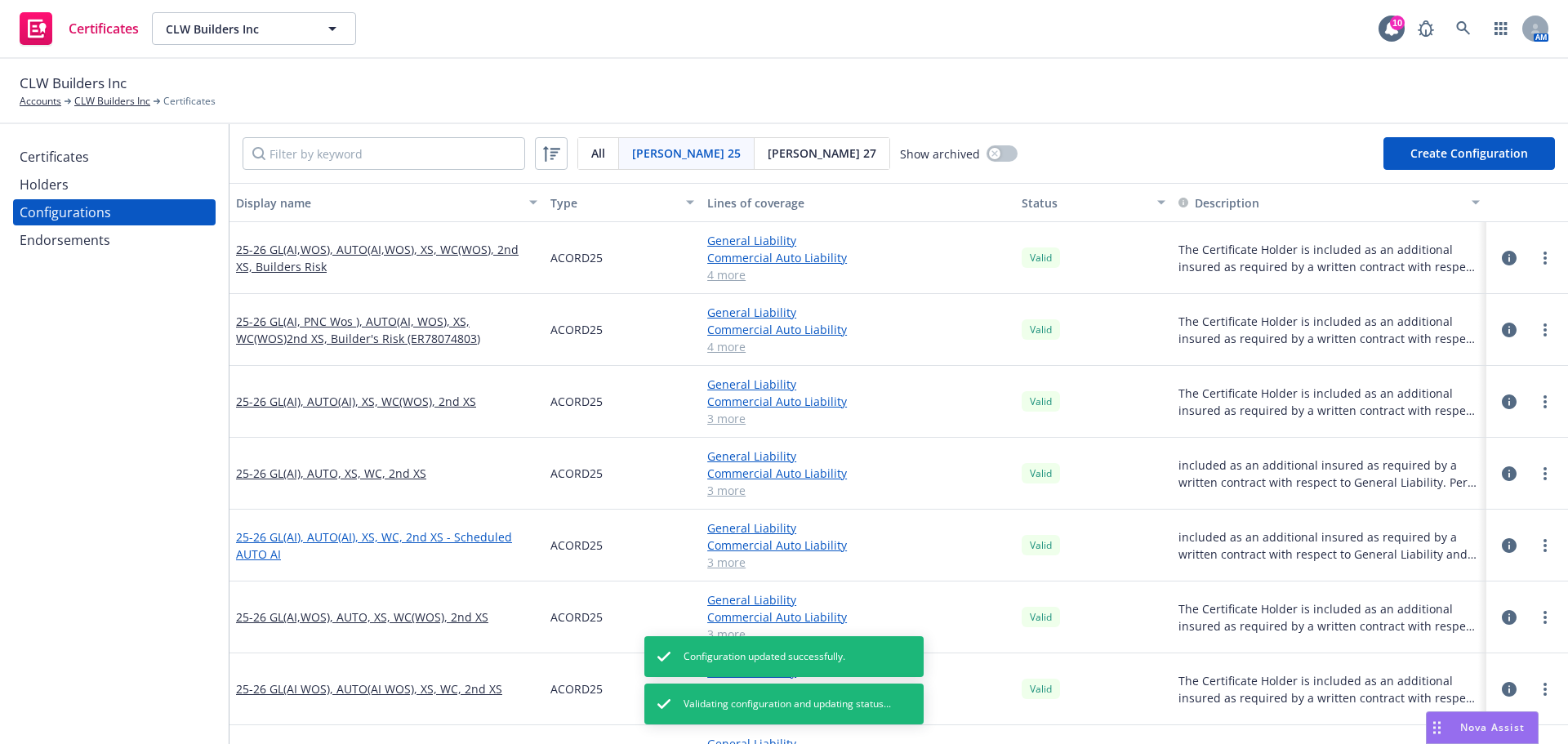
click at [323, 535] on link "25-26 GL(AI), AUTO(AI), XS, WC, 2nd XS - Scheduled AUTO AI" at bounding box center [386, 545] width 302 height 35
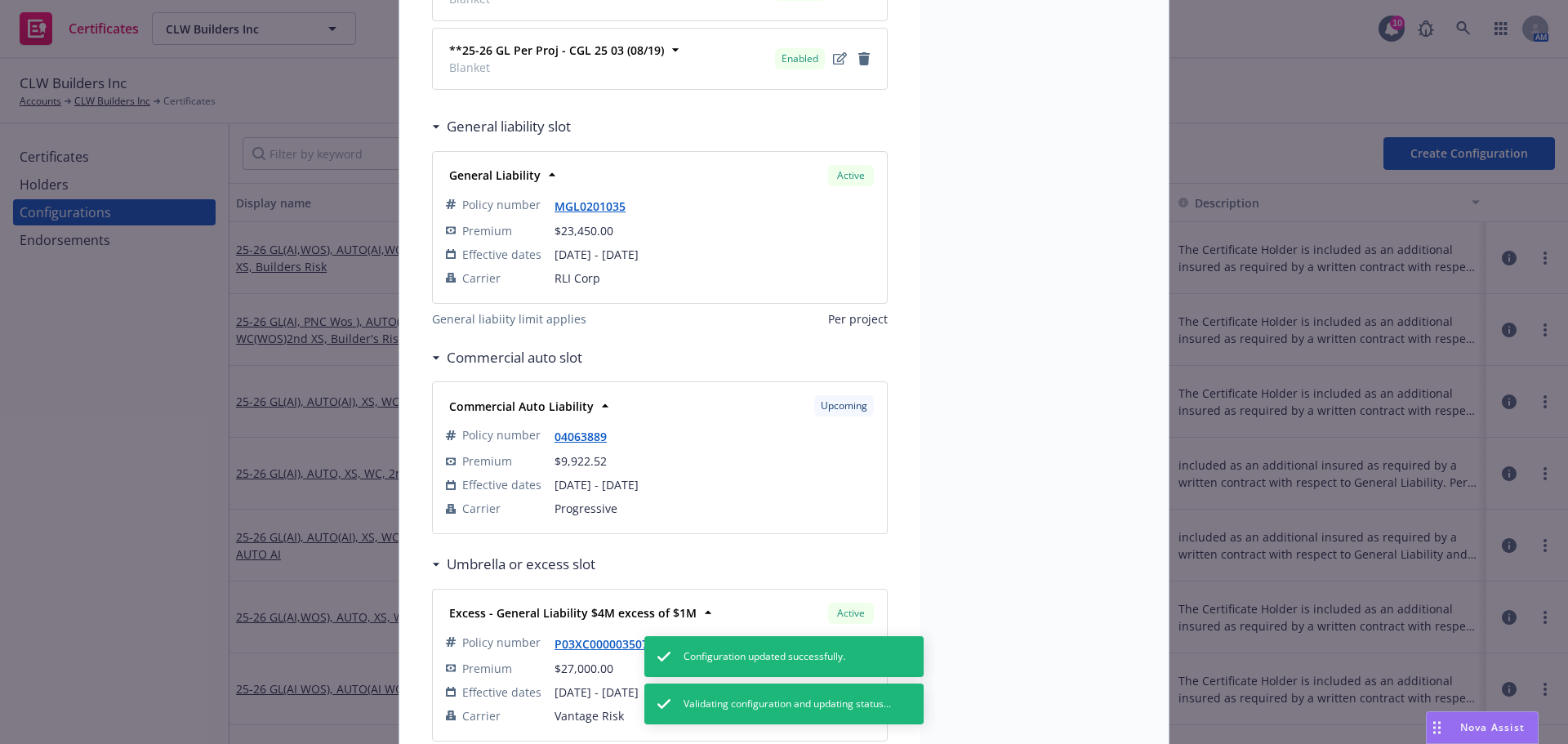
scroll to position [408, 0]
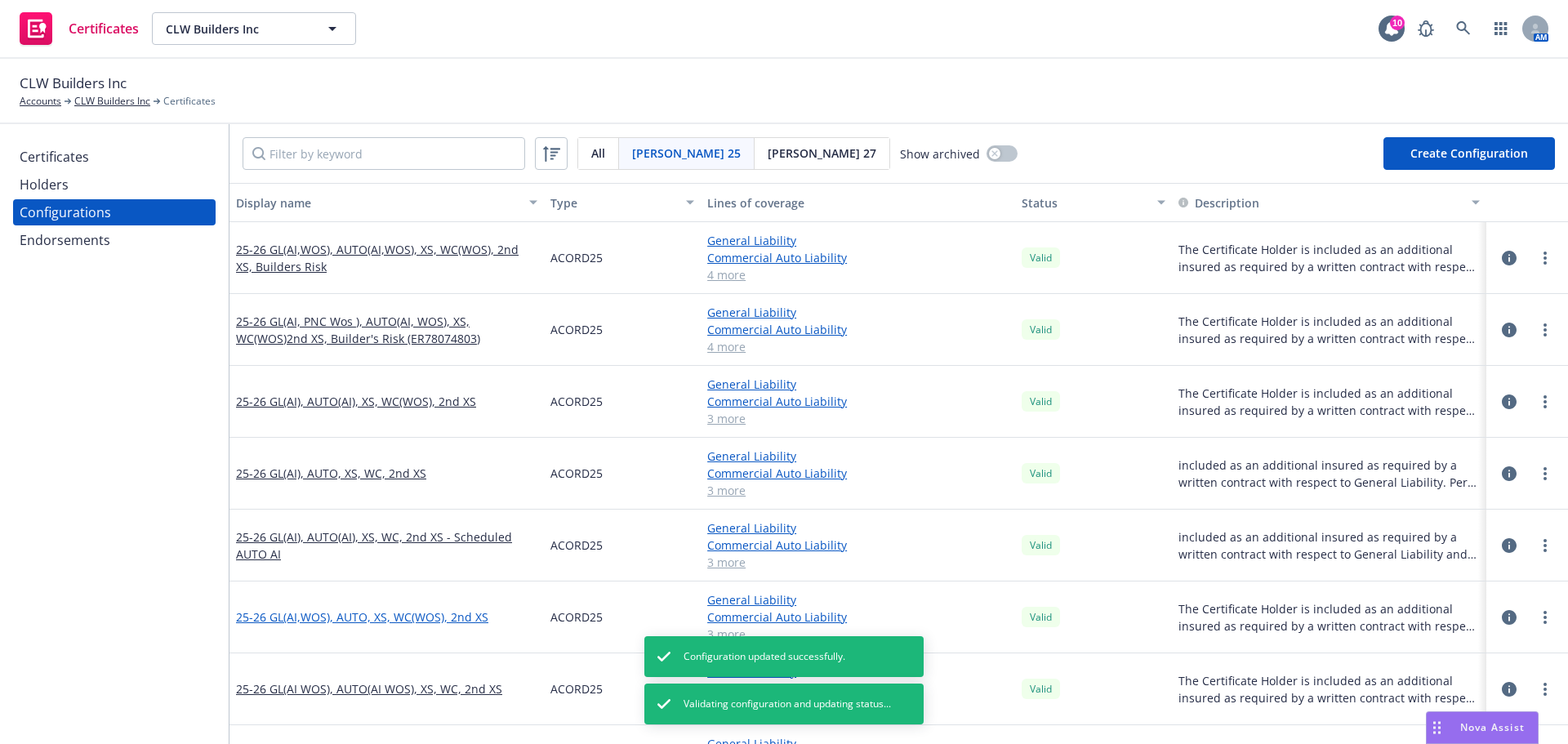
click at [307, 617] on link "25-26 GL(AI,WOS), AUTO, XS, WC(WOS), 2nd XS" at bounding box center [362, 617] width 252 height 17
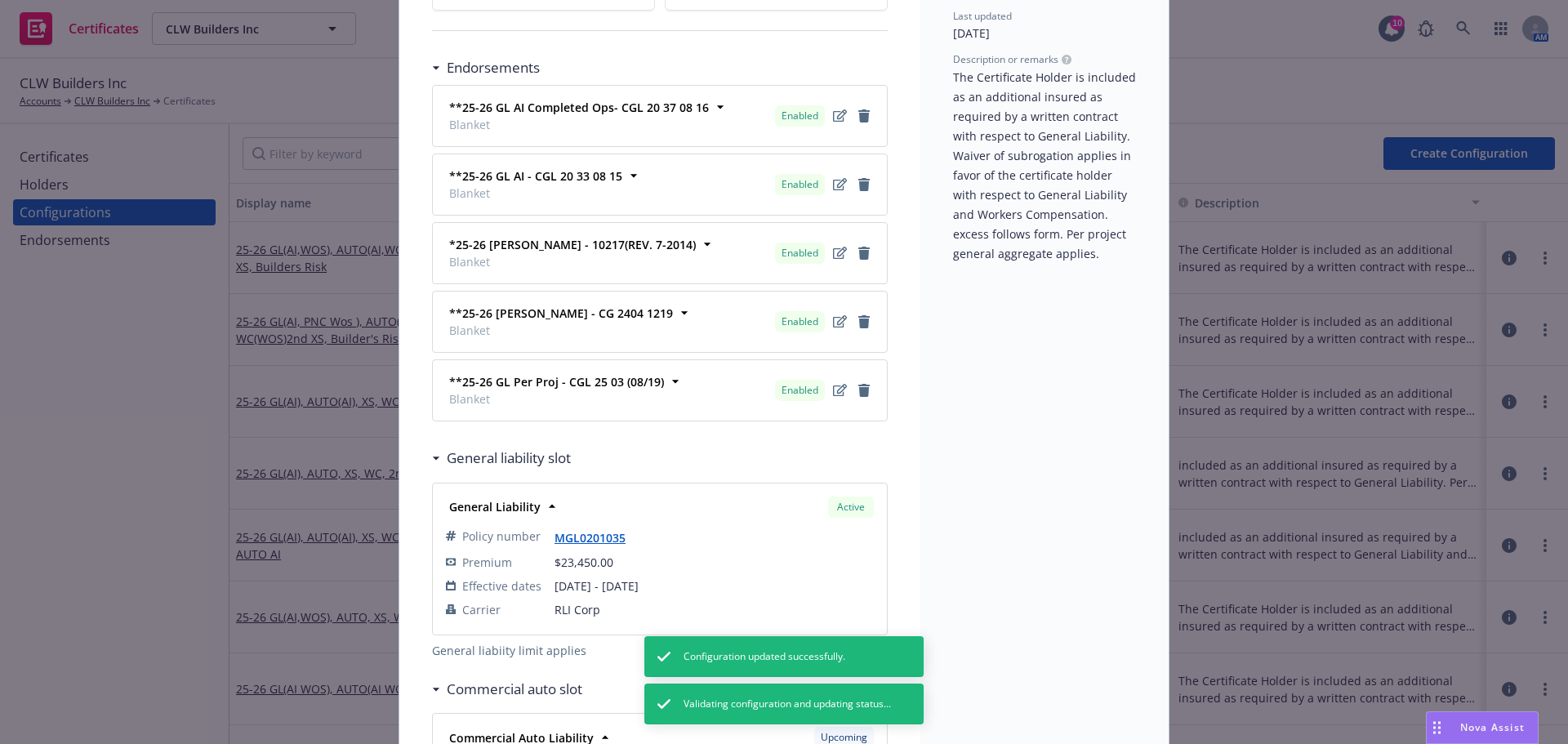
scroll to position [490, 0]
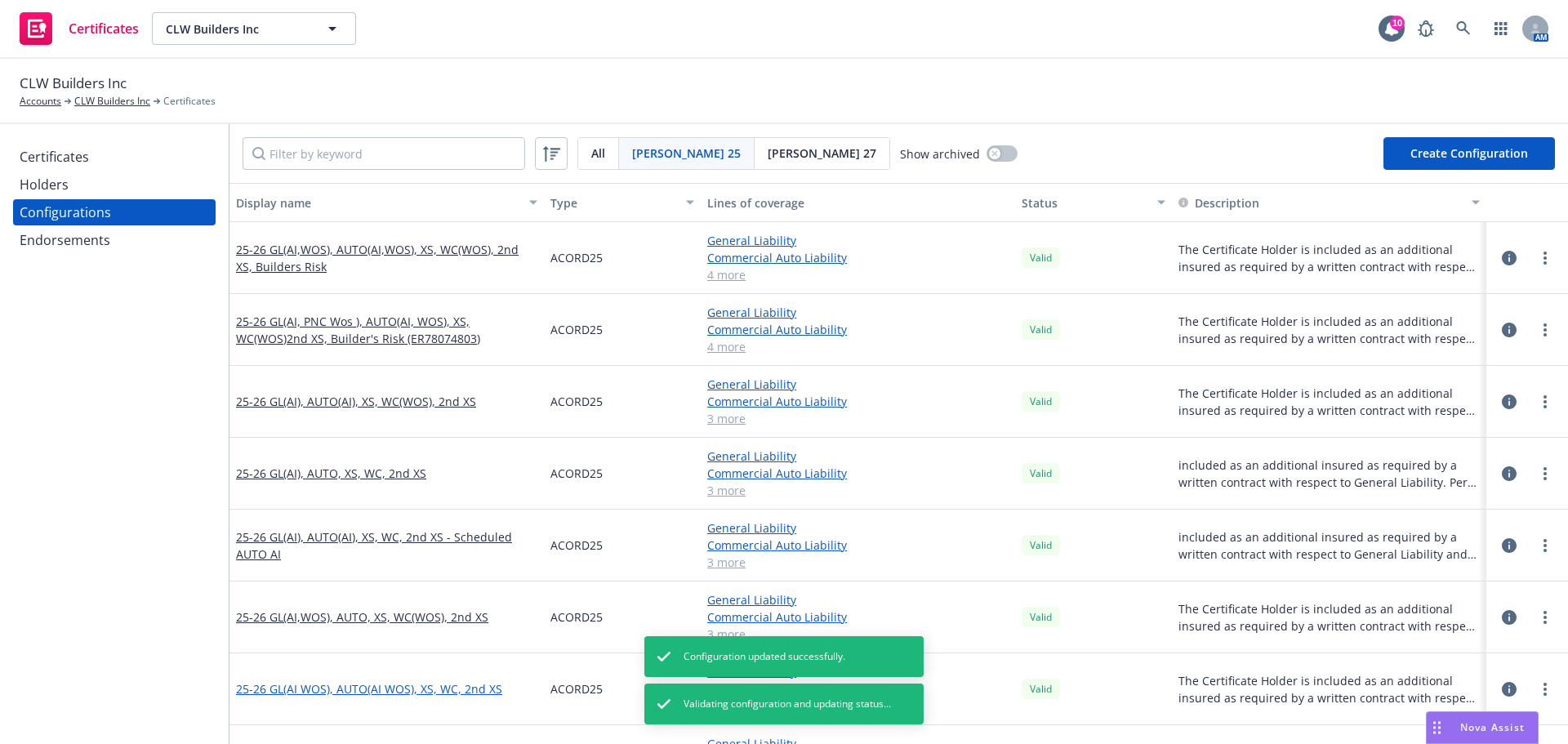
click at [296, 684] on link "25-26 GL(AI WOS), AUTO(AI WOS), XS, WC, 2nd XS" at bounding box center [369, 688] width 266 height 17
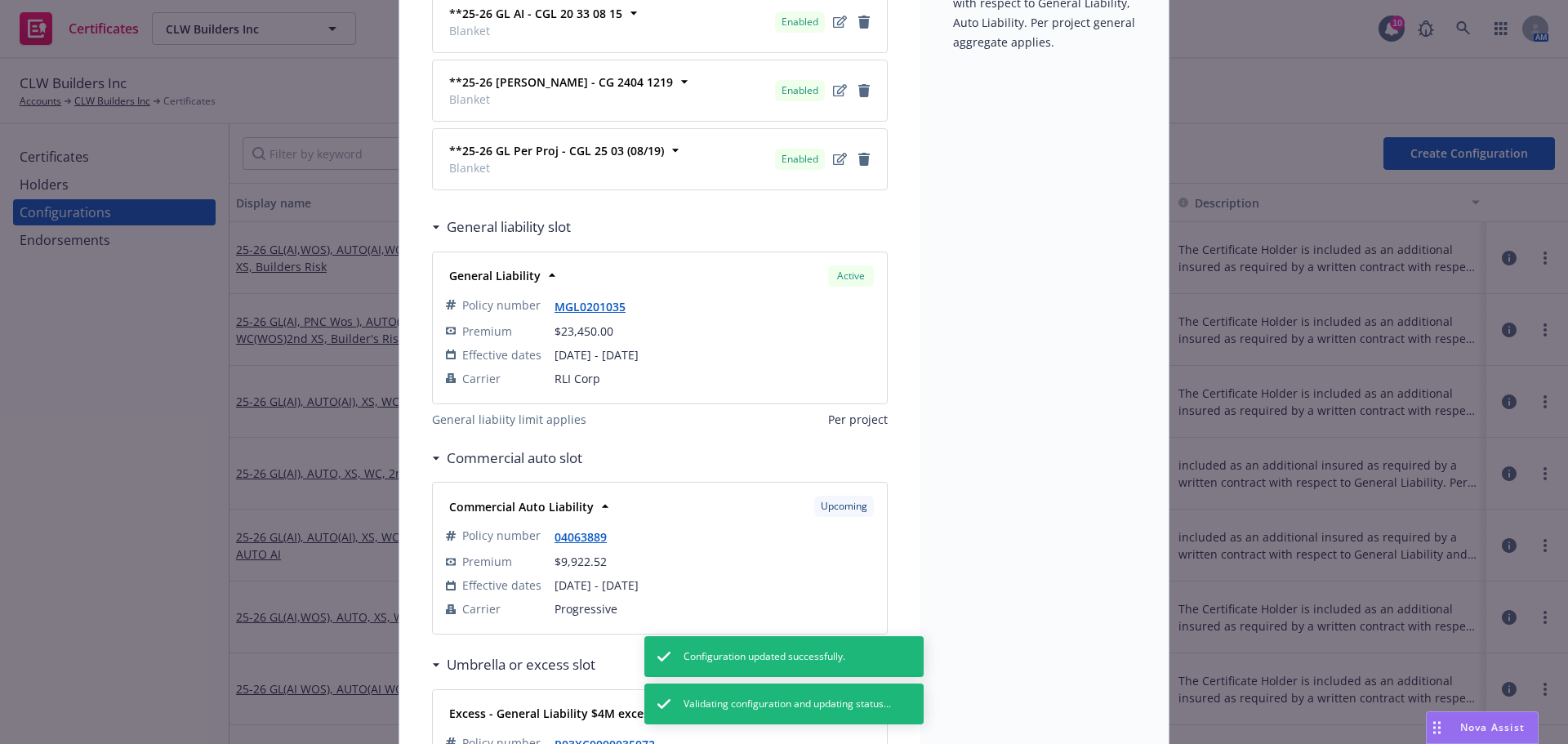
scroll to position [490, 0]
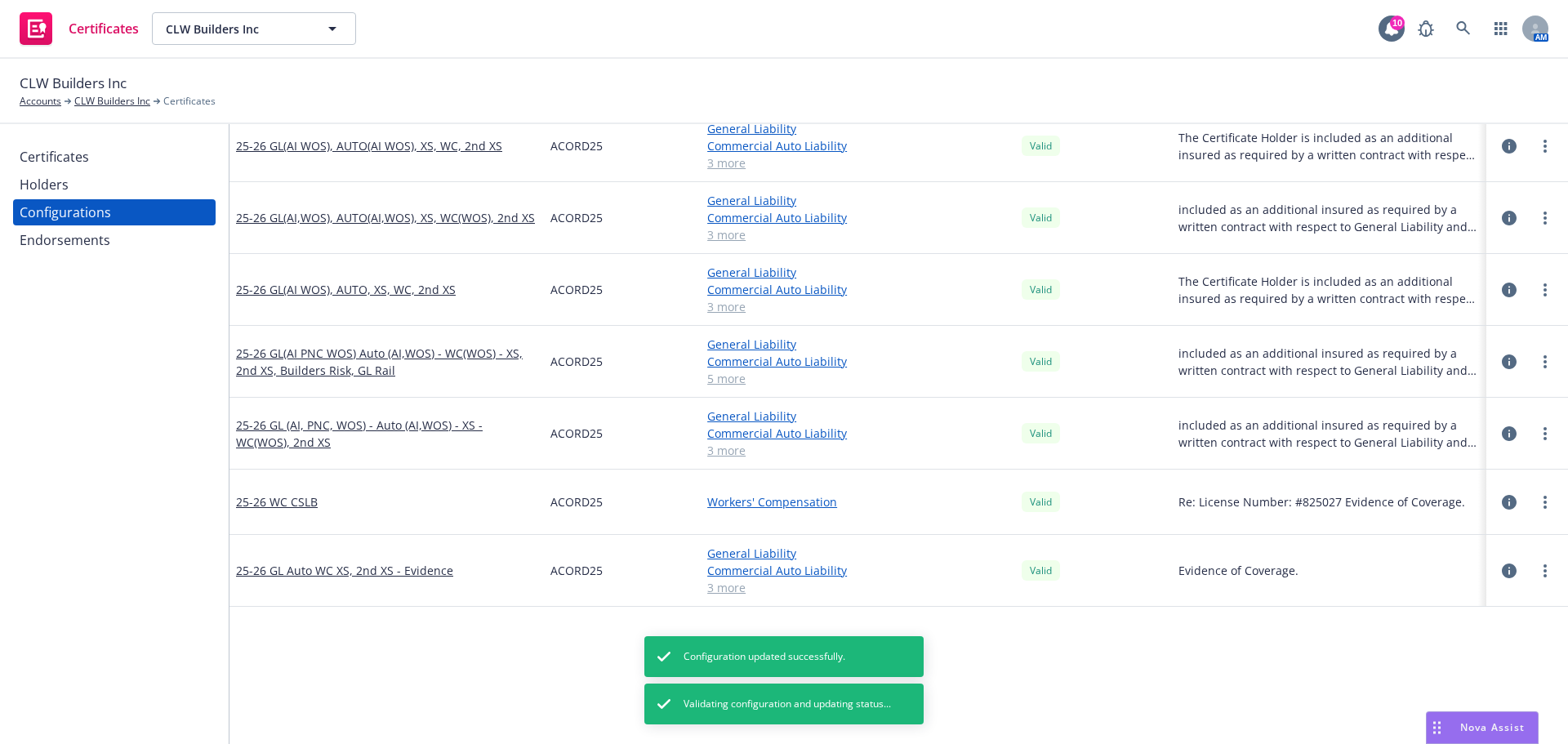
scroll to position [572, 0]
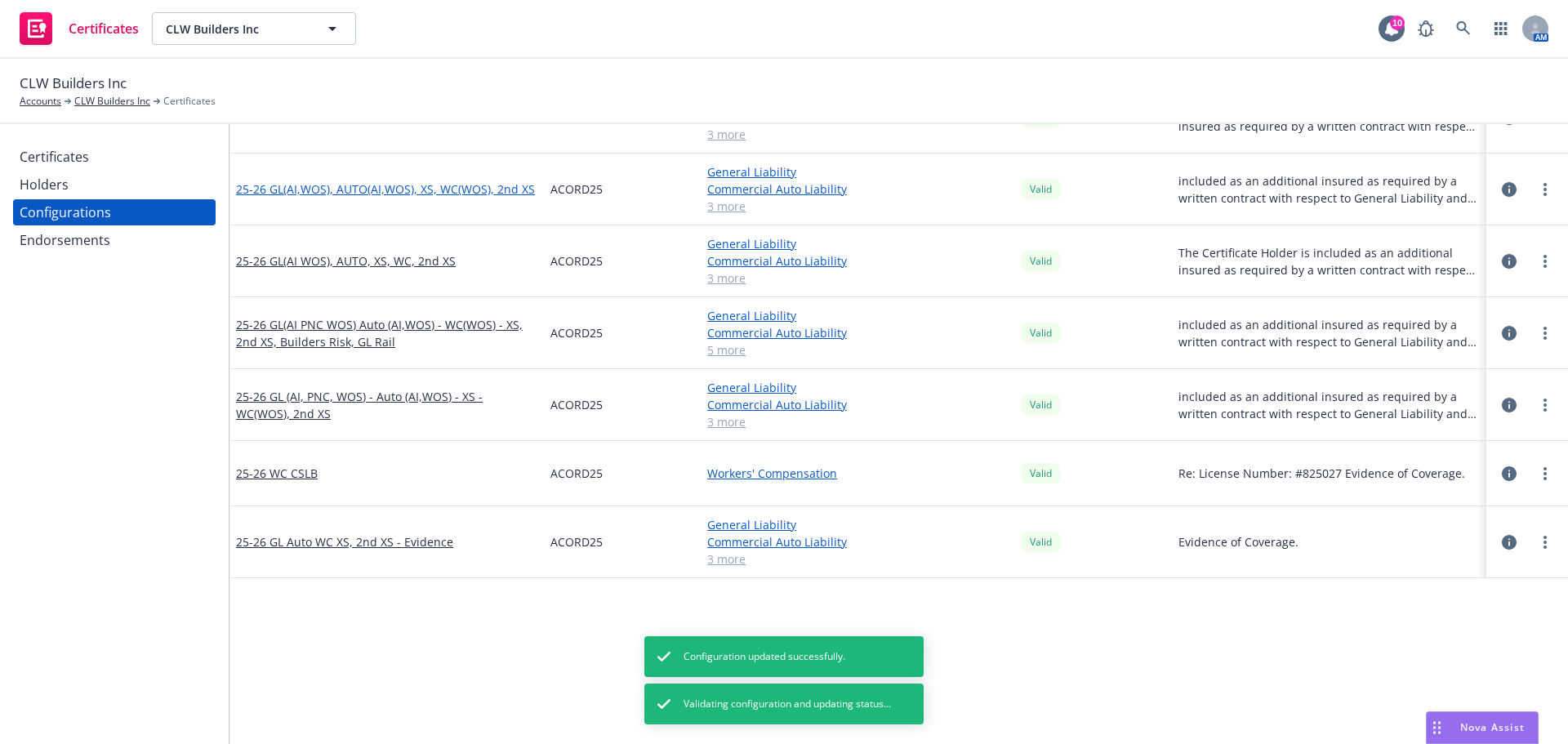
click at [488, 195] on link "25-26 GL(AI,WOS), AUTO(AI,WOS), XS, WC(WOS), 2nd XS" at bounding box center [385, 189] width 299 height 17
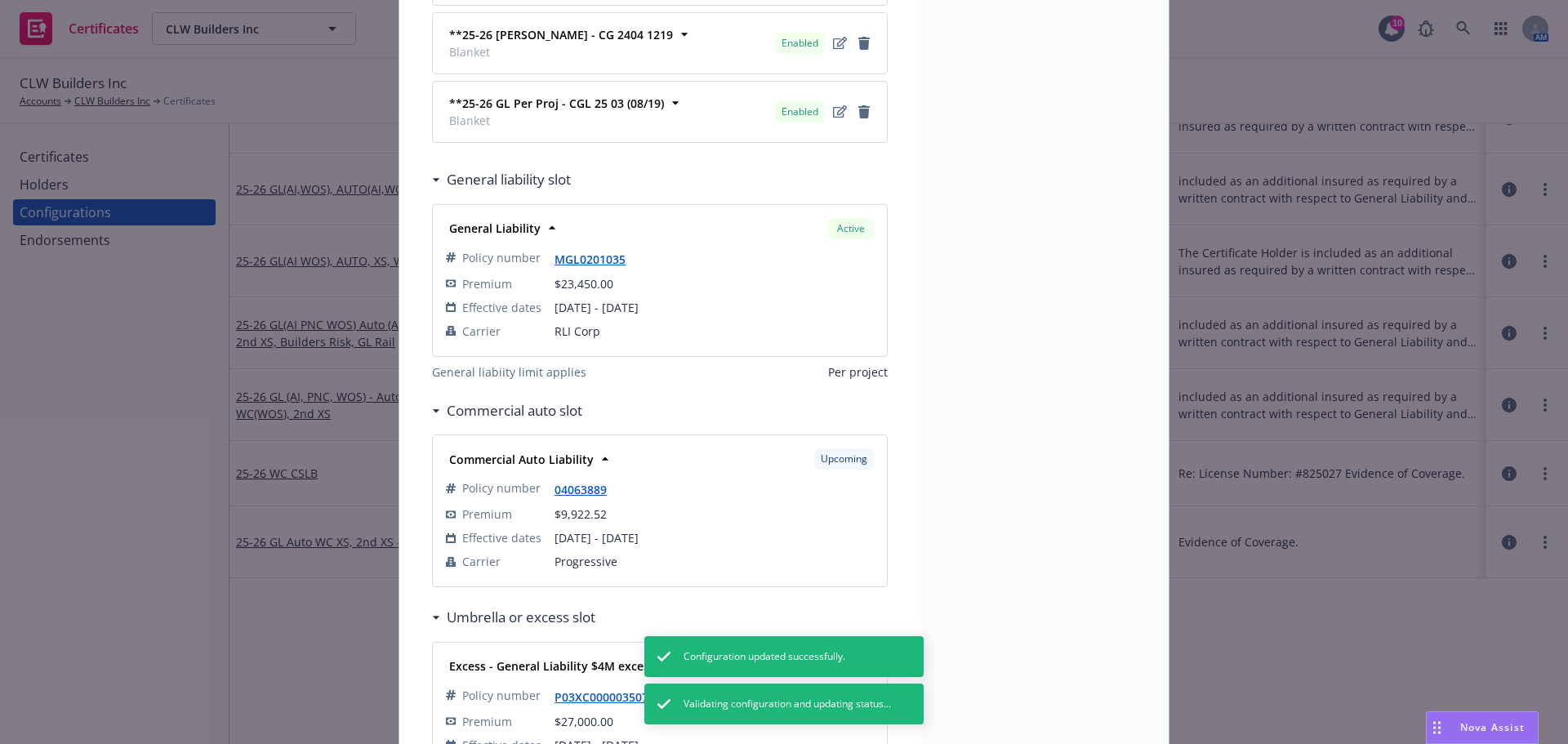
scroll to position [572, 0]
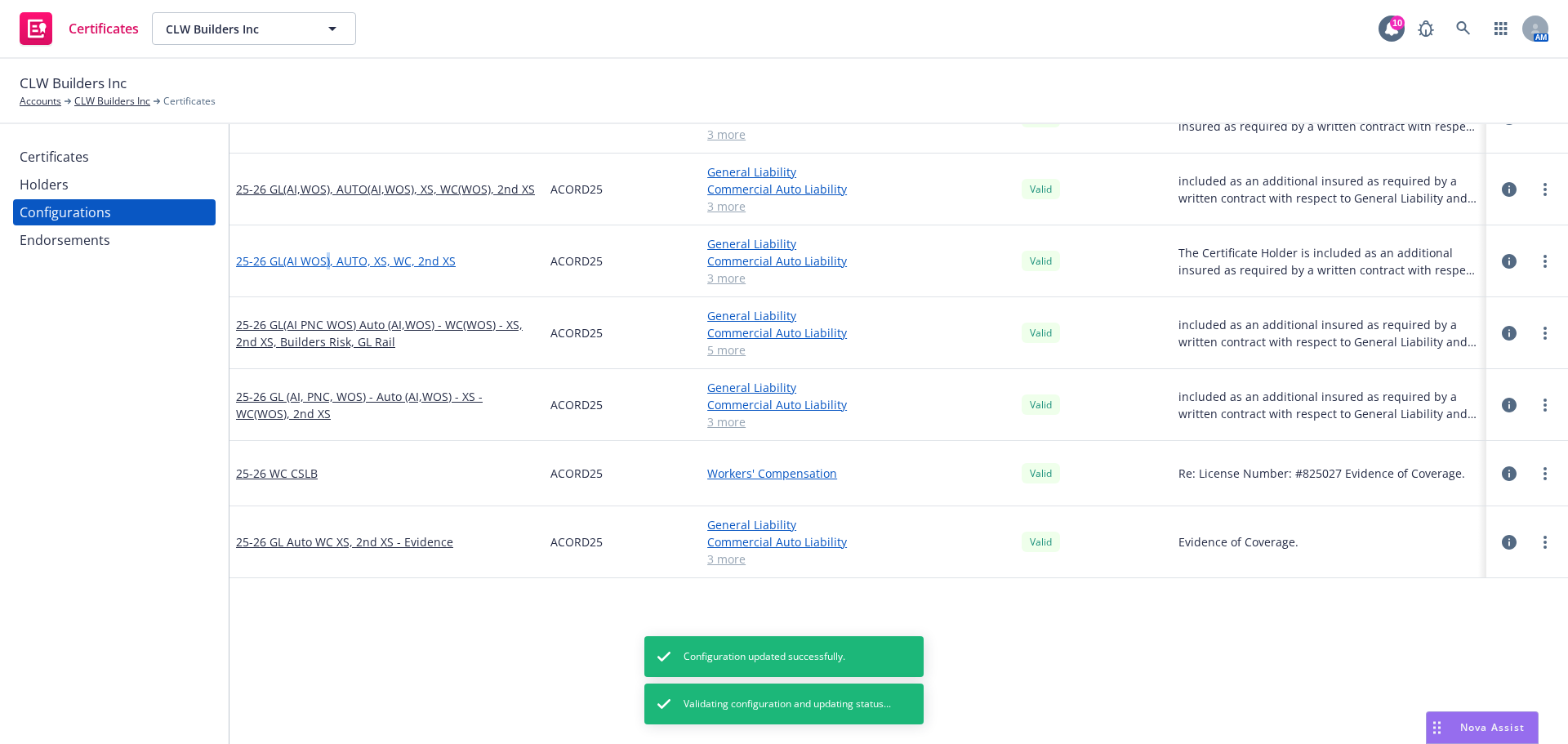
click at [325, 264] on link "25-26 GL(AI WOS), AUTO, XS, WC, 2nd XS" at bounding box center [345, 260] width 220 height 17
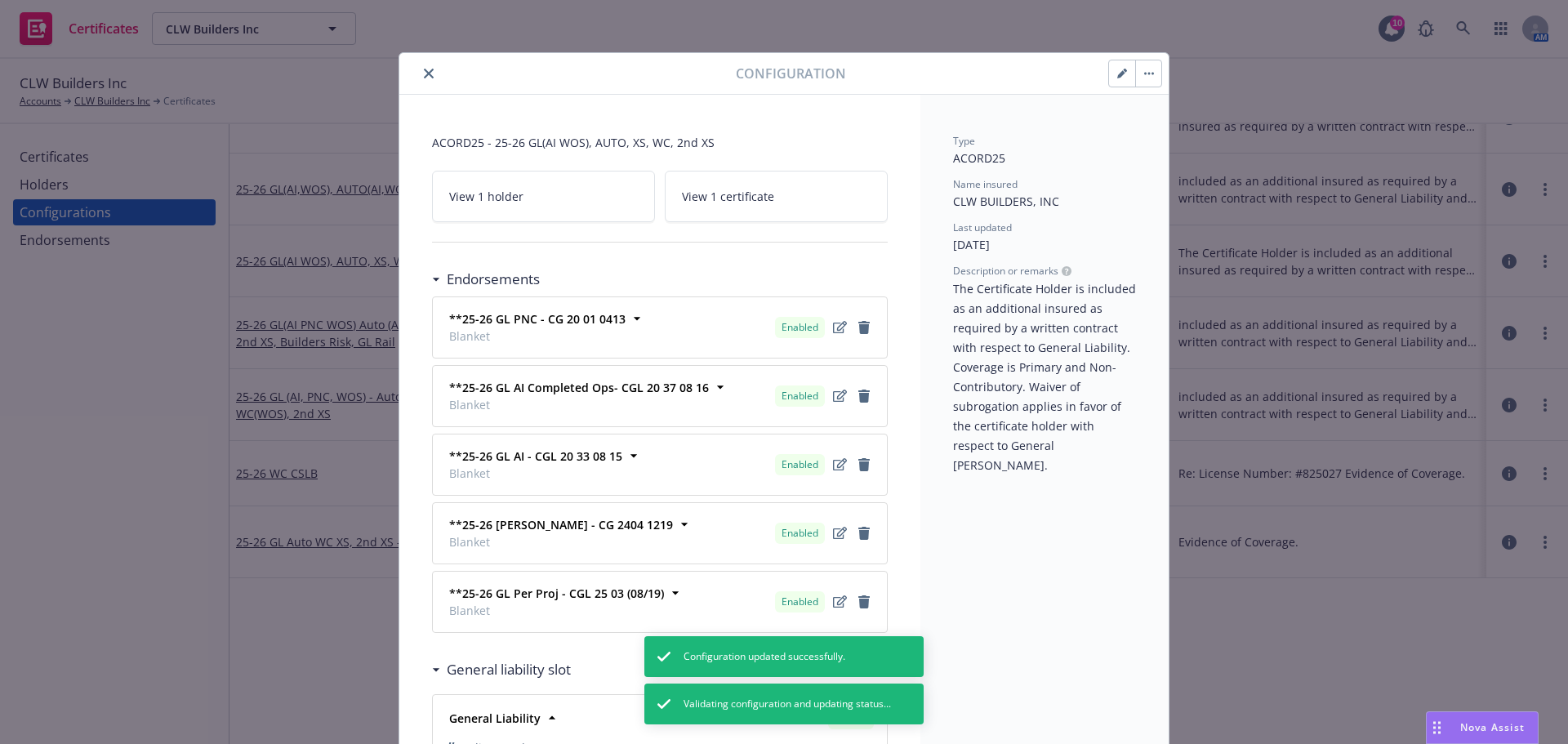
click at [1135, 66] on button "button" at bounding box center [1148, 73] width 26 height 26
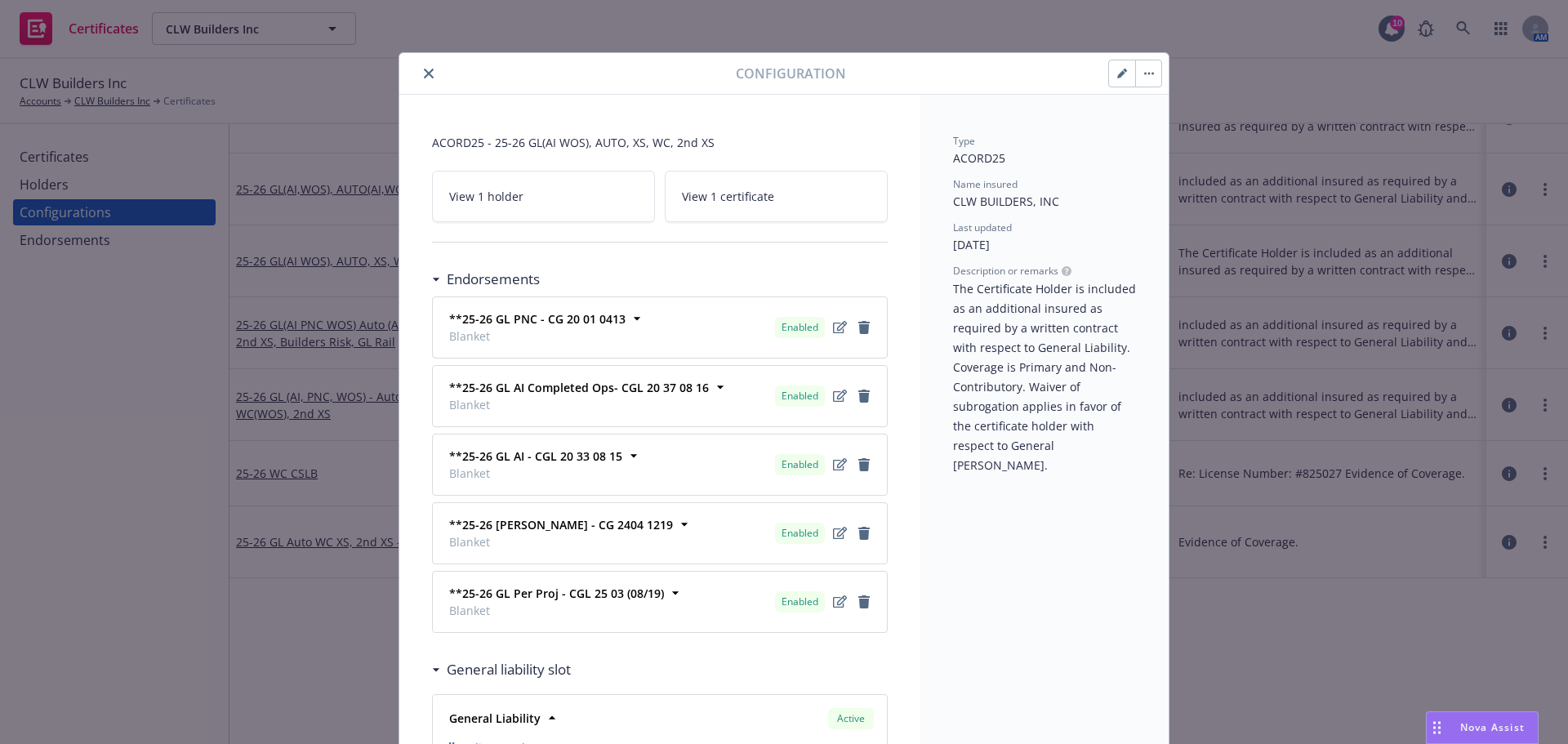
click at [1123, 70] on icon "button" at bounding box center [1125, 70] width 4 height 4
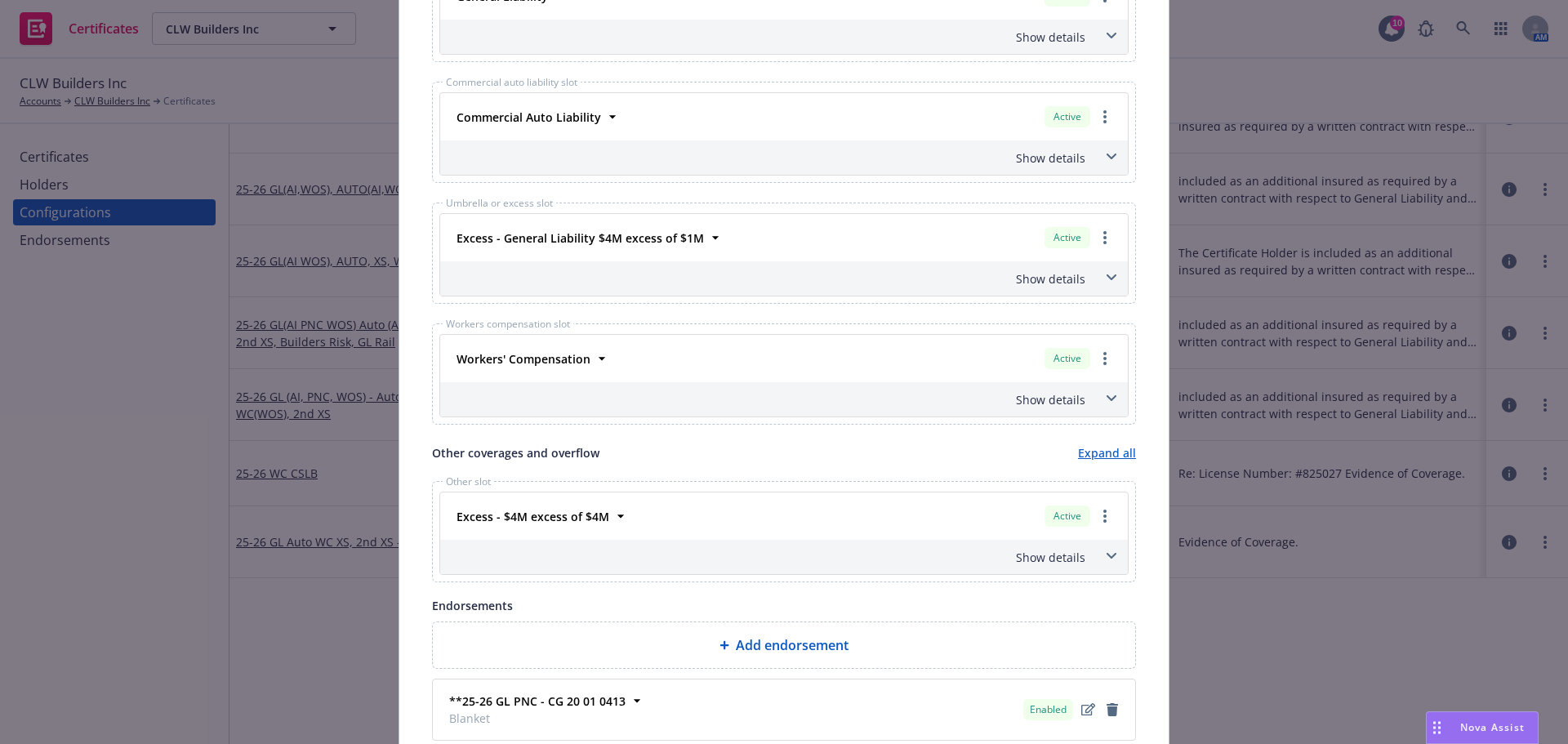
scroll to position [572, 0]
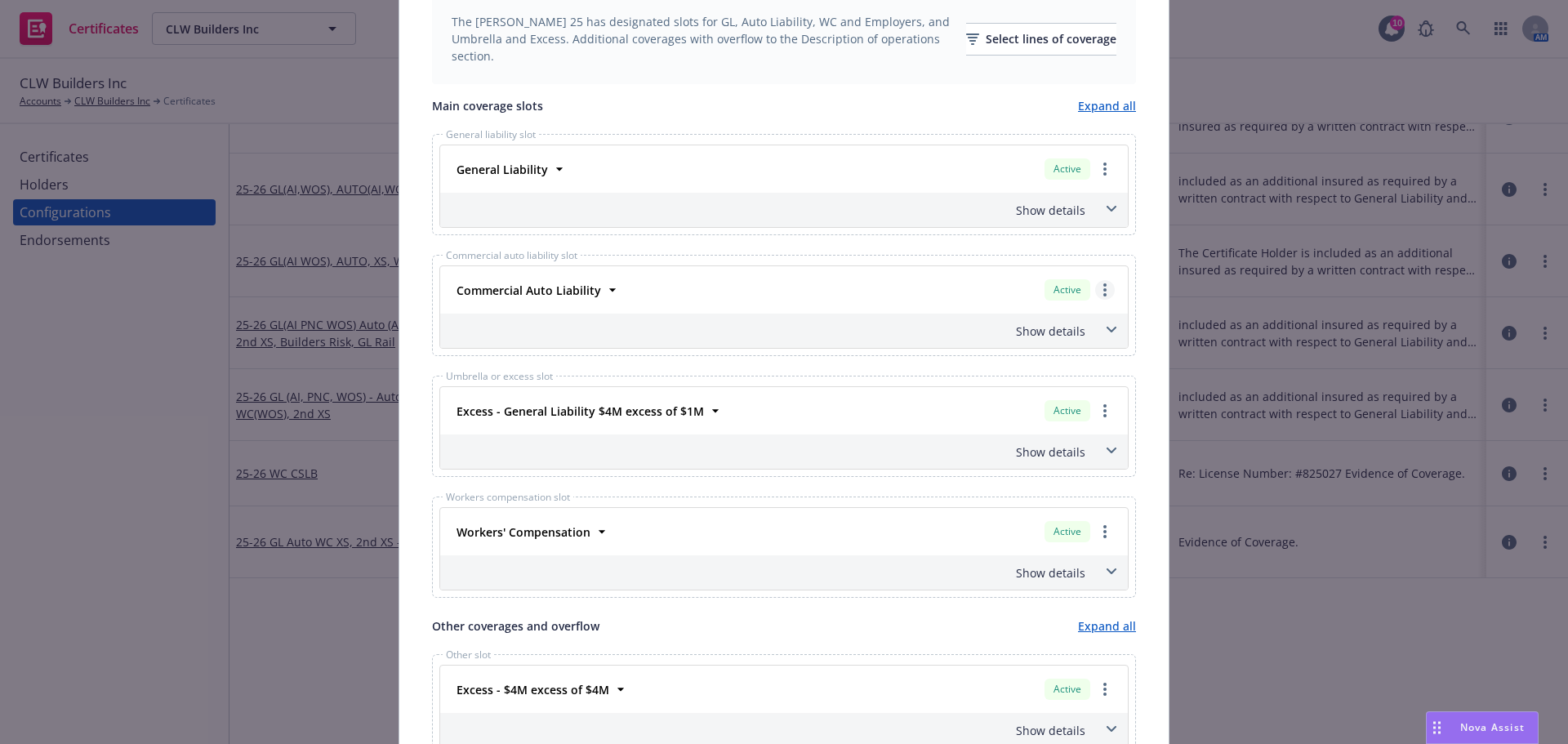
click at [1095, 288] on link "more" at bounding box center [1105, 290] width 20 height 20
click at [1071, 332] on link "Remove this LOC" at bounding box center [1039, 323] width 151 height 33
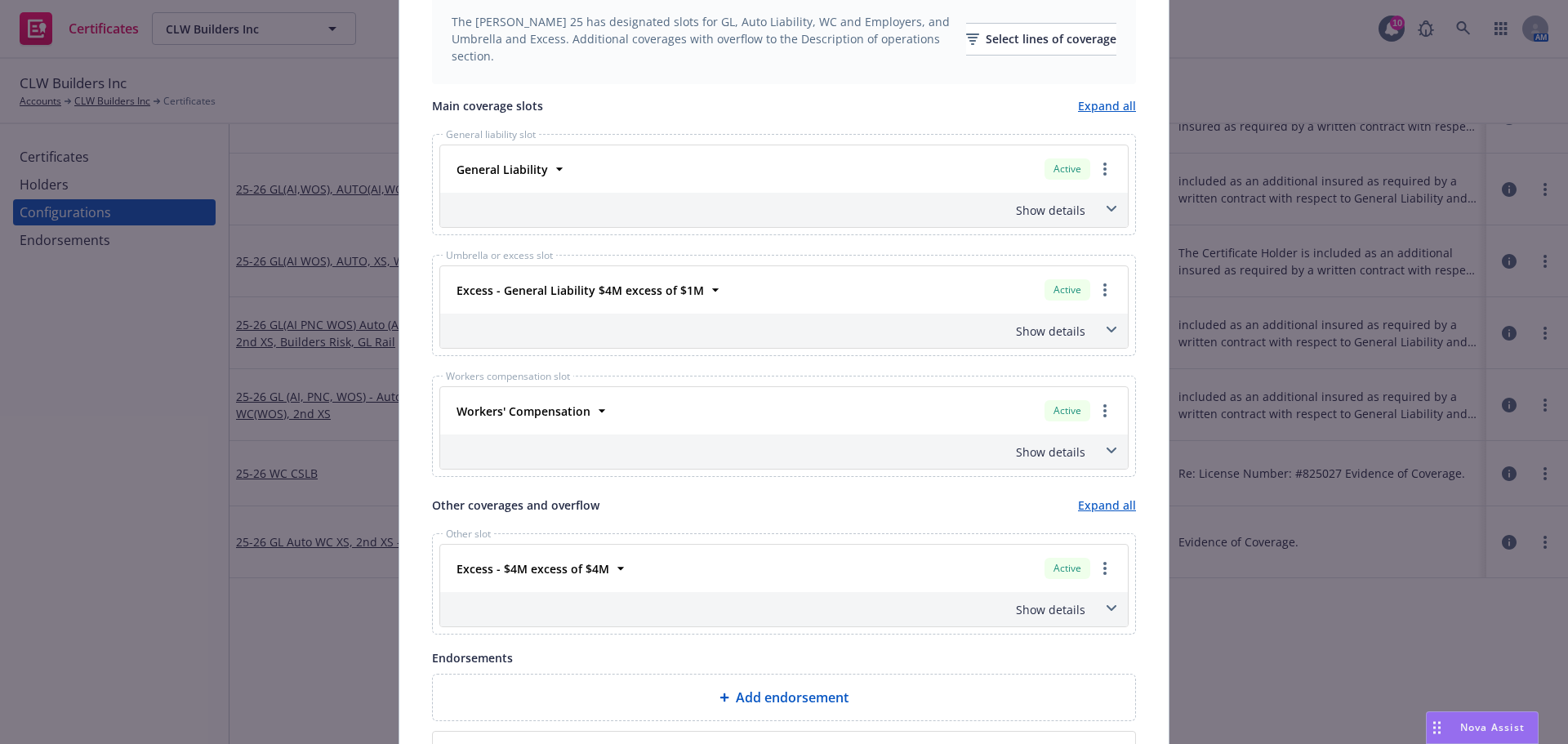
scroll to position [245, 0]
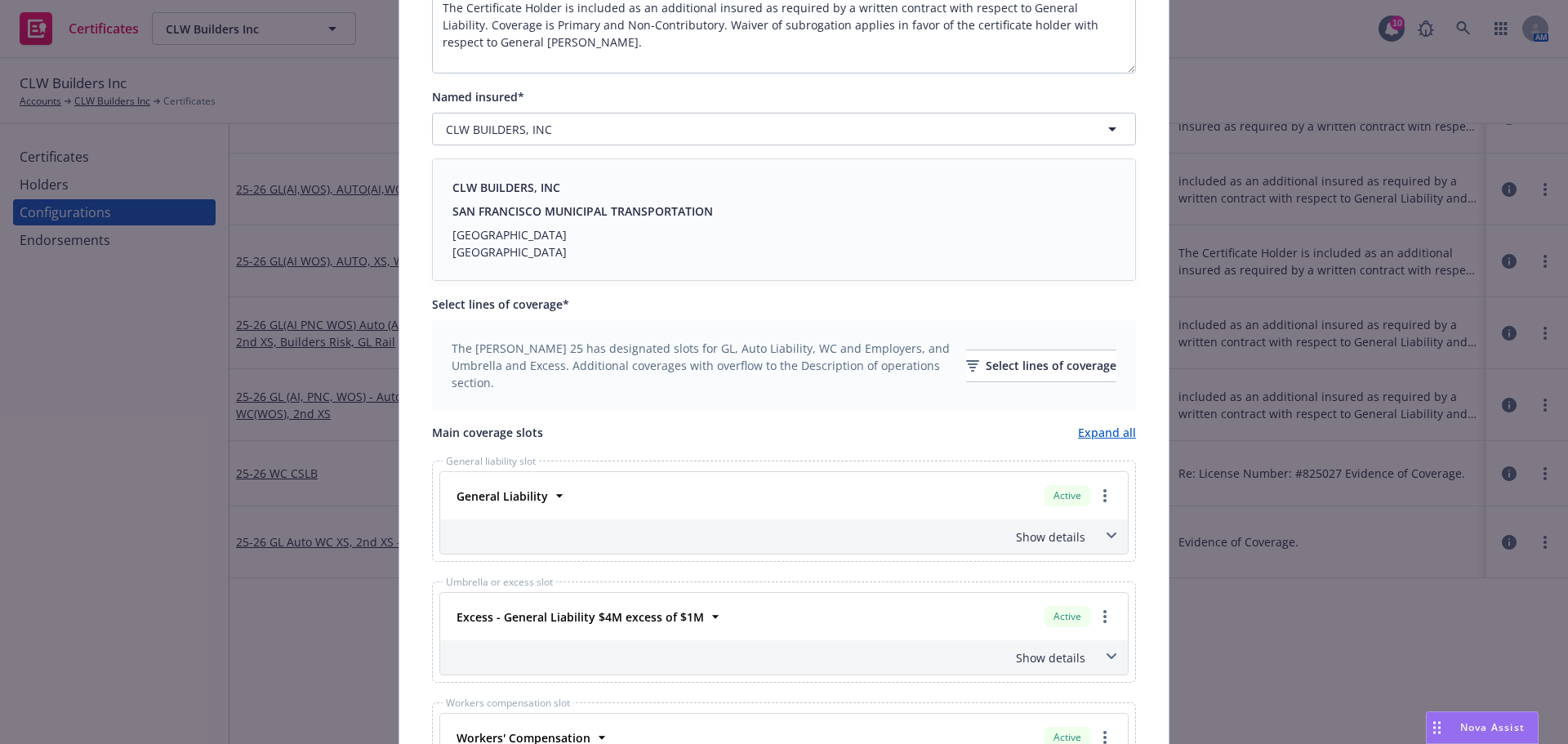
click at [996, 343] on div "The ACORD 25 has designated slots for GL, Auto Liability, WC and Employers, and…" at bounding box center [784, 365] width 665 height 51
click at [993, 362] on div "Select lines of coverage" at bounding box center [1041, 366] width 150 height 31
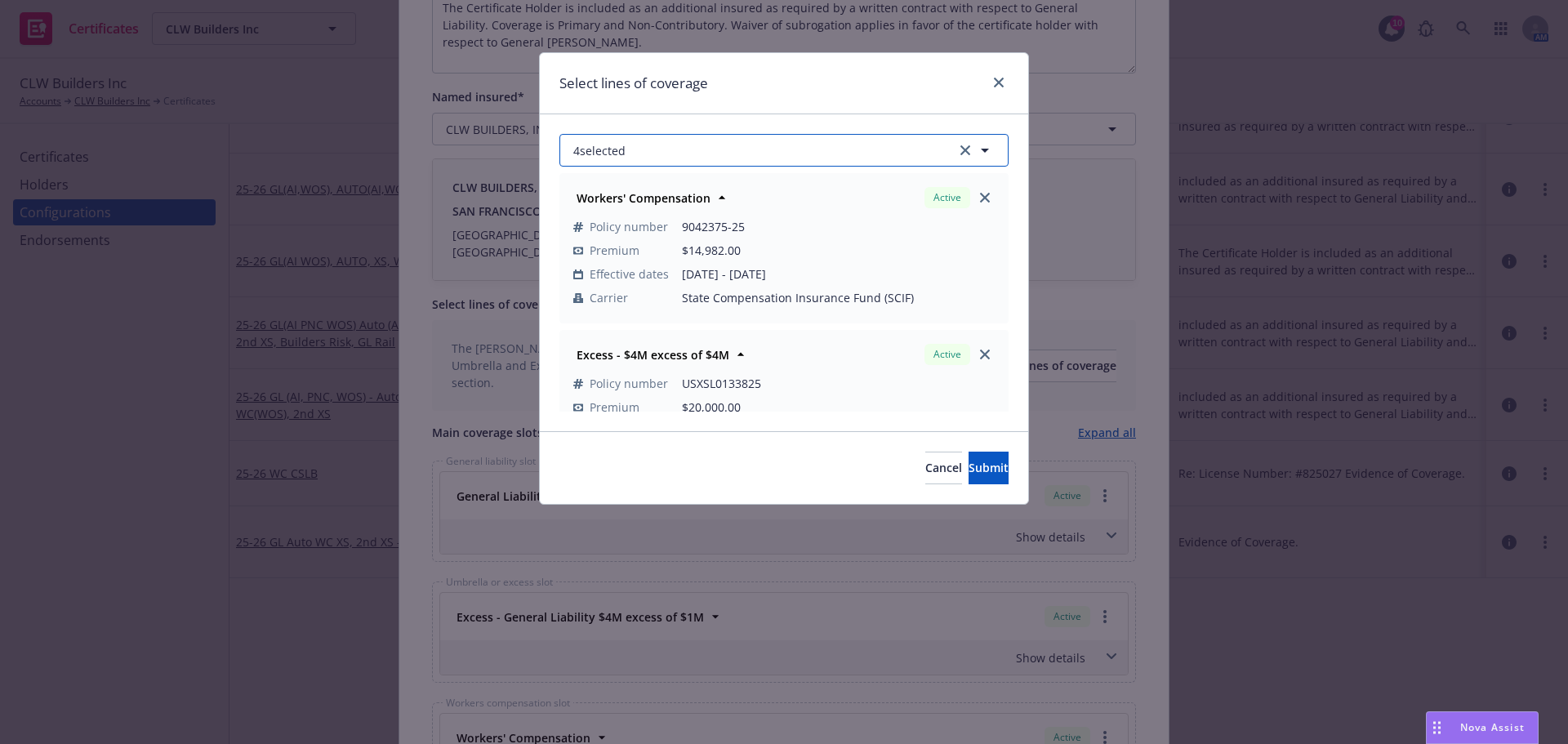
click at [786, 159] on button "4 selected" at bounding box center [784, 150] width 449 height 33
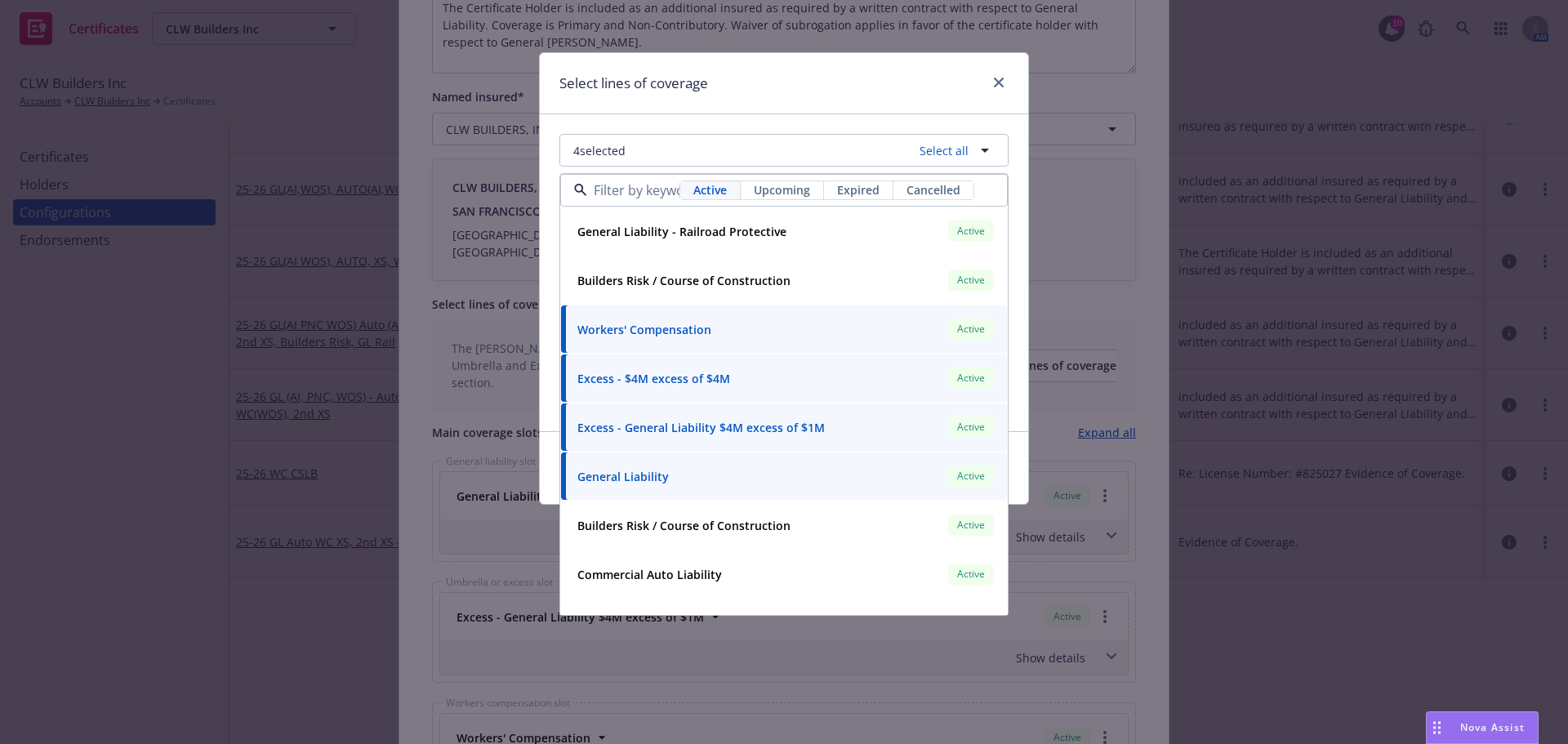
click at [786, 191] on span "Upcoming" at bounding box center [783, 189] width 56 height 17
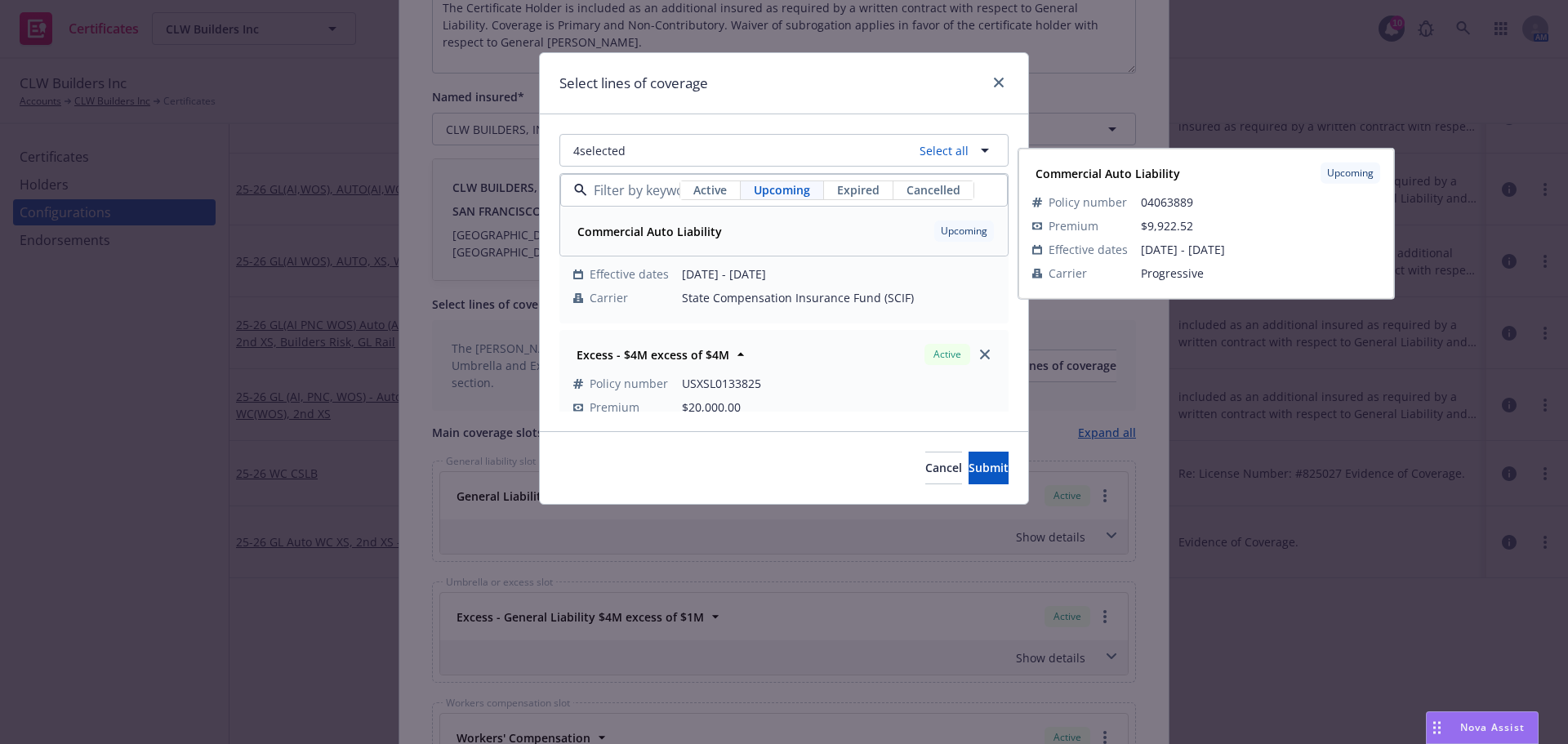
click at [722, 229] on div "Commercial Auto Liability" at bounding box center [648, 231] width 154 height 24
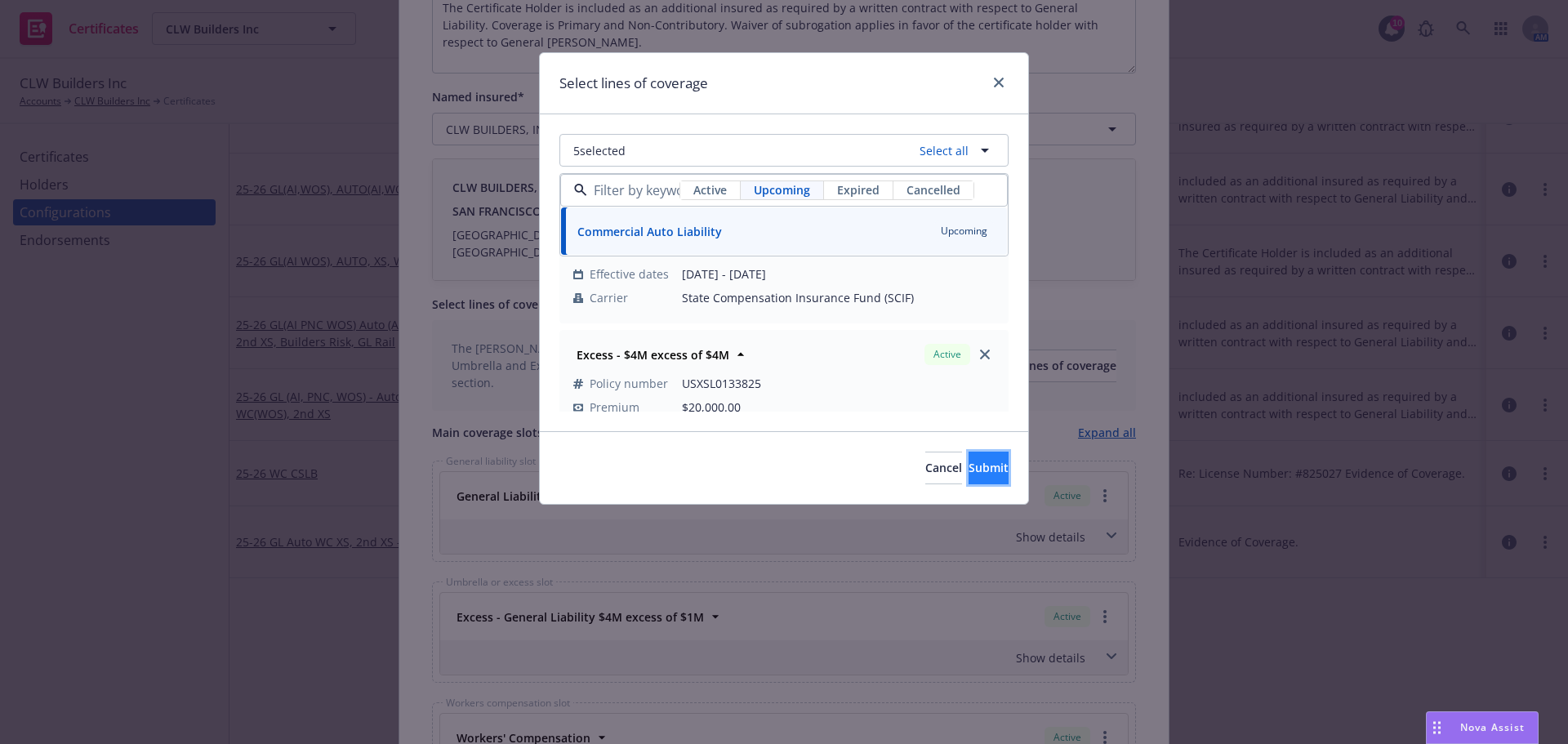
click at [985, 470] on button "Submit" at bounding box center [989, 468] width 40 height 33
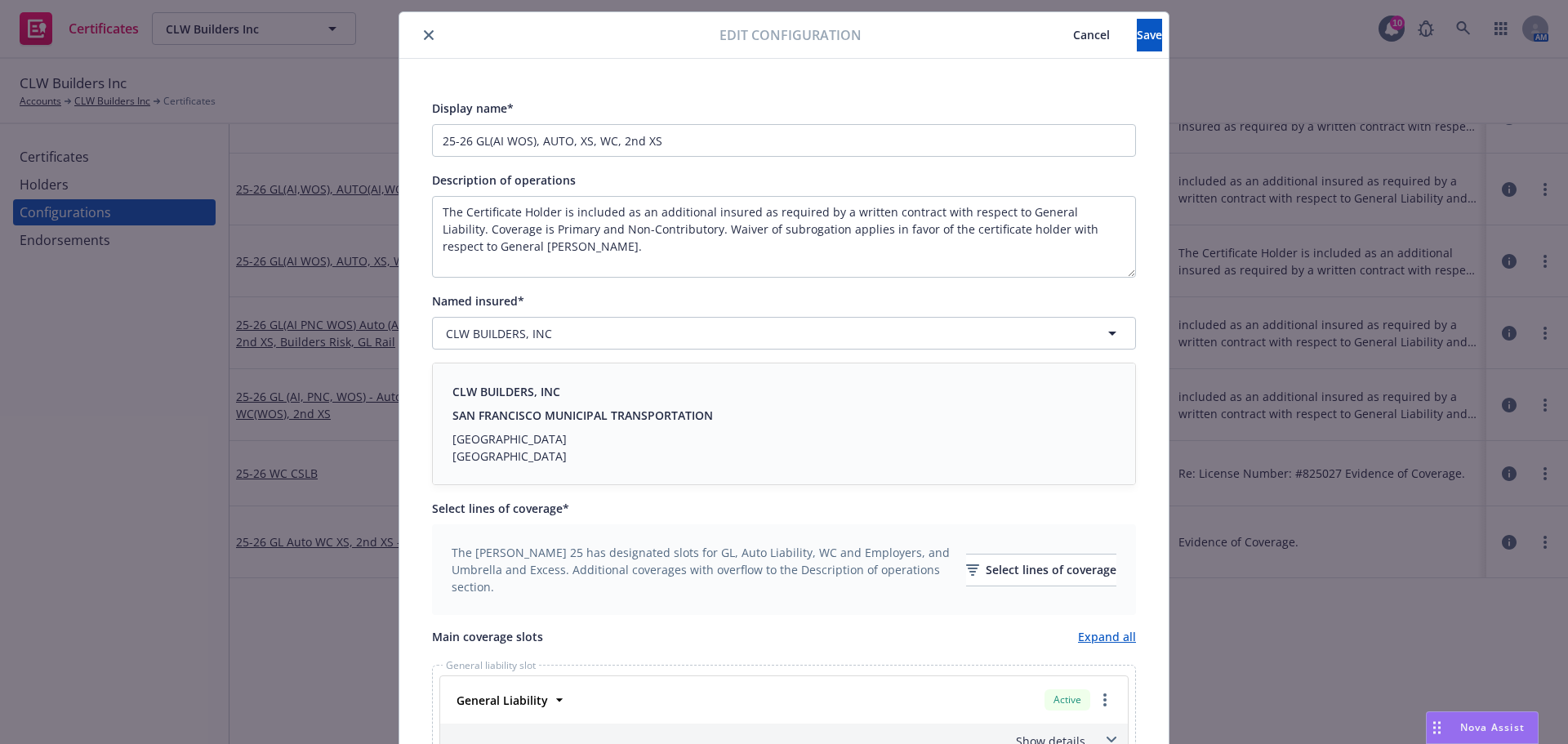
scroll to position [0, 0]
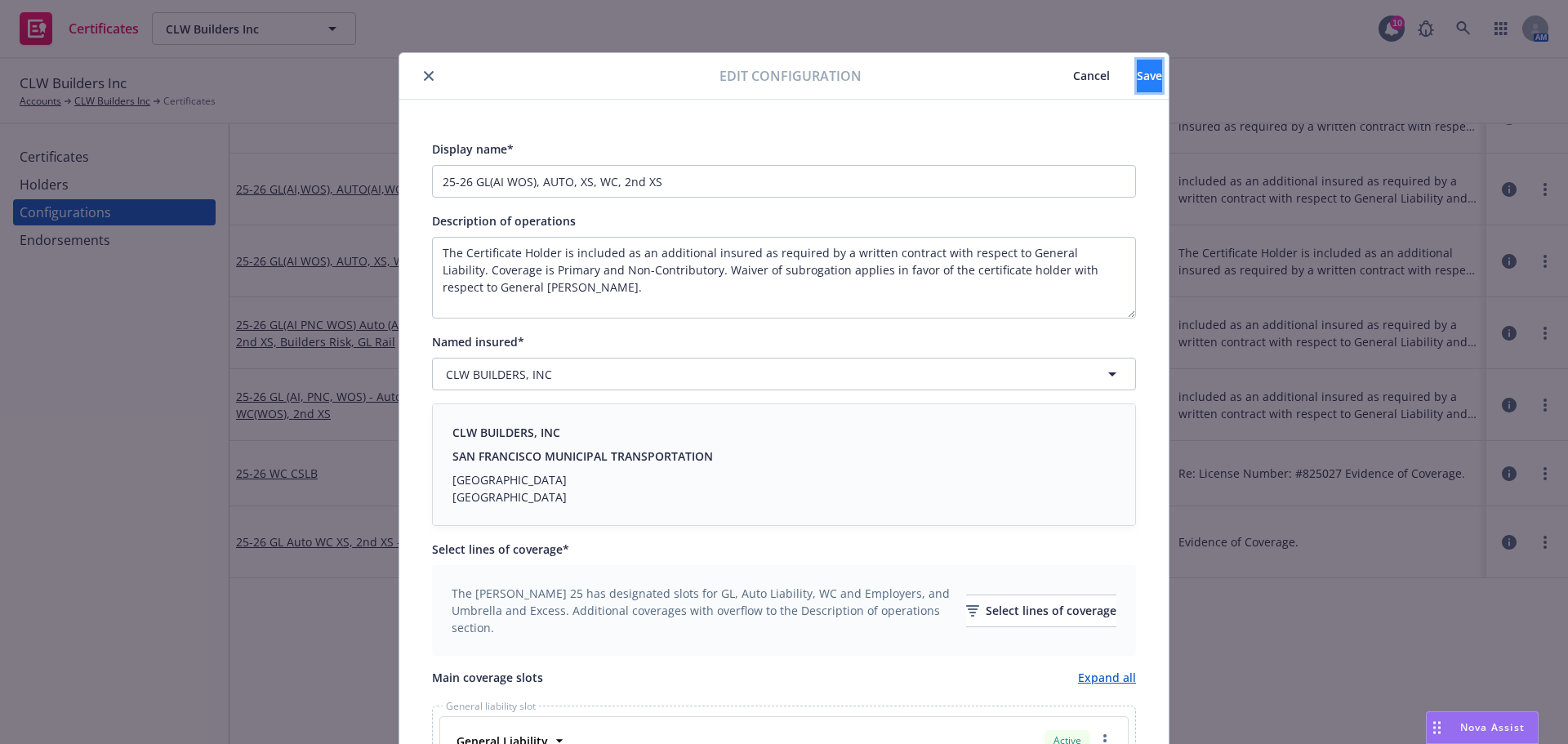
click at [1137, 89] on button "Save" at bounding box center [1150, 76] width 26 height 33
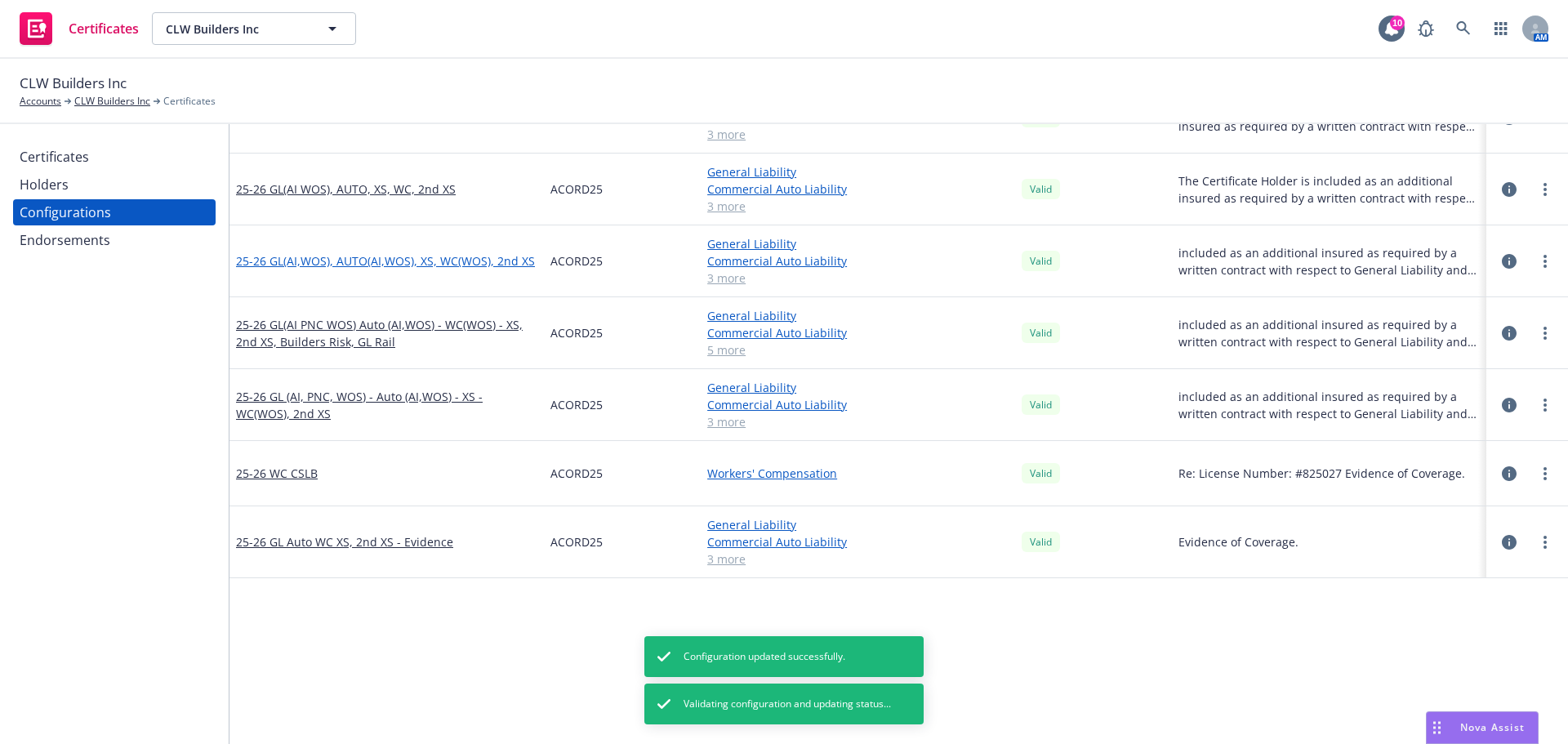
click at [339, 257] on link "25-26 GL(AI,WOS), AUTO(AI,WOS), XS, WC(WOS), 2nd XS" at bounding box center [385, 260] width 299 height 17
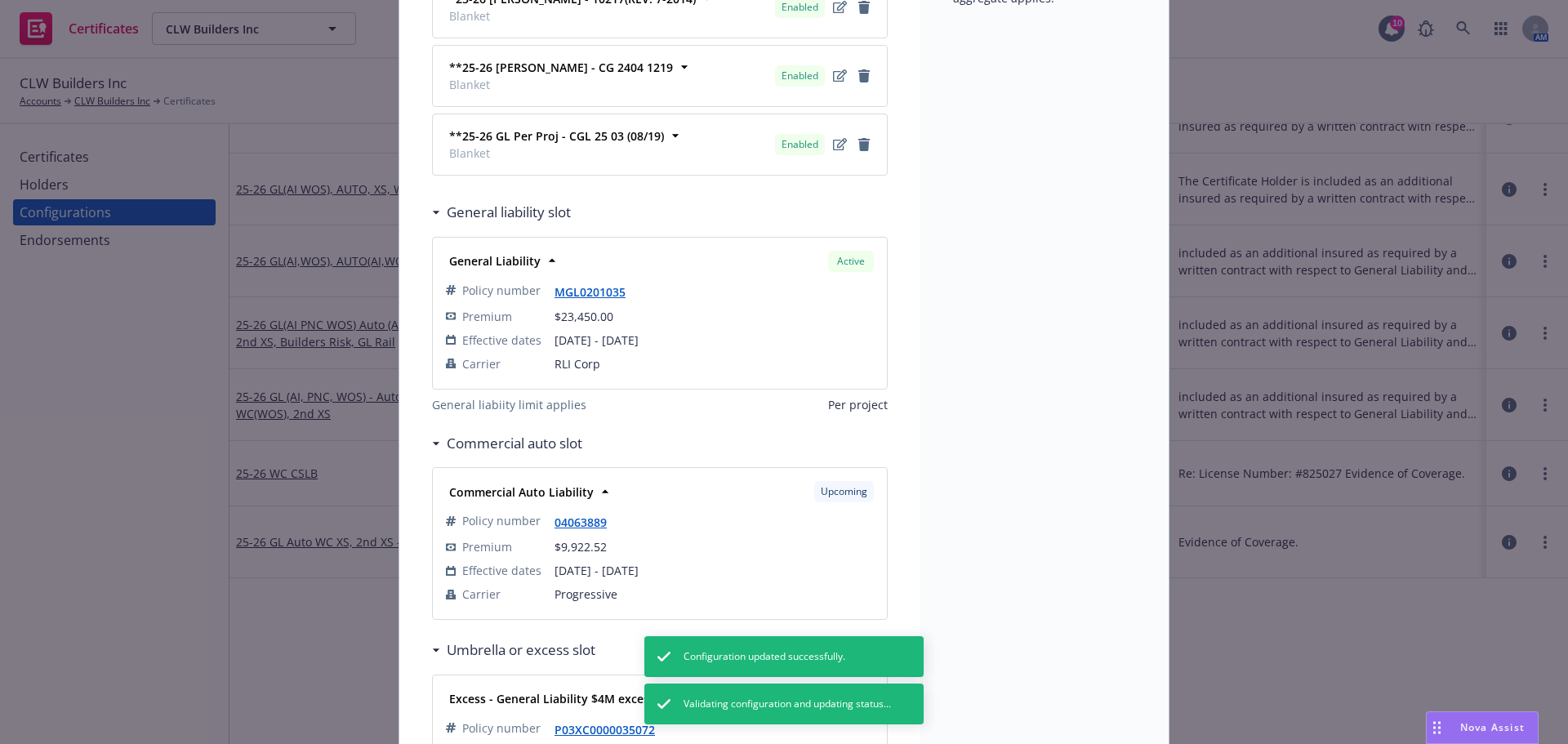
scroll to position [572, 0]
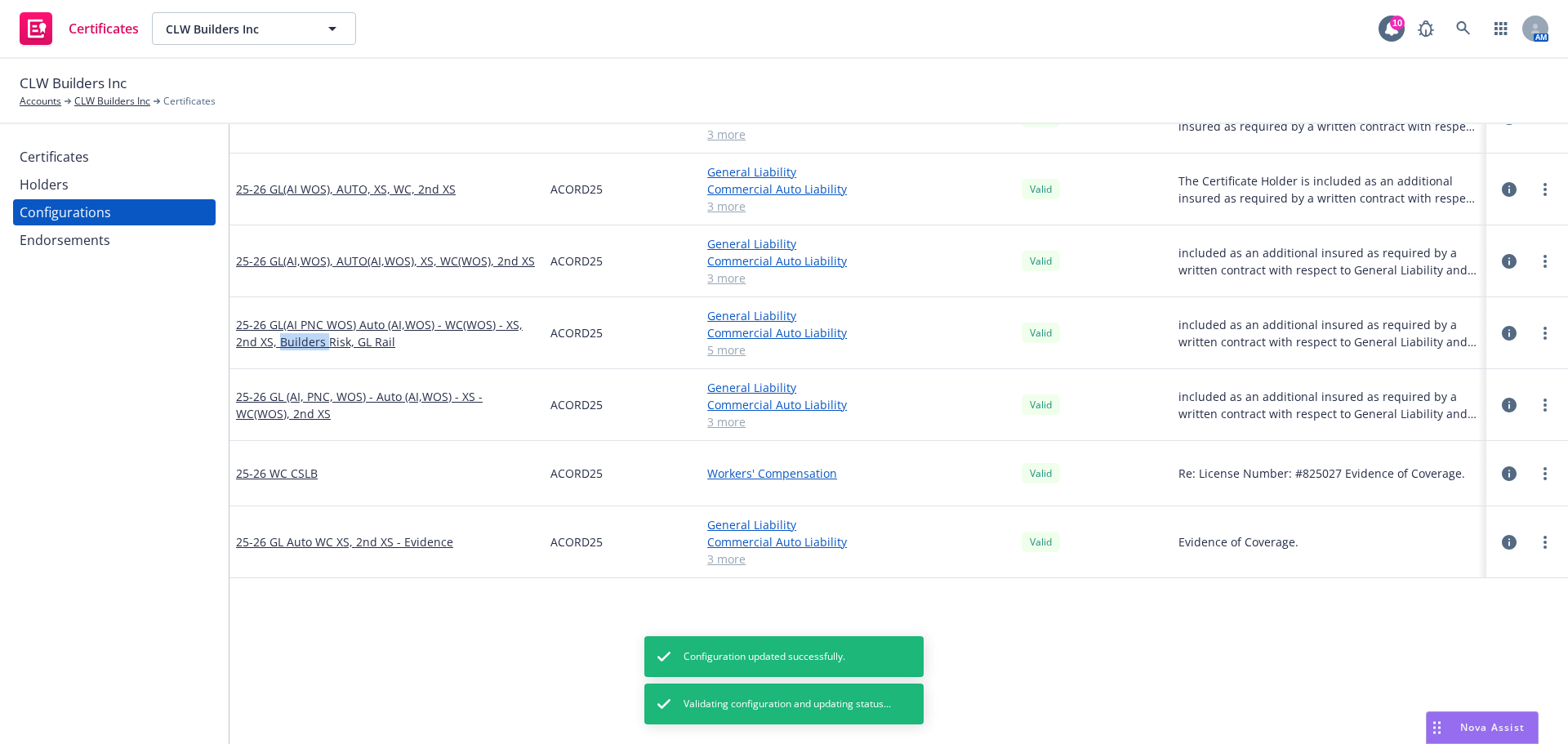
click at [285, 334] on link "25-26 GL(AI PNC WOS) Auto (AI,WOS) - WC(WOS) - XS, 2nd XS, Builders Risk, GL Ra…" at bounding box center [386, 333] width 302 height 35
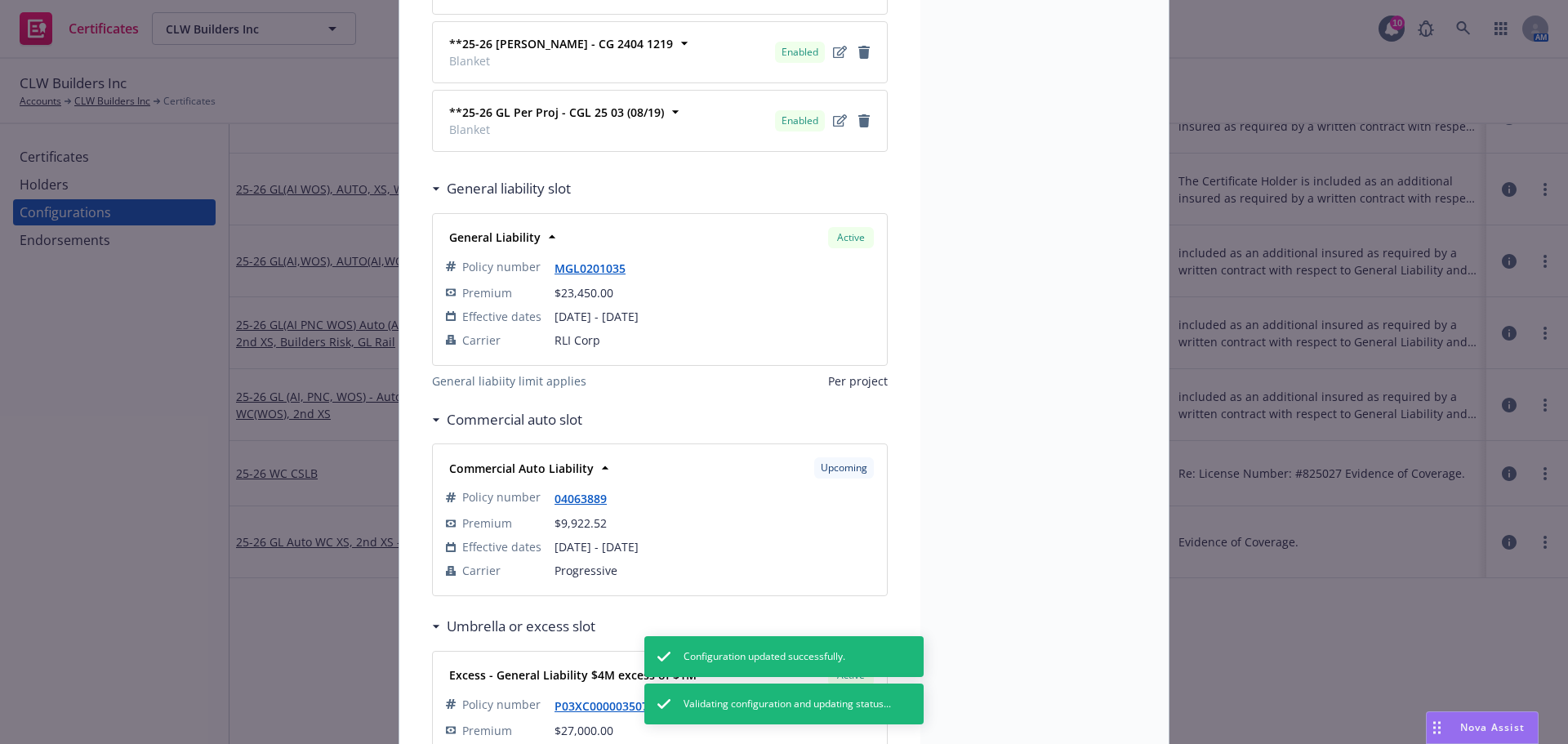
scroll to position [572, 0]
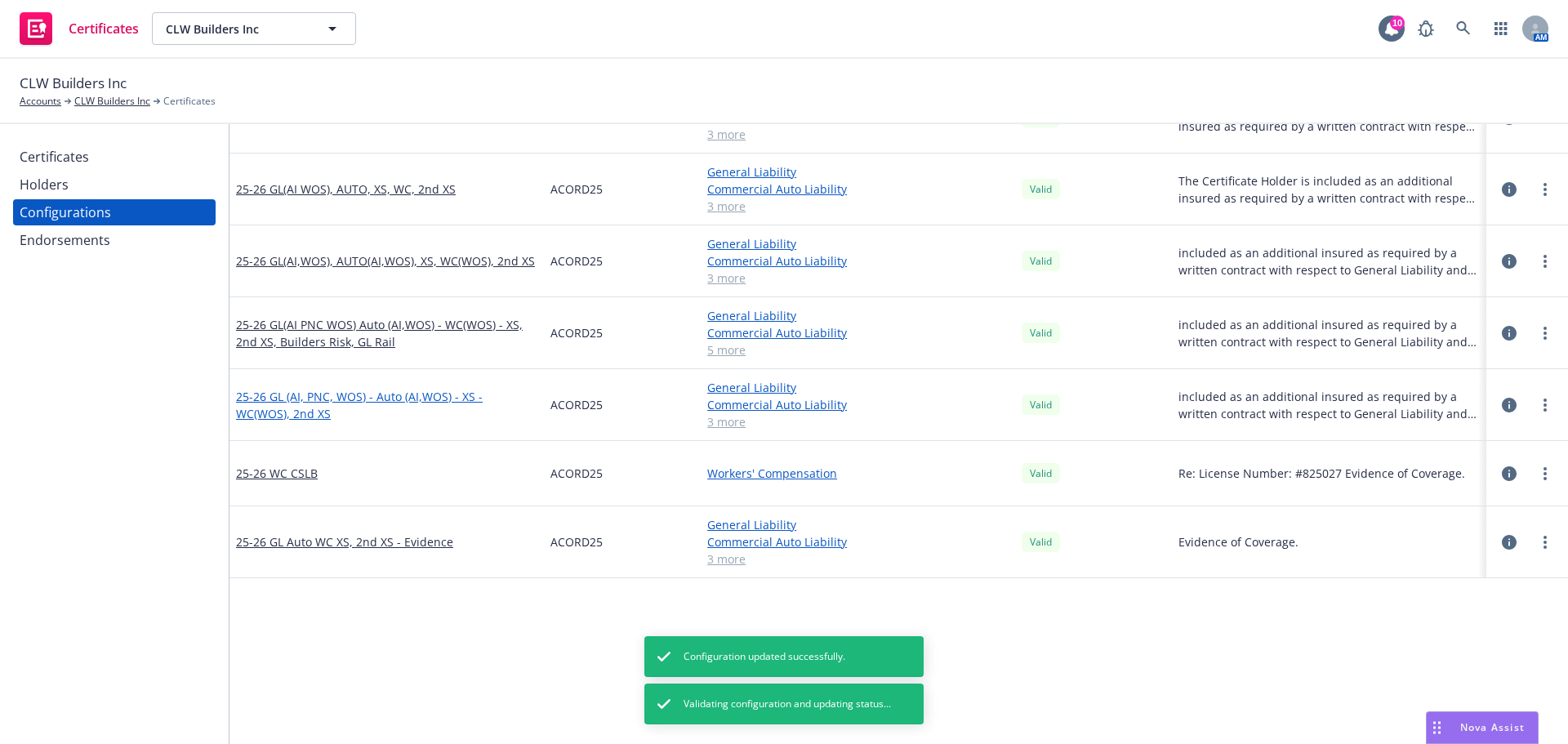
click at [297, 401] on link "25-26 GL (AI, PNC, WOS) - Auto (AI,WOS) - XS - WC(WOS), 2nd XS" at bounding box center [386, 405] width 302 height 35
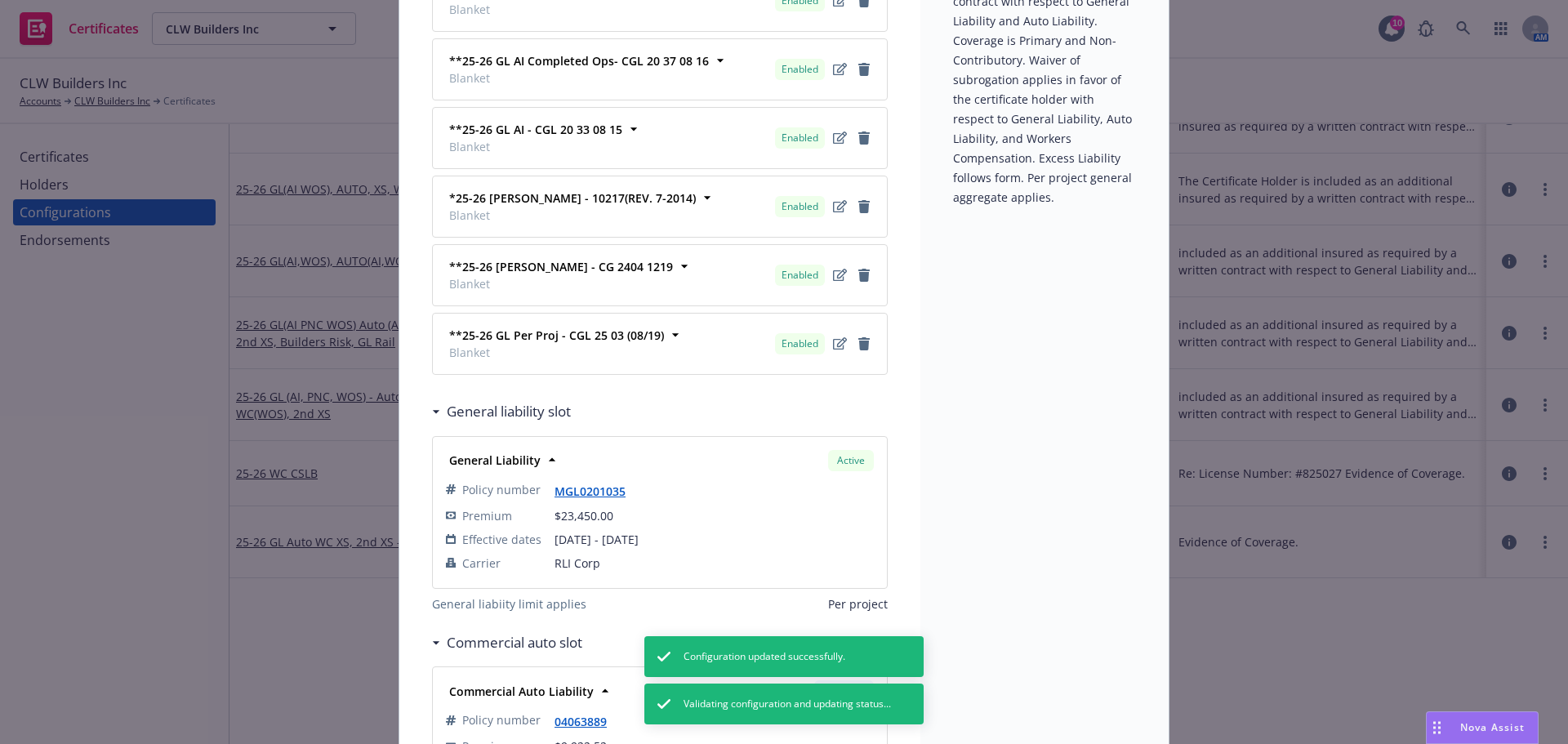
scroll to position [653, 0]
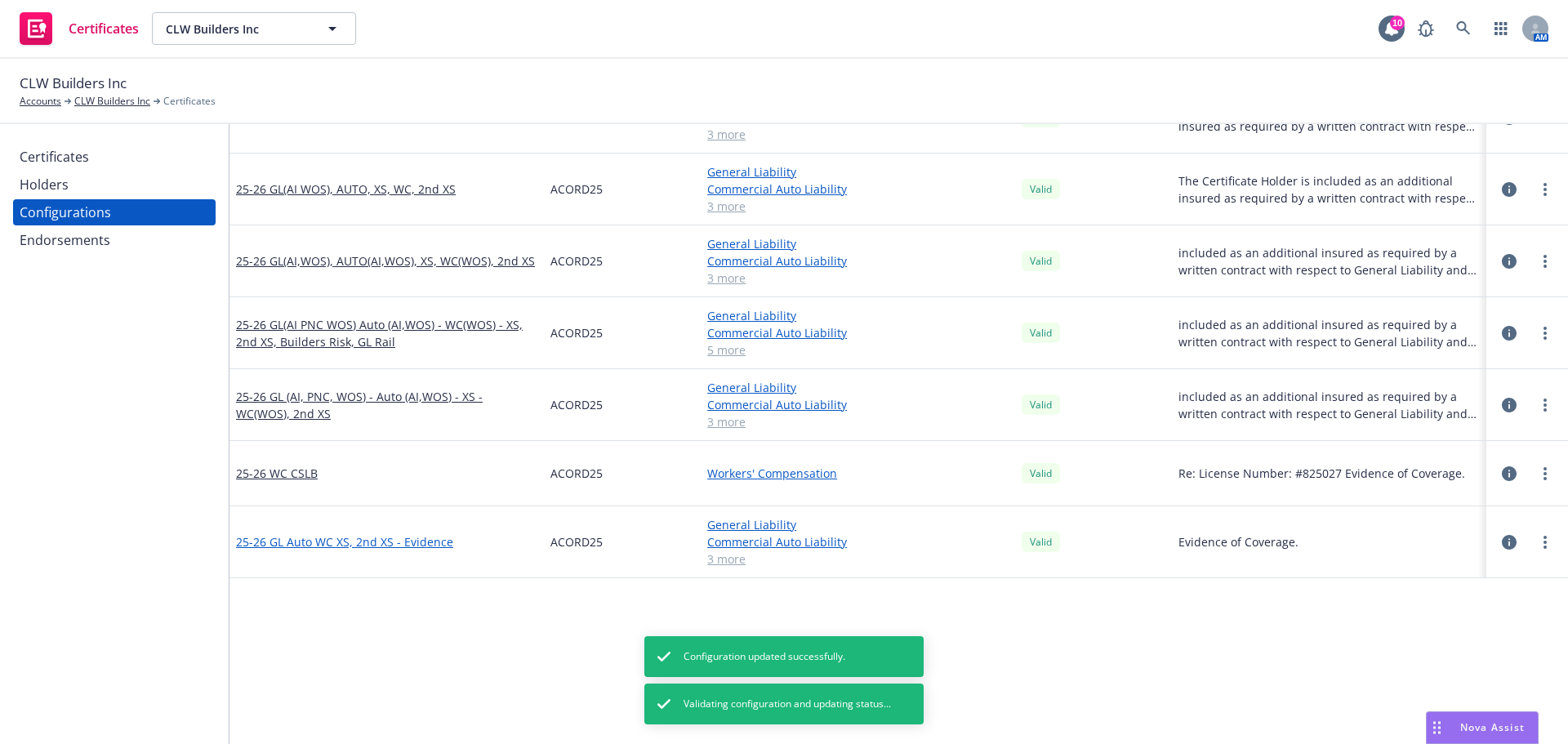
click at [317, 545] on link "25-26 GL Auto WC XS, 2nd XS - Evidence" at bounding box center [344, 541] width 217 height 17
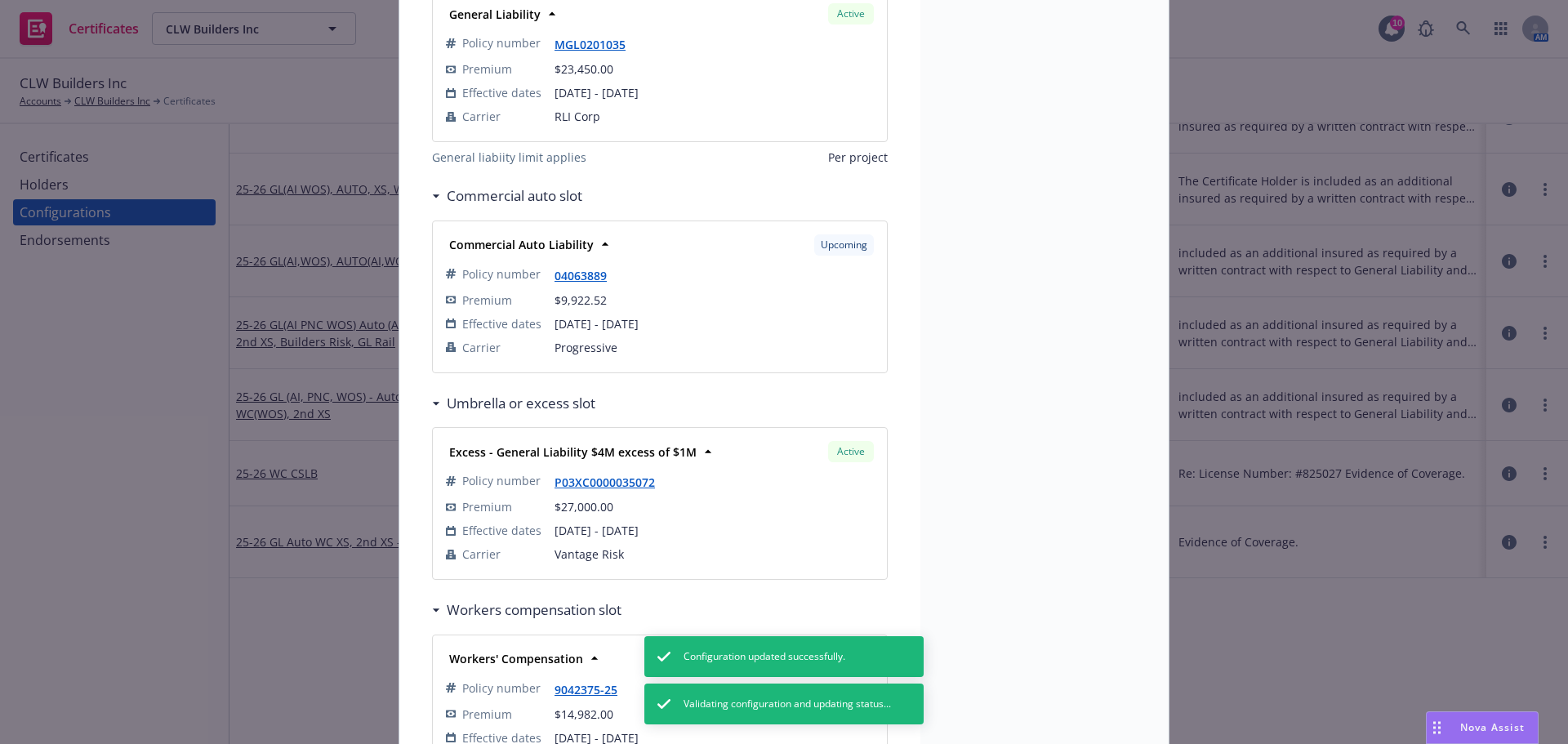
scroll to position [82, 0]
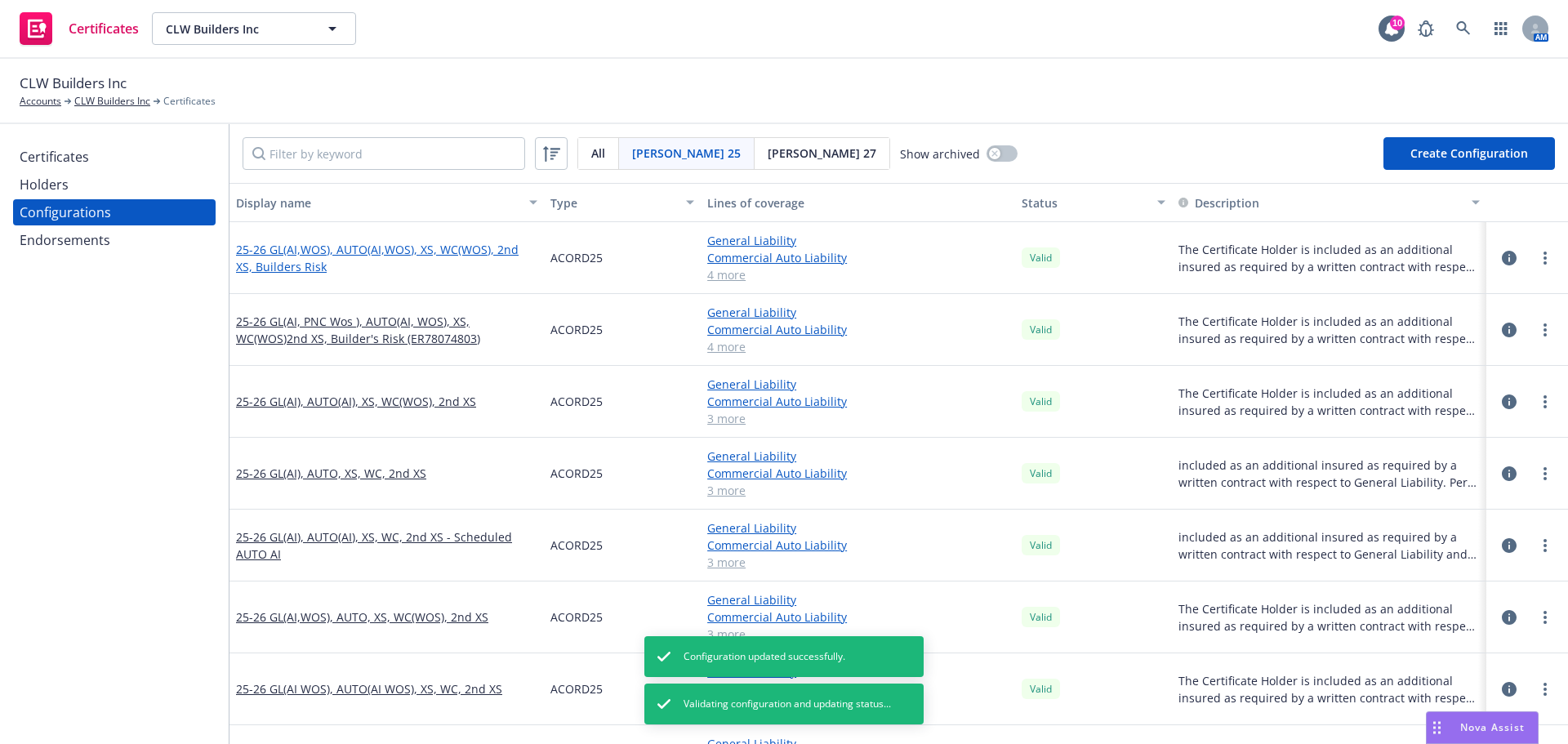
click at [385, 249] on link "25-26 GL(AI,WOS), AUTO(AI,WOS), XS, WC(WOS), 2nd XS, Builders Risk" at bounding box center [386, 258] width 302 height 35
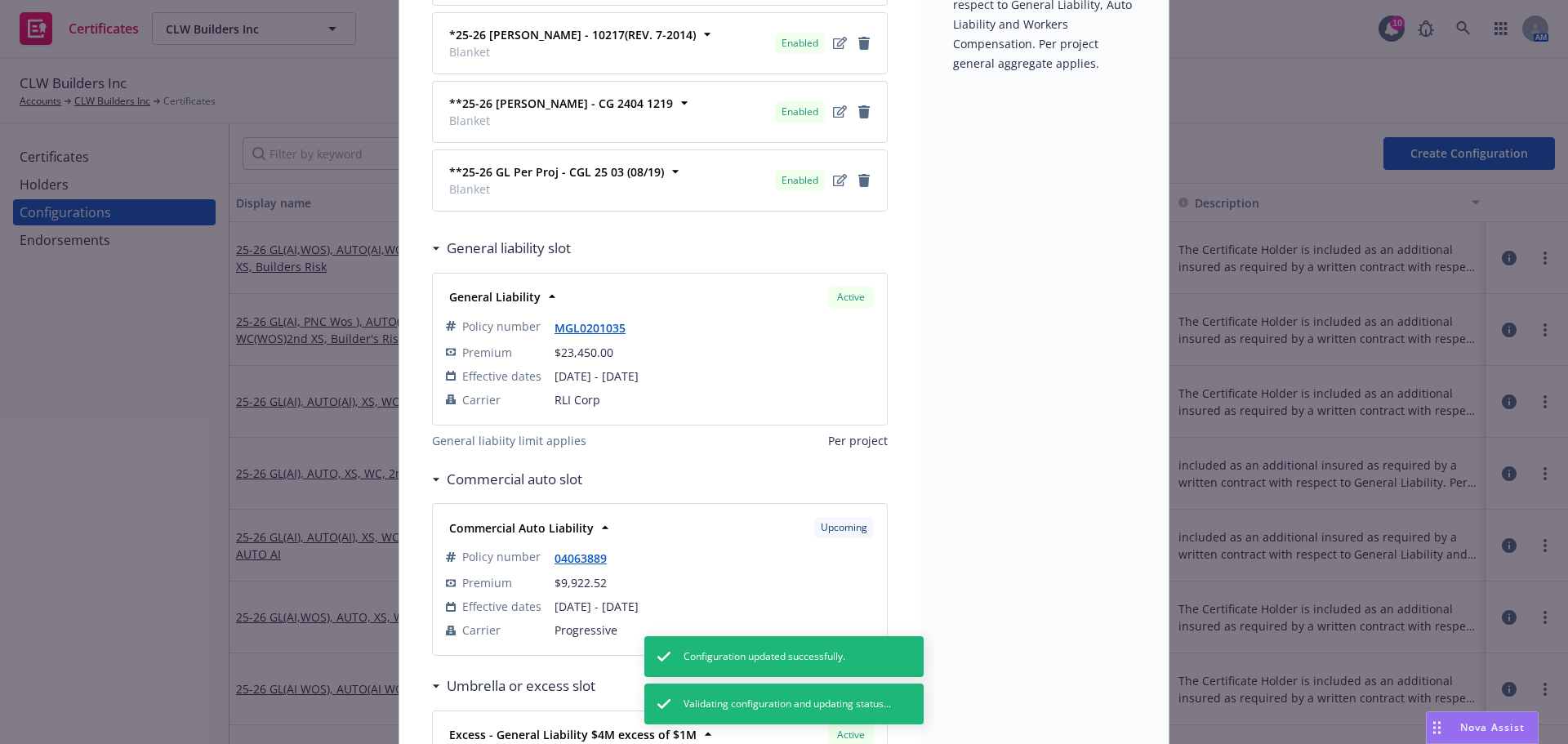
scroll to position [490, 0]
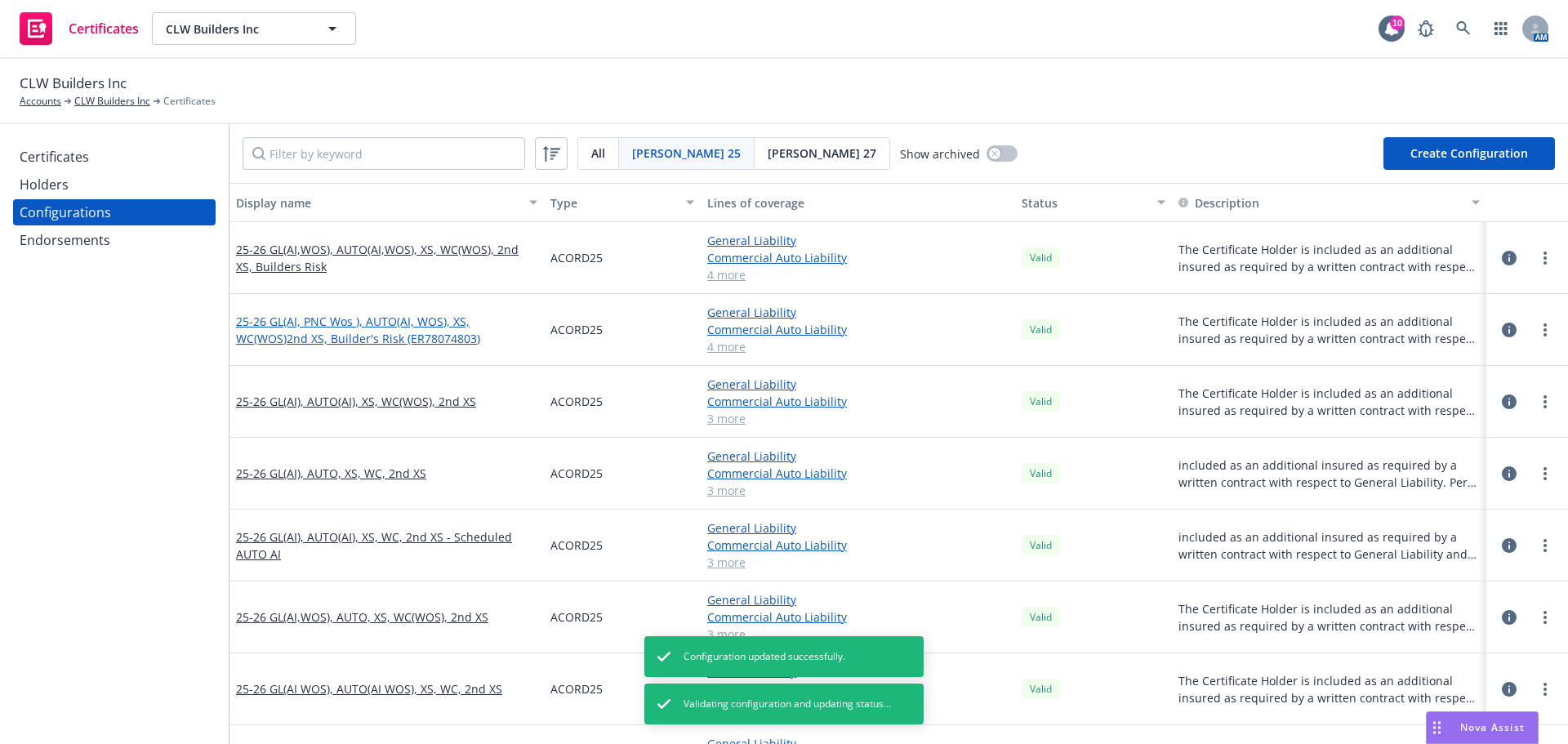
click at [312, 338] on link "25-26 GL(AI, PNC Wos ), AUTO(AI, WOS), XS, WC(WOS)2nd XS, Builder's Risk (ER780…" at bounding box center [386, 330] width 302 height 35
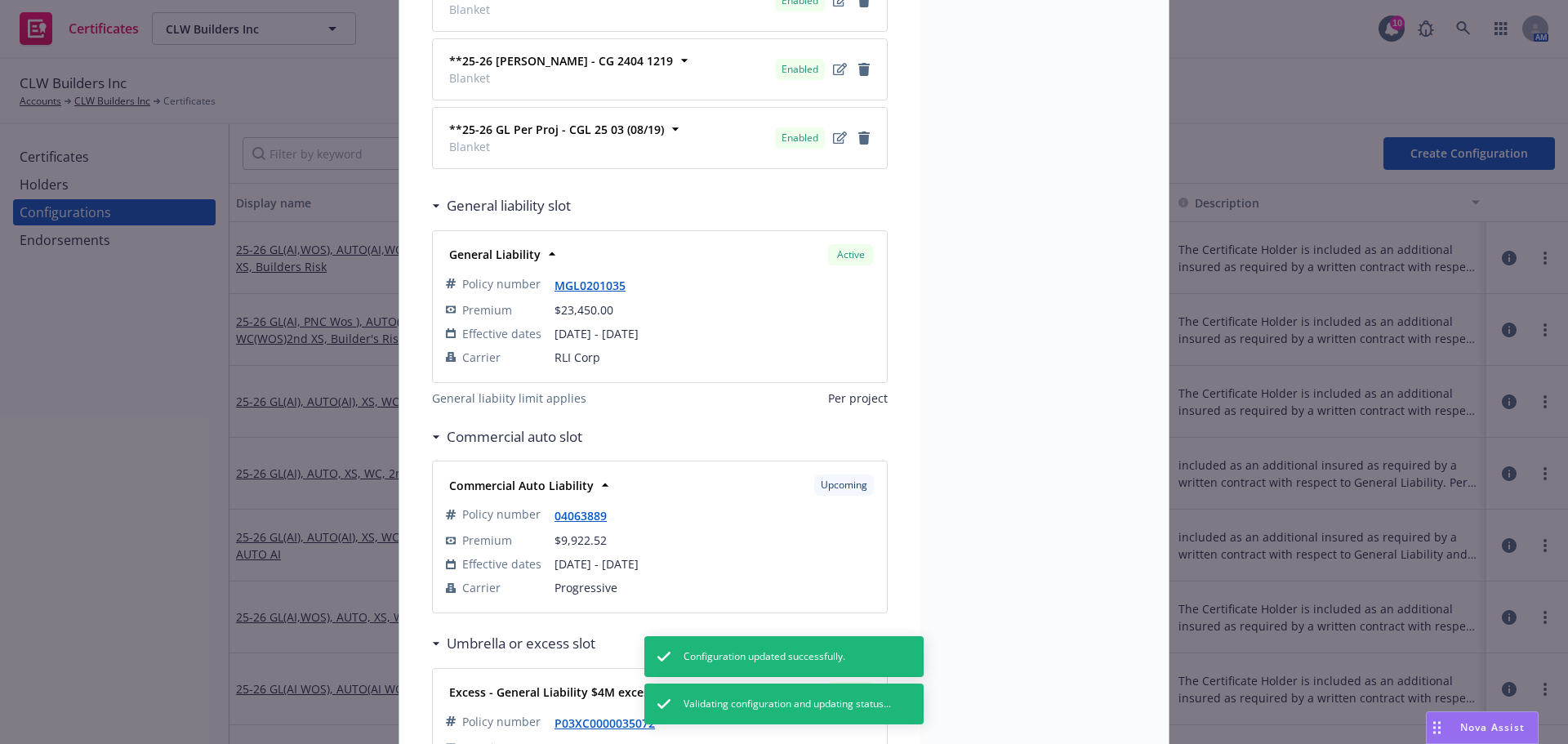
scroll to position [572, 0]
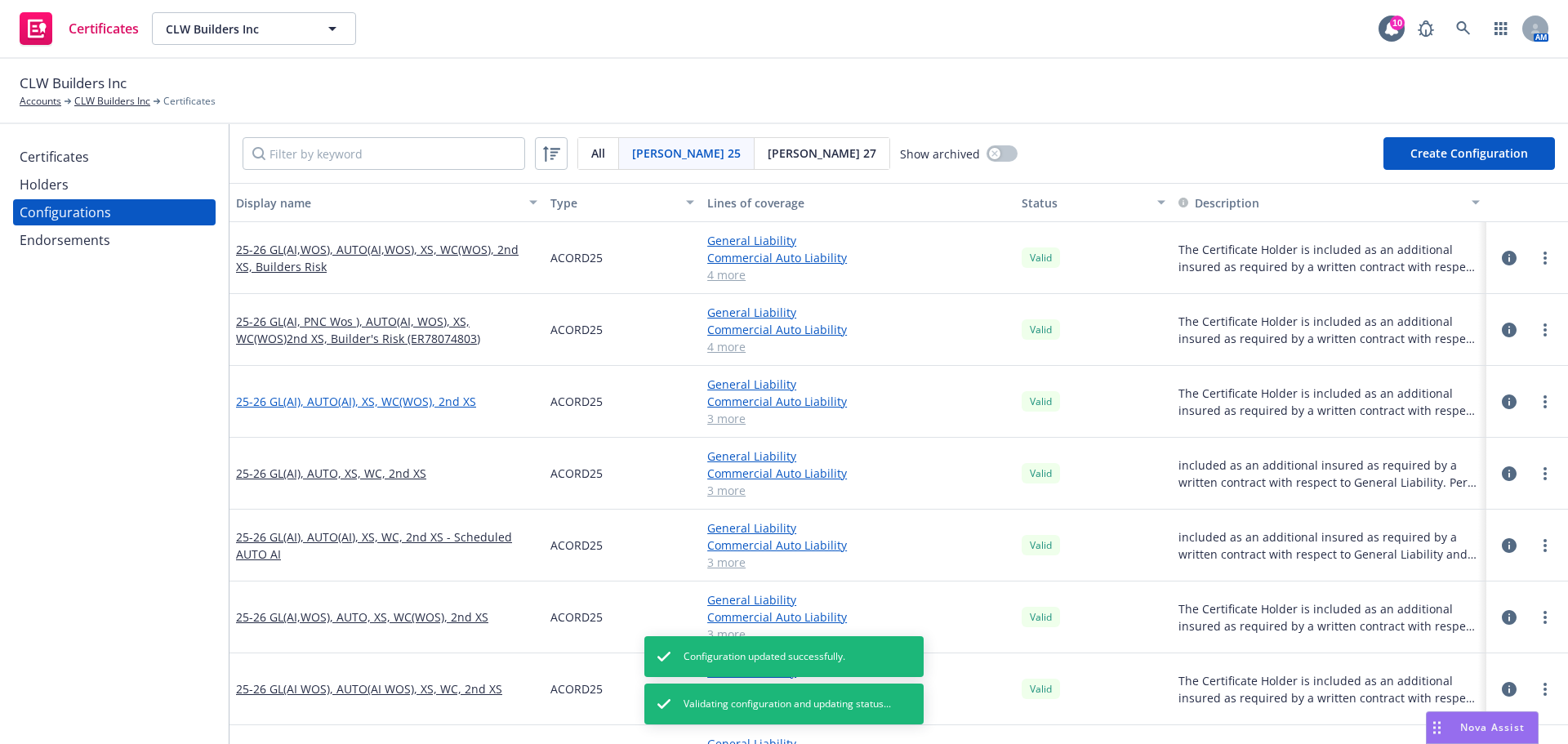
click at [320, 404] on link "25-26 GL(AI), AUTO(AI), XS, WC(WOS), 2nd XS" at bounding box center [356, 401] width 241 height 17
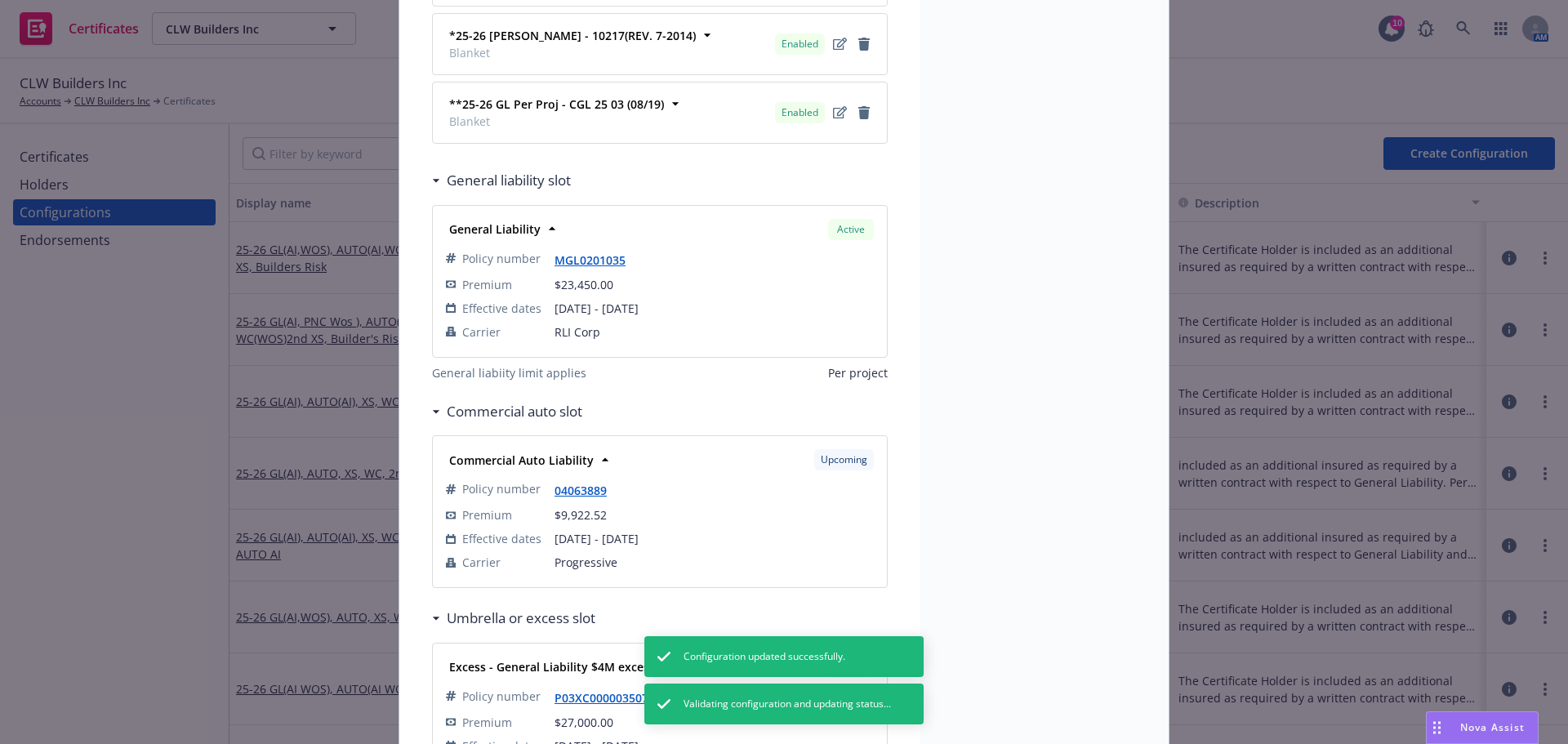
scroll to position [490, 0]
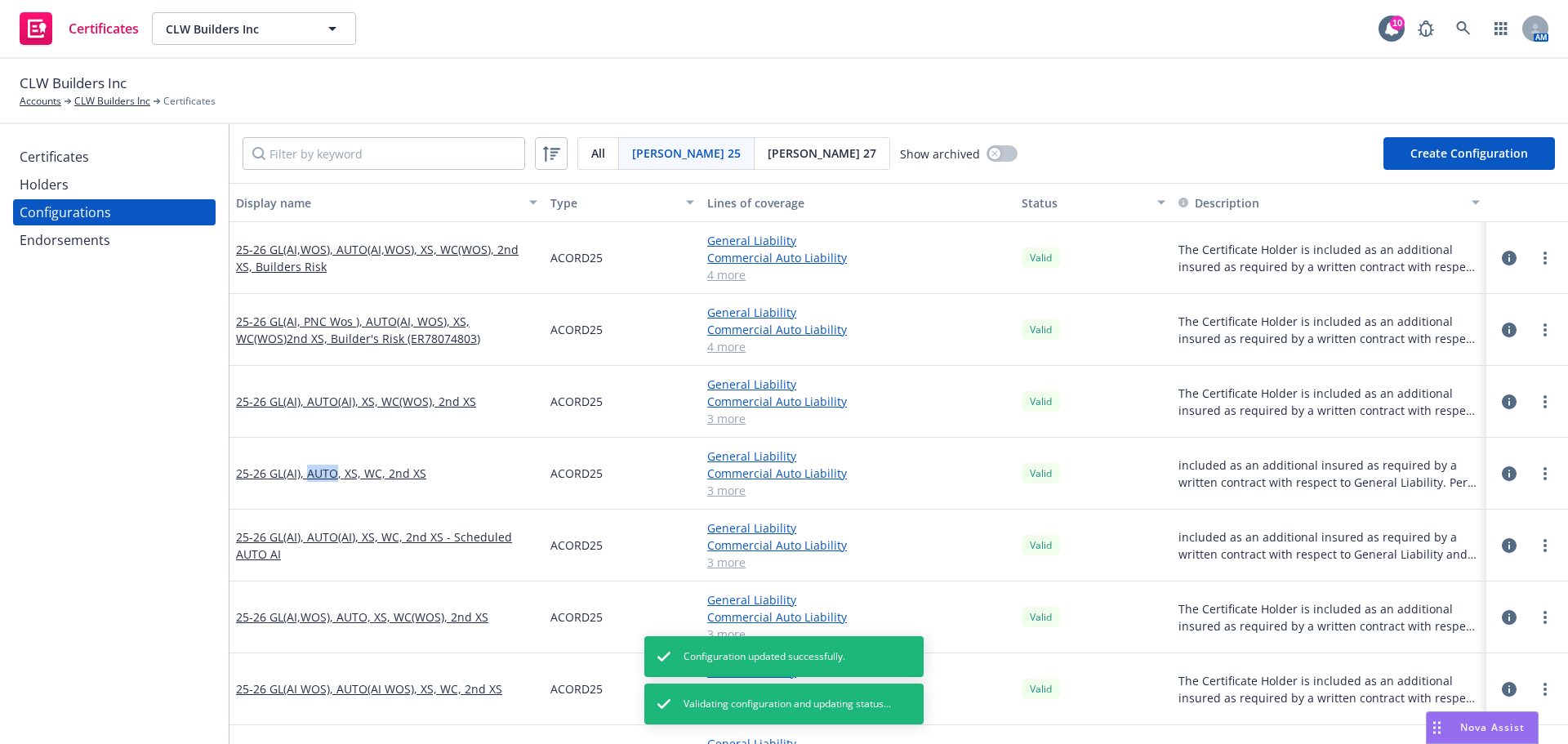
click at [312, 476] on link "25-26 GL(AI), AUTO, XS, WC, 2nd XS" at bounding box center [331, 473] width 190 height 17
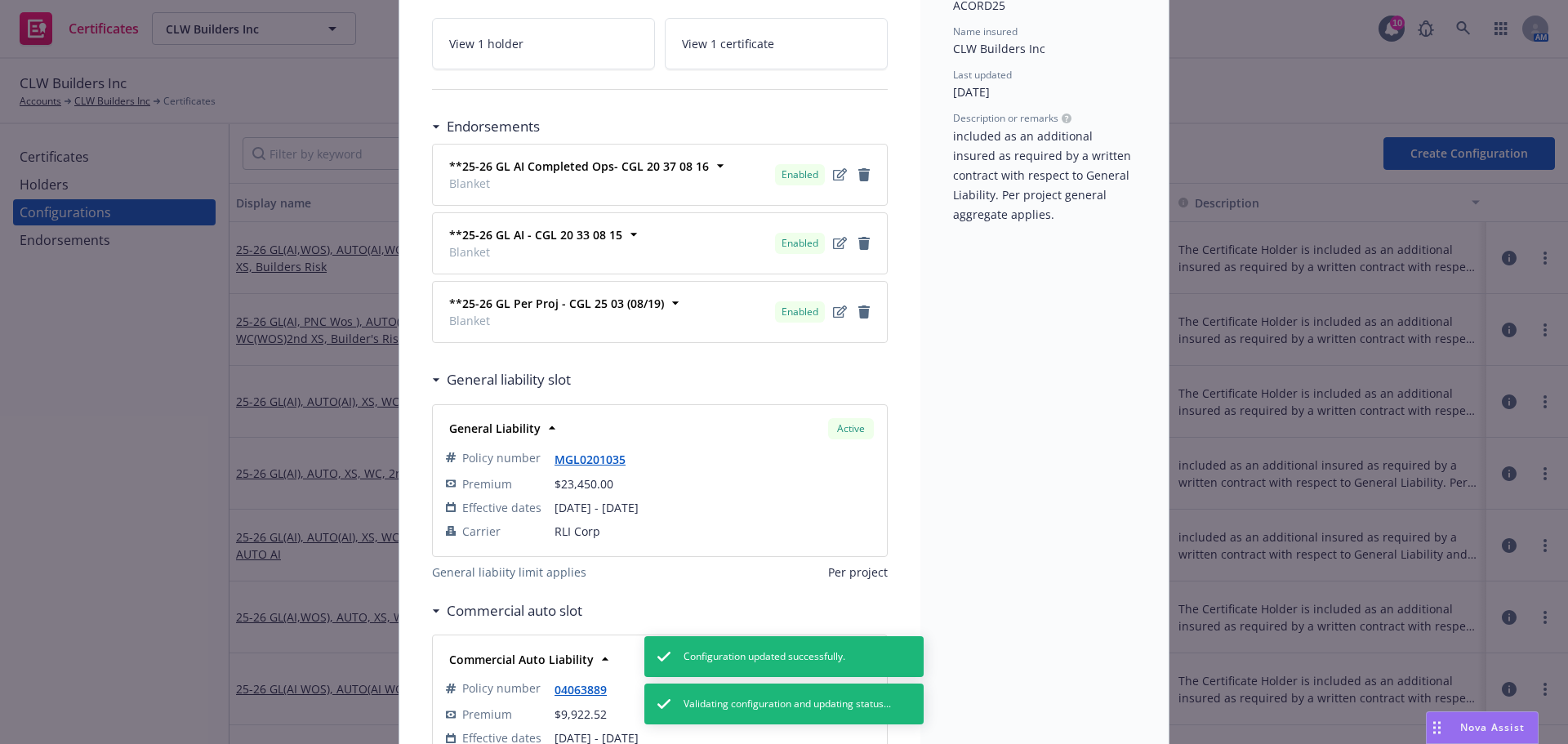
scroll to position [327, 0]
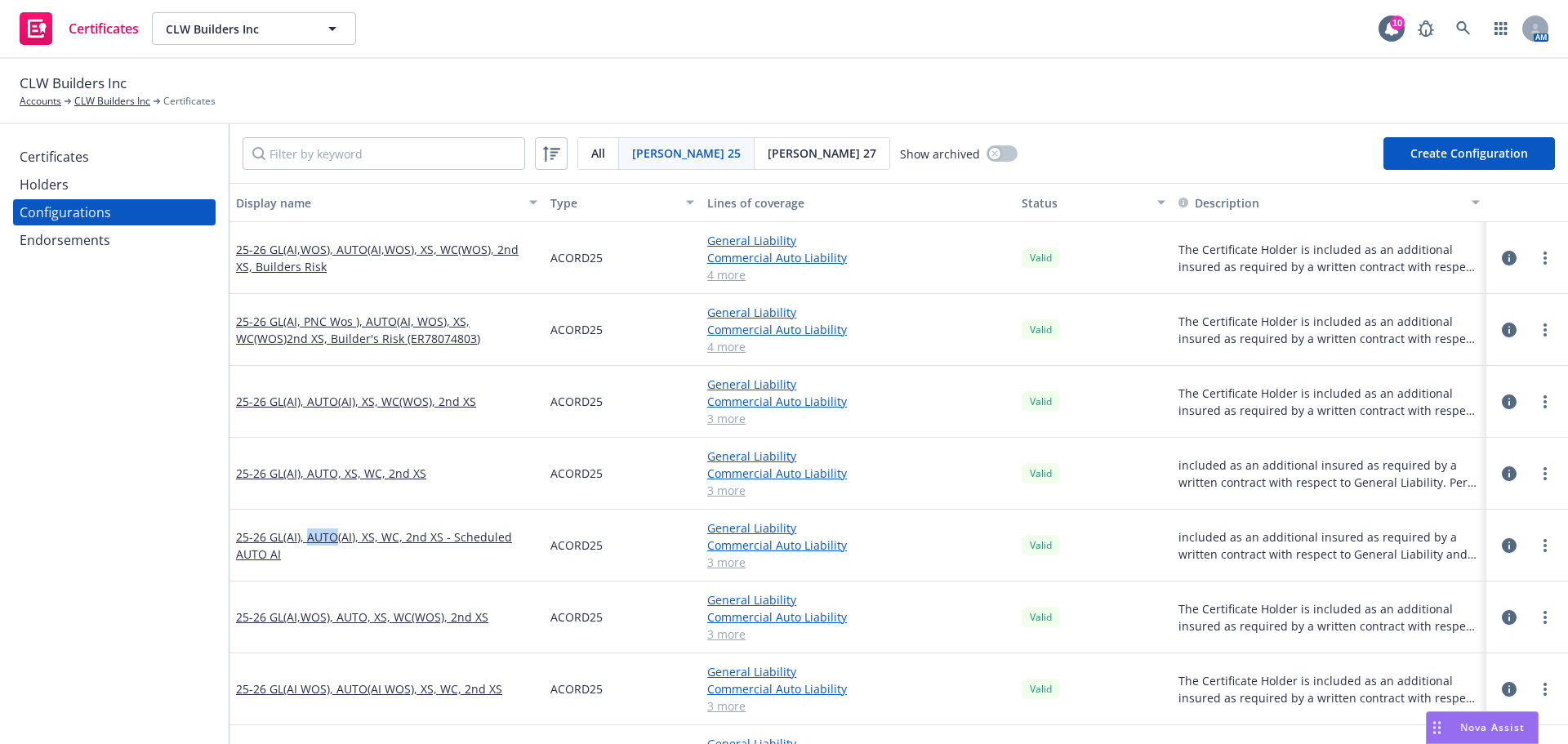
click at [310, 536] on link "25-26 GL(AI), AUTO(AI), XS, WC, 2nd XS - Scheduled AUTO AI" at bounding box center [386, 545] width 302 height 35
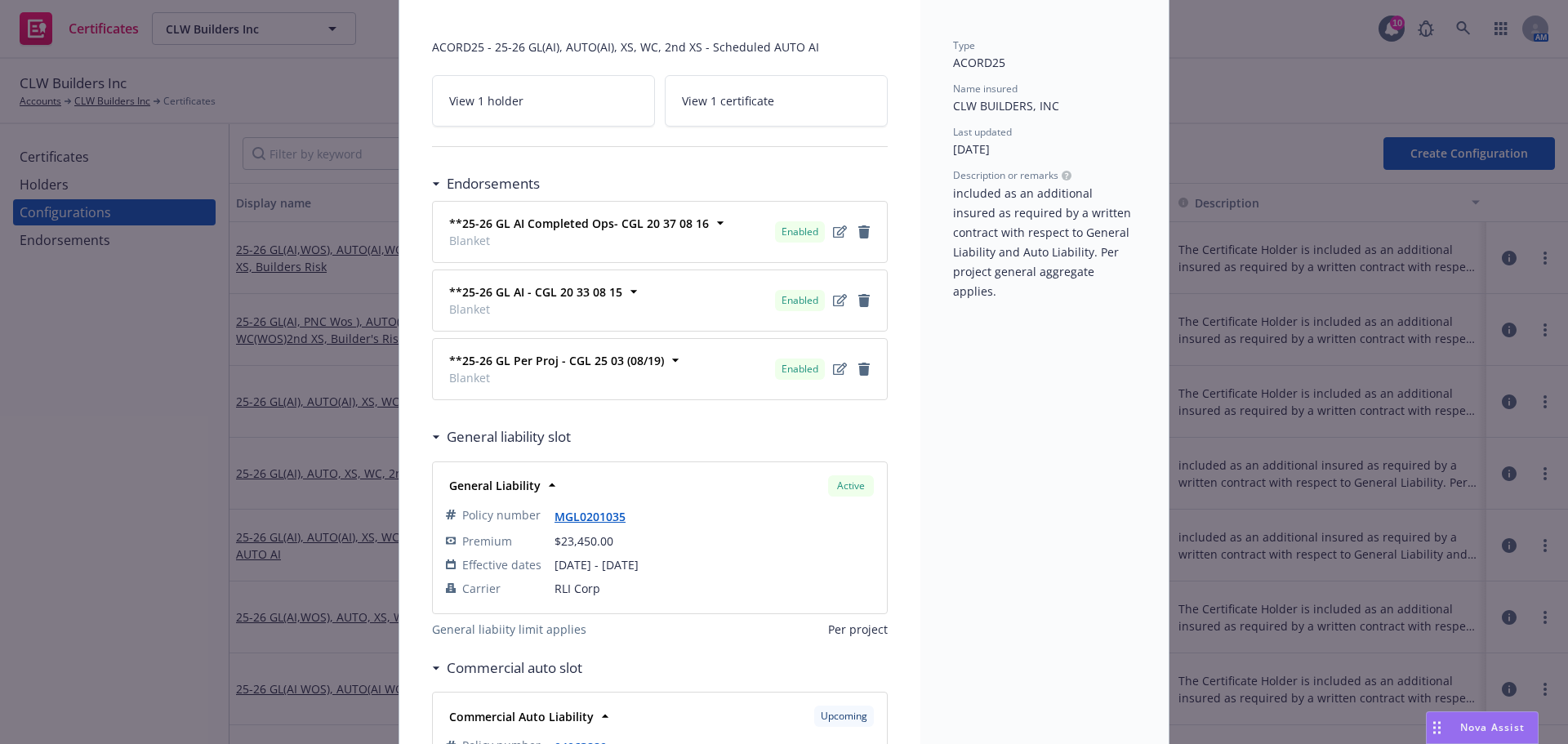
scroll to position [327, 0]
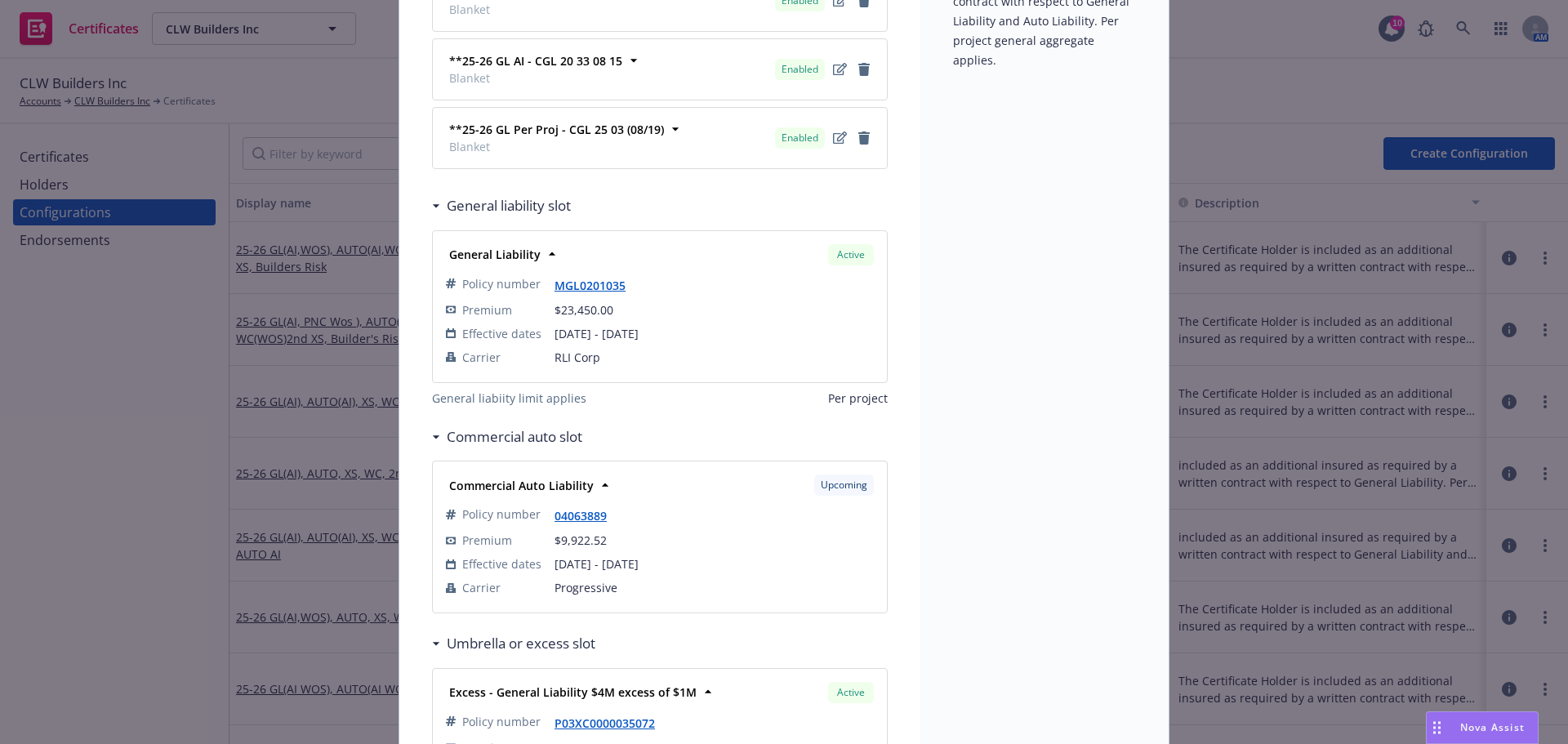
click at [330, 610] on div "Configuration ACORD25 - 25-26 GL(AI), AUTO(AI), XS, WC, 2nd XS - Scheduled AUTO…" at bounding box center [784, 372] width 1568 height 744
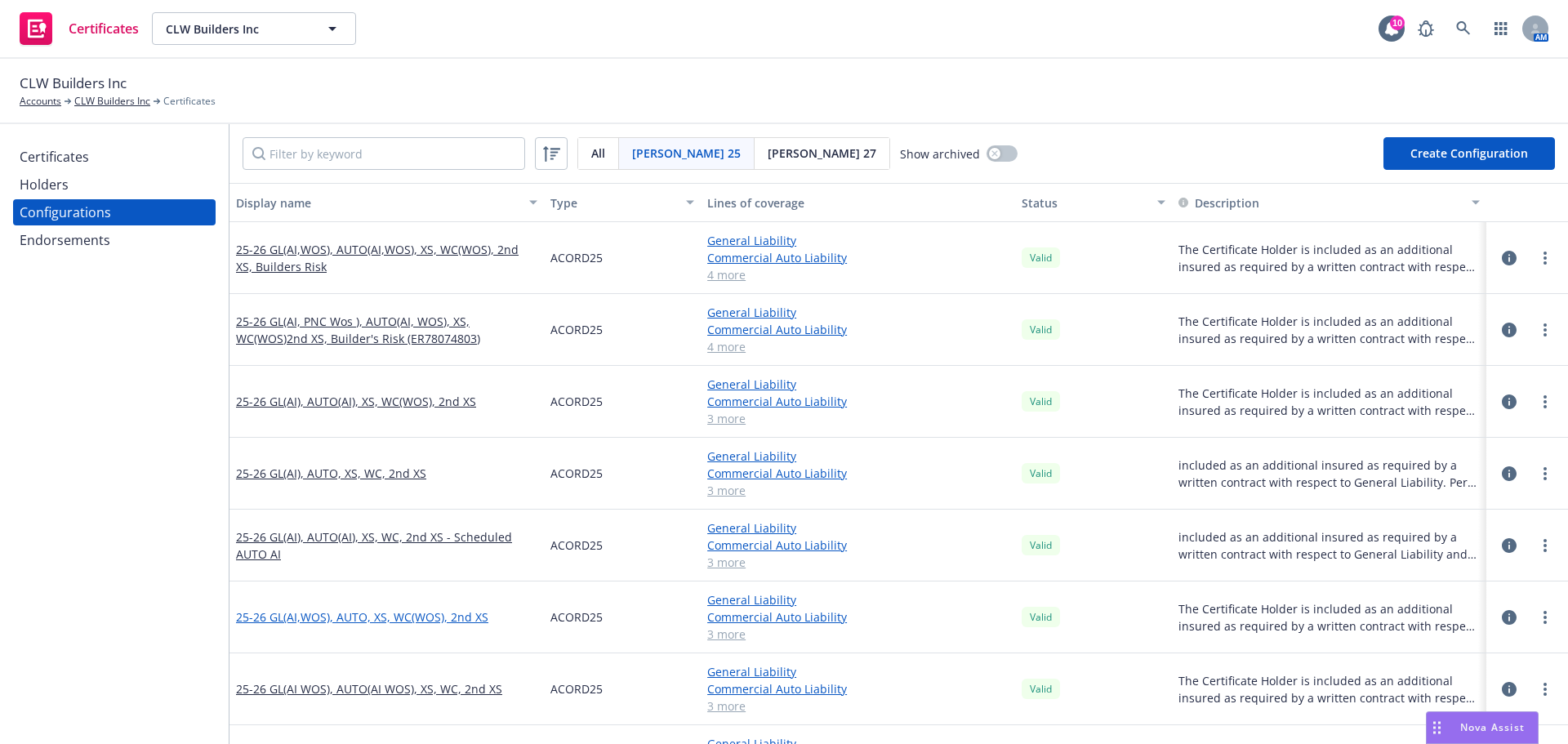
click at [328, 614] on link "25-26 GL(AI,WOS), AUTO, XS, WC(WOS), 2nd XS" at bounding box center [362, 617] width 252 height 17
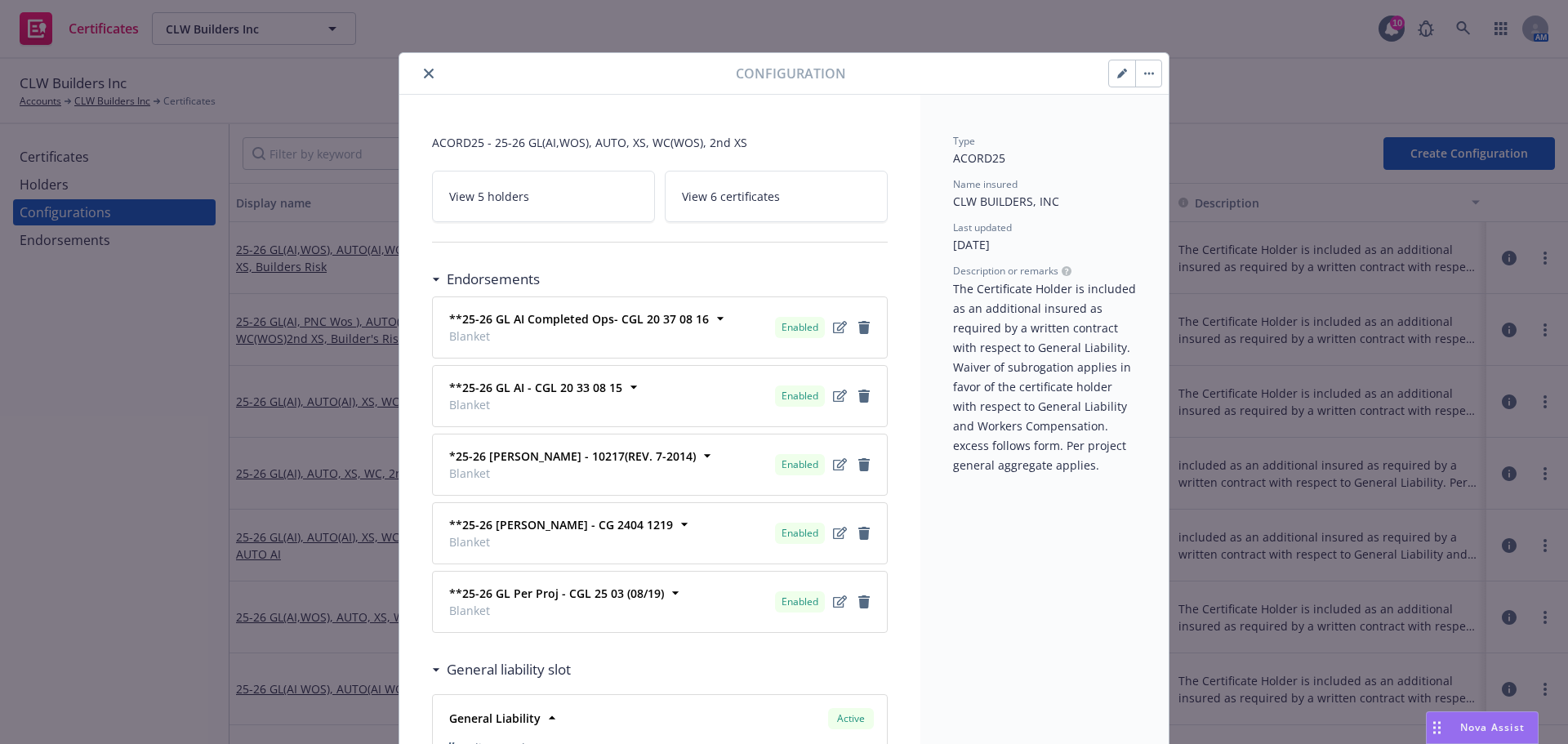
scroll to position [327, 0]
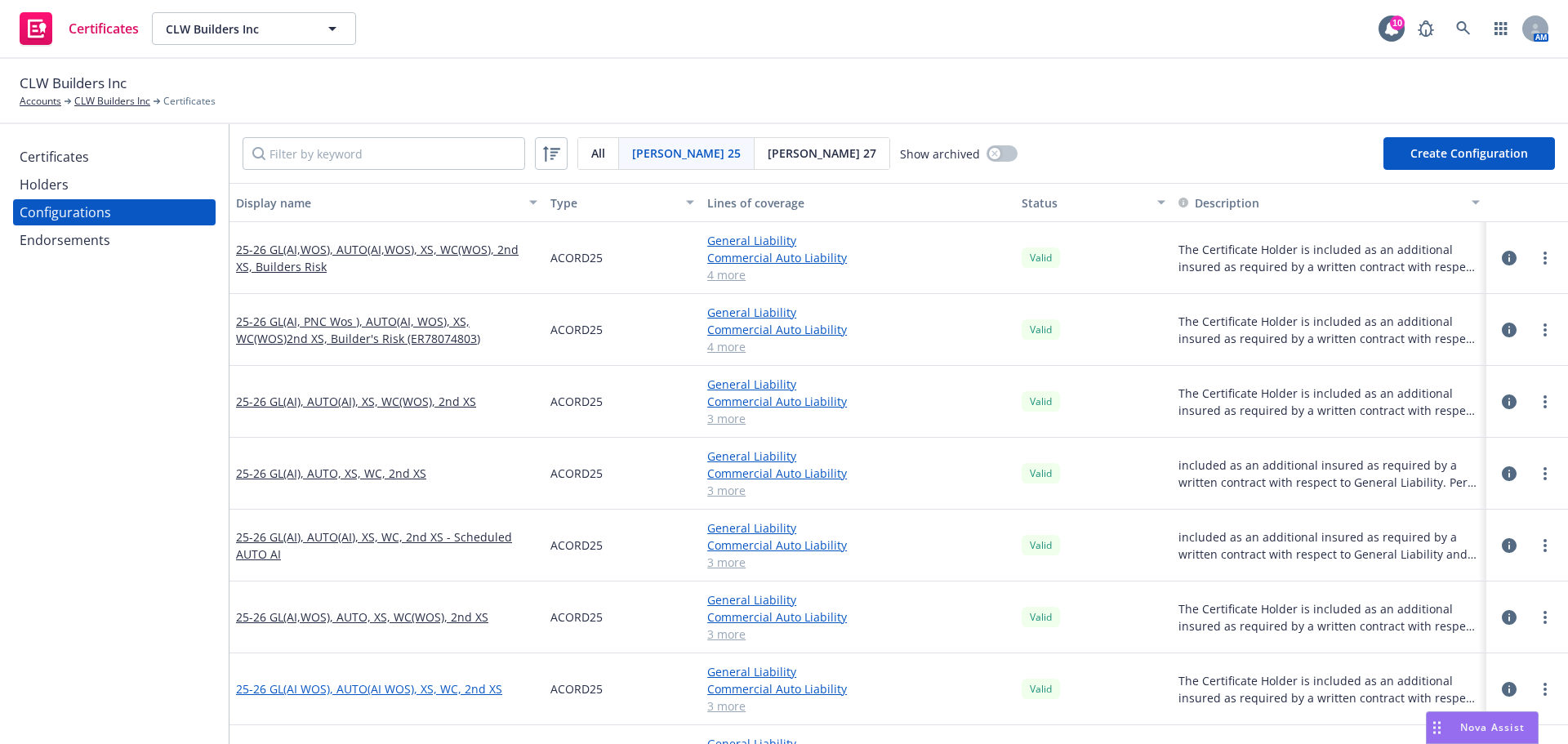
click at [337, 686] on link "25-26 GL(AI WOS), AUTO(AI WOS), XS, WC, 2nd XS" at bounding box center [369, 688] width 266 height 17
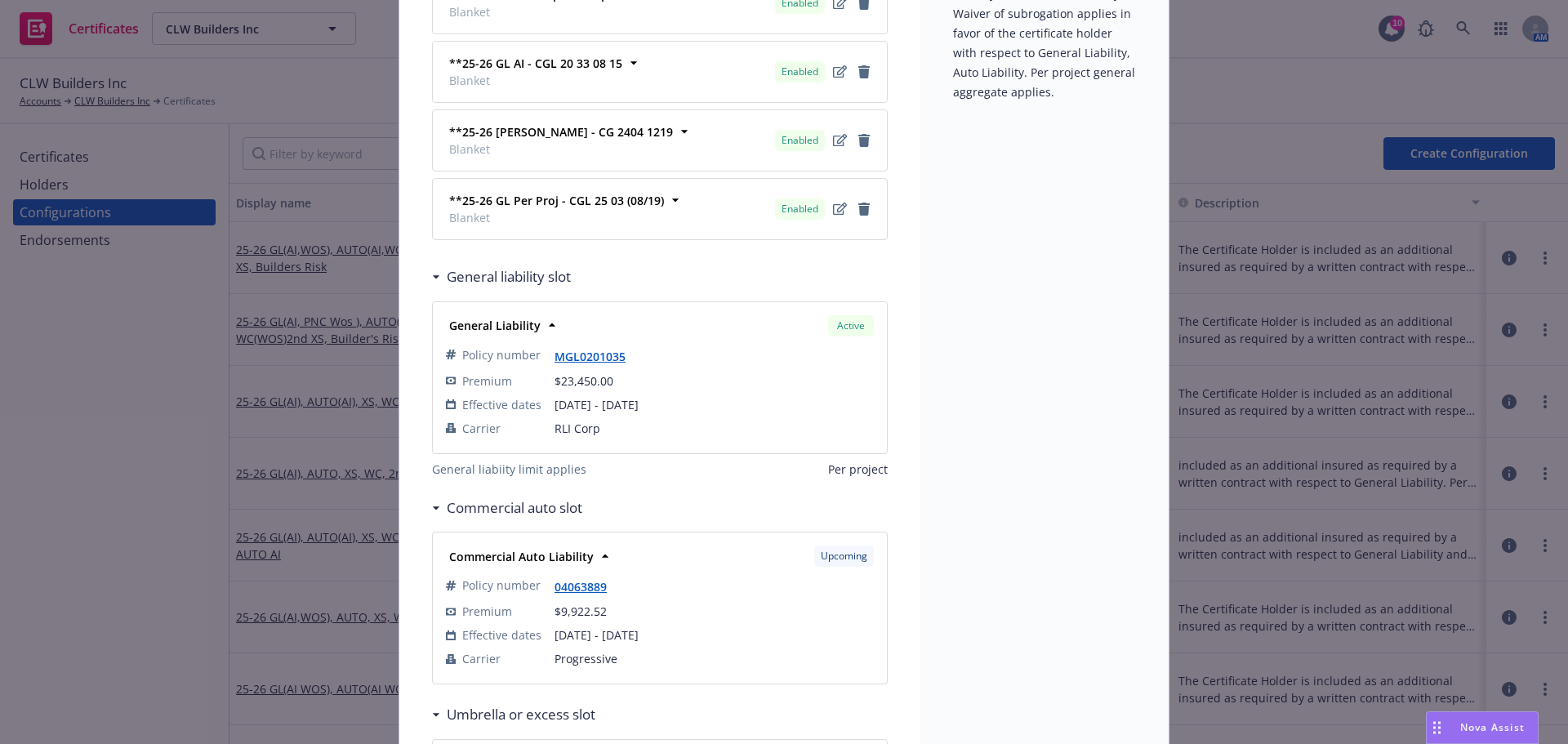
scroll to position [408, 0]
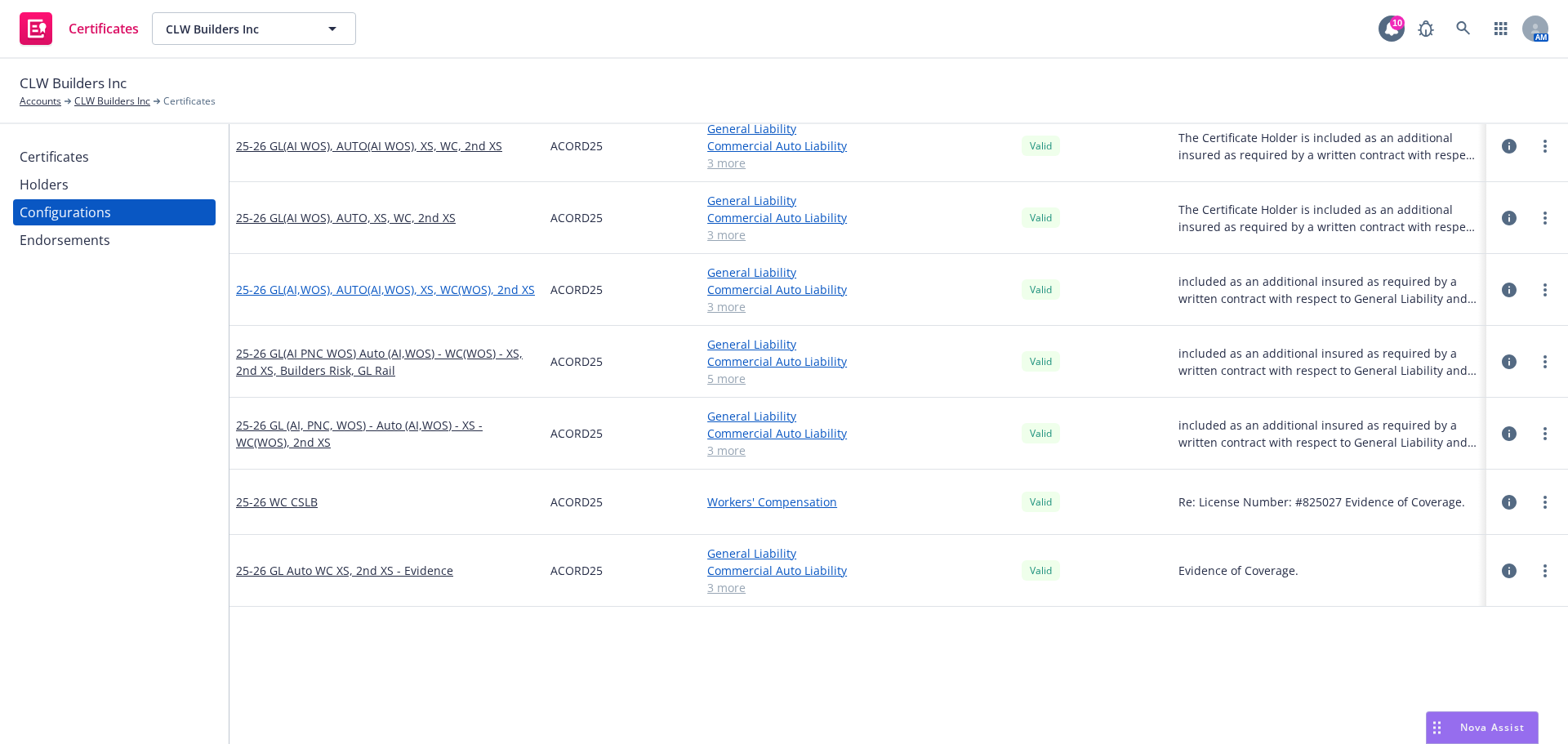
scroll to position [572, 0]
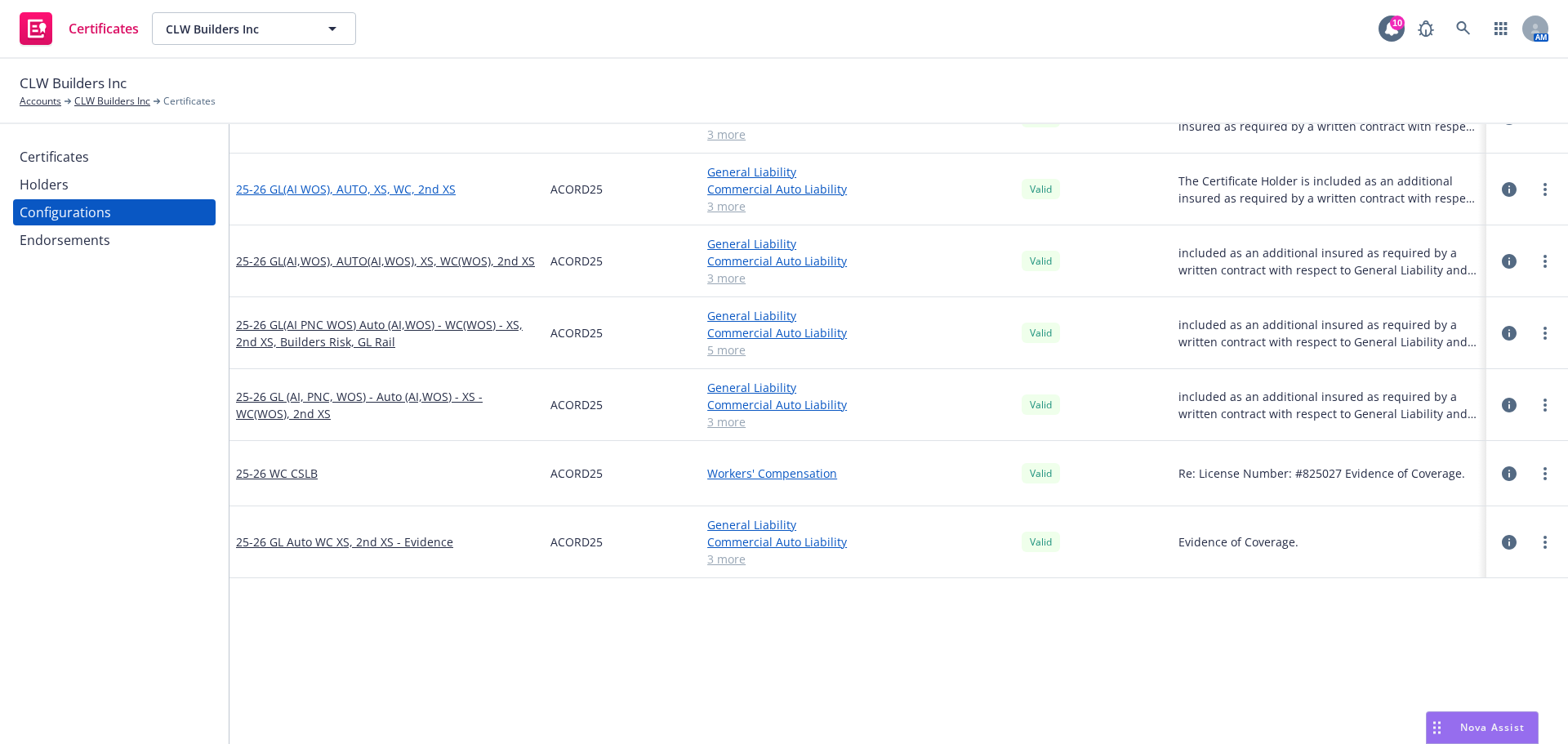
click at [408, 185] on link "25-26 GL(AI WOS), AUTO, XS, WC, 2nd XS" at bounding box center [345, 189] width 220 height 17
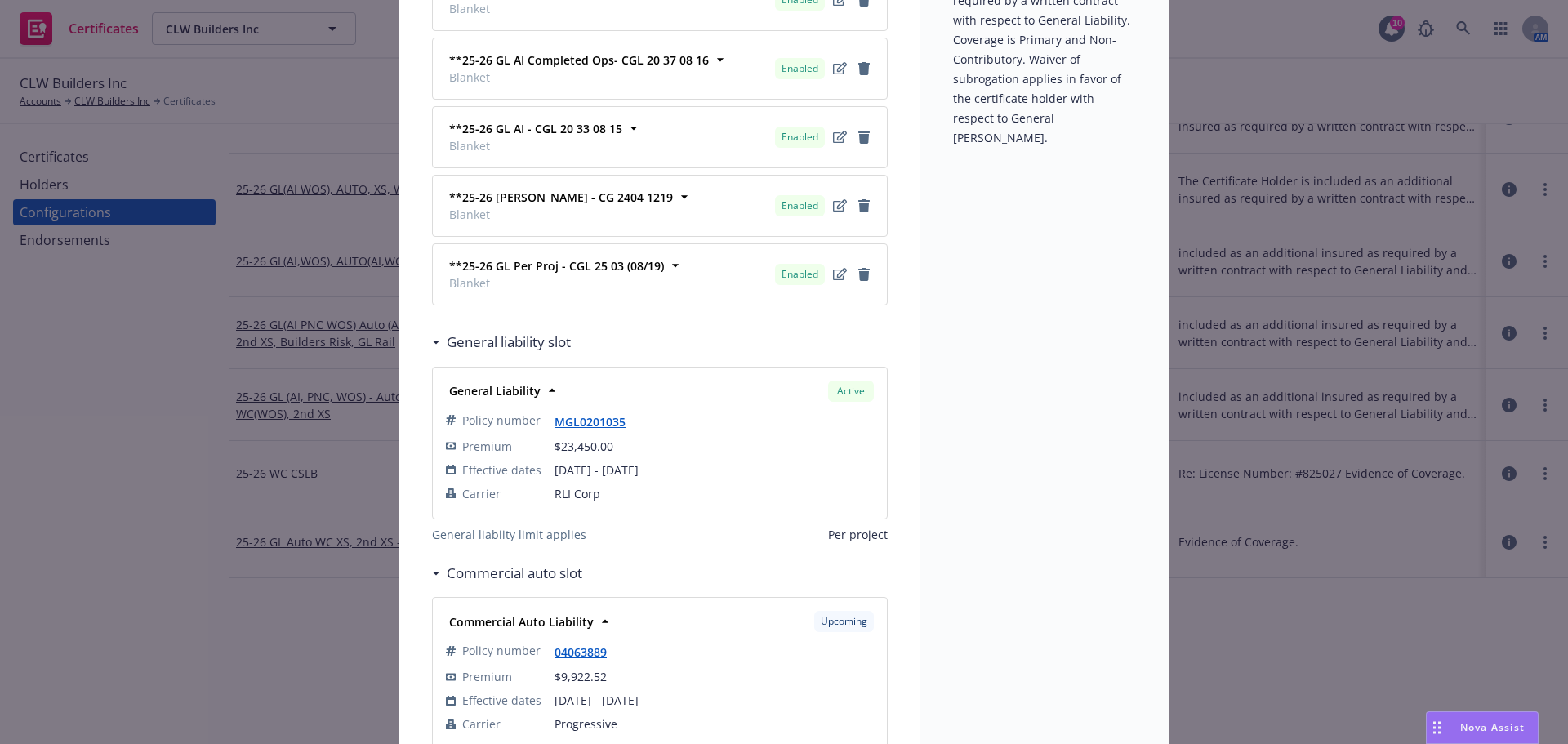
scroll to position [408, 0]
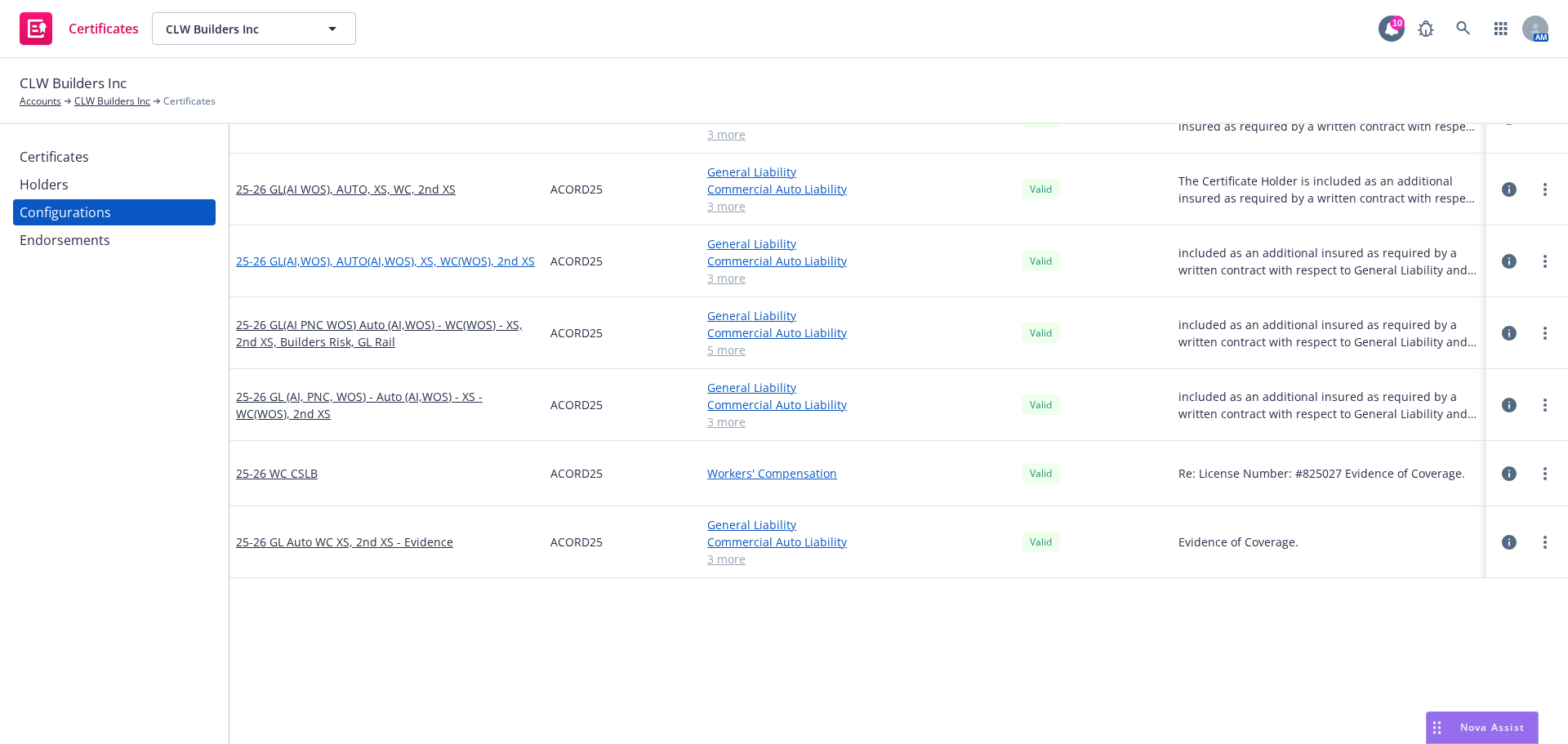
click at [341, 257] on link "25-26 GL(AI,WOS), AUTO(AI,WOS), XS, WC(WOS), 2nd XS" at bounding box center [385, 260] width 299 height 17
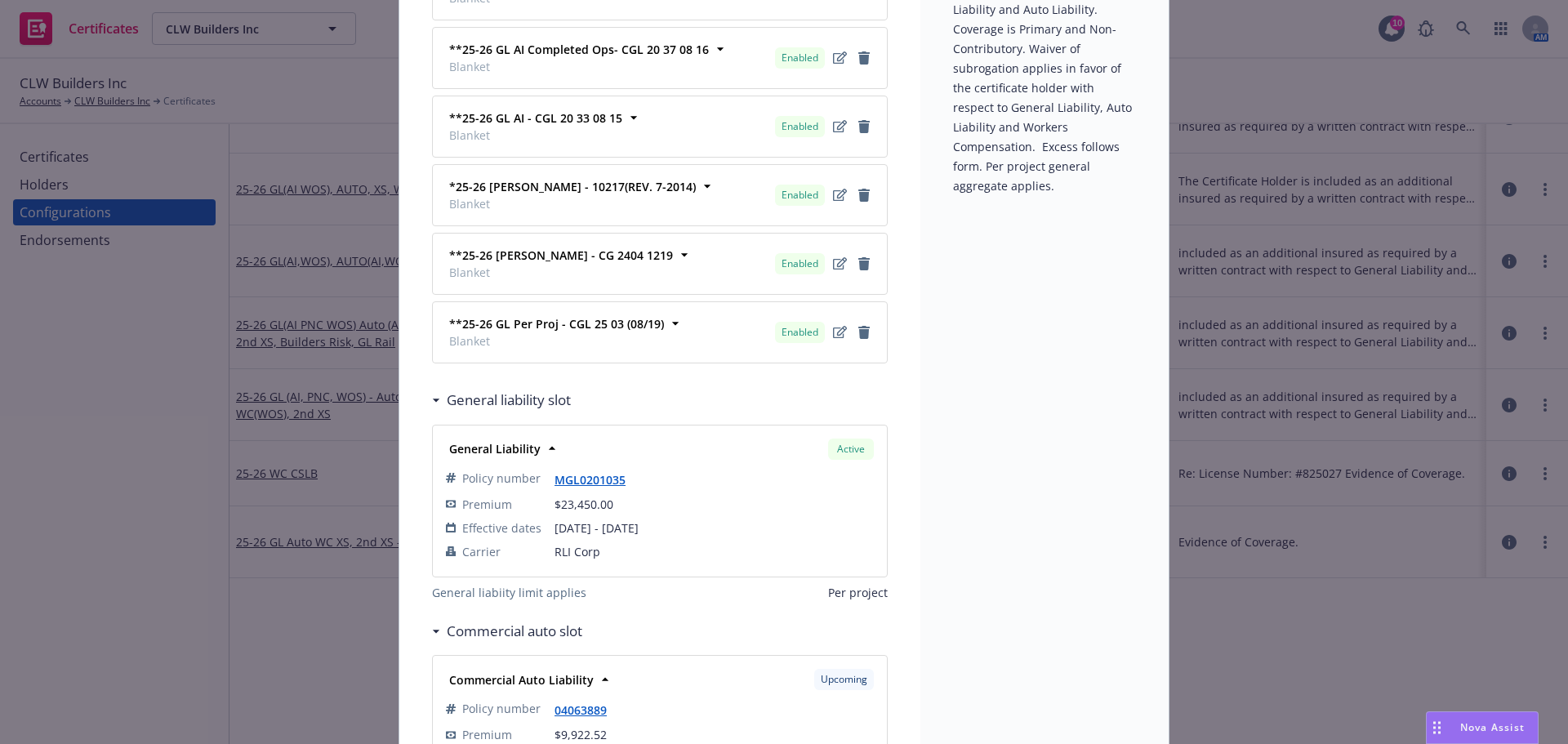
scroll to position [490, 0]
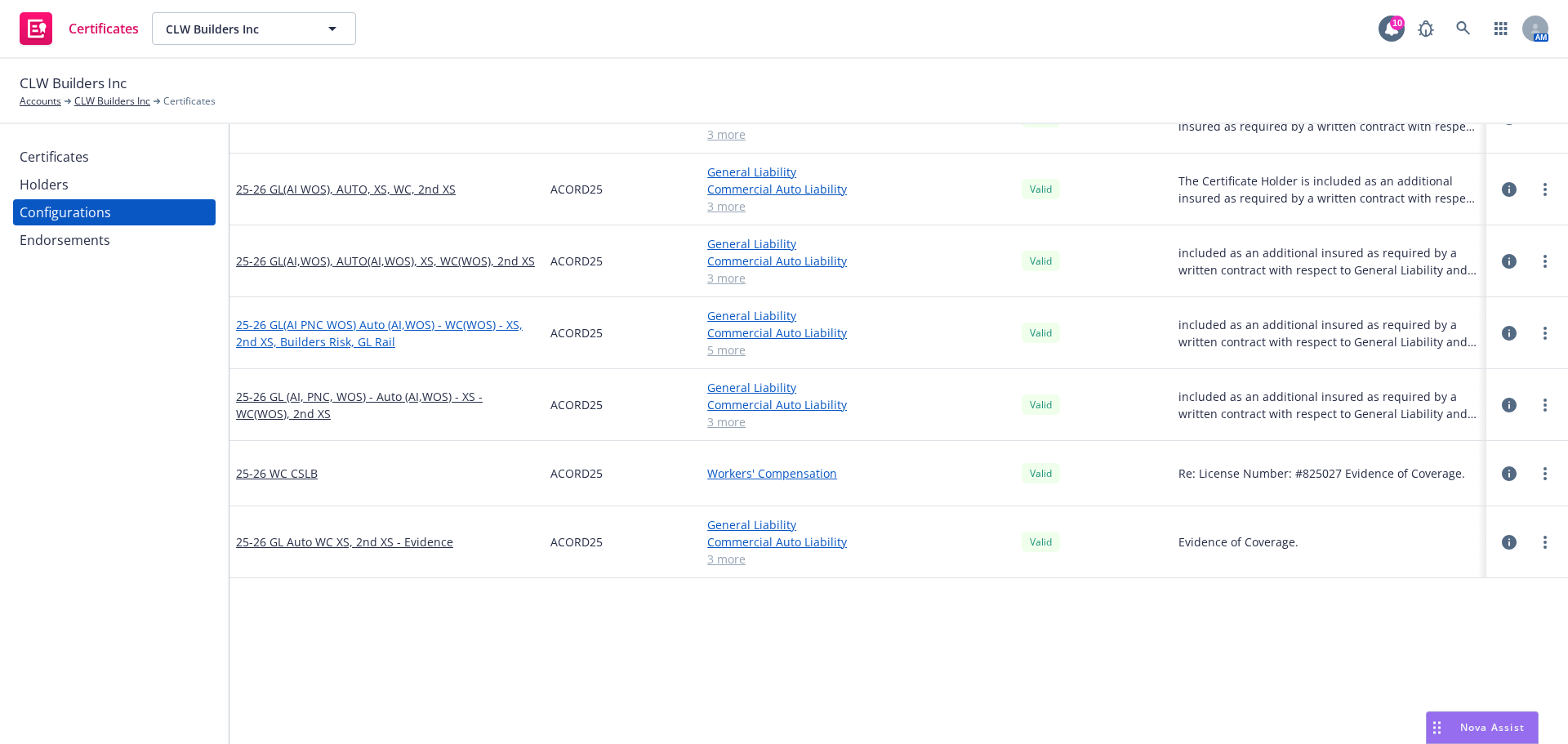
click at [336, 332] on link "25-26 GL(AI PNC WOS) Auto (AI,WOS) - WC(WOS) - XS, 2nd XS, Builders Risk, GL Ra…" at bounding box center [386, 333] width 302 height 35
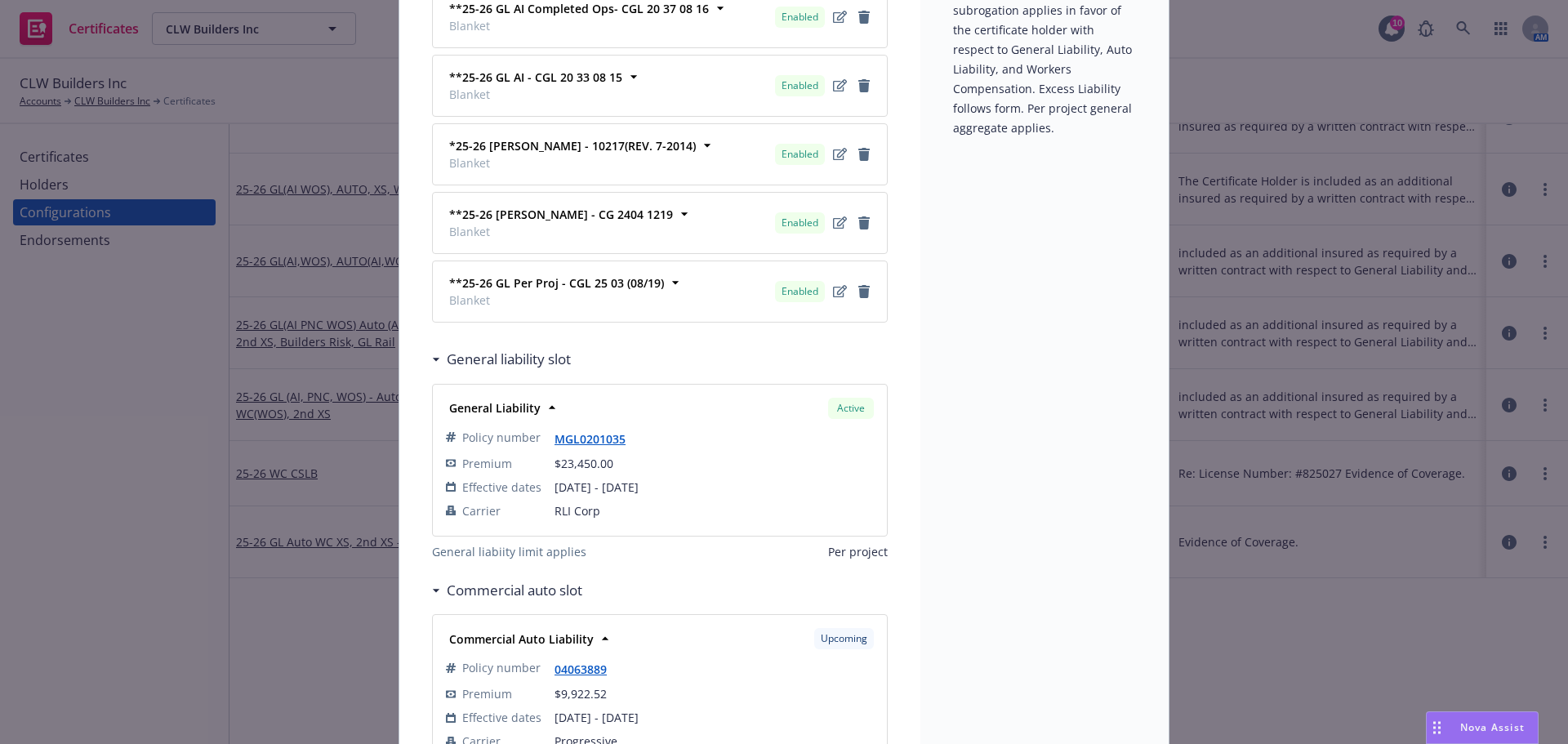
scroll to position [408, 0]
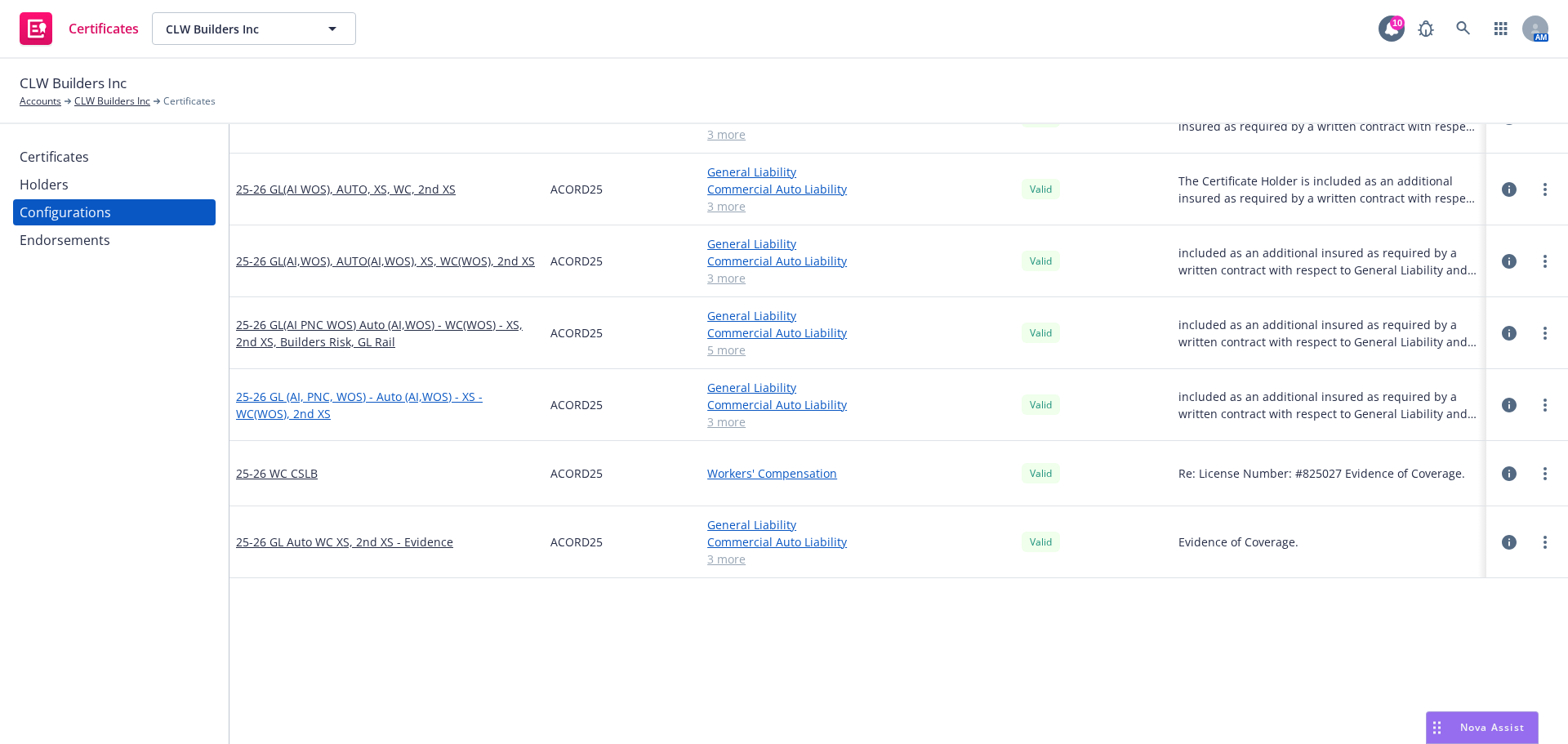
click at [307, 401] on link "25-26 GL (AI, PNC, WOS) - Auto (AI,WOS) - XS - WC(WOS), 2nd XS" at bounding box center [386, 405] width 302 height 35
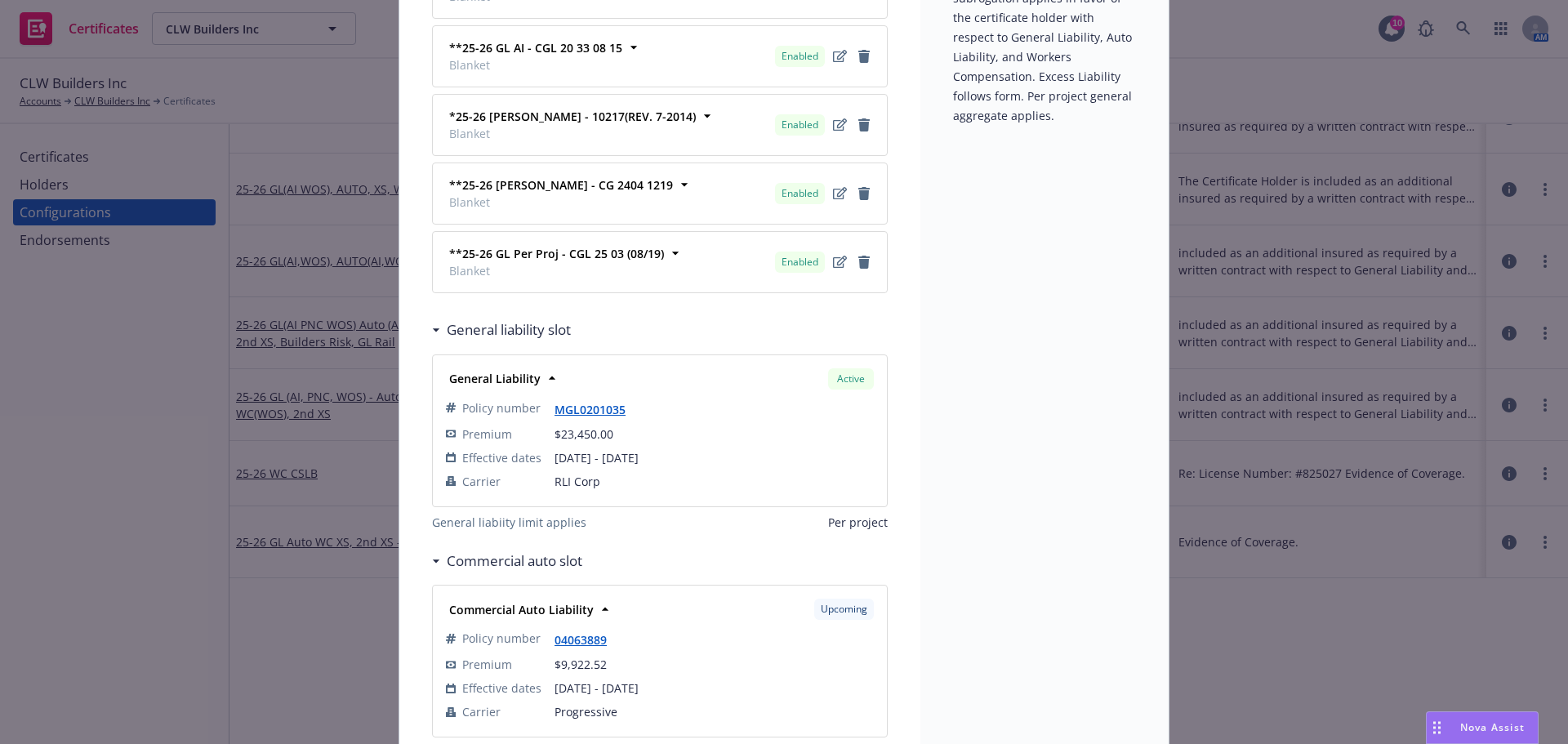
scroll to position [490, 0]
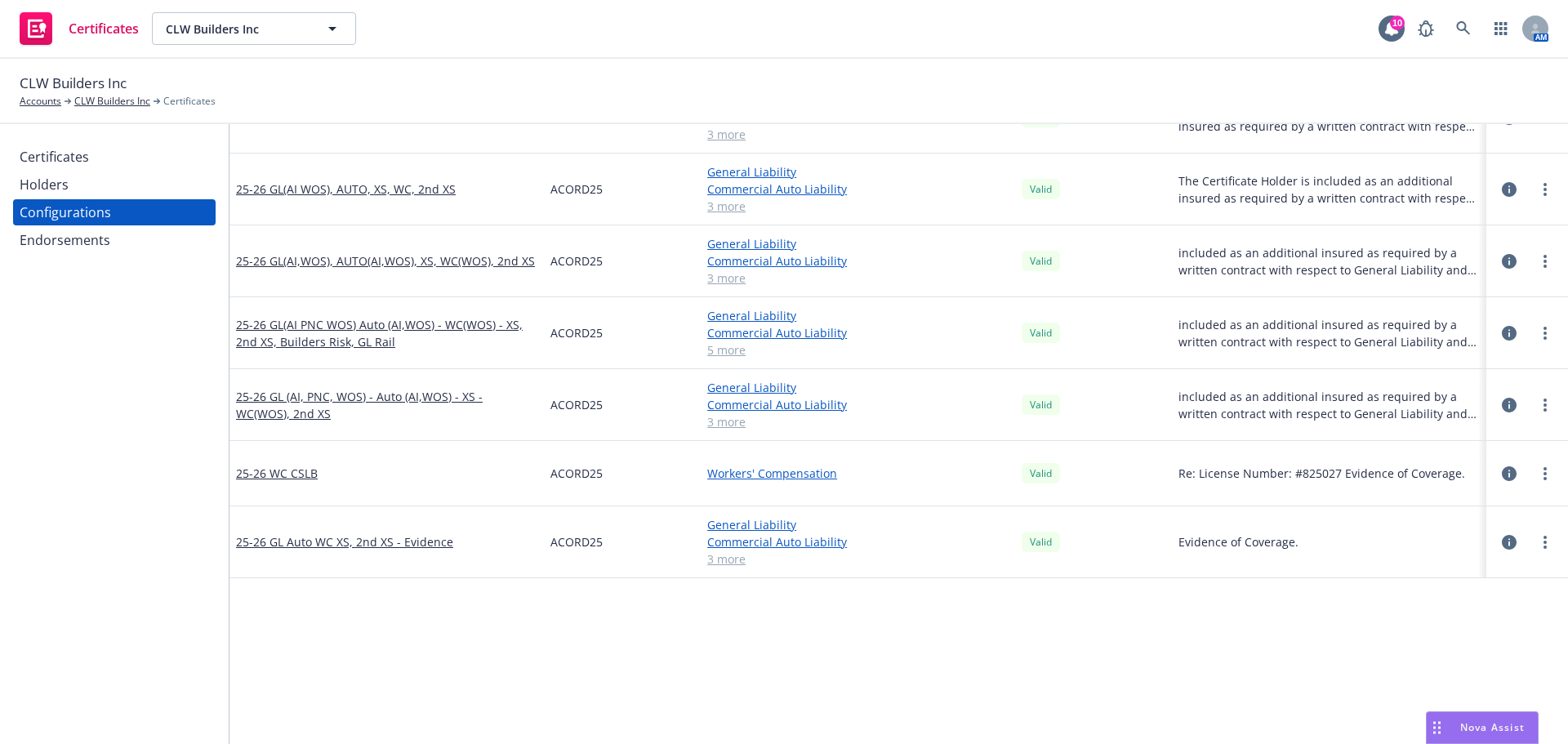
click at [318, 545] on link "25-26 GL Auto WC XS, 2nd XS - Evidence" at bounding box center [344, 541] width 217 height 17
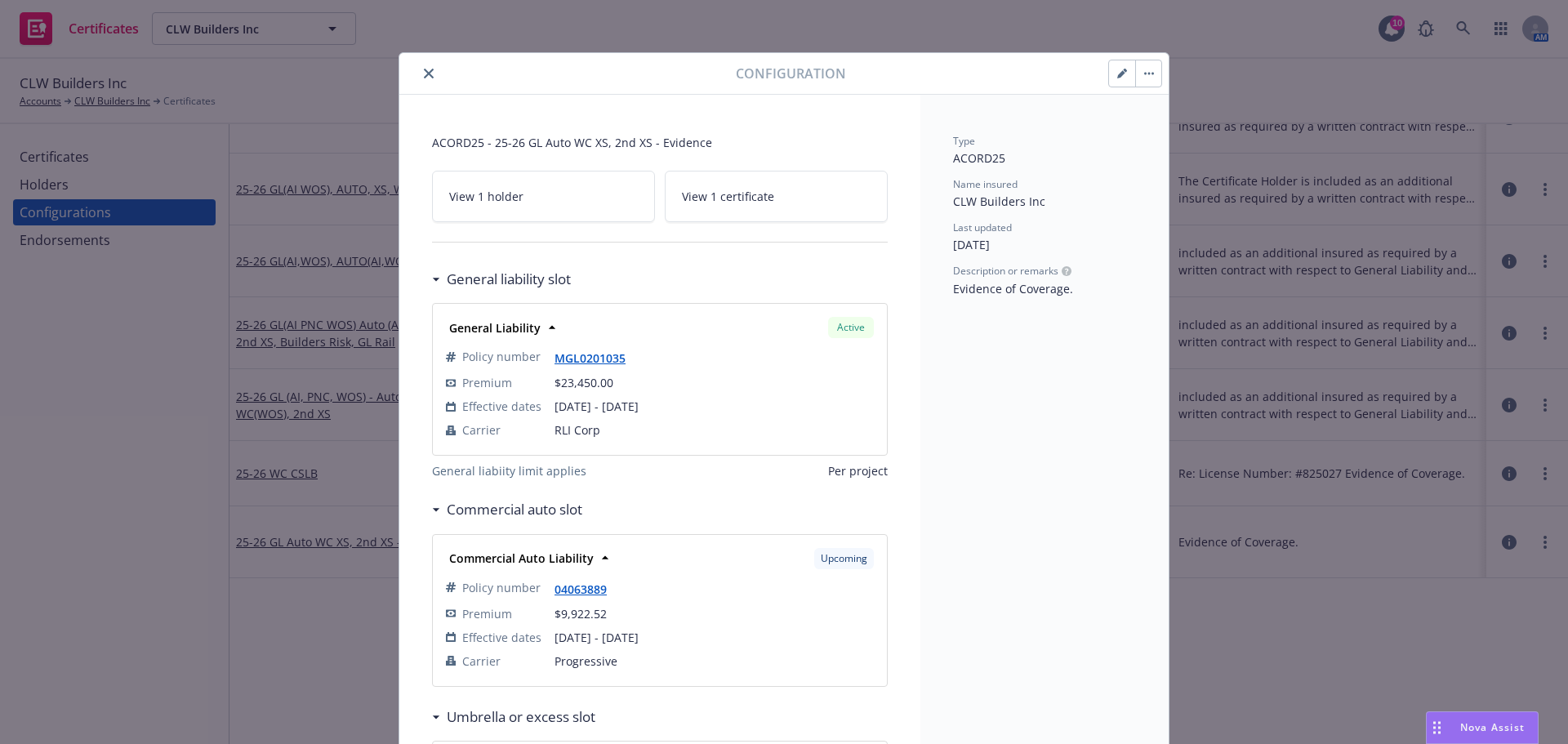
click at [334, 568] on div "Configuration ACORD25 - 25-26 GL Auto WC XS, 2nd XS - Evidence View 1 holder Vi…" at bounding box center [784, 372] width 1568 height 744
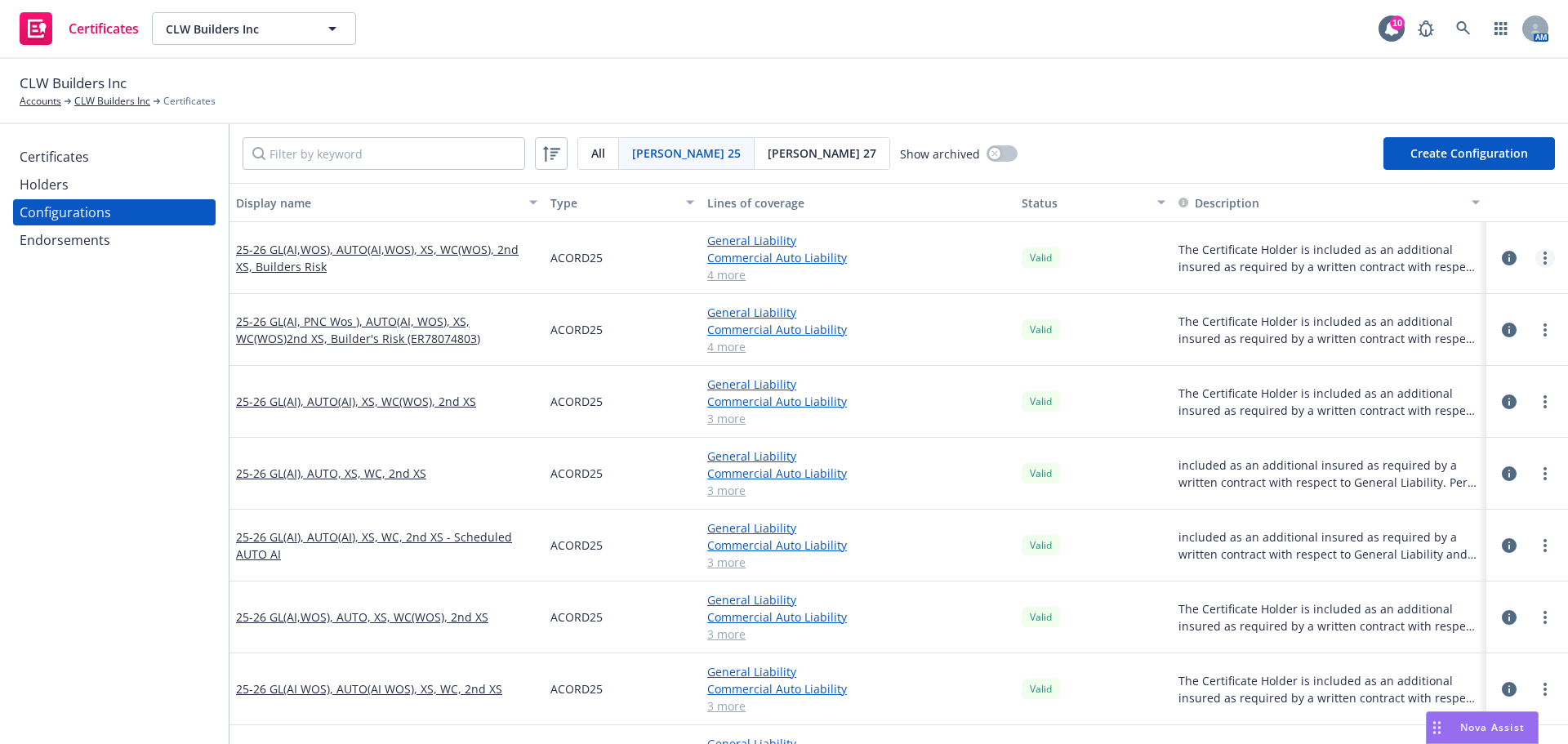
click at [1536, 250] on link "more" at bounding box center [1546, 259] width 20 height 20
click at [1465, 419] on link "Regenerate all certificates" at bounding box center [1452, 423] width 179 height 33
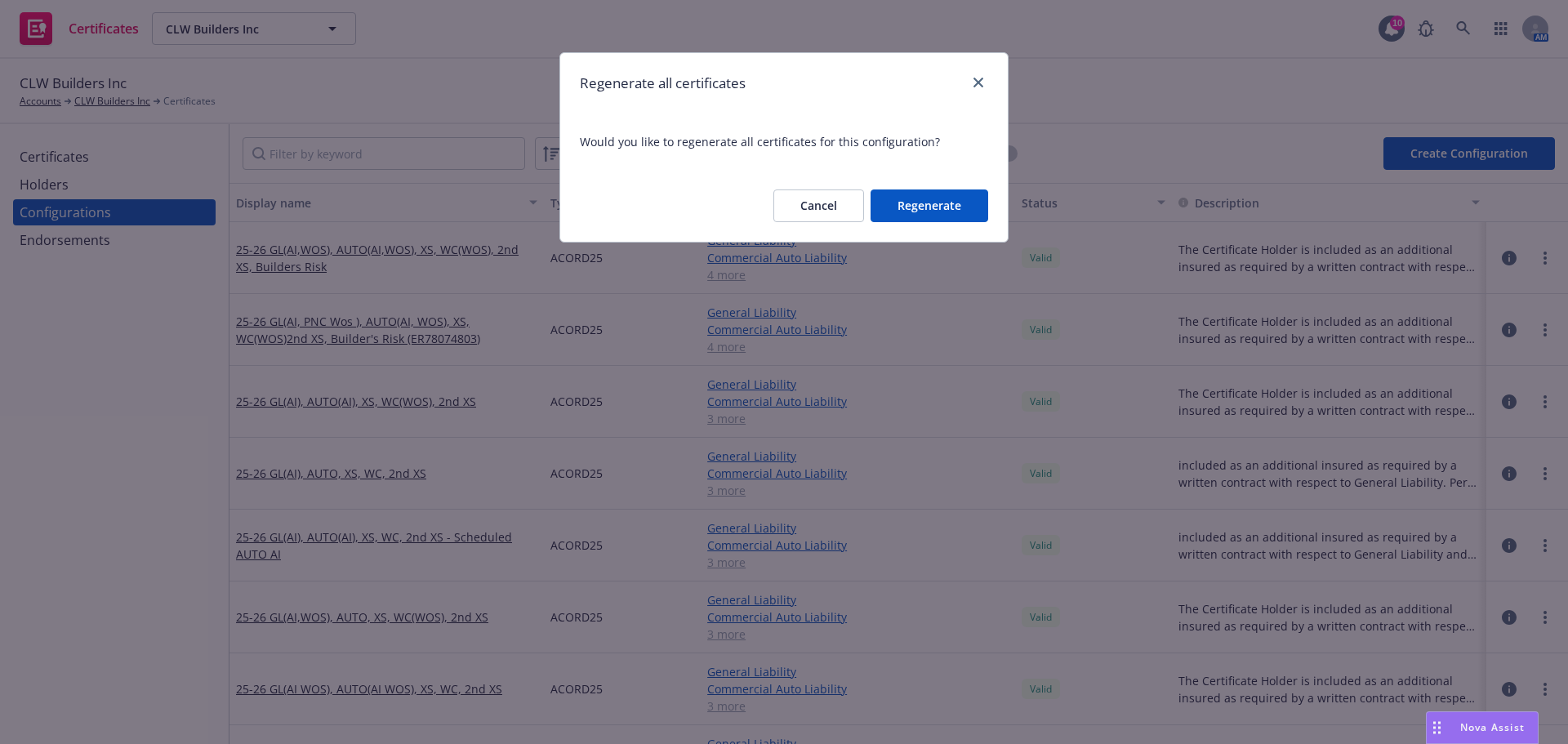
click at [931, 201] on button "Regenerate" at bounding box center [929, 206] width 118 height 33
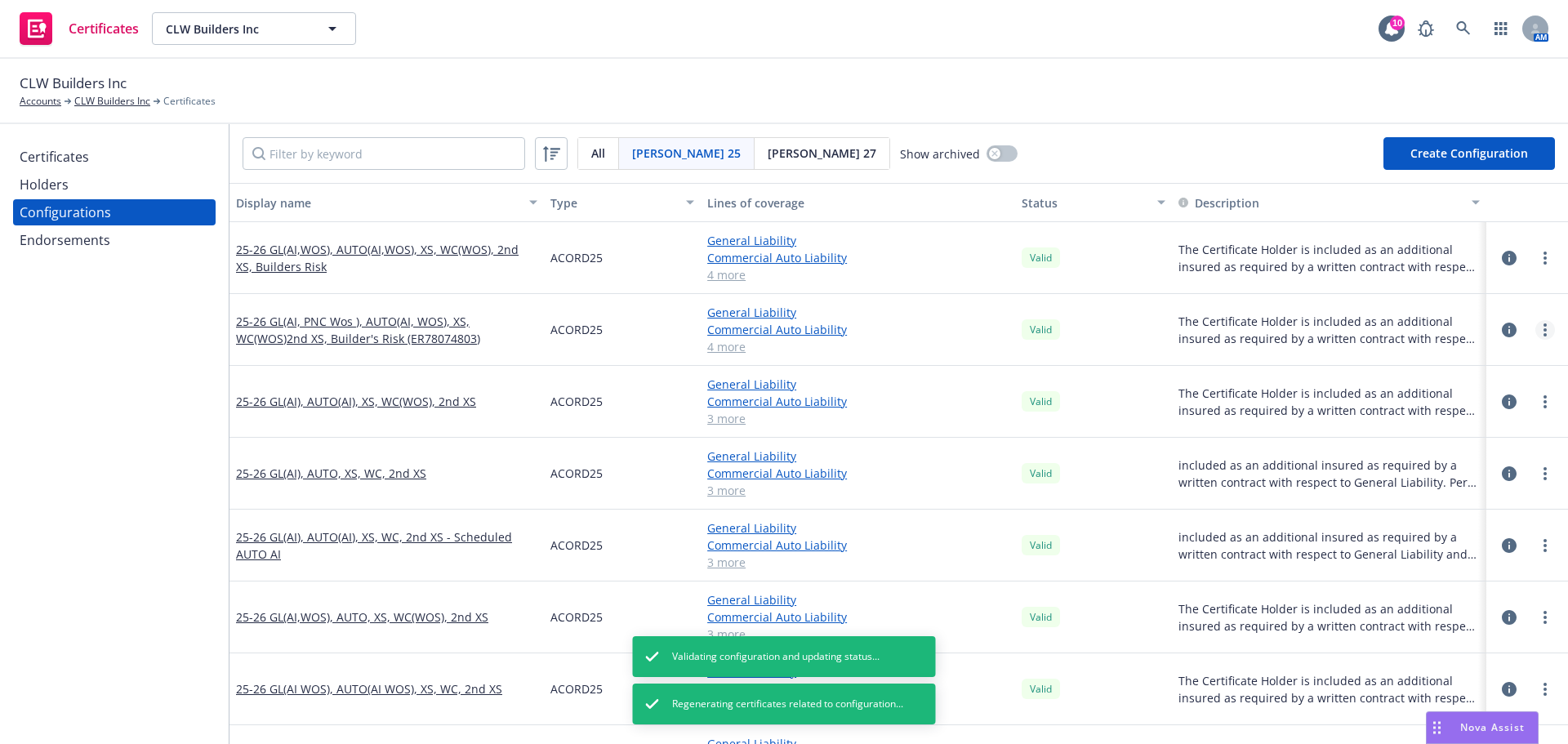
click at [1536, 330] on link "more" at bounding box center [1546, 330] width 20 height 20
click at [1462, 483] on link "Regenerate all certificates" at bounding box center [1452, 494] width 179 height 33
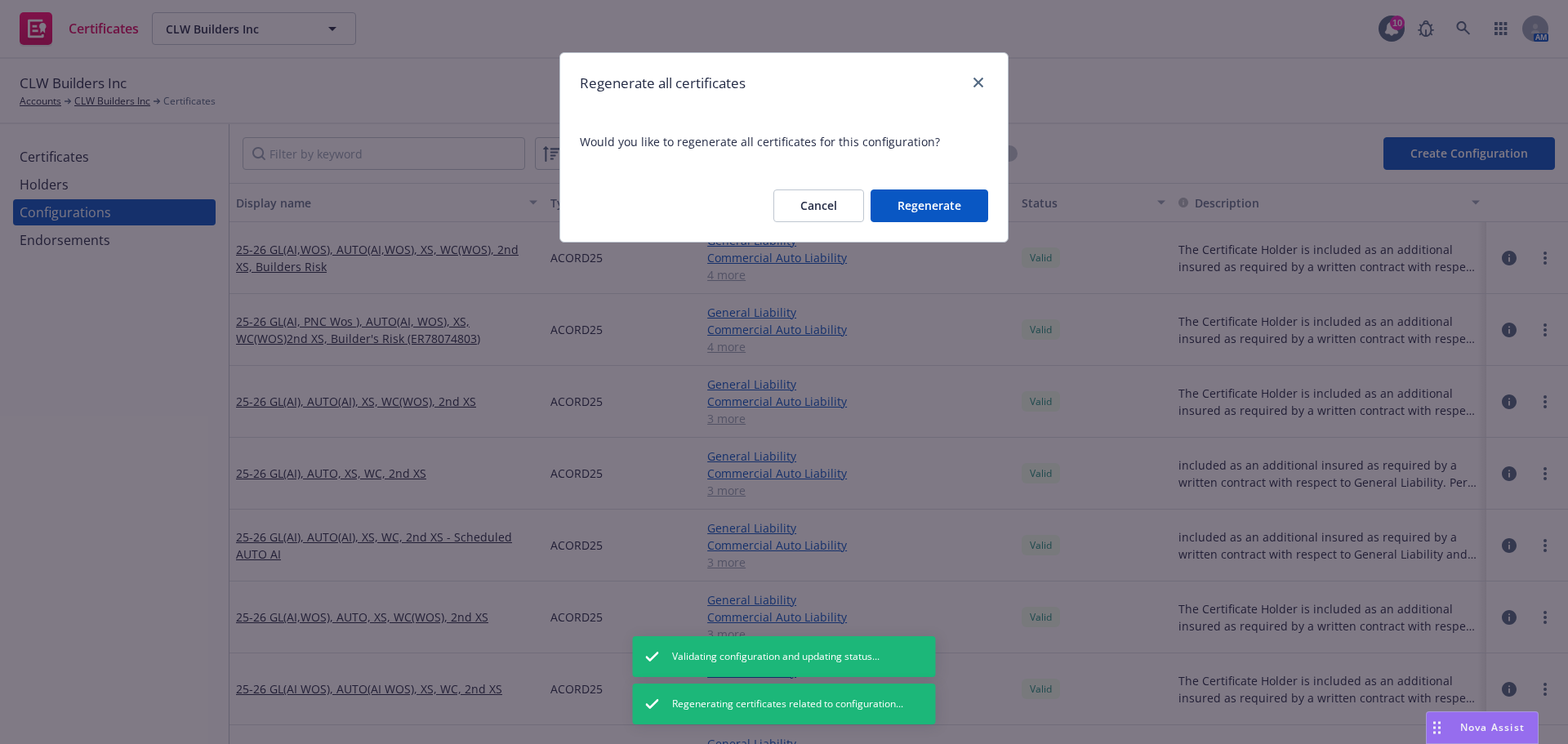
click at [914, 205] on button "Regenerate" at bounding box center [929, 206] width 118 height 33
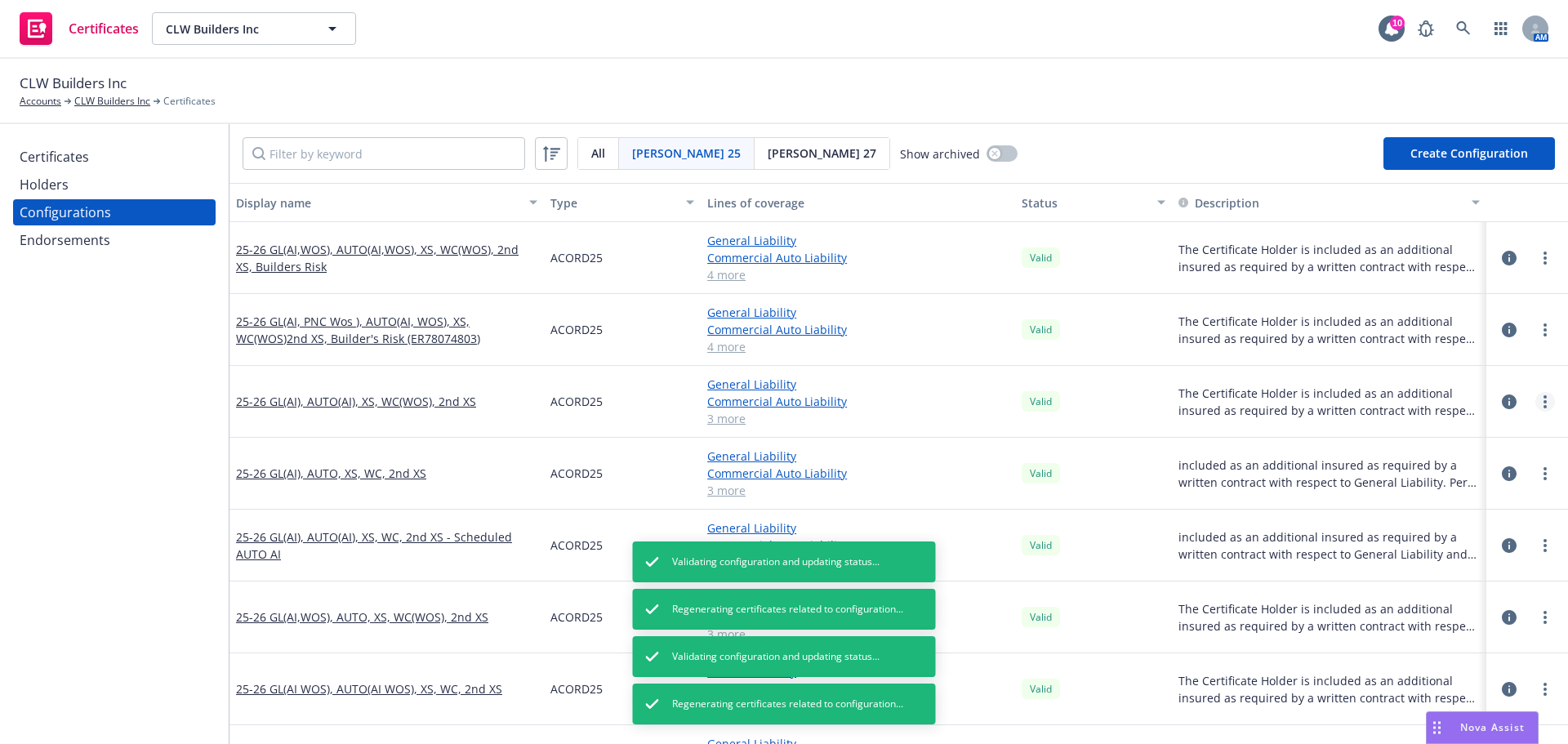
click at [1537, 409] on link "more" at bounding box center [1546, 402] width 20 height 20
click at [1445, 558] on link "Regenerate all certificates" at bounding box center [1452, 566] width 179 height 33
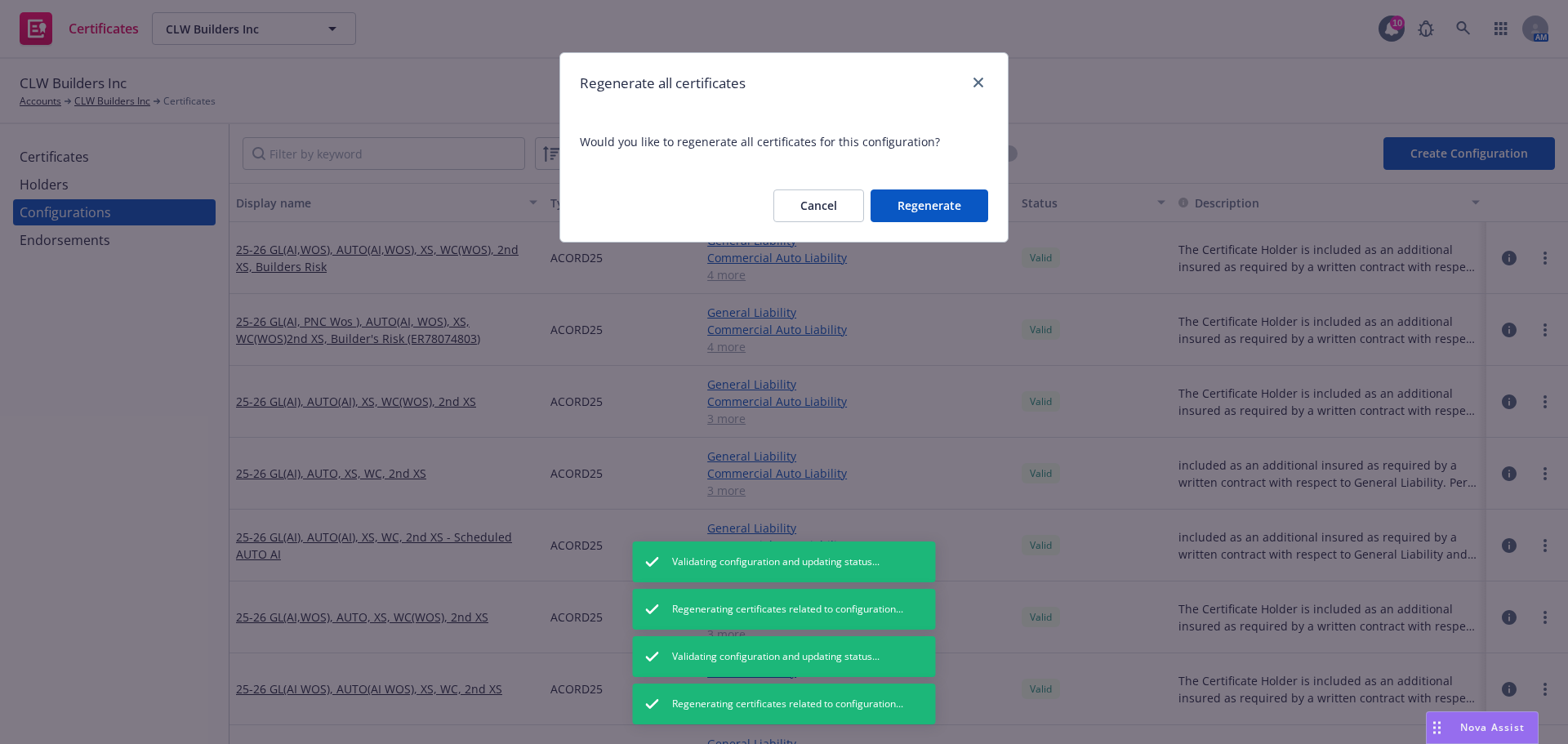
click at [950, 212] on button "Regenerate" at bounding box center [929, 206] width 118 height 33
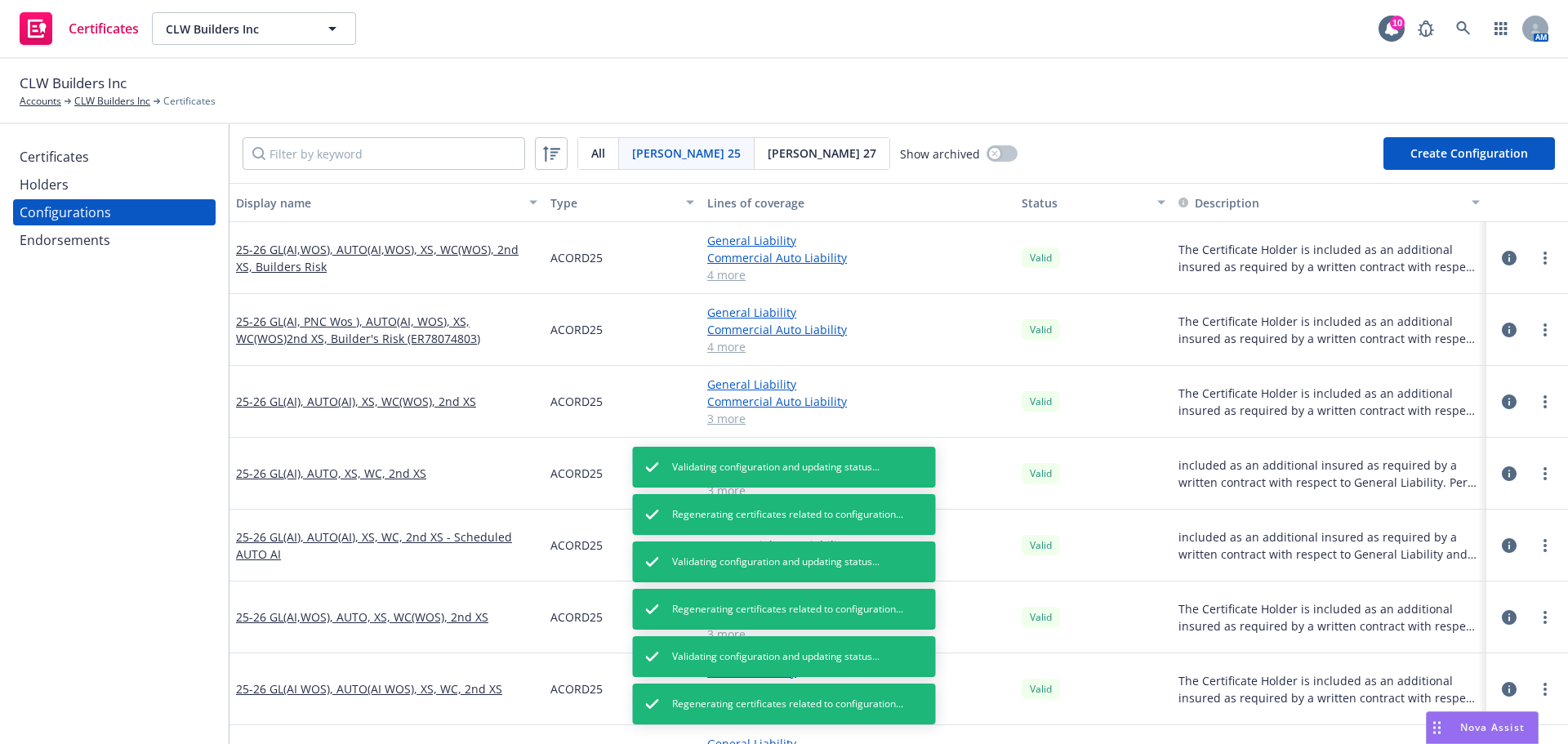
click at [1544, 478] on circle "more" at bounding box center [1546, 479] width 4 height 4
click at [1454, 631] on link "Regenerate all certificates" at bounding box center [1452, 637] width 179 height 33
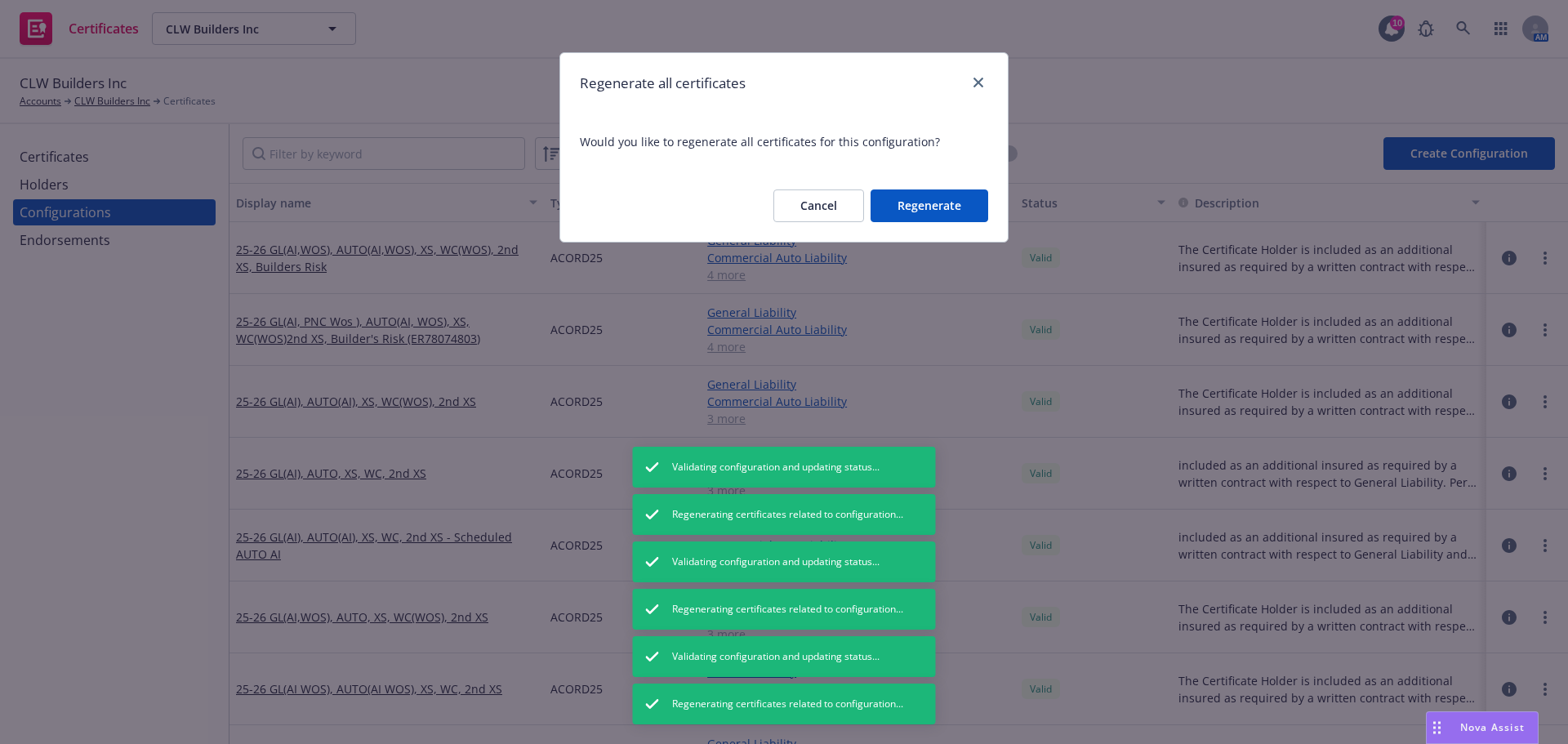
click at [928, 209] on button "Regenerate" at bounding box center [929, 206] width 118 height 33
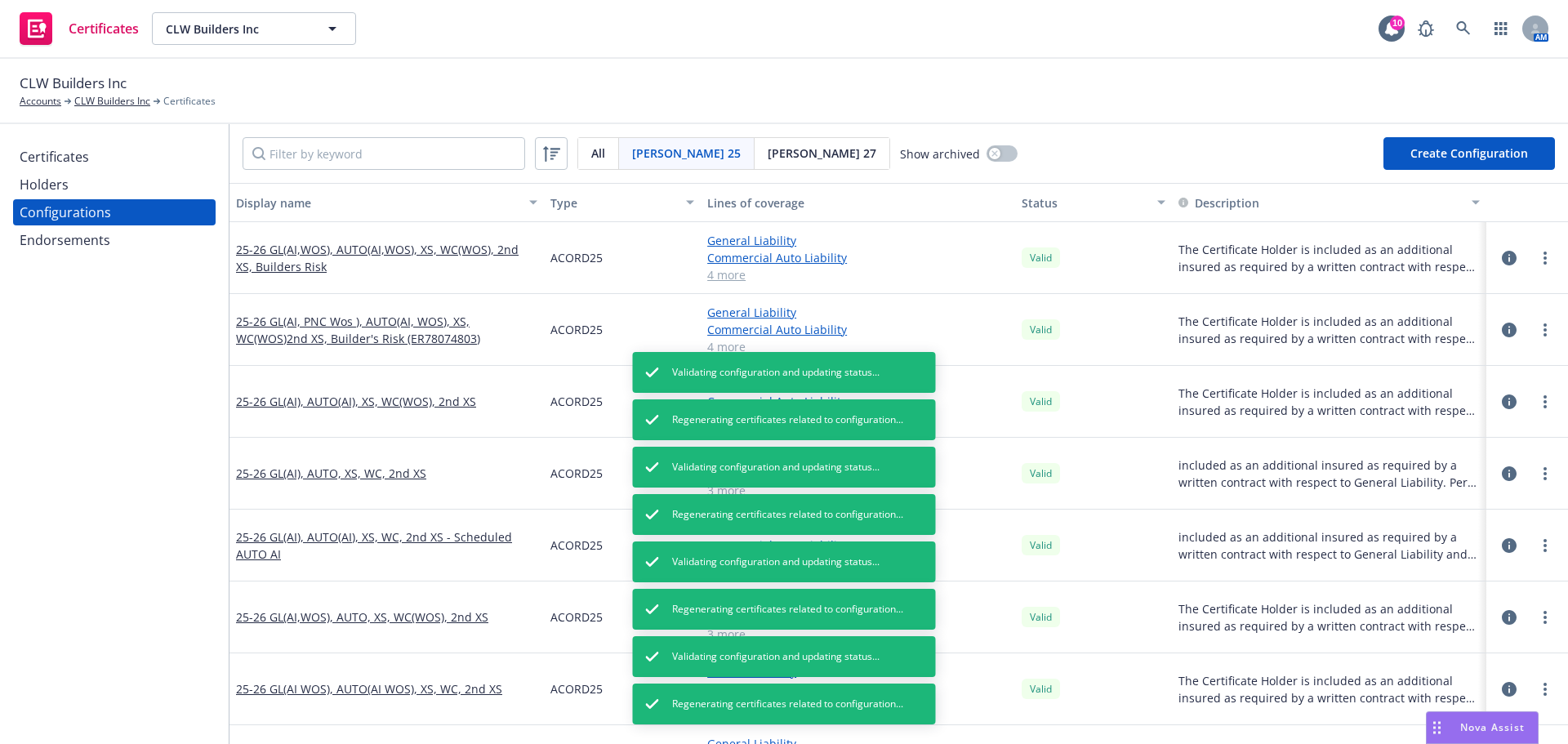
click at [1544, 545] on icon "more" at bounding box center [1546, 545] width 4 height 13
click at [1452, 491] on link "Regenerate all certificates" at bounding box center [1464, 492] width 179 height 33
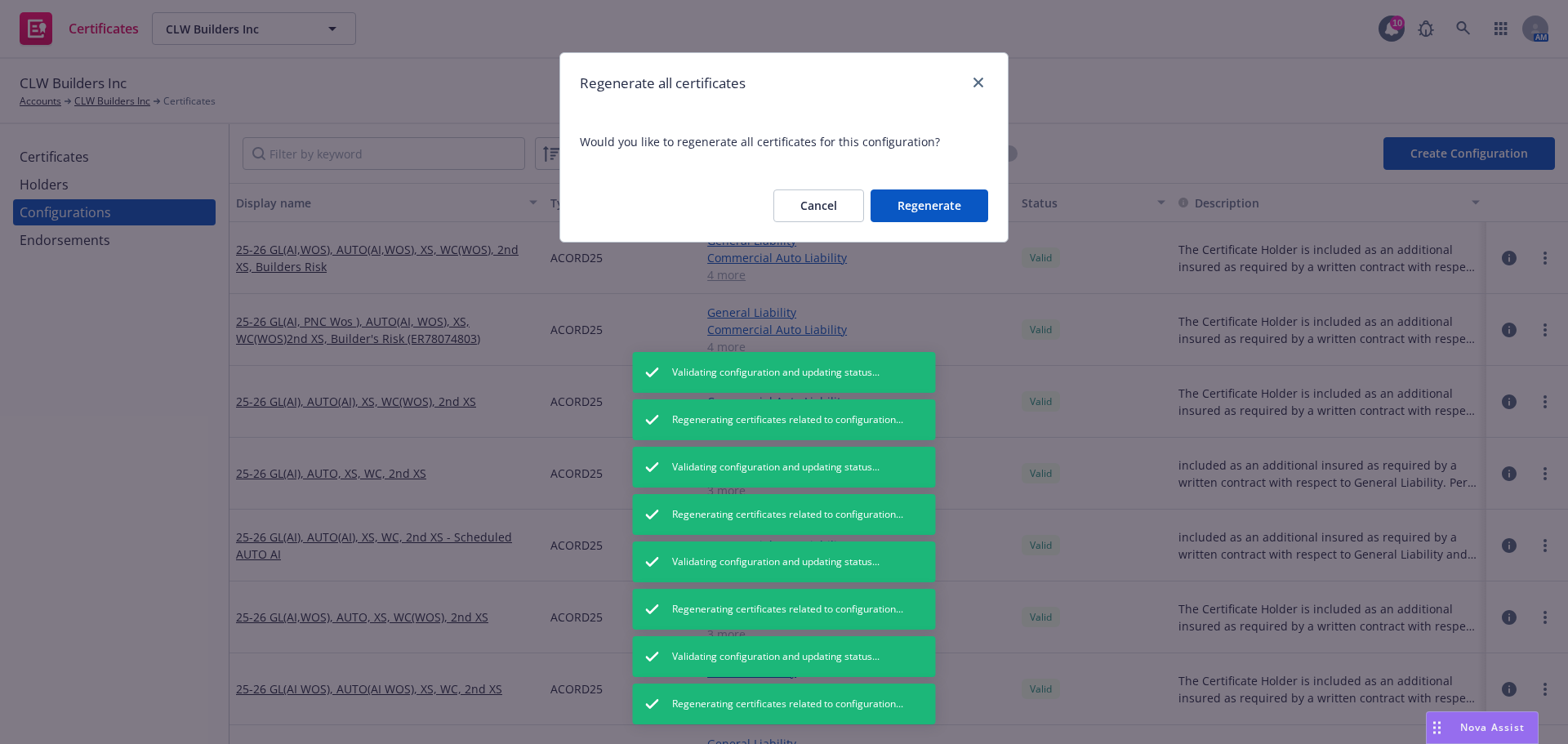
click at [952, 198] on button "Regenerate" at bounding box center [929, 206] width 118 height 33
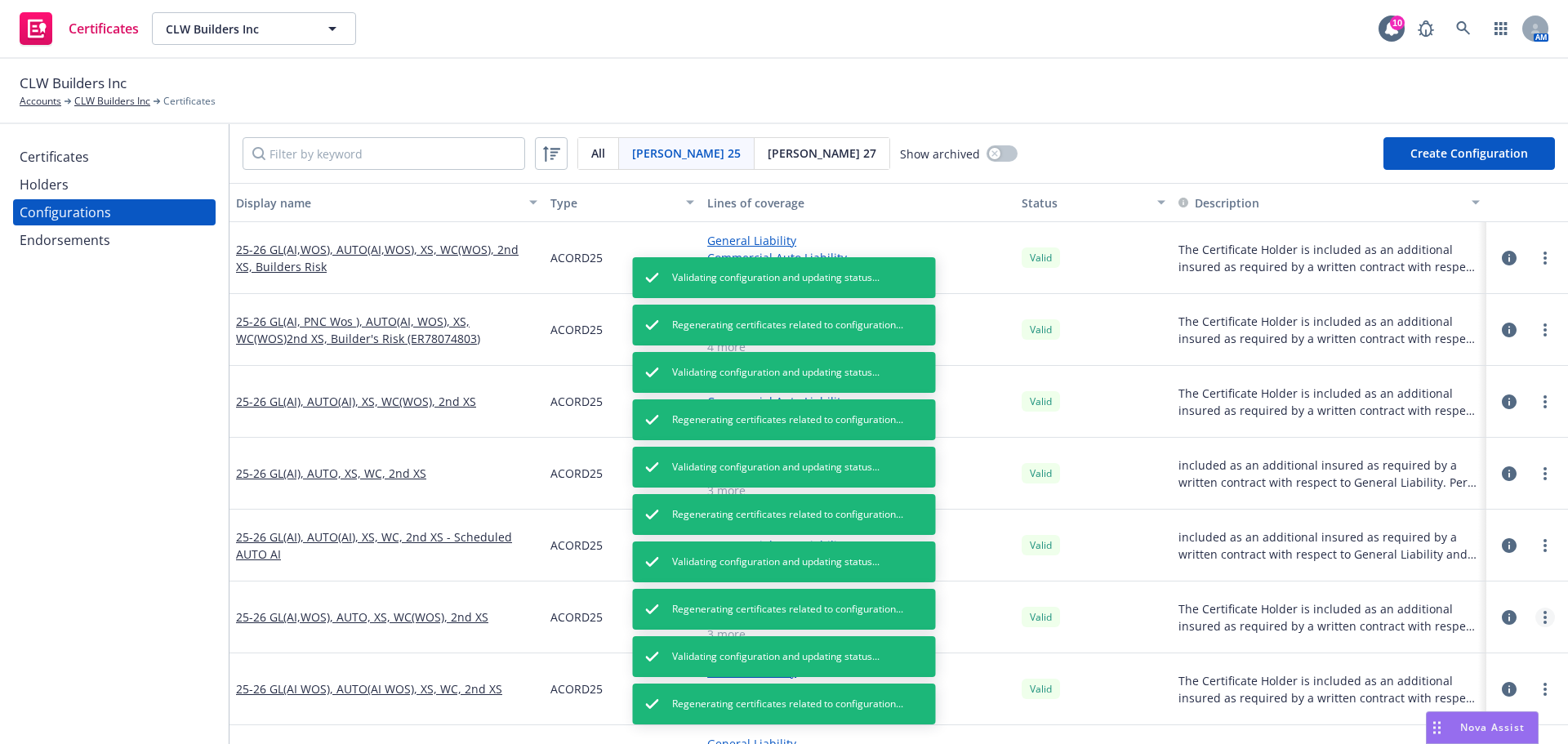
click at [1536, 622] on link "more" at bounding box center [1546, 617] width 20 height 20
click at [1440, 565] on link "Regenerate all certificates" at bounding box center [1464, 564] width 179 height 33
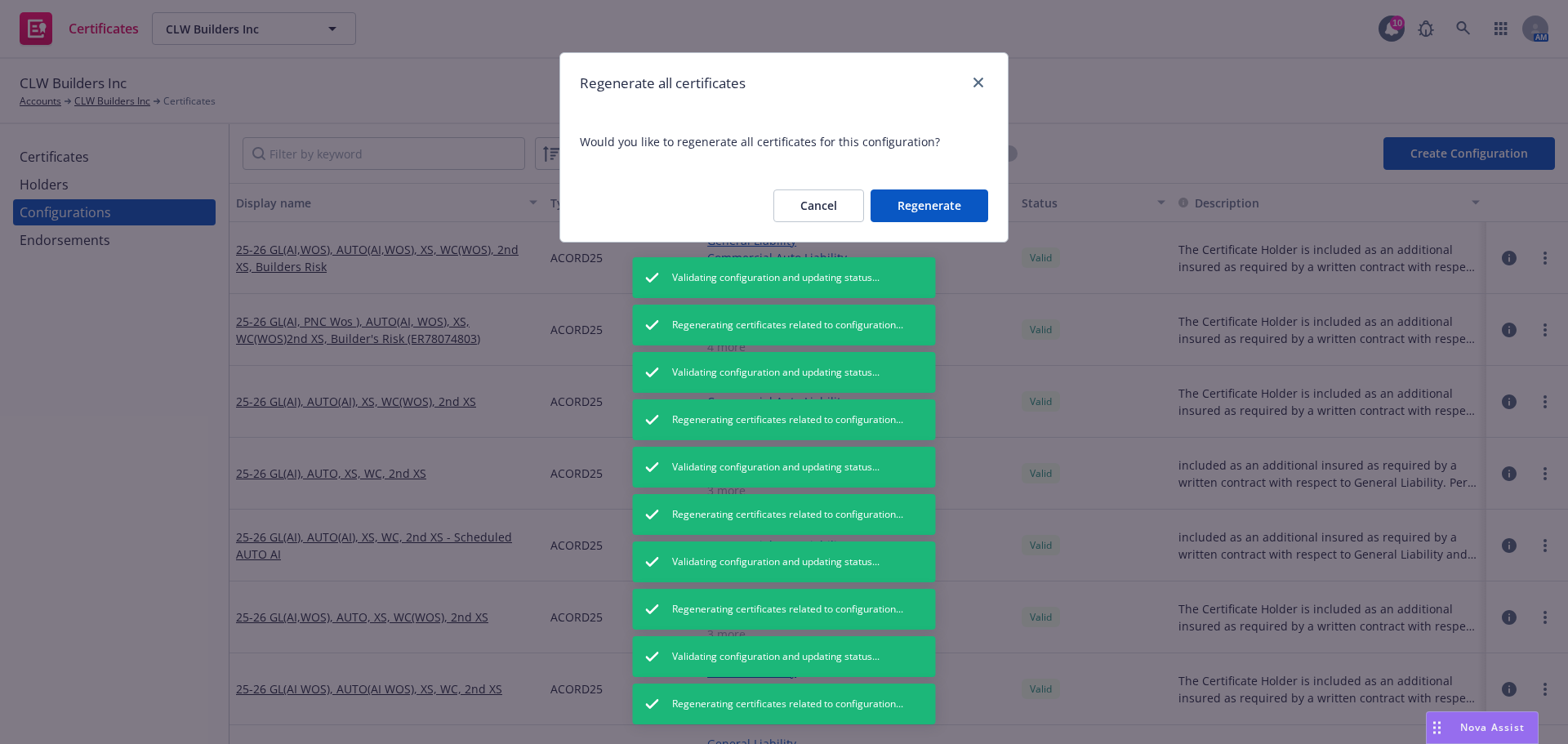
click at [956, 206] on button "Regenerate" at bounding box center [929, 206] width 118 height 33
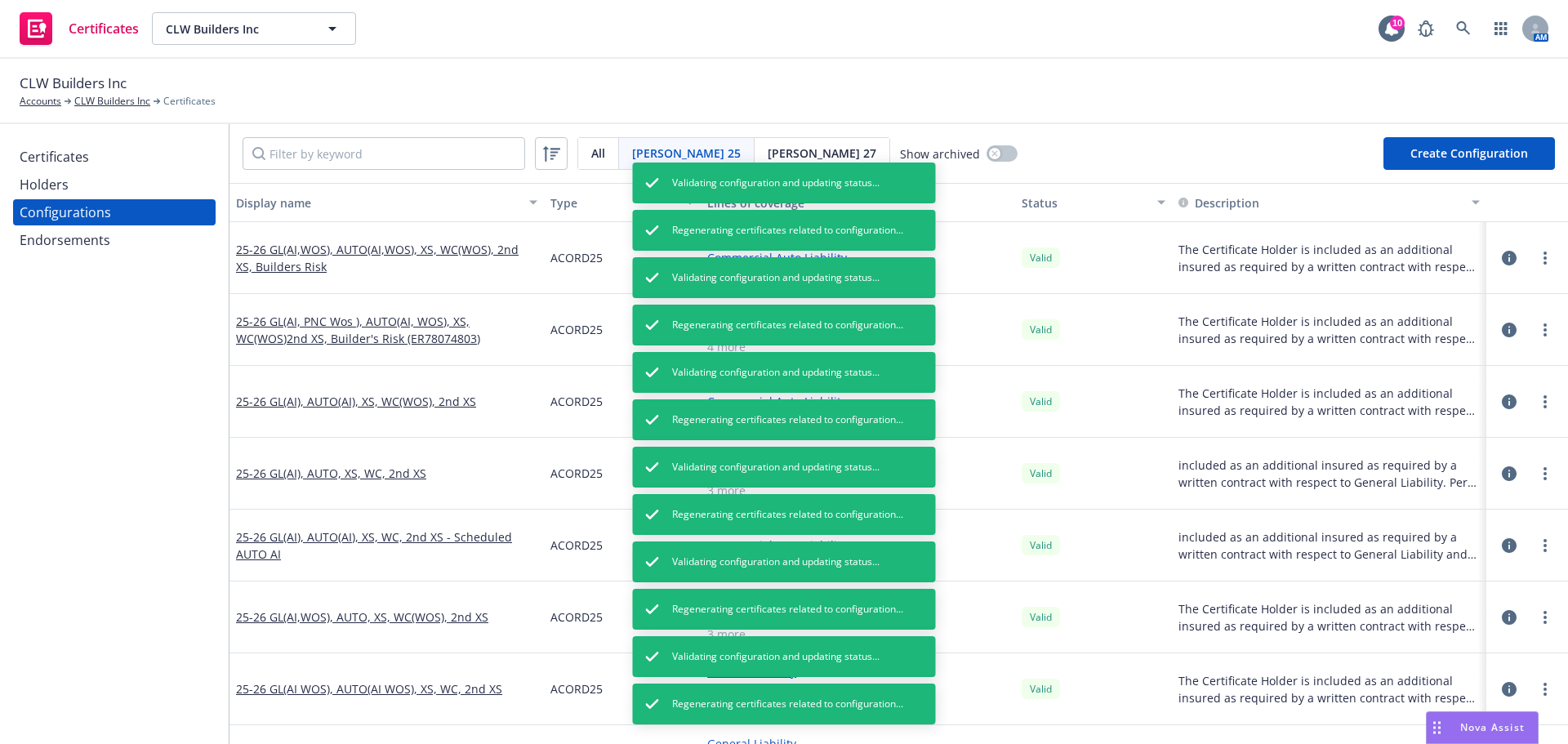
click at [1536, 687] on link "more" at bounding box center [1546, 689] width 20 height 20
click at [1495, 632] on link "Regenerate all certificates" at bounding box center [1464, 636] width 179 height 33
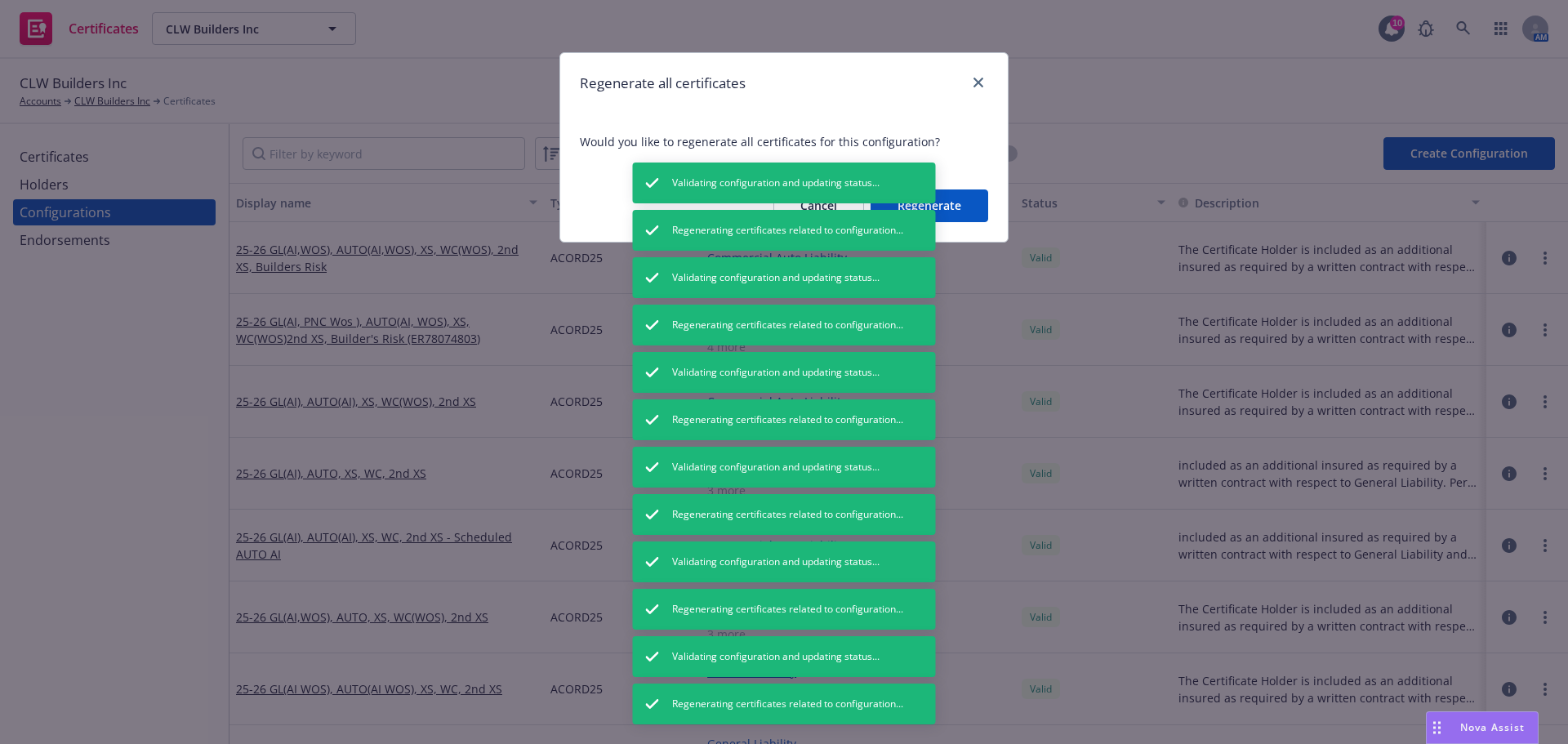
click at [963, 195] on button "Regenerate" at bounding box center [929, 206] width 118 height 33
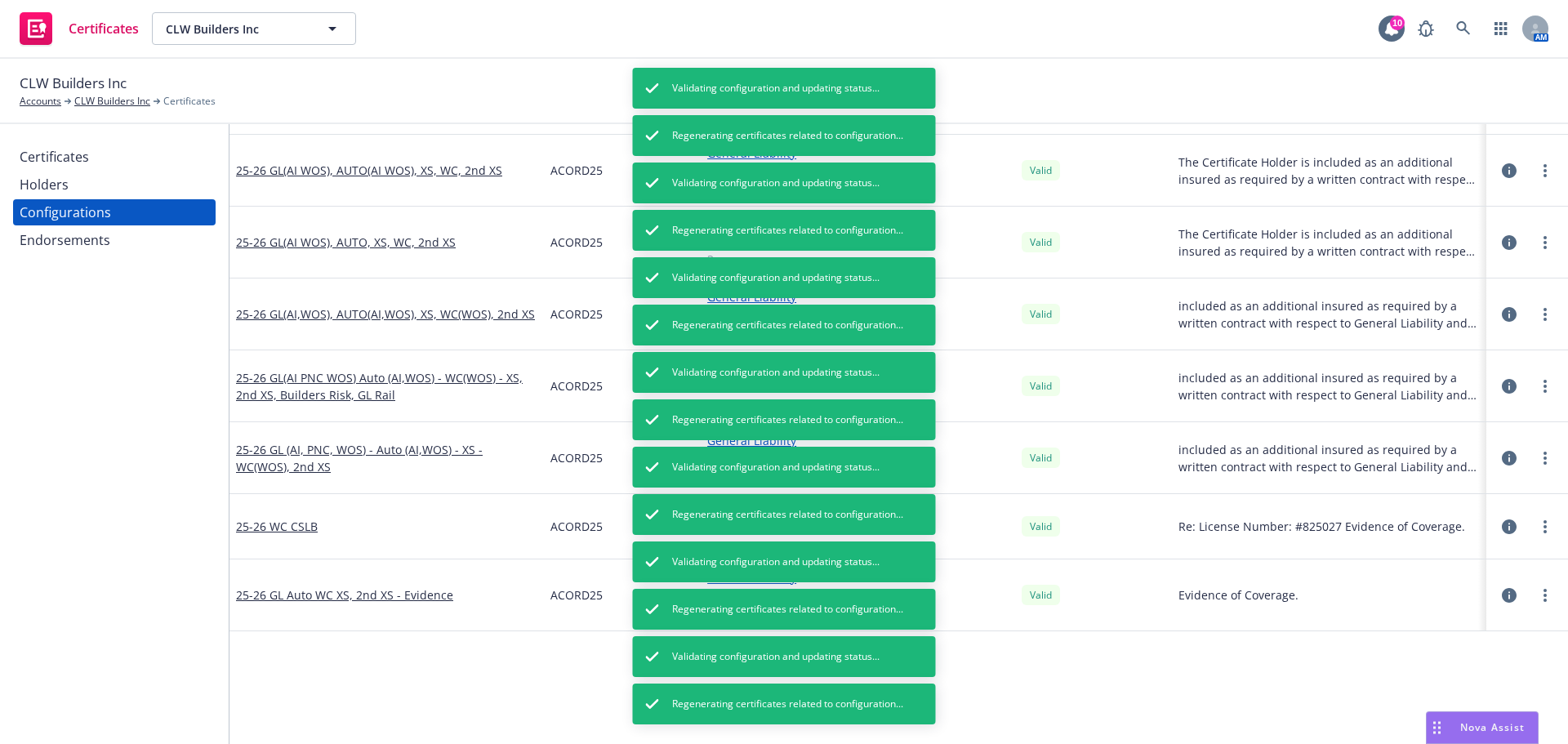
scroll to position [490, 0]
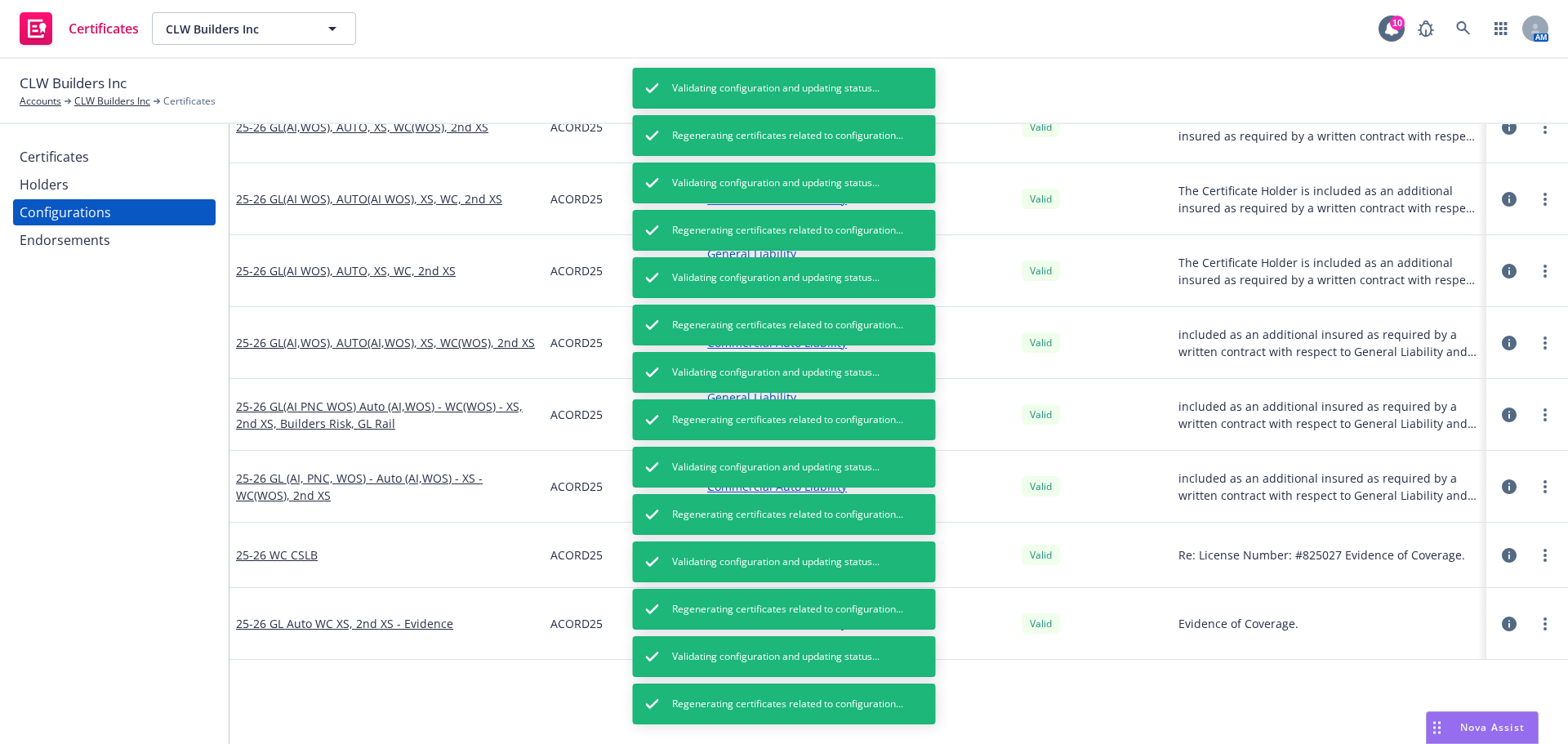
click at [1540, 263] on div at bounding box center [1546, 271] width 20 height 20
click at [1536, 266] on link "more" at bounding box center [1546, 271] width 20 height 20
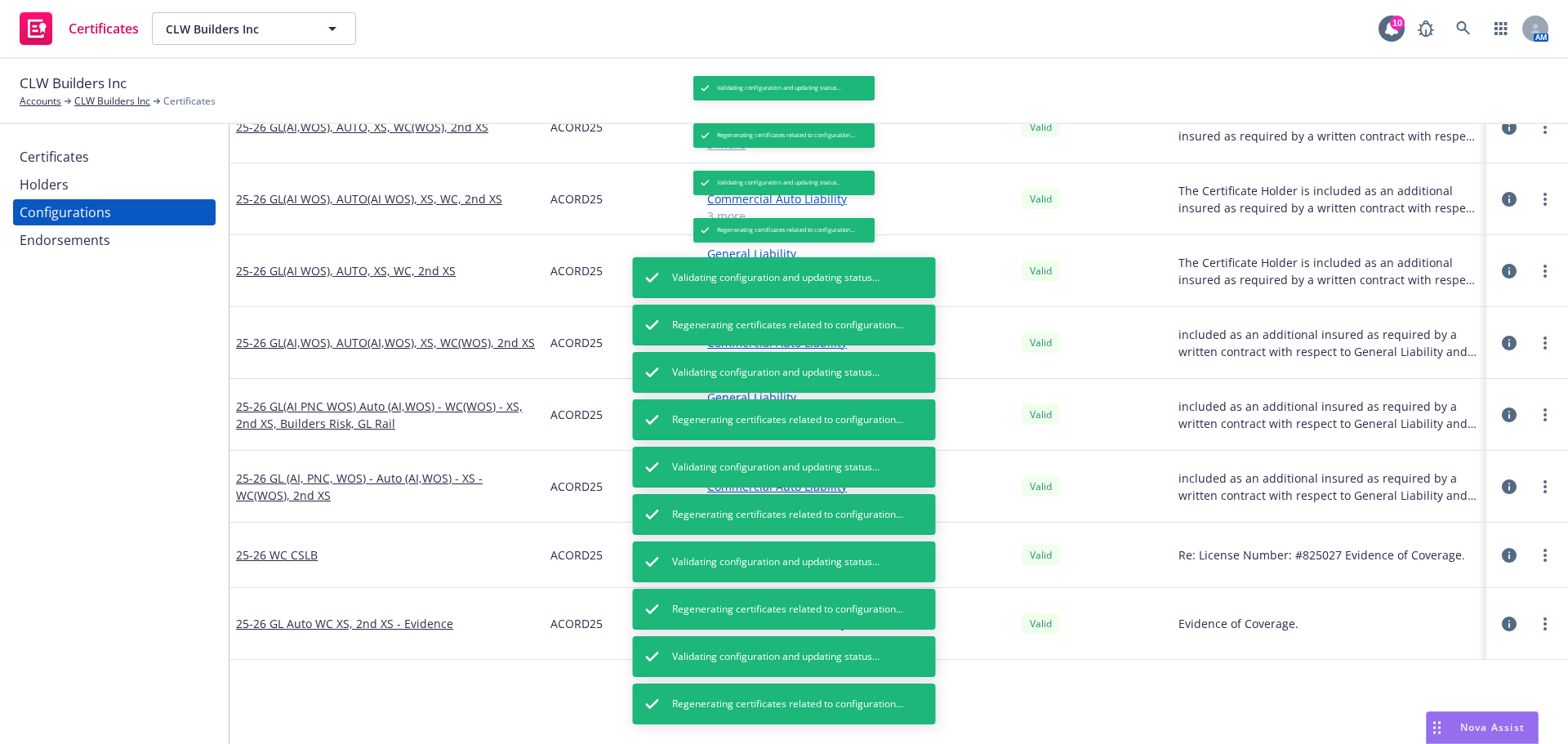
click at [1487, 442] on div at bounding box center [1528, 414] width 82 height 72
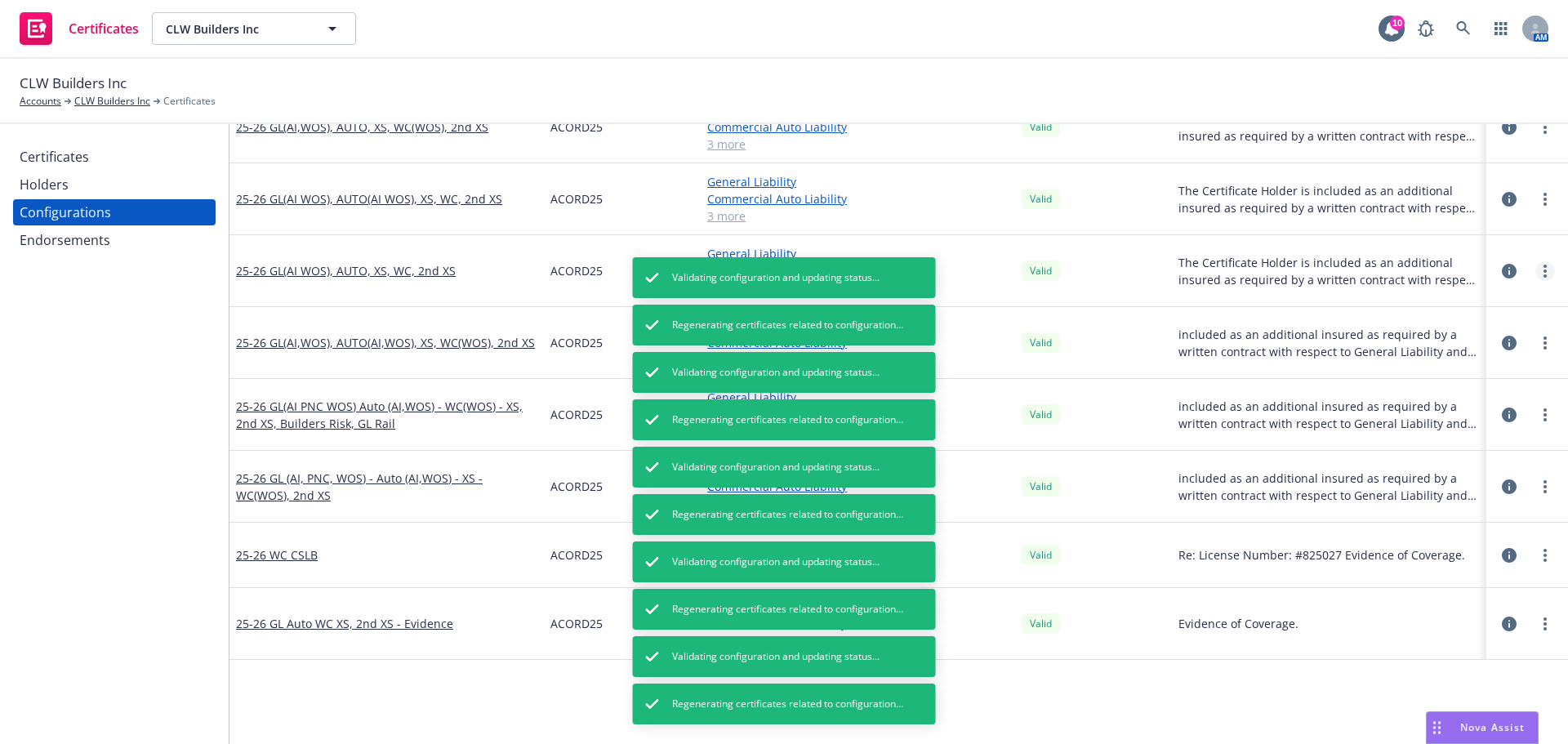
click at [1544, 269] on icon "more" at bounding box center [1546, 270] width 4 height 13
click at [1489, 428] on link "Regenerate all certificates" at bounding box center [1452, 435] width 179 height 33
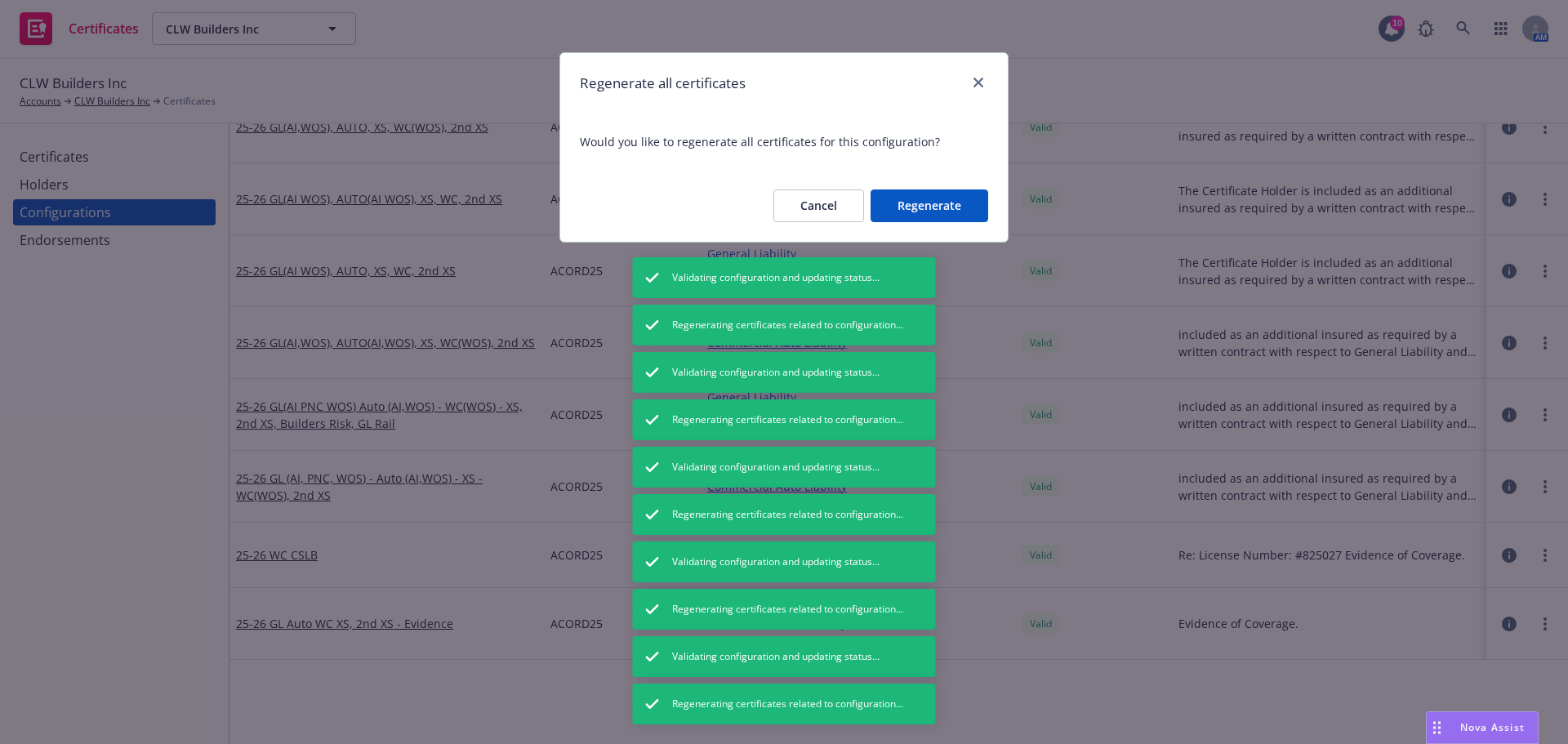
click at [946, 202] on button "Regenerate" at bounding box center [929, 206] width 118 height 33
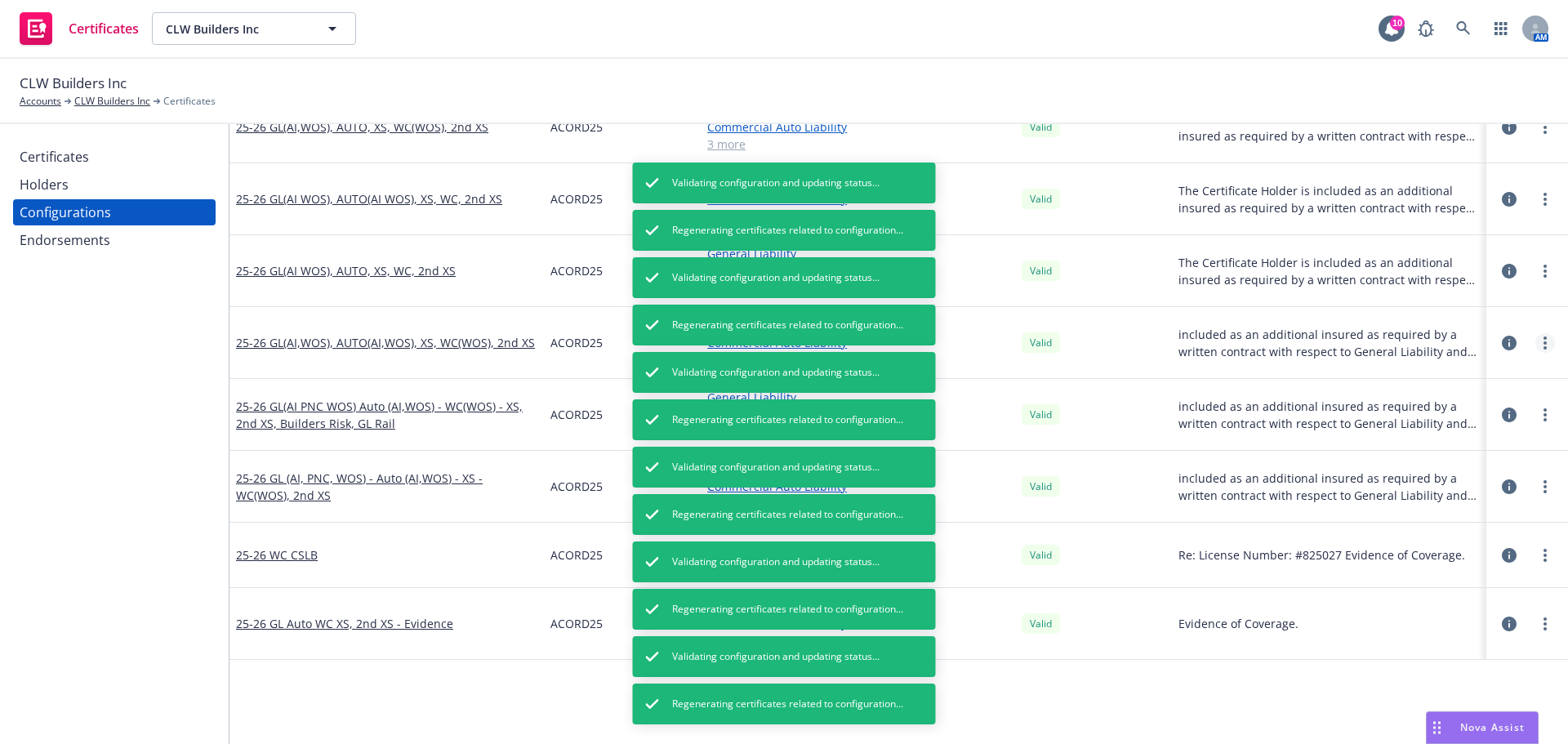
click at [1544, 341] on circle "more" at bounding box center [1546, 343] width 4 height 4
click at [1536, 342] on link "more" at bounding box center [1546, 343] width 20 height 20
click at [1465, 502] on link "Regenerate all certificates" at bounding box center [1452, 507] width 179 height 33
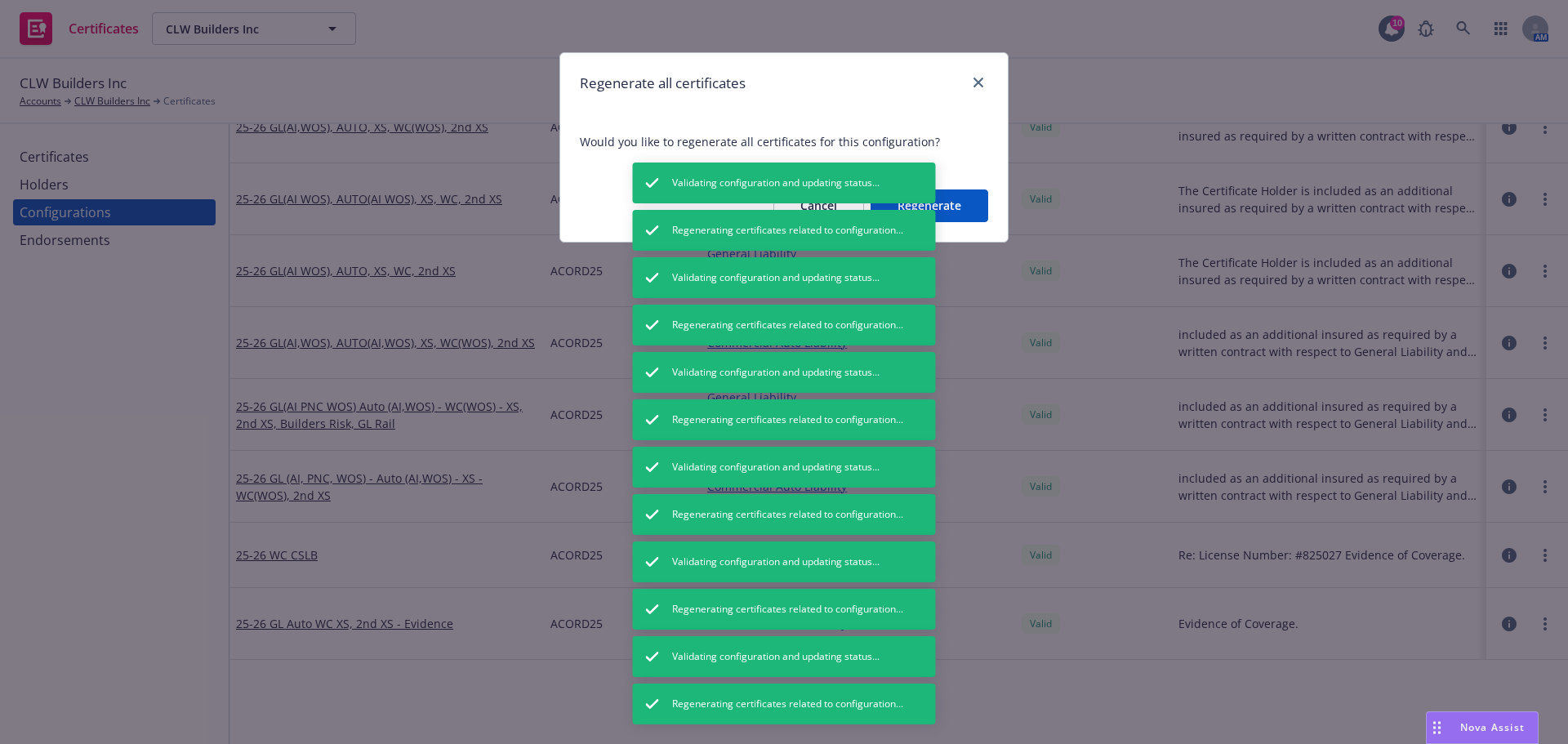
click at [963, 202] on button "Regenerate" at bounding box center [929, 206] width 118 height 33
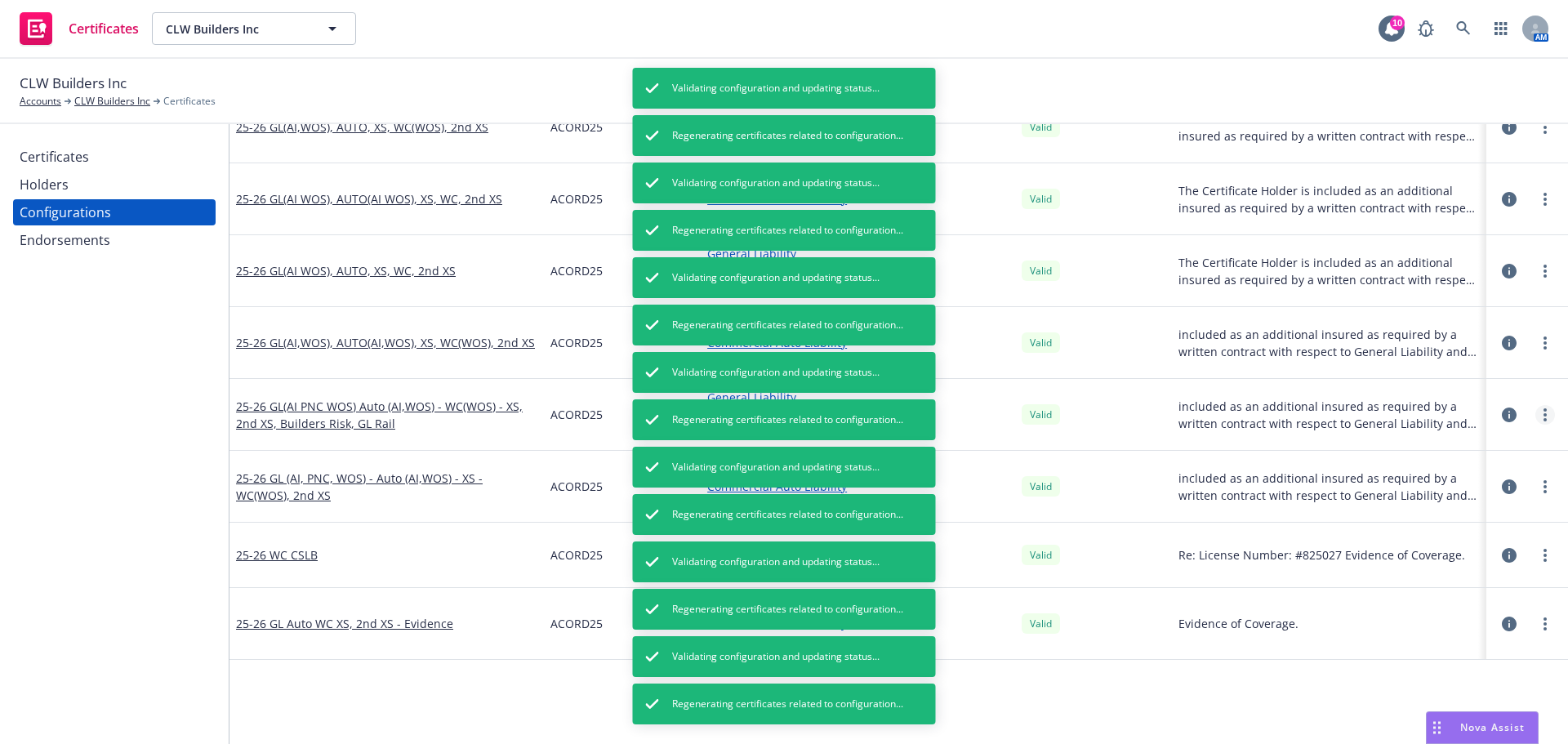
click at [1544, 414] on circle "more" at bounding box center [1546, 415] width 4 height 4
click at [1407, 582] on link "Regenerate all certificates" at bounding box center [1452, 579] width 179 height 33
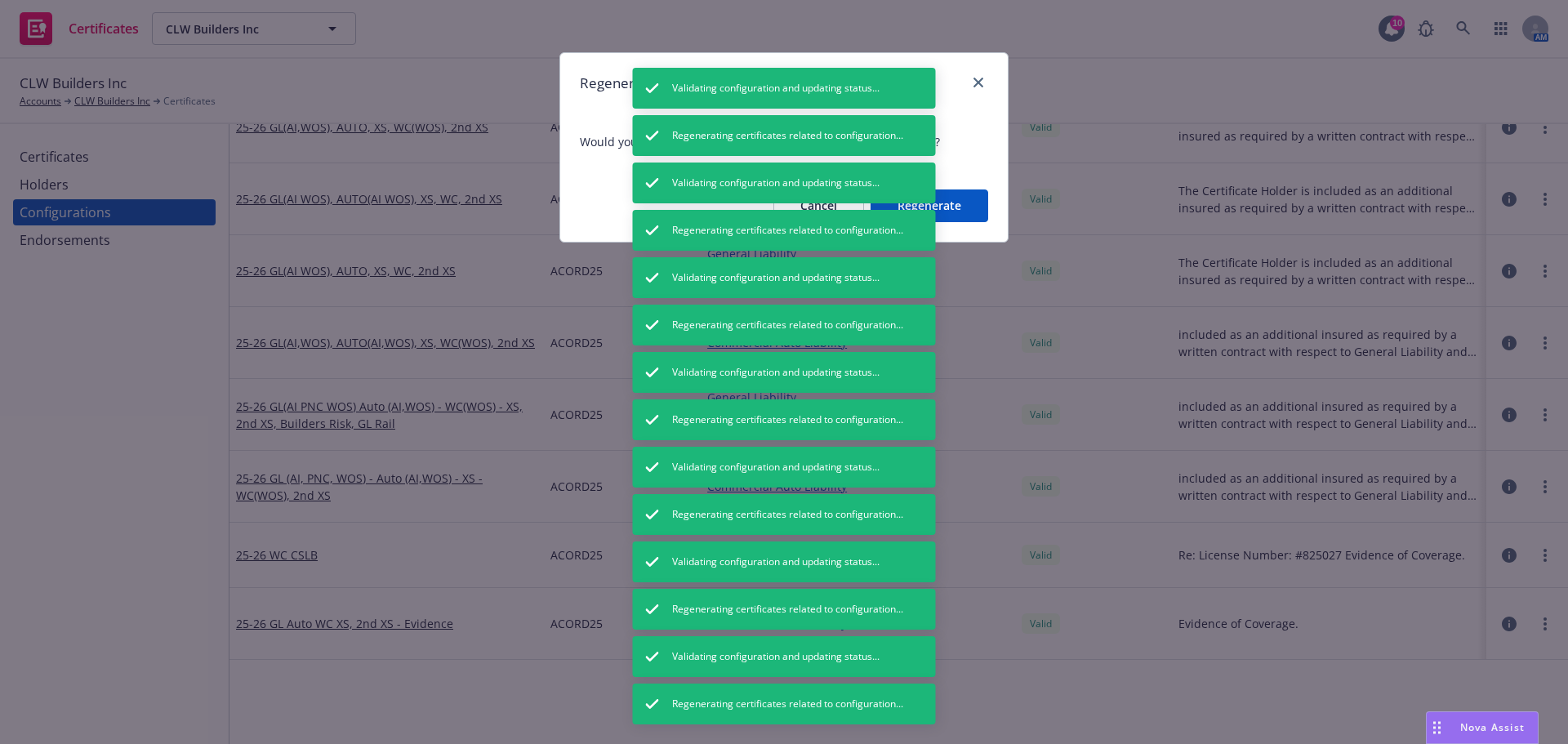
click at [968, 202] on button "Regenerate" at bounding box center [929, 206] width 118 height 33
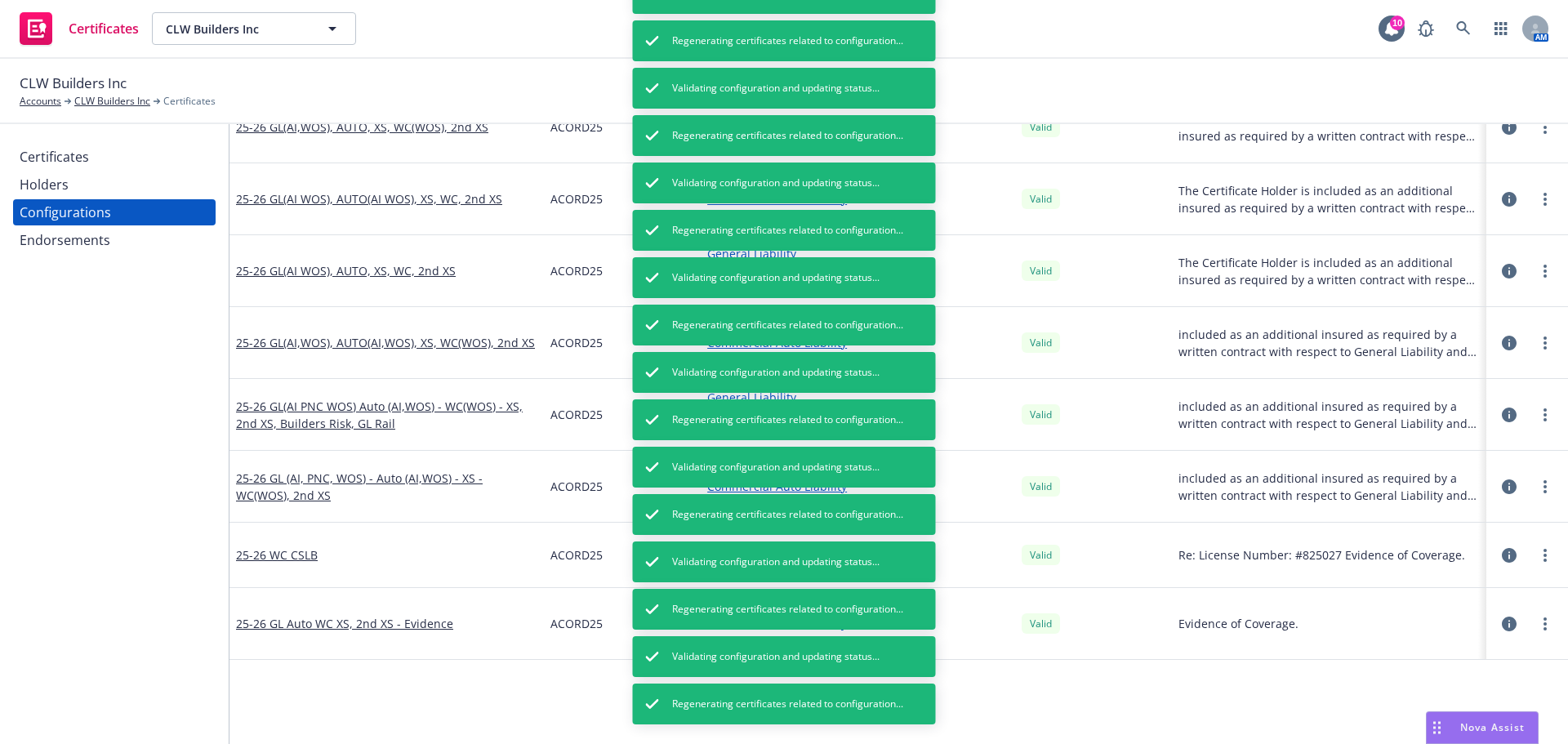
click at [1522, 490] on div at bounding box center [1527, 487] width 56 height 20
click at [1542, 484] on link "more" at bounding box center [1546, 487] width 20 height 20
click at [1486, 651] on link "Regenerate all certificates" at bounding box center [1452, 651] width 179 height 33
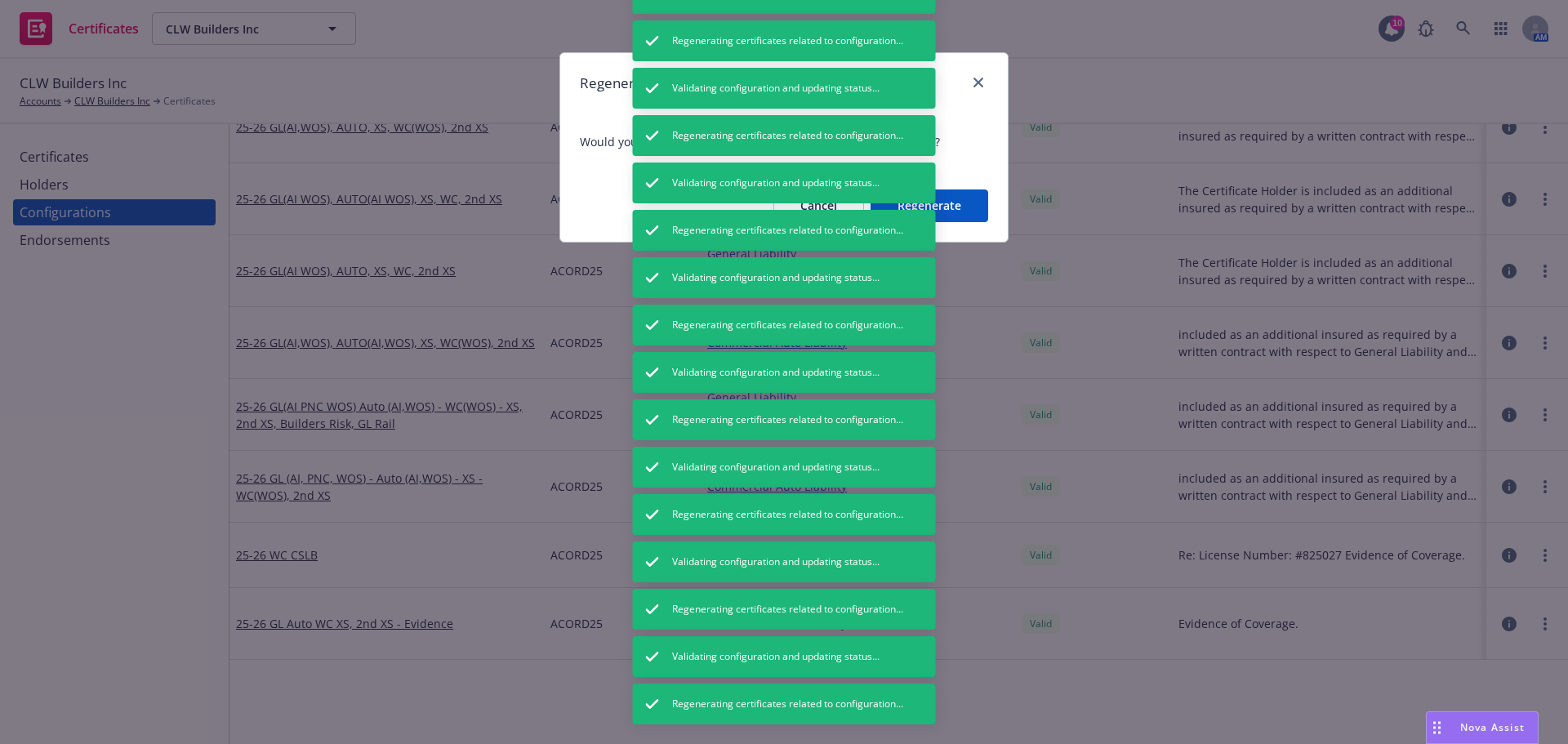
click at [960, 217] on button "Regenerate" at bounding box center [929, 206] width 118 height 33
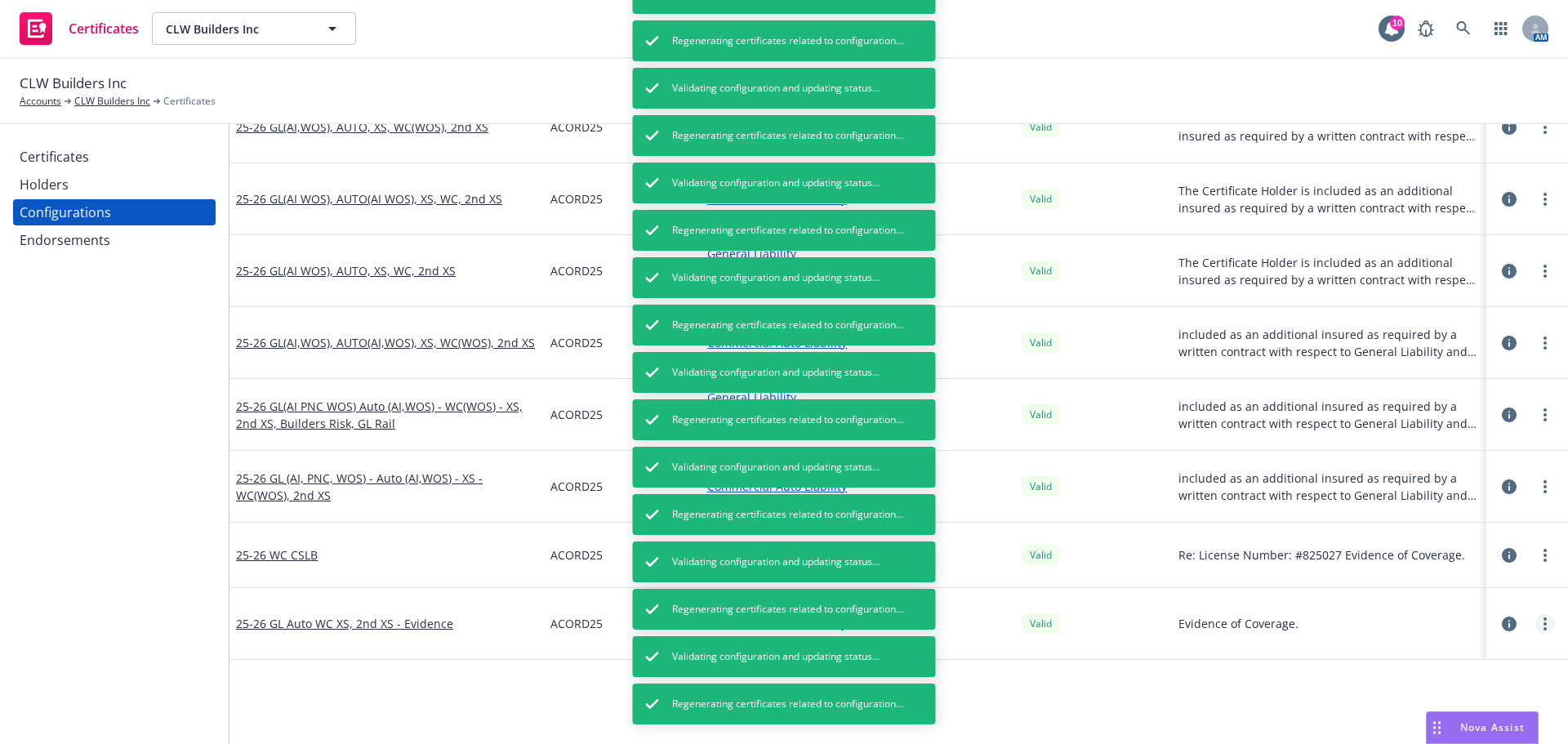
click at [1536, 619] on link "more" at bounding box center [1546, 624] width 20 height 20
click at [1536, 627] on link "more" at bounding box center [1546, 624] width 20 height 20
click at [1500, 573] on link "Regenerate all certificates" at bounding box center [1464, 570] width 179 height 33
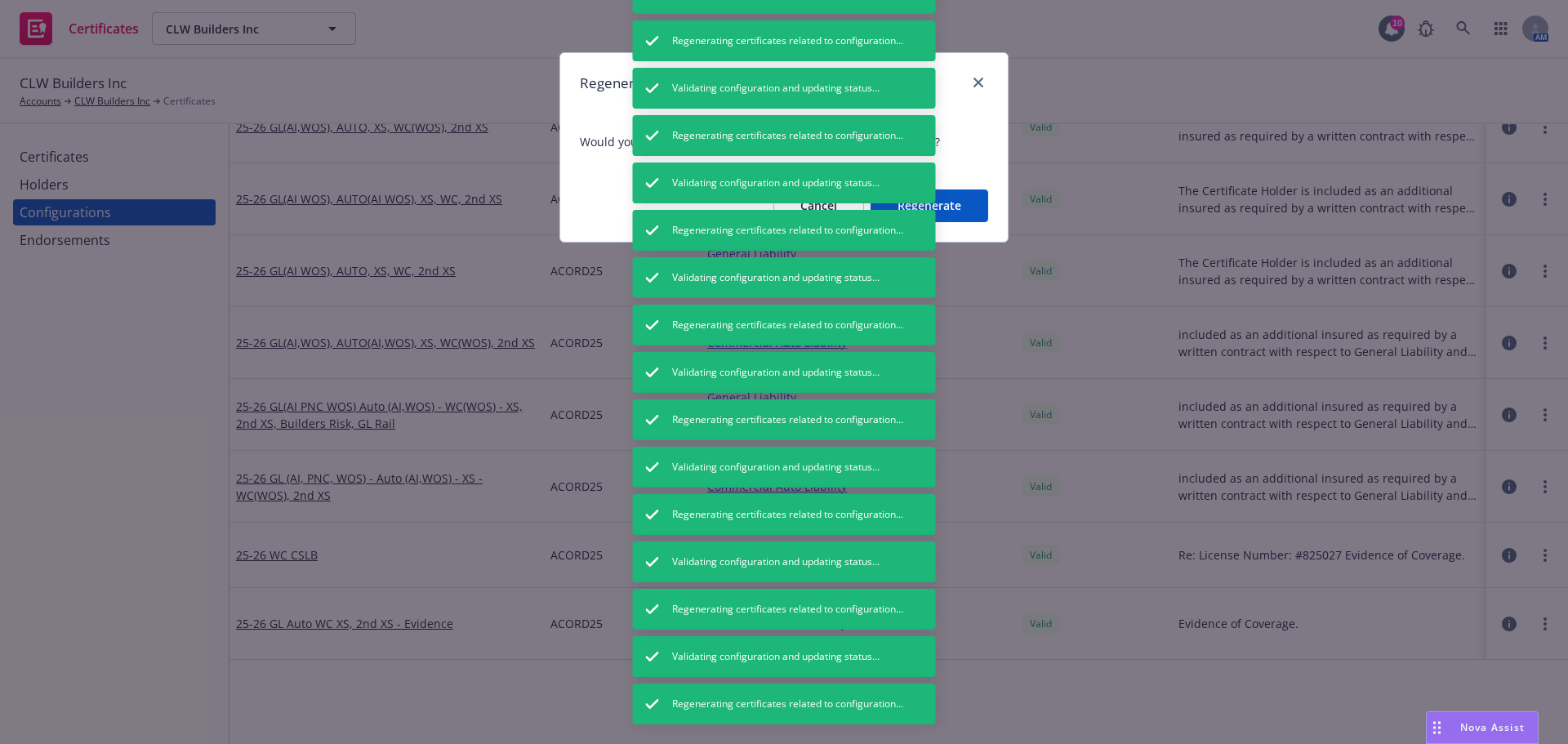
click at [952, 207] on button "Regenerate" at bounding box center [929, 206] width 118 height 33
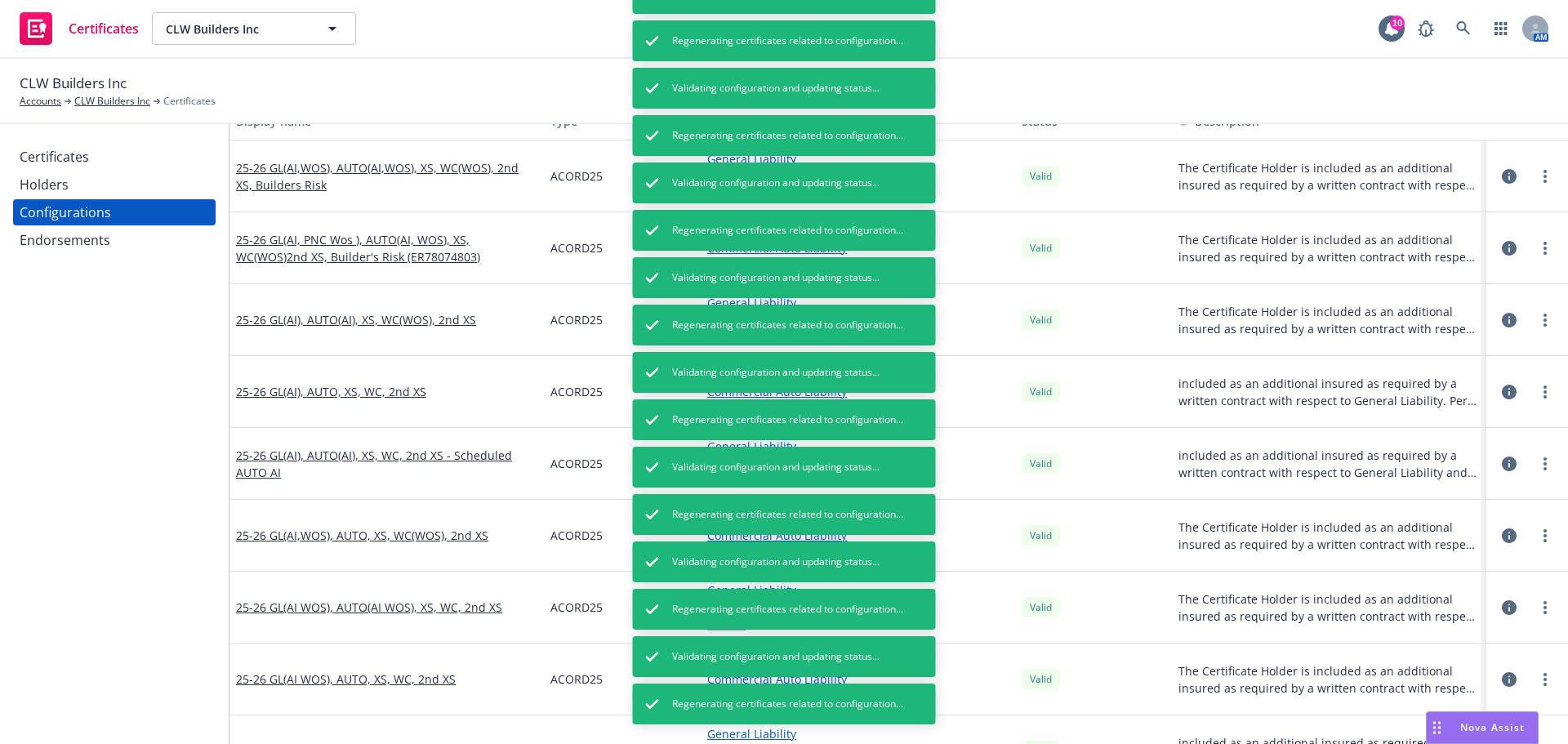
scroll to position [0, 0]
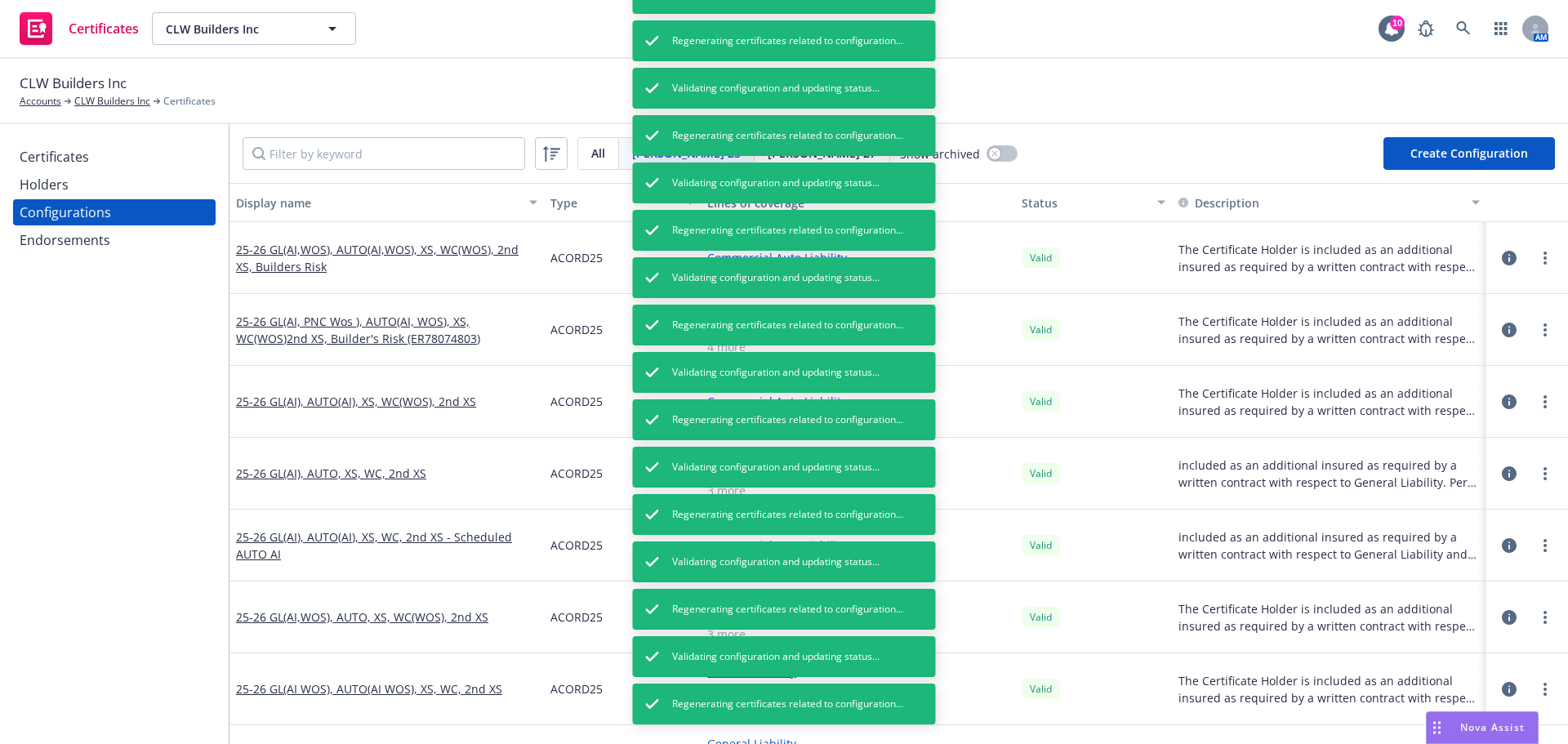
click at [109, 160] on div "Certificates" at bounding box center [115, 157] width 190 height 26
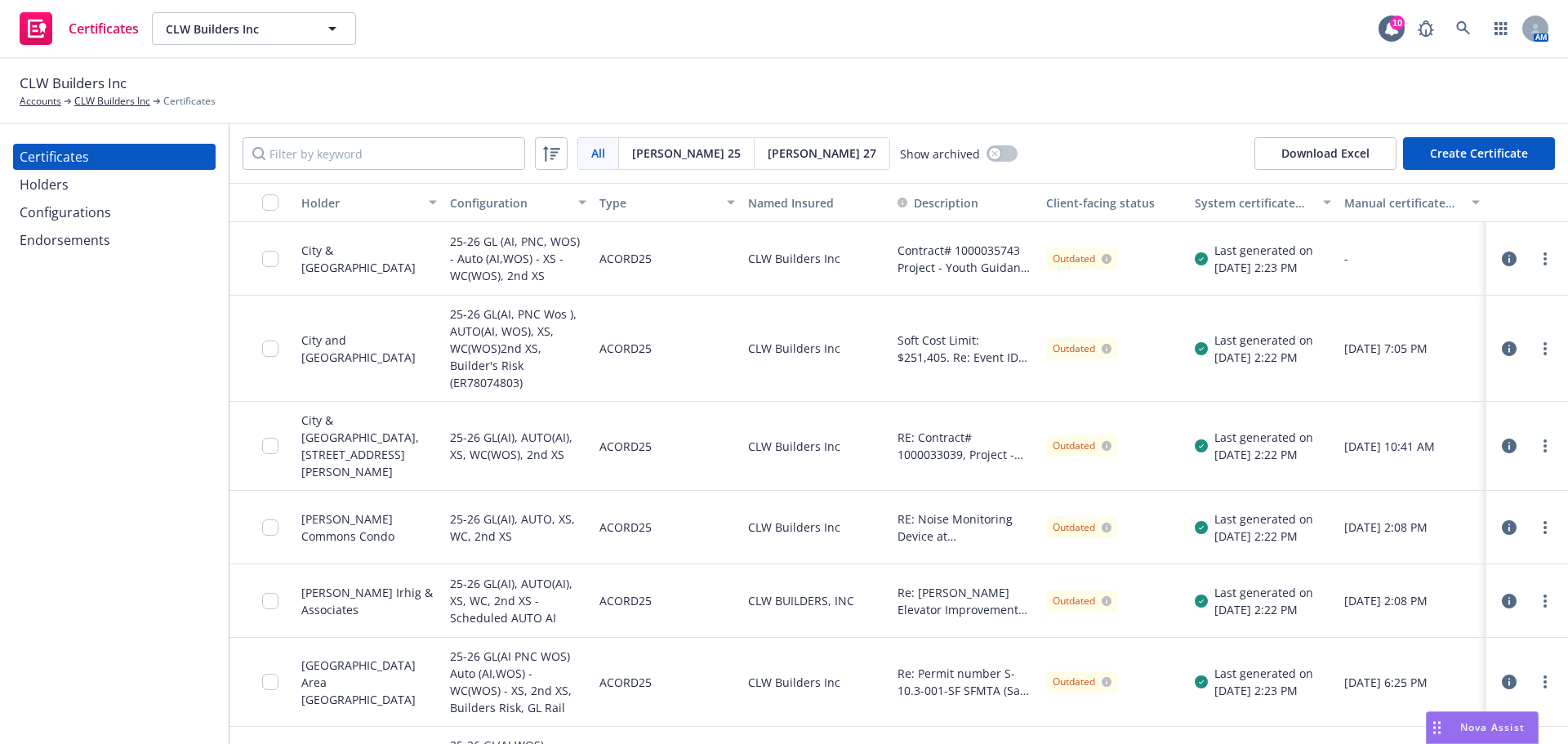
click at [1007, 115] on div "CLW Builders Inc Accounts CLW Builders Inc Certificates" at bounding box center [784, 92] width 1568 height 66
click at [275, 203] on input "checkbox" at bounding box center [271, 202] width 16 height 16
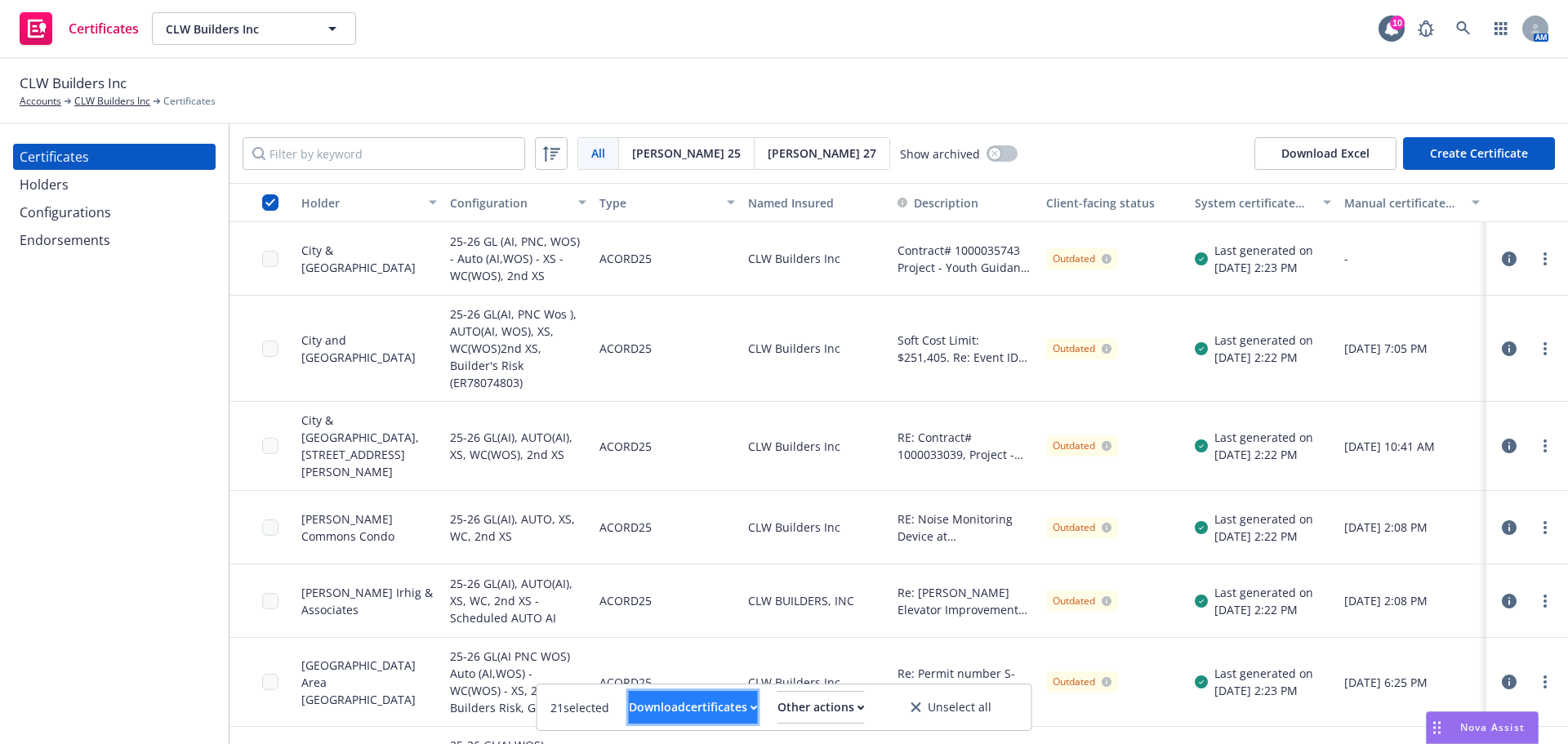
click at [723, 708] on div "Download certificates" at bounding box center [693, 707] width 129 height 31
click at [707, 677] on link "Download uneditable files" at bounding box center [610, 668] width 195 height 33
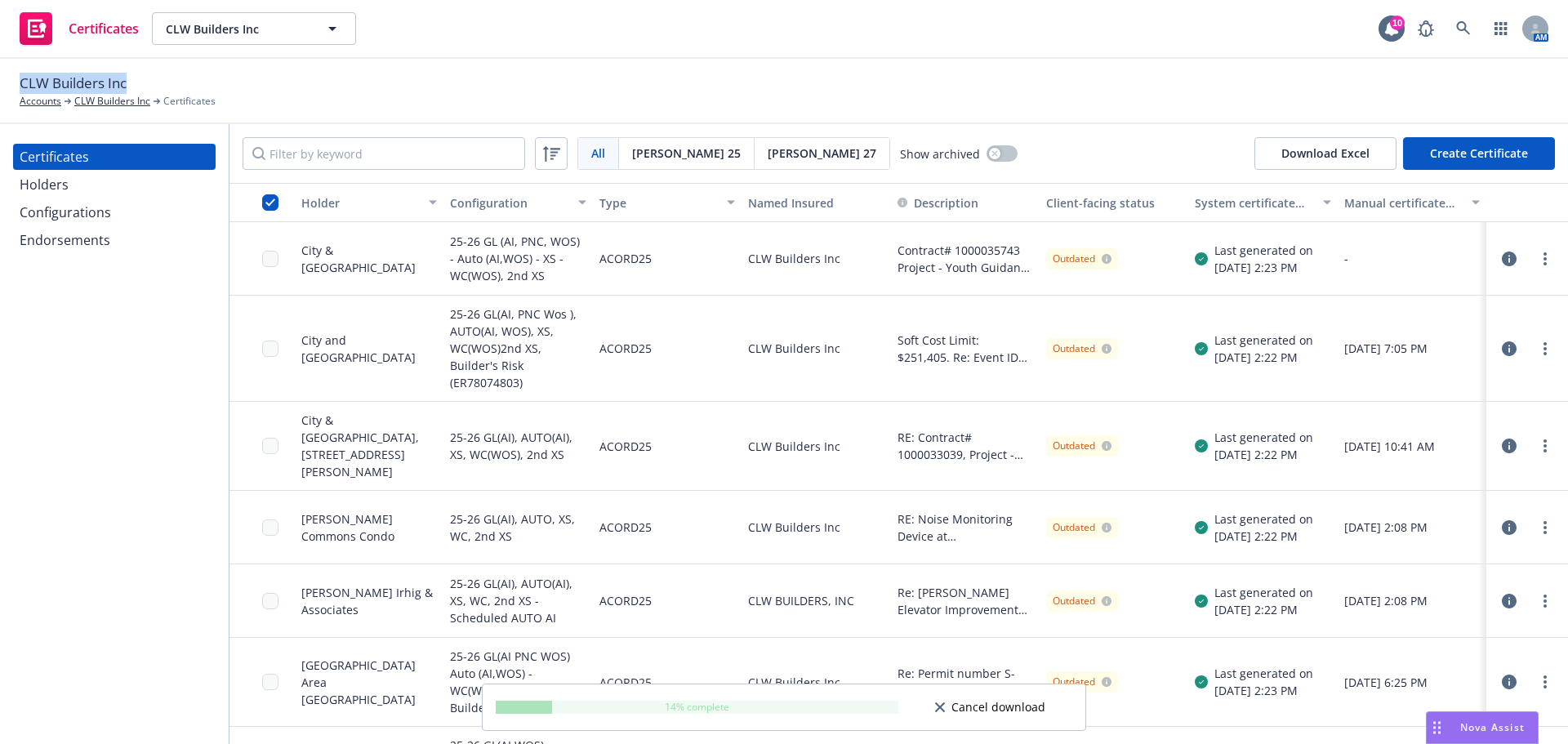
drag, startPoint x: 131, startPoint y: 78, endPoint x: 18, endPoint y: 77, distance: 113.0
click at [18, 77] on div "CLW Builders Inc Accounts CLW Builders Inc Certificates" at bounding box center [784, 92] width 1568 height 66
copy span "CLW Builders Inc"
click at [265, 199] on input "checkbox" at bounding box center [271, 202] width 16 height 16
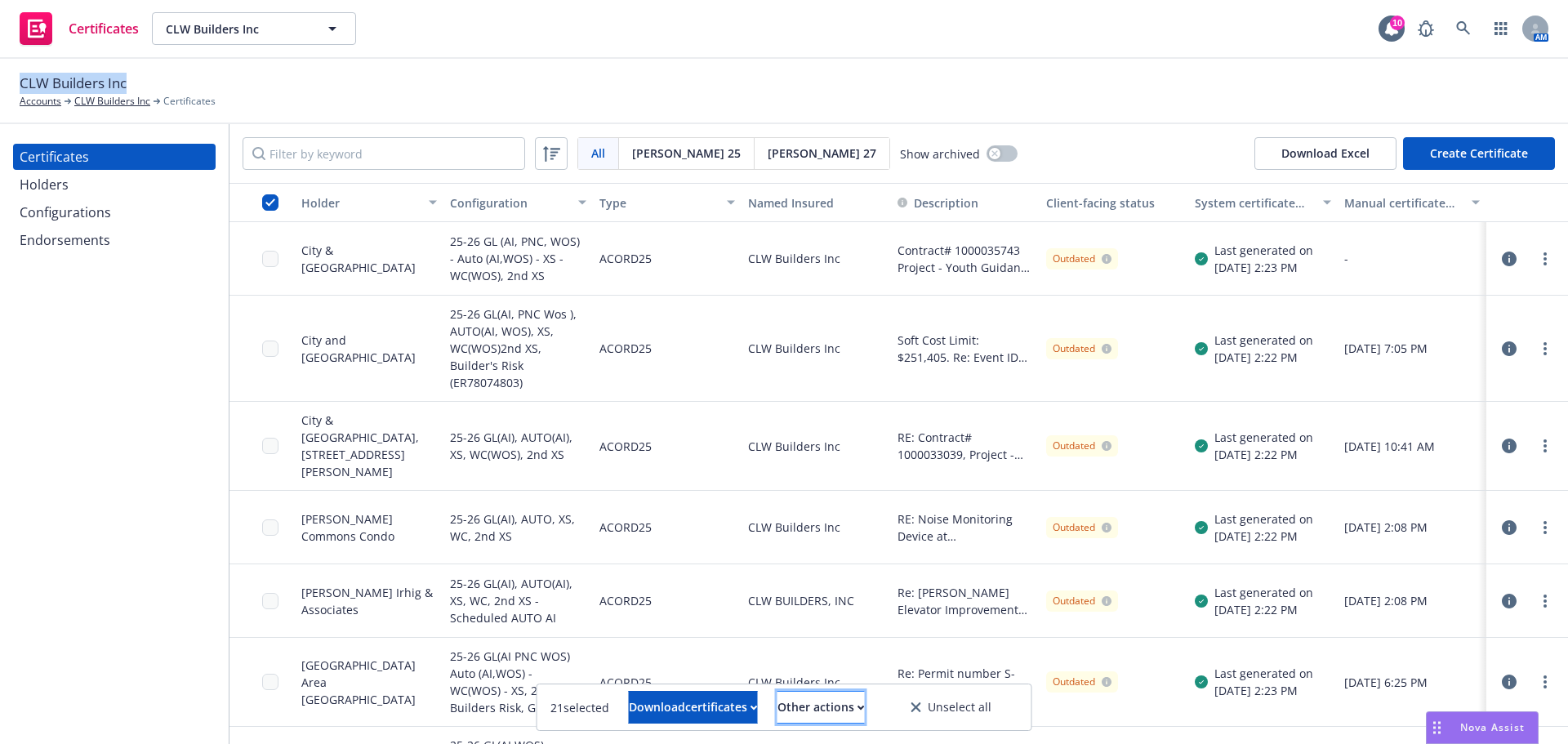
click at [847, 707] on div "Other actions" at bounding box center [822, 707] width 87 height 31
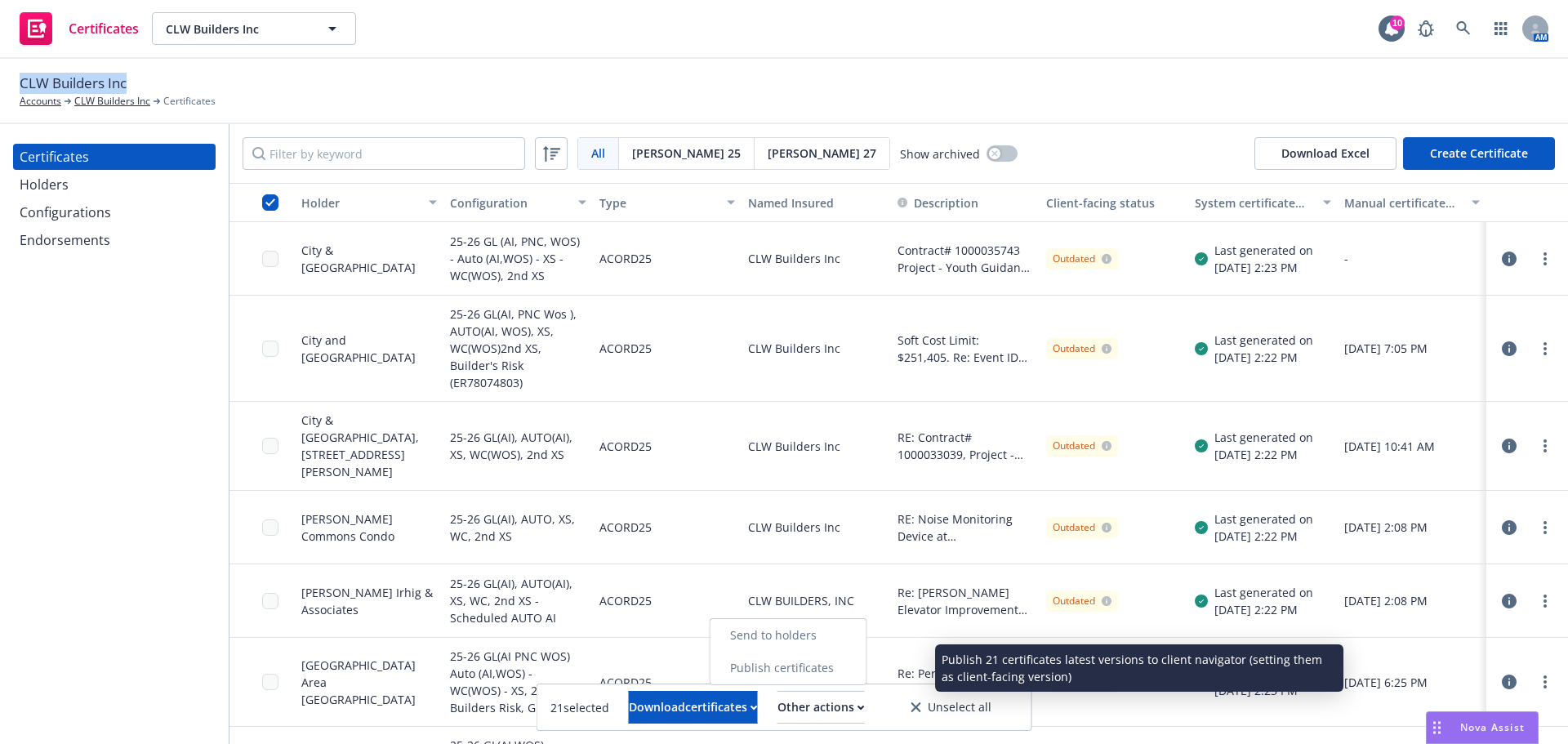
click at [841, 675] on link "Publish certificates" at bounding box center [788, 668] width 156 height 33
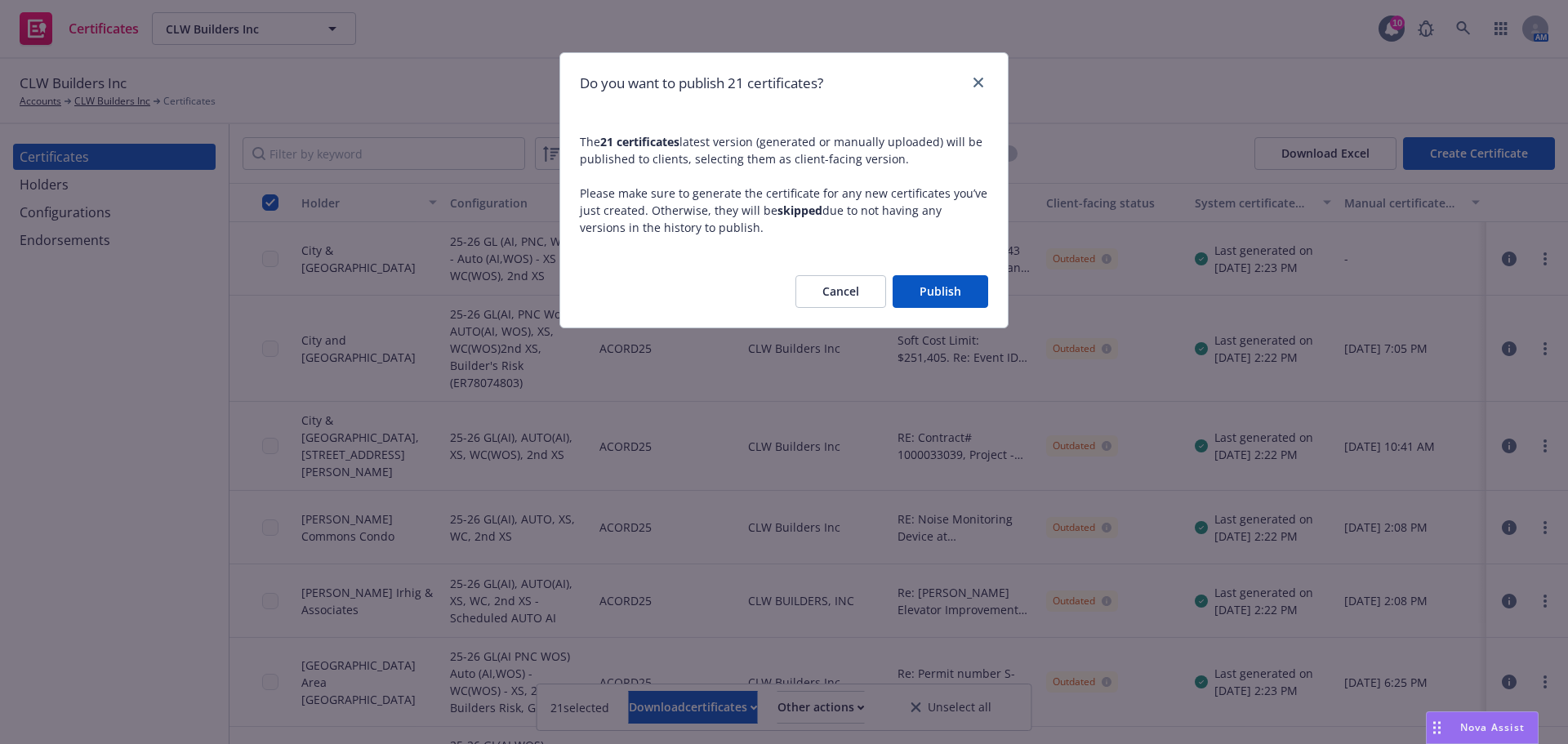
click at [941, 309] on div "Cancel Publish" at bounding box center [784, 291] width 447 height 72
click at [938, 294] on button "Publish" at bounding box center [940, 291] width 96 height 33
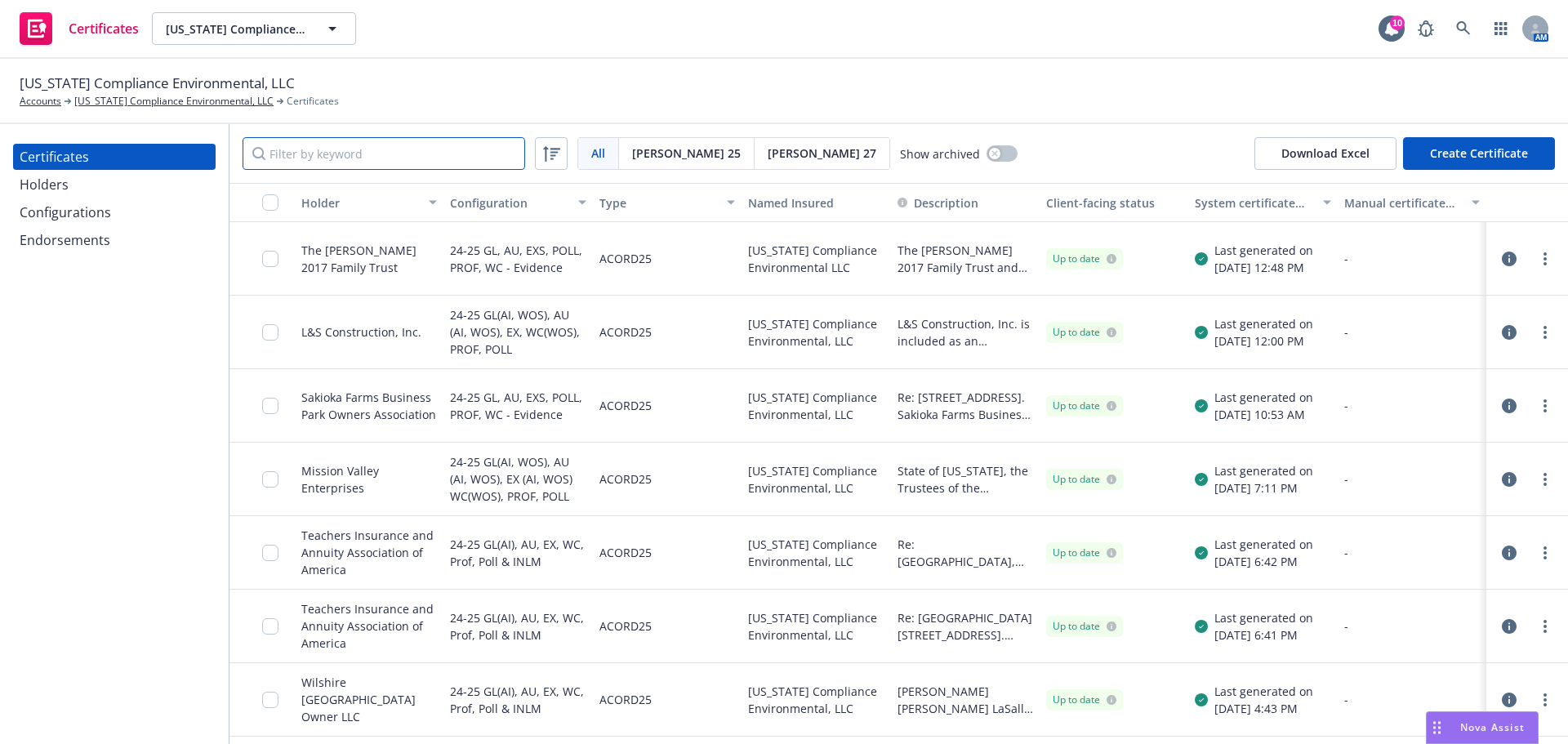
click at [470, 147] on input "Filter by keyword" at bounding box center [384, 154] width 282 height 33
paste input "Property Reserve"
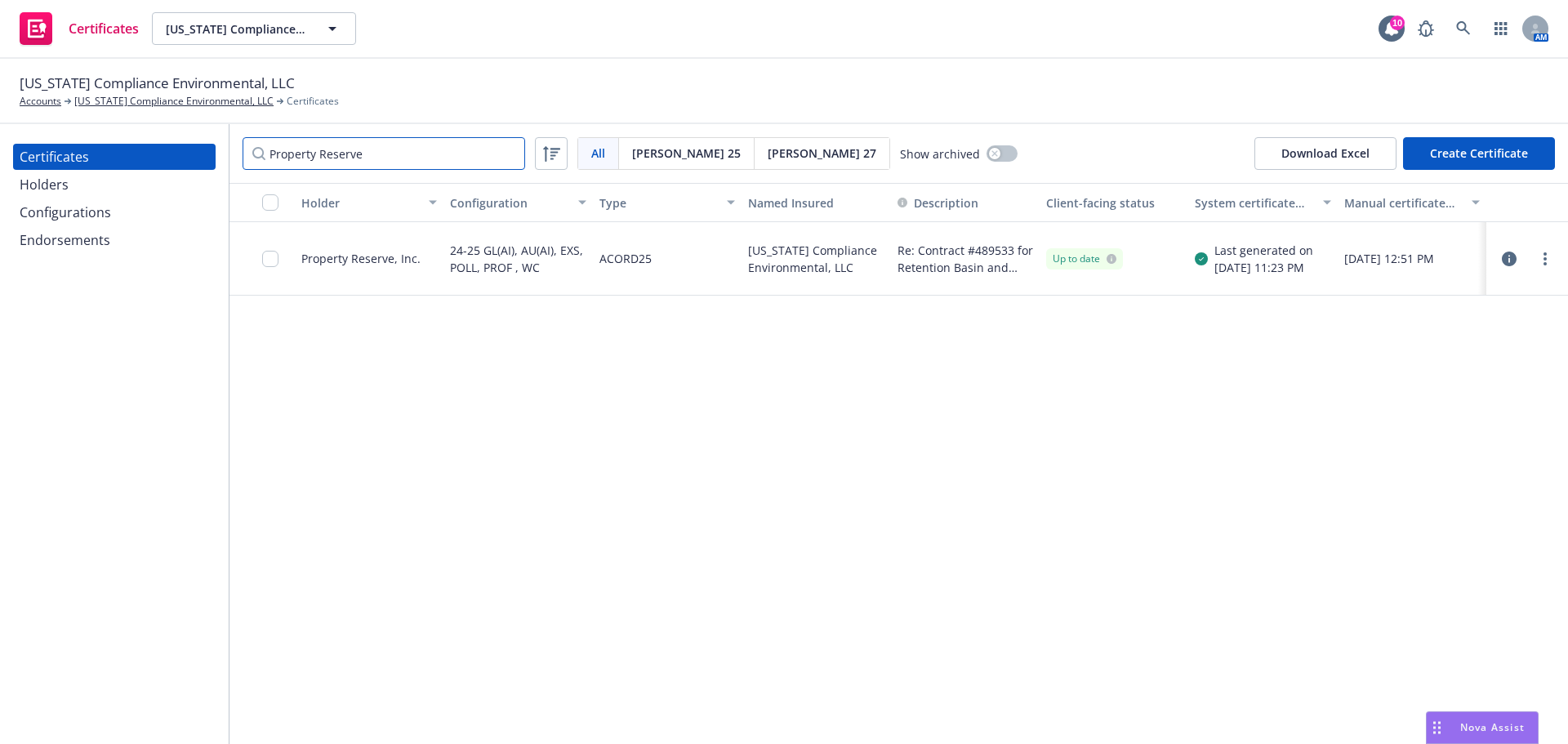
type input "Property Reserve"
click at [1449, 158] on button "Create Certificate" at bounding box center [1479, 154] width 152 height 33
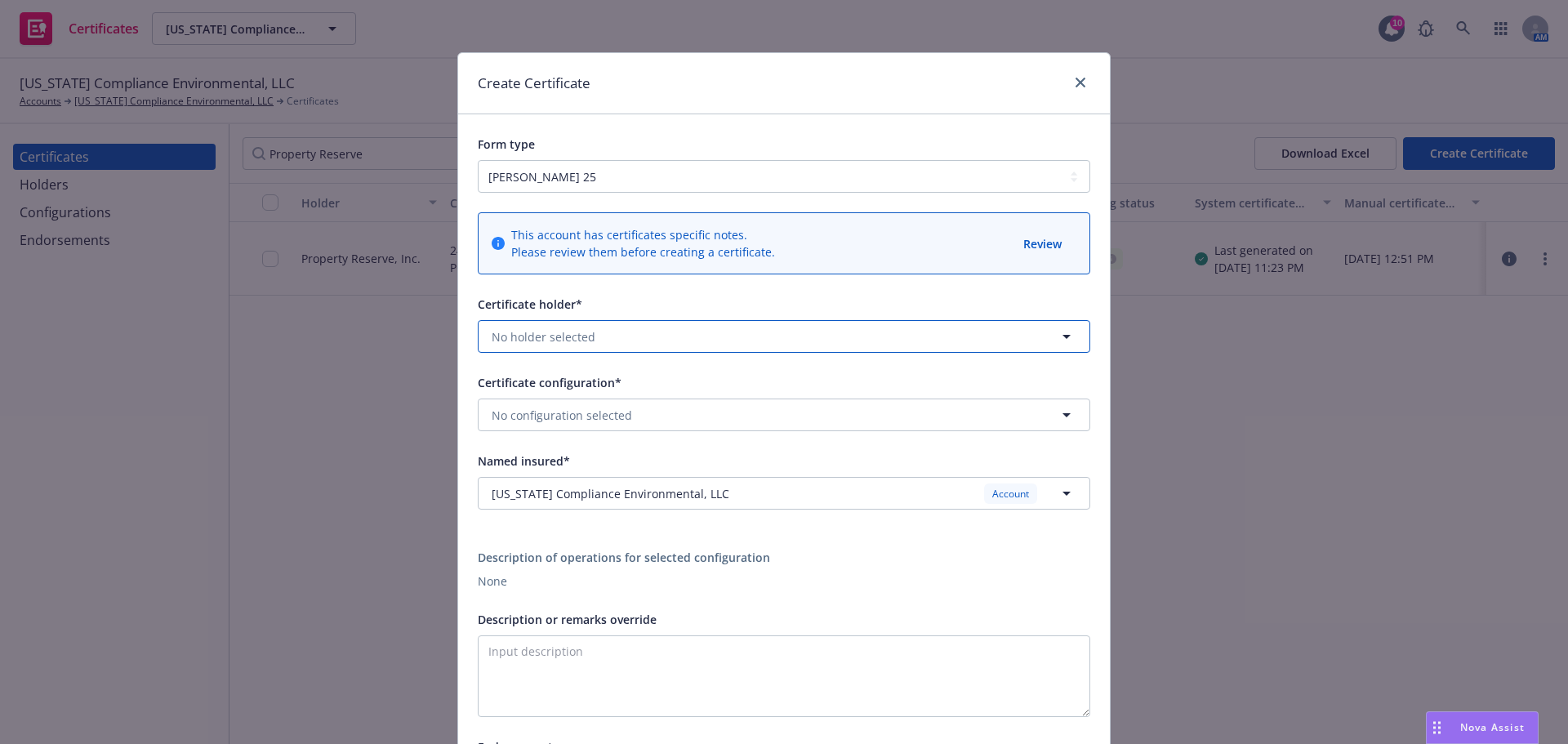
click at [567, 343] on span "No holder selected" at bounding box center [544, 336] width 104 height 17
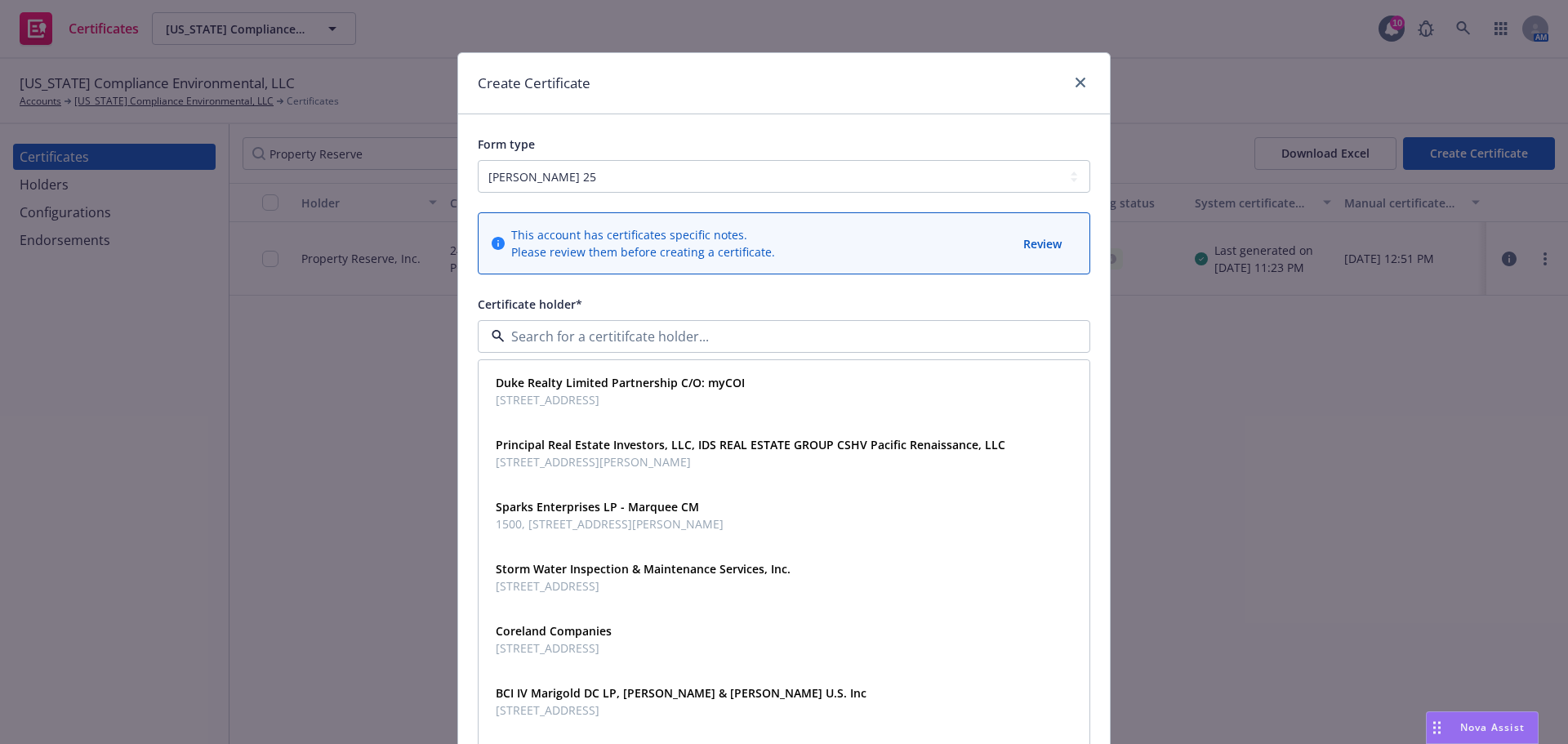
paste input "Property Reserve"
type input "Property Reserve"
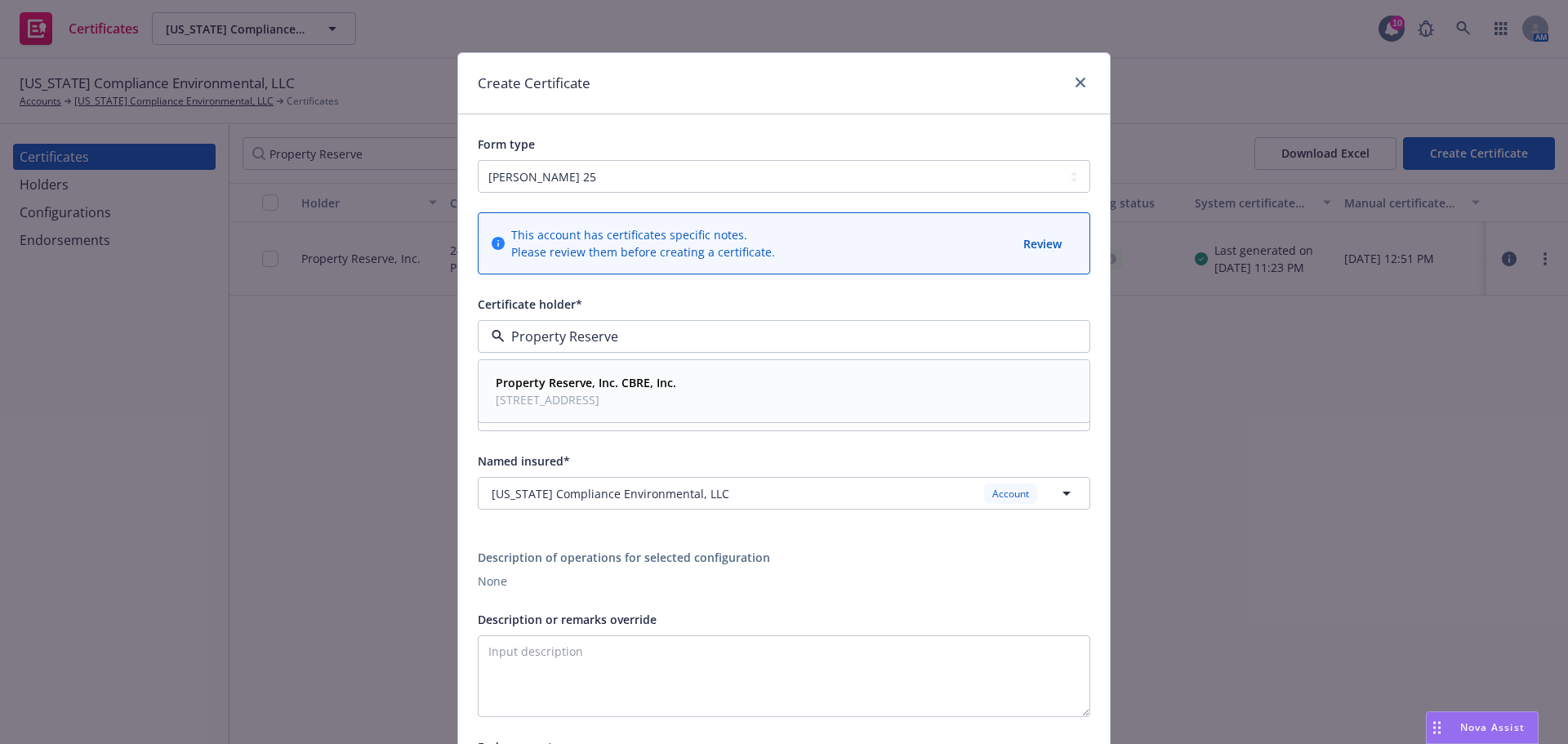
click at [590, 391] on strong "Property Reserve, Inc. CBRE, Inc." at bounding box center [586, 382] width 180 height 15
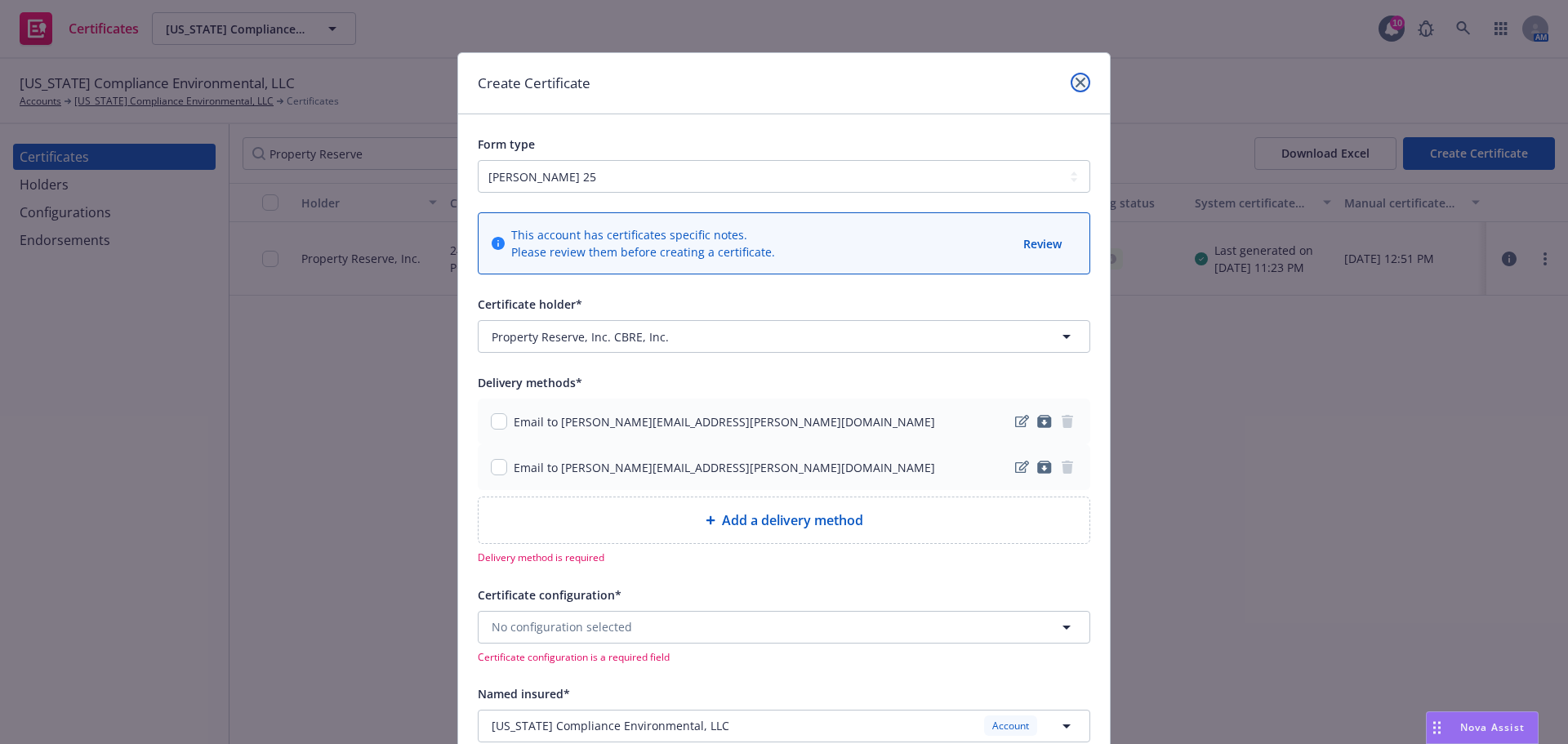
click at [1078, 83] on icon "close" at bounding box center [1081, 82] width 10 height 10
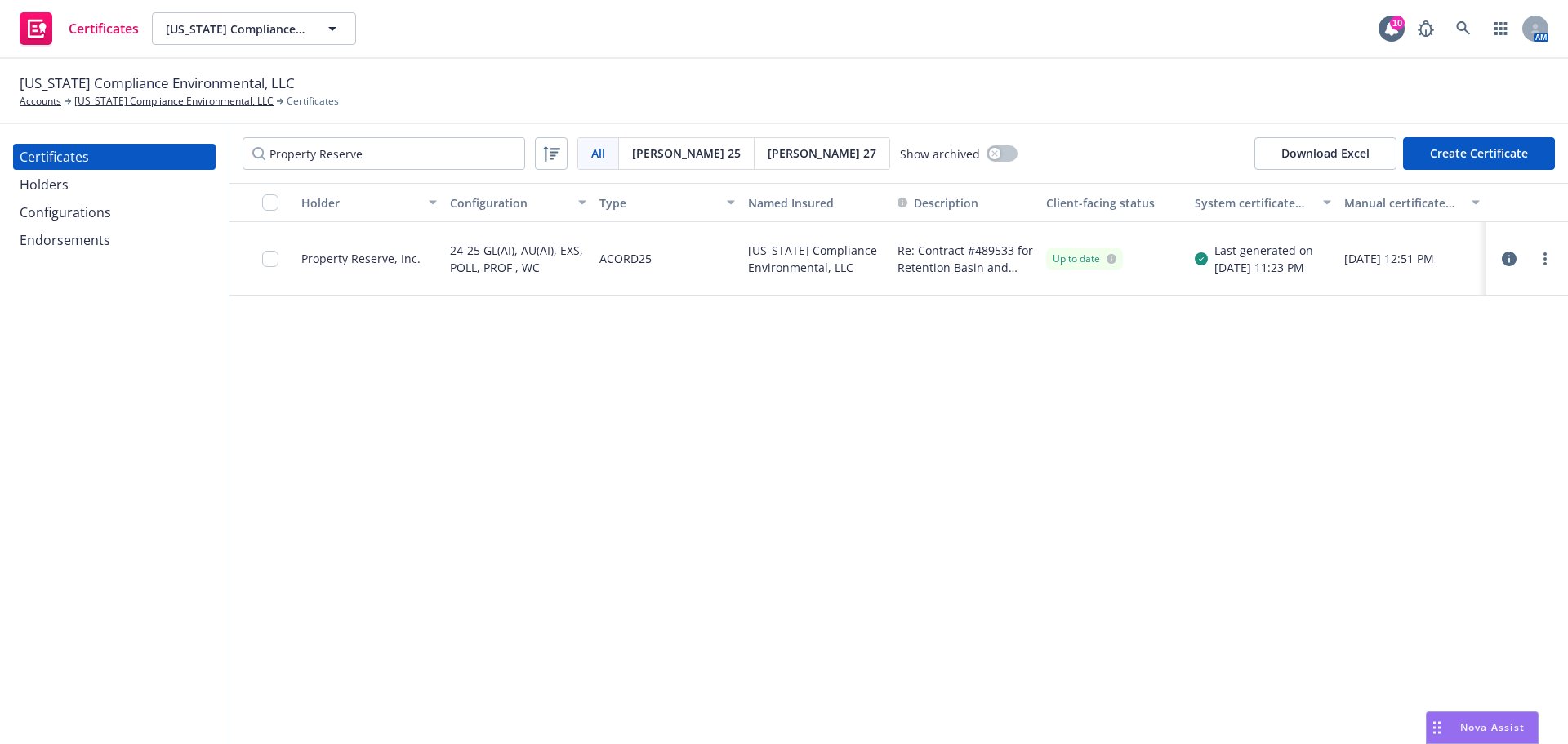
click at [90, 194] on div "Holders" at bounding box center [115, 184] width 190 height 26
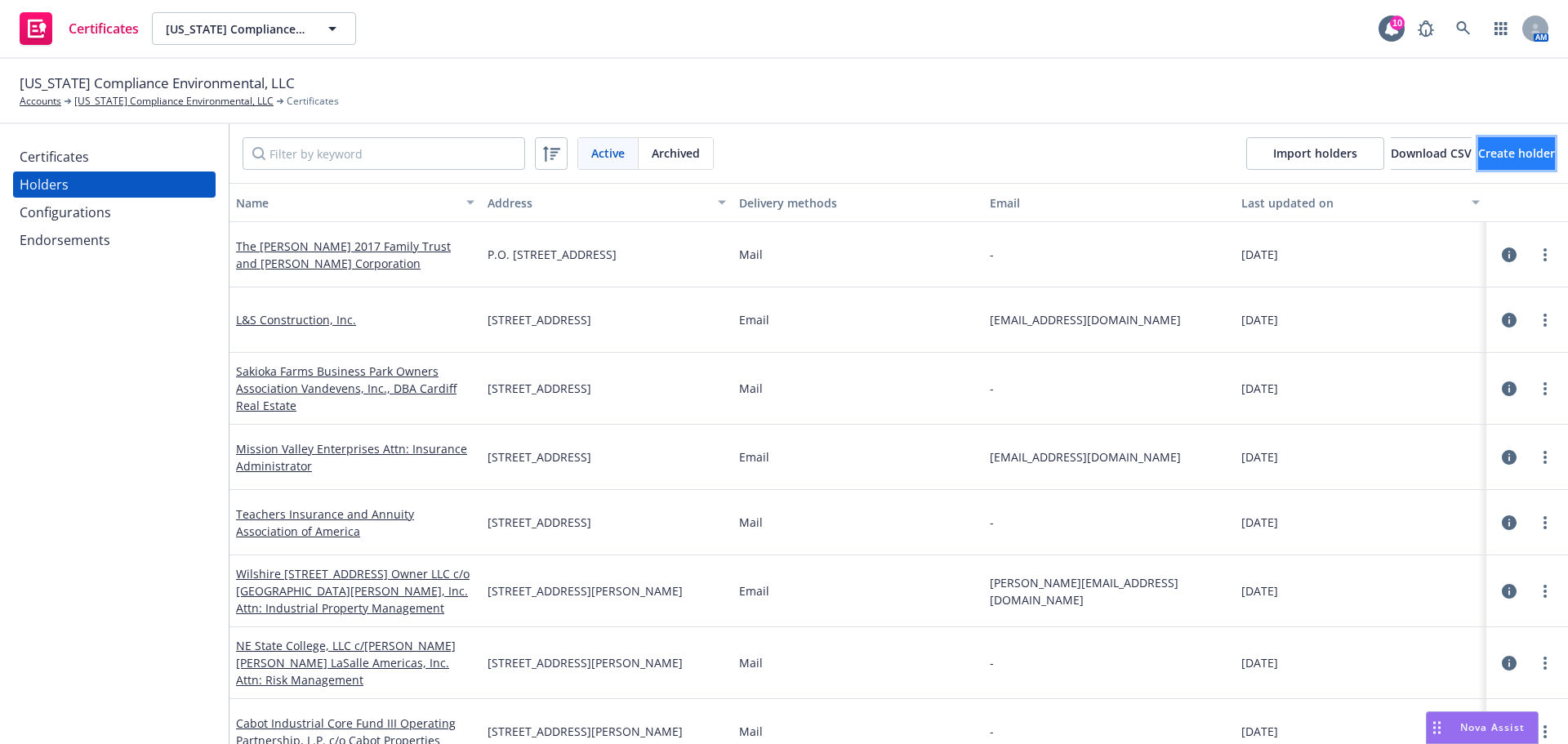
click at [1479, 162] on button "Create holder" at bounding box center [1517, 154] width 77 height 33
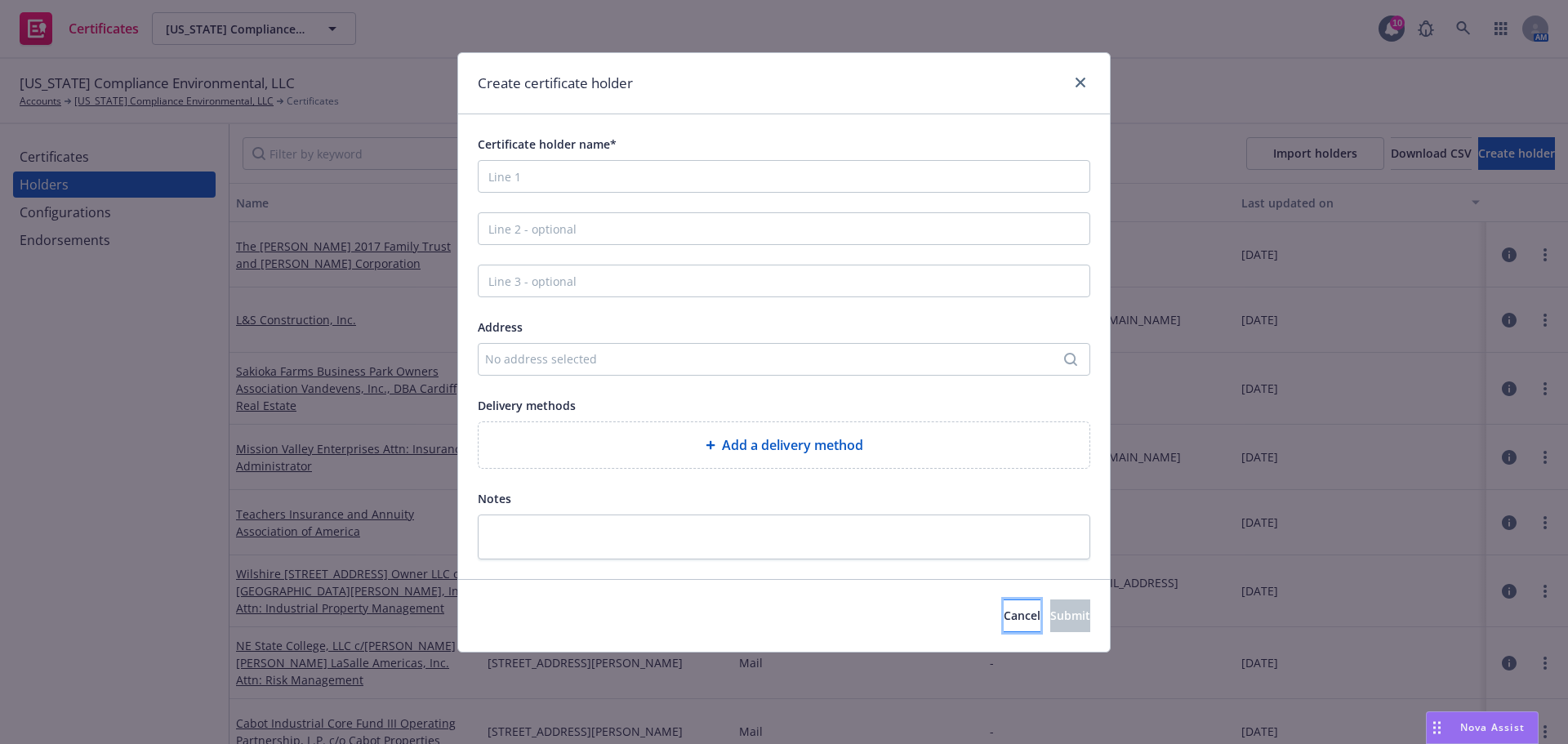
click at [1004, 620] on span "Cancel" at bounding box center [1022, 615] width 36 height 15
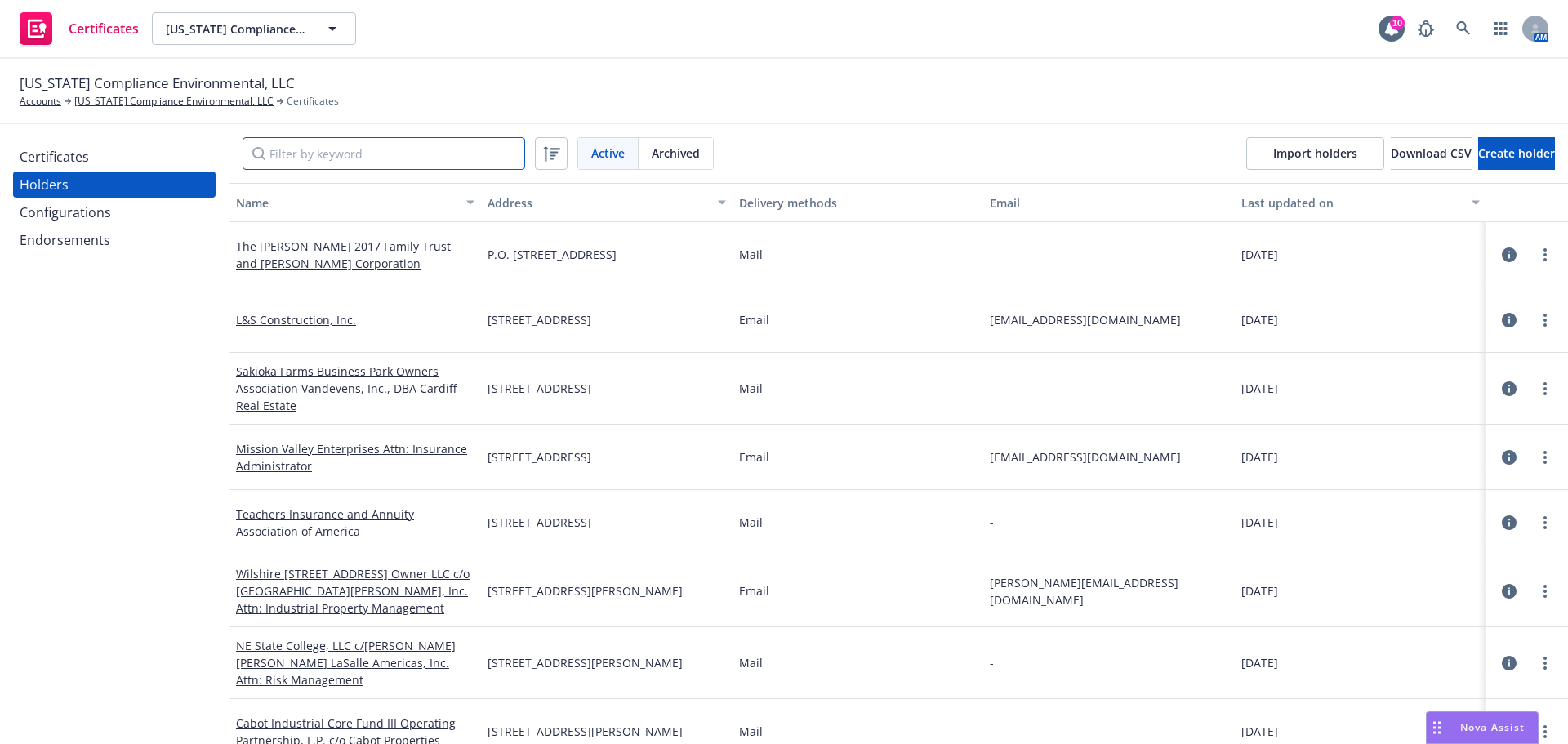
click at [343, 162] on input "Filter by keyword" at bounding box center [384, 154] width 282 height 33
paste input "Property Reserve, Inc. CBRE, Inc. 18575 Jamboree Road, Suite 600 Irvine, CA 926…"
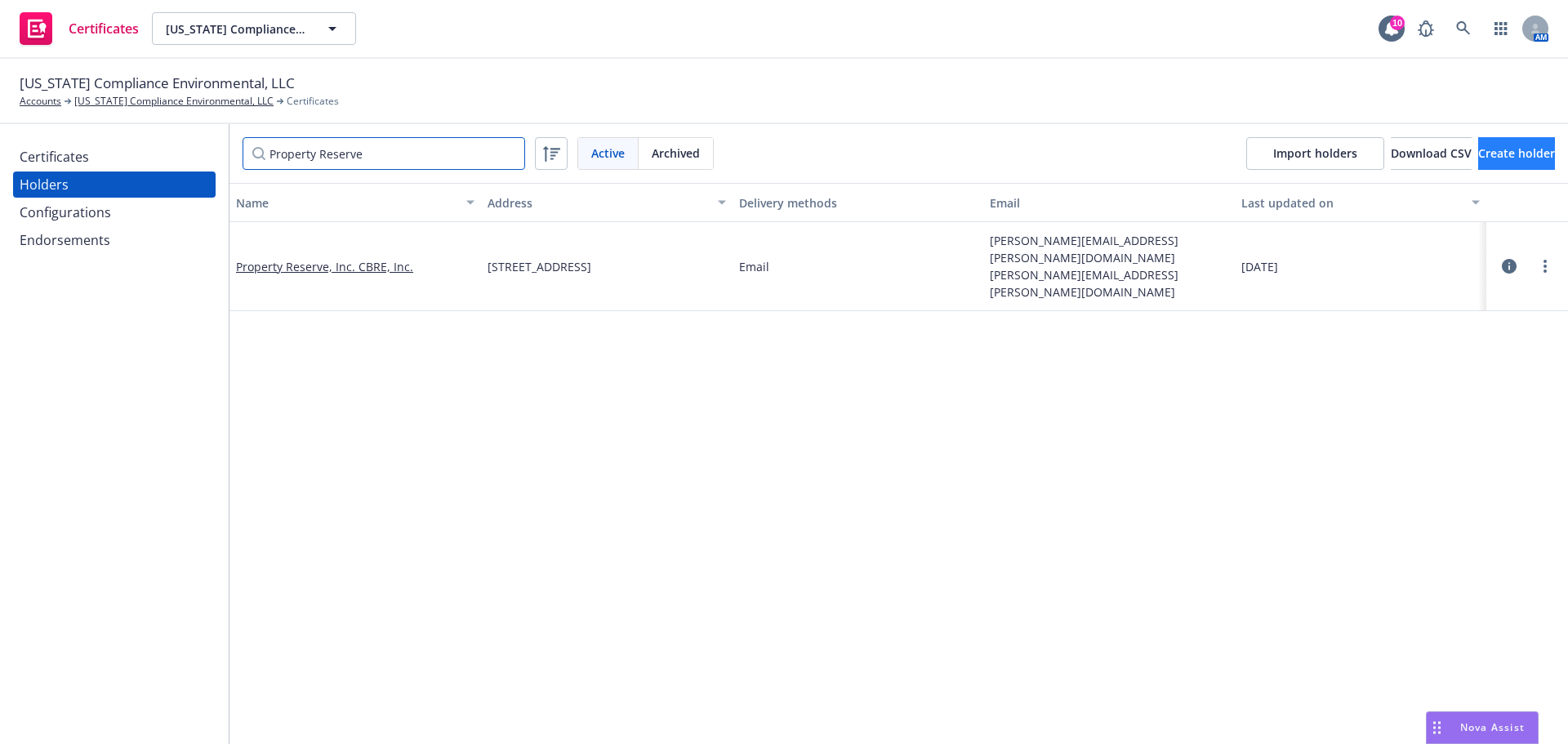
type input "Property Reserve"
click at [1479, 153] on span "Create holder" at bounding box center [1517, 153] width 77 height 15
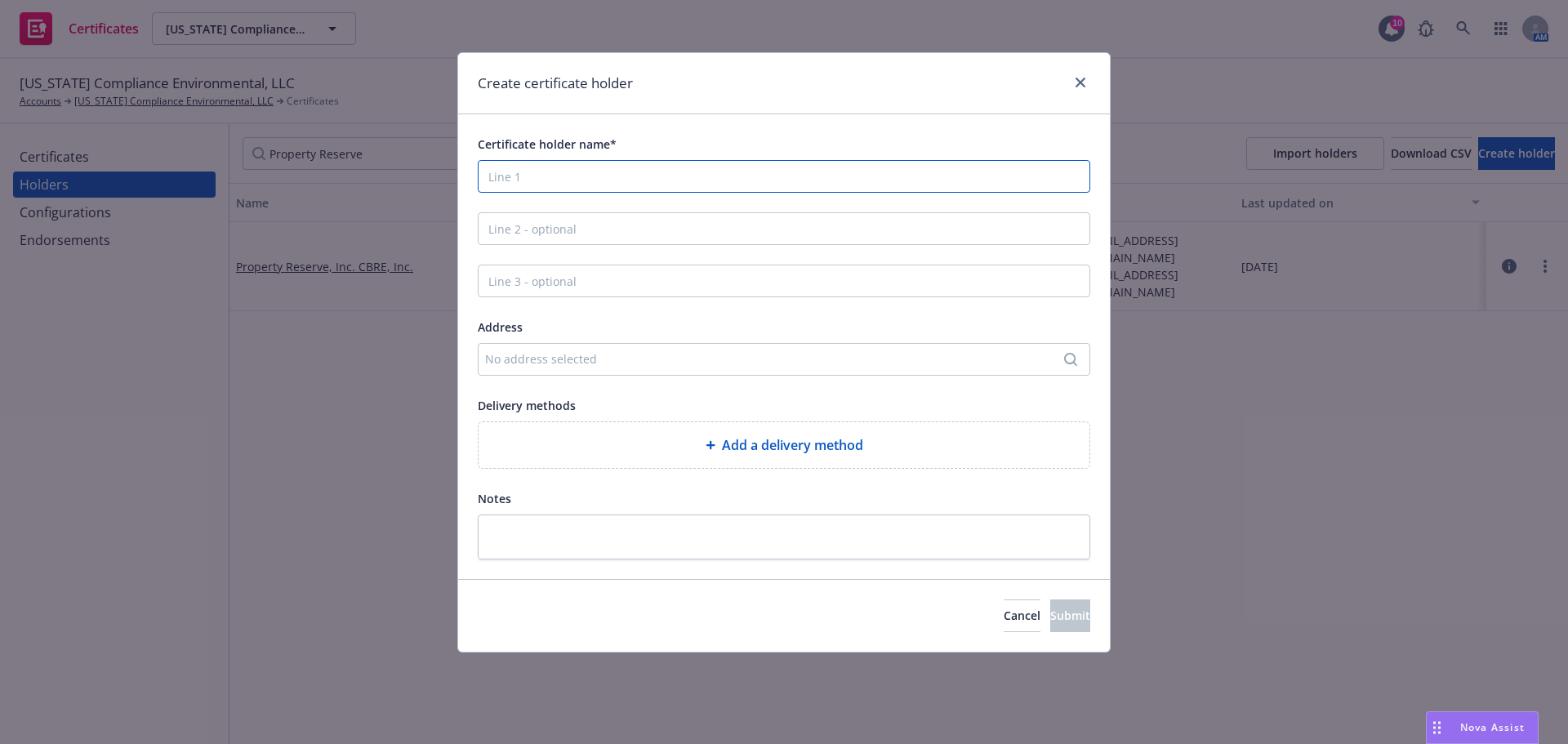
click at [699, 174] on input "Certificate holder name*" at bounding box center [784, 177] width 612 height 33
paste input "Property Reserve, Inc. CBRE, Inc. 18575 Jamboree Road, Suite 600 Irvine, CA 926…"
drag, startPoint x: 610, startPoint y: 178, endPoint x: 660, endPoint y: 178, distance: 50.0
click at [660, 178] on input "Property Reserve, Inc. CBRE, Inc. 18575 Jamboree Road, Suite 600 Irvine, CA 926…" at bounding box center [784, 177] width 612 height 33
type input "Property Reserve, Inc. 18575 Jamboree Road, Suite 600 Irvine, CA 92612"
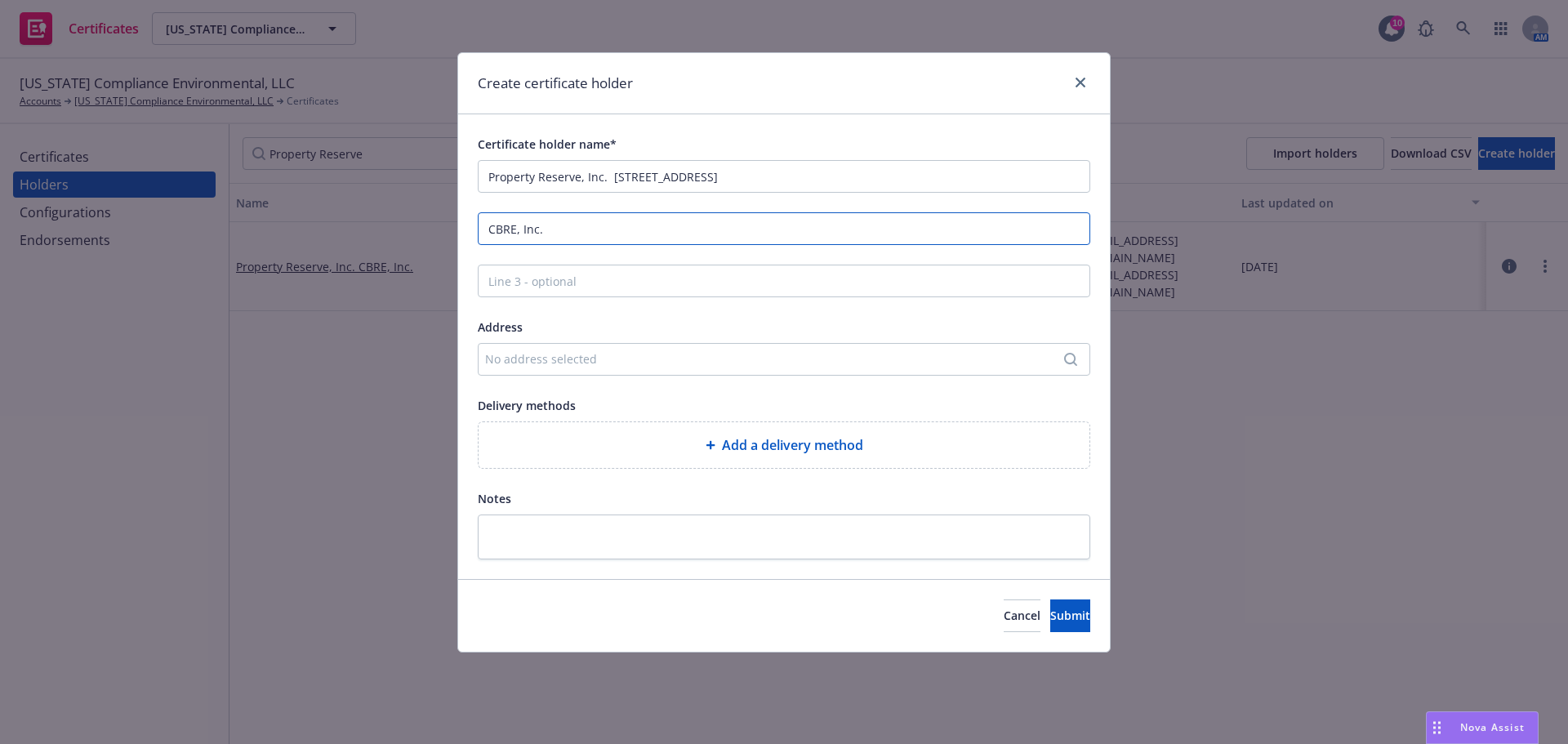
type input "CBRE, Inc."
drag, startPoint x: 885, startPoint y: 178, endPoint x: 611, endPoint y: 185, distance: 274.1
click at [611, 185] on input "Property Reserve, Inc. 18575 Jamboree Road, Suite 600 Irvine, CA 92612" at bounding box center [784, 177] width 612 height 33
type input "Property Reserve, Inc."
click at [625, 357] on div "No address selected" at bounding box center [776, 359] width 581 height 17
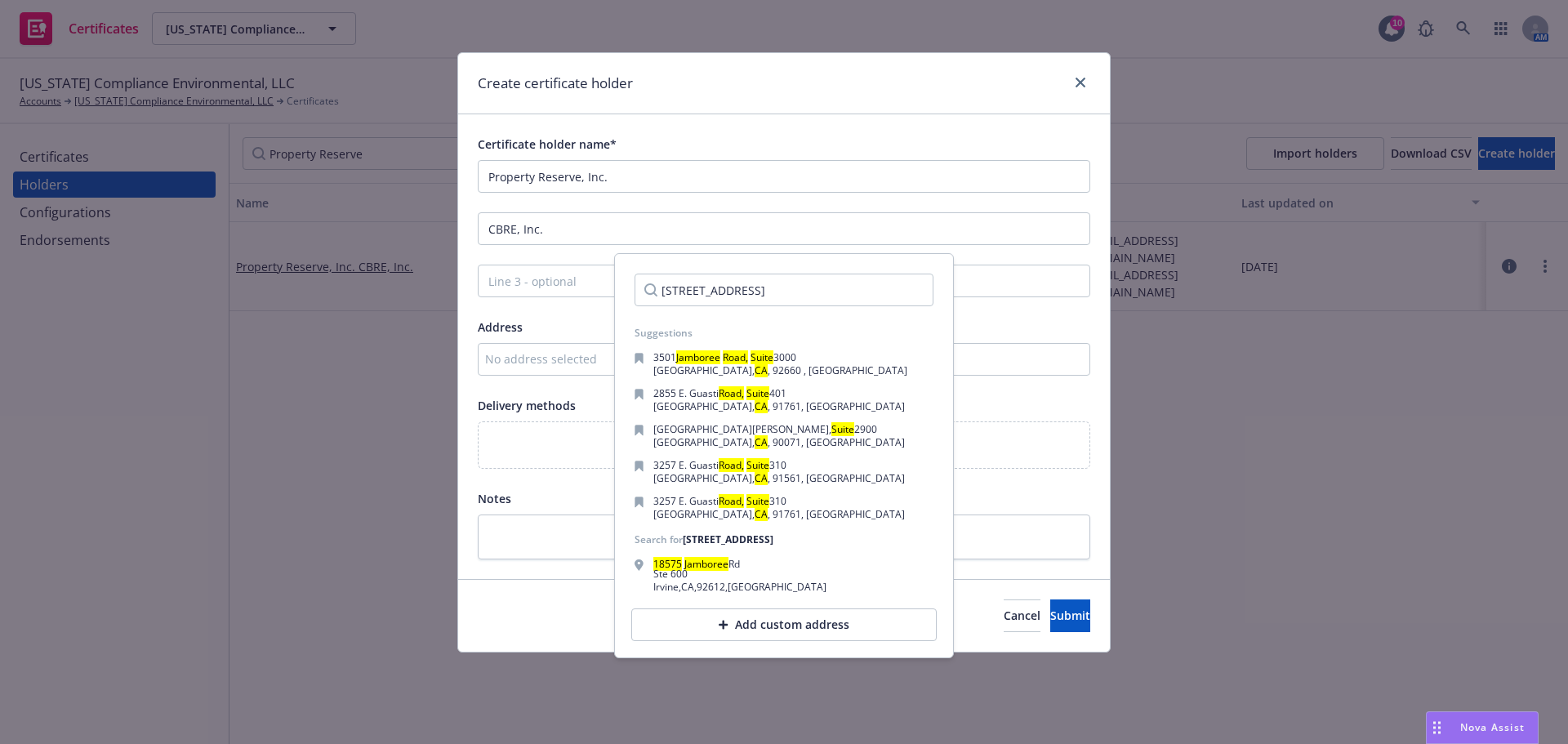
drag, startPoint x: 715, startPoint y: 286, endPoint x: 564, endPoint y: 291, distance: 151.1
click at [564, 291] on body "Certificates California Compliance Environmental, LLC California Compliance Env…" at bounding box center [784, 372] width 1568 height 744
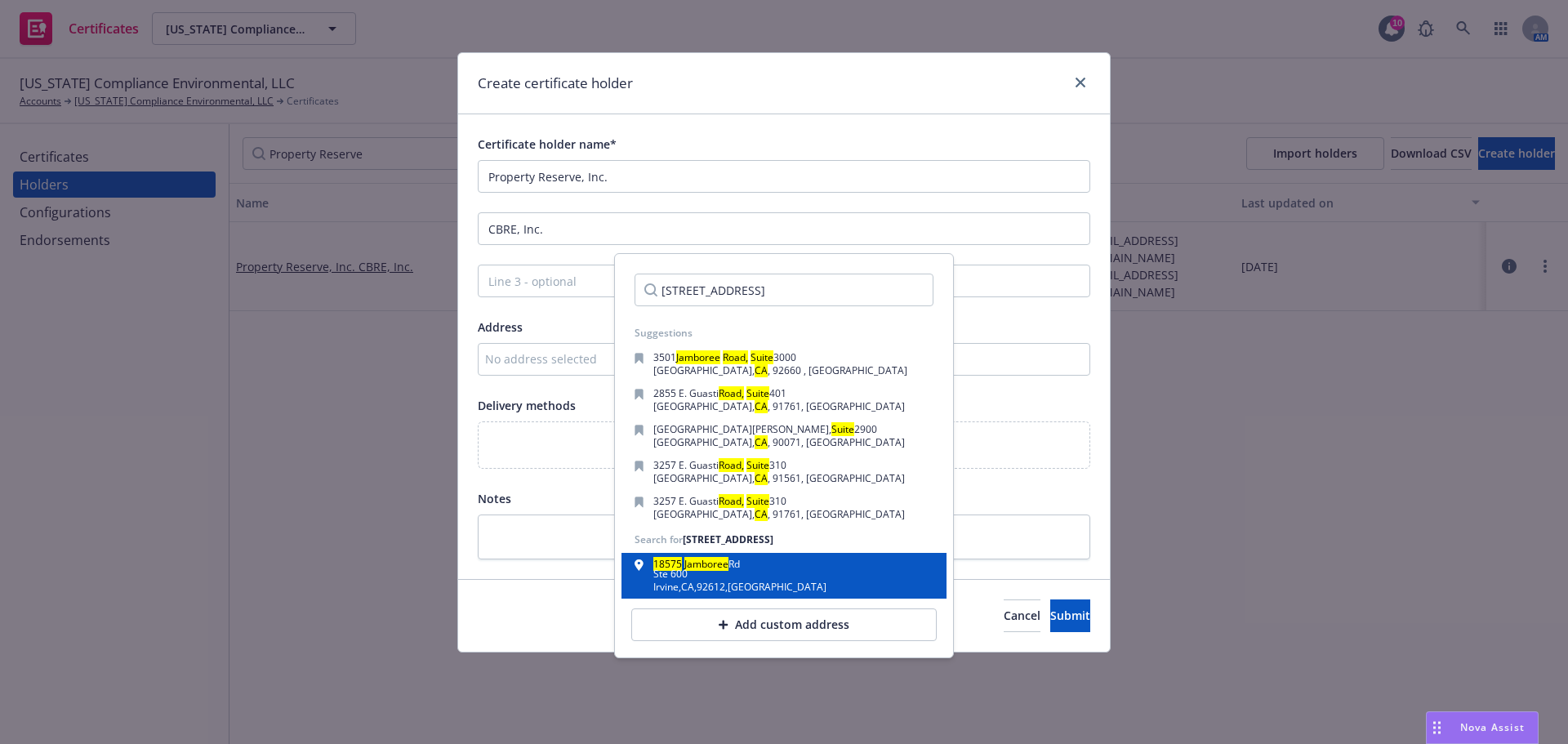
type input "18575 Jamboree Road, Suite 600 Irvine, CA 92612"
click at [772, 571] on div "18575 Jamboree Rd Ste 600 Irvine , CA , 92612 , USA" at bounding box center [784, 576] width 299 height 33
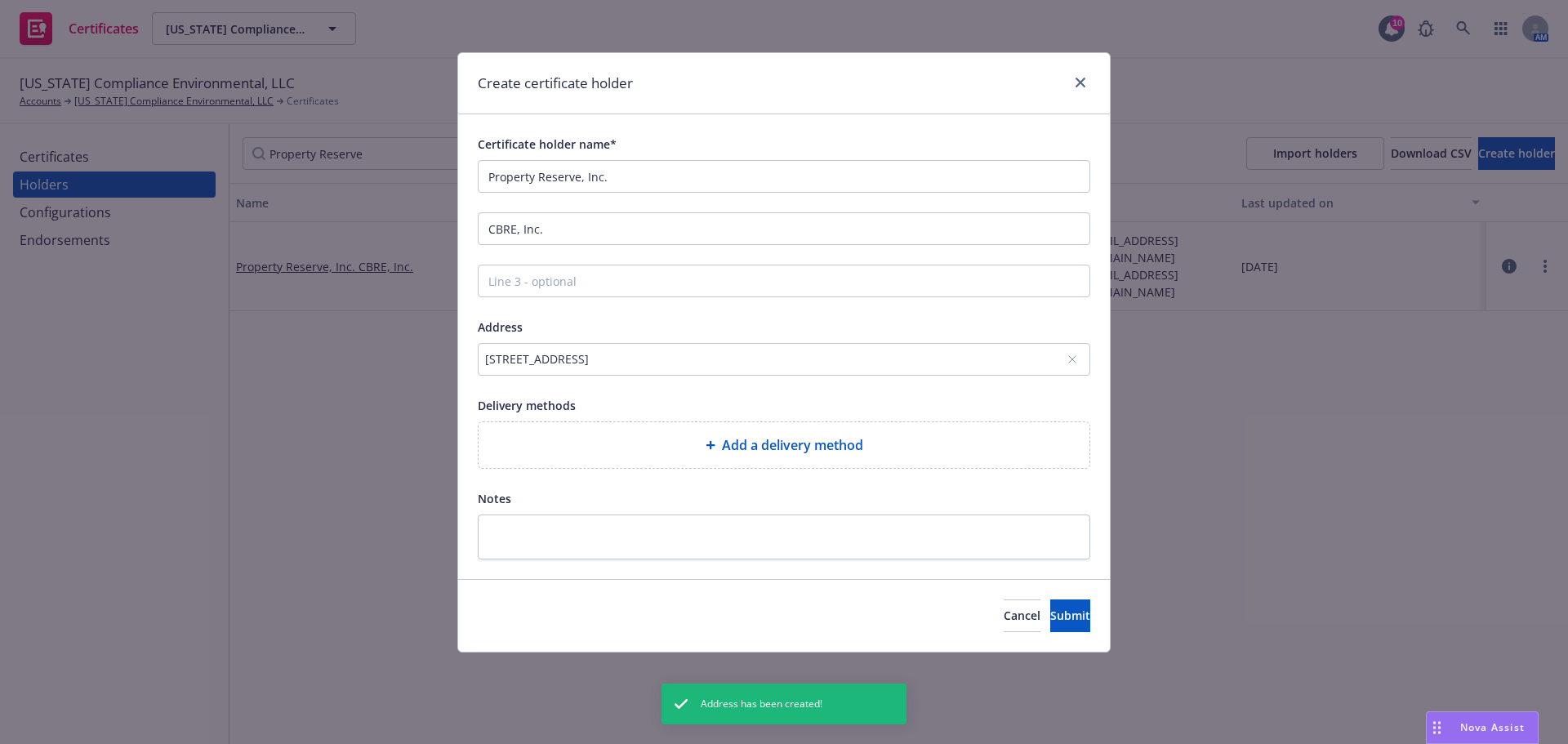
click at [636, 441] on div "Add a delivery method" at bounding box center [784, 445] width 585 height 20
select select "EMAIL"
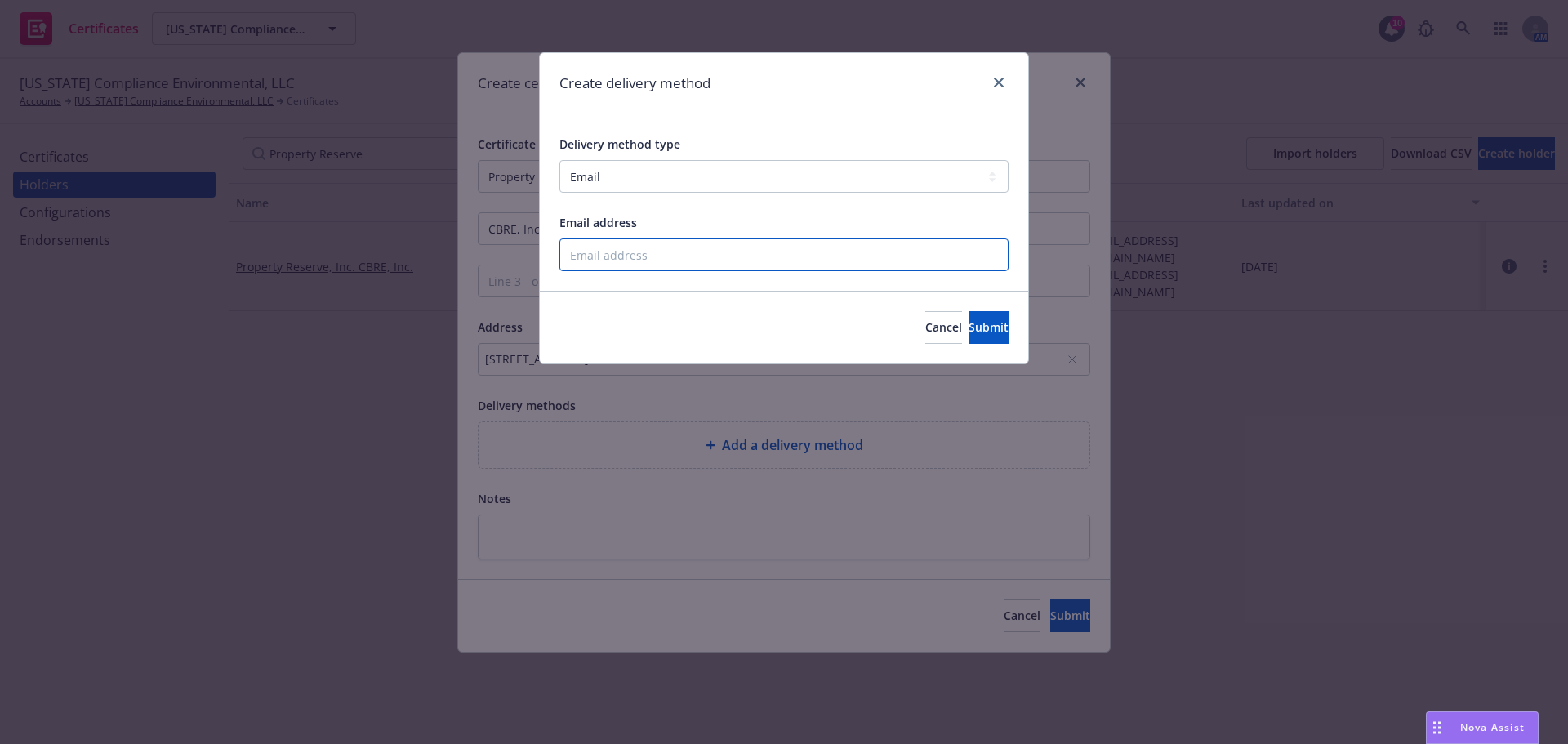
click at [737, 249] on input "Email address" at bounding box center [784, 255] width 449 height 33
paste input "Linda.Ron@cbre.com"
type input "Linda.Ron@cbre.com"
click at [968, 322] on span "Submit" at bounding box center [989, 327] width 40 height 15
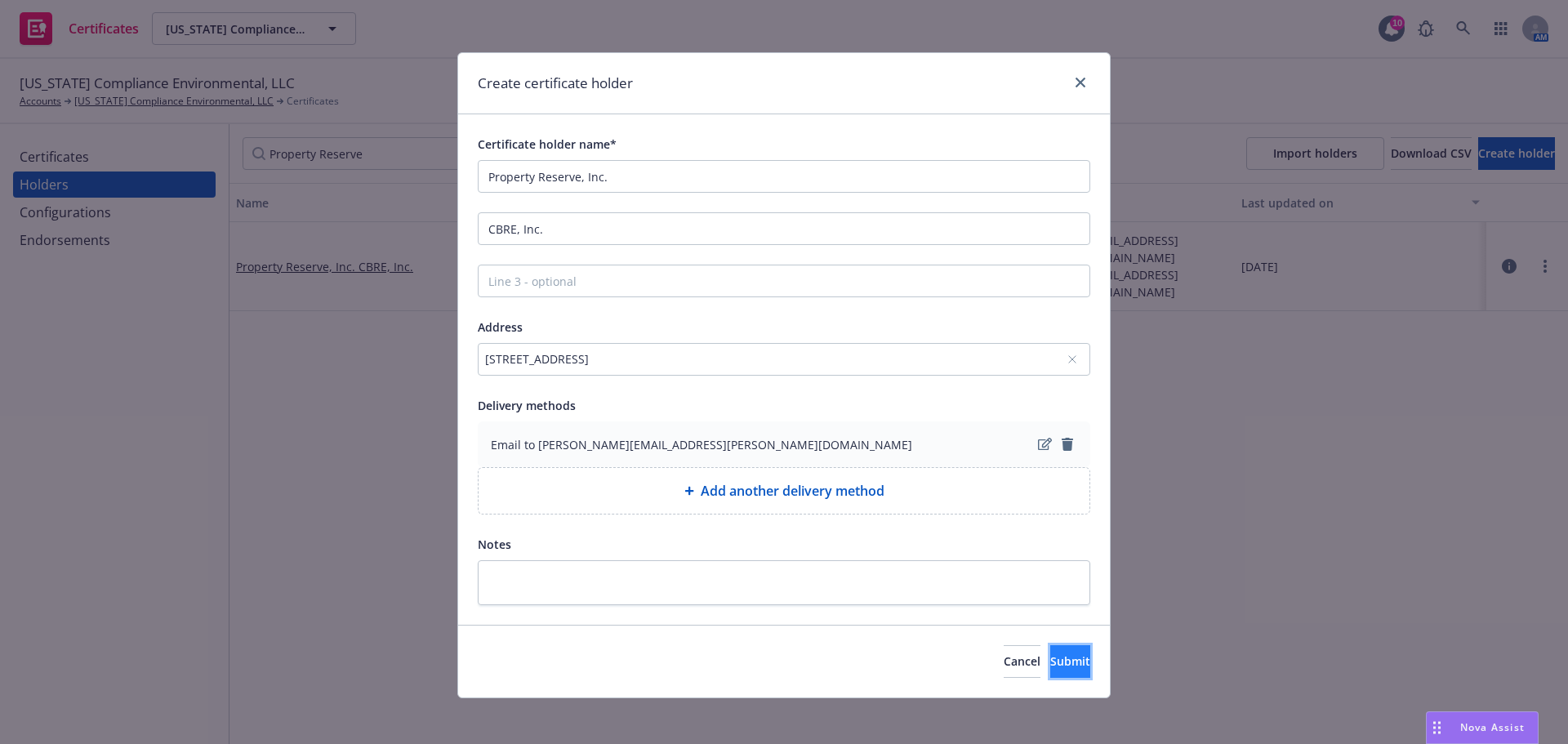
click at [1050, 657] on span "Submit" at bounding box center [1071, 660] width 40 height 15
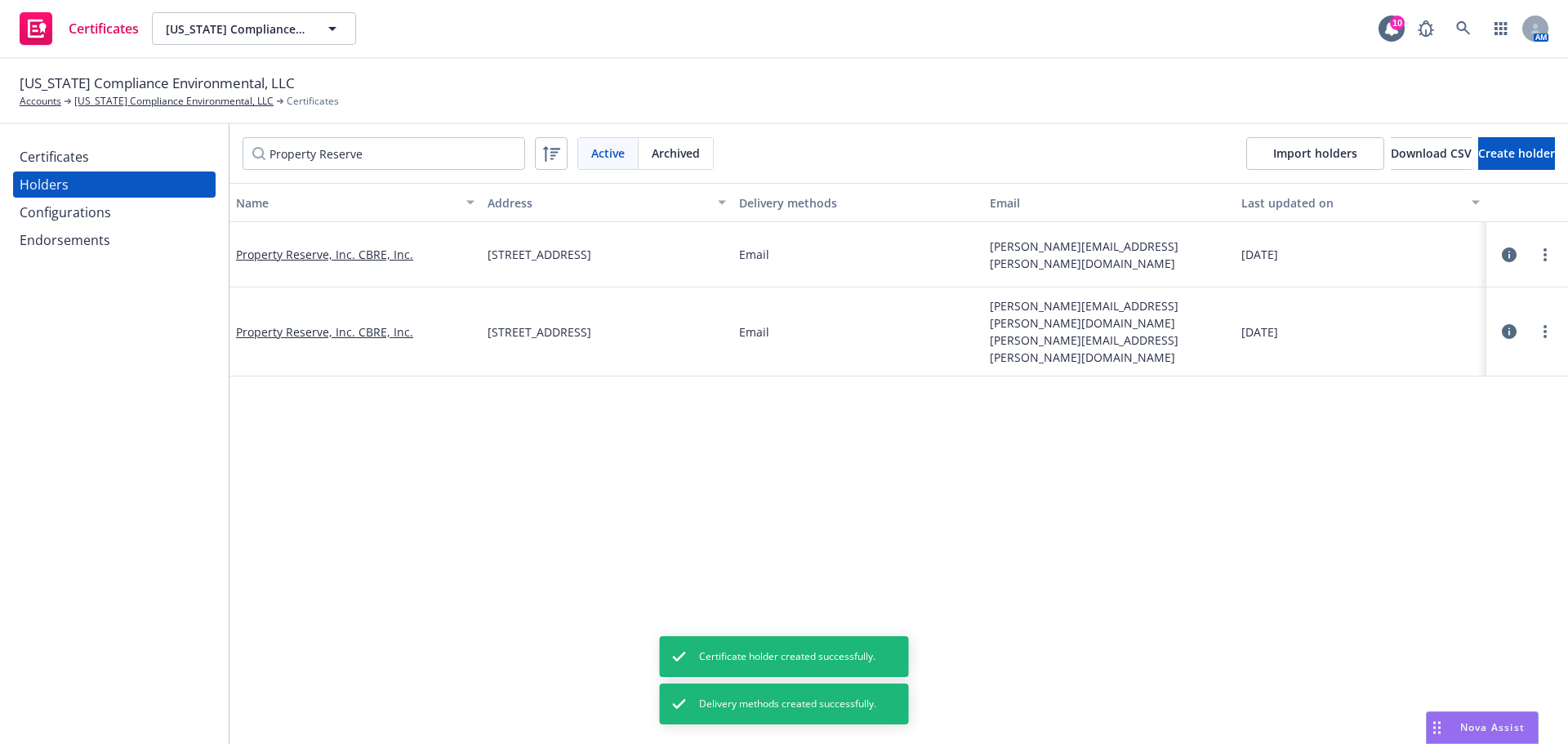
click at [100, 148] on div "Certificates" at bounding box center [115, 157] width 190 height 26
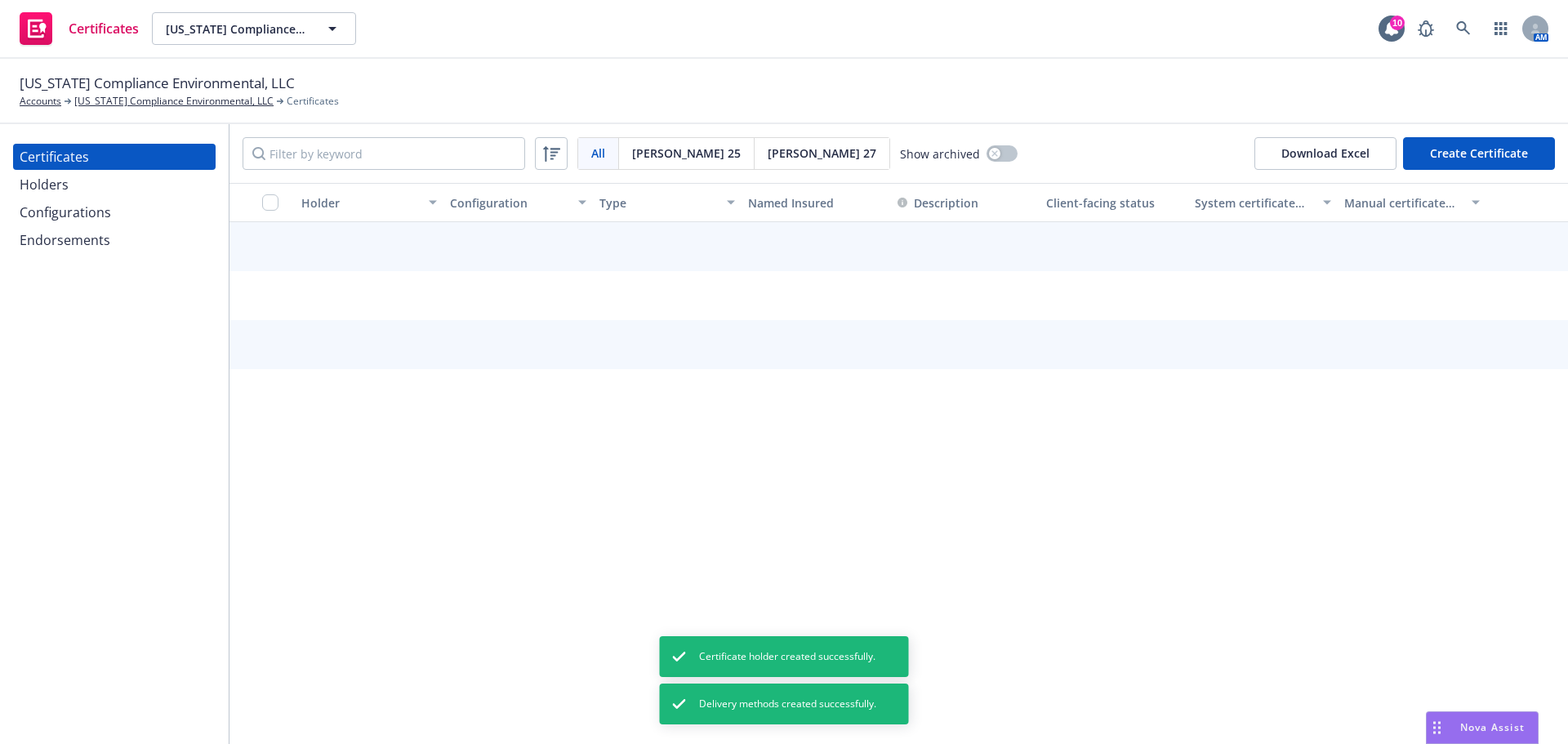
click at [1472, 164] on button "Create Certificate" at bounding box center [1479, 154] width 152 height 33
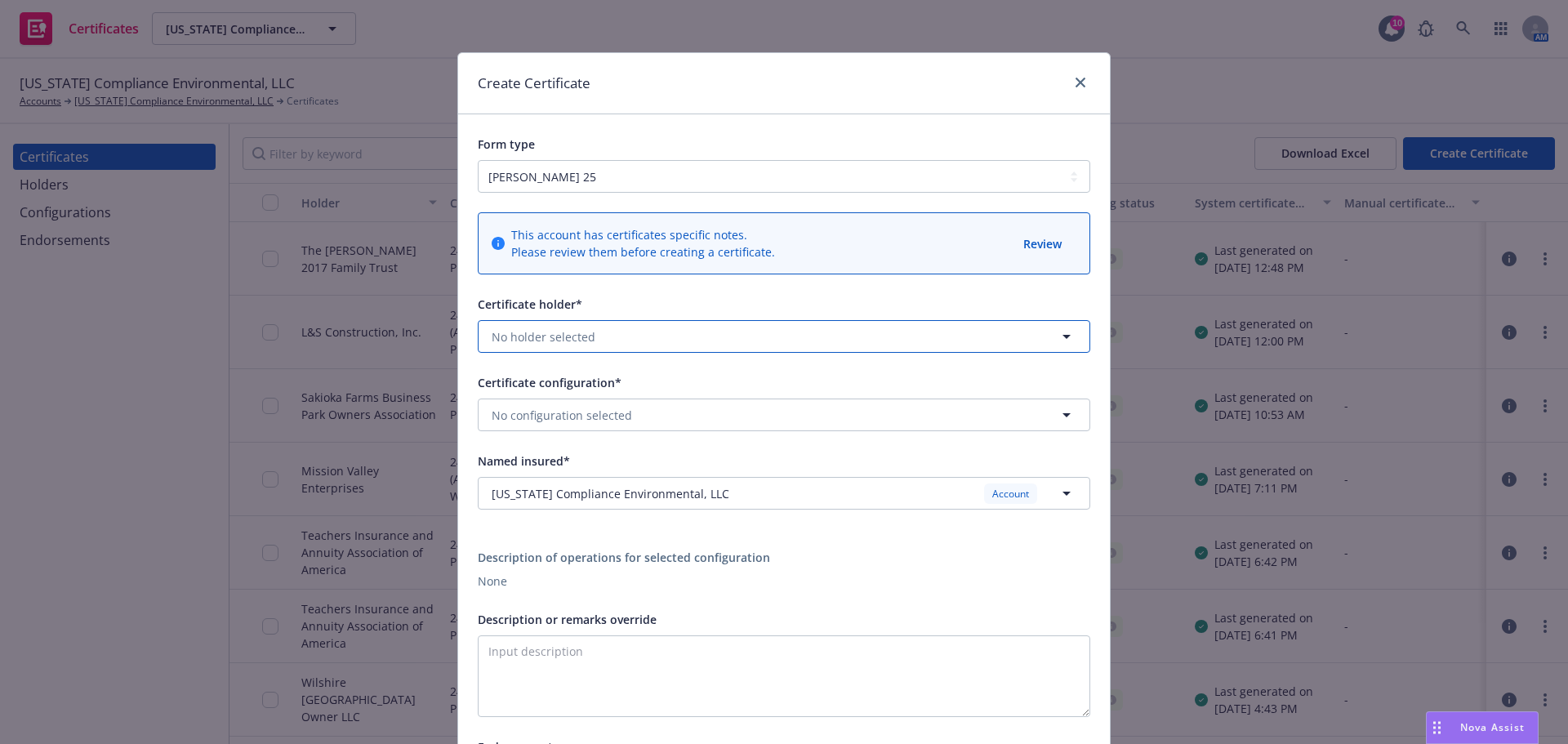
click at [594, 323] on button "No holder selected" at bounding box center [784, 336] width 612 height 33
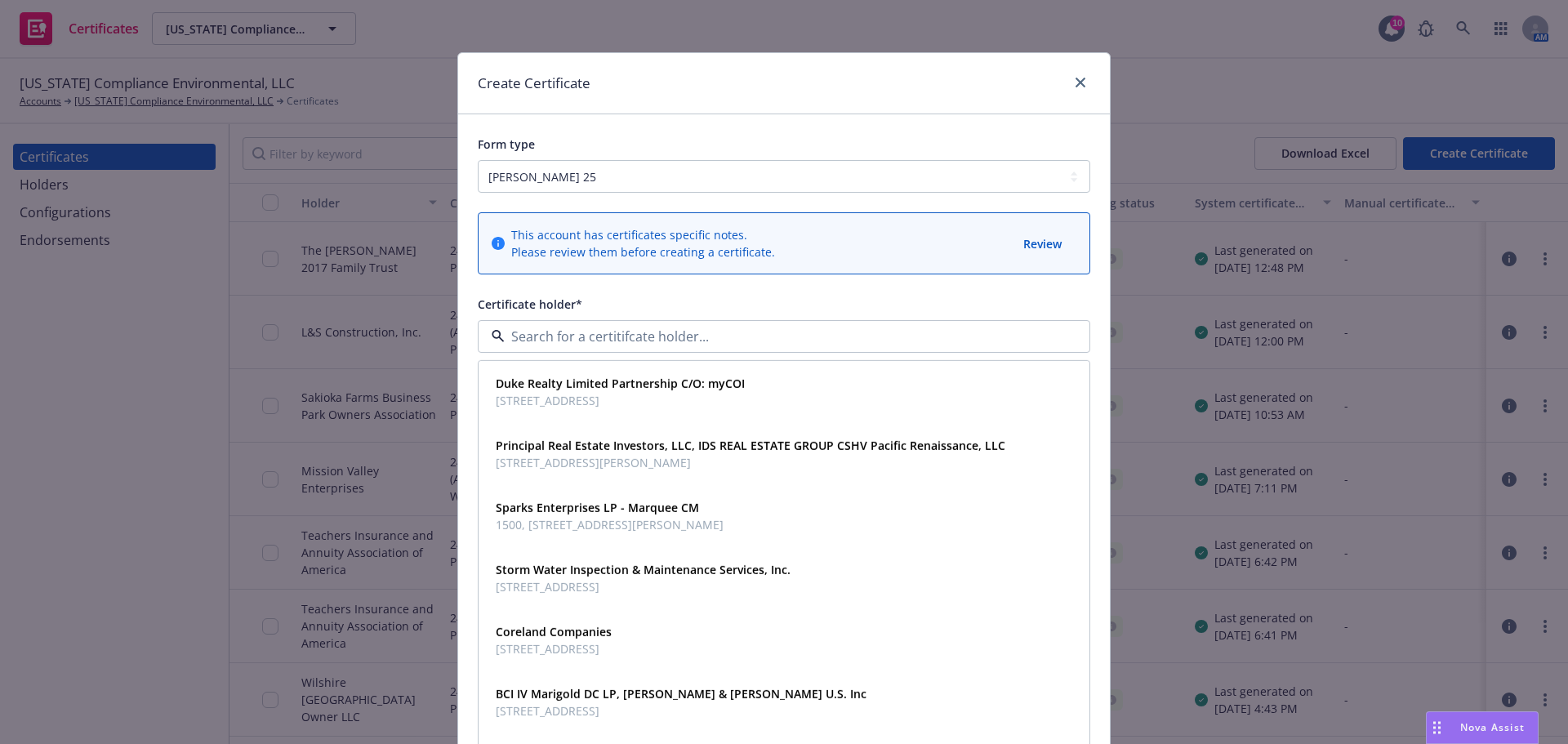
paste input "Property Reserve, Inc."
type input "Property Reserve, Inc."
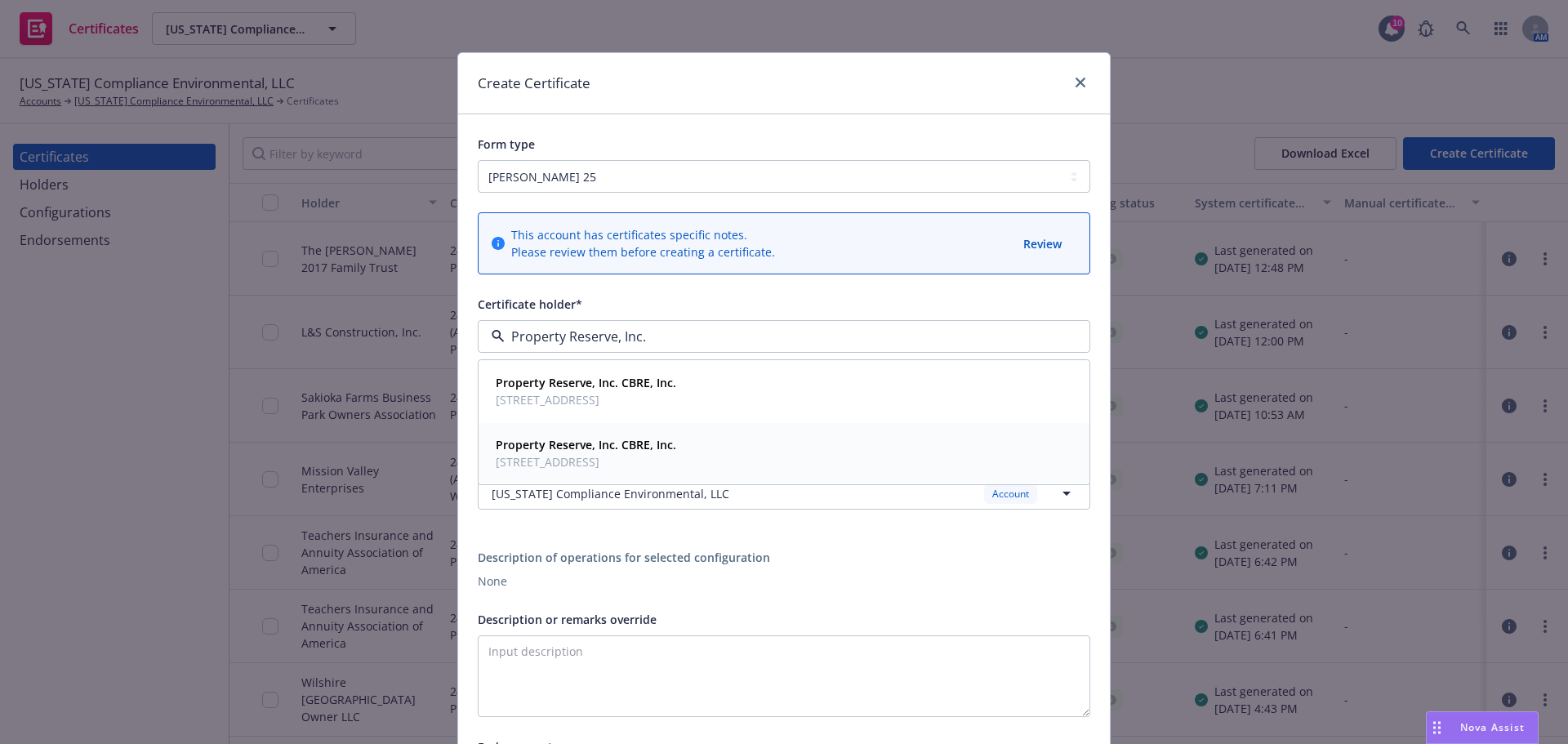
click at [662, 464] on span "18575 Jamboree Rd, Ste 600, Irvine, CA, 92612, USA" at bounding box center [586, 462] width 180 height 17
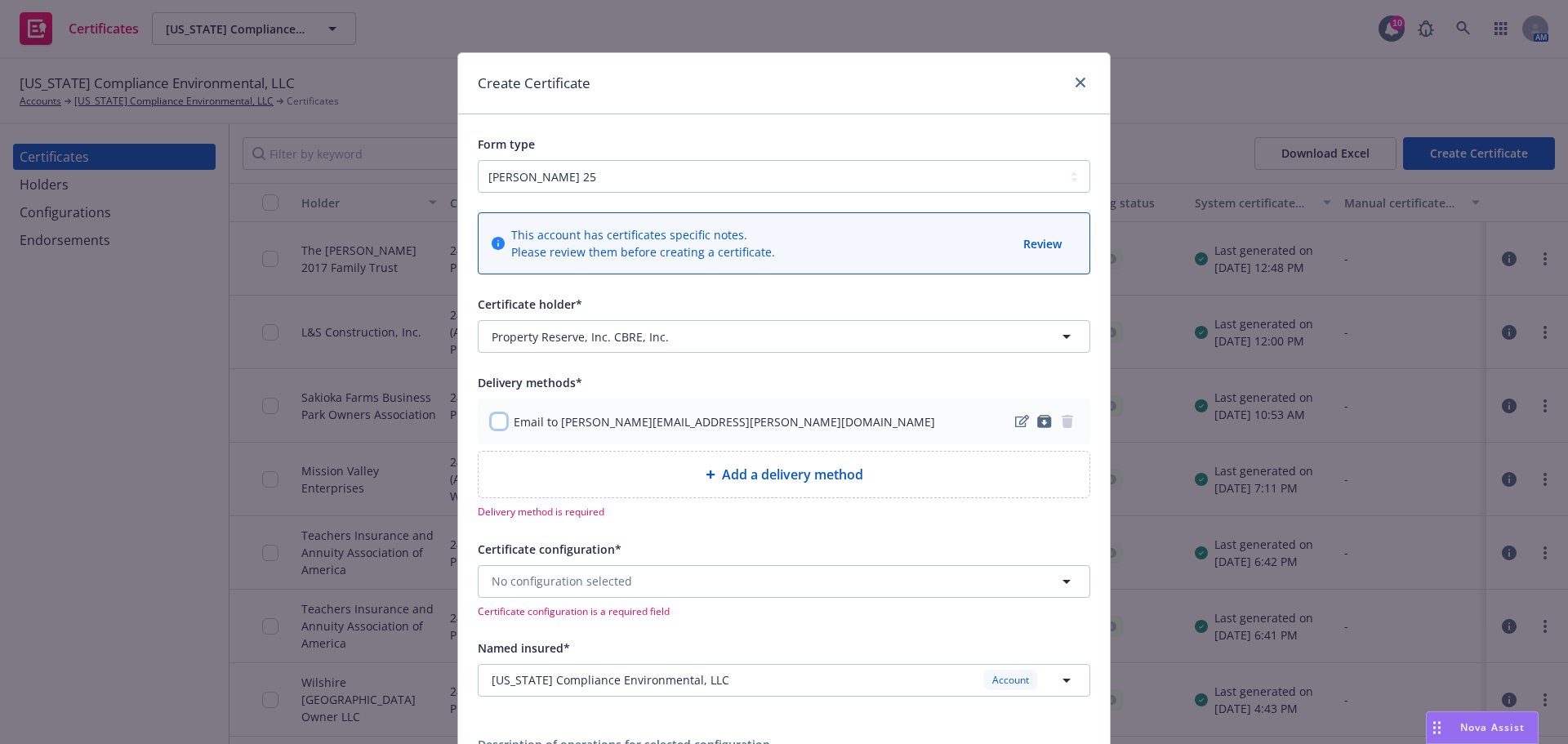
click at [491, 421] on input "checkbox" at bounding box center [499, 422] width 16 height 16
checkbox input "true"
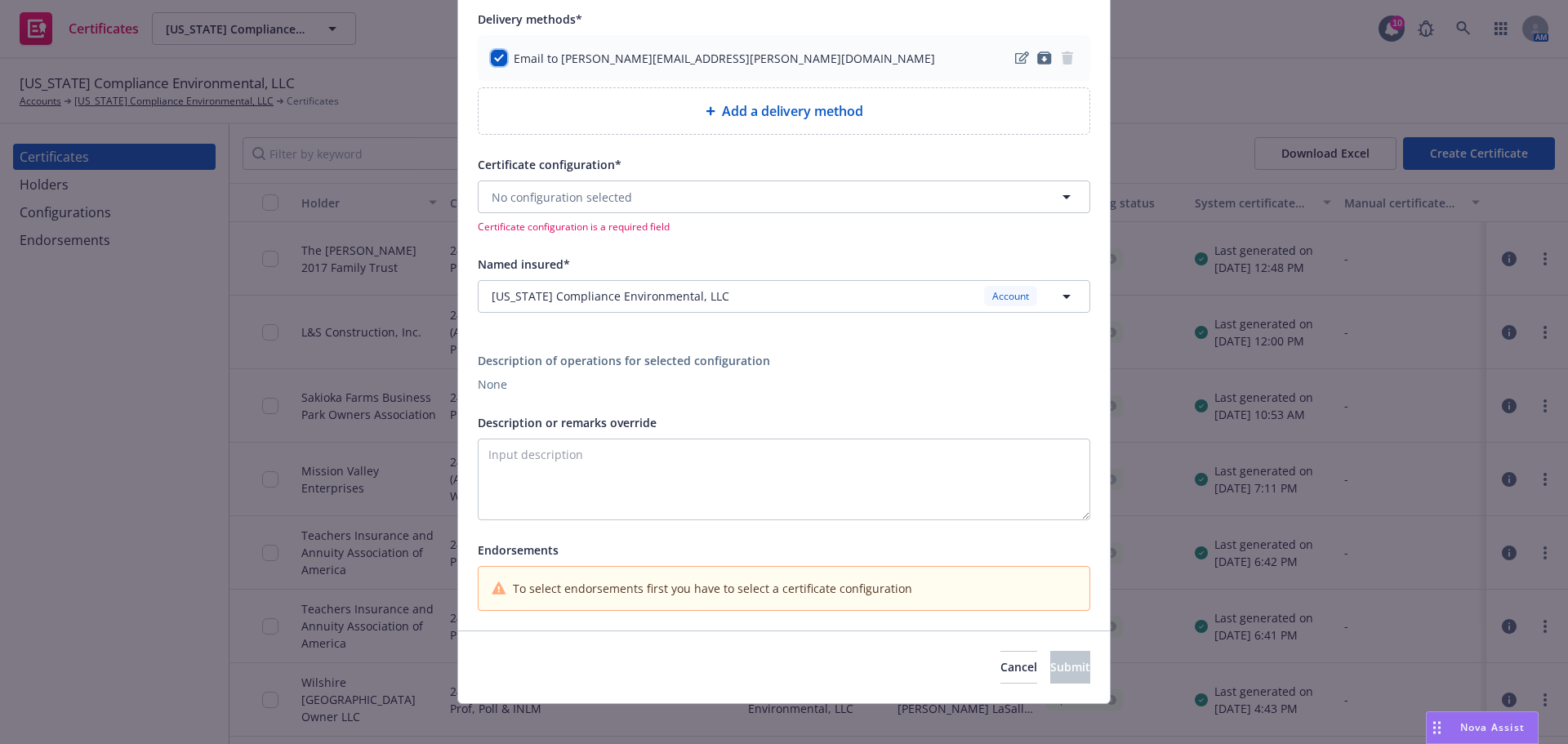
scroll to position [375, 0]
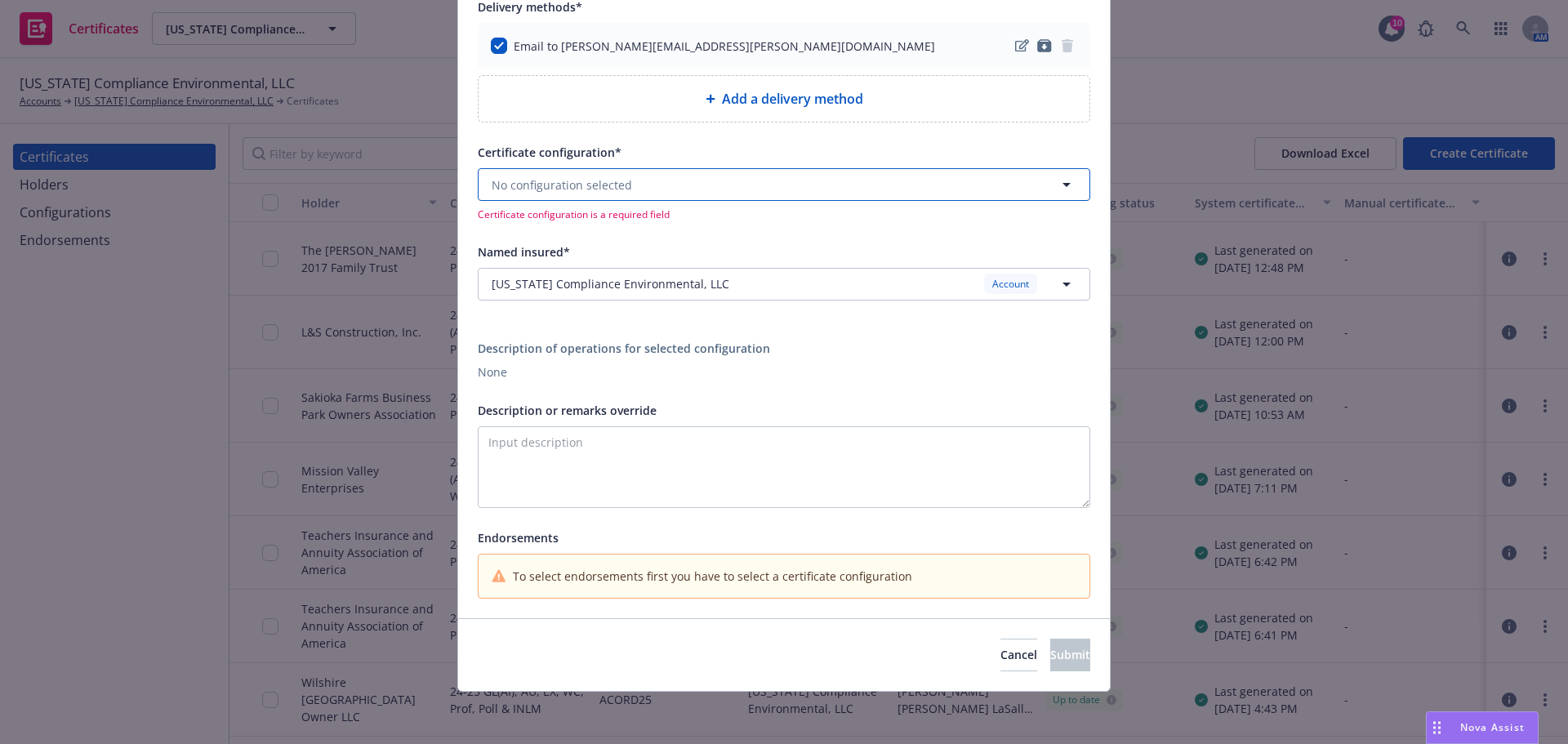
click at [616, 175] on button "No configuration selected" at bounding box center [784, 185] width 612 height 33
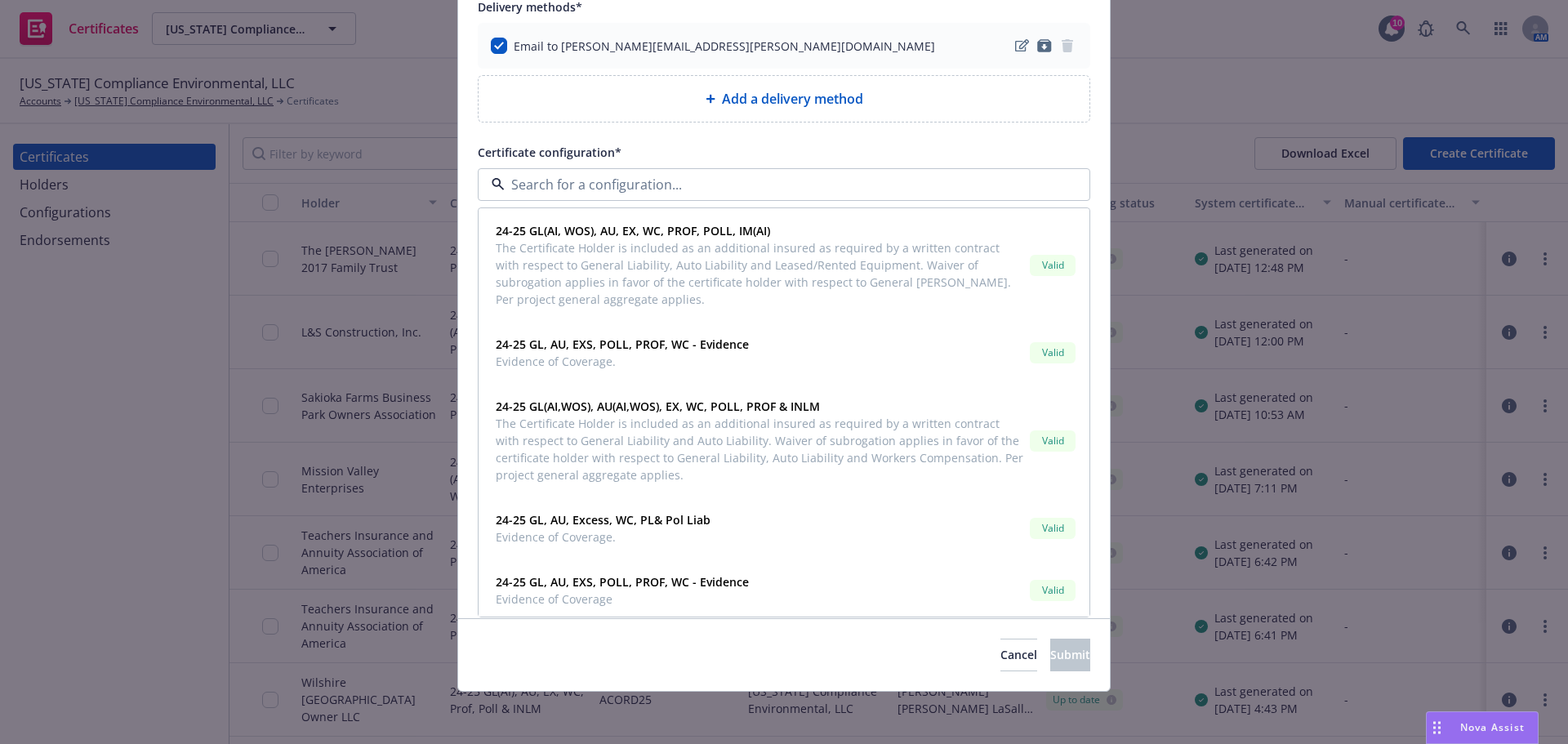
click at [710, 133] on div "Certificate holder* [object Object] Property Reserve, Inc. CBRE, Inc. Delivery …" at bounding box center [784, 258] width 612 height 679
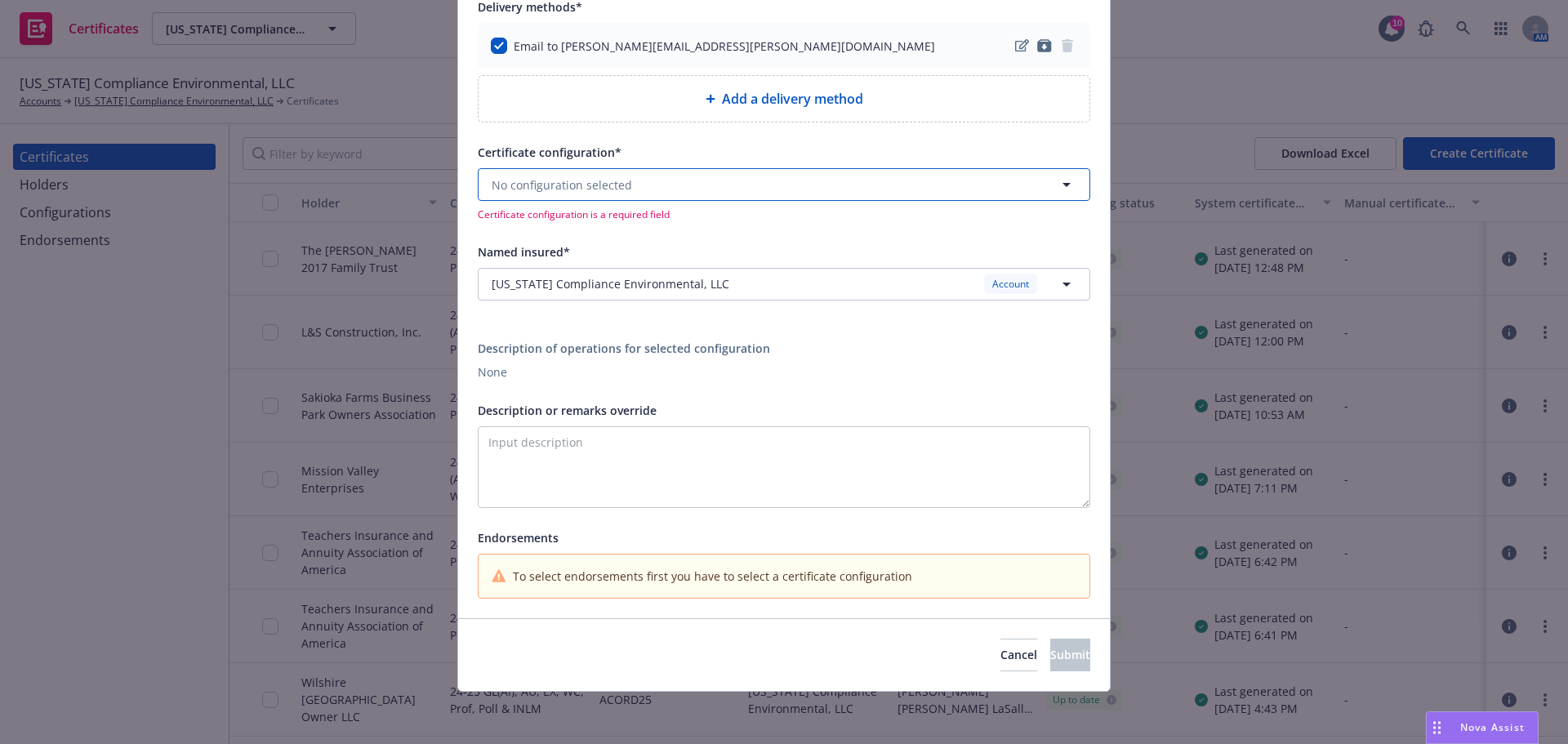
click at [626, 186] on button "No configuration selected" at bounding box center [784, 185] width 612 height 33
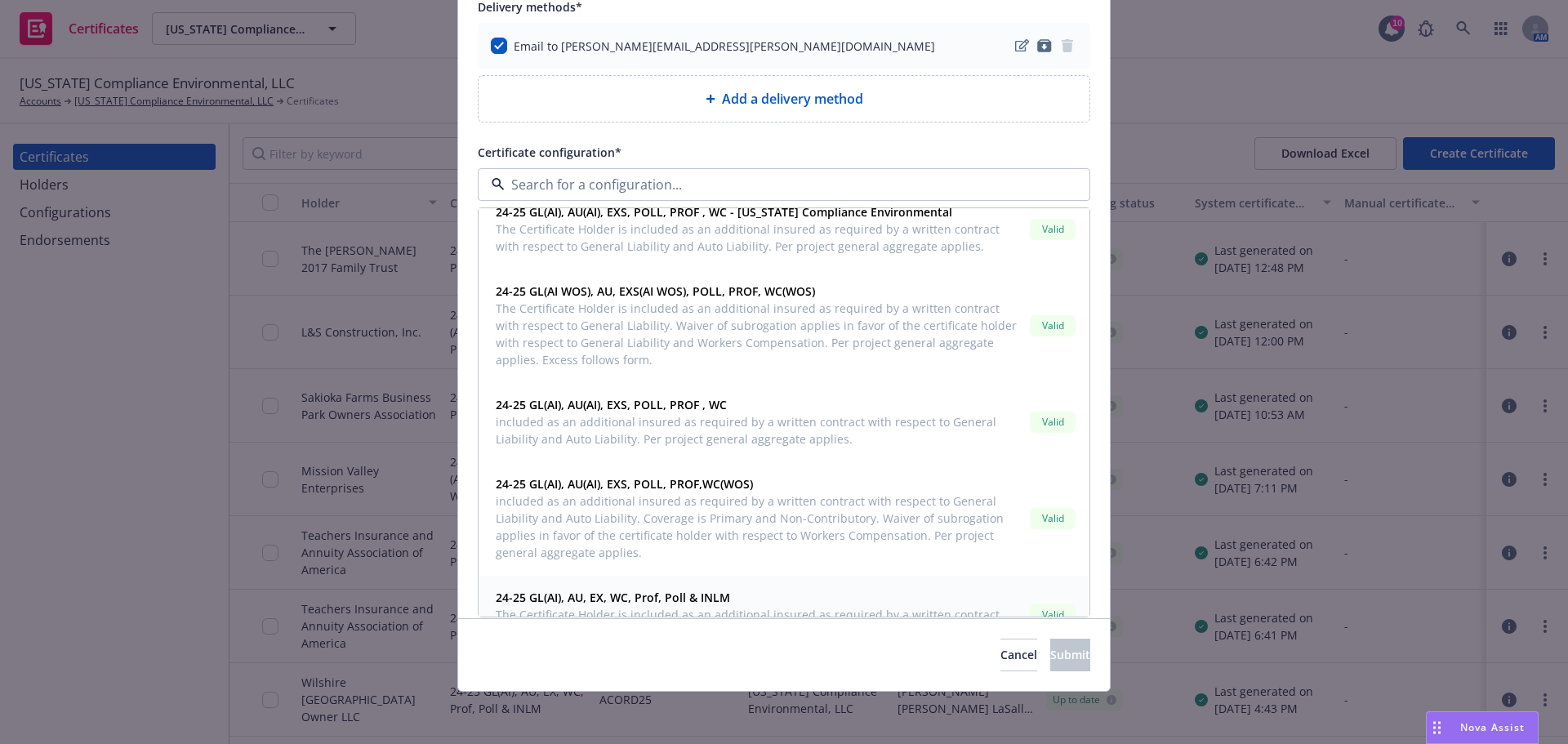
scroll to position [656, 0]
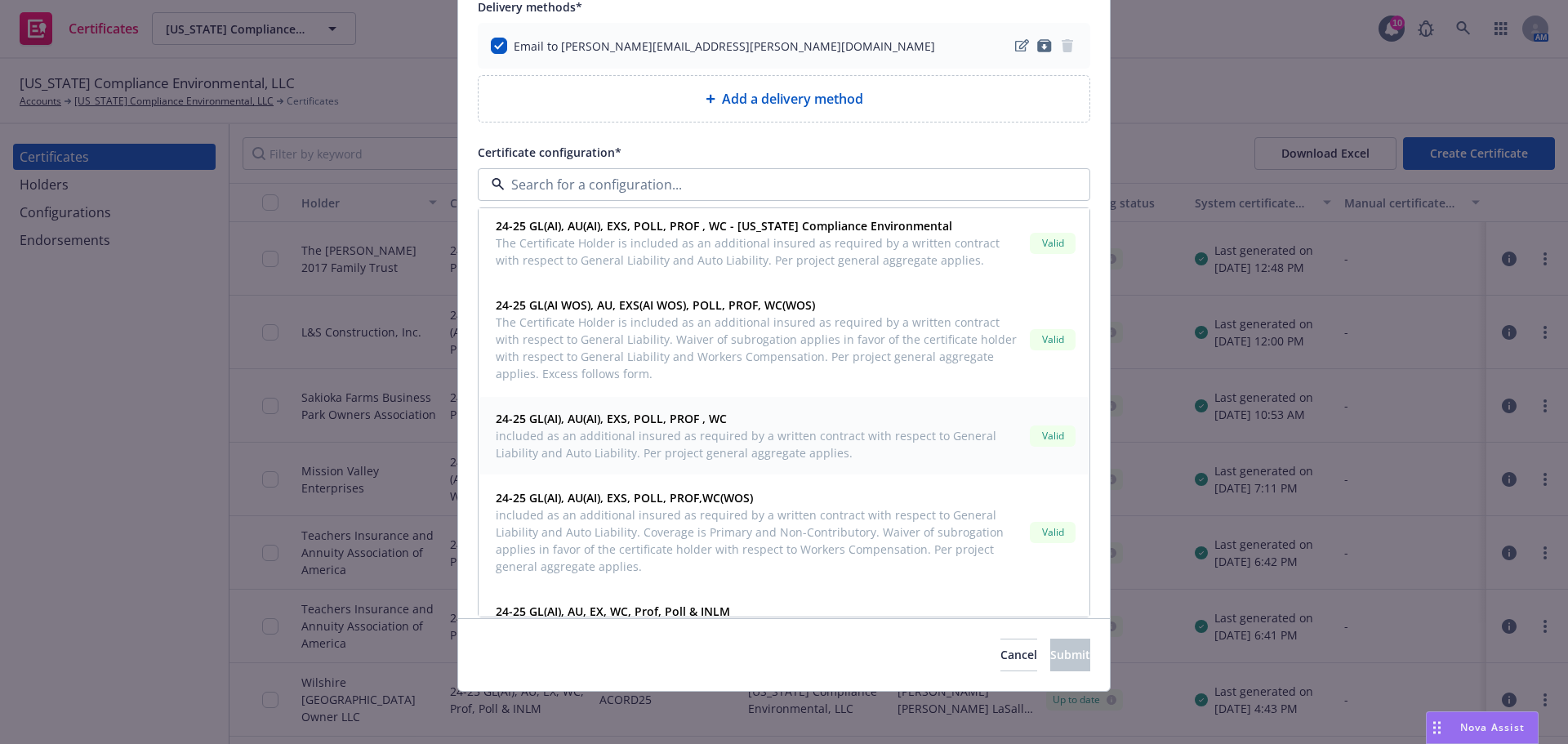
click at [728, 444] on span "included as an additional insured as required by a written contract with respec…" at bounding box center [759, 444] width 528 height 35
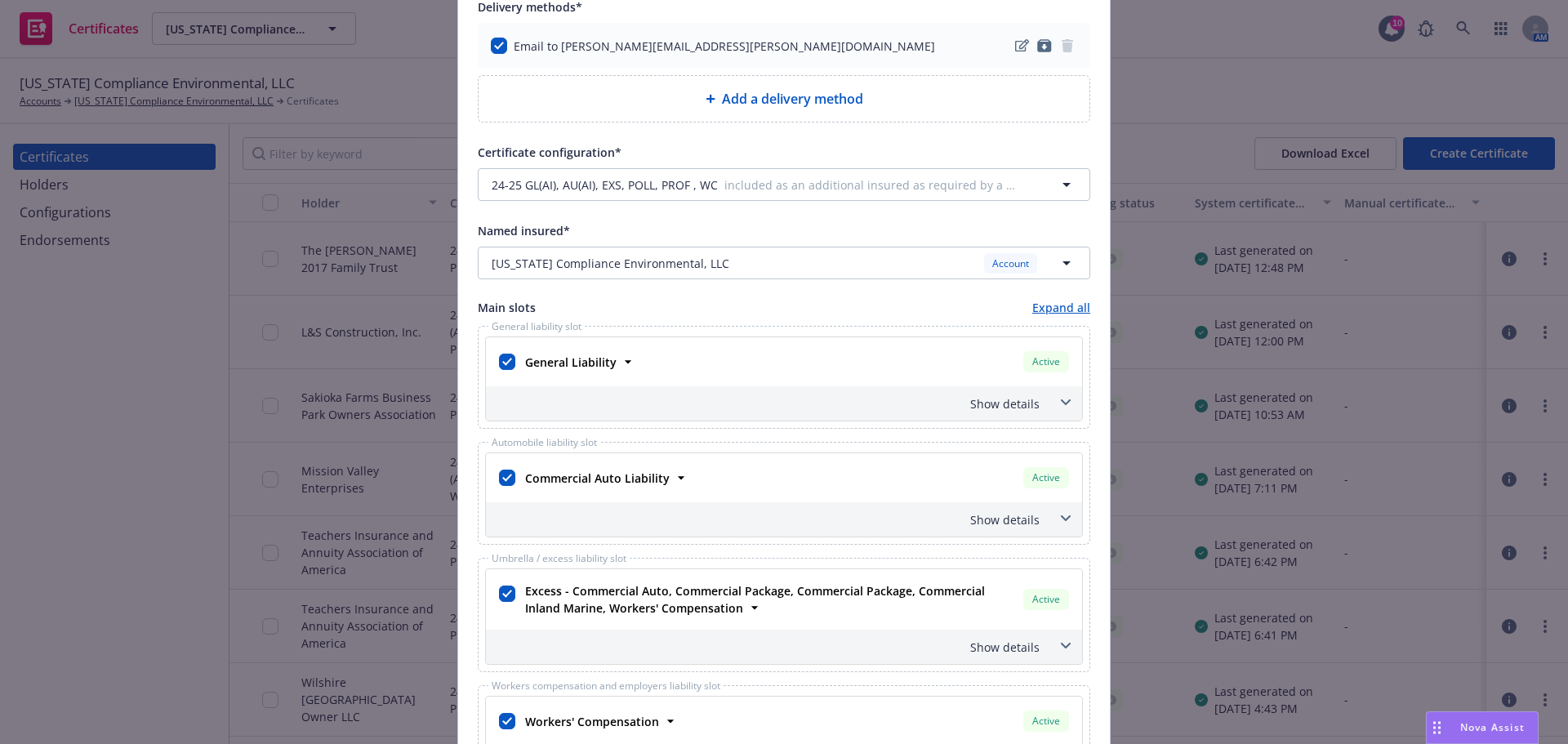
scroll to position [0, 0]
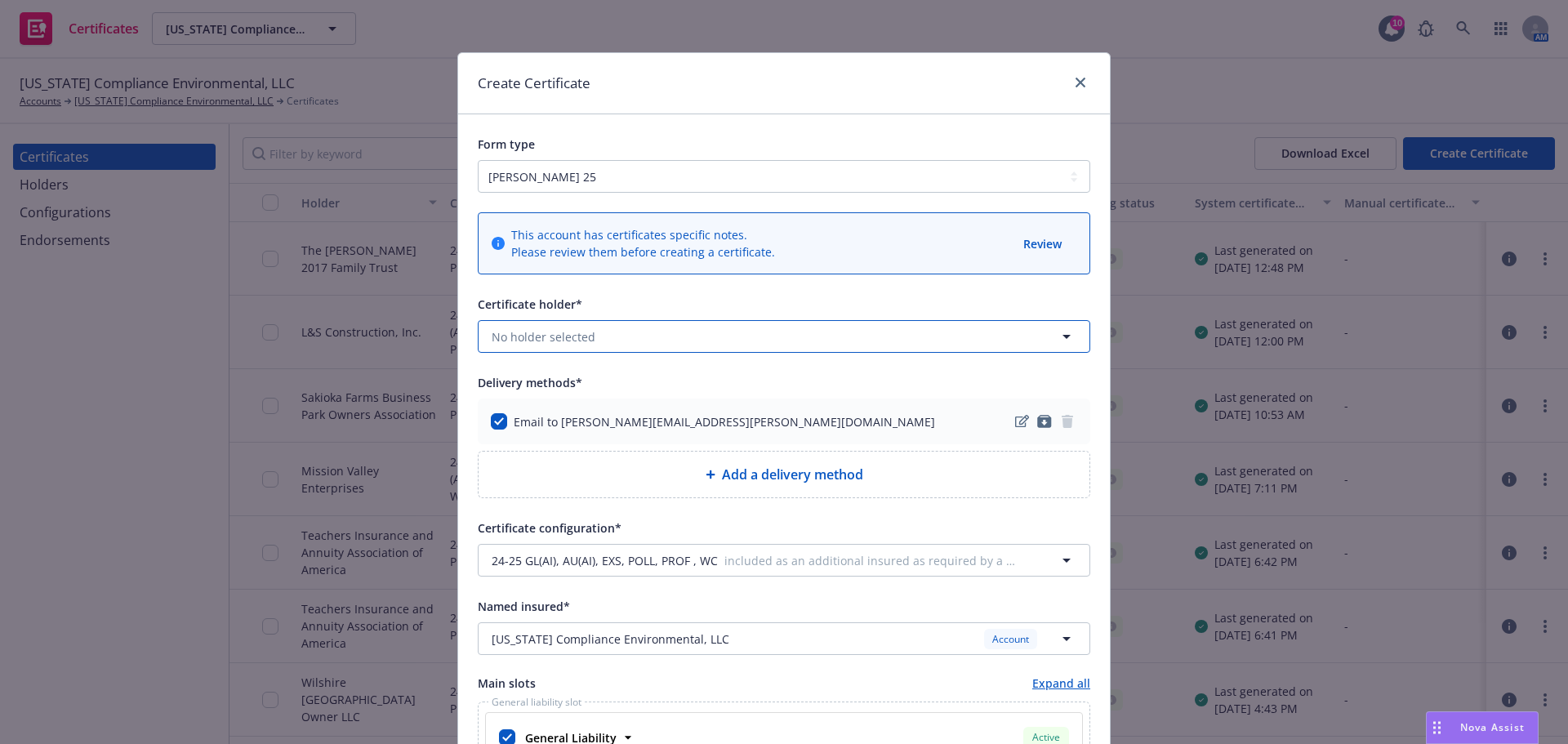
click at [673, 330] on button "No holder selected" at bounding box center [784, 336] width 612 height 33
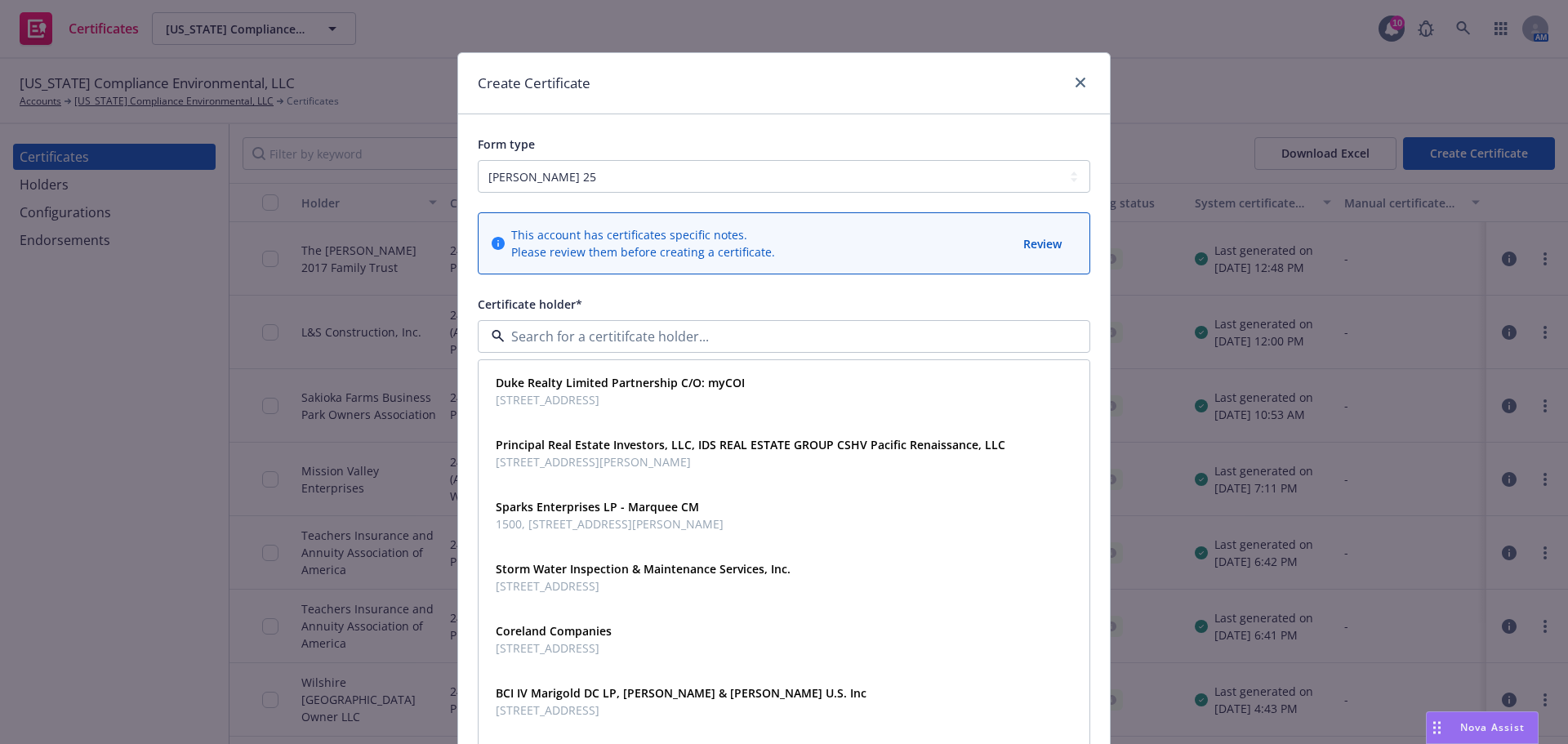
paste input "Property Reserve, Inc."
type input "Property Reserve, Inc."
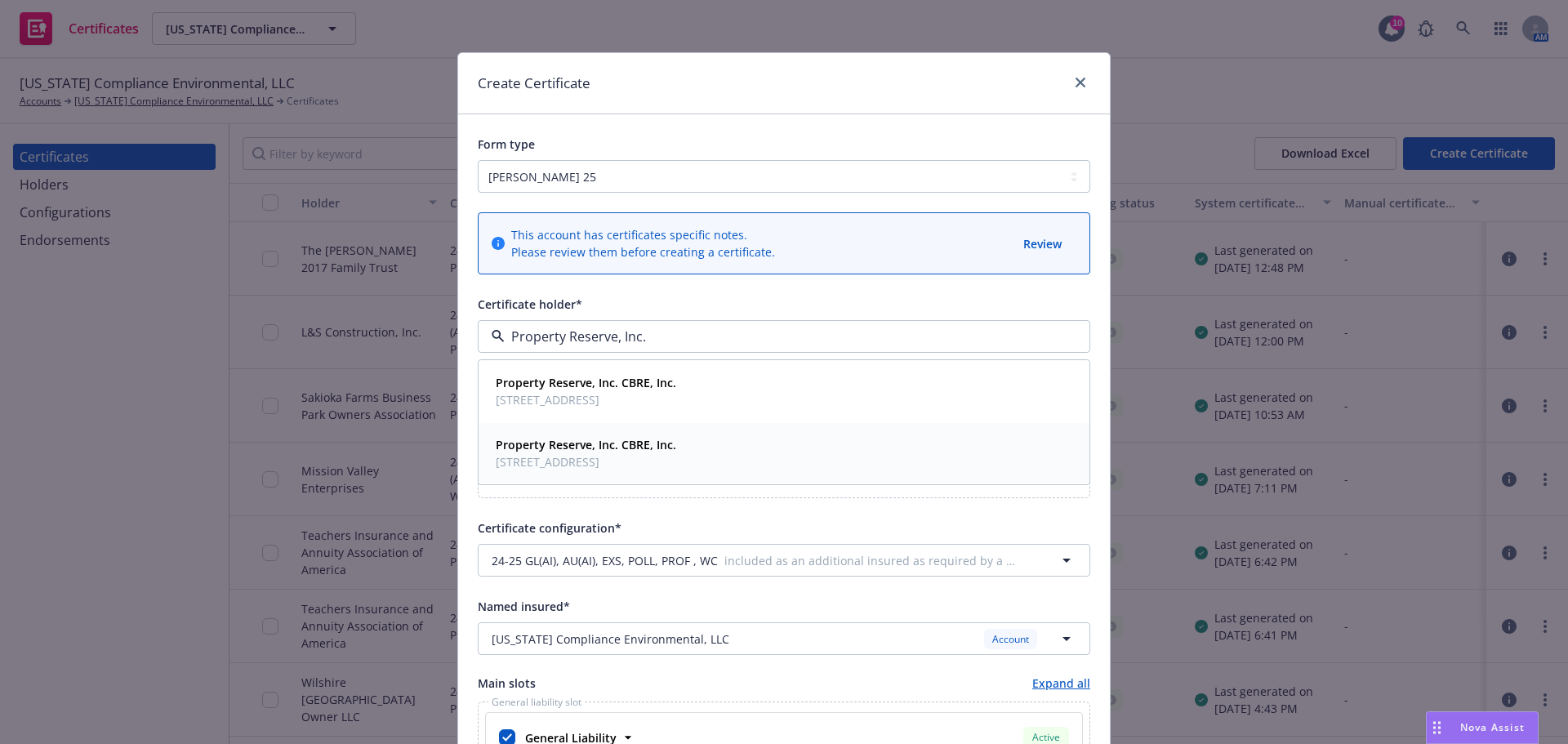
click at [620, 443] on strong "Property Reserve, Inc. CBRE, Inc." at bounding box center [586, 444] width 180 height 15
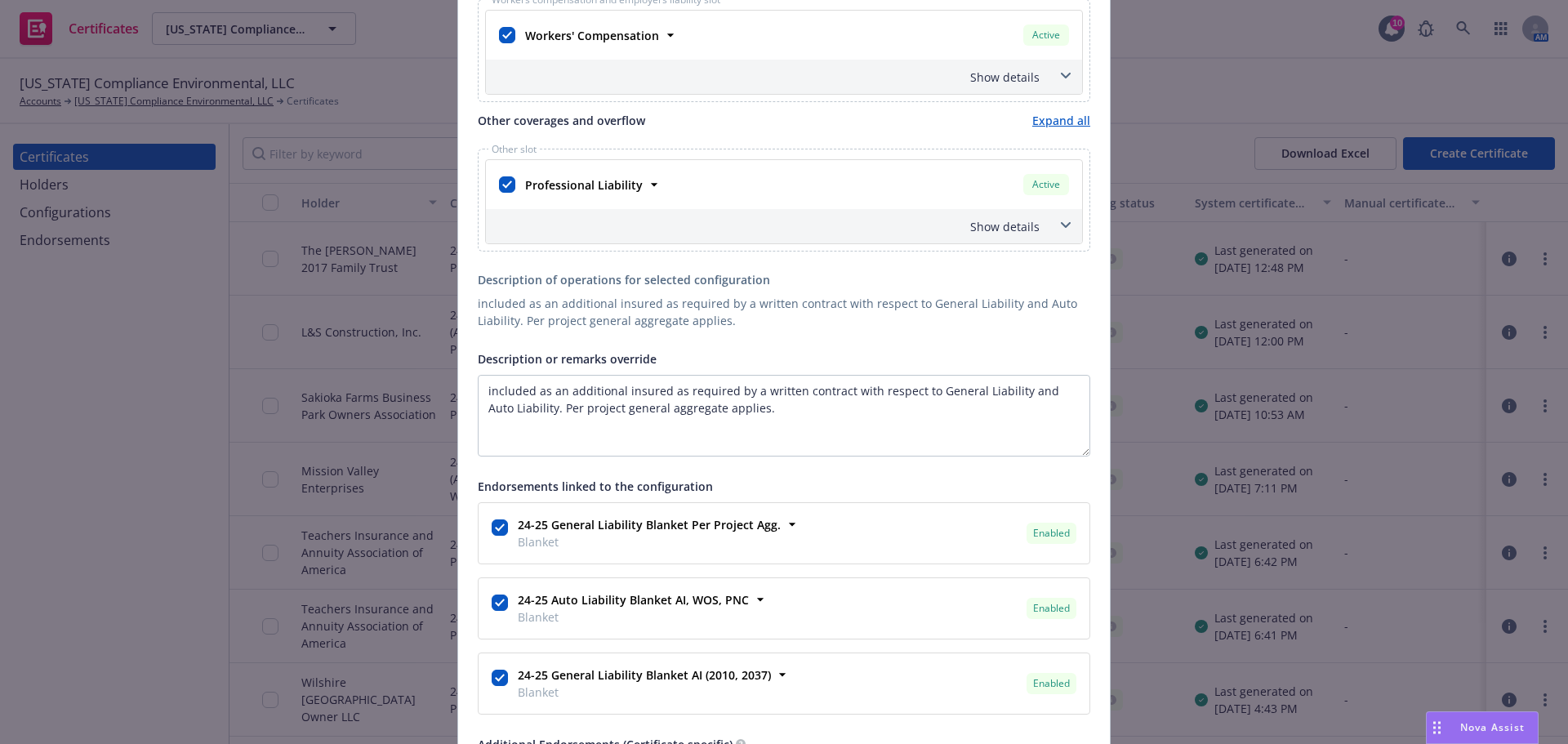
scroll to position [1143, 0]
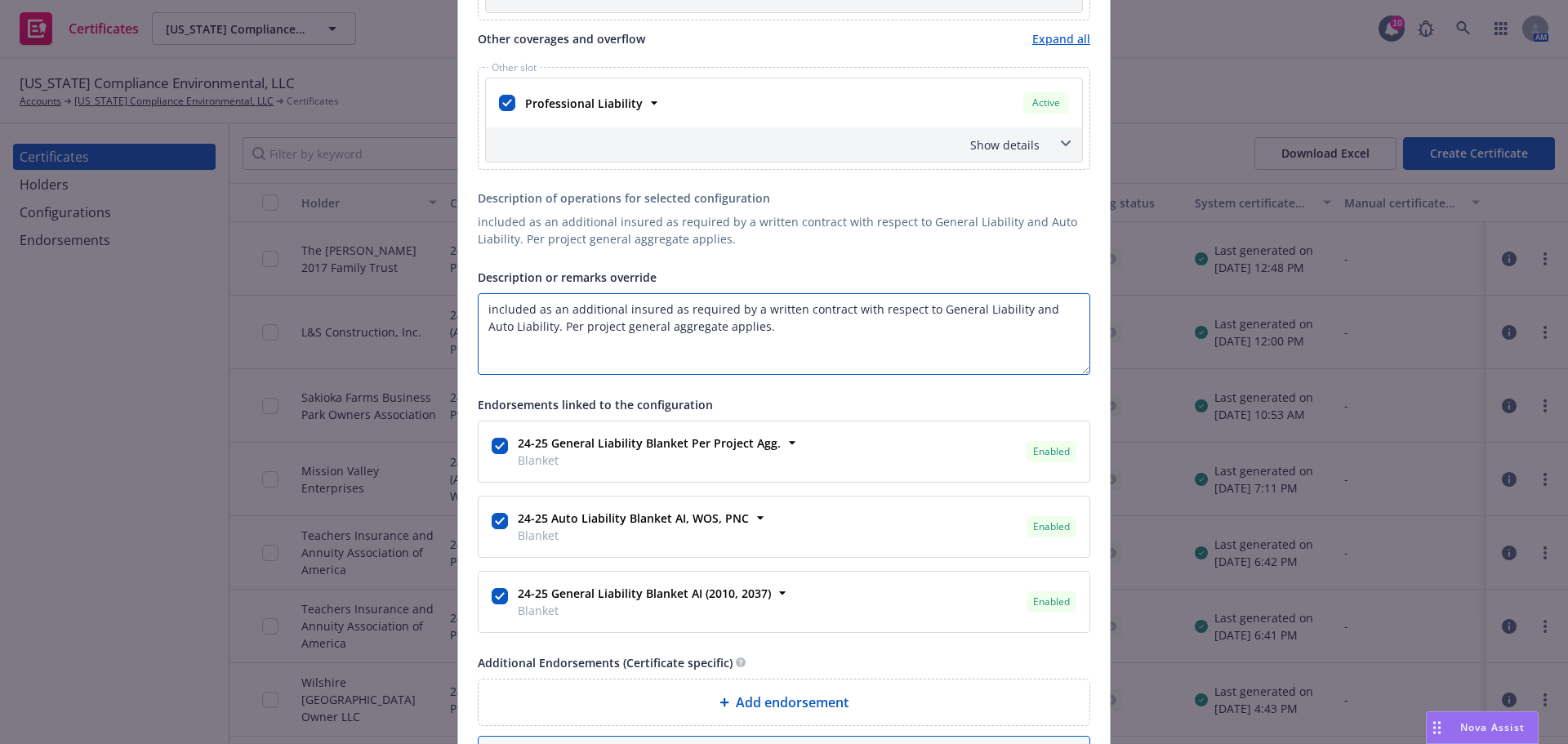
click at [478, 307] on textarea "included as an additional insured as required by a written contract with respec…" at bounding box center [784, 334] width 612 height 82
paste textarea "Property Reserve, Inc. CBRE, Inc."
click at [602, 310] on textarea "Property Reserve, Inc. CBRE, Inc. are included as an additional insured as requ…" at bounding box center [784, 334] width 612 height 82
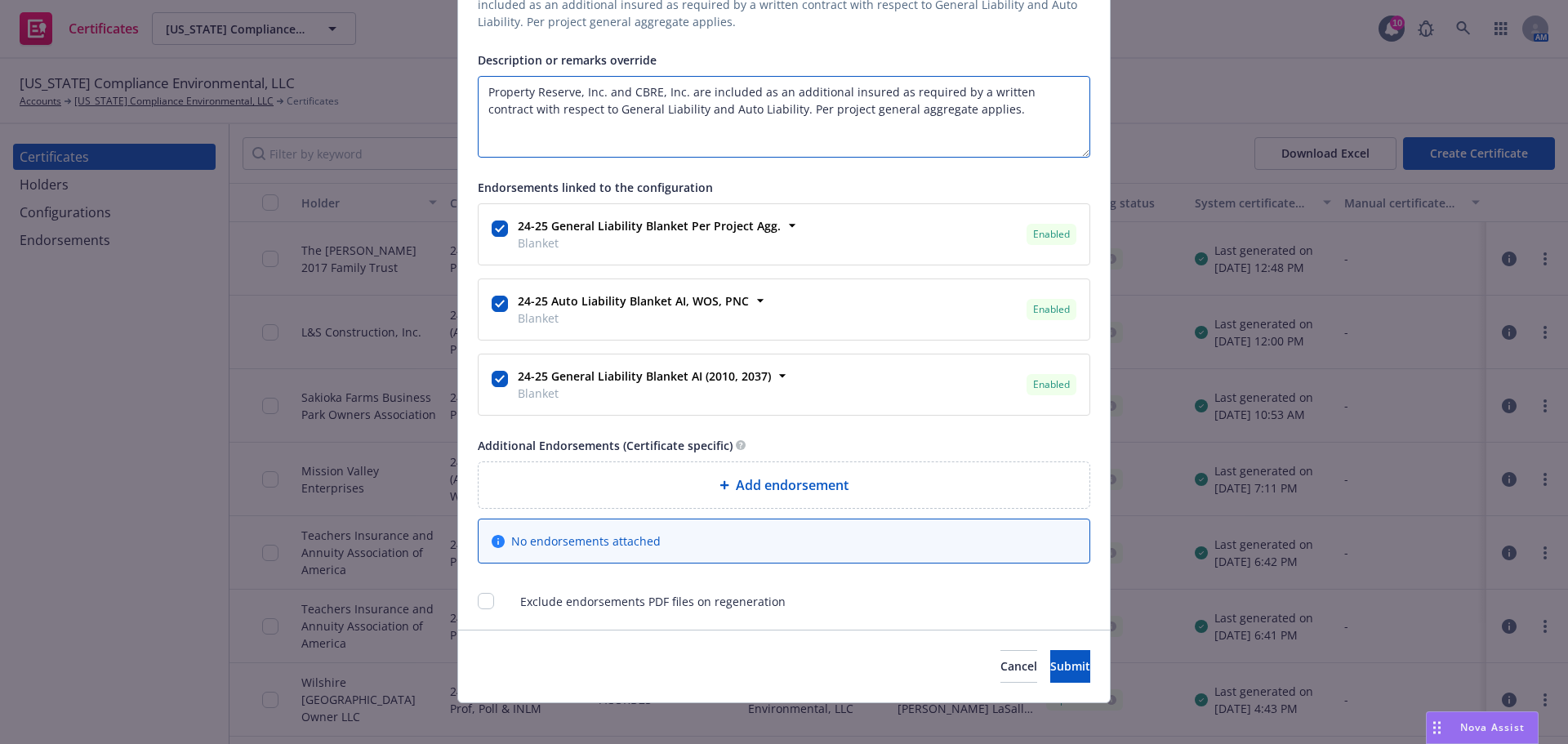
scroll to position [1371, 0]
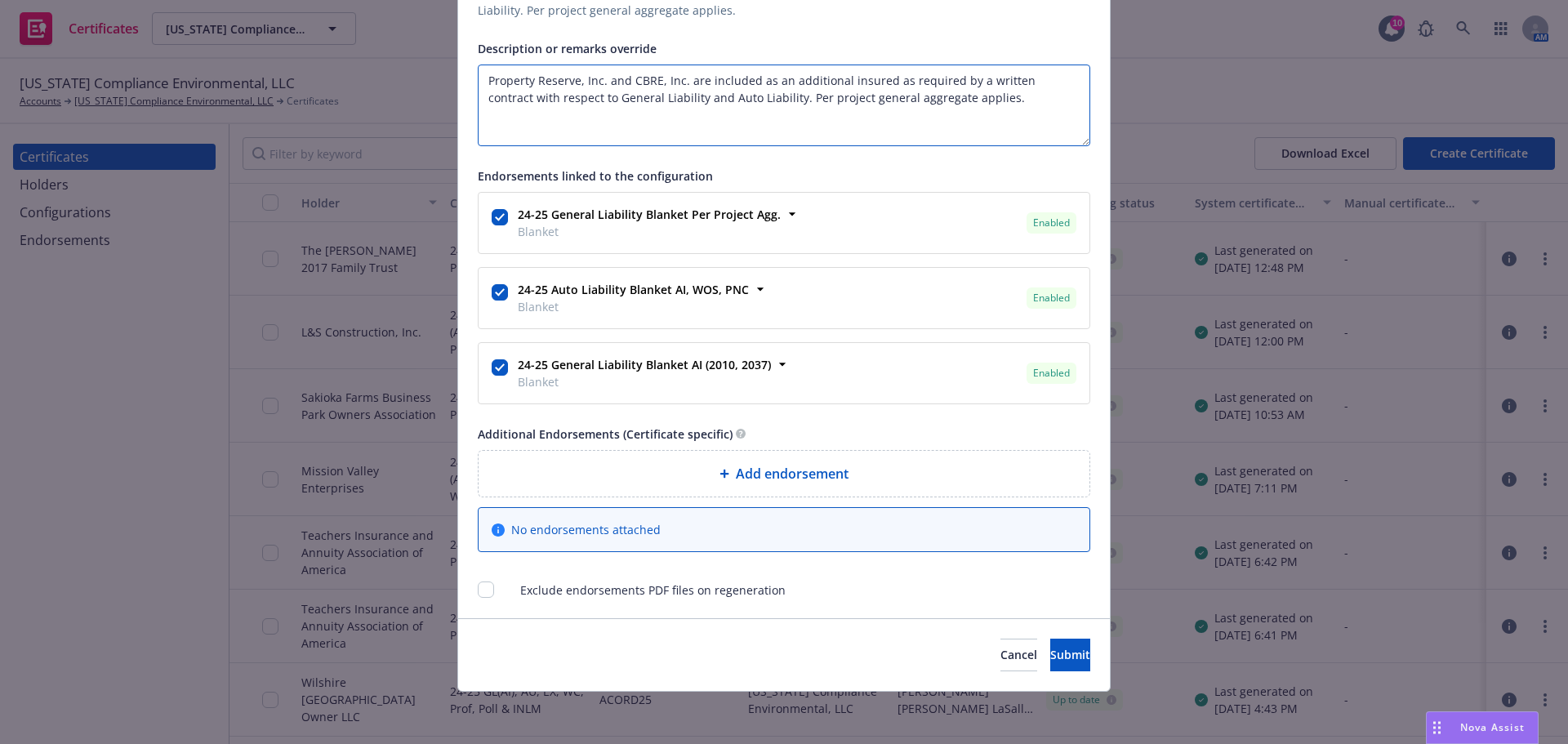
click at [478, 83] on textarea "Property Reserve, Inc. and CBRE, Inc. are included as an additional insured as …" at bounding box center [784, 106] width 612 height 82
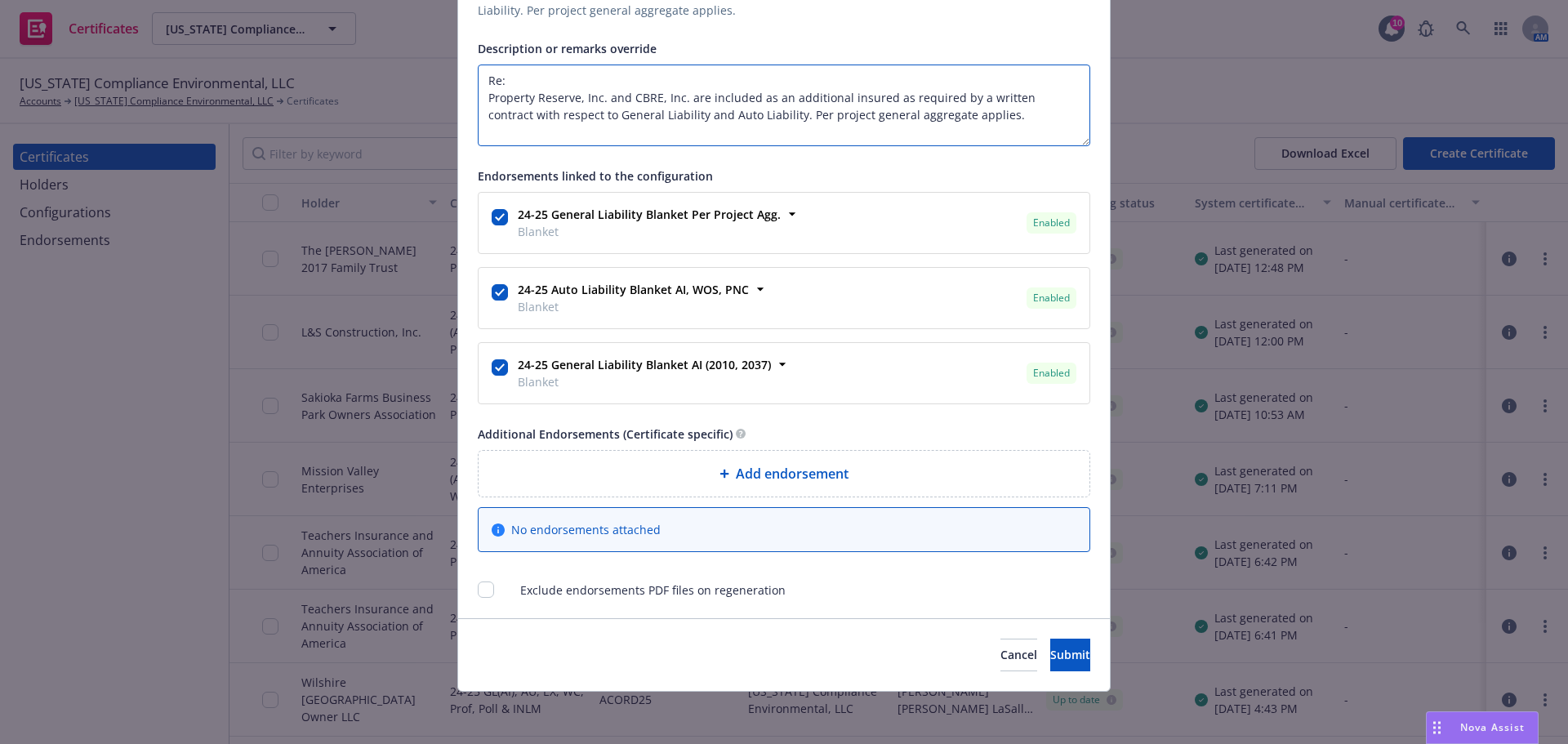
paste textarea "Contract #579949 for Stormwater Maintenance - Slover"
type textarea "Re: Contract #579949 for Stormwater Maintenance - Slover Property Reserve, Inc.…"
click at [1050, 659] on span "Submit" at bounding box center [1071, 654] width 40 height 15
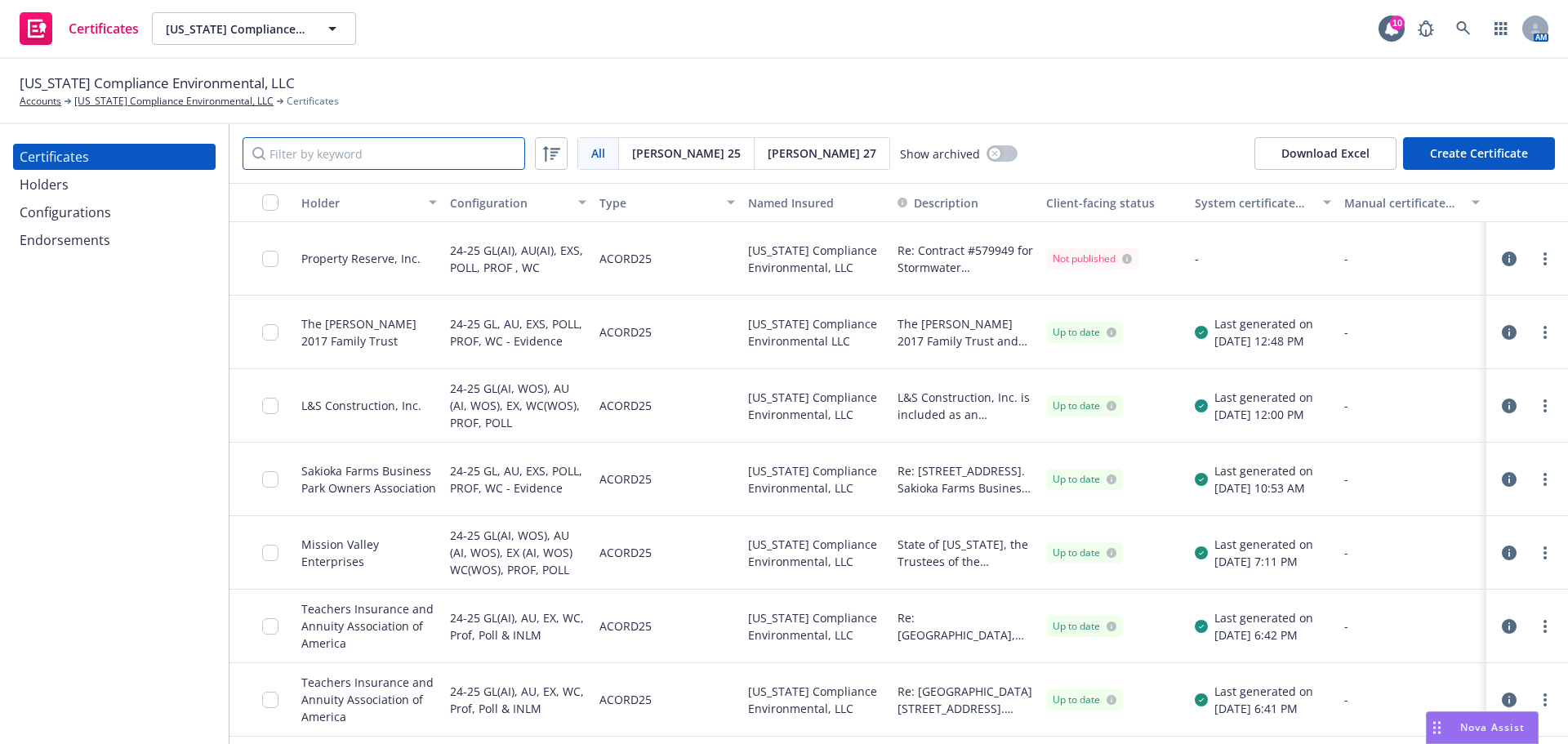
click at [452, 152] on input "Filter by keyword" at bounding box center [384, 154] width 282 height 33
paste input "Property Reserve, Inc."
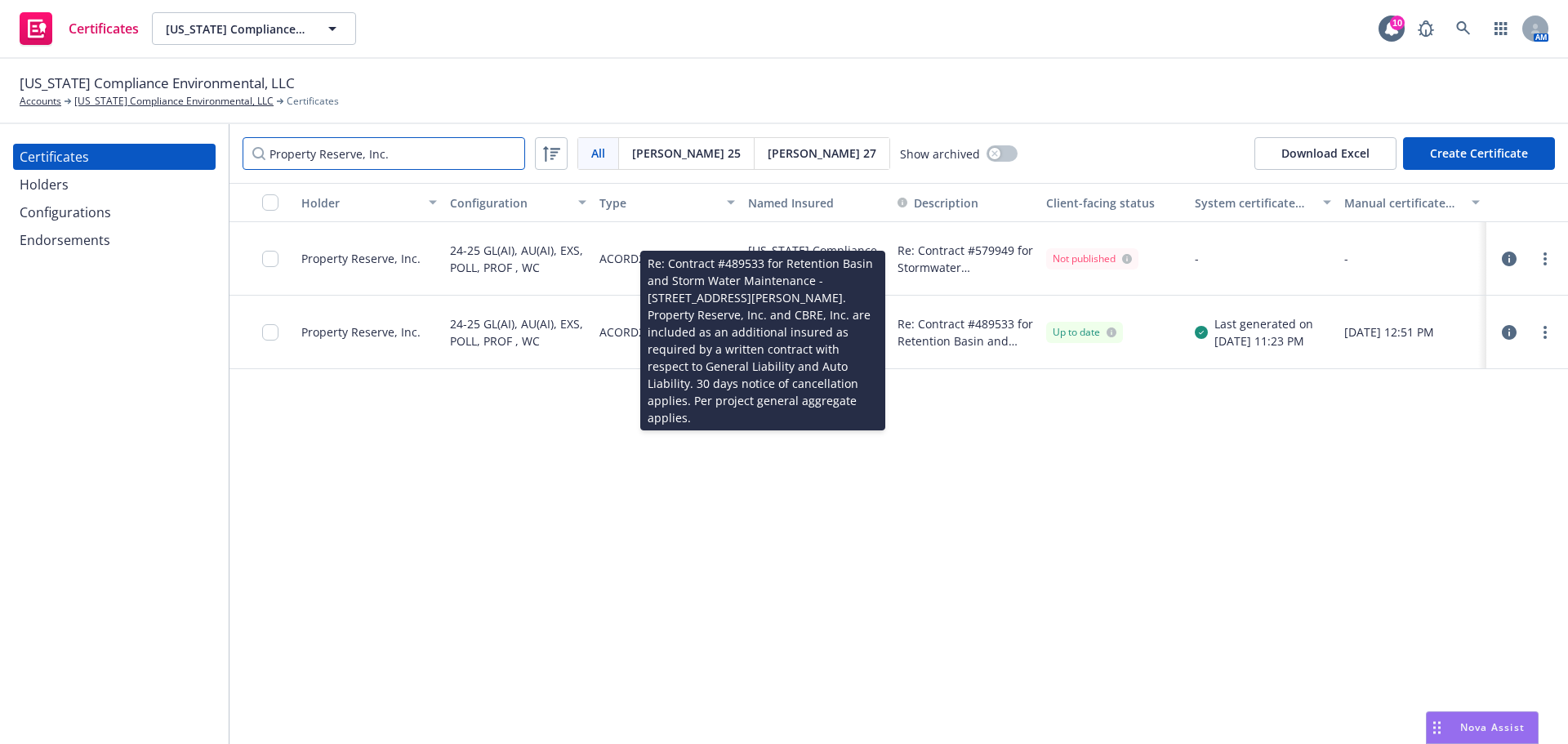
type input "Property Reserve, Inc."
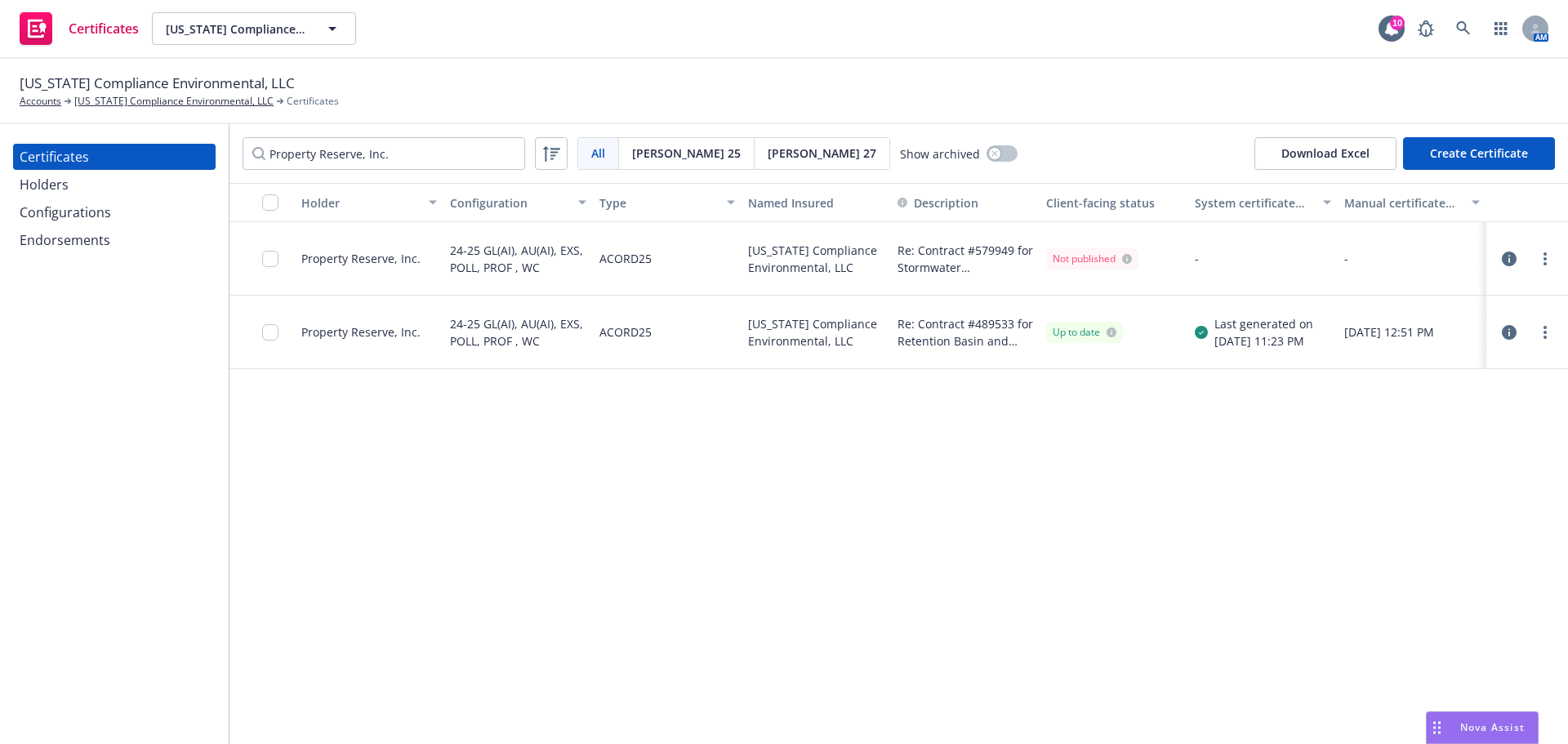
click at [939, 332] on span "Re: Contract #489533 for Retention Basin and Storm Water Maintenance - 18025 SL…" at bounding box center [965, 332] width 136 height 35
click at [1547, 257] on link "more" at bounding box center [1546, 259] width 20 height 20
click at [1373, 352] on link "Regenerate" at bounding box center [1423, 358] width 261 height 33
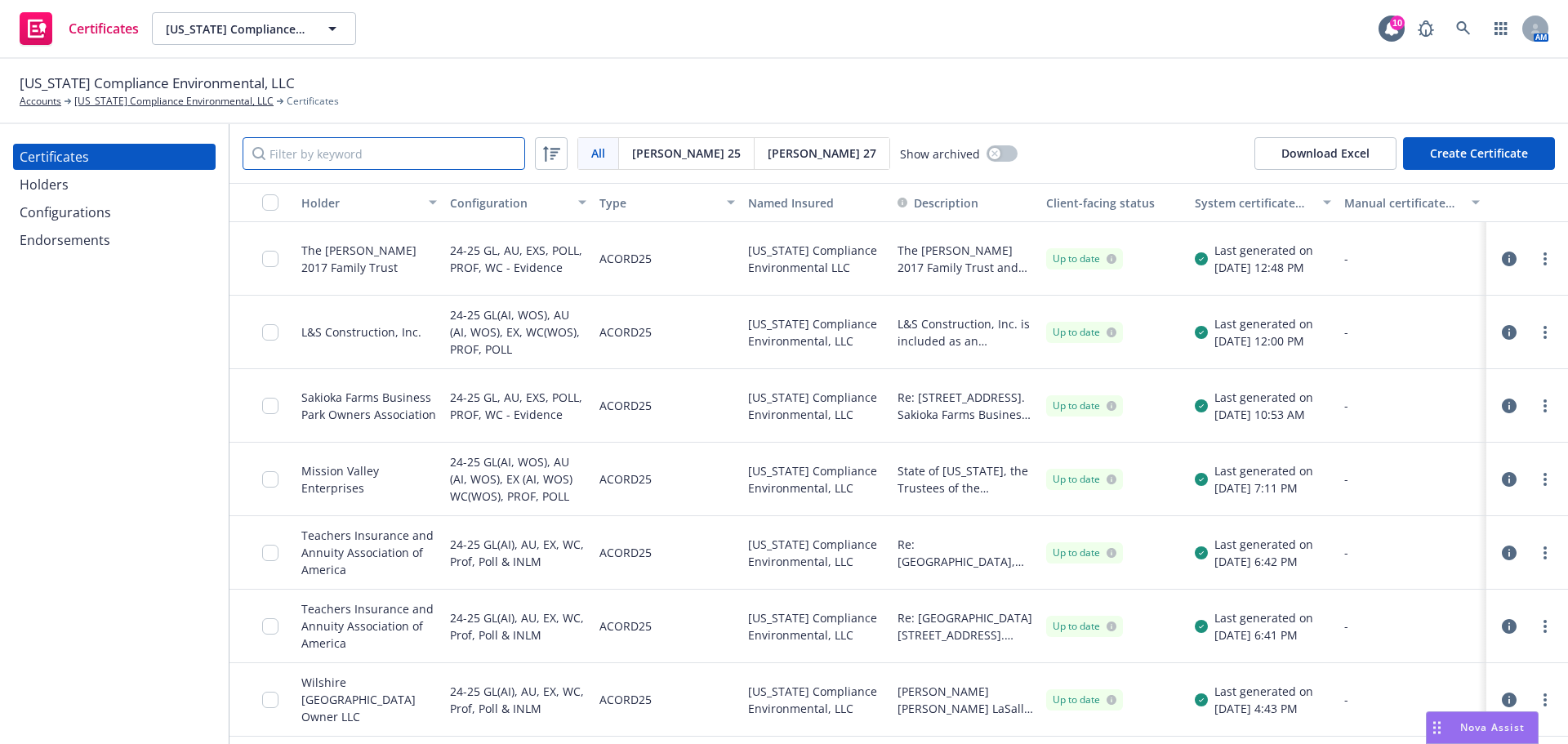
click at [362, 155] on input "Filter by keyword" at bounding box center [384, 154] width 282 height 33
paste input "Property Reserve, Inc."
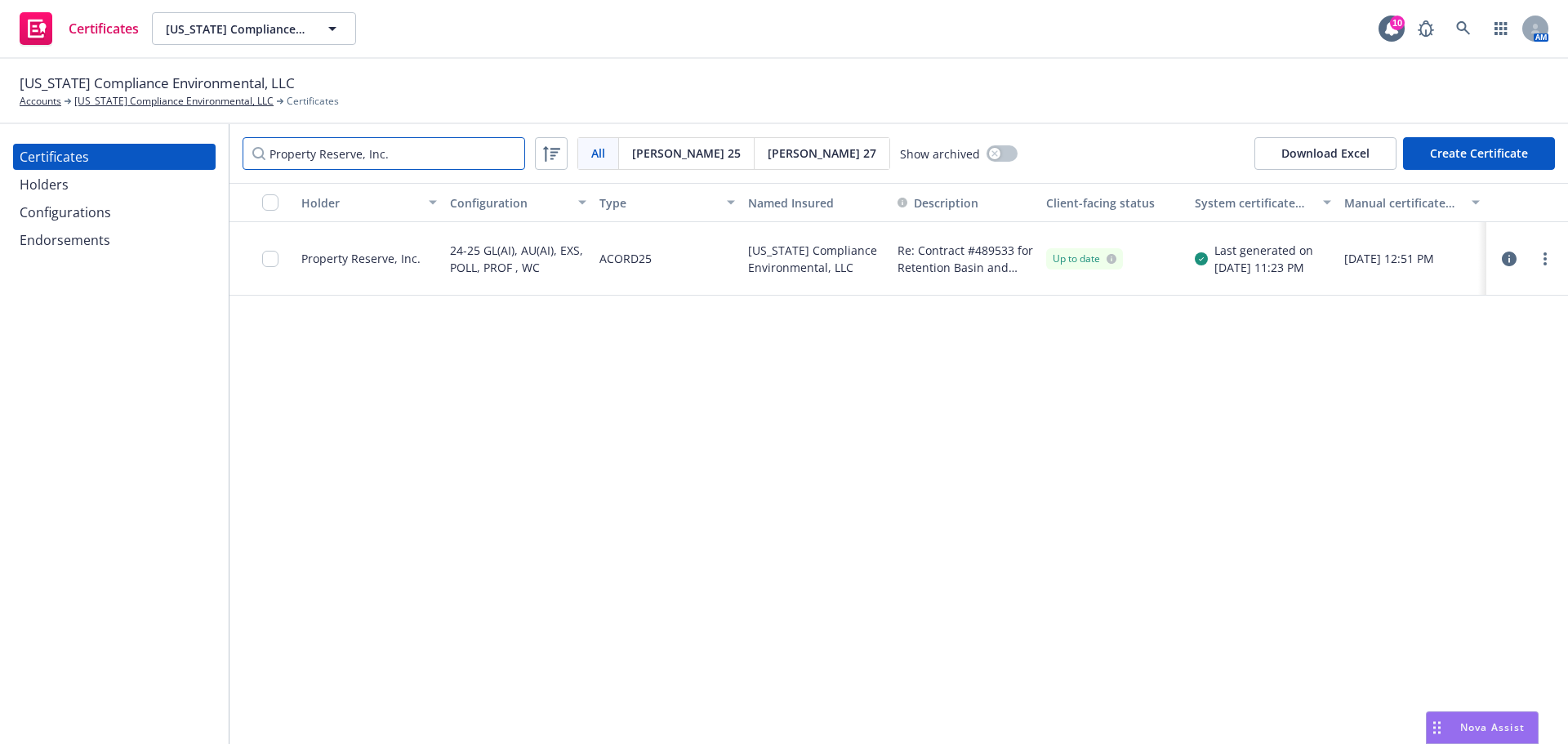
type input "Property Reserve, Inc."
click at [1516, 252] on icon "button" at bounding box center [1510, 259] width 15 height 15
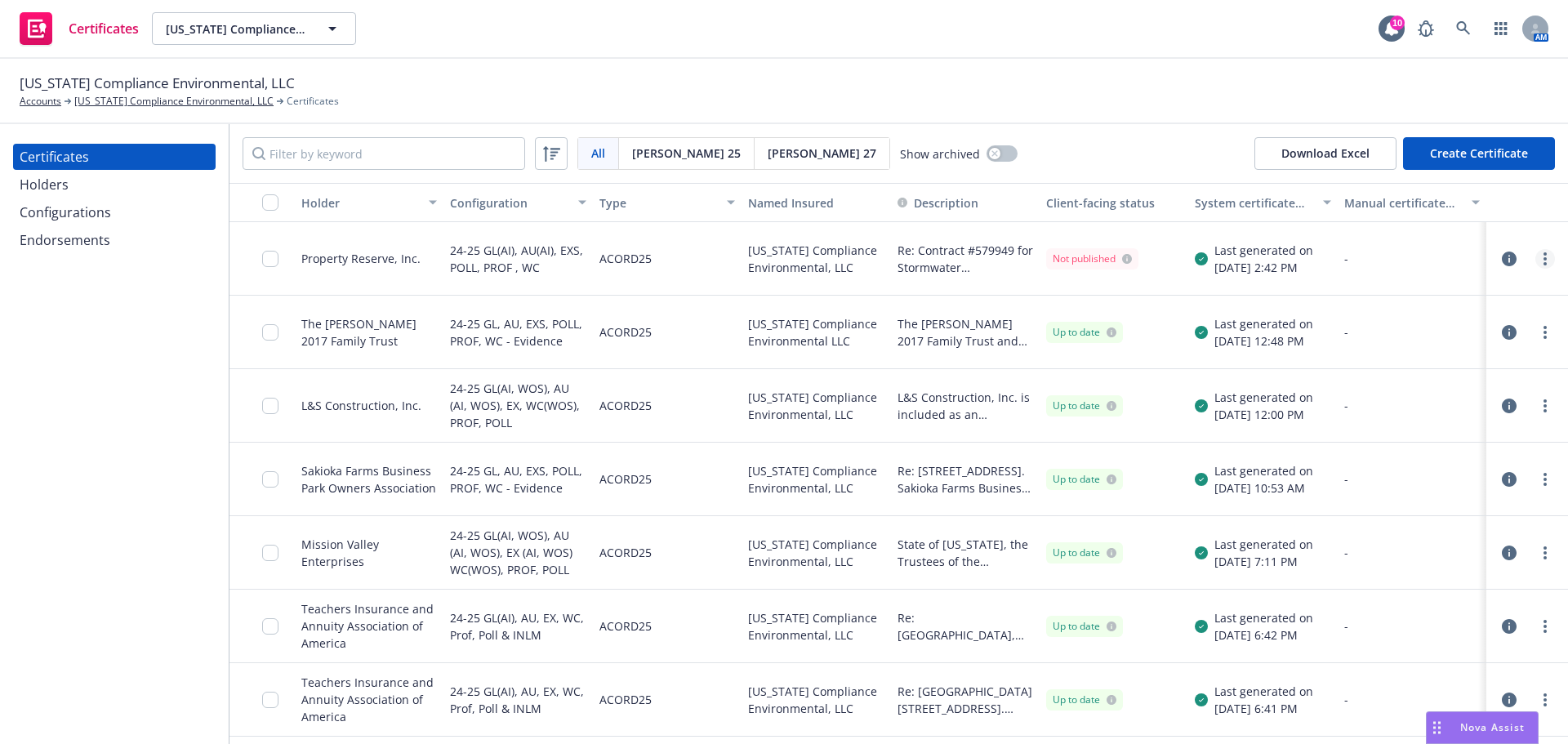
click at [1536, 265] on link "more" at bounding box center [1546, 259] width 20 height 20
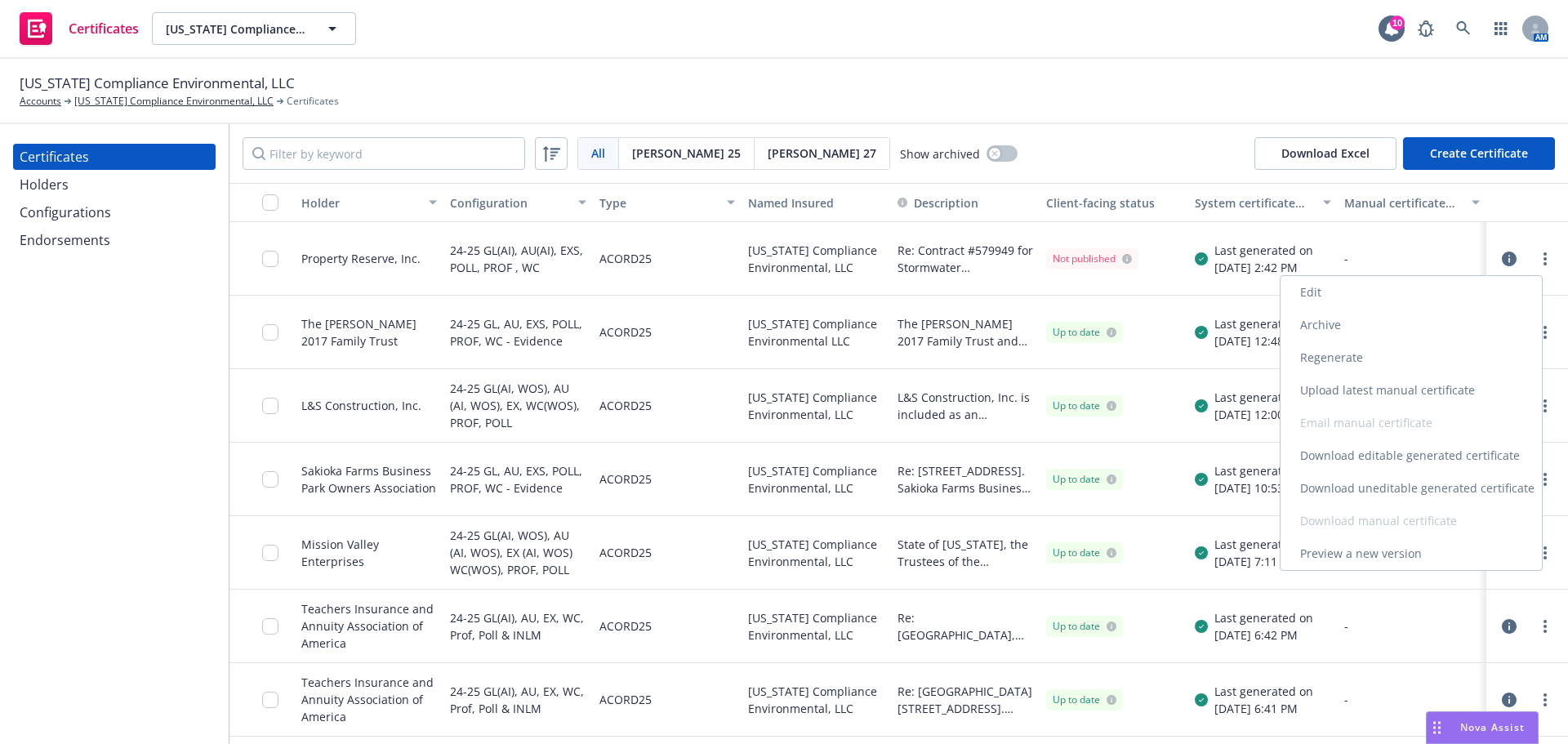
click at [1389, 484] on link "Download uneditable generated certificate" at bounding box center [1411, 488] width 261 height 33
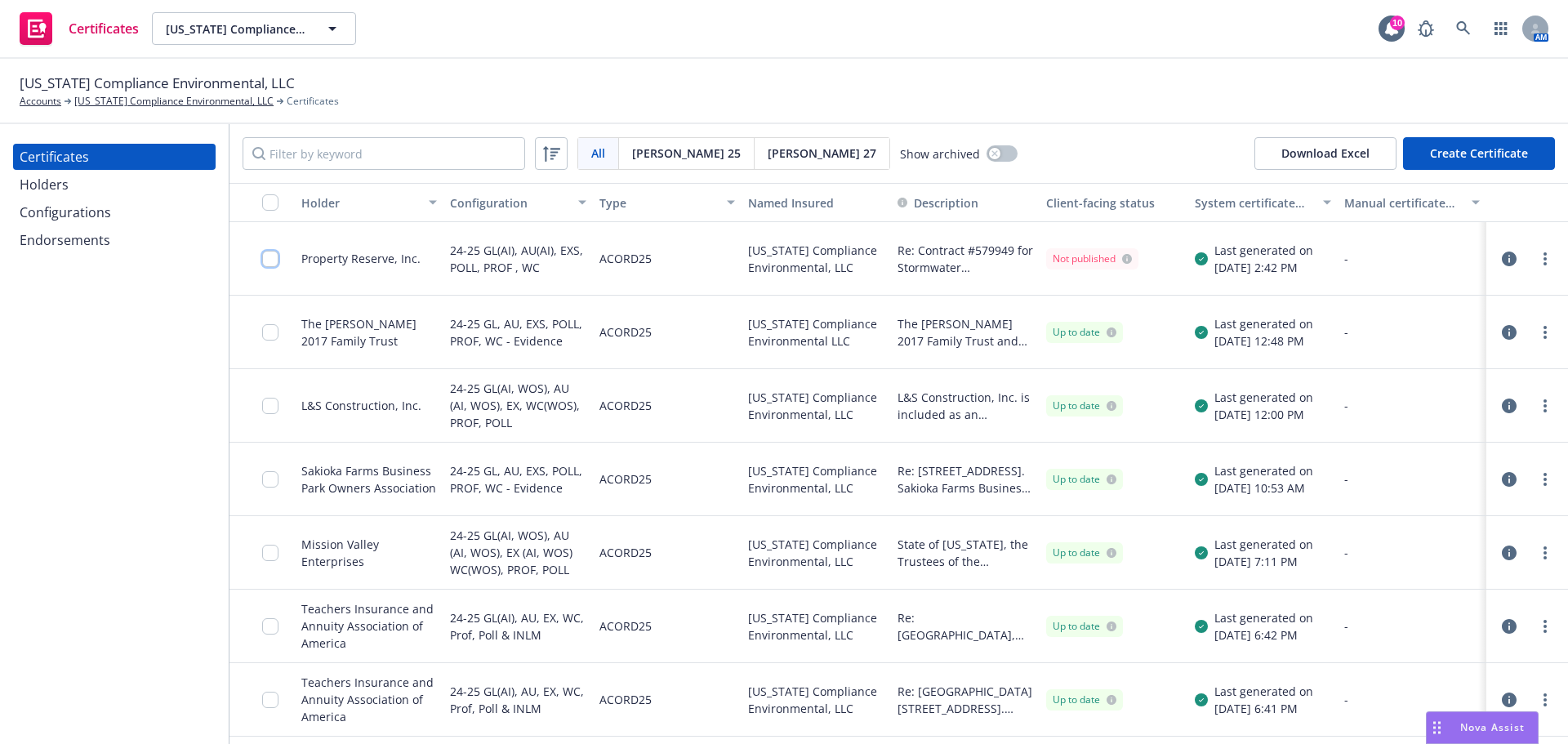
click at [267, 261] on input "checkbox" at bounding box center [271, 259] width 16 height 16
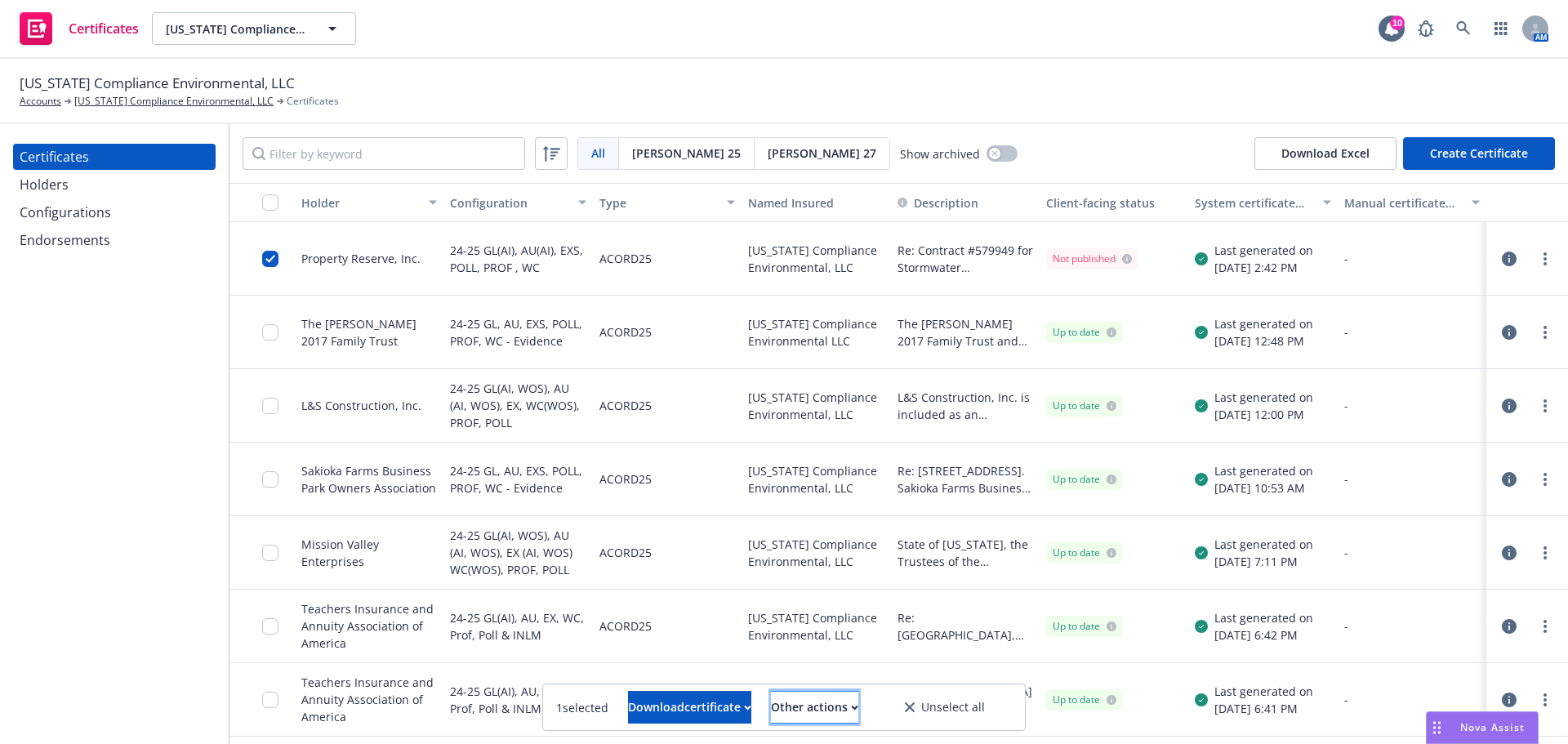
click at [848, 716] on div "Other actions" at bounding box center [815, 707] width 87 height 31
click at [848, 678] on link "Publish certificate" at bounding box center [784, 668] width 150 height 33
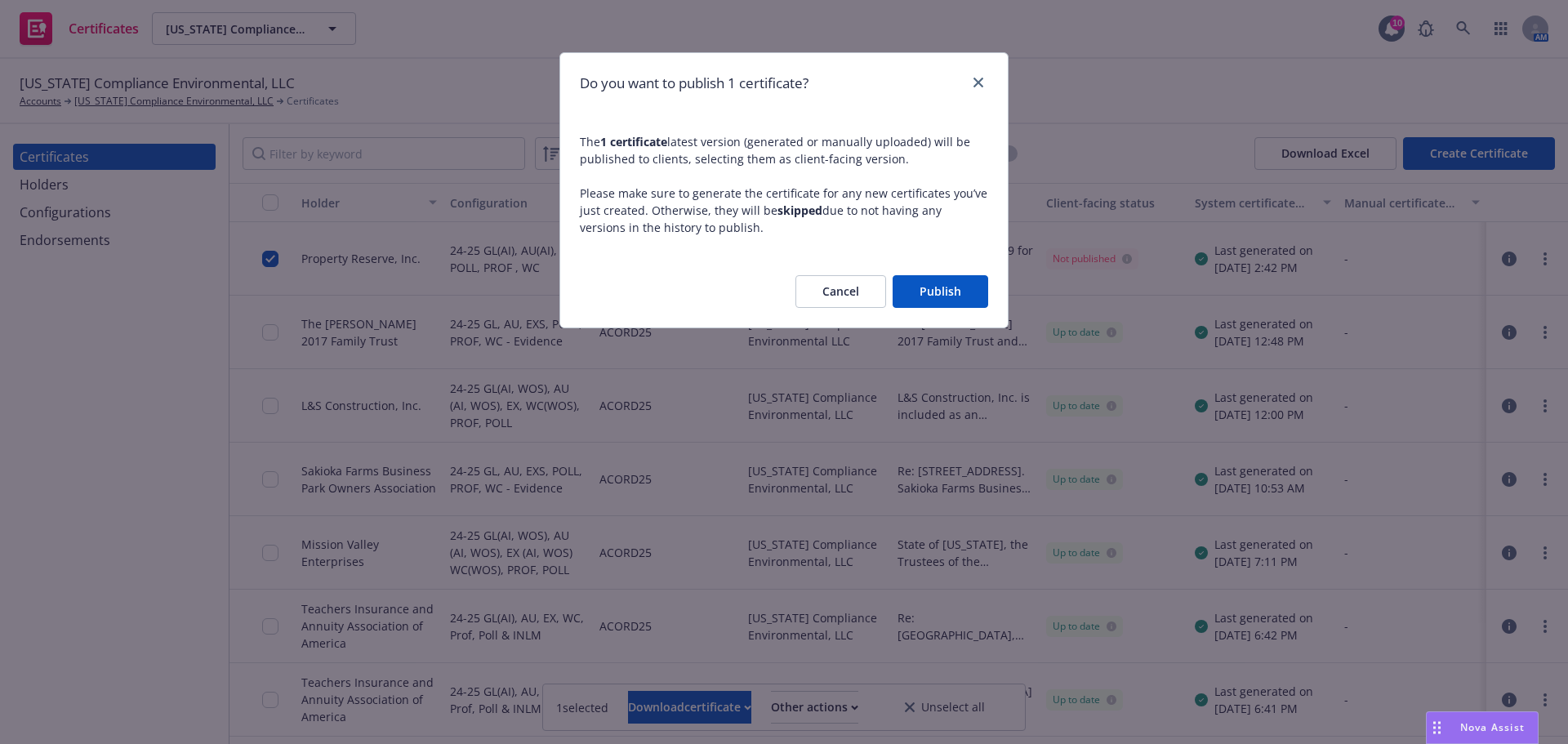
click at [929, 300] on button "Publish" at bounding box center [940, 291] width 96 height 33
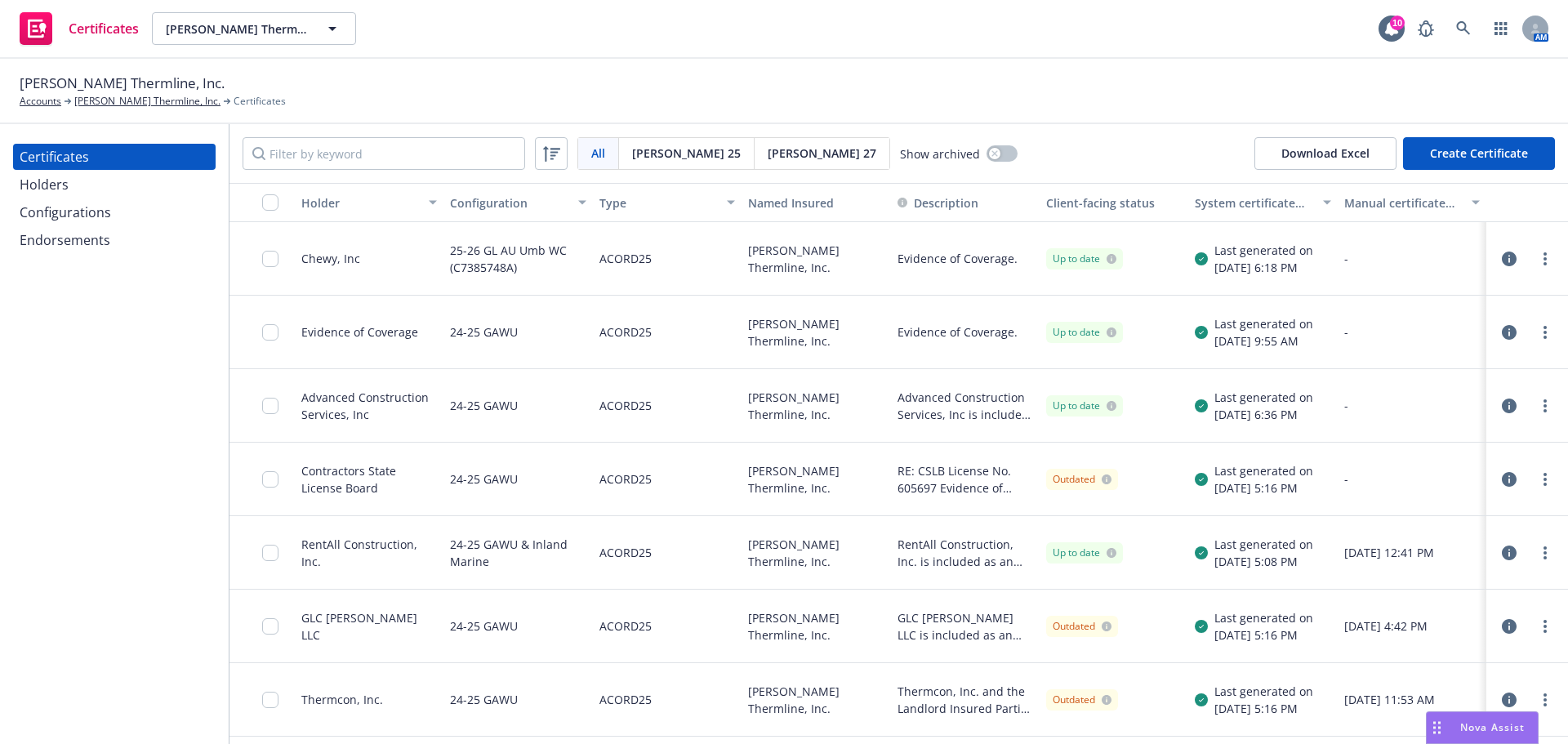
click at [371, 211] on button "Holder" at bounding box center [369, 202] width 149 height 39
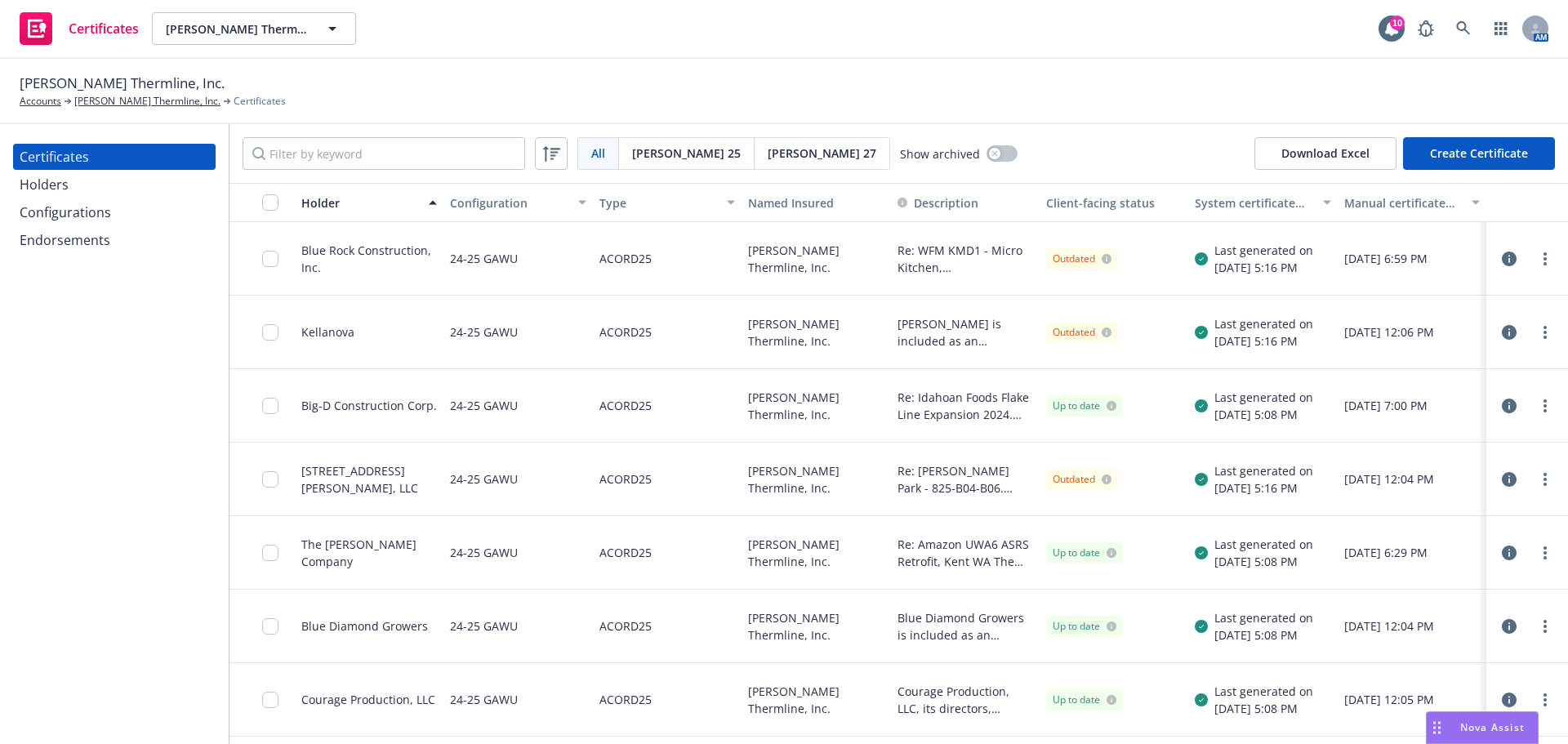
click at [371, 209] on div "Holder" at bounding box center [360, 202] width 118 height 17
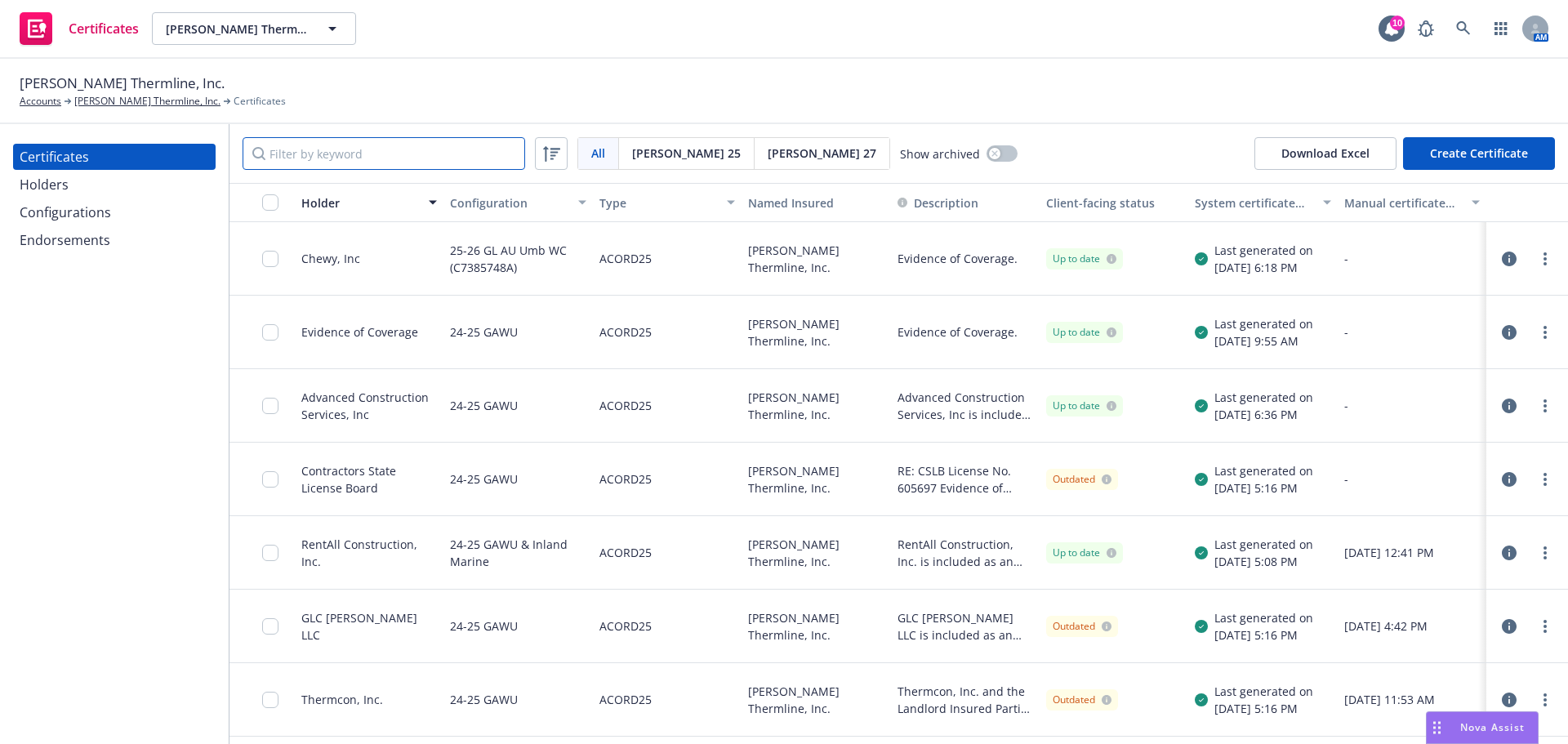
click at [369, 141] on input "Filter by keyword" at bounding box center [384, 154] width 282 height 33
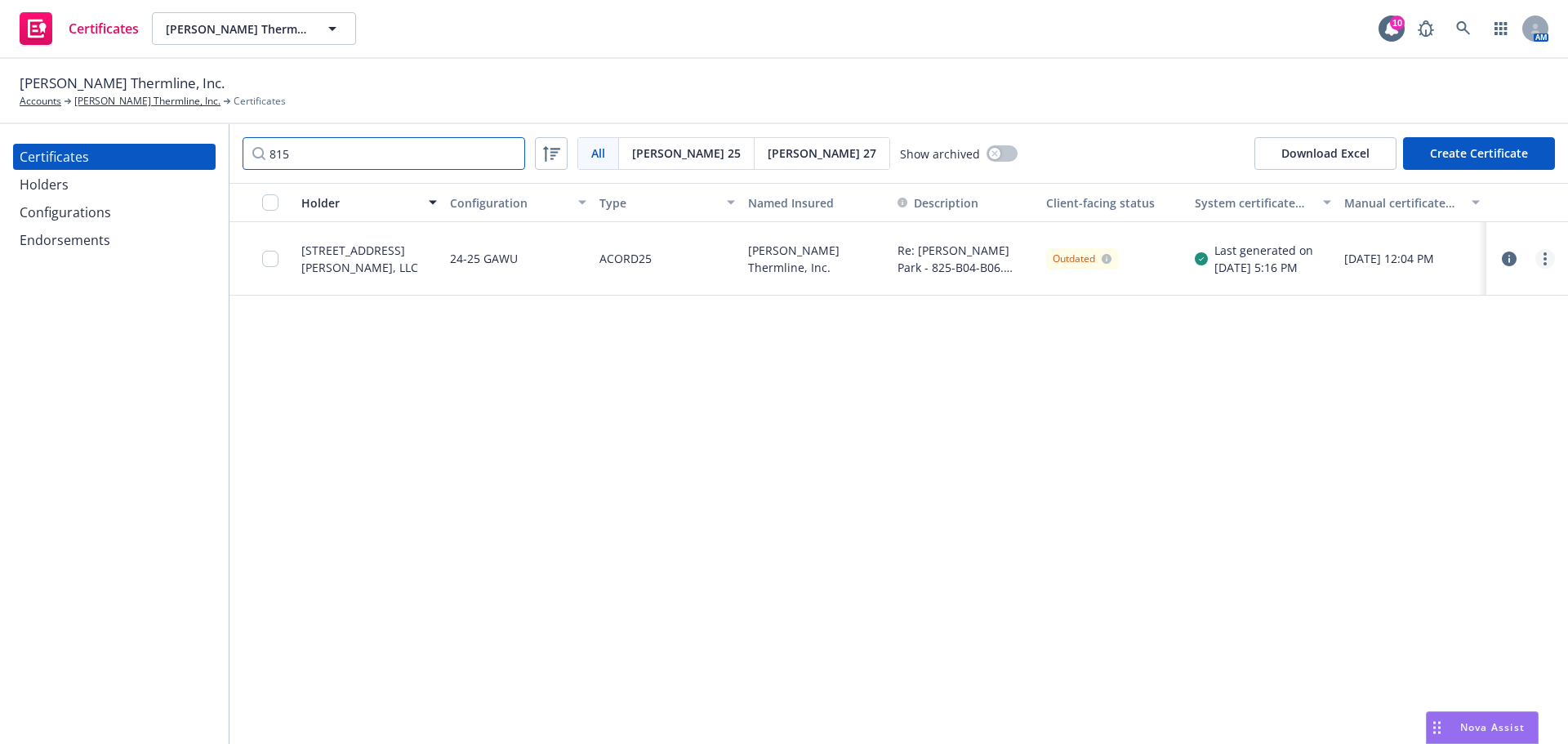
type input "815"
click at [1542, 257] on link "more" at bounding box center [1546, 259] width 20 height 20
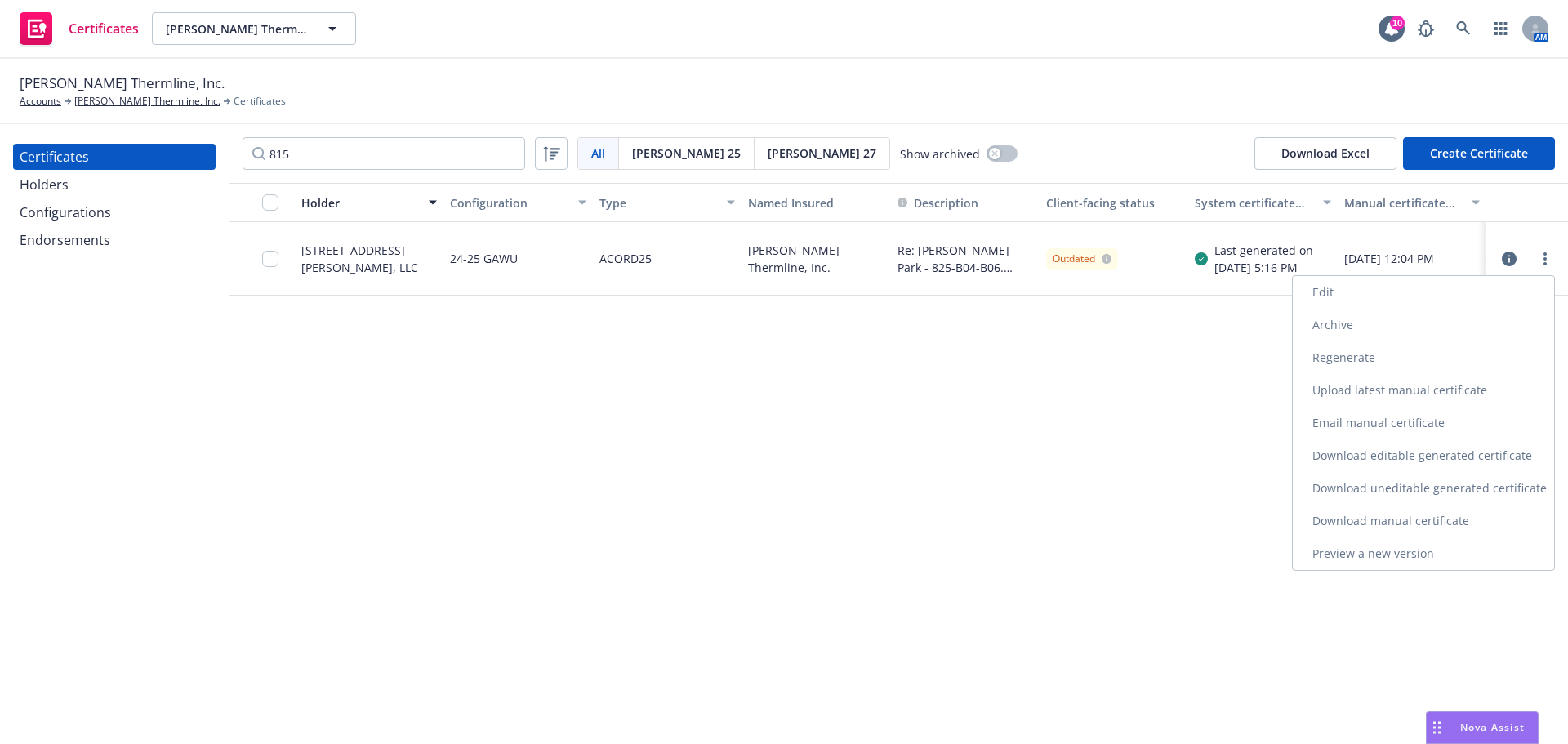
click at [1406, 552] on link "Preview a new version" at bounding box center [1423, 554] width 261 height 33
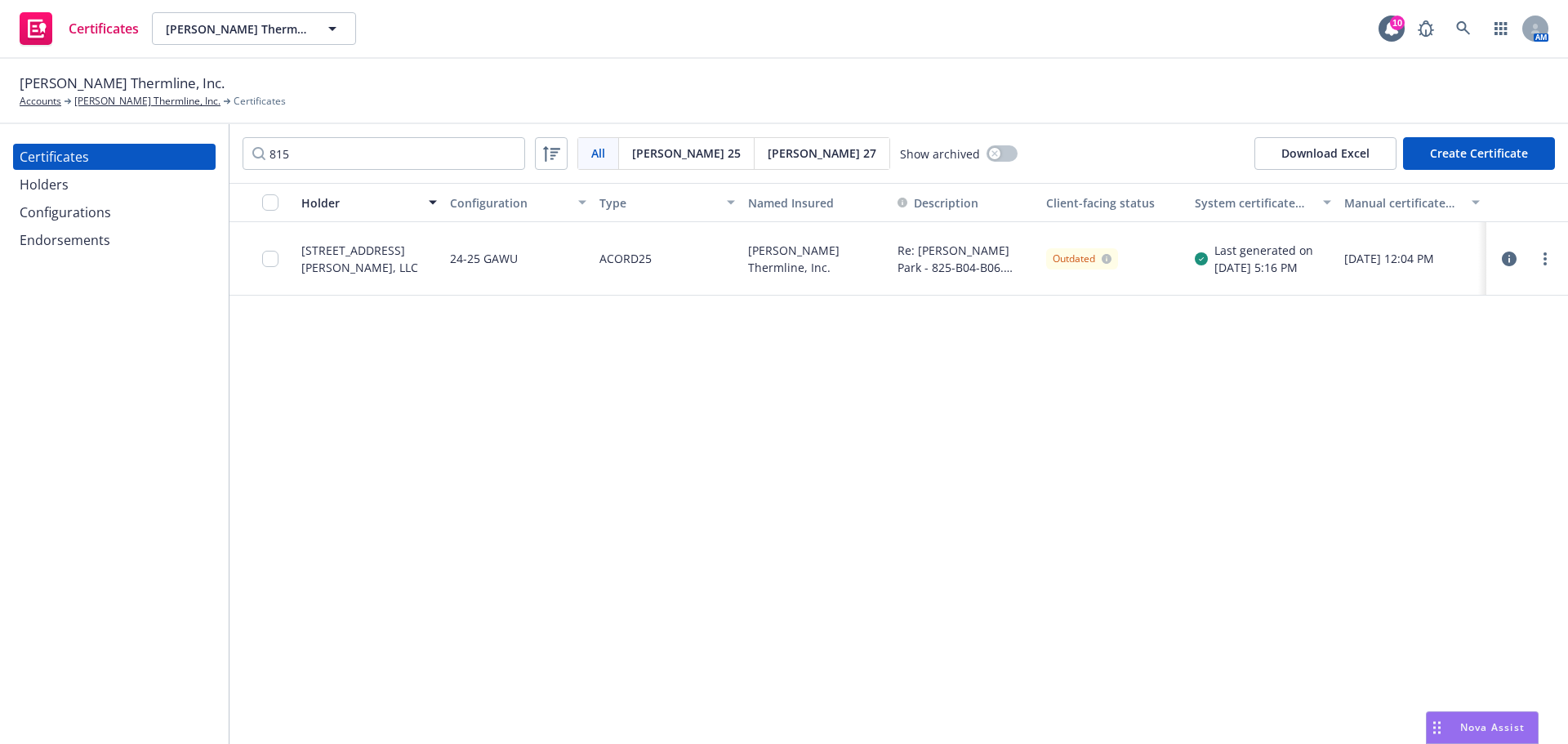
click at [1510, 261] on icon "button" at bounding box center [1510, 259] width 15 height 15
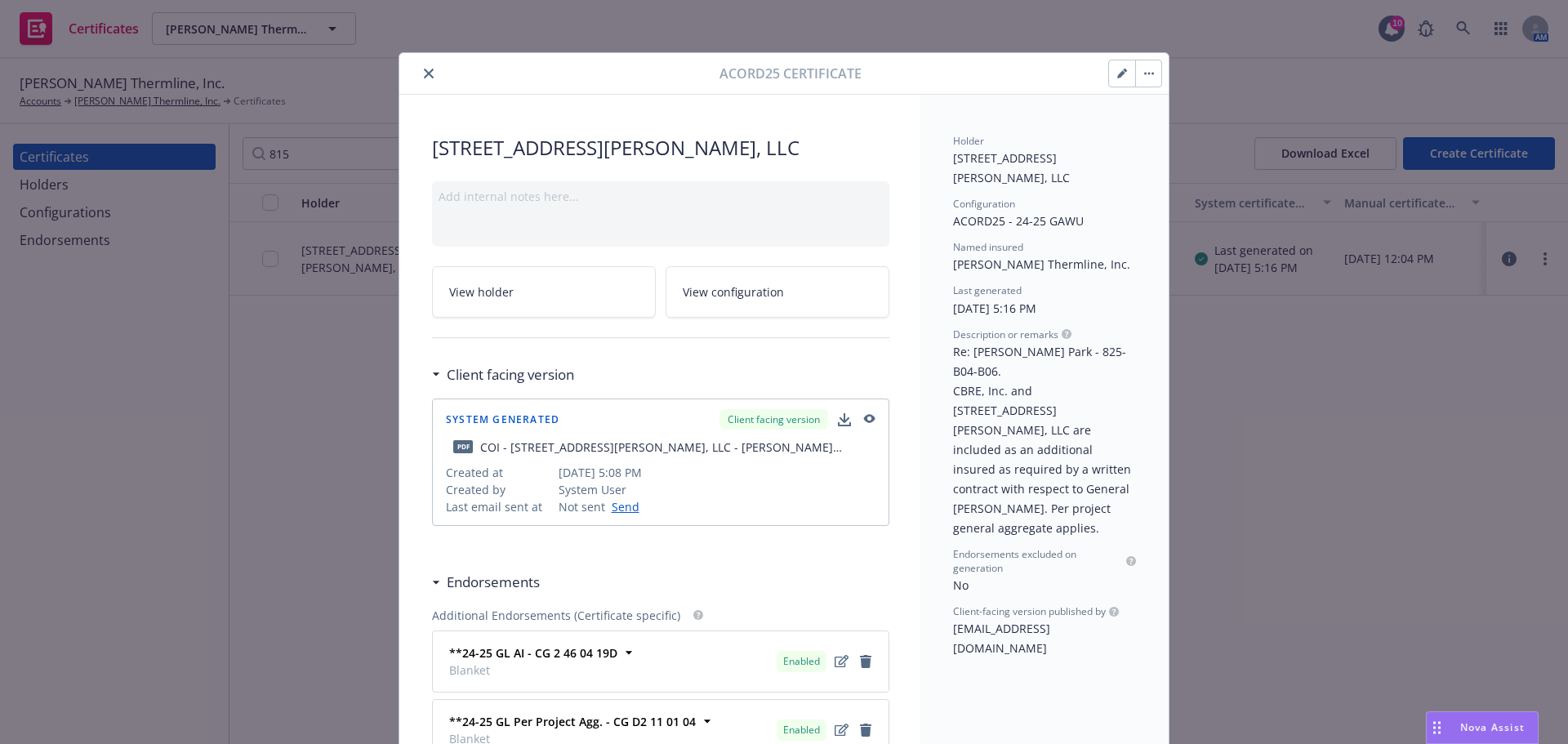
click at [1122, 71] on button "button" at bounding box center [1122, 73] width 26 height 26
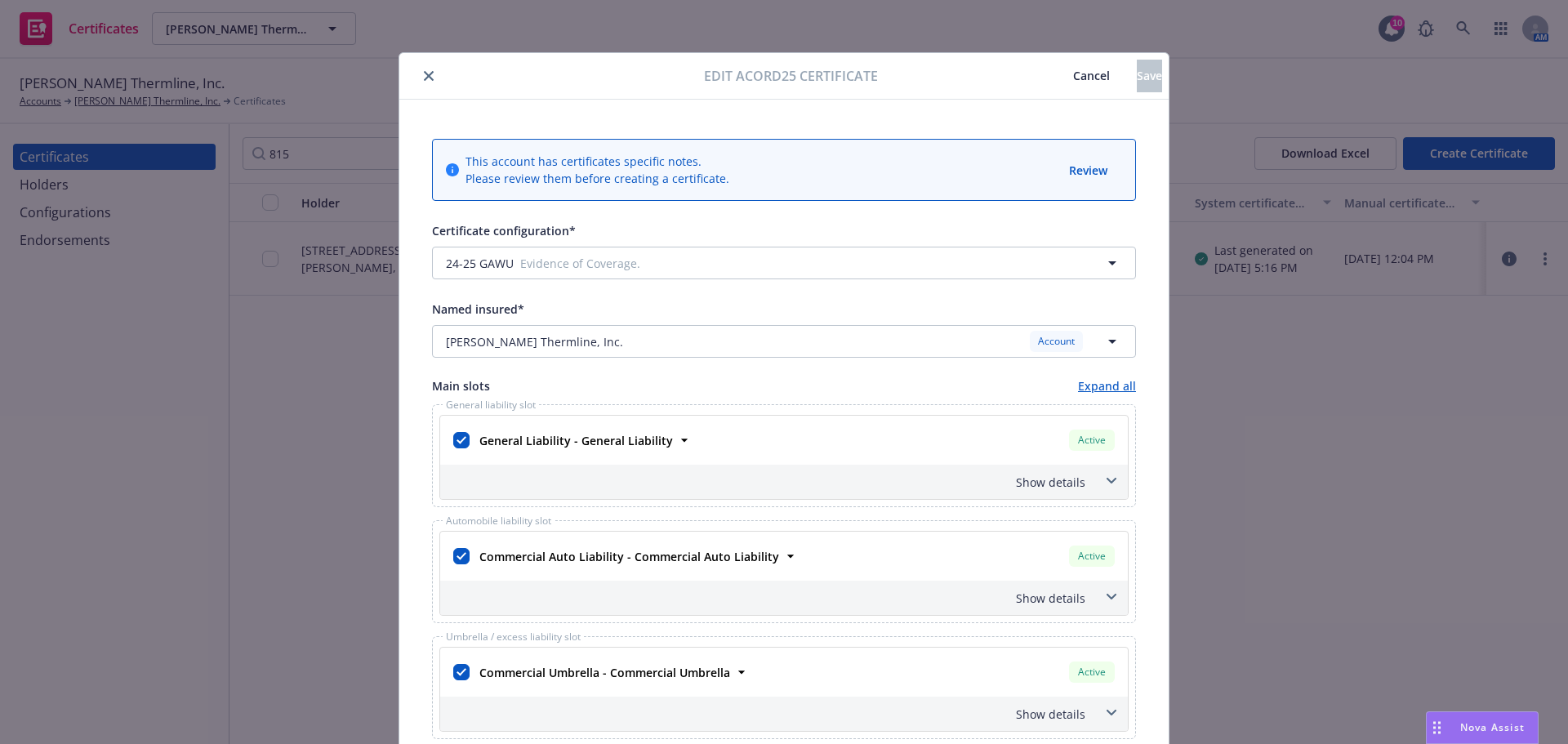
scroll to position [408, 0]
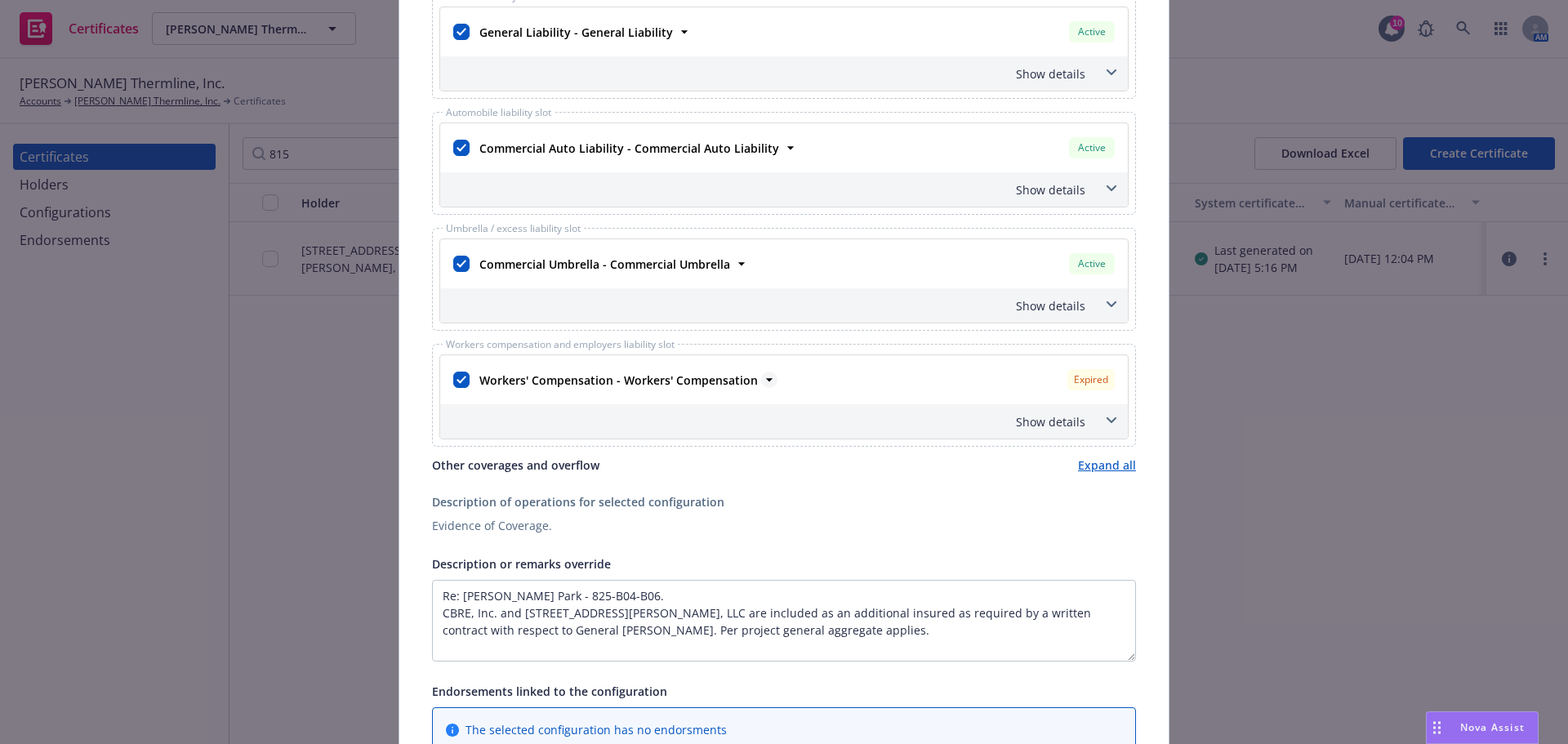
click at [744, 375] on strong "Workers' Compensation - Workers' Compensation" at bounding box center [619, 380] width 279 height 15
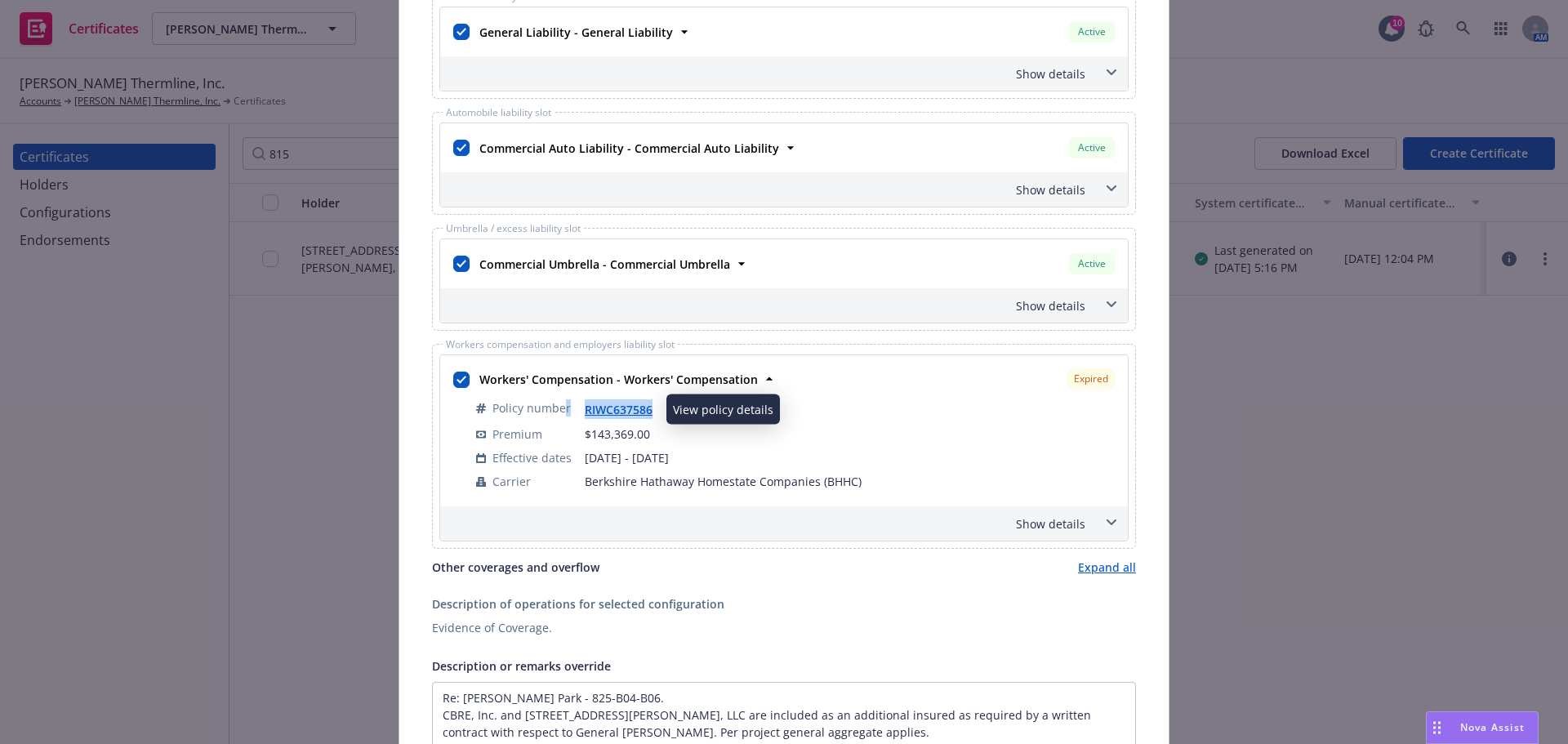
drag, startPoint x: 558, startPoint y: 410, endPoint x: 646, endPoint y: 406, distance: 88.1
click at [646, 406] on tr "Policy number RIWC637586" at bounding box center [795, 409] width 639 height 26
copy tr "r RIWC637586"
